Goal: Task Accomplishment & Management: Use online tool/utility

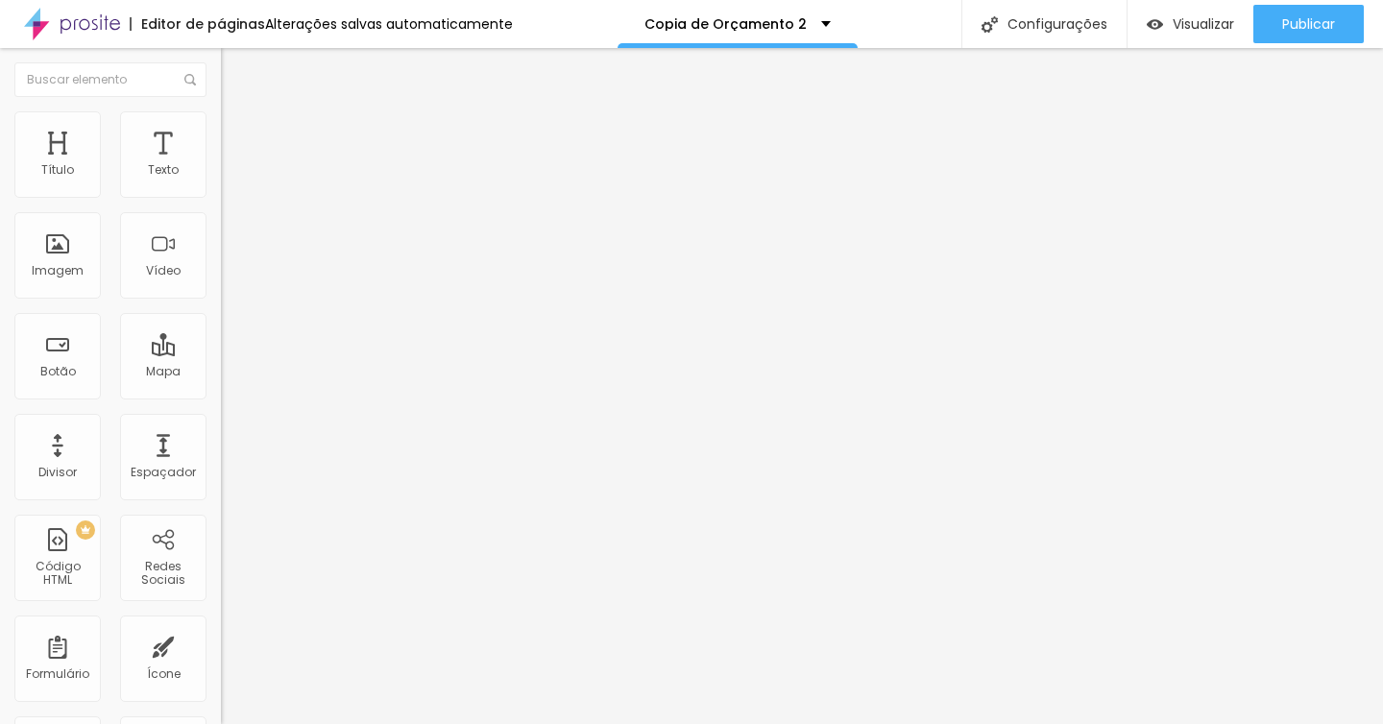
click at [235, 71] on img "button" at bounding box center [242, 69] width 15 height 15
click at [66, 264] on div "Imagem" at bounding box center [58, 270] width 52 height 13
click at [57, 246] on div "Imagem" at bounding box center [57, 255] width 86 height 86
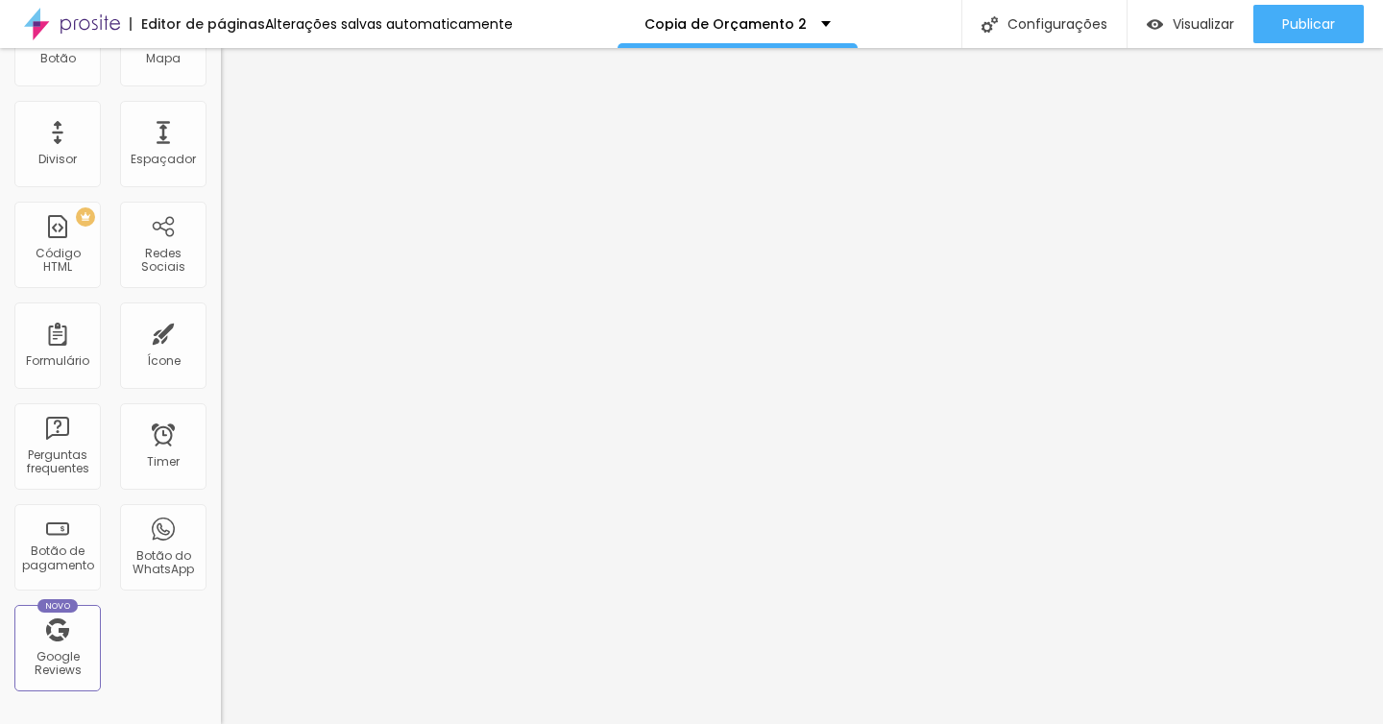
scroll to position [311, 0]
click at [122, 339] on div "Ícone" at bounding box center [163, 347] width 86 height 86
click at [167, 344] on div "Ícone" at bounding box center [163, 347] width 86 height 86
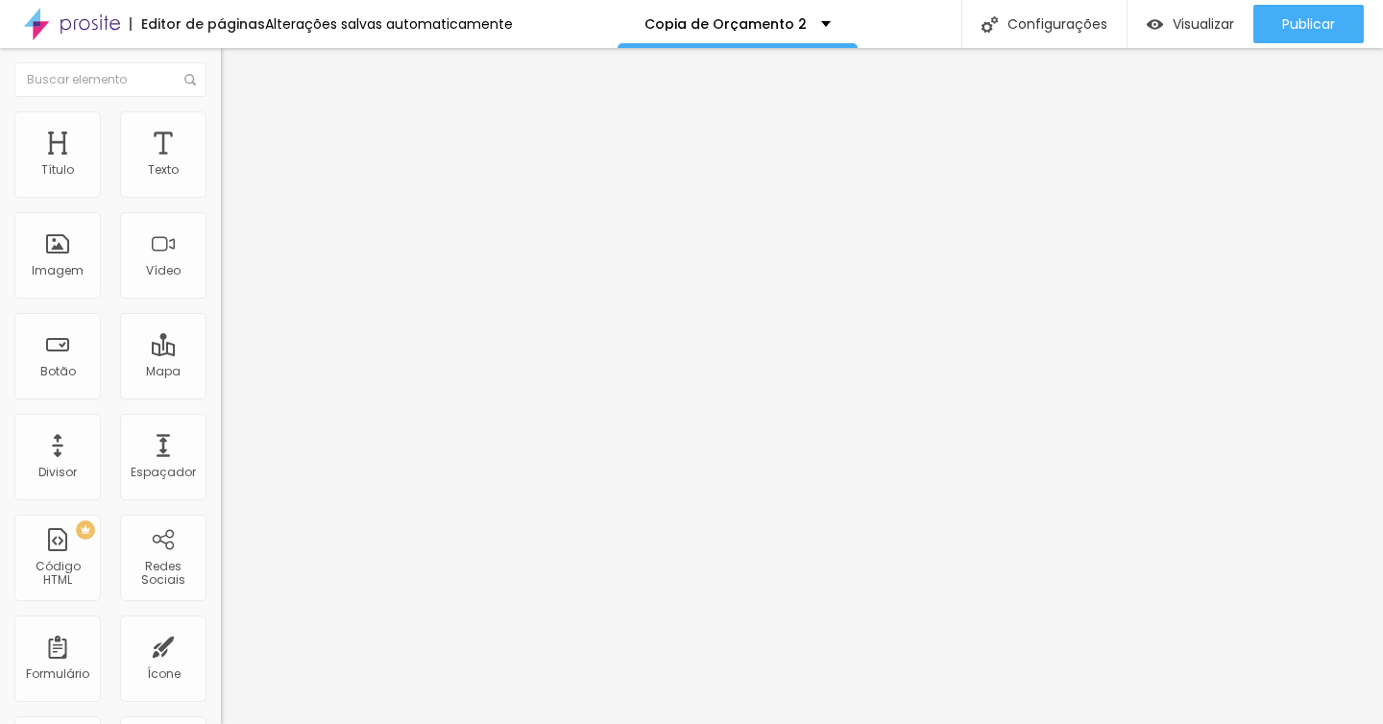
click at [235, 75] on img "button" at bounding box center [242, 69] width 15 height 15
click at [161, 641] on div "Ícone" at bounding box center [163, 658] width 86 height 86
click at [235, 70] on img "button" at bounding box center [242, 69] width 15 height 15
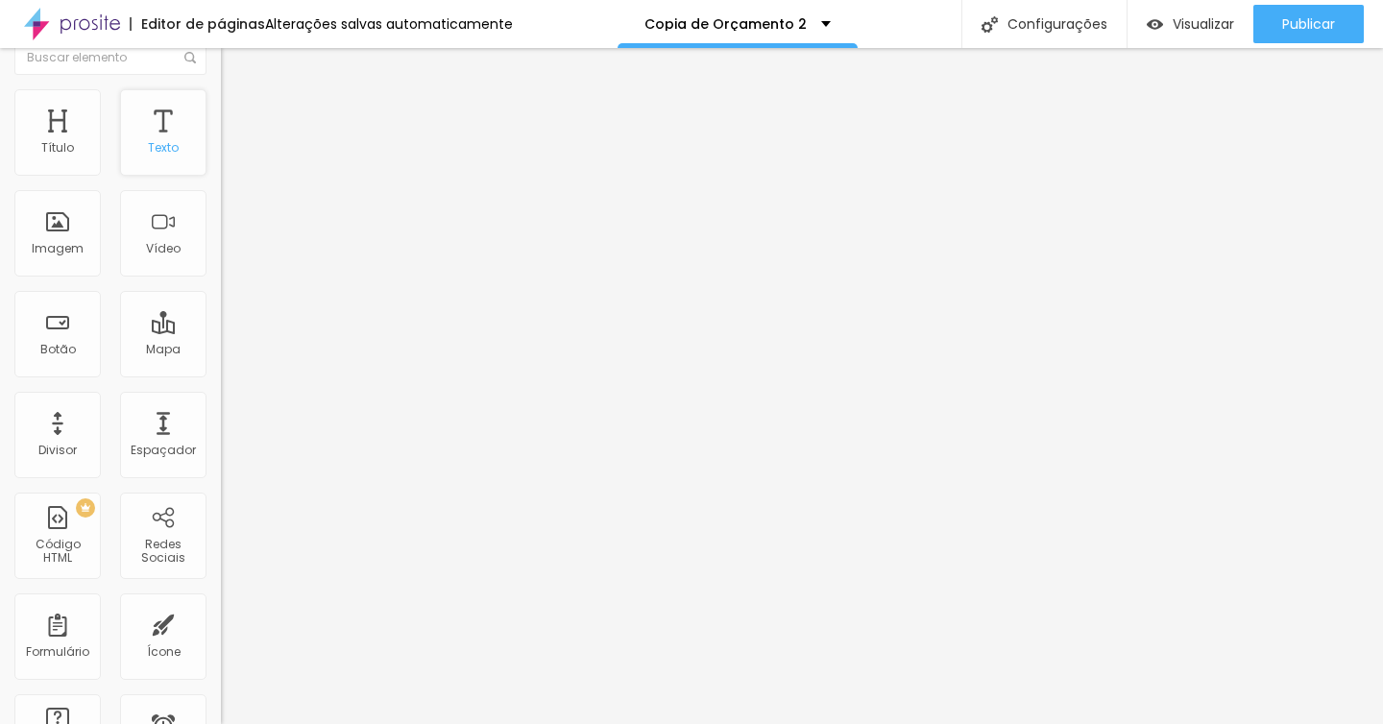
scroll to position [28, 0]
click at [162, 639] on div "Ícone" at bounding box center [164, 645] width 34 height 13
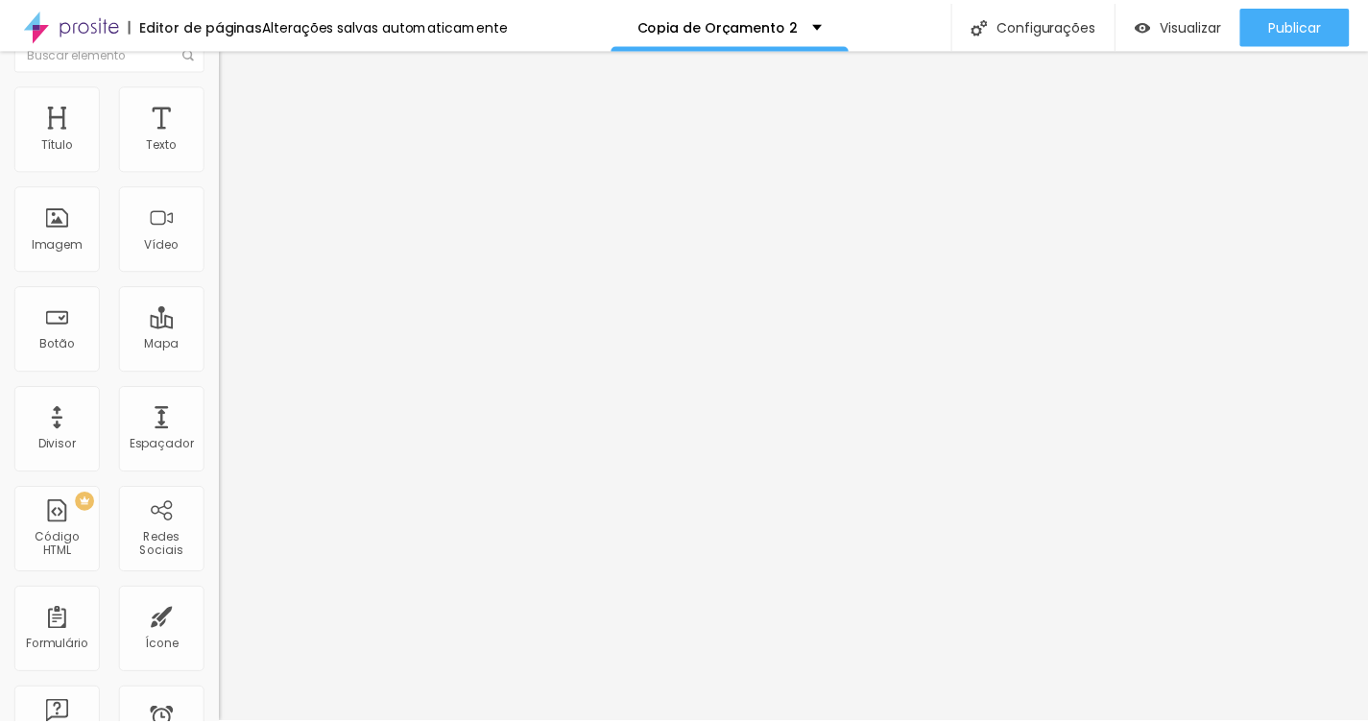
scroll to position [0, 0]
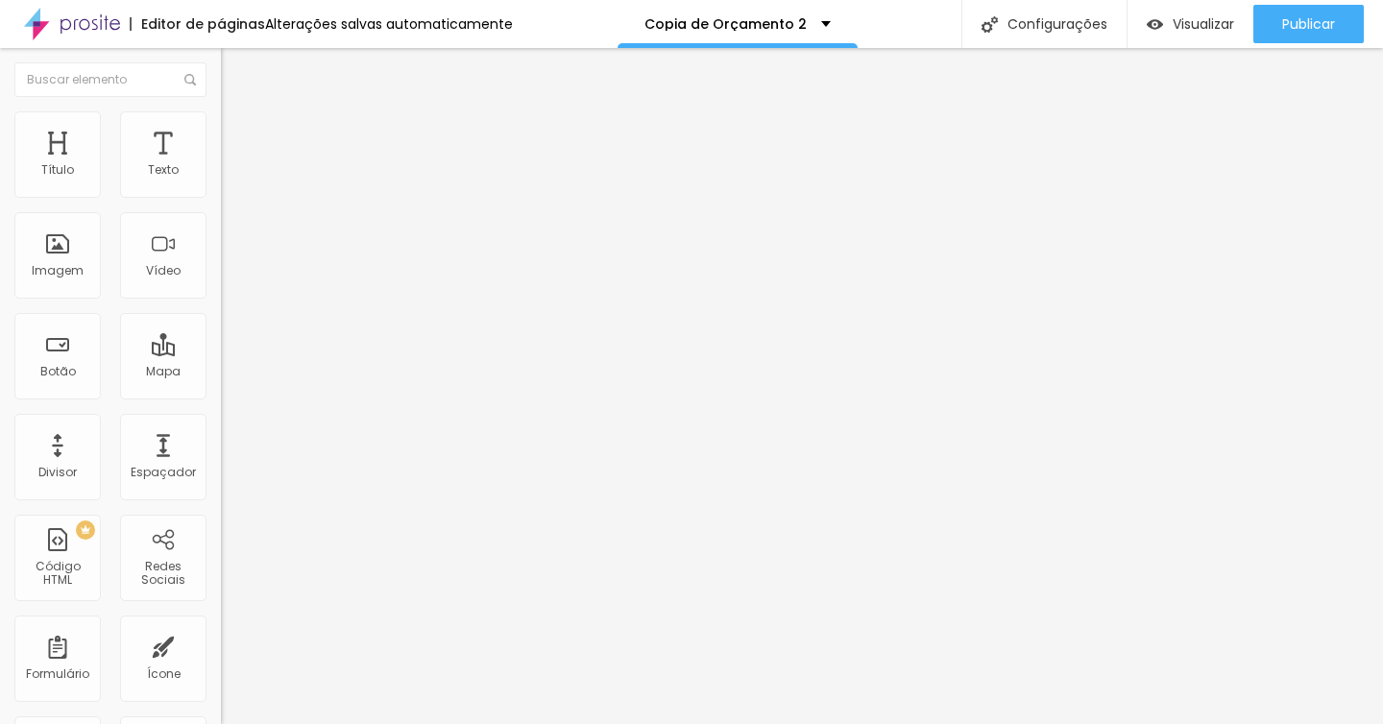
click at [221, 197] on span "Titulo 3" at bounding box center [248, 186] width 54 height 22
click at [221, 211] on div "Titulo 4 H4" at bounding box center [331, 204] width 221 height 13
click at [221, 235] on div "Titulo 6 H6" at bounding box center [331, 230] width 221 height 12
click at [221, 123] on img at bounding box center [229, 119] width 17 height 17
click at [221, 111] on li "Estilo" at bounding box center [331, 101] width 221 height 19
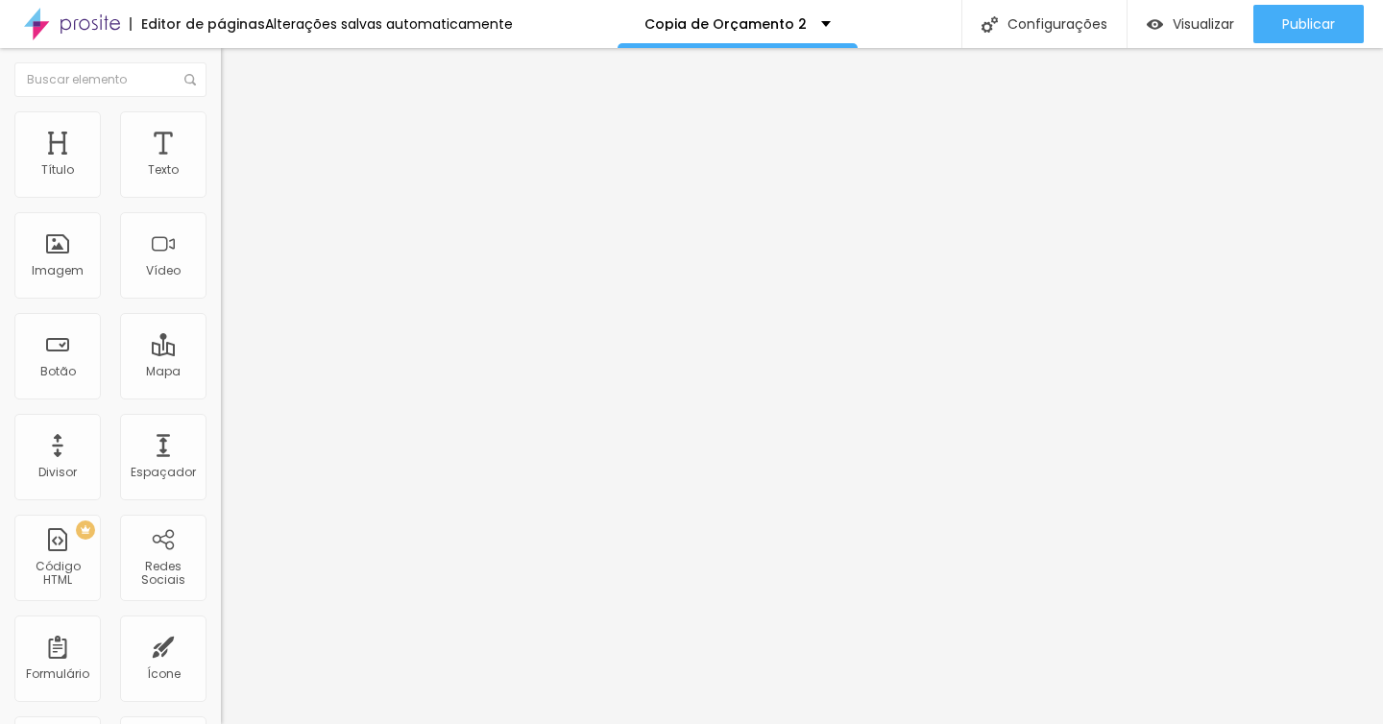
click at [221, 219] on div "Titulo 5 H5" at bounding box center [331, 213] width 221 height 12
click at [229, 265] on icon "button" at bounding box center [235, 258] width 13 height 13
click at [221, 209] on span "Titulo 4" at bounding box center [246, 201] width 51 height 16
click at [229, 263] on icon "button" at bounding box center [235, 256] width 13 height 13
click at [229, 283] on icon "button" at bounding box center [231, 281] width 4 height 4
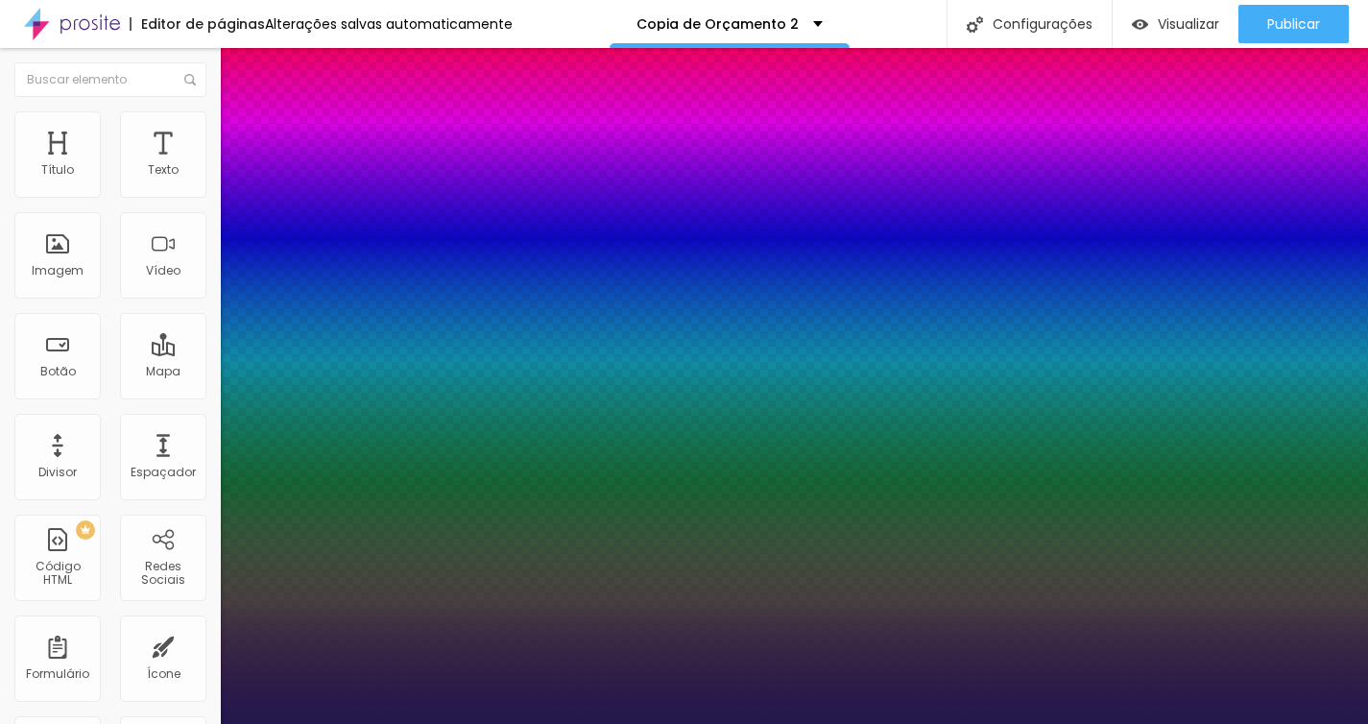
type input "1"
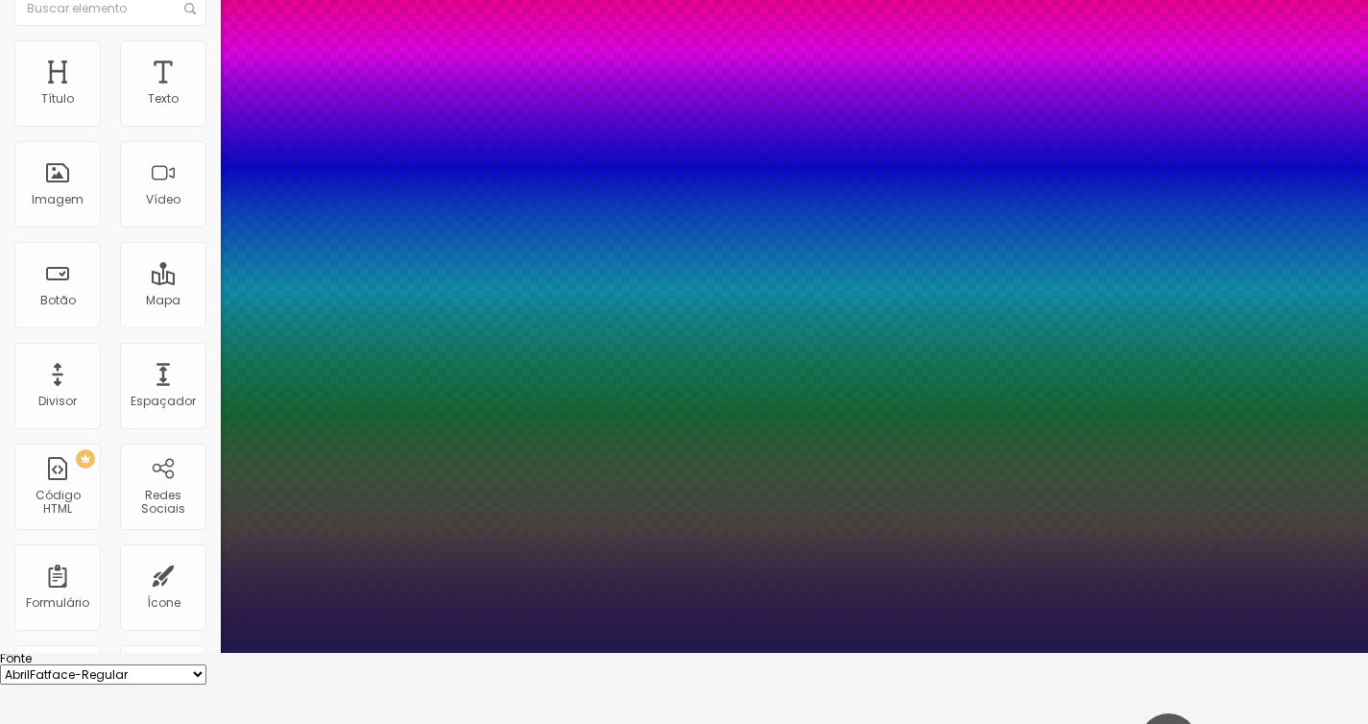
scroll to position [77, 0]
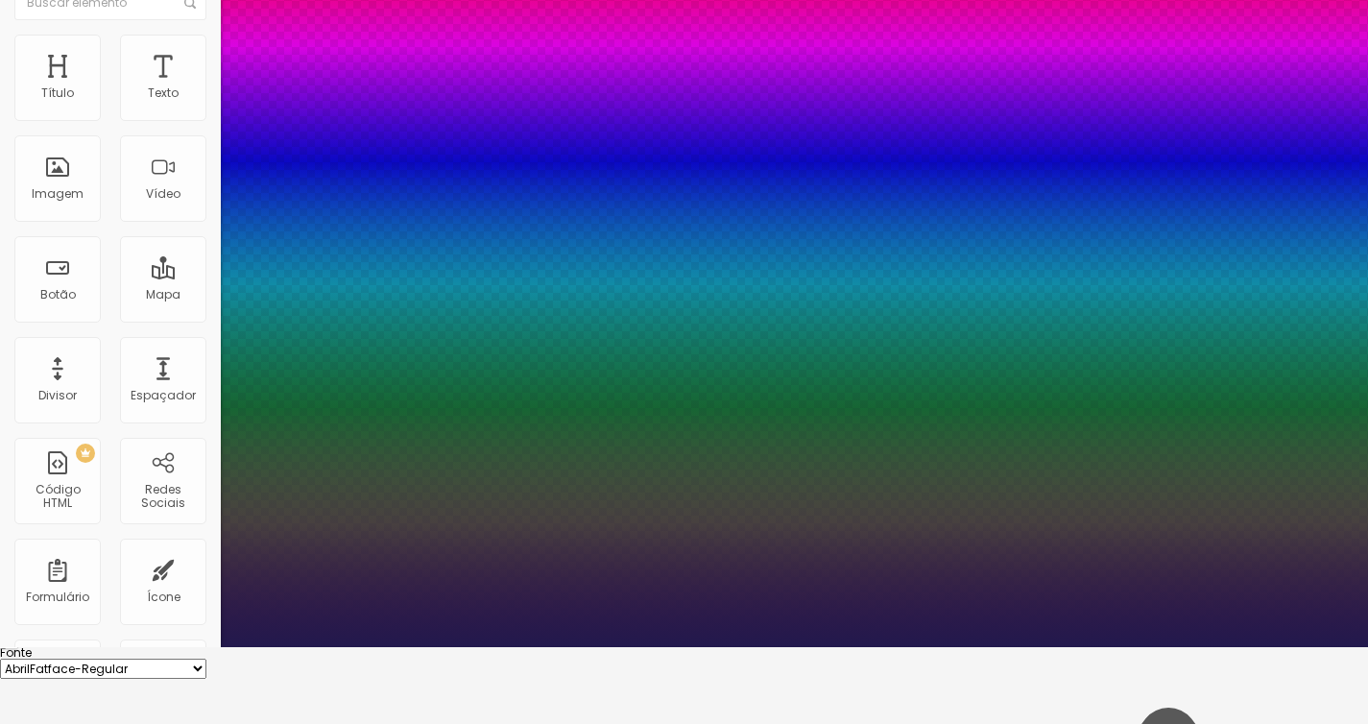
type input "17"
type input "1"
type input "18"
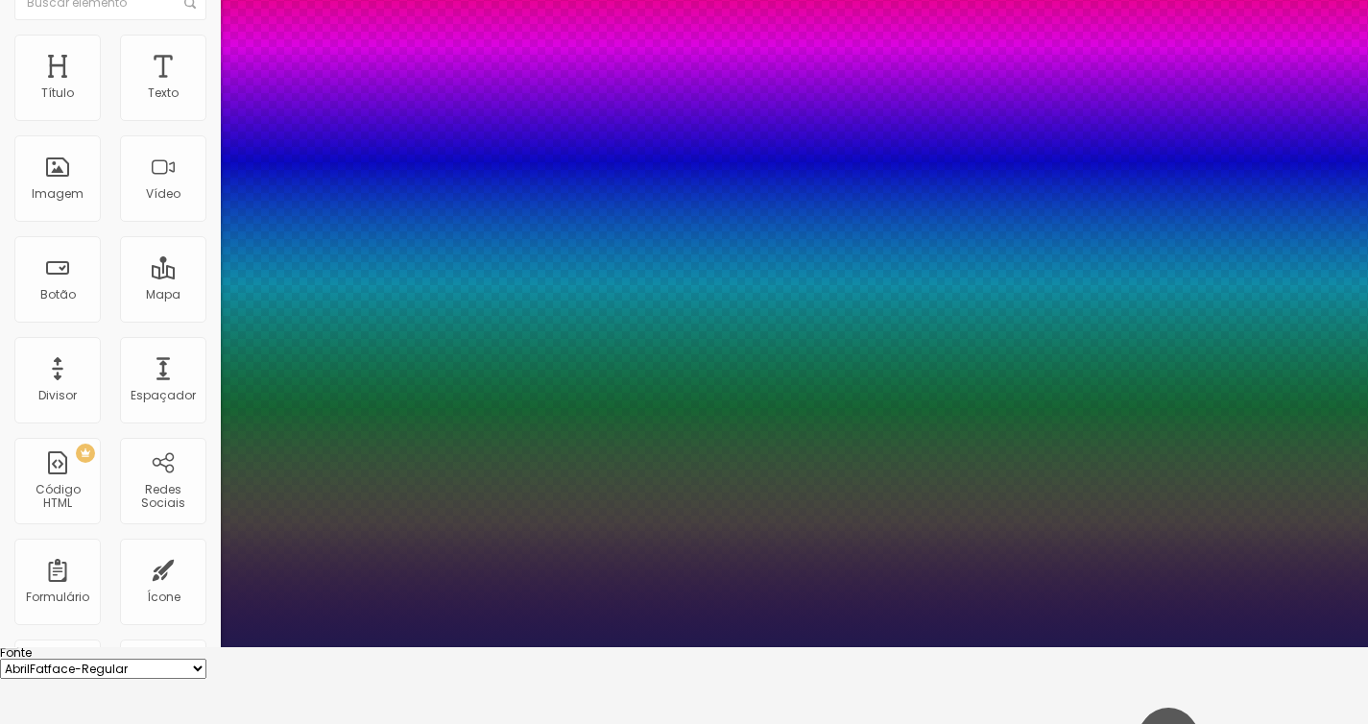
type input "1"
type input "19"
type input "1"
type input "20"
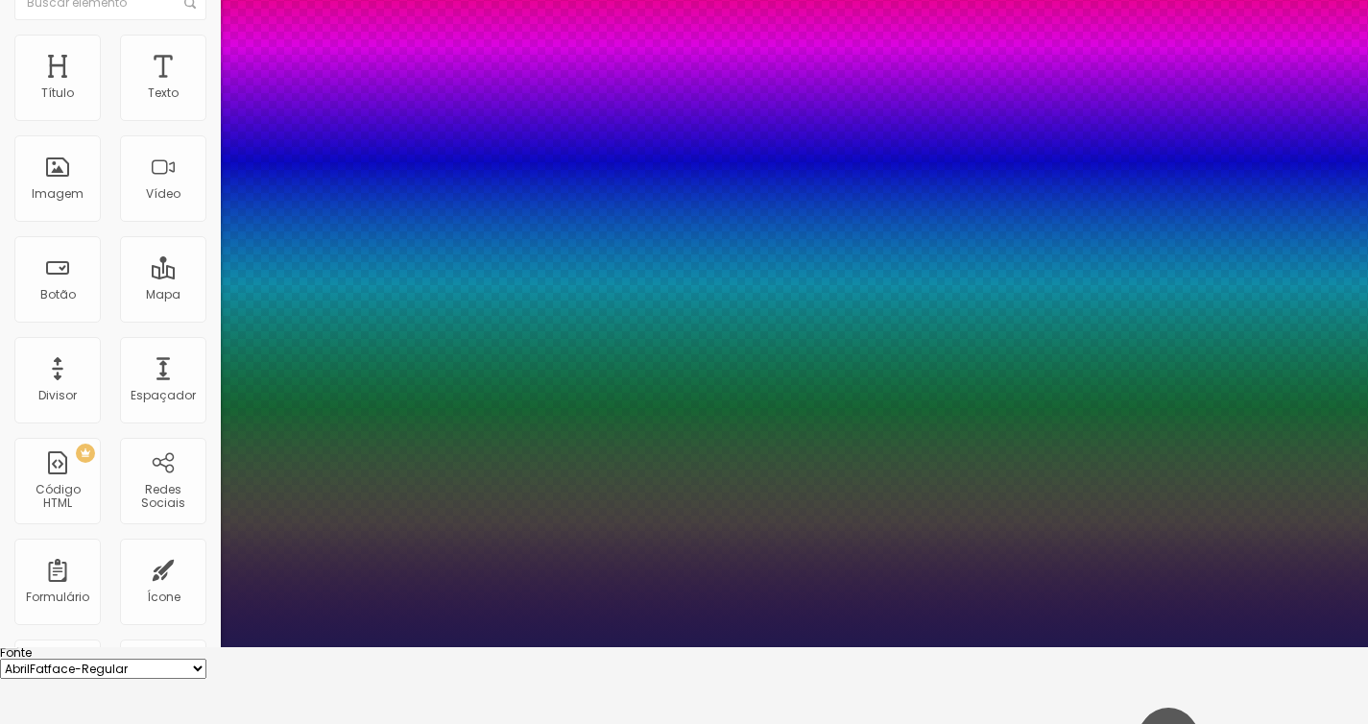
type input "20"
type input "1"
type input "21"
type input "1"
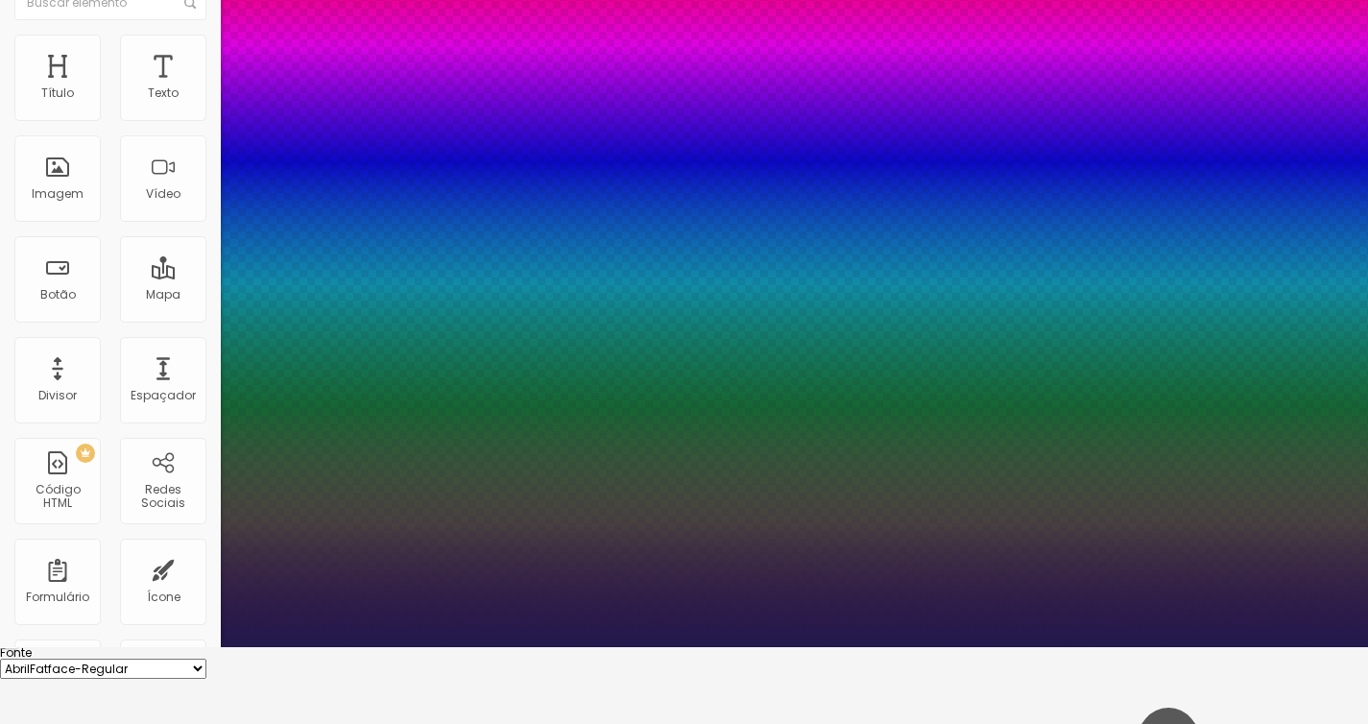
type input "22"
type input "1"
type input "23"
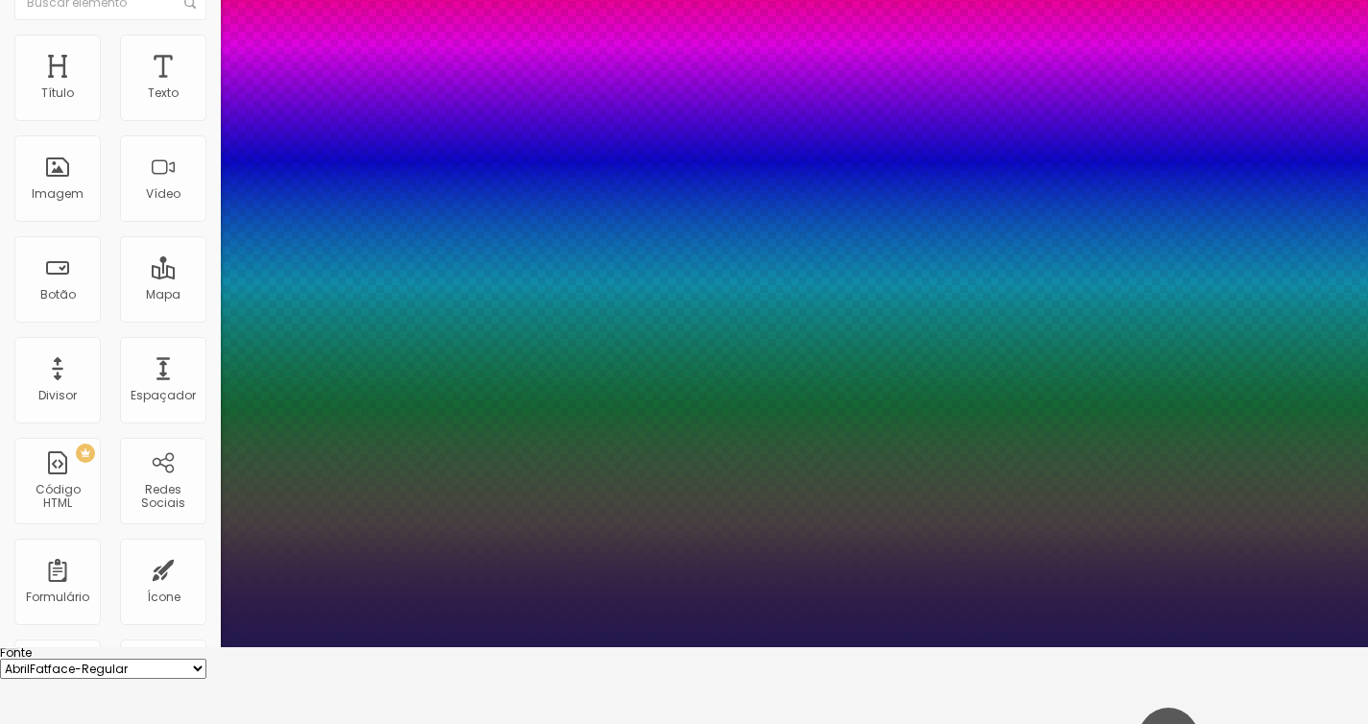
type input "1"
type input "24"
type input "1"
type input "25"
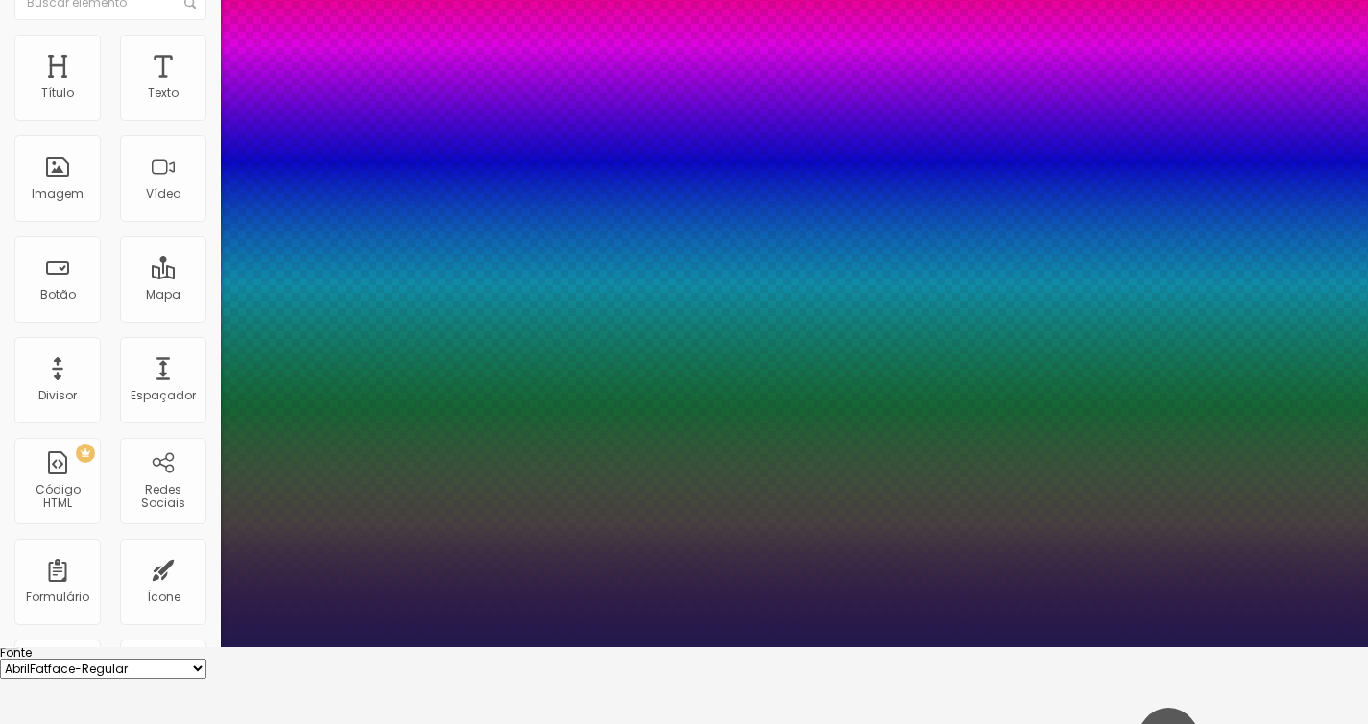
type input "25"
type input "1"
type input "24"
type input "1"
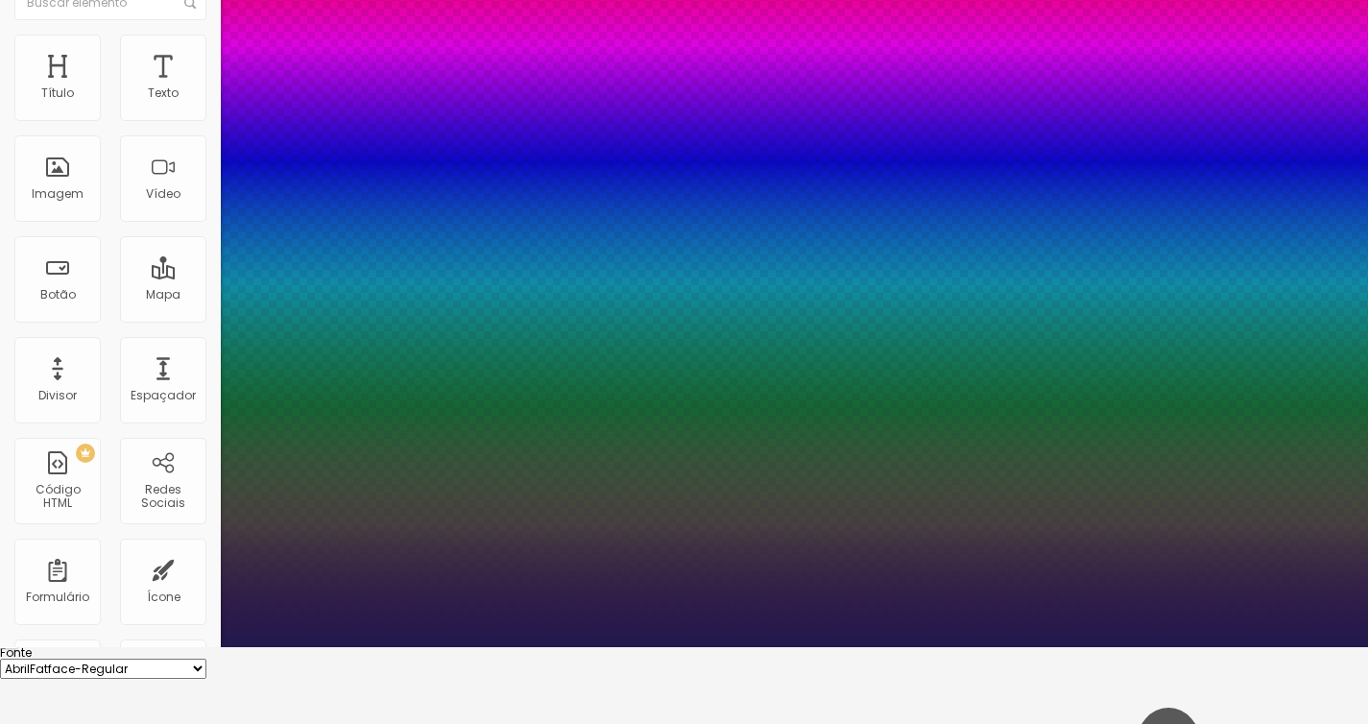
drag, startPoint x: 260, startPoint y: 468, endPoint x: 272, endPoint y: 469, distance: 11.6
type input "24"
type input "1"
click at [406, 647] on div at bounding box center [684, 647] width 1368 height 0
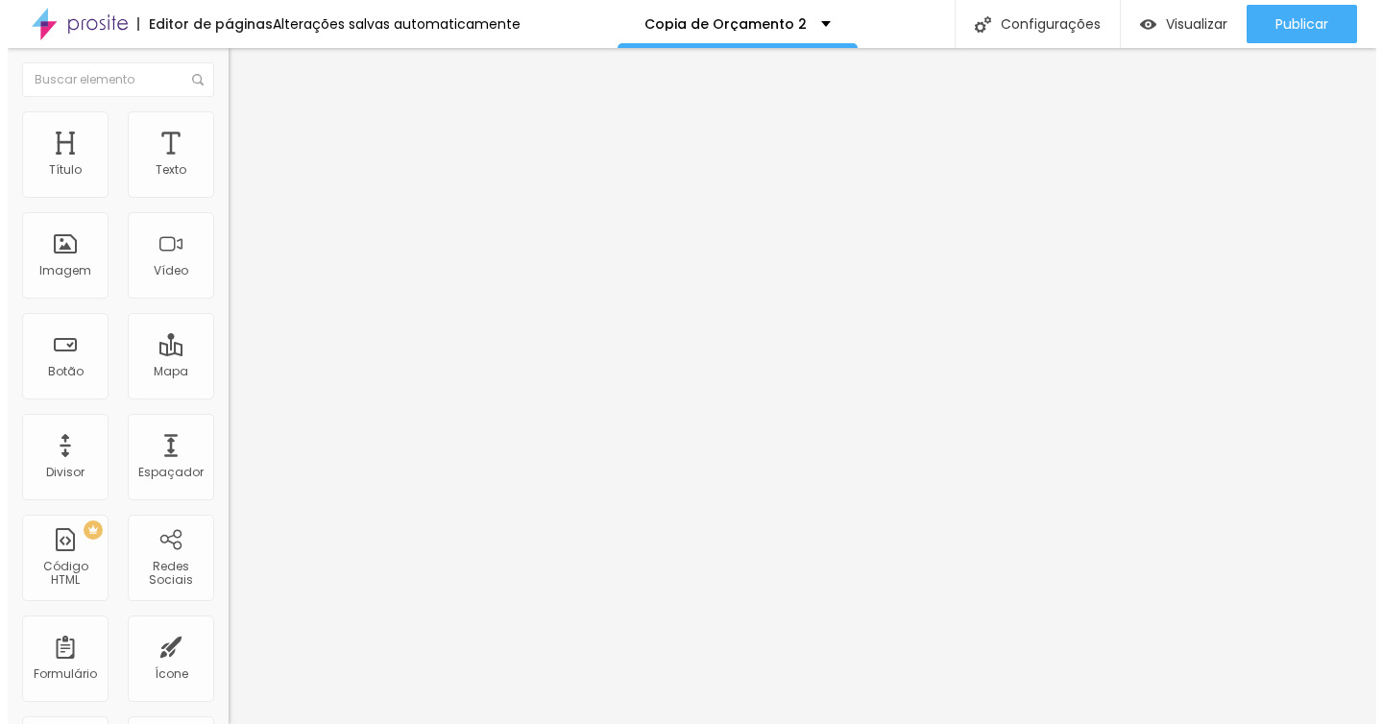
scroll to position [0, 0]
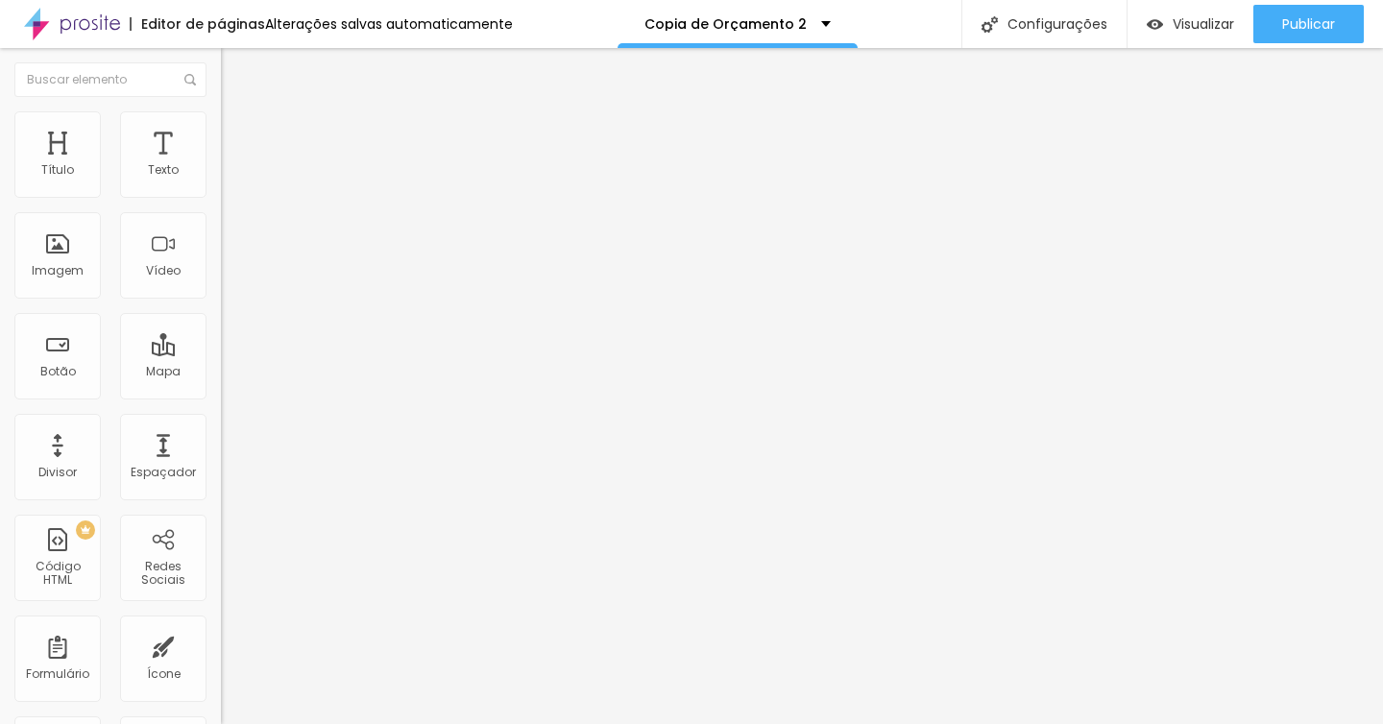
click at [221, 232] on span "Titulo 6" at bounding box center [239, 224] width 36 height 16
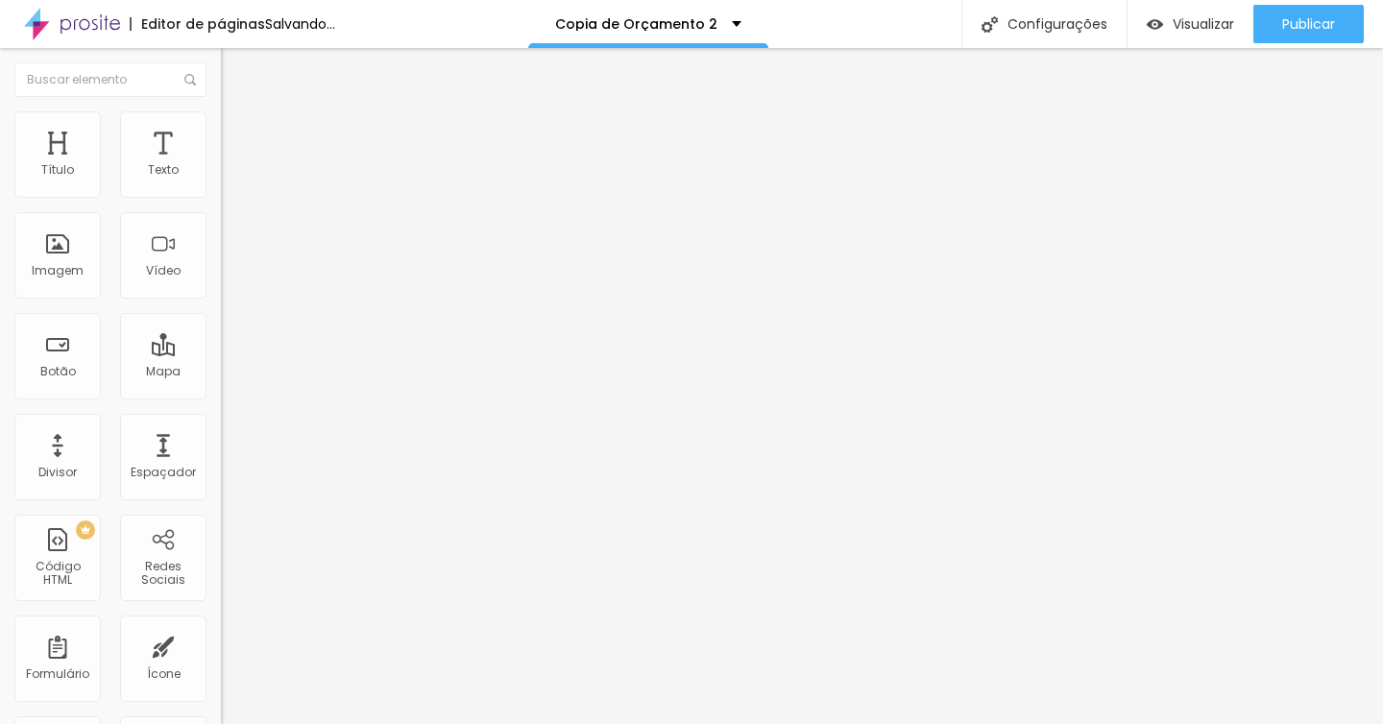
click at [235, 62] on img "button" at bounding box center [242, 69] width 15 height 15
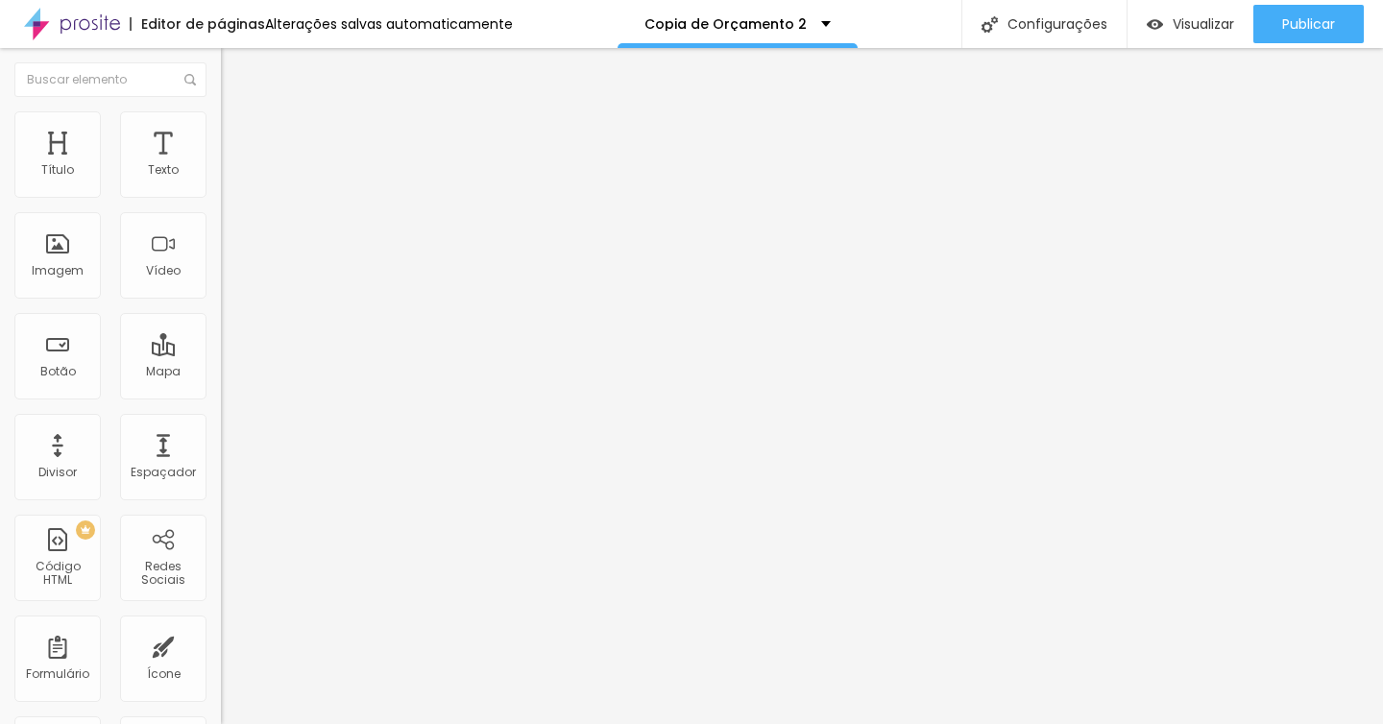
click at [237, 239] on span "Titulo 6" at bounding box center [255, 231] width 36 height 16
type input "49"
type input "44"
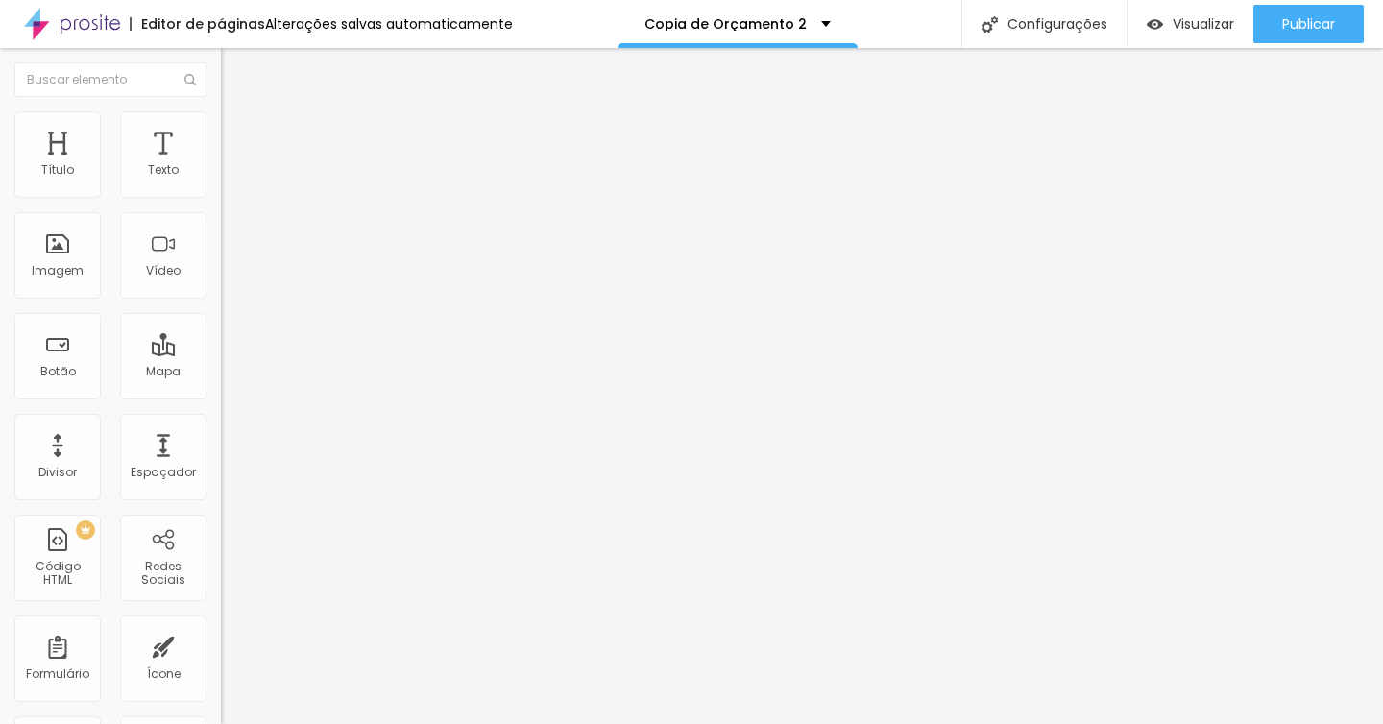
type input "43"
type input "42"
type input "41"
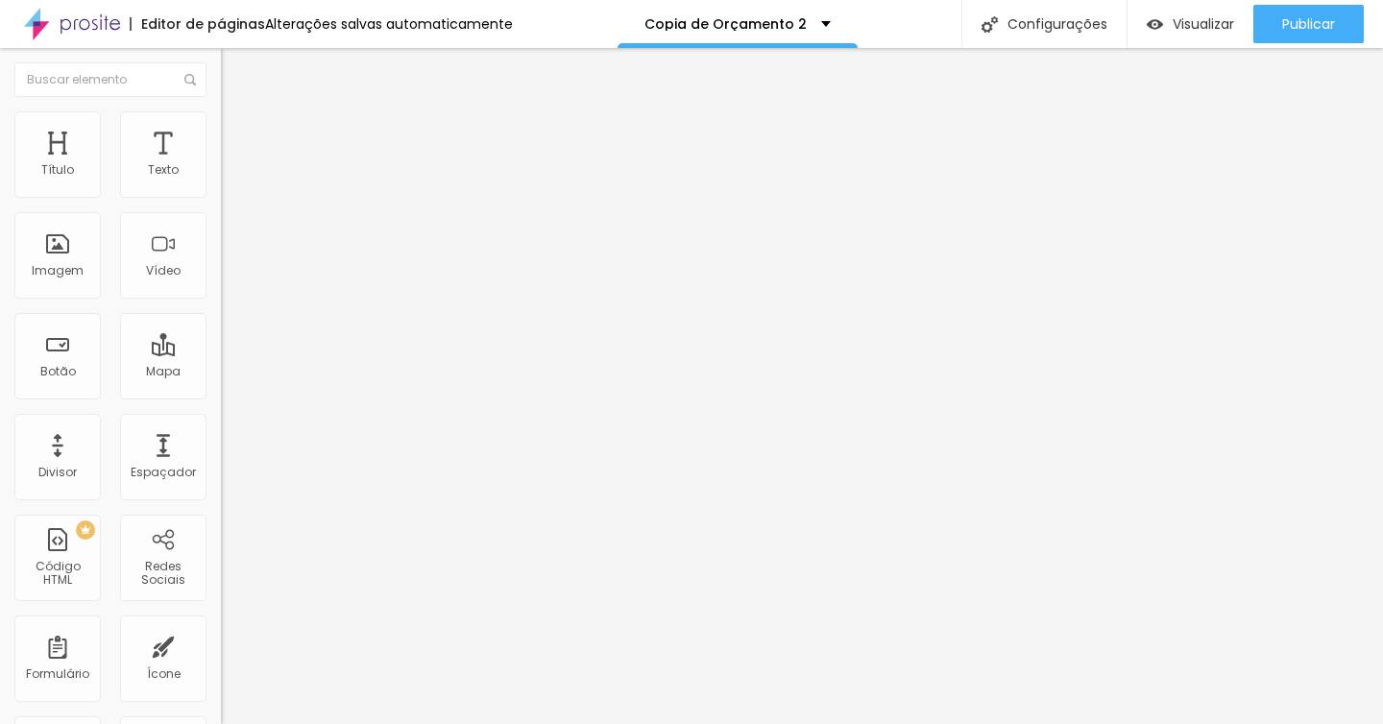
type input "41"
type input "40"
type input "39"
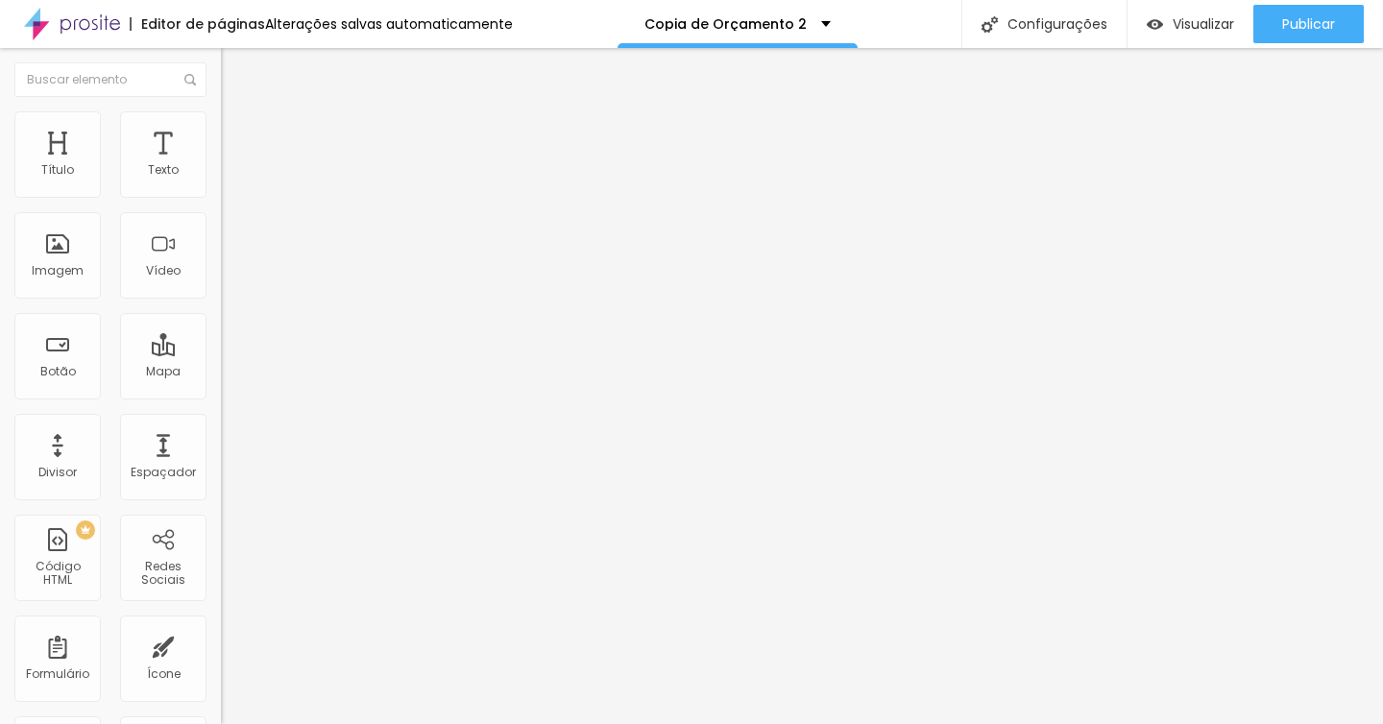
type input "38"
type input "37"
type input "36"
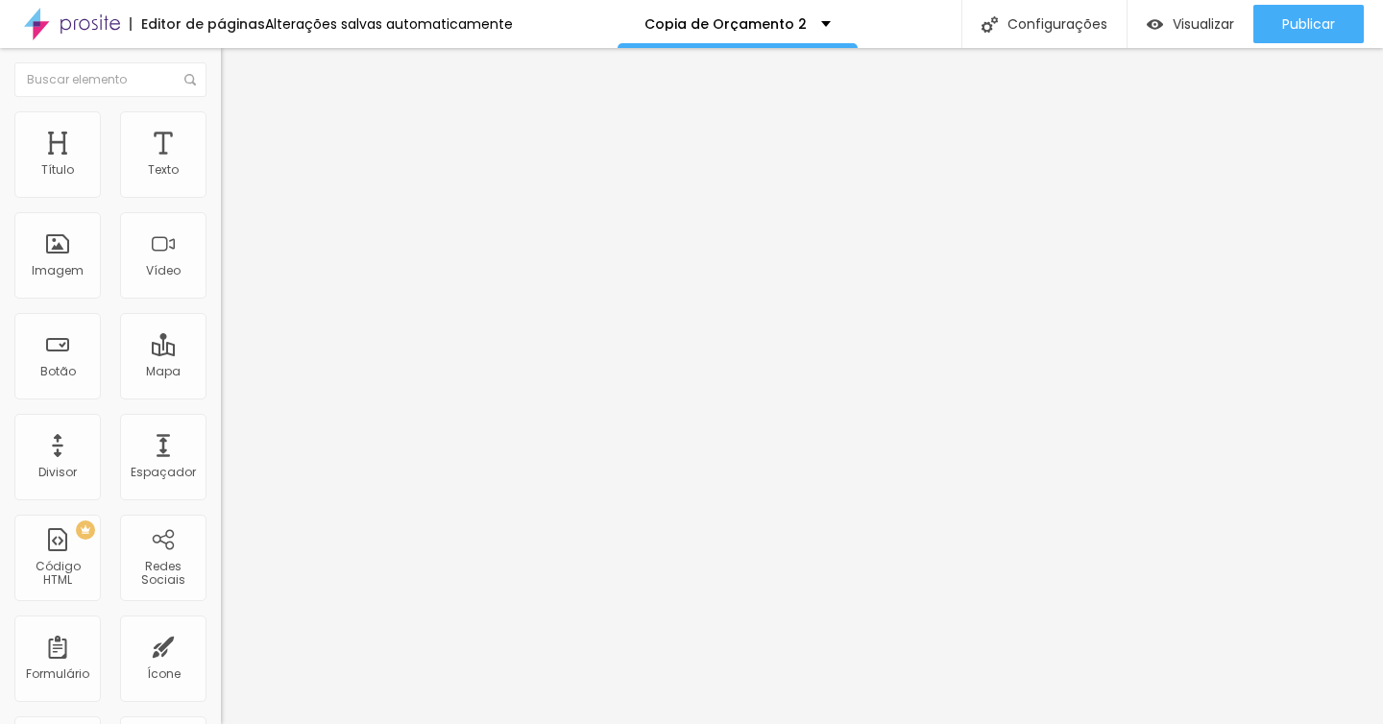
type input "36"
type input "35"
type input "34"
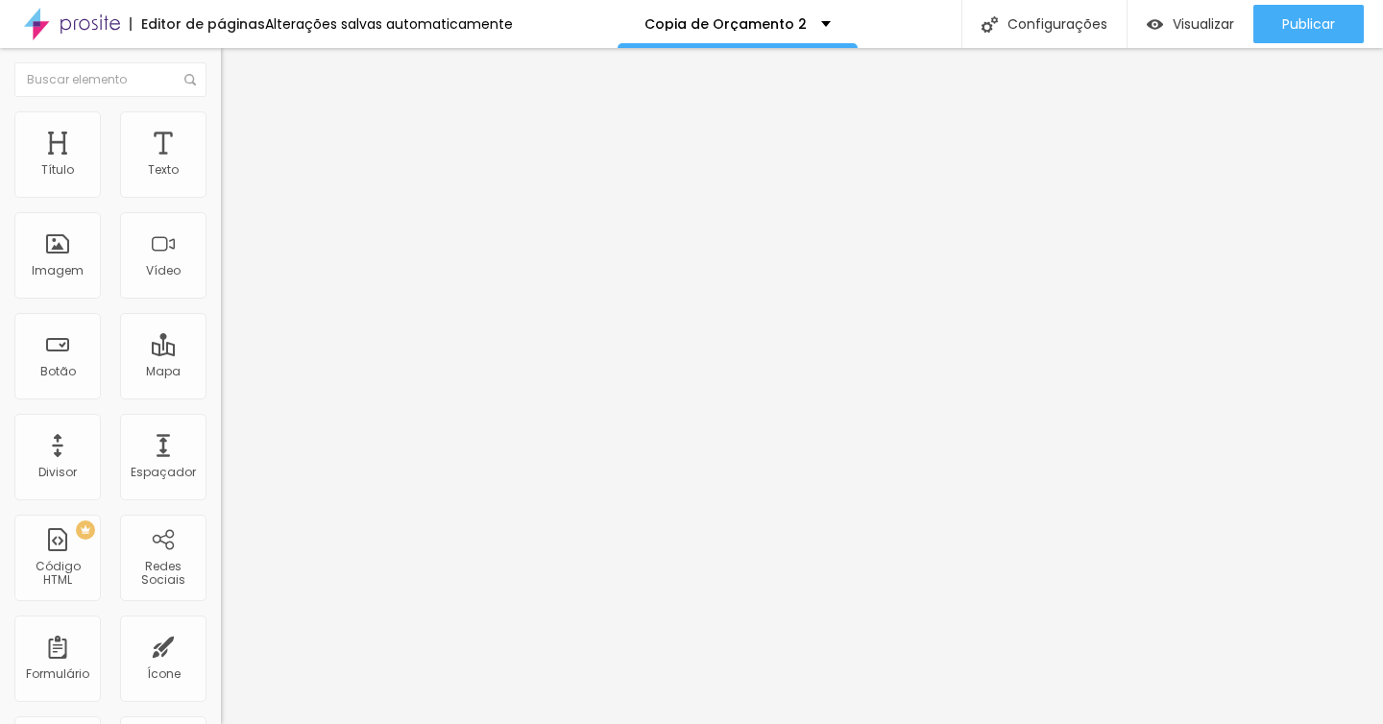
type input "33"
type input "32"
type input "31"
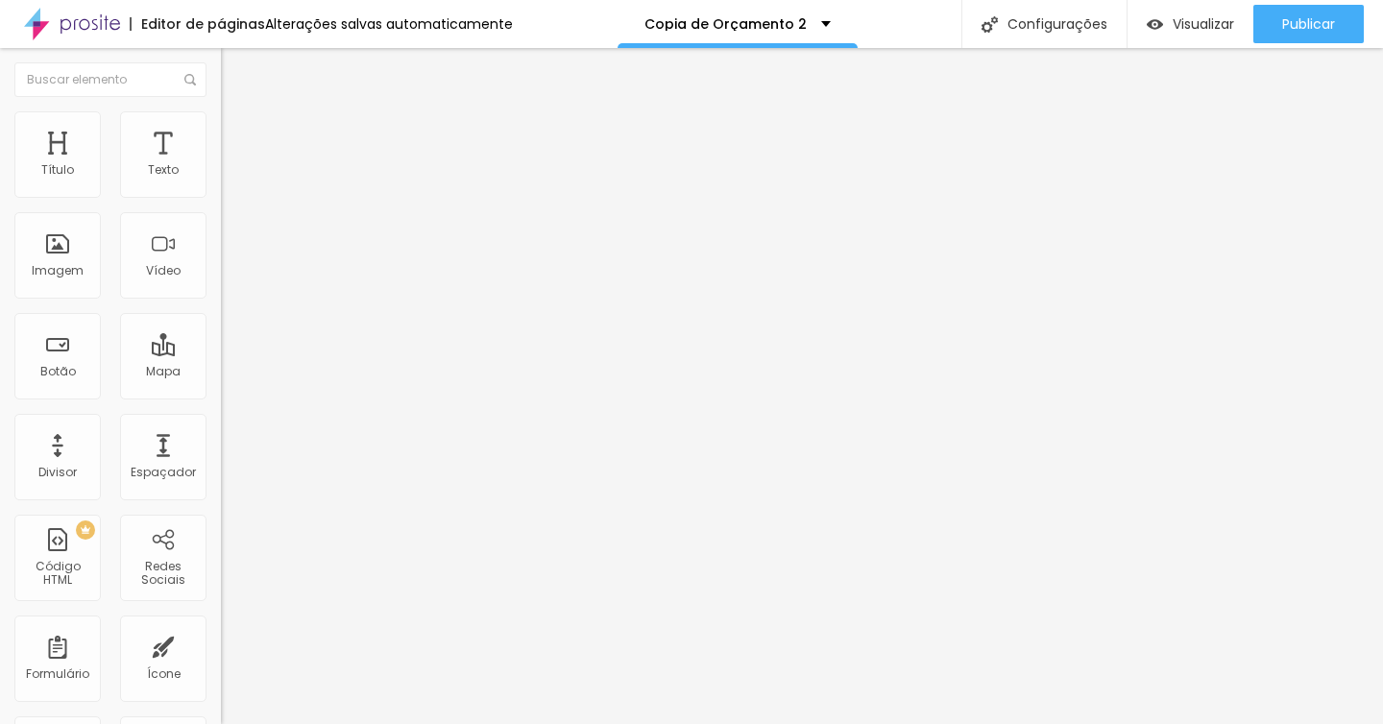
type input "31"
type input "29"
type input "28"
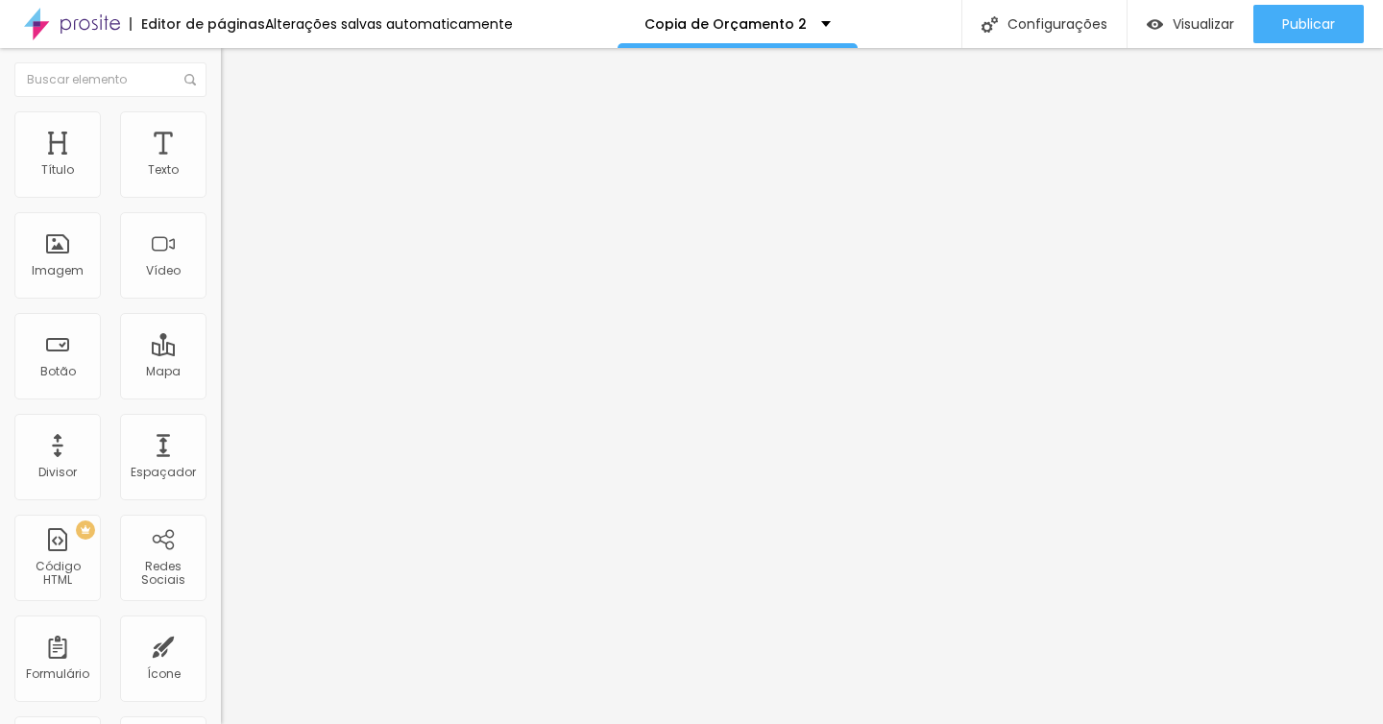
type input "26"
type input "25"
type input "24"
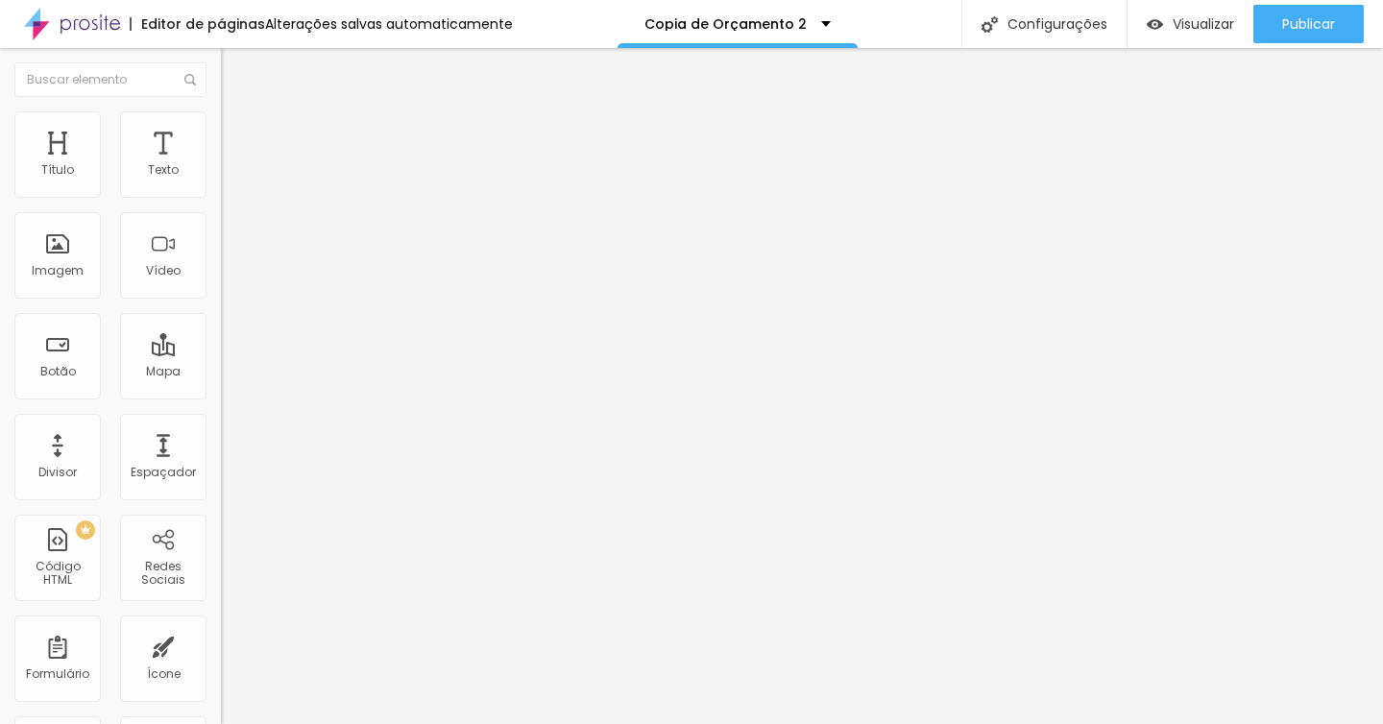
type input "24"
type input "23"
type input "22"
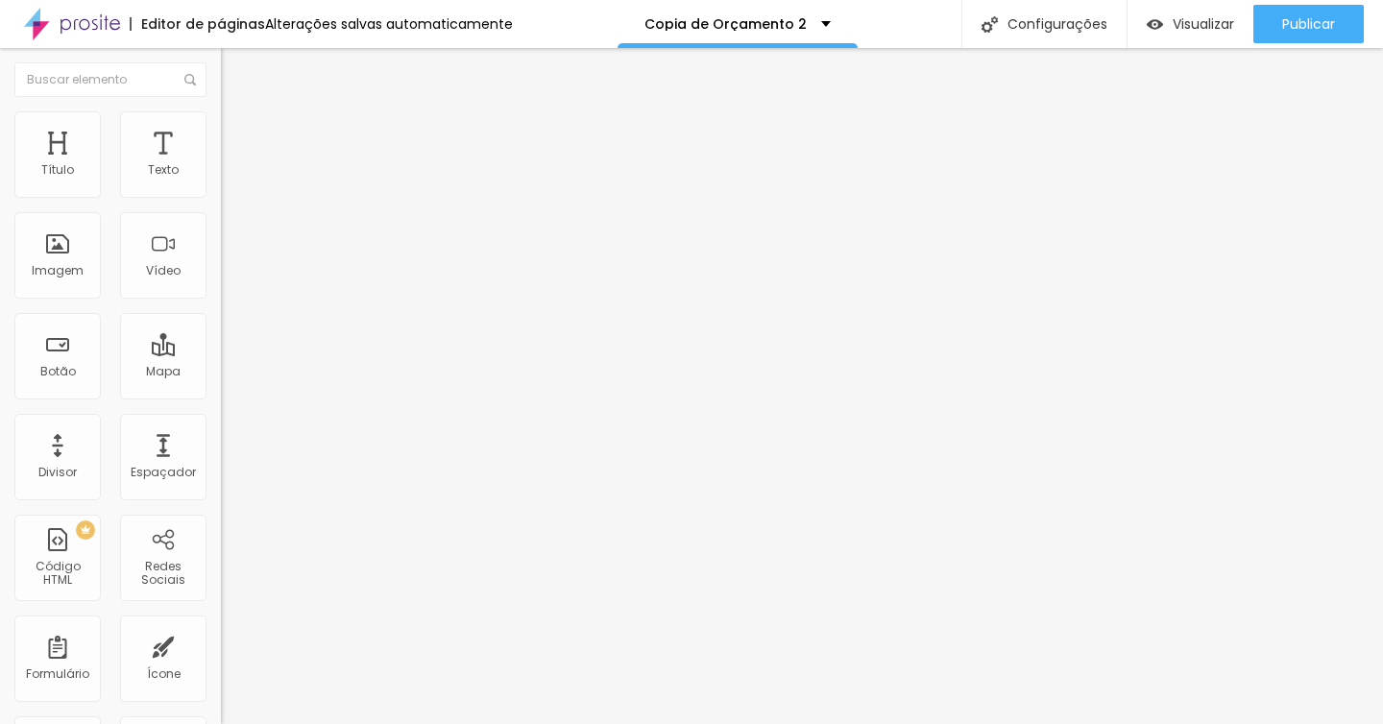
type input "21"
type input "20"
type input "19"
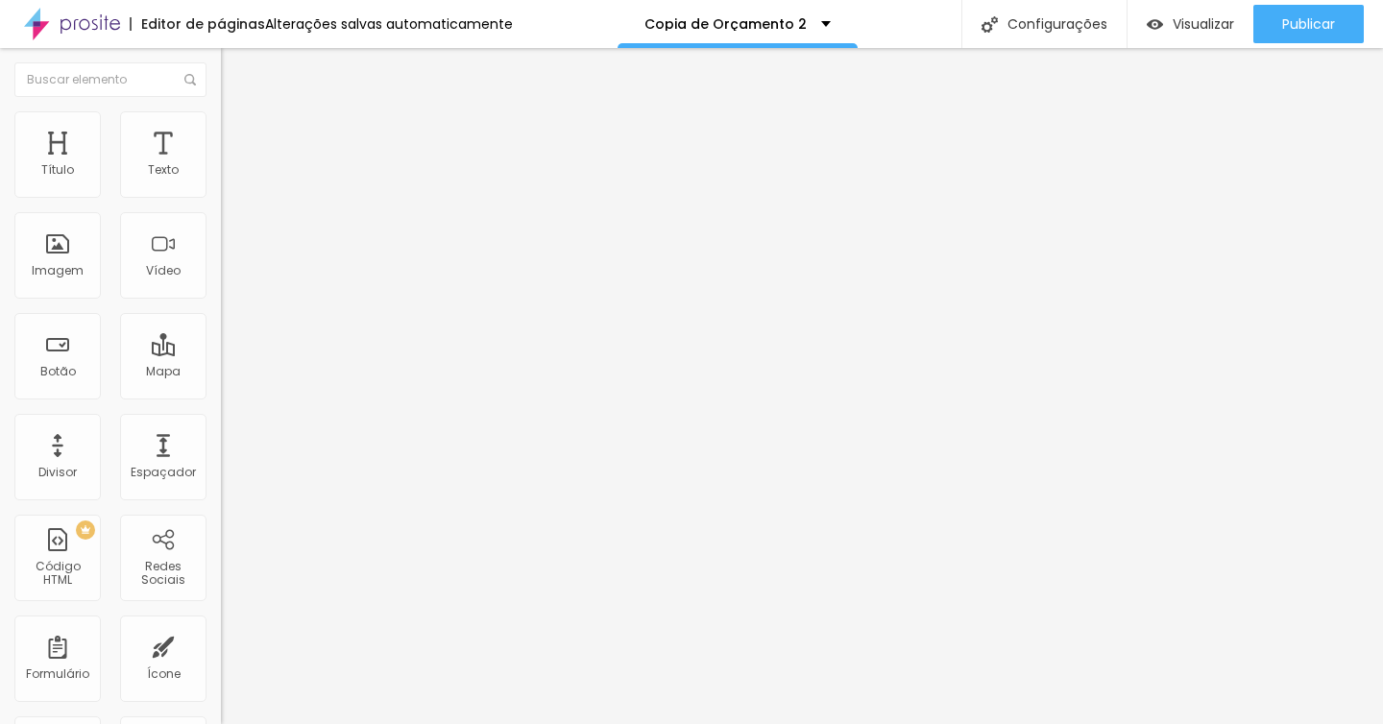
type input "19"
drag, startPoint x: 94, startPoint y: 399, endPoint x: 52, endPoint y: 400, distance: 42.3
type input "19"
click at [221, 460] on input "range" at bounding box center [283, 467] width 124 height 15
click at [221, 111] on img at bounding box center [229, 119] width 17 height 17
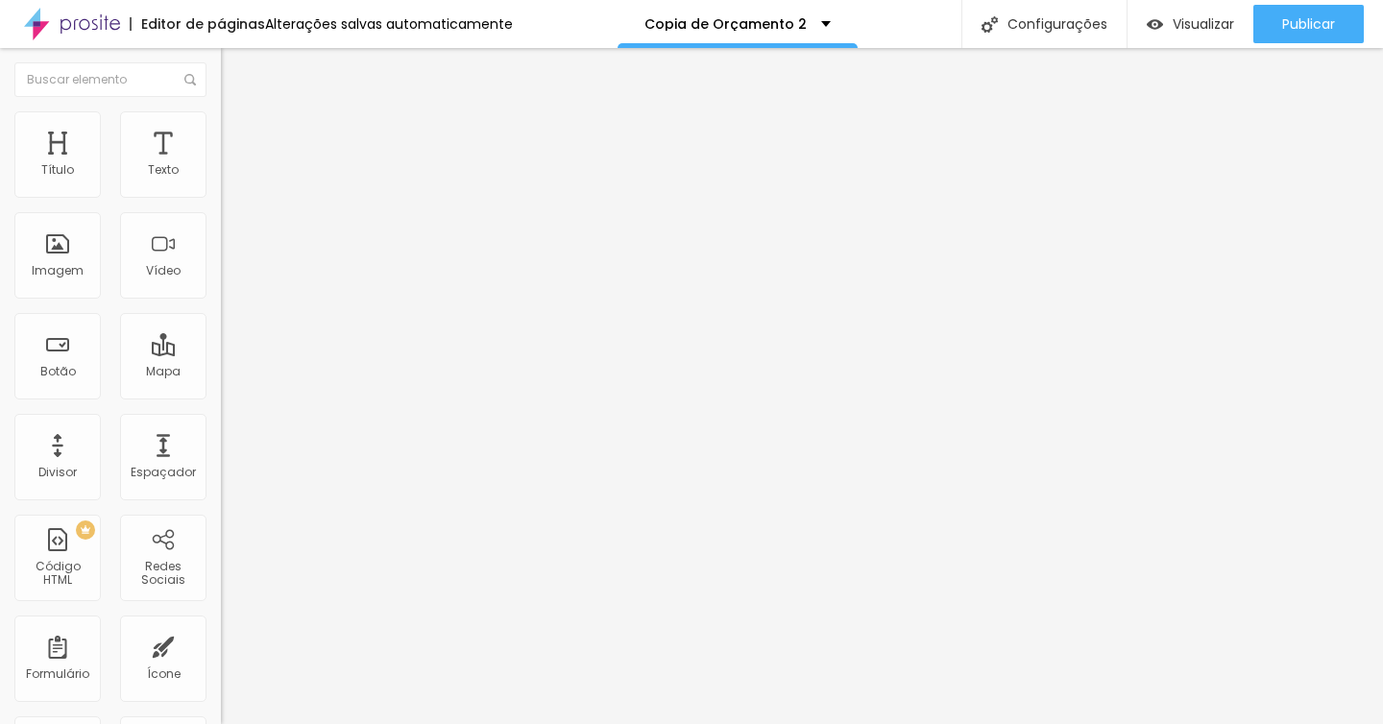
click at [221, 111] on li "Estilo" at bounding box center [331, 101] width 221 height 19
type input "1.2"
type input "1.1"
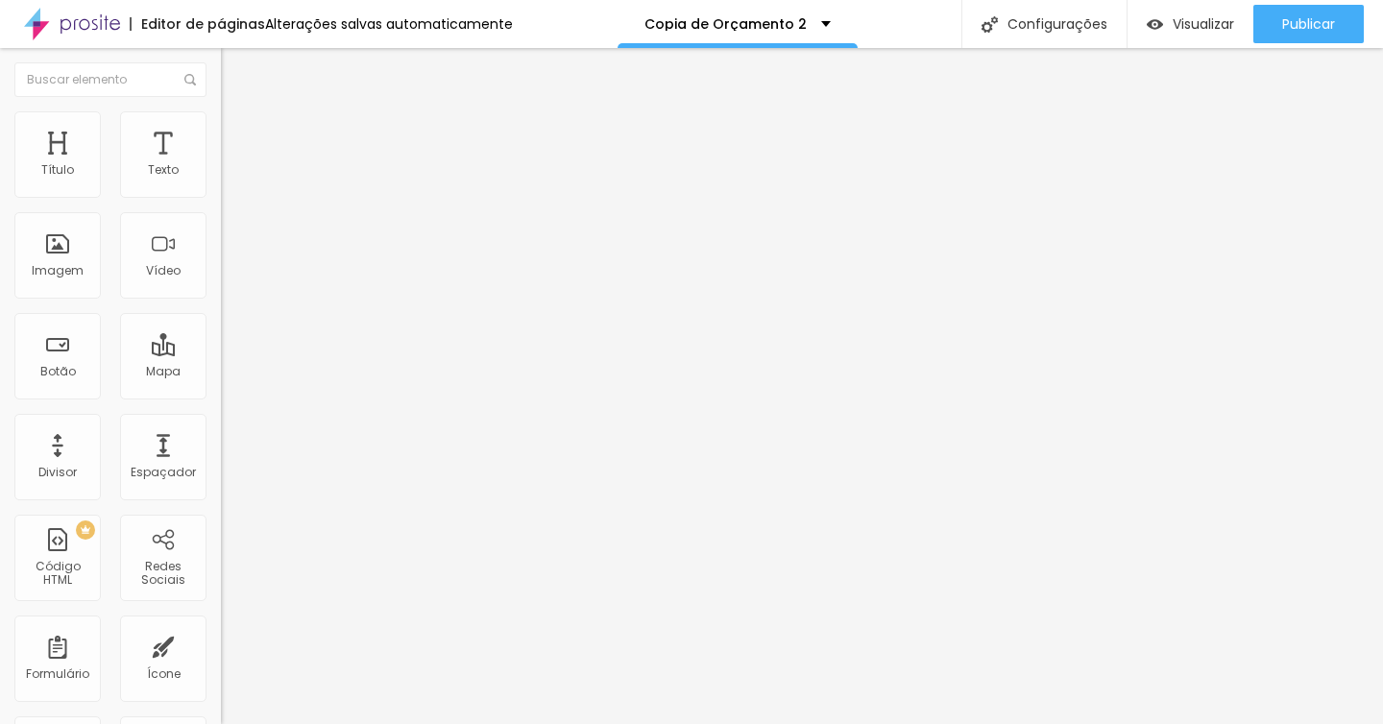
type input "1"
type input "0.9"
type input "0.8"
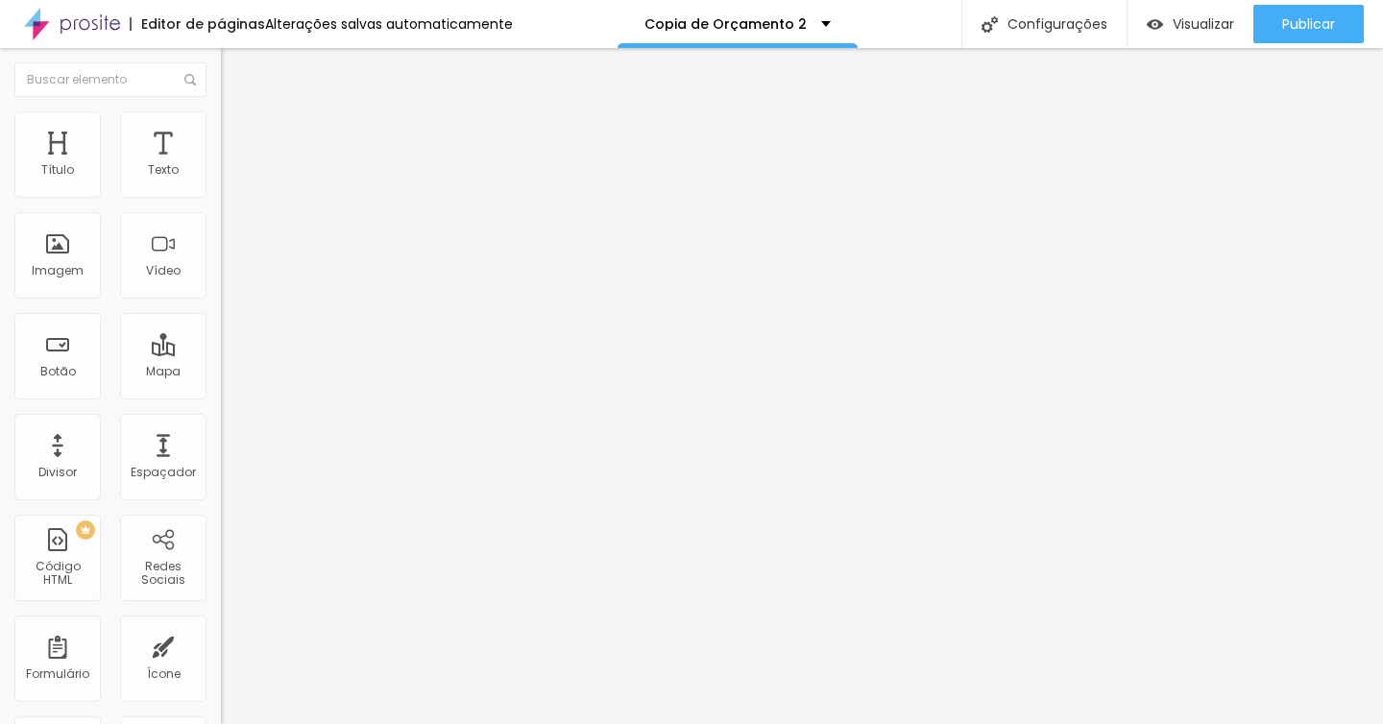
type input "0.8"
type input "0.7"
type input "0.6"
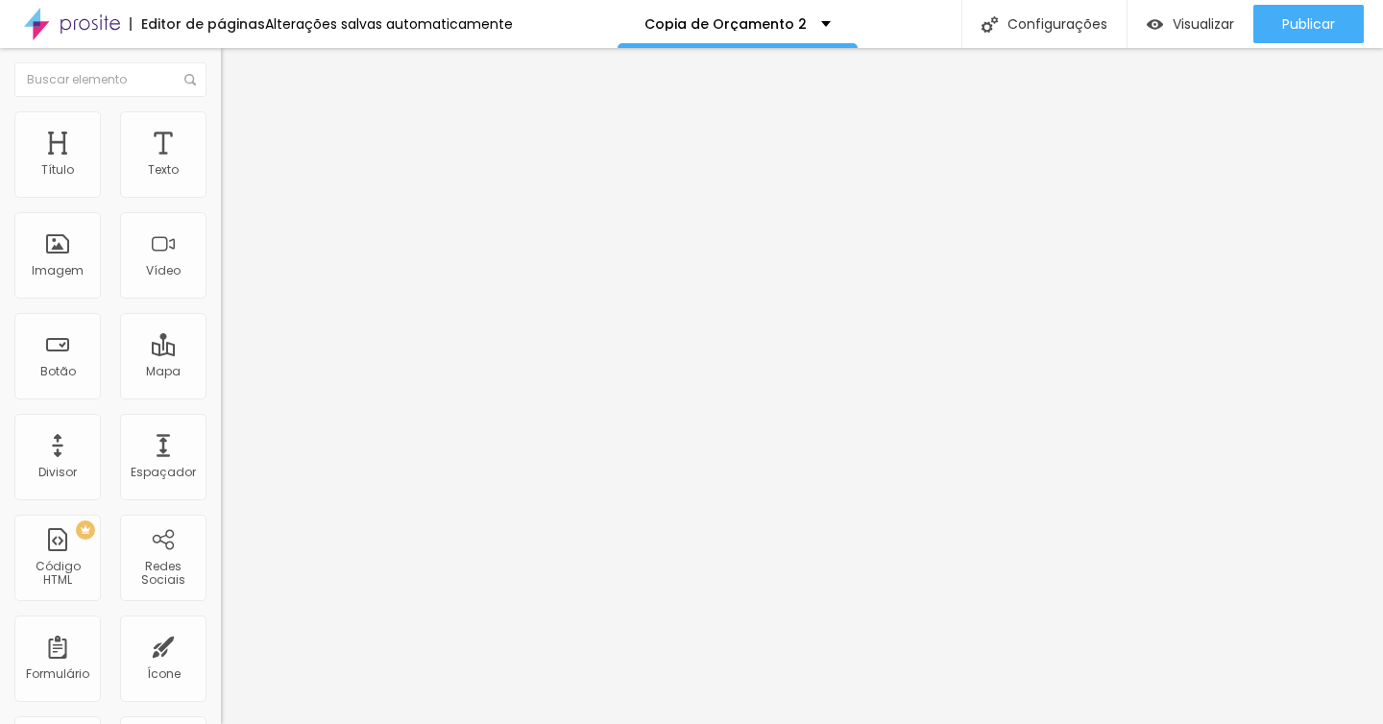
type input "0.5"
drag, startPoint x: 107, startPoint y: 479, endPoint x: 43, endPoint y: 455, distance: 67.8
type input "0.5"
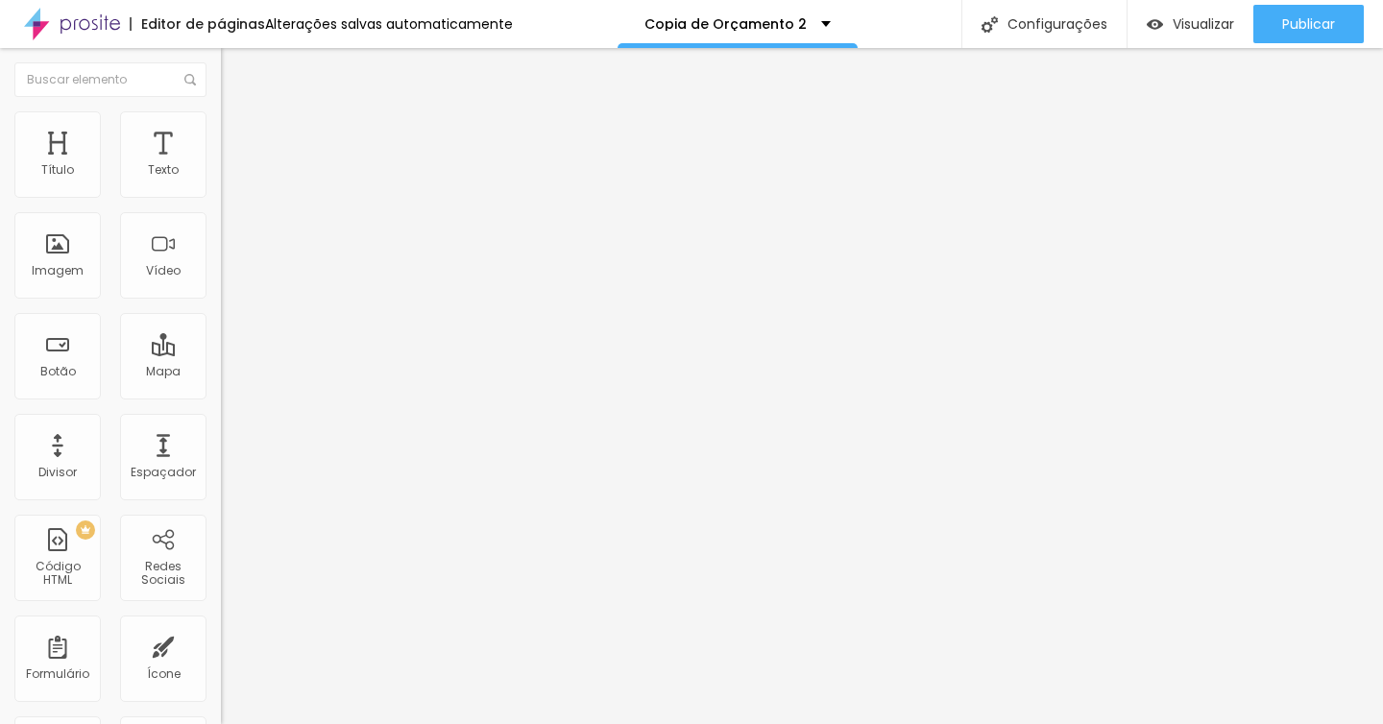
click at [238, 132] on span "Estilo" at bounding box center [253, 124] width 30 height 16
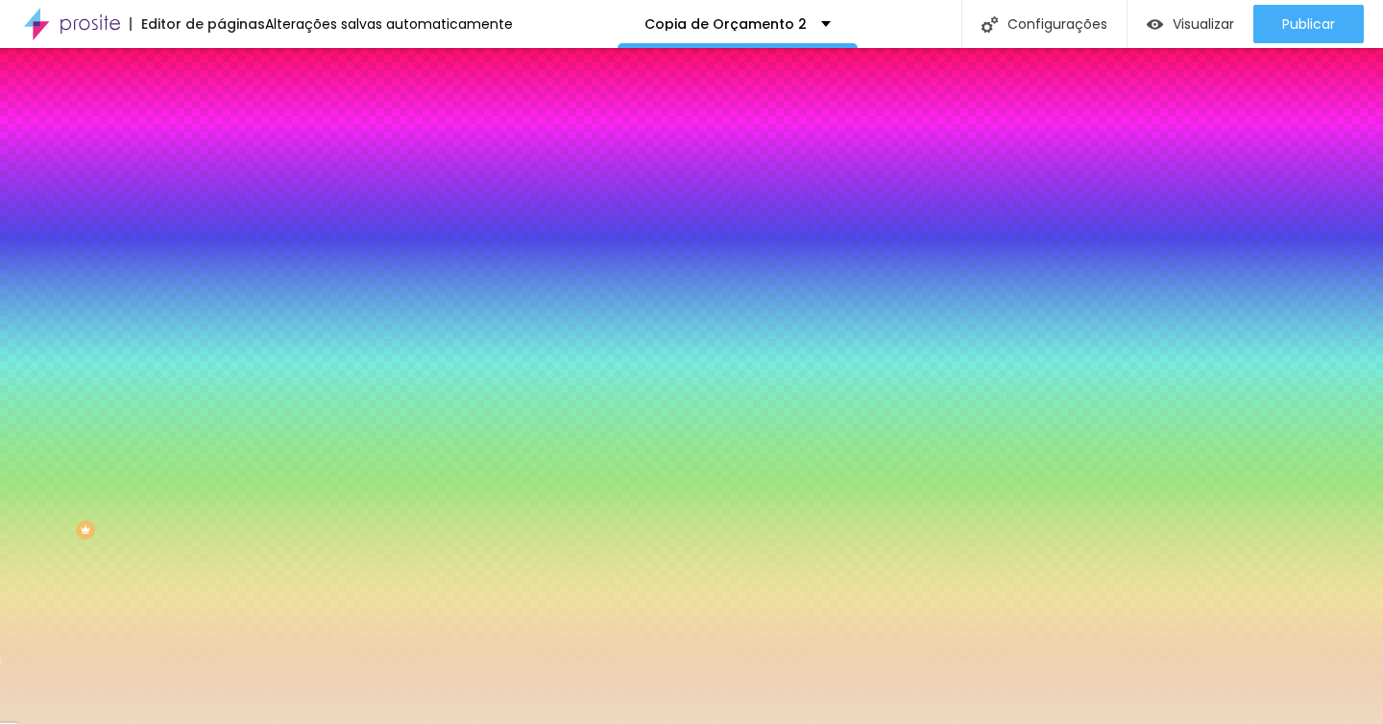
click at [221, 183] on div at bounding box center [331, 183] width 221 height 0
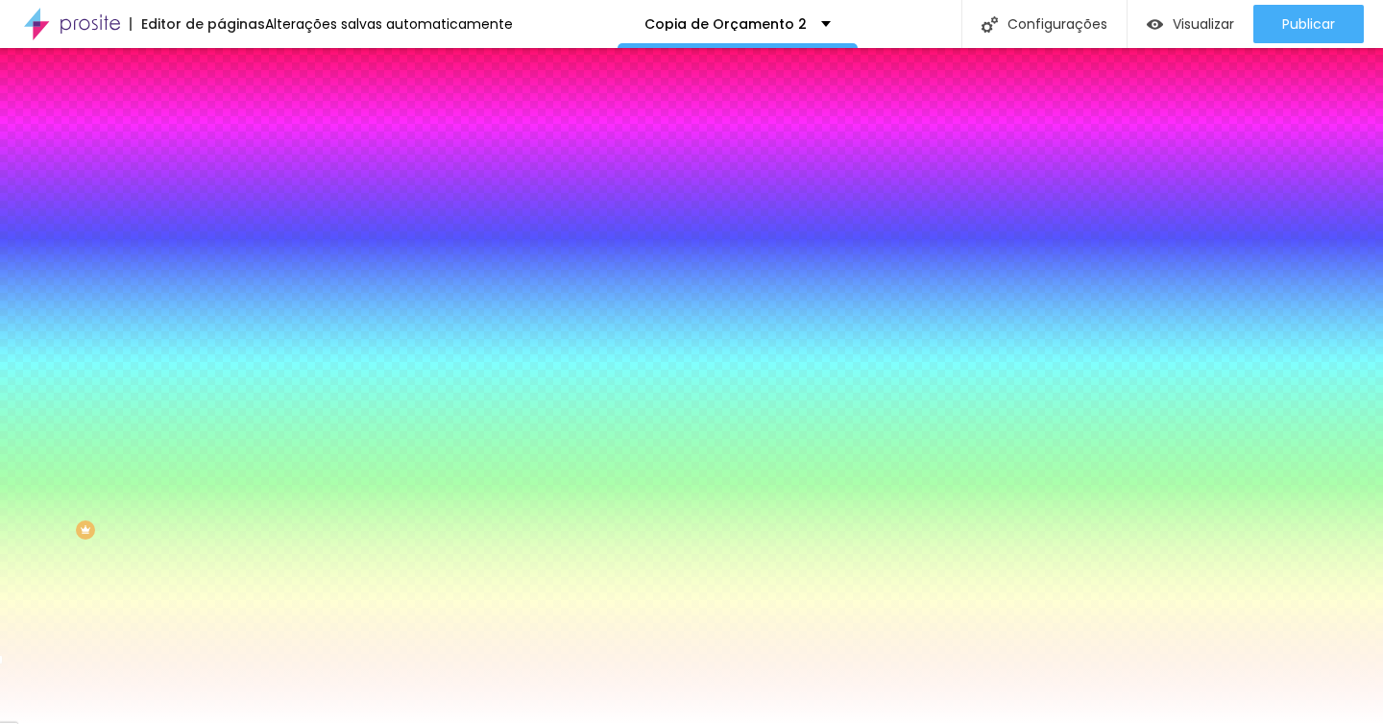
type input "#FFFFFF"
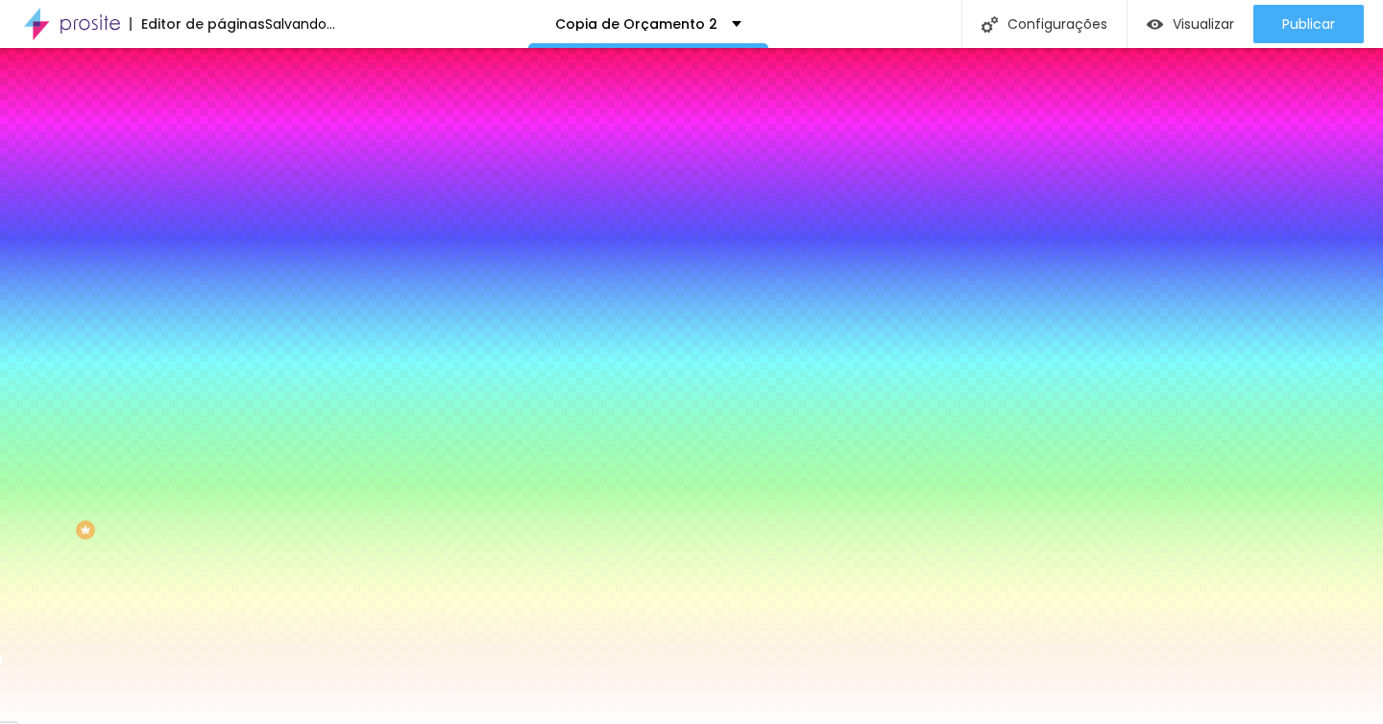
drag, startPoint x: 42, startPoint y: 223, endPoint x: 0, endPoint y: 210, distance: 44.1
click at [221, 208] on div "Cor de fundo Voltar ao padrão #FFFFFF 0 Borda arredondada" at bounding box center [331, 312] width 221 height 325
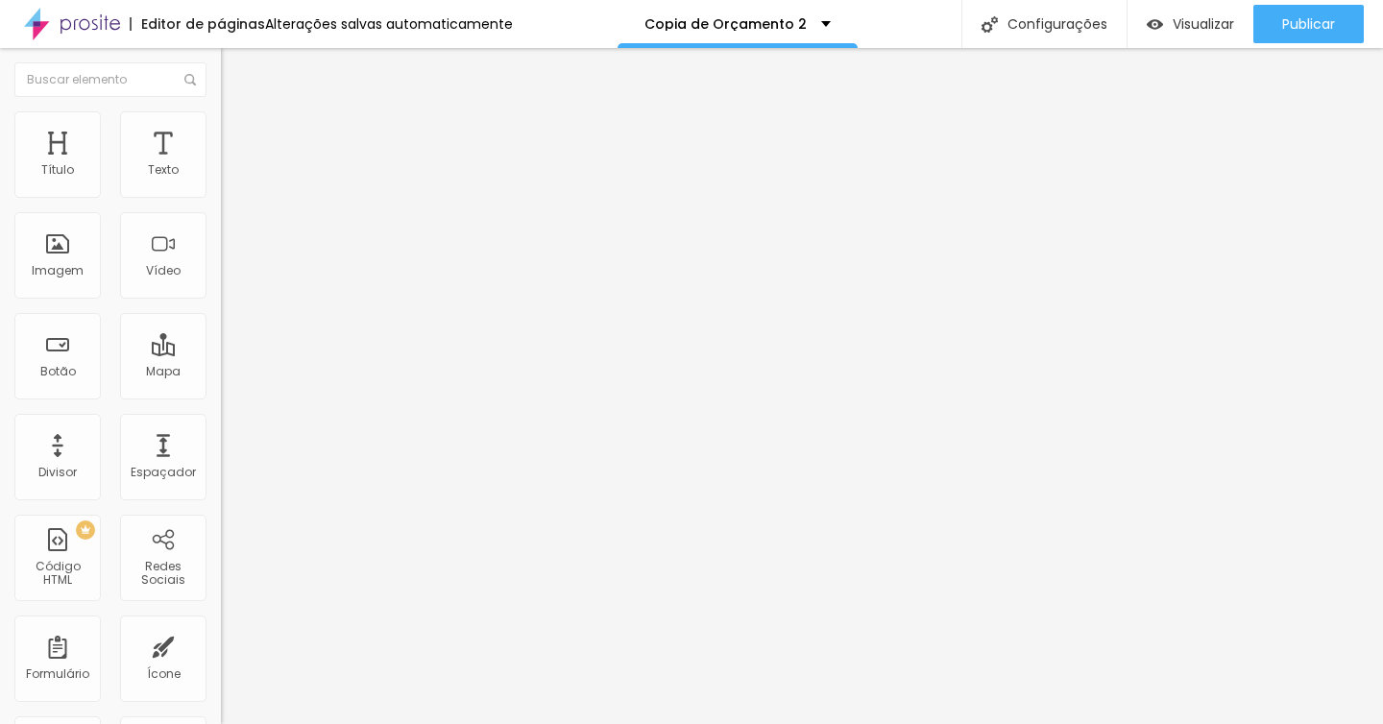
click at [221, 194] on div "Titulo 3 H3" at bounding box center [331, 186] width 221 height 15
type input "31"
type input "30"
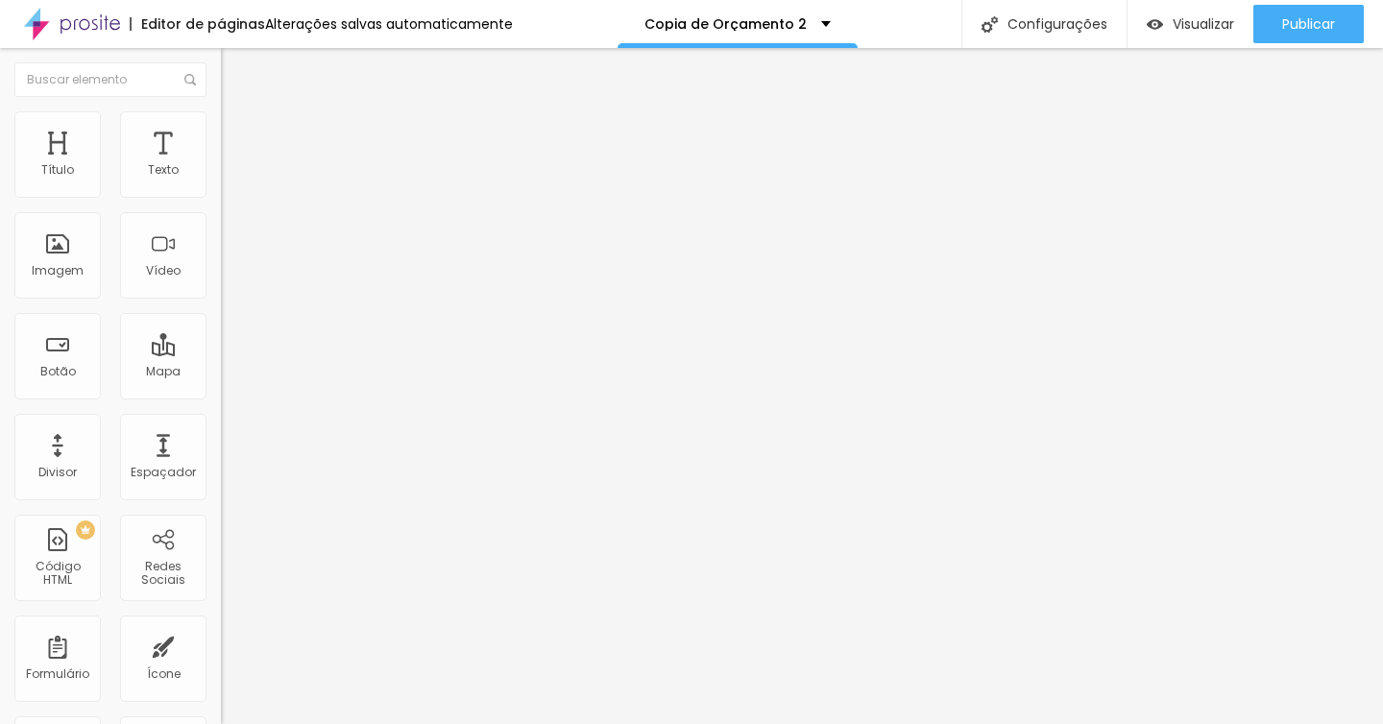
type input "29"
type input "28"
type input "27"
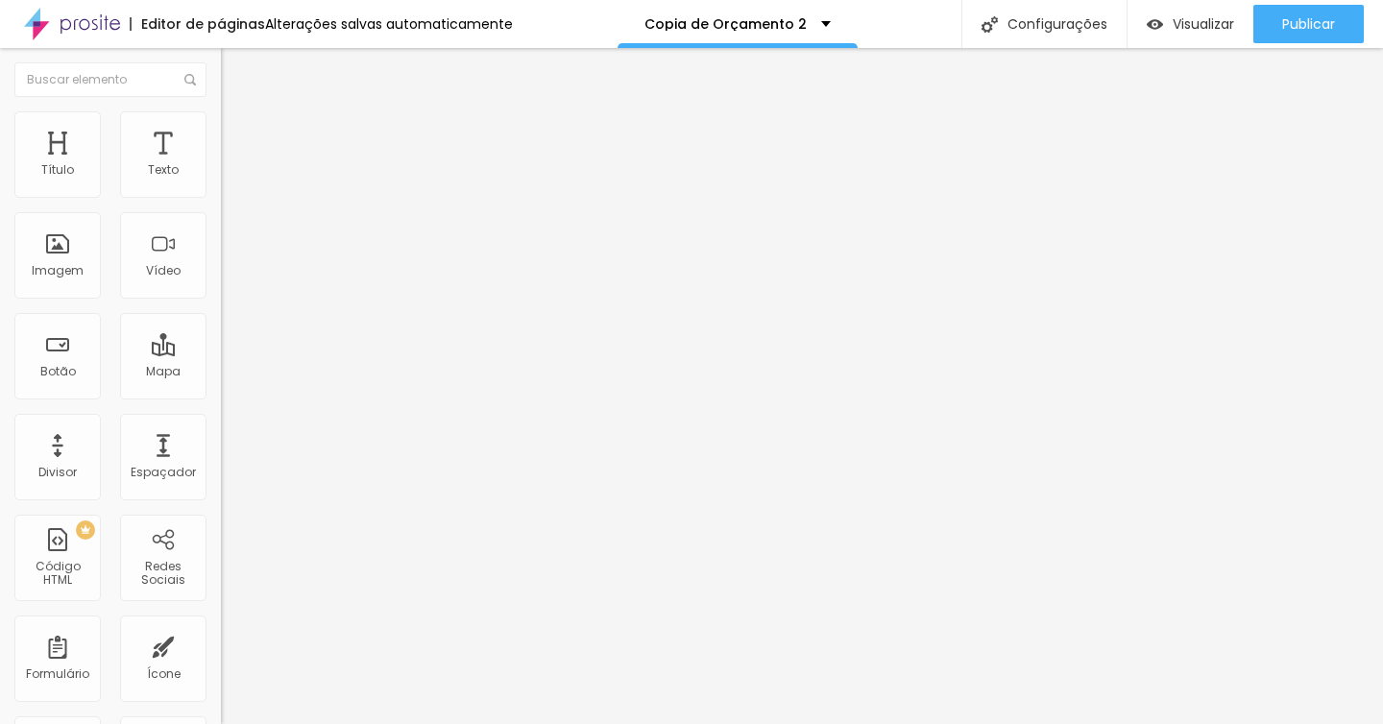
type input "27"
type input "26"
type input "25"
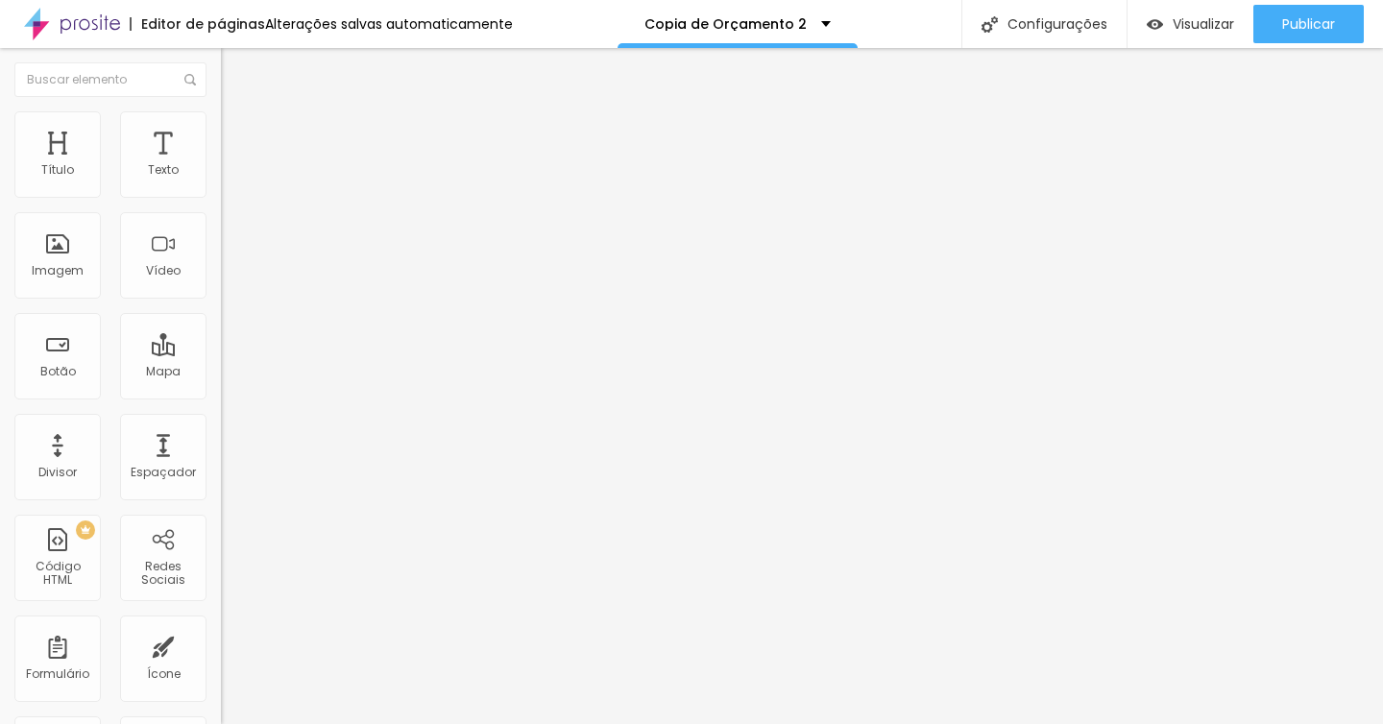
type input "26"
type input "25"
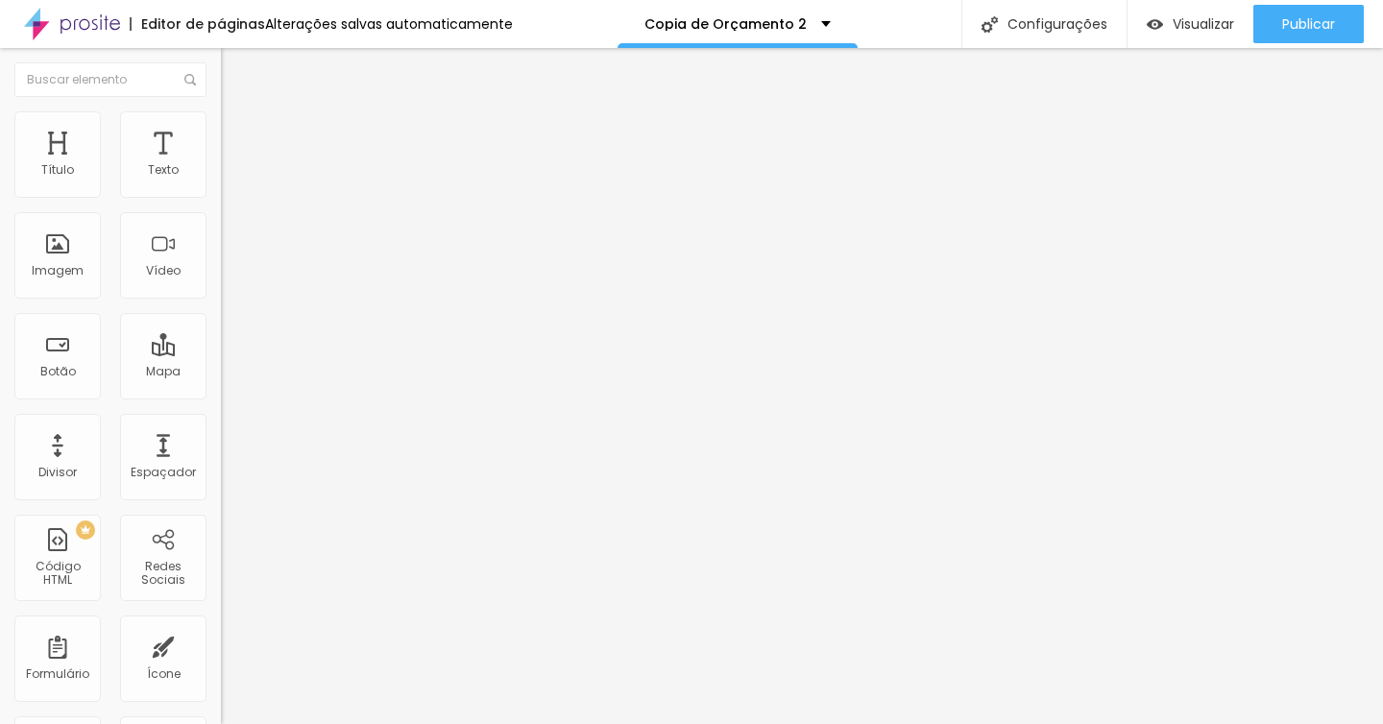
click at [221, 457] on input "range" at bounding box center [283, 464] width 124 height 15
click at [221, 127] on li "Avançado" at bounding box center [331, 120] width 221 height 19
click at [238, 113] on span "Estilo" at bounding box center [253, 105] width 30 height 16
click at [235, 77] on img "button" at bounding box center [242, 69] width 15 height 15
click at [235, 69] on div "Editar Coluna" at bounding box center [294, 69] width 119 height 15
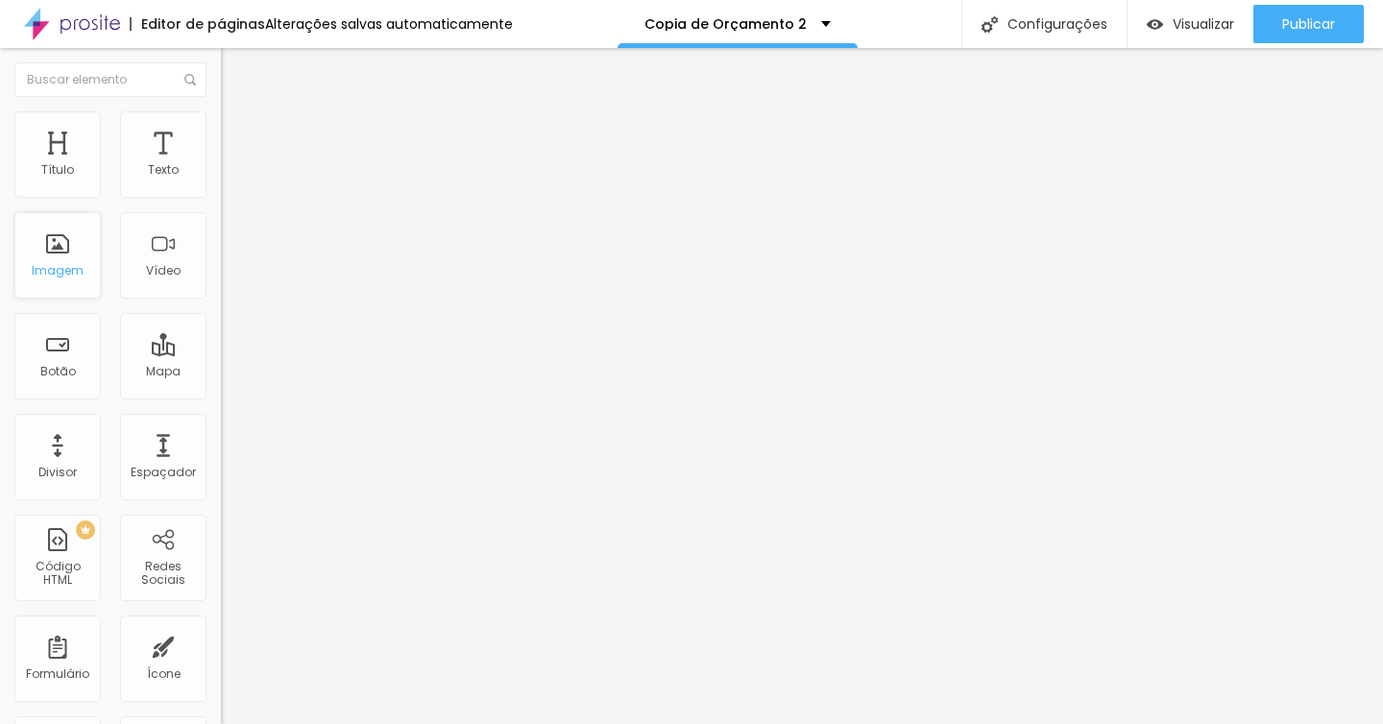
click at [78, 276] on div "Imagem" at bounding box center [58, 270] width 52 height 13
click at [221, 165] on span "Adicionar imagem" at bounding box center [283, 157] width 124 height 16
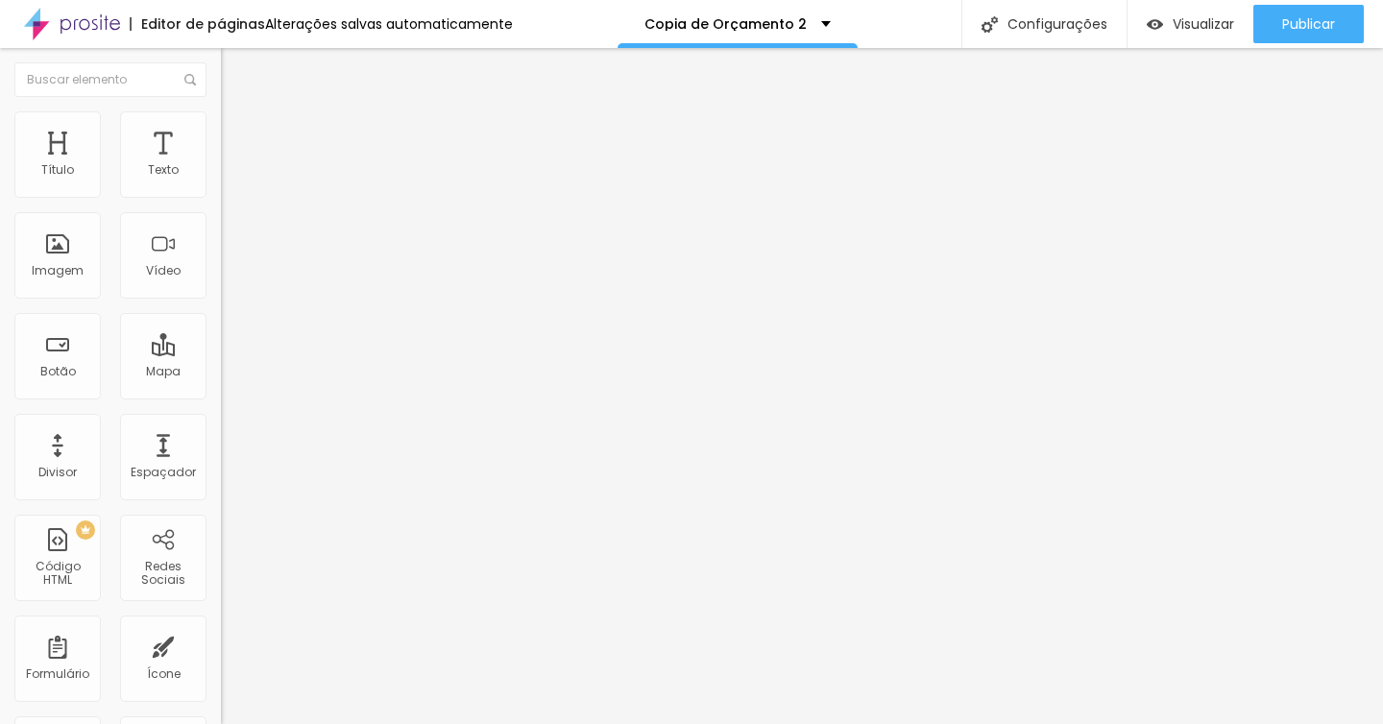
click at [221, 165] on span "Adicionar imagem" at bounding box center [283, 157] width 124 height 16
click at [235, 69] on img "button" at bounding box center [242, 69] width 15 height 15
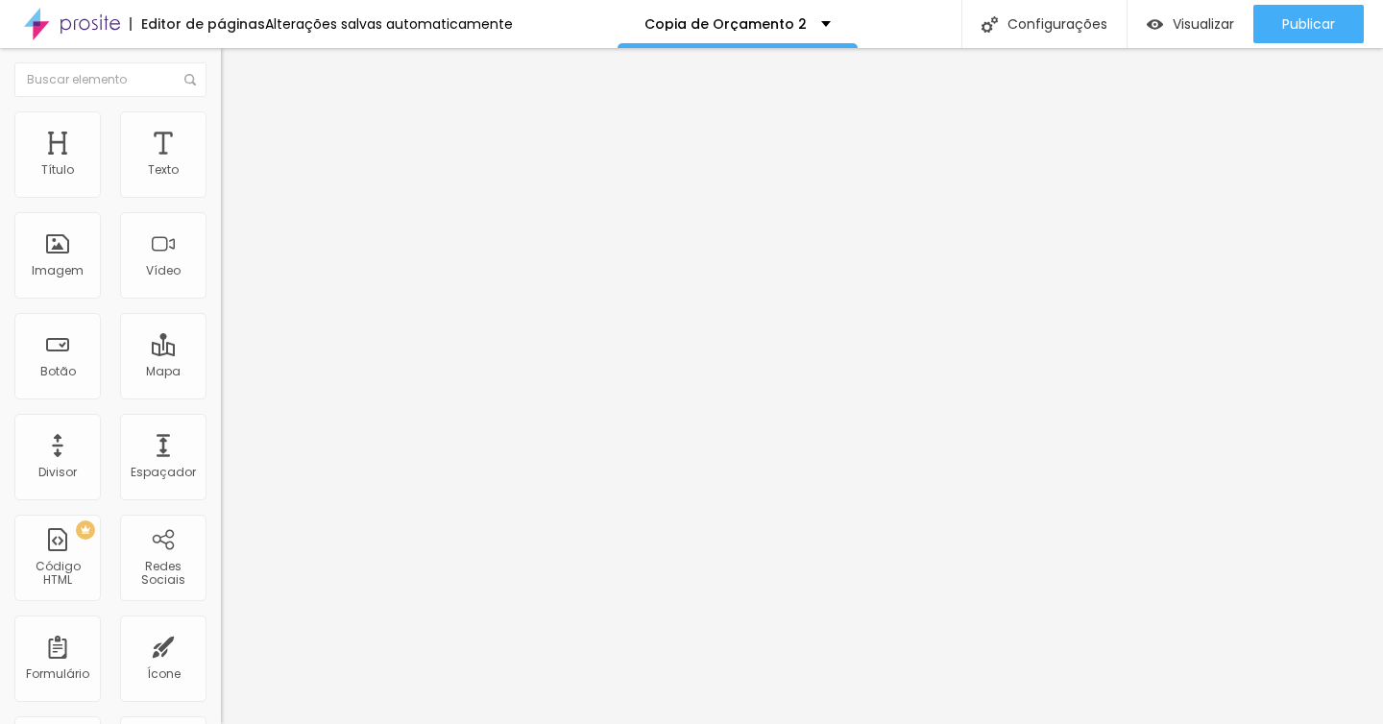
click at [221, 163] on div "Adicionar imagem" at bounding box center [331, 156] width 221 height 13
click at [221, 165] on span "Adicionar imagem" at bounding box center [283, 157] width 124 height 16
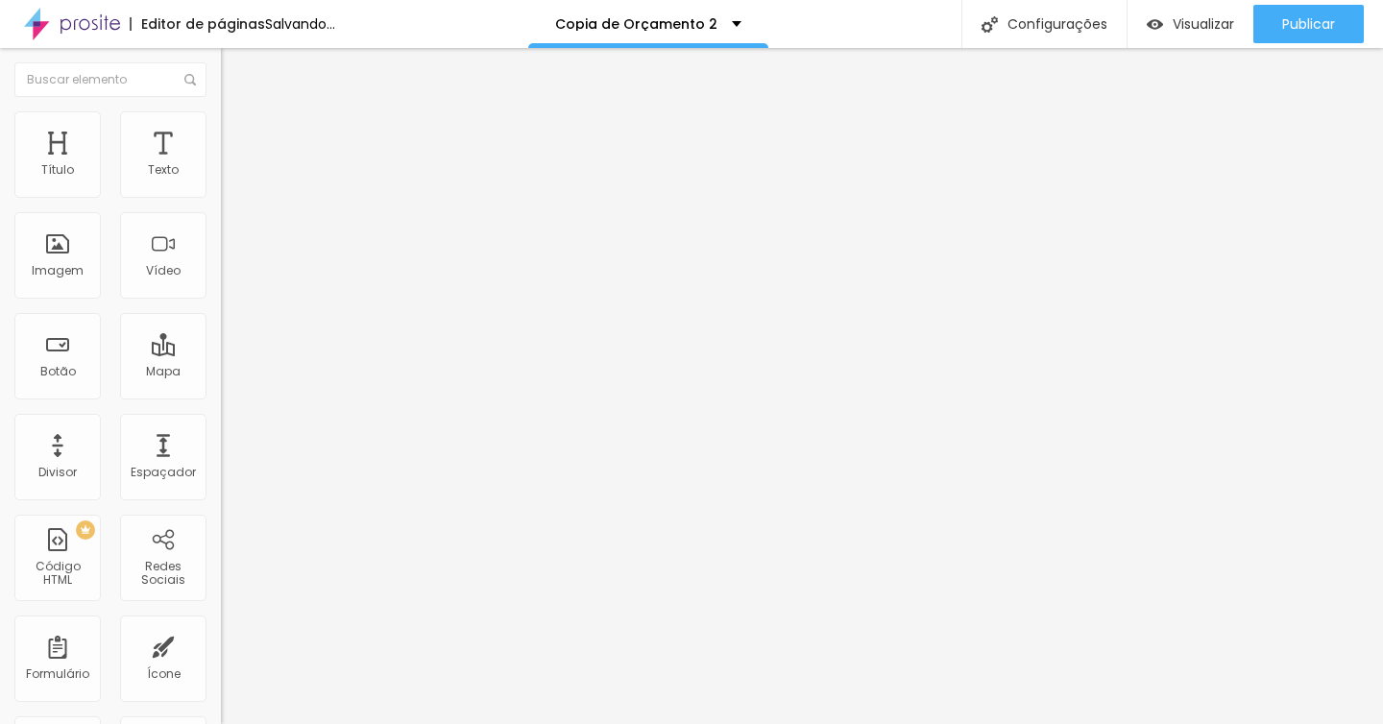
click at [221, 165] on span "Adicionar imagem" at bounding box center [283, 157] width 124 height 16
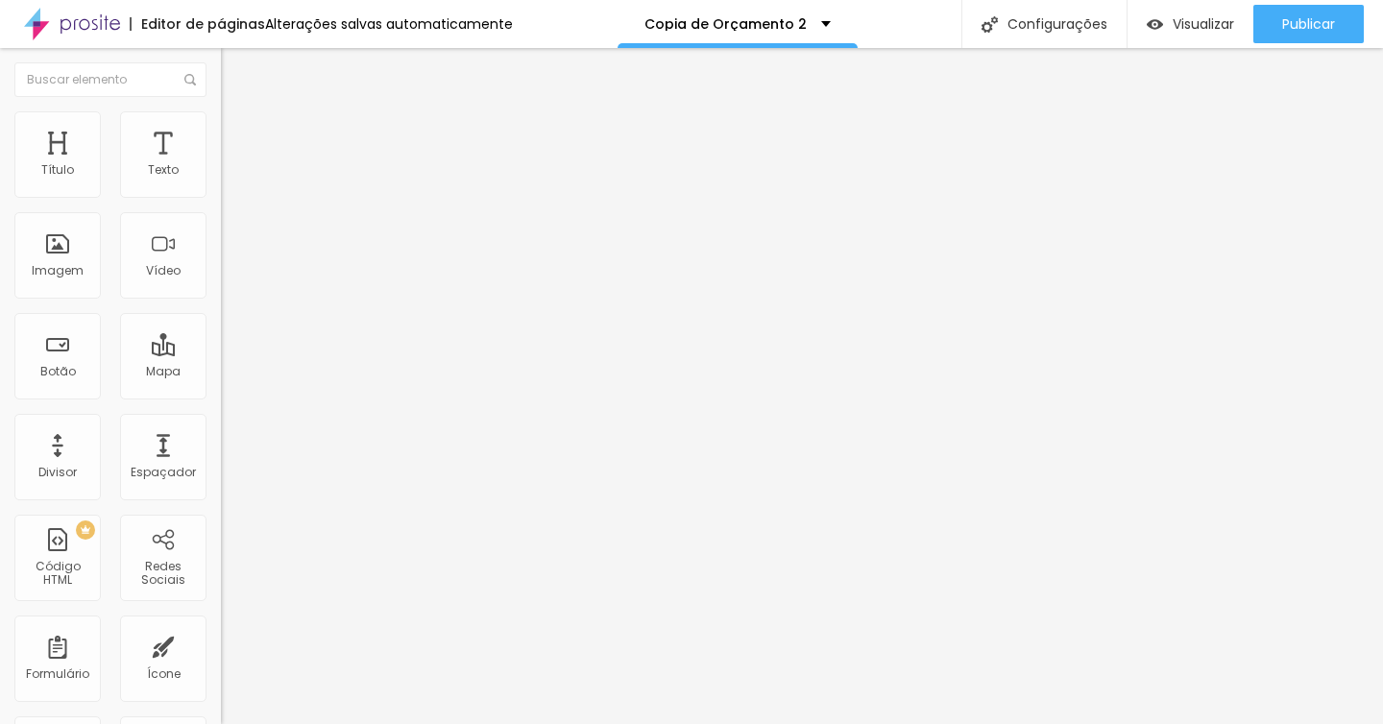
click at [235, 75] on div "Editar Coluna" at bounding box center [294, 69] width 119 height 15
click at [221, 165] on span "Adicionar imagem" at bounding box center [283, 157] width 124 height 16
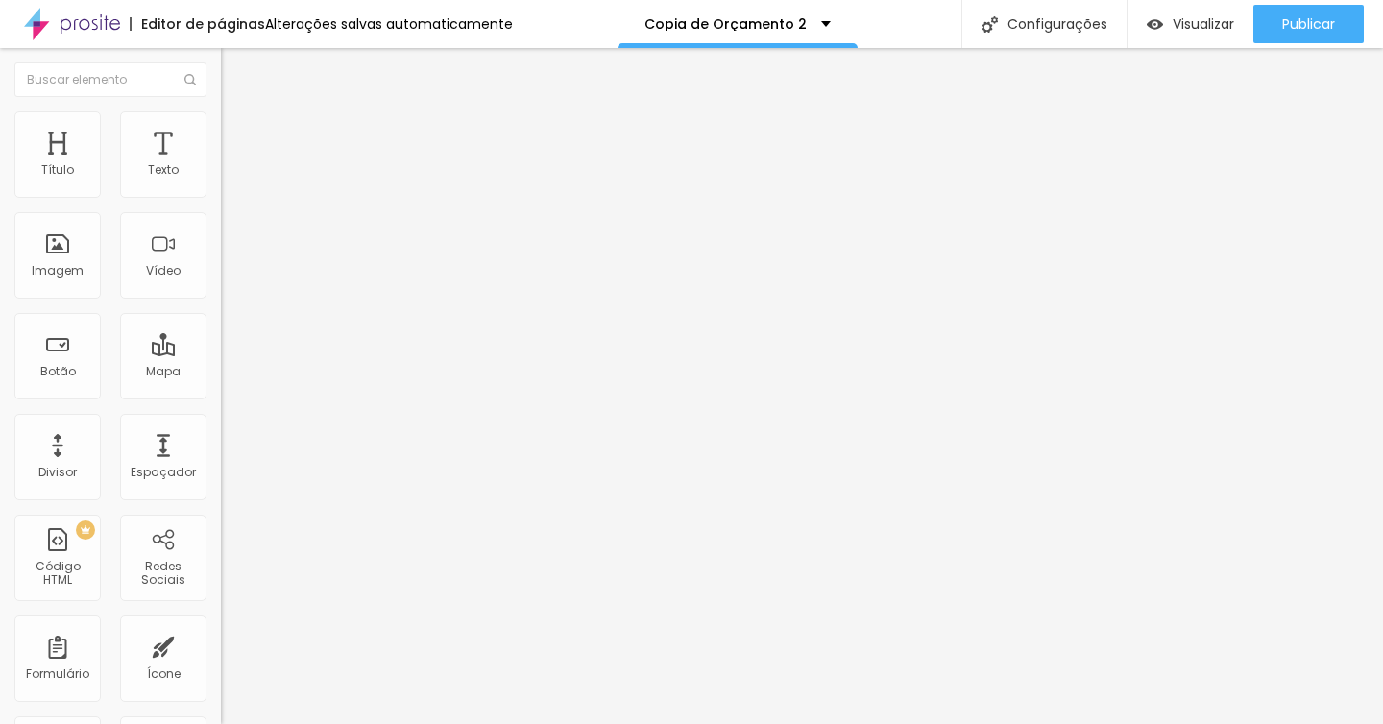
click at [74, 256] on div "Imagem" at bounding box center [57, 255] width 86 height 86
click at [221, 165] on span "Adicionar imagem" at bounding box center [283, 157] width 124 height 16
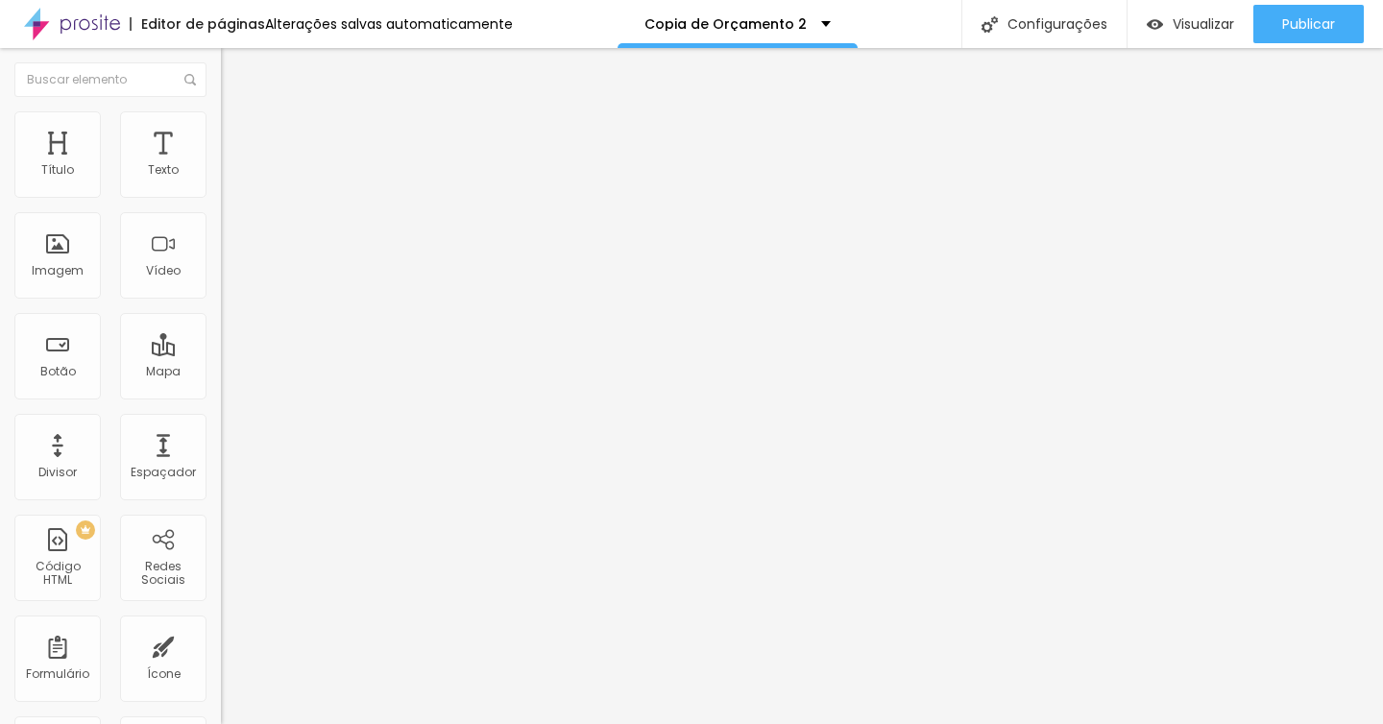
click at [235, 71] on img "button" at bounding box center [242, 69] width 15 height 15
click at [232, 177] on span "Trocar icone" at bounding box center [274, 168] width 85 height 16
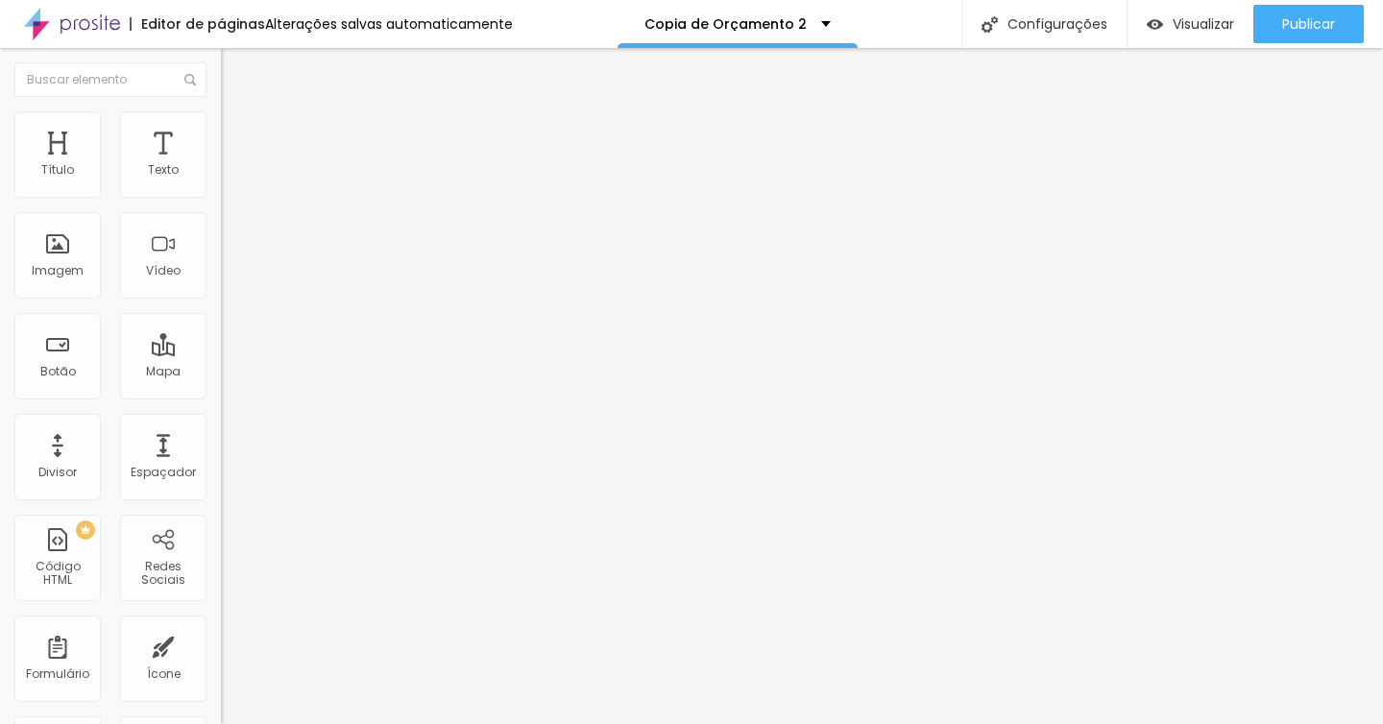
type input "foto"
type input "46"
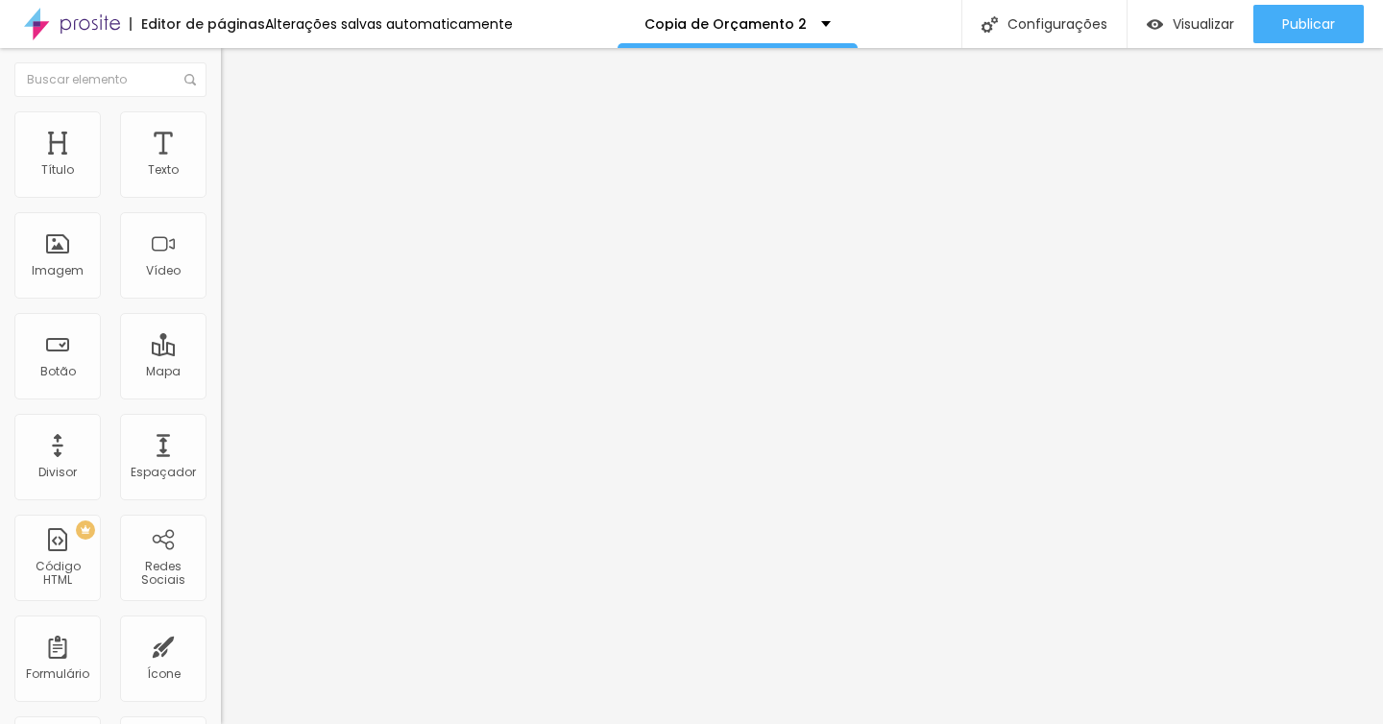
type input "44"
type input "42"
type input "40"
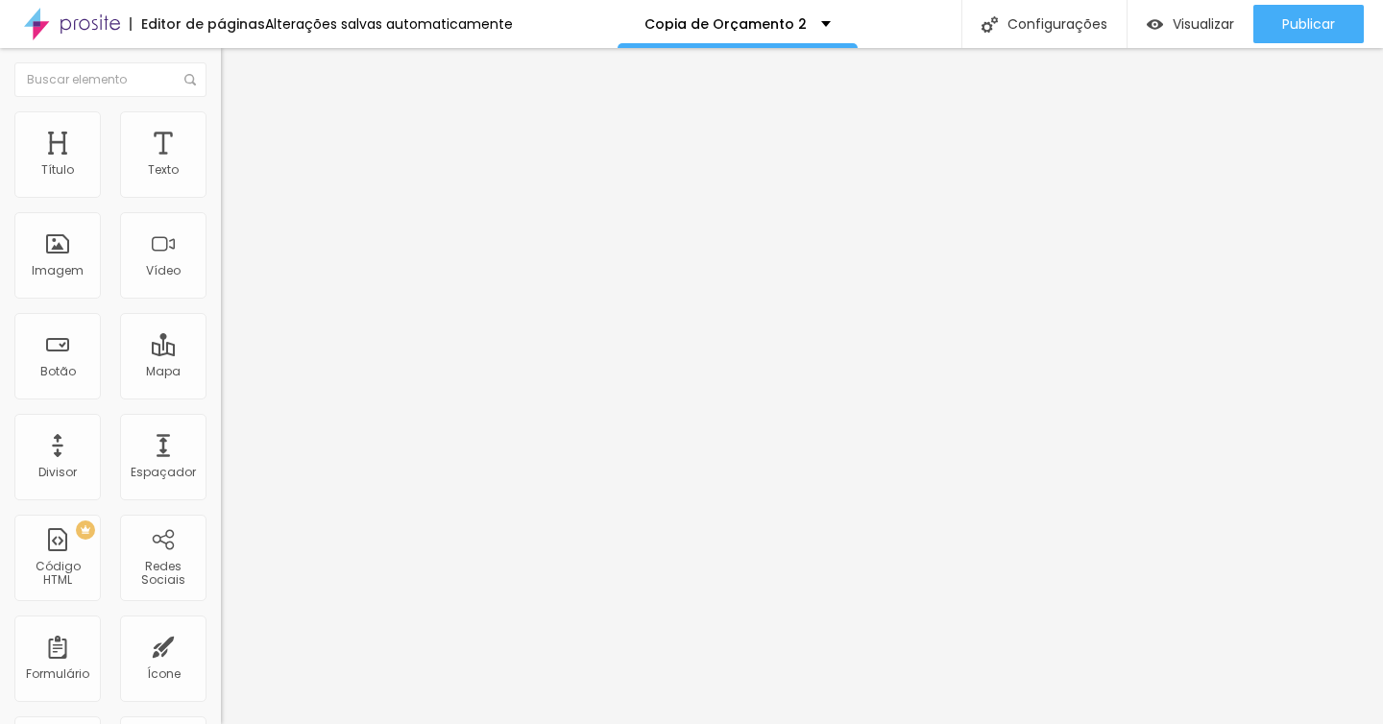
type input "40"
type input "38"
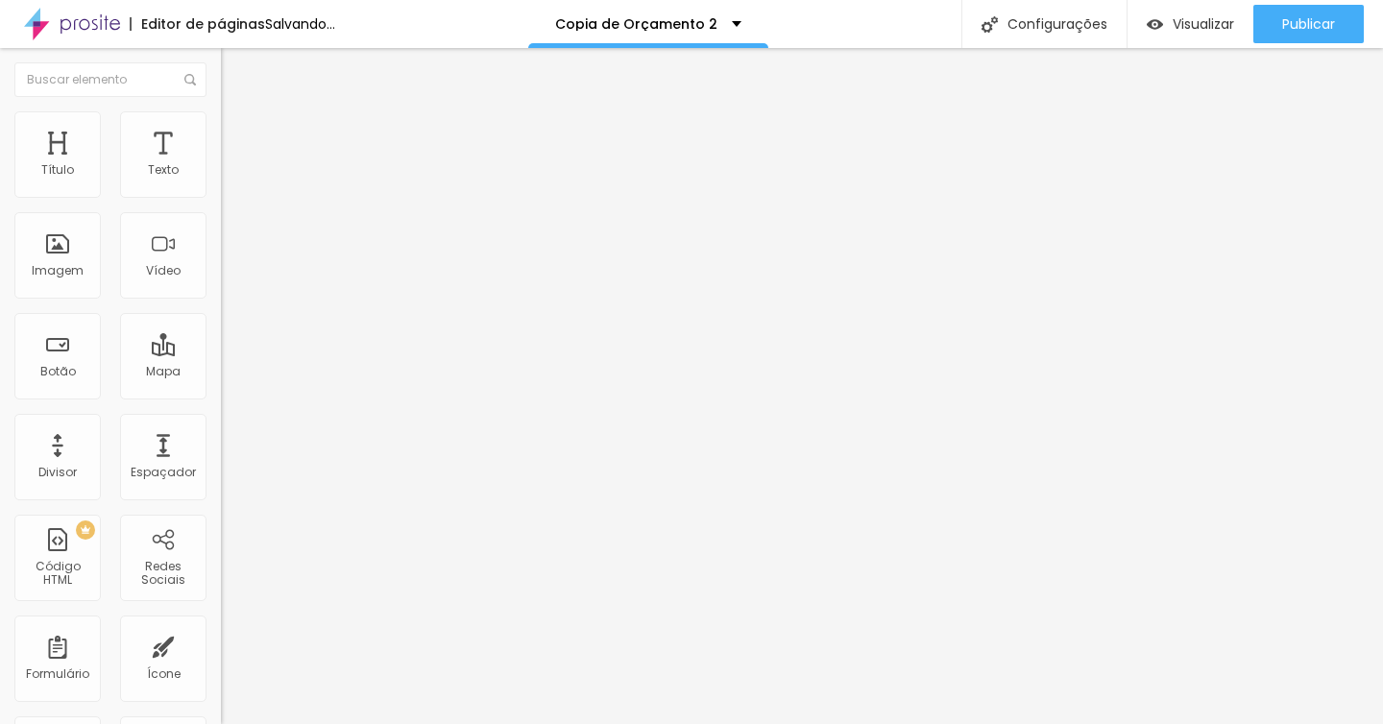
type input "36"
type input "34"
type input "32"
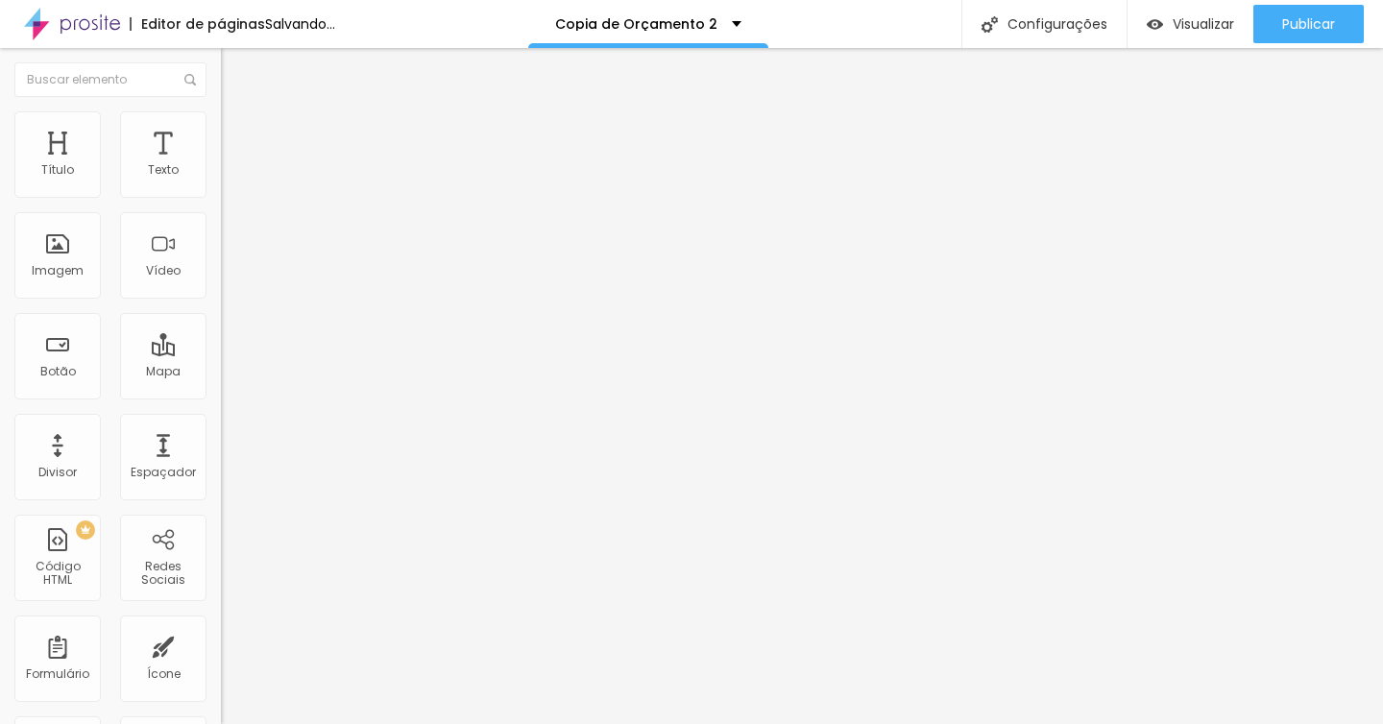
type input "32"
type input "30"
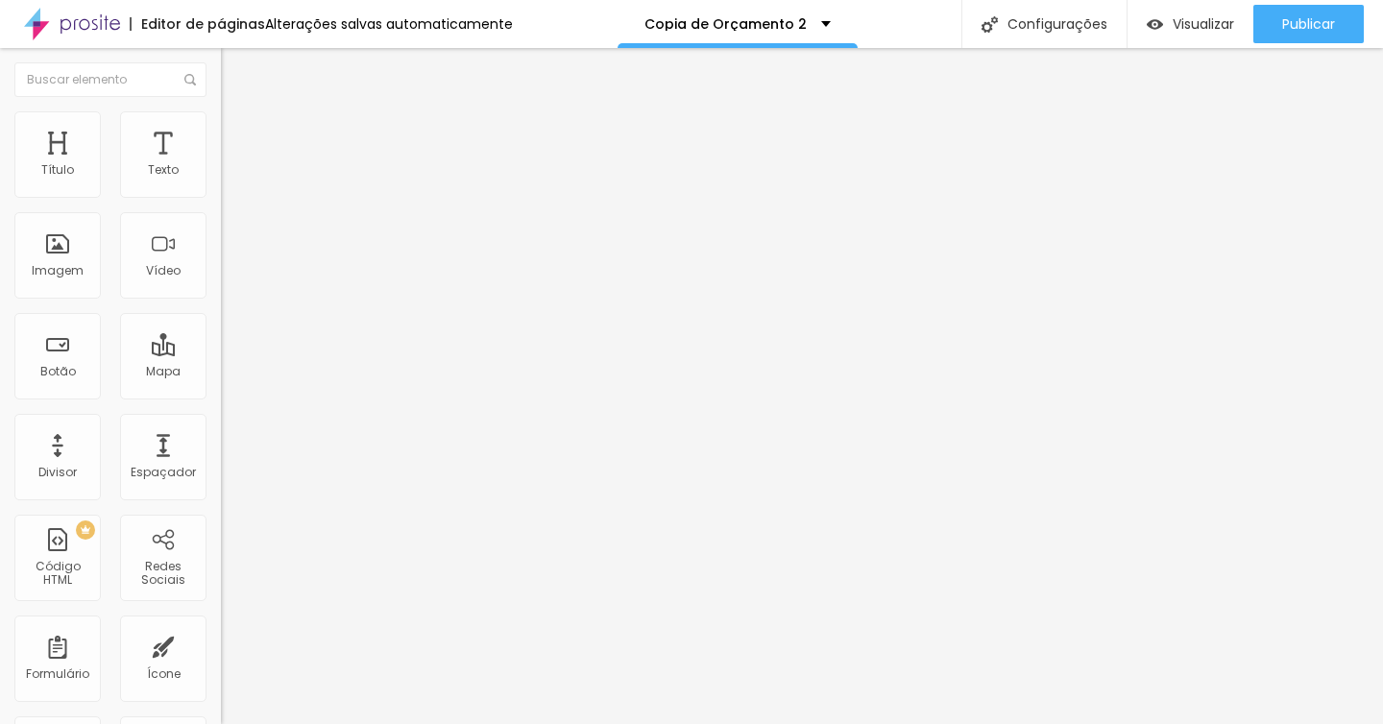
type input "28"
type input "26"
drag, startPoint x: 78, startPoint y: 356, endPoint x: 46, endPoint y: 352, distance: 31.9
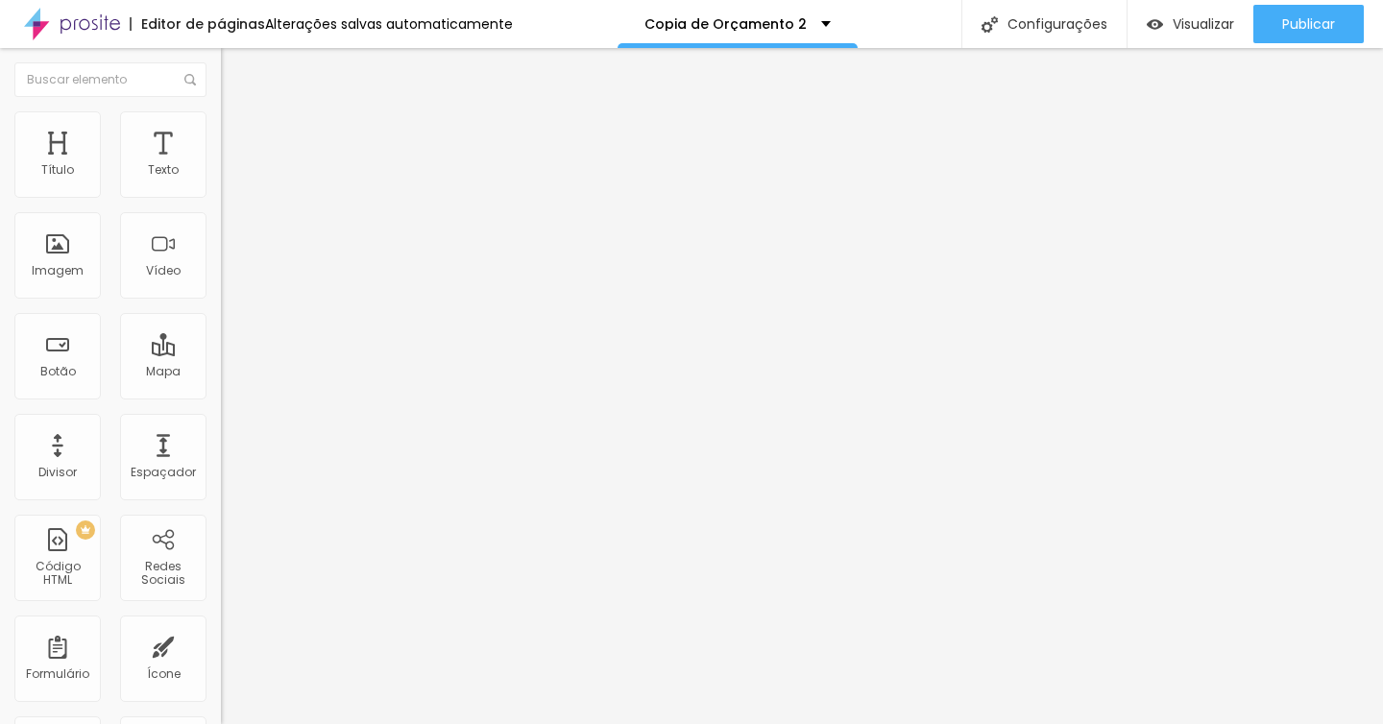
click at [221, 222] on input "range" at bounding box center [283, 213] width 124 height 15
click at [221, 126] on li "Estilo" at bounding box center [331, 120] width 221 height 19
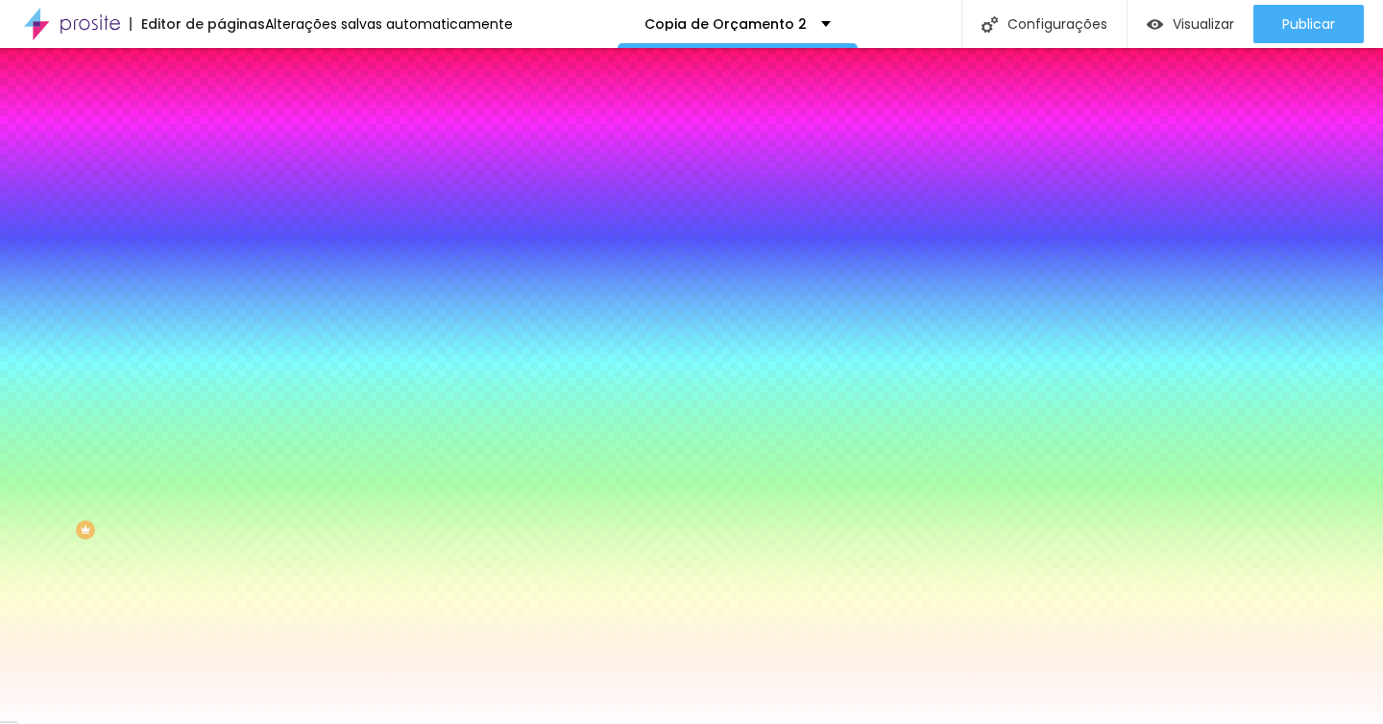
click at [221, 131] on li "Avançado" at bounding box center [331, 140] width 221 height 19
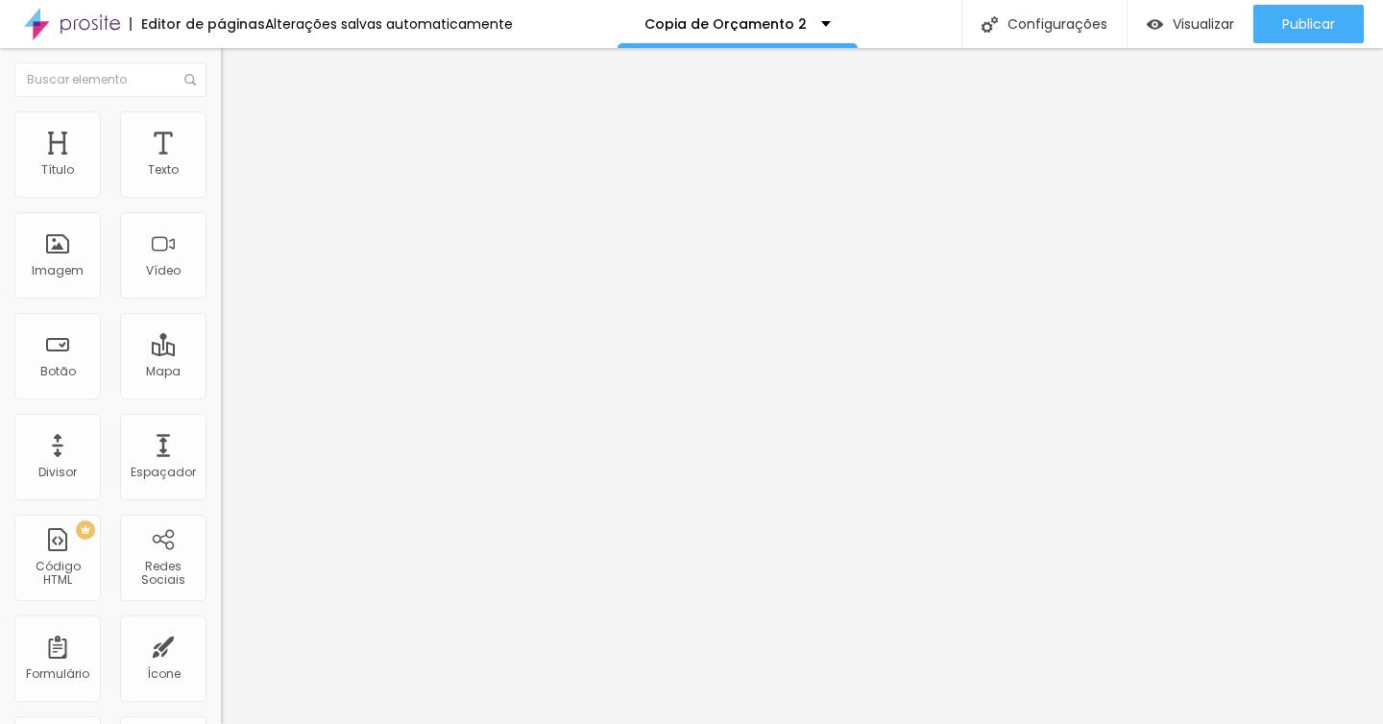
type input "11"
type input "10"
type input "6"
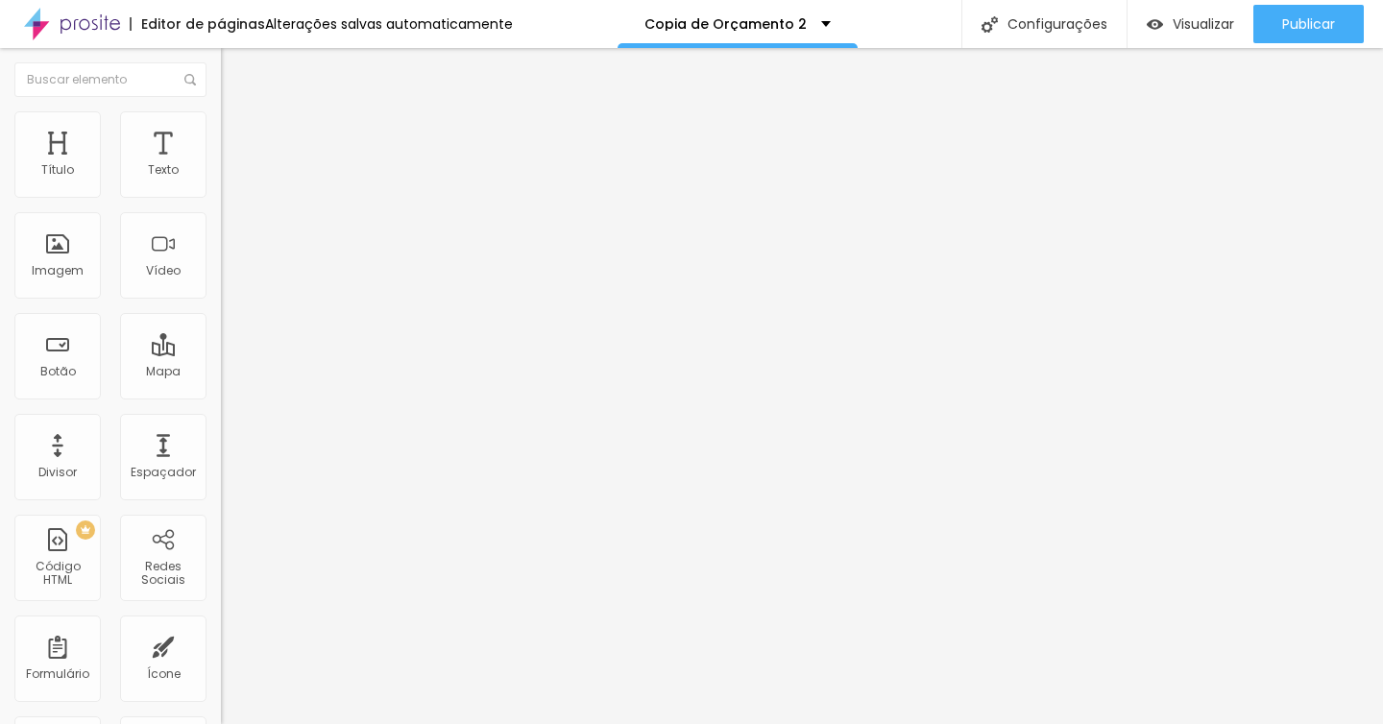
type input "6"
type input "3"
type input "1"
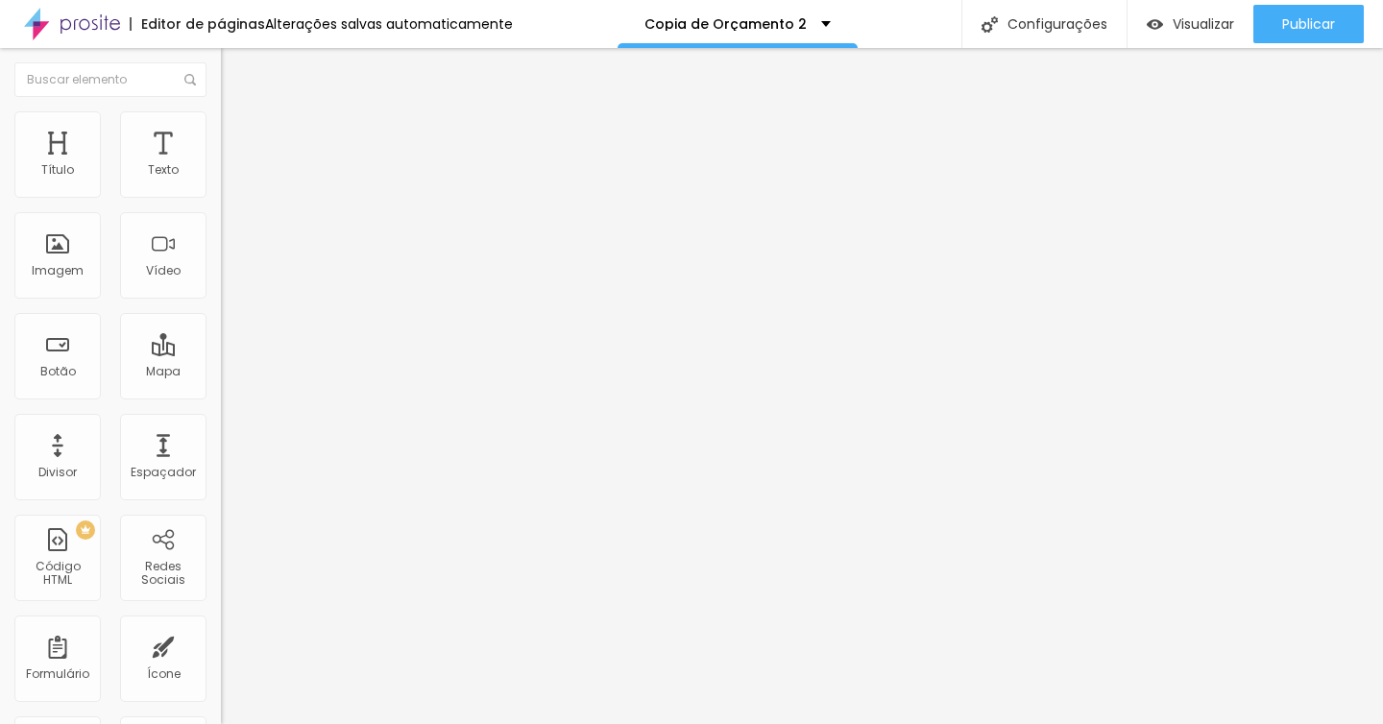
type input "0"
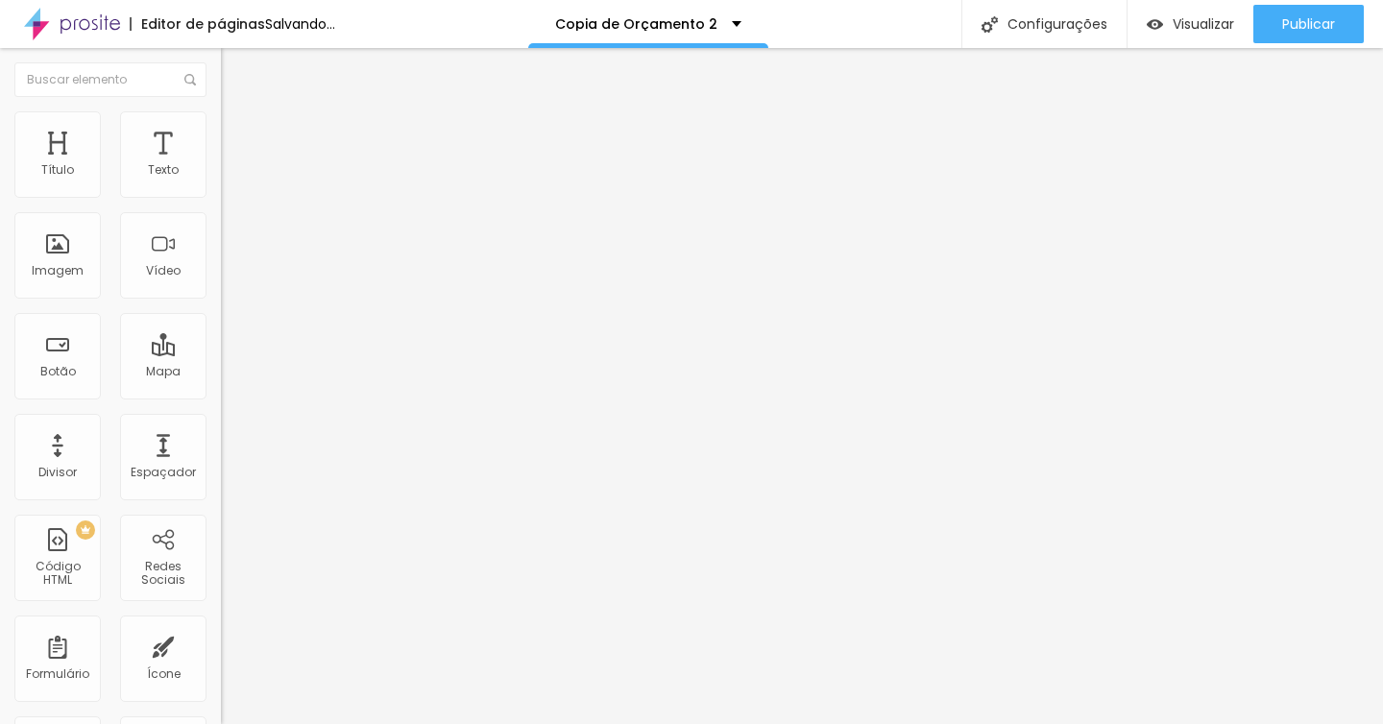
drag, startPoint x: 58, startPoint y: 223, endPoint x: 34, endPoint y: 221, distance: 24.1
type input "0"
click at [221, 644] on input "range" at bounding box center [283, 651] width 124 height 15
click at [221, 175] on div "Trocar icone" at bounding box center [331, 167] width 221 height 13
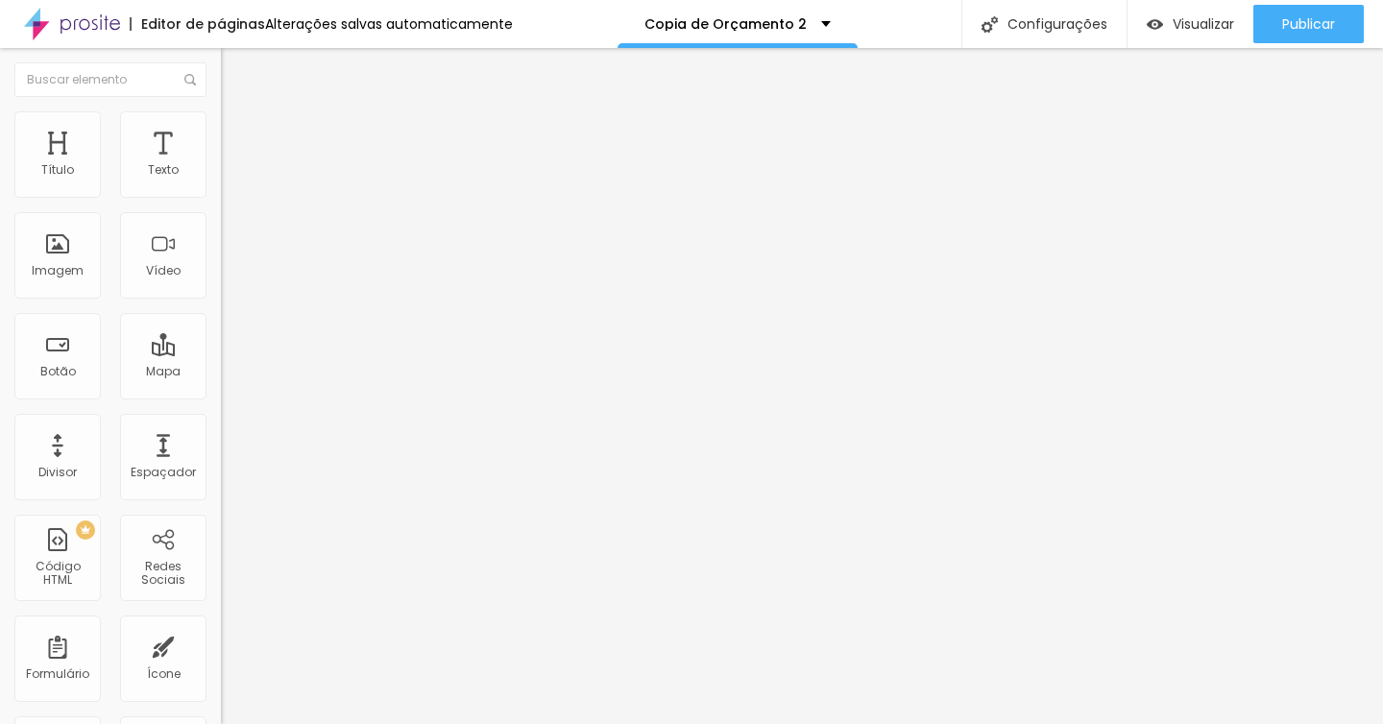
click at [232, 177] on span "Trocar icone" at bounding box center [274, 168] width 85 height 16
type input "o"
type input "roup"
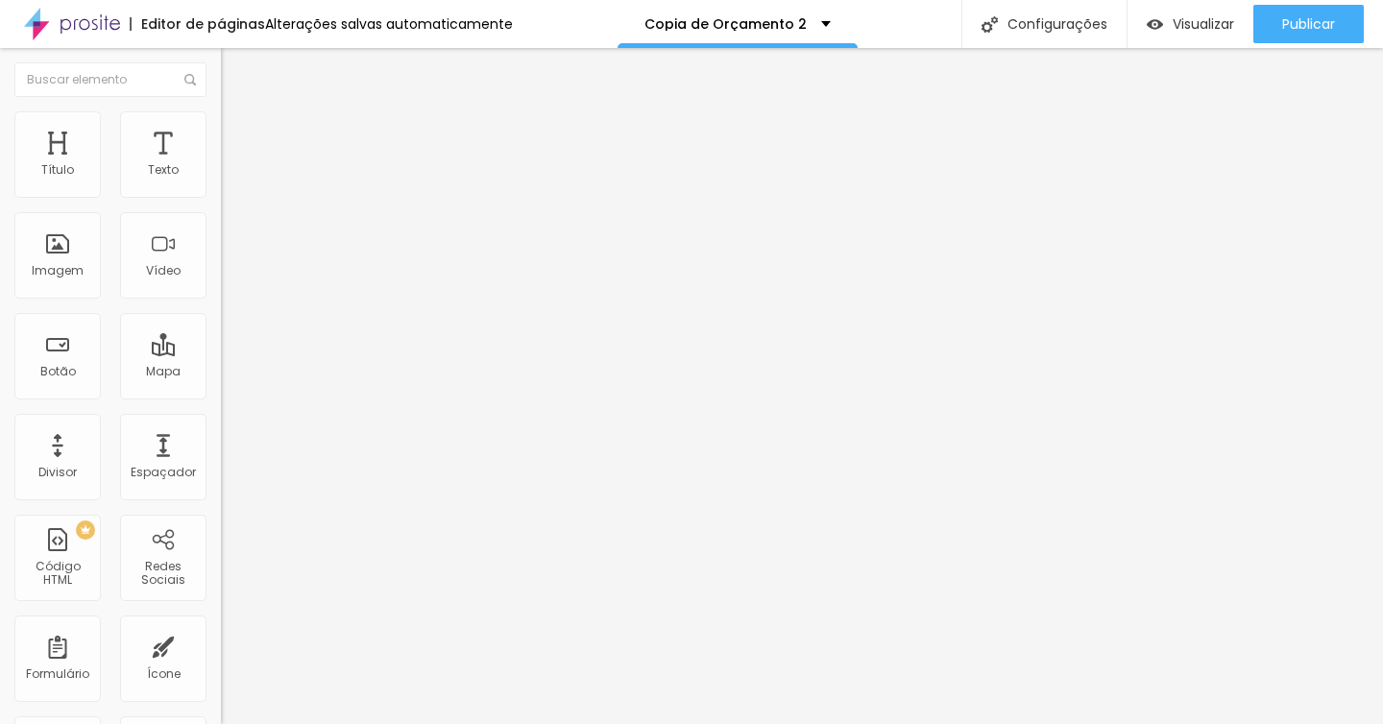
click at [235, 177] on span "Trocar icone" at bounding box center [277, 168] width 85 height 16
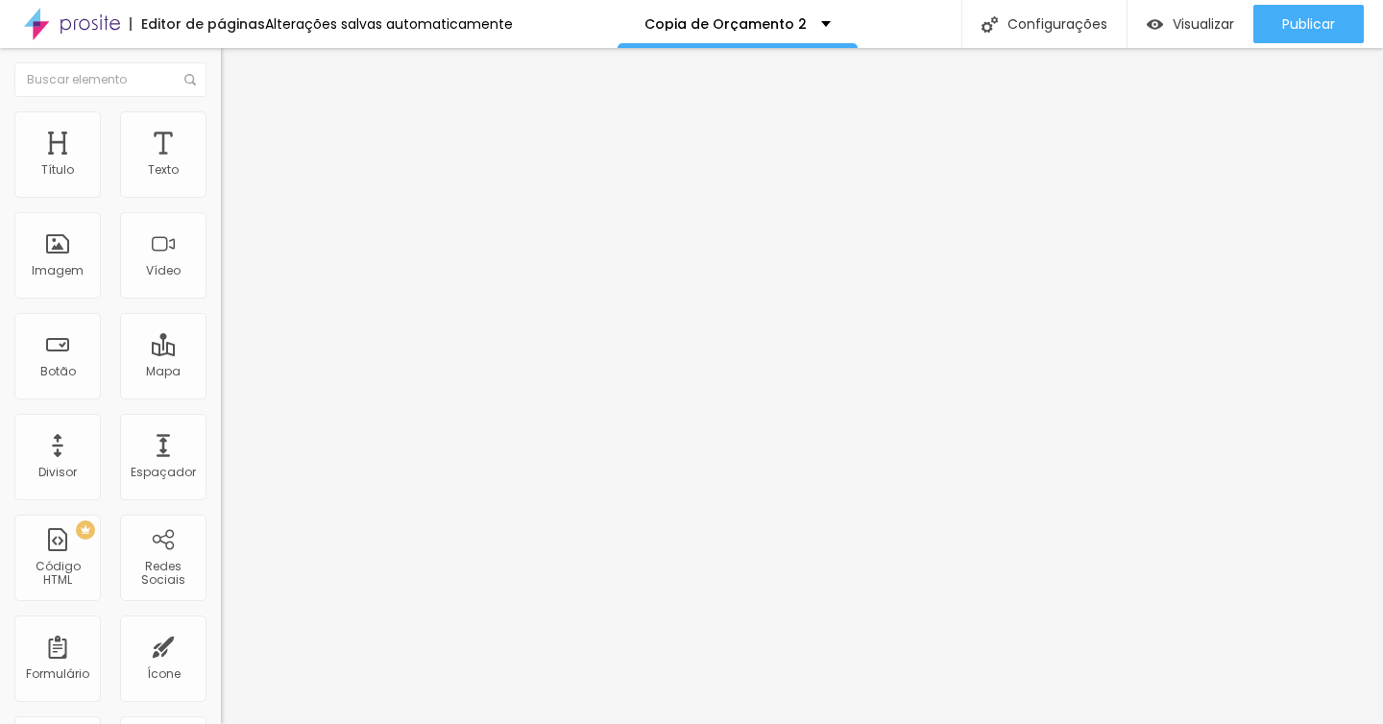
type input "f"
type input "pes"
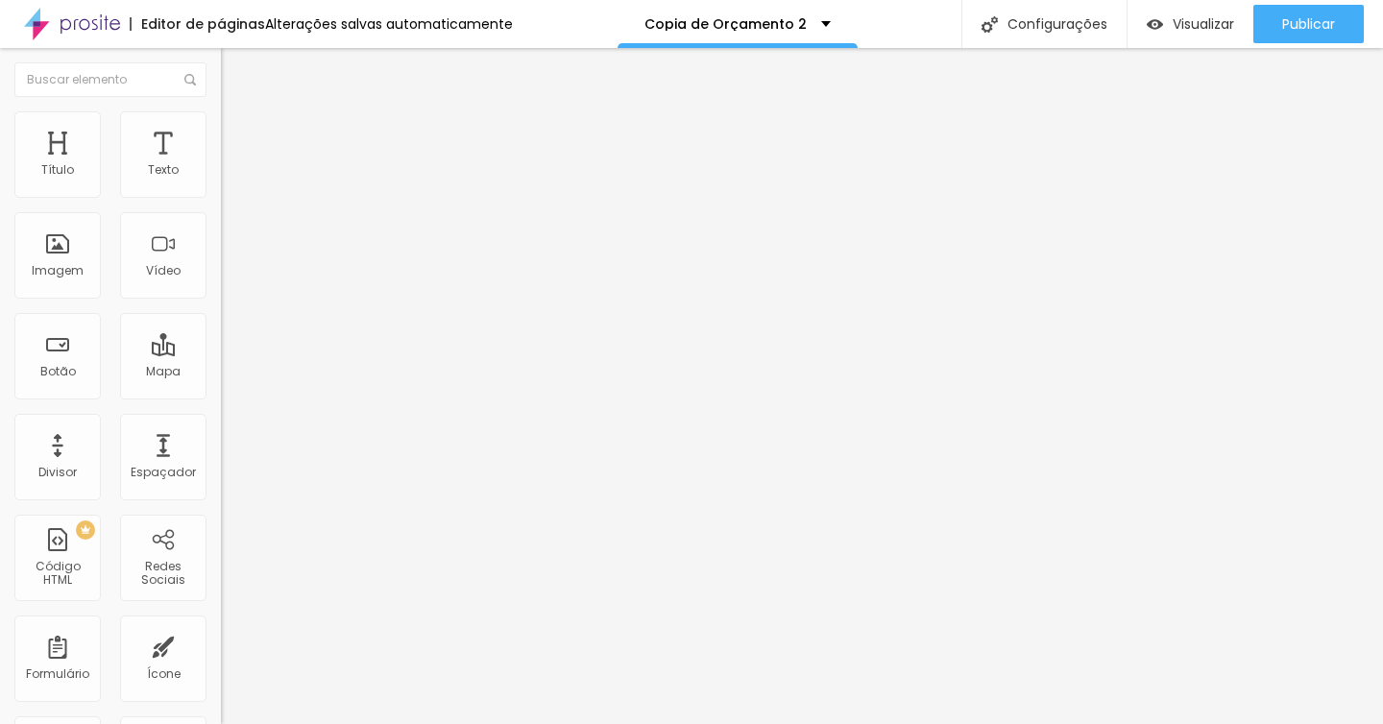
drag, startPoint x: 488, startPoint y: 151, endPoint x: 298, endPoint y: 150, distance: 190.1
click at [221, 111] on img at bounding box center [229, 119] width 17 height 17
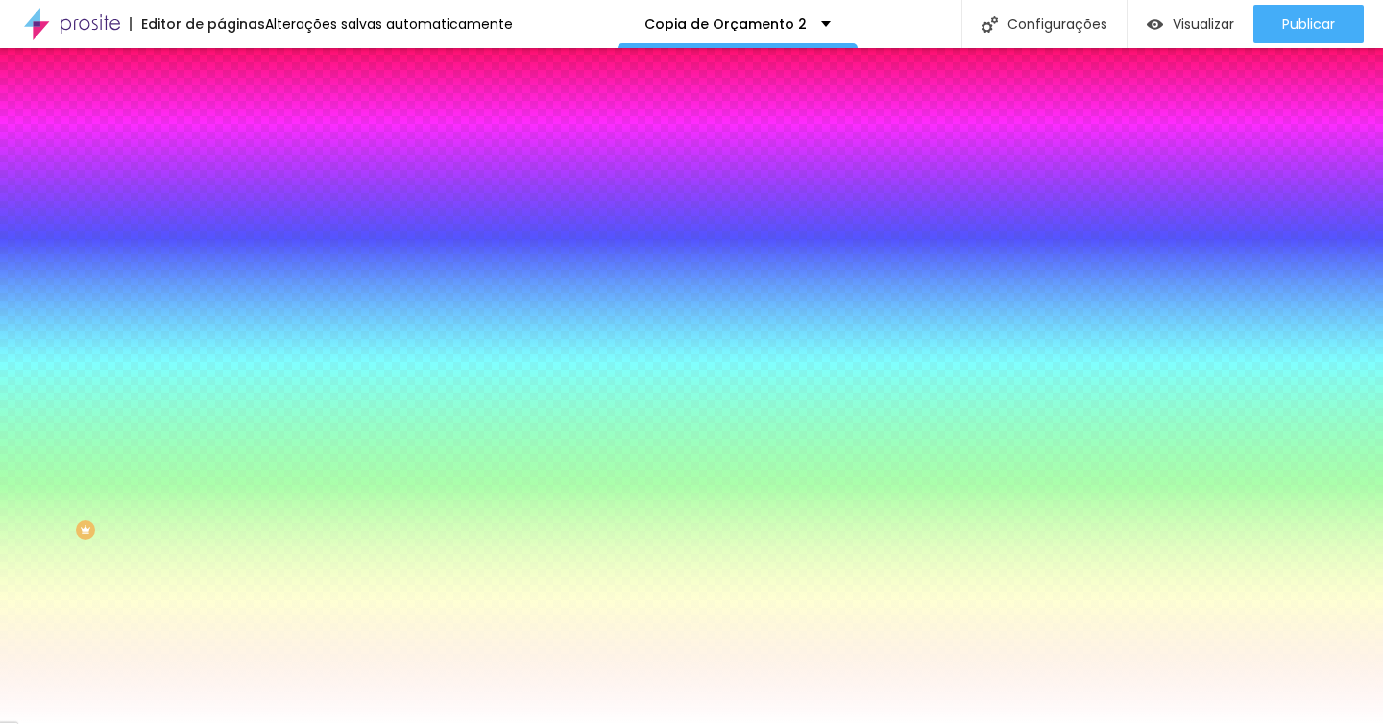
click at [221, 183] on div at bounding box center [331, 183] width 221 height 0
drag, startPoint x: 199, startPoint y: 194, endPoint x: 139, endPoint y: 191, distance: 59.6
click at [221, 192] on div "#000000" at bounding box center [331, 192] width 221 height 19
paste input "686D71"
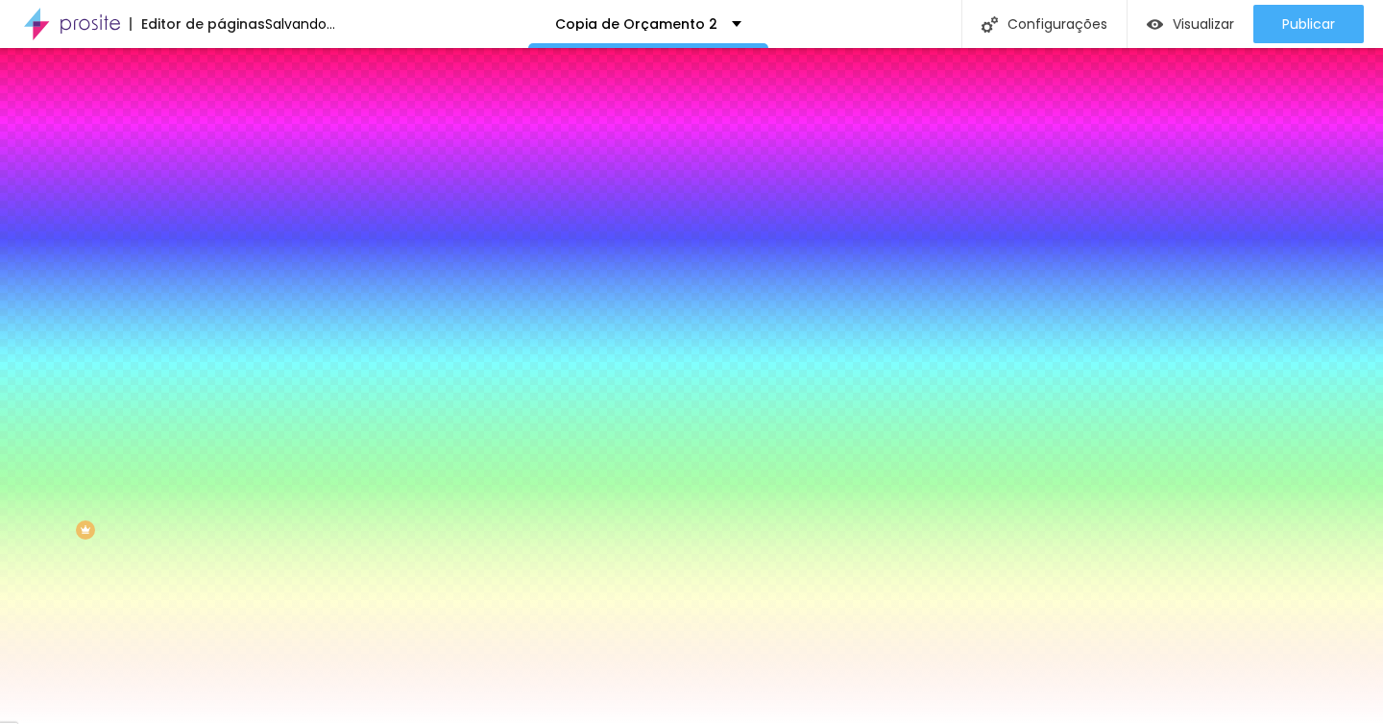
type input "#686D71"
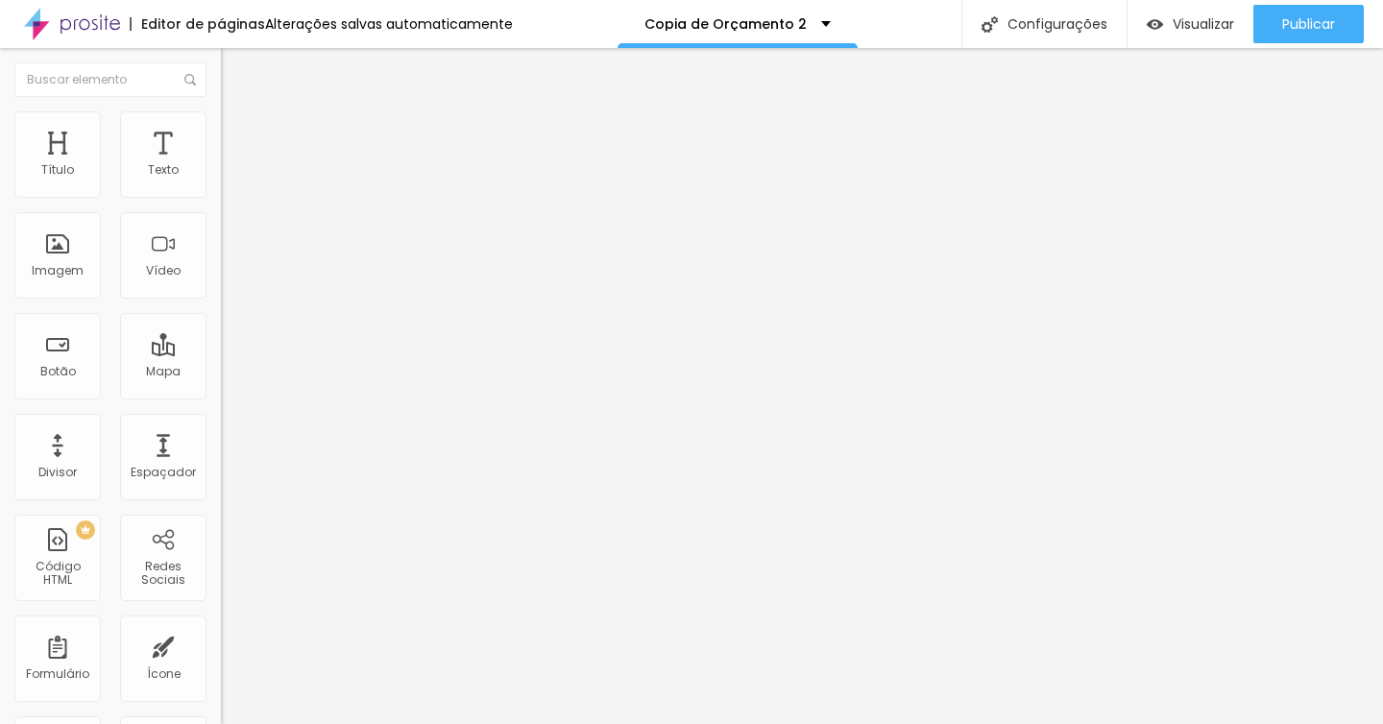
click at [221, 121] on li "Estilo" at bounding box center [331, 120] width 221 height 19
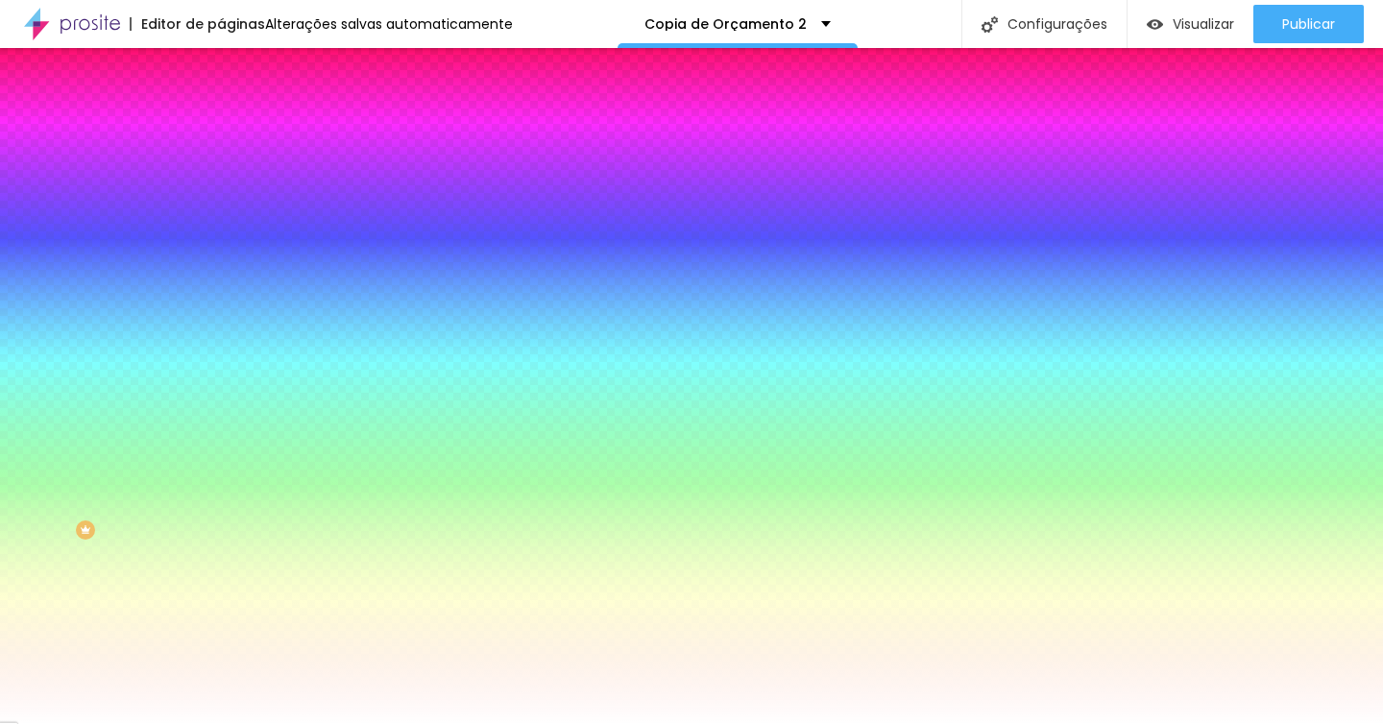
scroll to position [0, 0]
drag, startPoint x: 200, startPoint y: 198, endPoint x: 84, endPoint y: 186, distance: 116.7
click at [221, 187] on div "Cor do icone Voltar ao padrão #000000" at bounding box center [331, 176] width 221 height 53
paste input "686D71"
type input "#686D71"
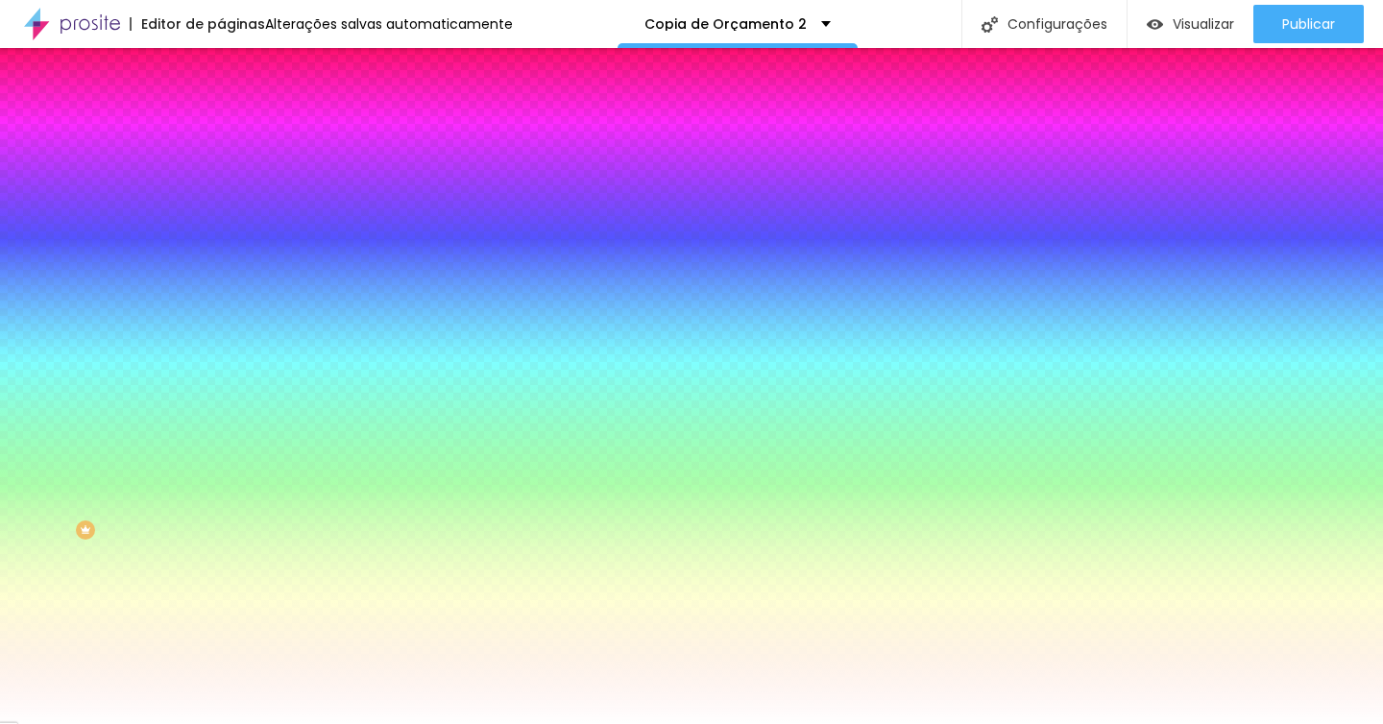
click at [221, 540] on div "Editar Ícone Conteúdo Estilo Avançado Cor do icone Voltar ao padrão #686D71 Cor…" at bounding box center [331, 386] width 221 height 676
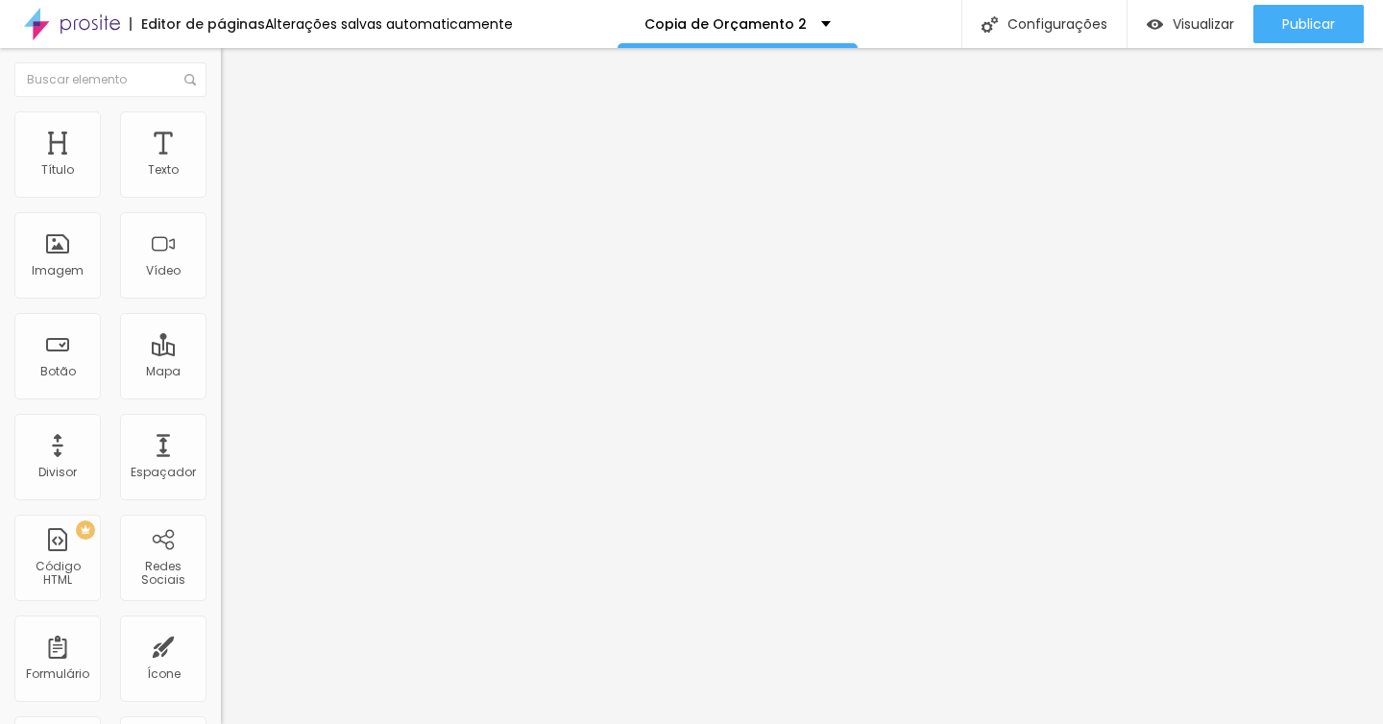
click at [235, 177] on span "Trocar icone" at bounding box center [277, 168] width 85 height 16
type input "estre"
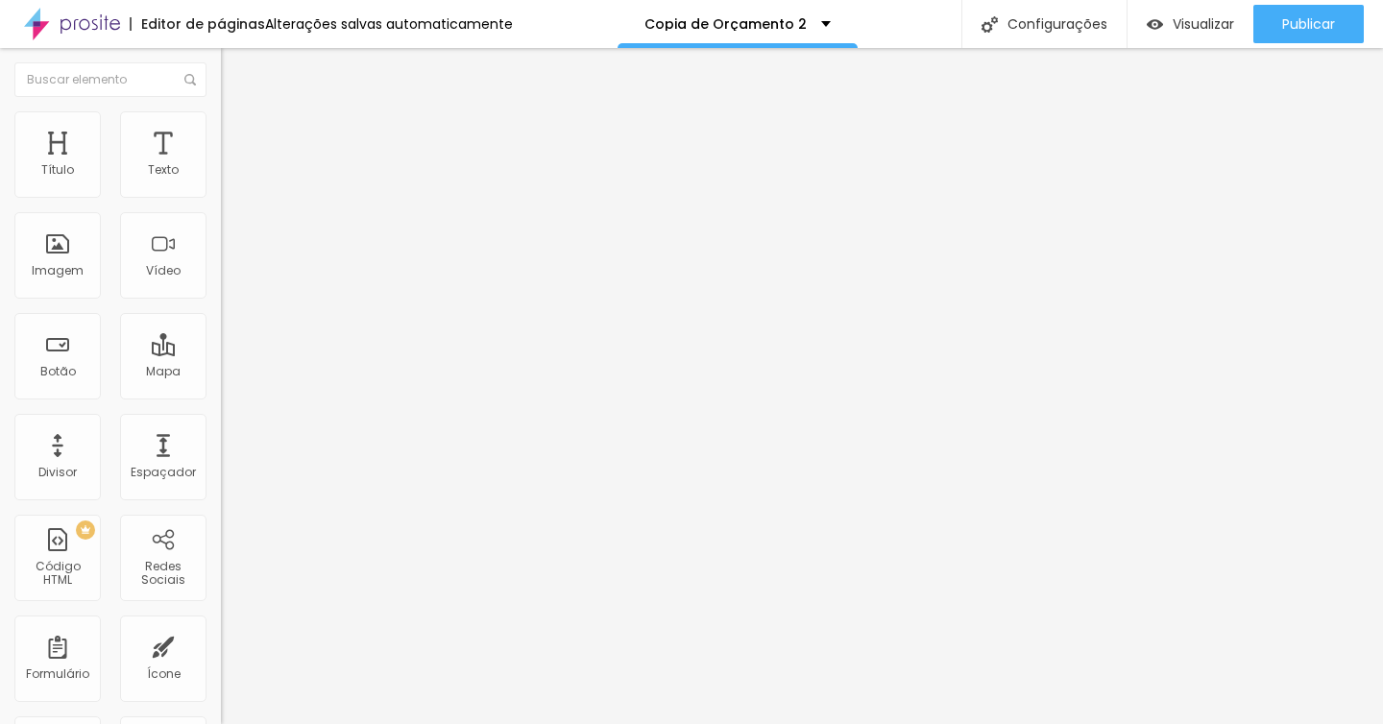
click at [221, 224] on div "Titulo 5 H5" at bounding box center [331, 218] width 221 height 12
click at [229, 265] on icon "button" at bounding box center [235, 258] width 13 height 13
click at [221, 207] on div "Titulo 4 H4" at bounding box center [331, 200] width 221 height 13
click at [229, 263] on icon "button" at bounding box center [235, 256] width 13 height 13
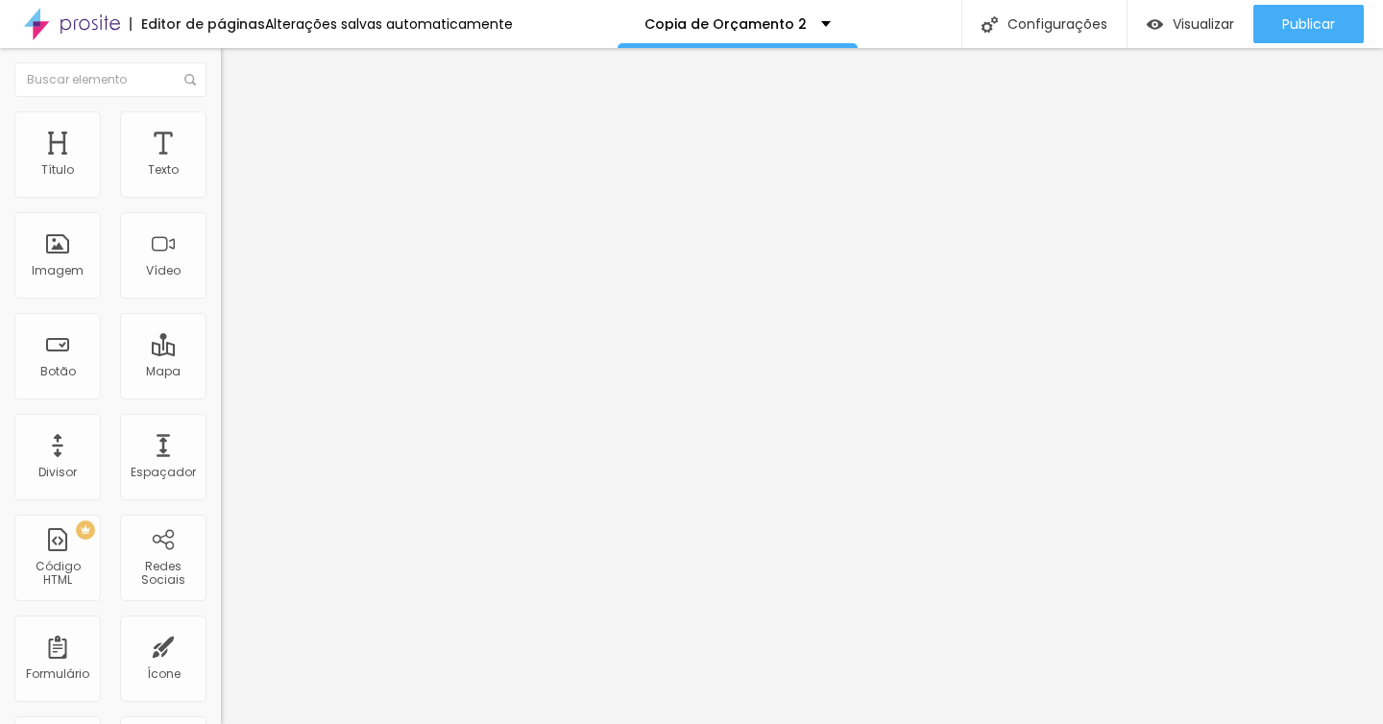
click at [221, 195] on span "Titulo 3" at bounding box center [248, 187] width 54 height 16
click at [229, 262] on icon "button" at bounding box center [235, 255] width 13 height 13
click at [238, 132] on span "Avançado" at bounding box center [269, 124] width 63 height 16
click at [238, 113] on span "Estilo" at bounding box center [253, 105] width 30 height 16
type input "23"
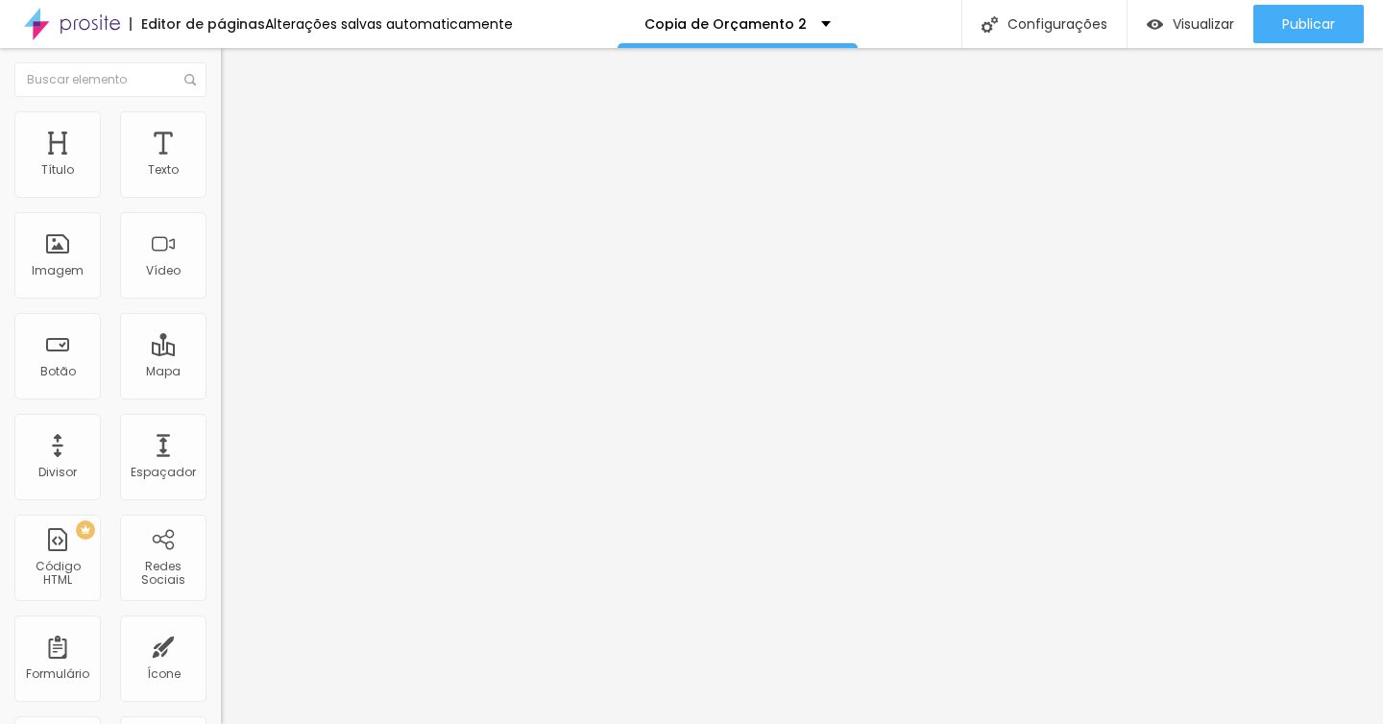
type input "23"
type input "22"
type input "21"
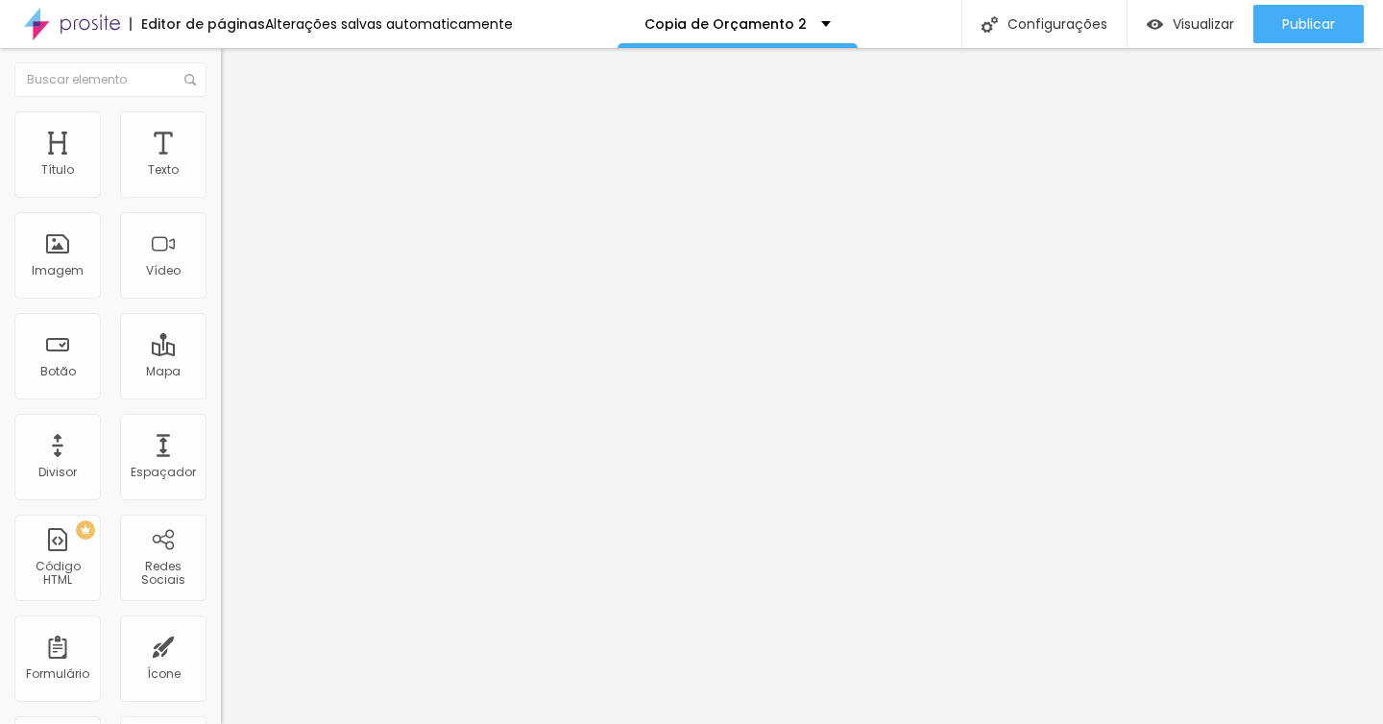
type input "20"
type input "19"
type input "18"
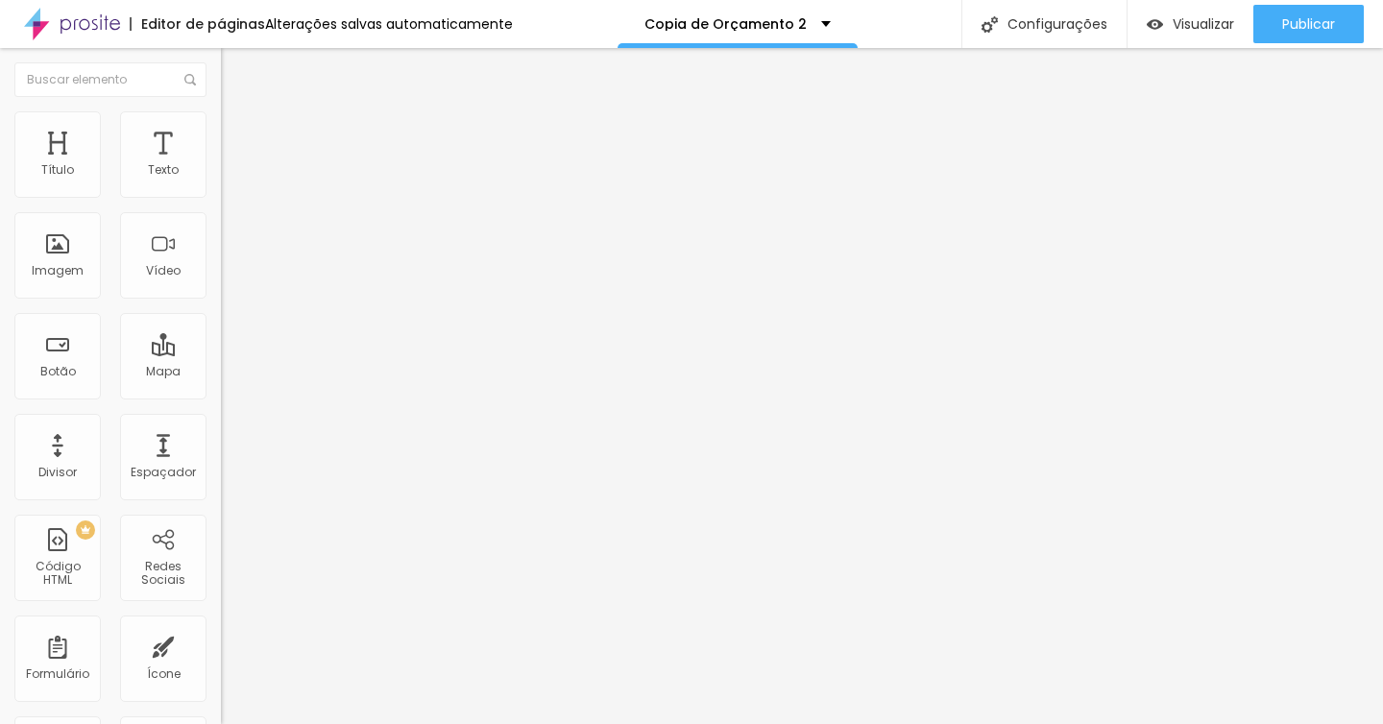
type input "18"
type input "17"
drag, startPoint x: 119, startPoint y: 186, endPoint x: 90, endPoint y: 184, distance: 28.9
type input "17"
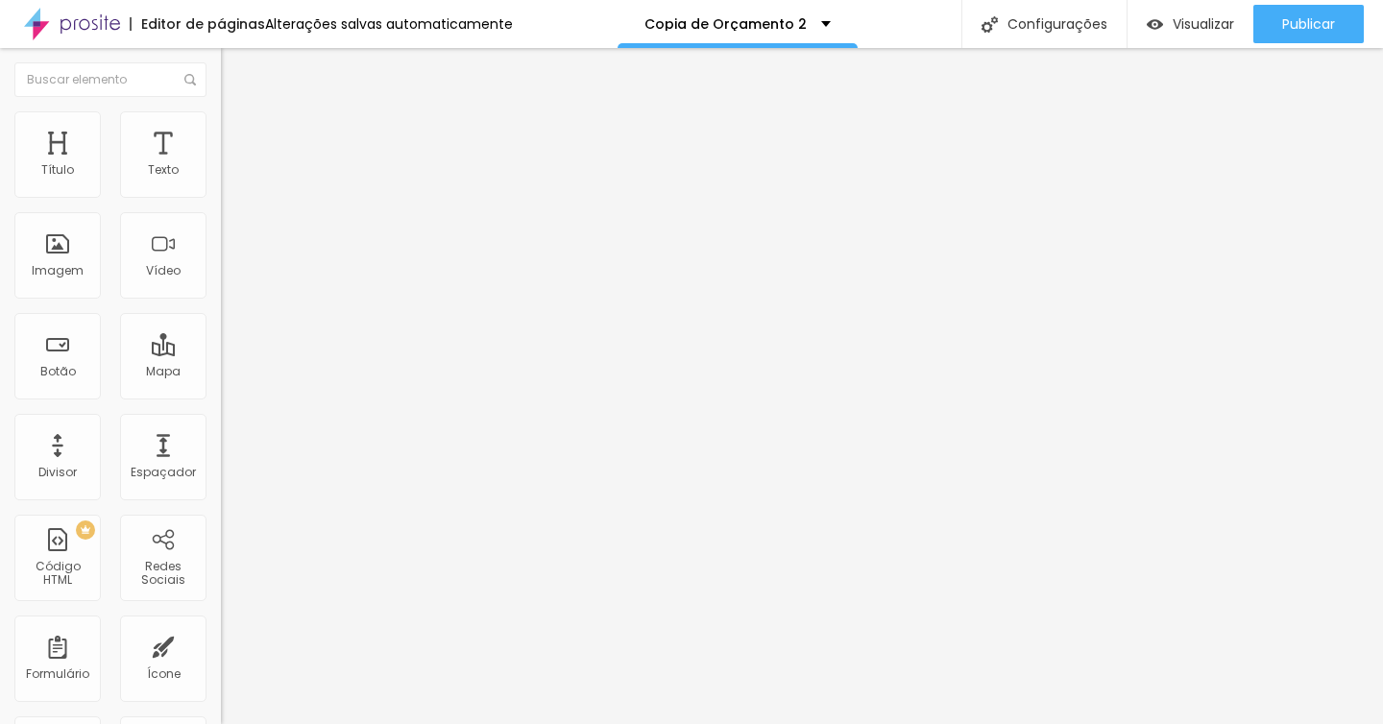
click at [221, 353] on input "range" at bounding box center [283, 360] width 124 height 15
type input "23"
type input "22"
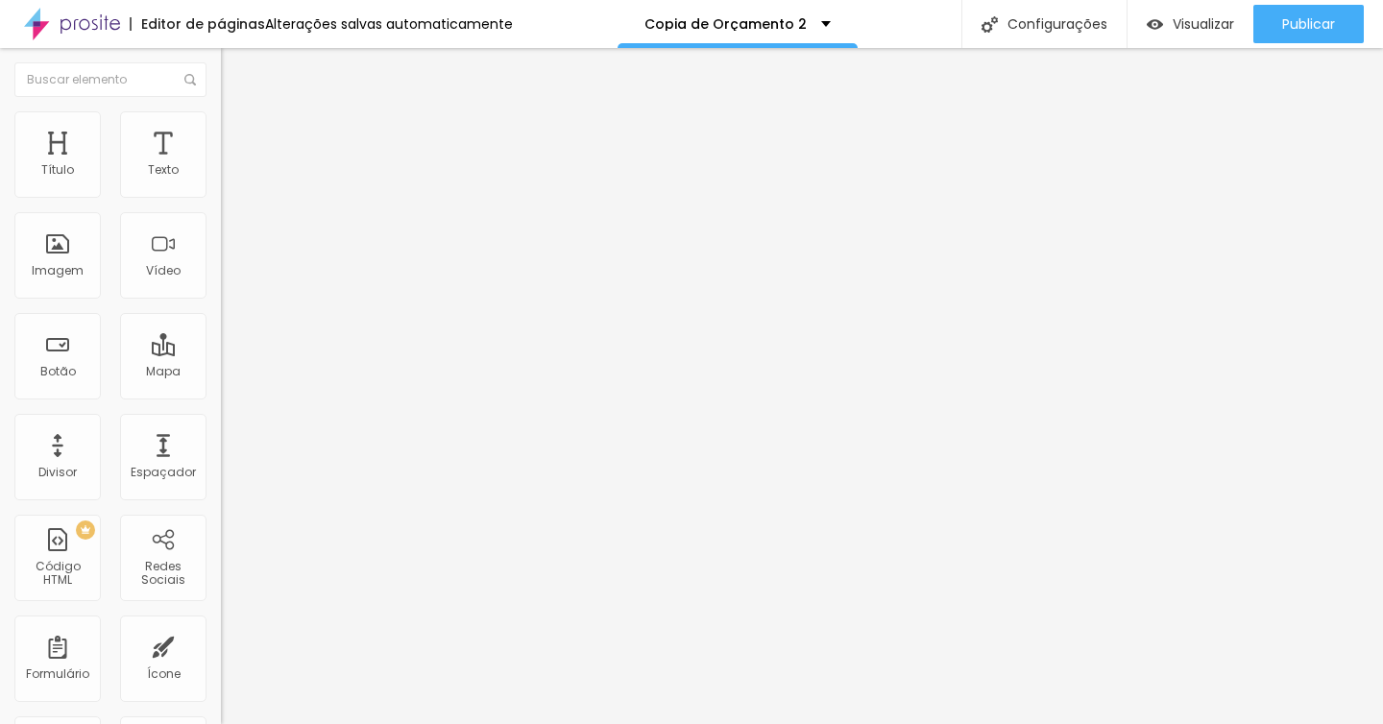
type input "21"
type input "20"
type input "19"
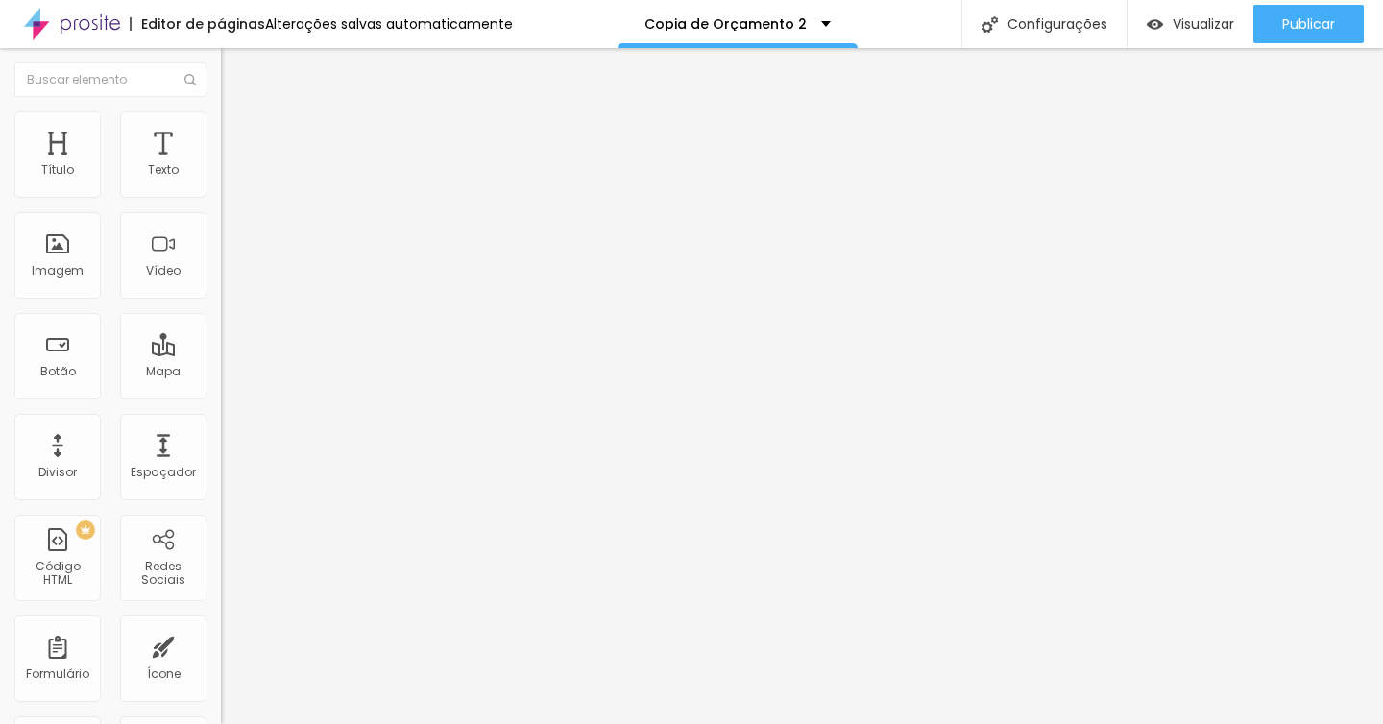
type input "19"
type input "18"
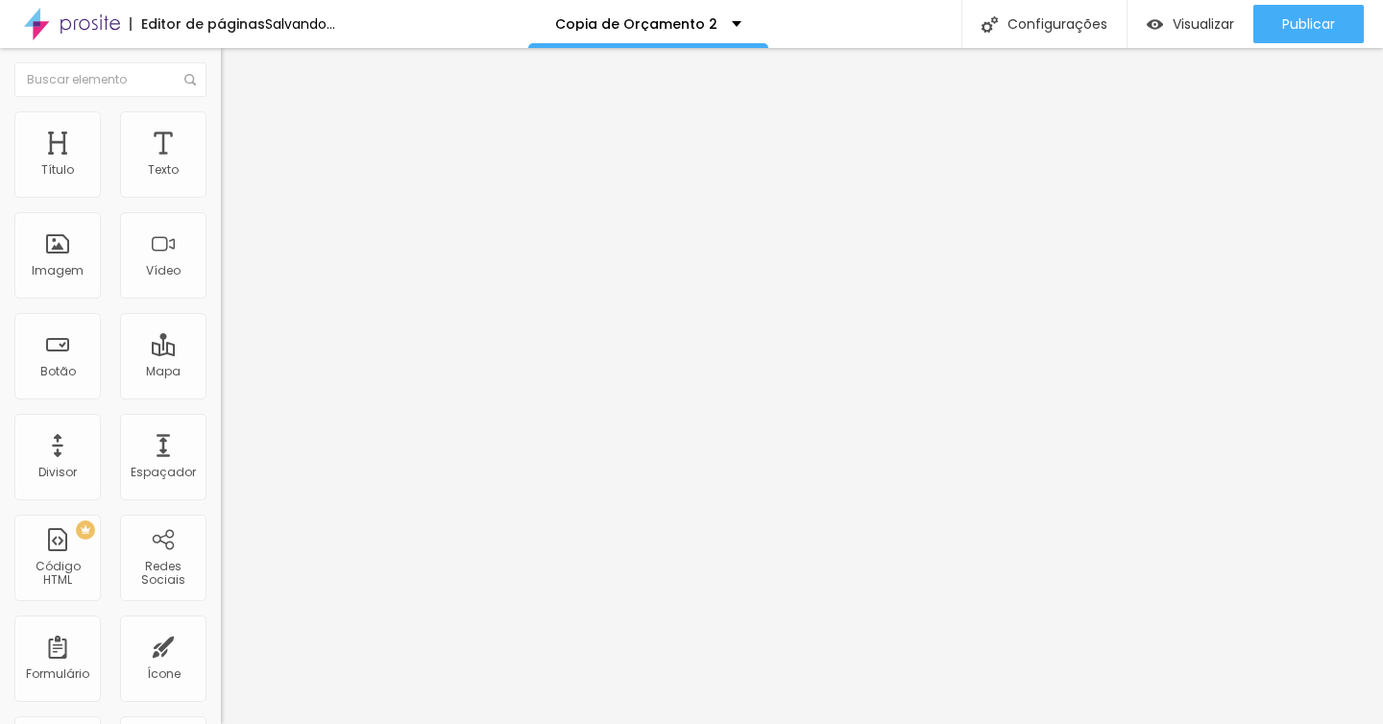
type input "17"
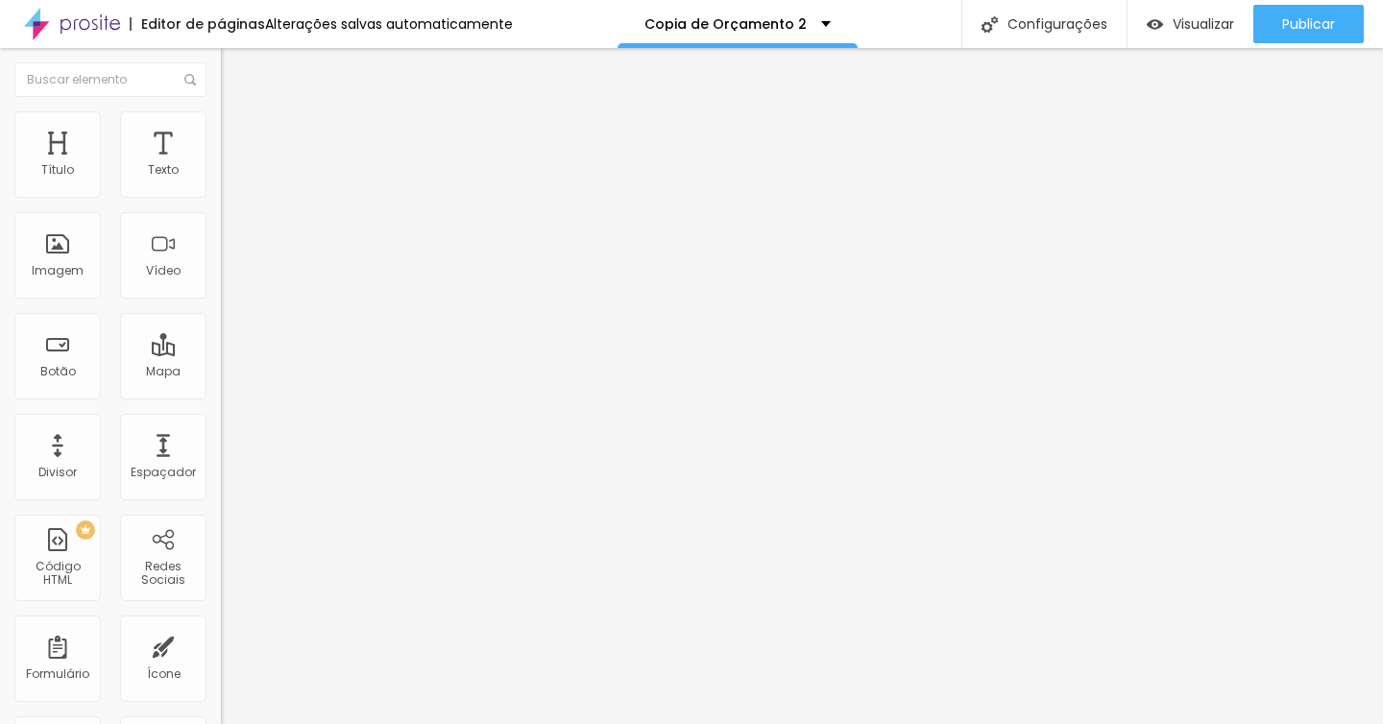
type input "17"
drag, startPoint x: 125, startPoint y: 184, endPoint x: 91, endPoint y: 187, distance: 33.7
click at [221, 353] on input "range" at bounding box center [283, 360] width 124 height 15
type input "23"
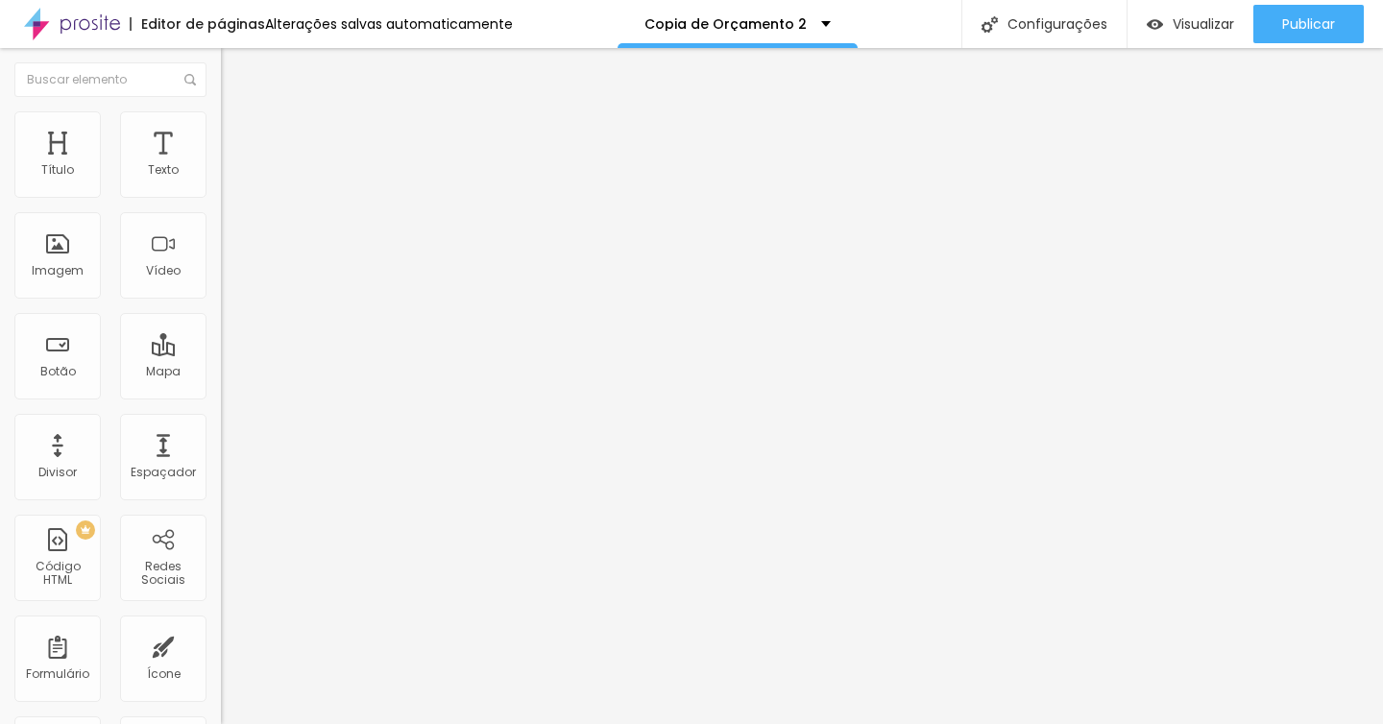
type input "22"
type input "21"
drag, startPoint x: 116, startPoint y: 186, endPoint x: 88, endPoint y: 189, distance: 28.0
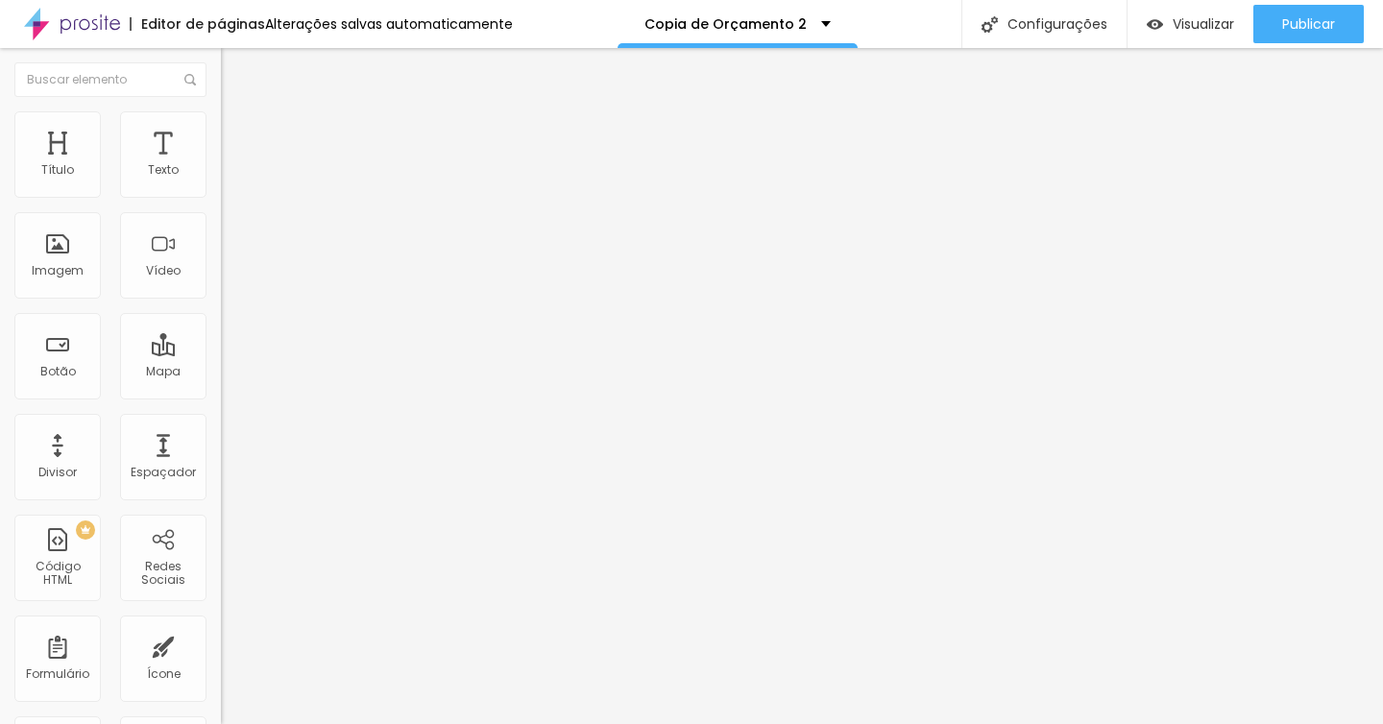
click at [221, 353] on input "range" at bounding box center [283, 360] width 124 height 15
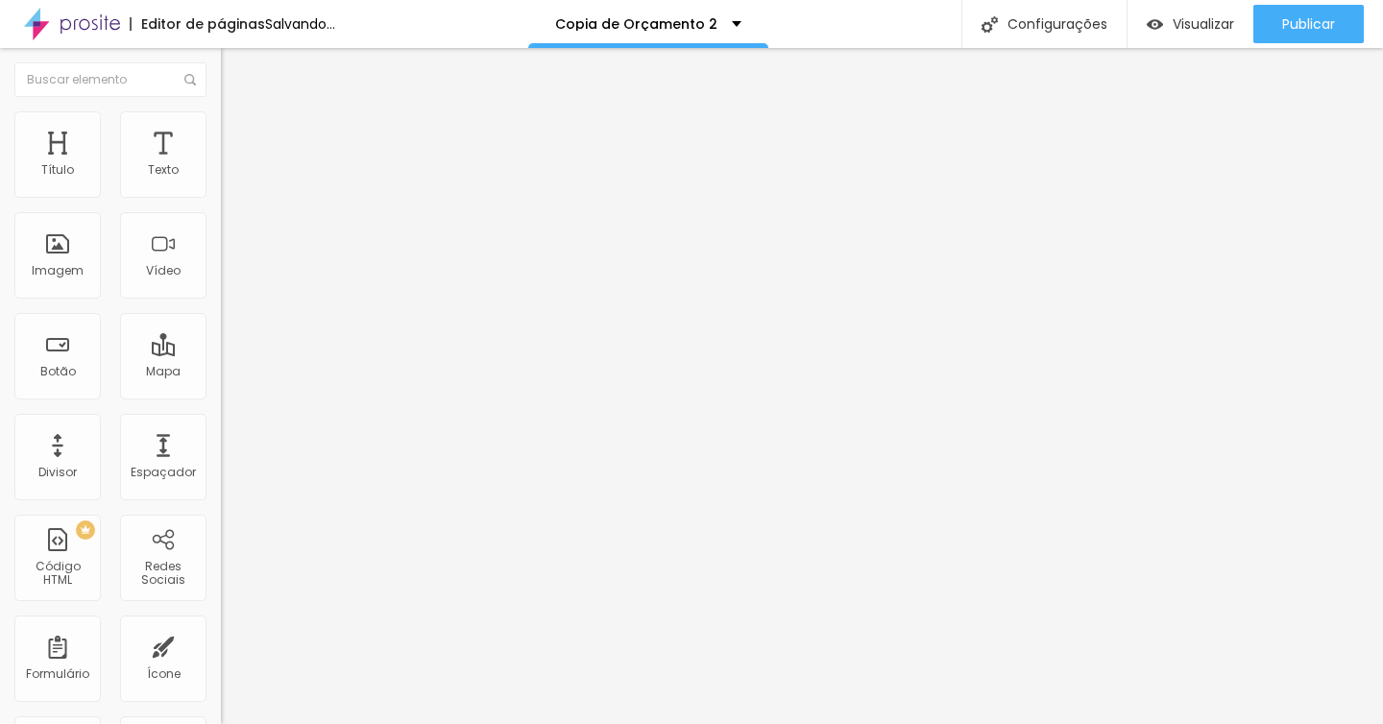
drag, startPoint x: 122, startPoint y: 188, endPoint x: 90, endPoint y: 185, distance: 31.8
click at [221, 353] on input "range" at bounding box center [283, 360] width 124 height 15
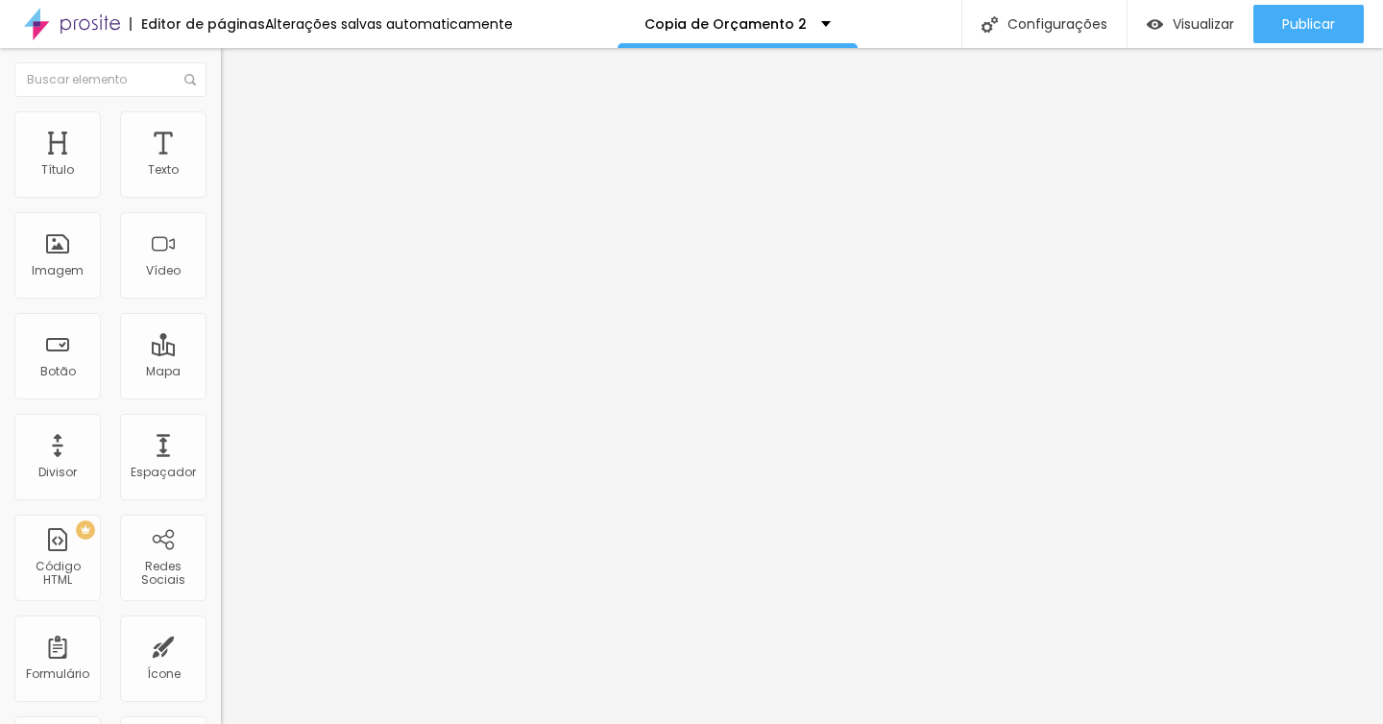
click at [235, 67] on div "Editar Texto" at bounding box center [289, 69] width 109 height 15
click at [221, 77] on button "Editar Texto" at bounding box center [331, 70] width 221 height 44
click at [1207, 23] on span "Visualizar" at bounding box center [1202, 23] width 61 height 15
click at [229, 260] on icon "button" at bounding box center [235, 253] width 13 height 13
click at [221, 197] on span "Titulo 3" at bounding box center [248, 189] width 54 height 16
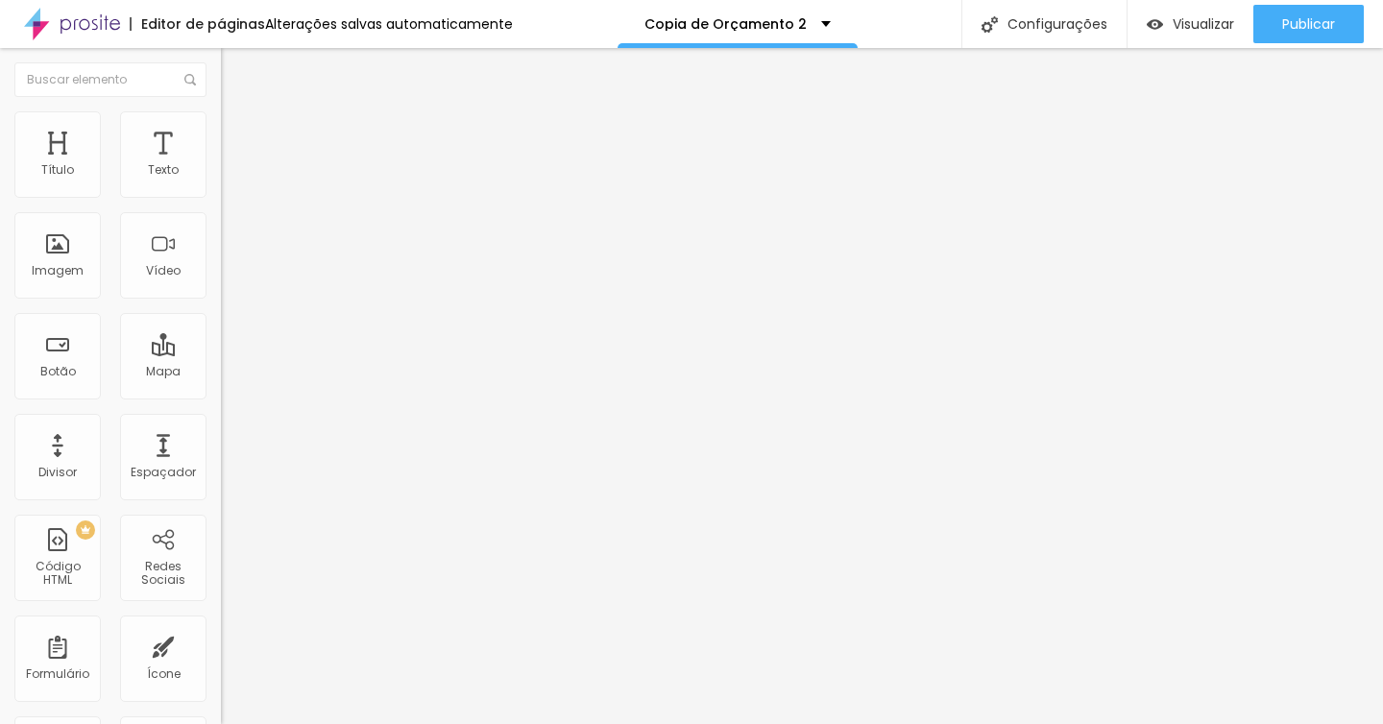
click at [221, 211] on div "Titulo 4 H4" at bounding box center [331, 204] width 221 height 13
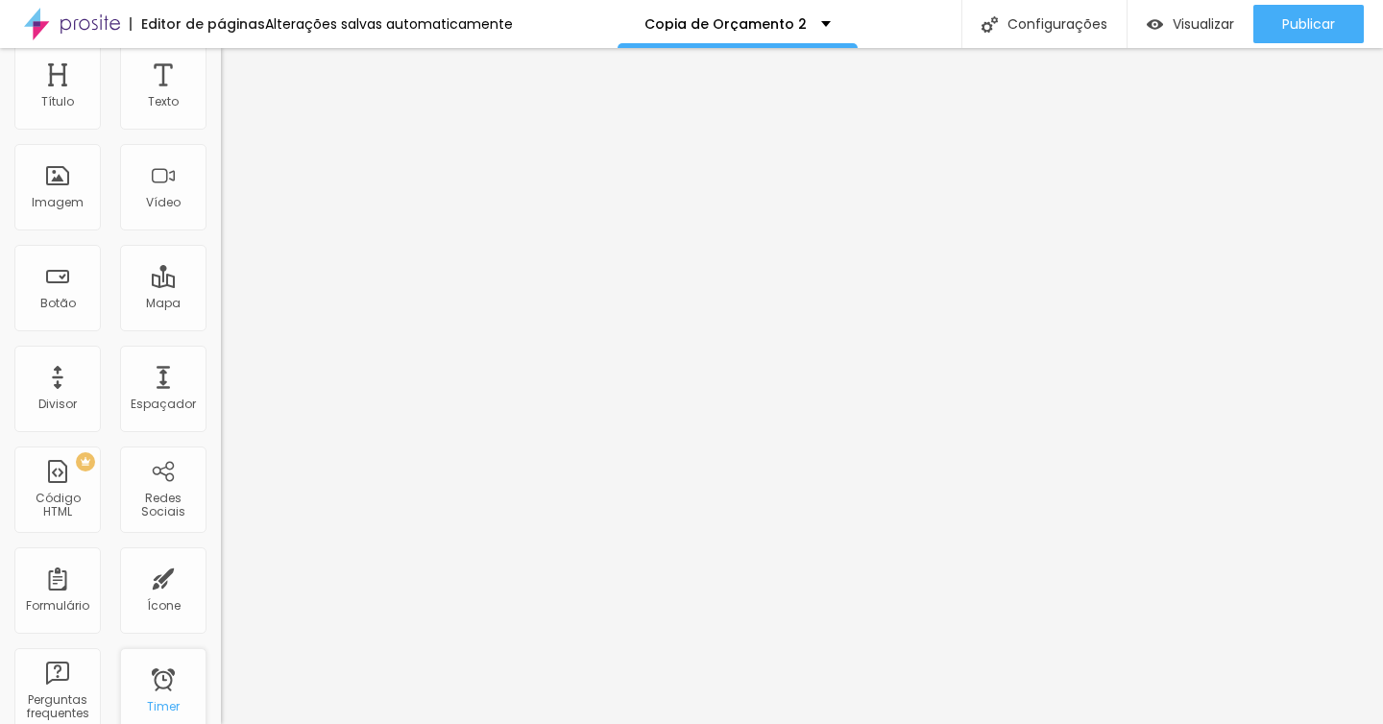
scroll to position [0, 0]
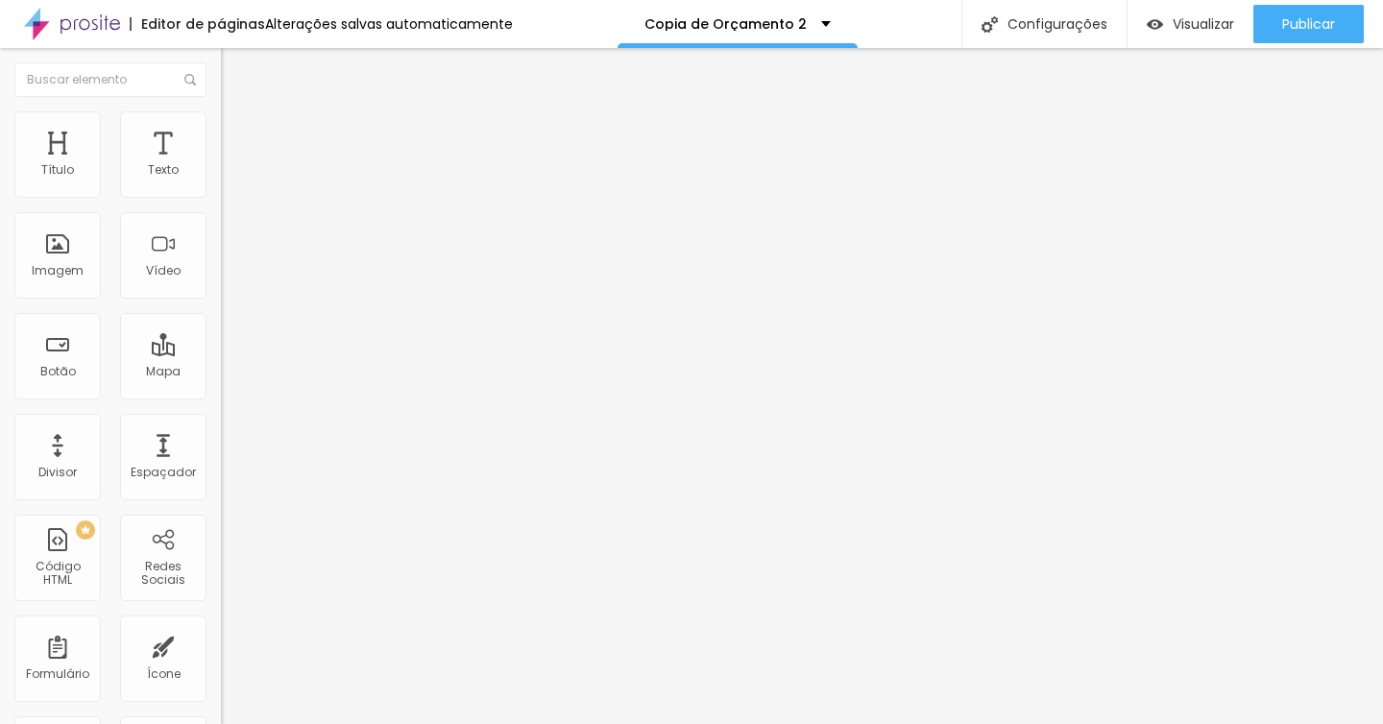
click at [221, 116] on img at bounding box center [229, 119] width 17 height 17
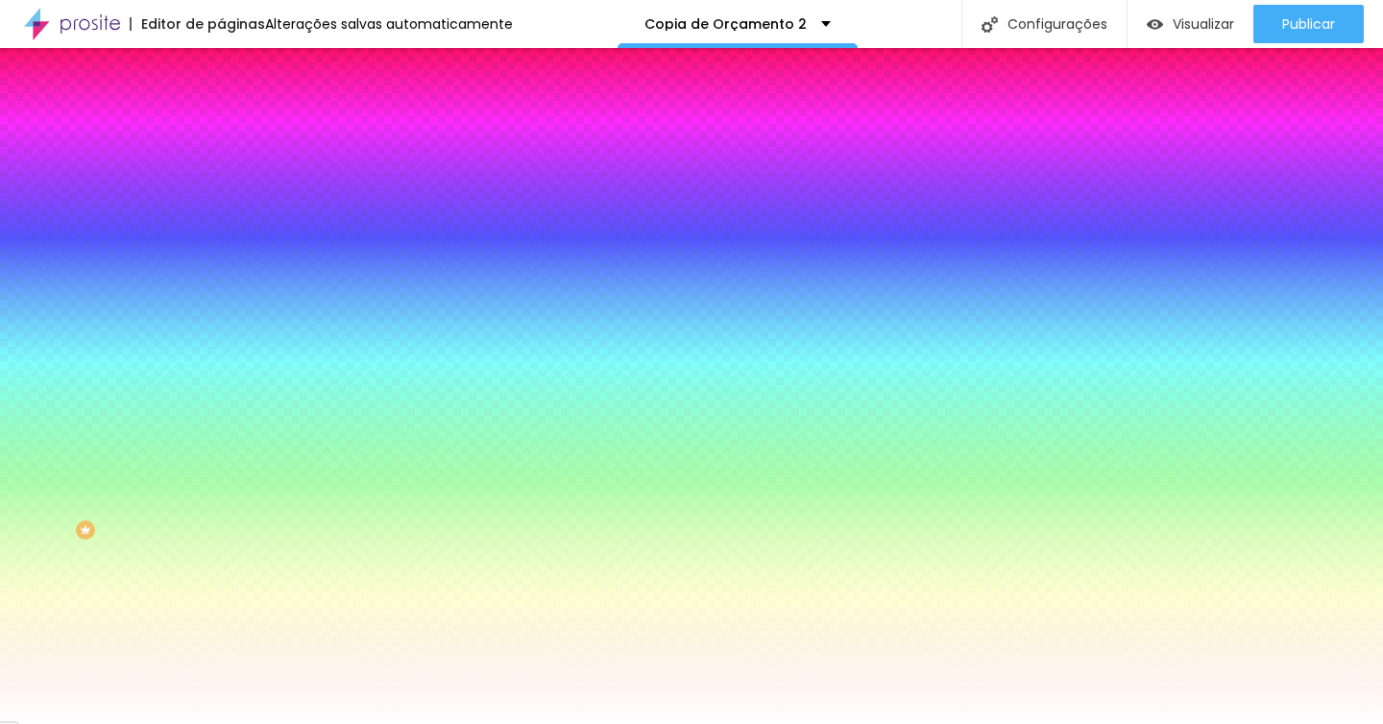
click at [221, 111] on li "Conteúdo" at bounding box center [331, 101] width 221 height 19
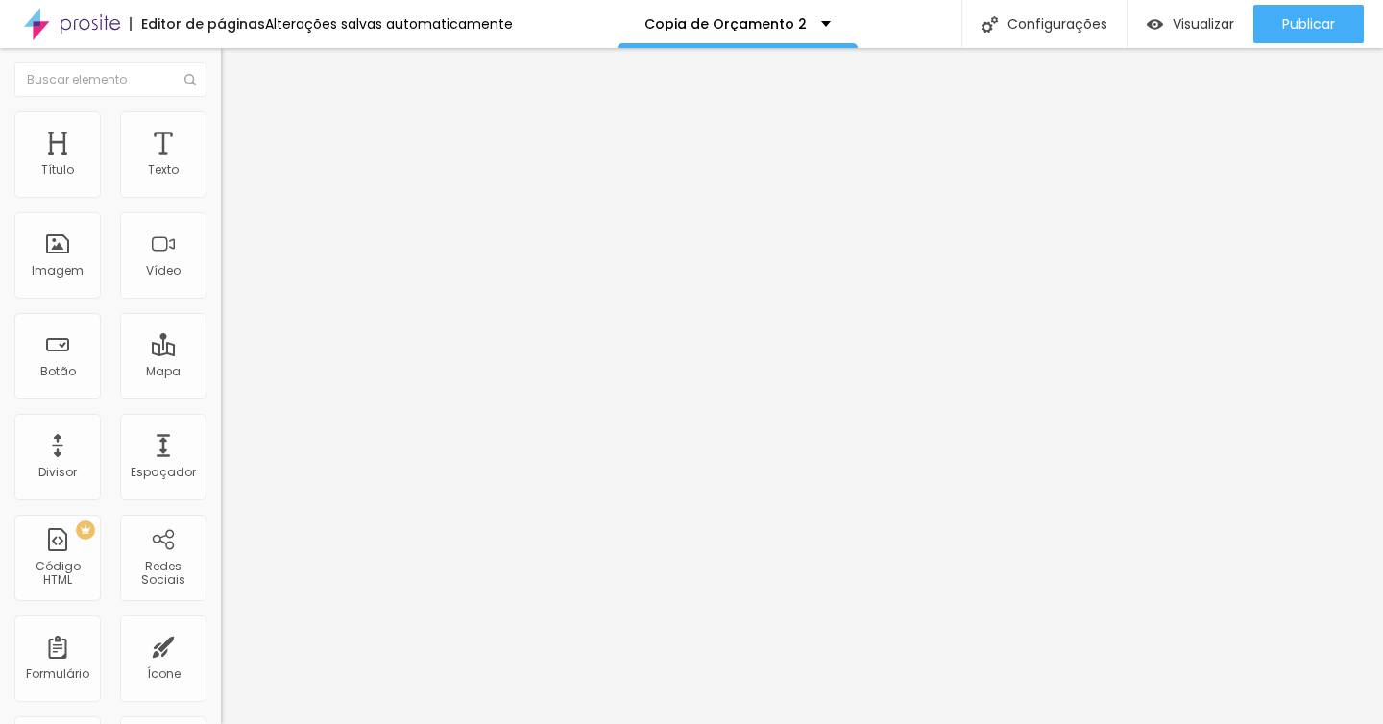
click at [235, 72] on img "button" at bounding box center [242, 69] width 15 height 15
click at [221, 165] on span "Adicionar imagem" at bounding box center [283, 157] width 124 height 16
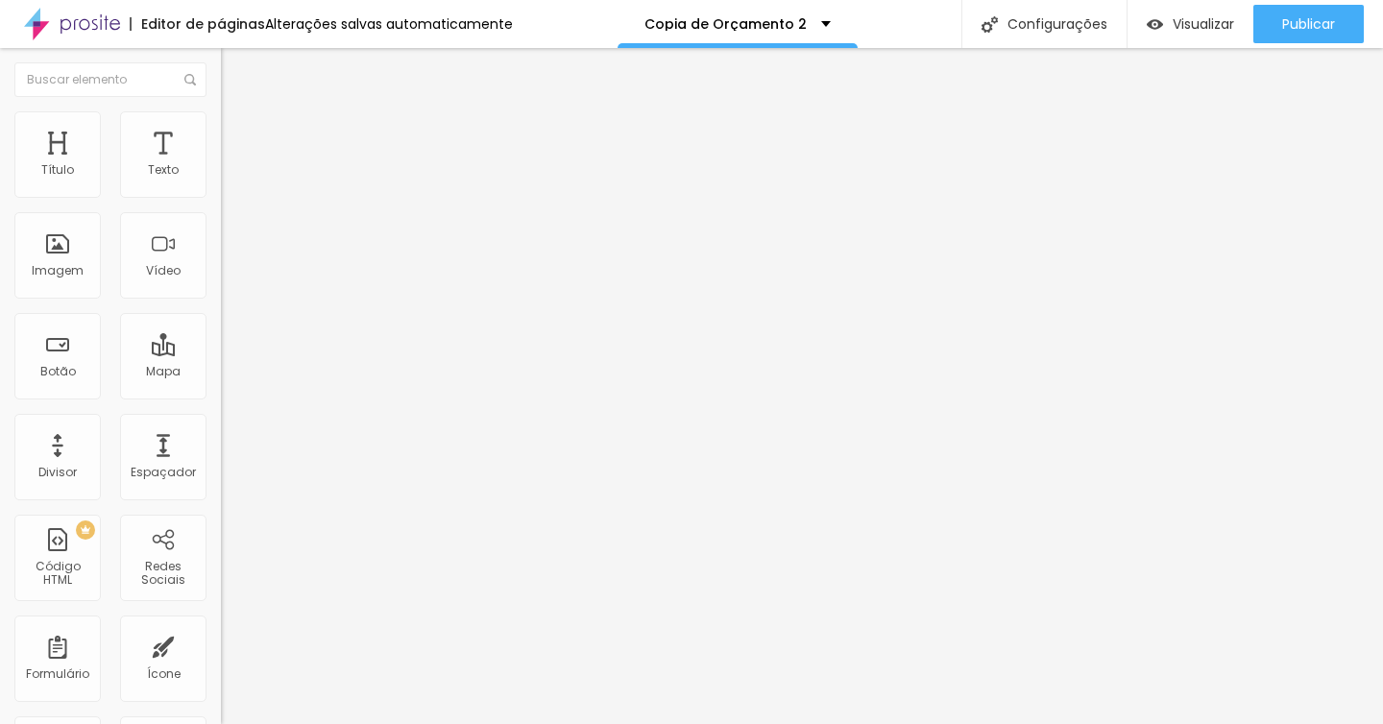
click at [238, 130] on span "Avançado" at bounding box center [269, 124] width 63 height 16
click at [238, 113] on span "Estilo" at bounding box center [253, 105] width 30 height 16
click at [229, 158] on icon "button" at bounding box center [235, 151] width 13 height 13
click at [229, 179] on icon "button" at bounding box center [235, 173] width 12 height 12
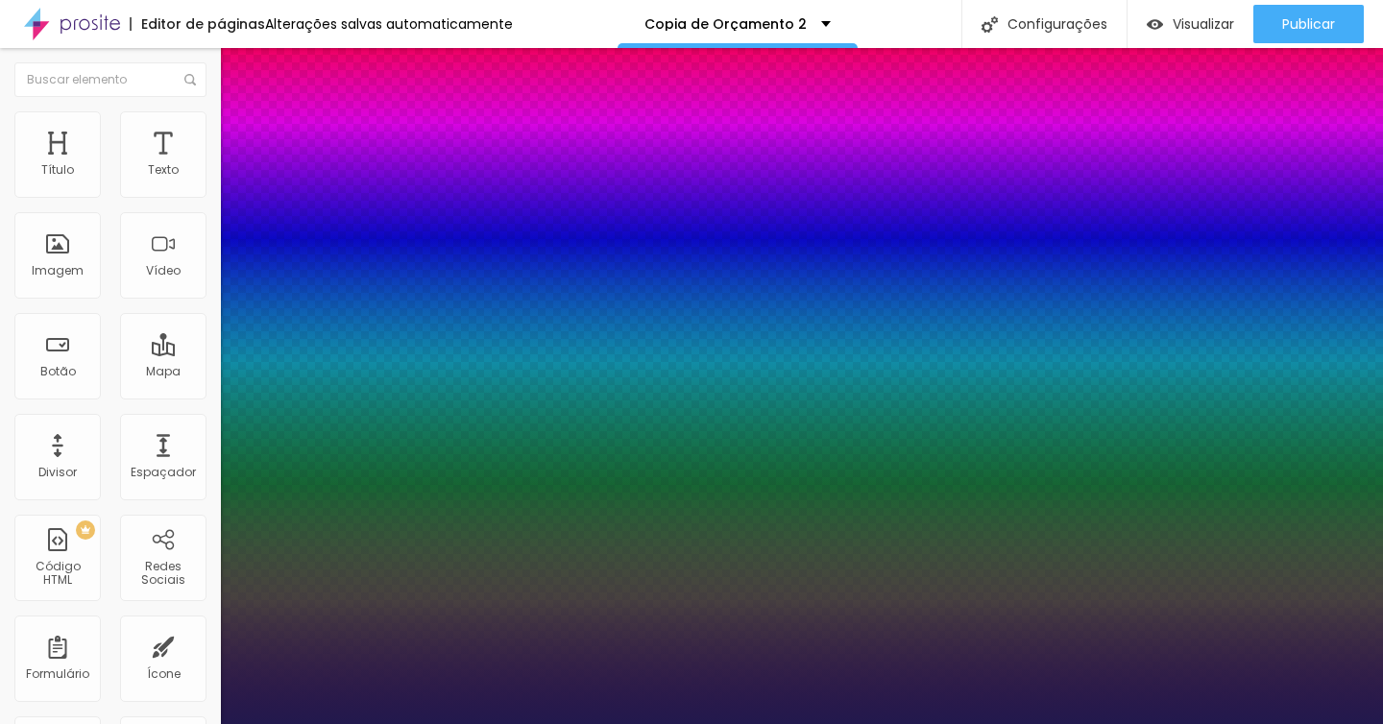
click at [853, 723] on div at bounding box center [691, 724] width 1383 height 0
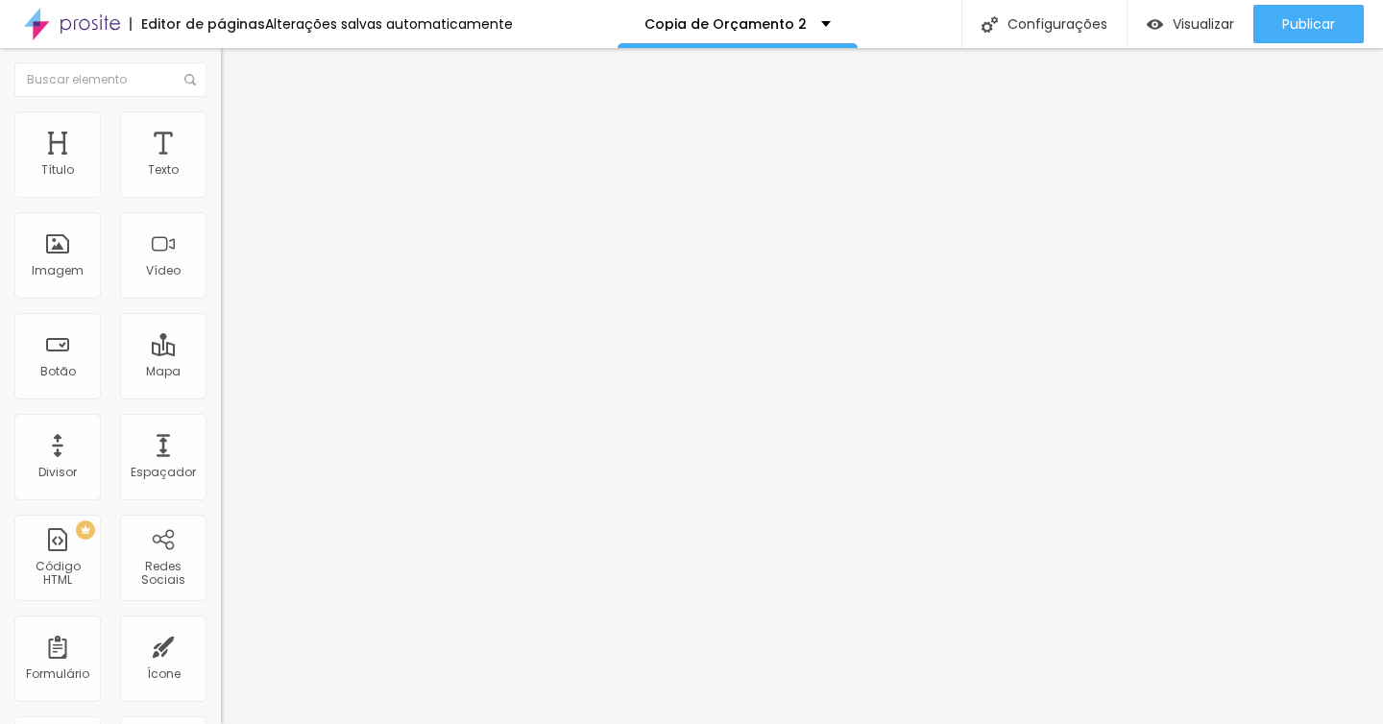
click at [236, 171] on icon "button" at bounding box center [238, 169] width 4 height 4
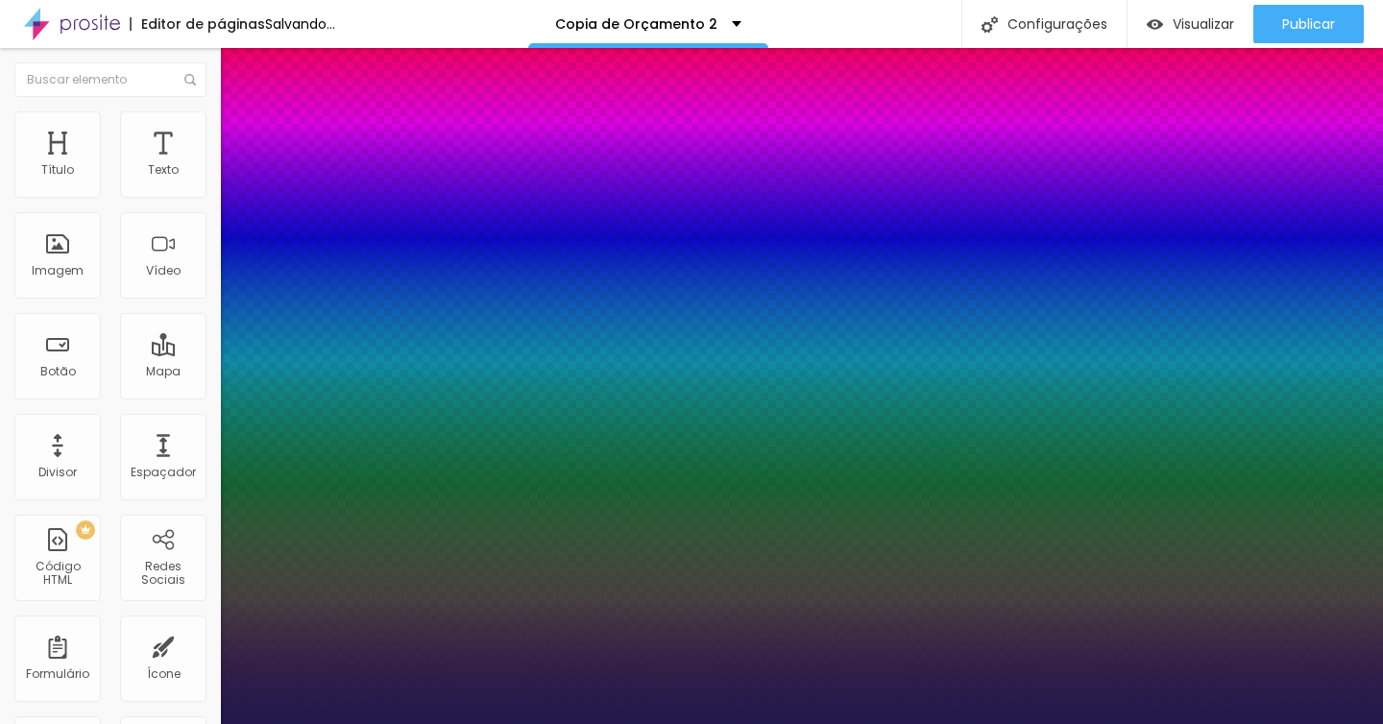
click at [574, 723] on div at bounding box center [691, 724] width 1383 height 0
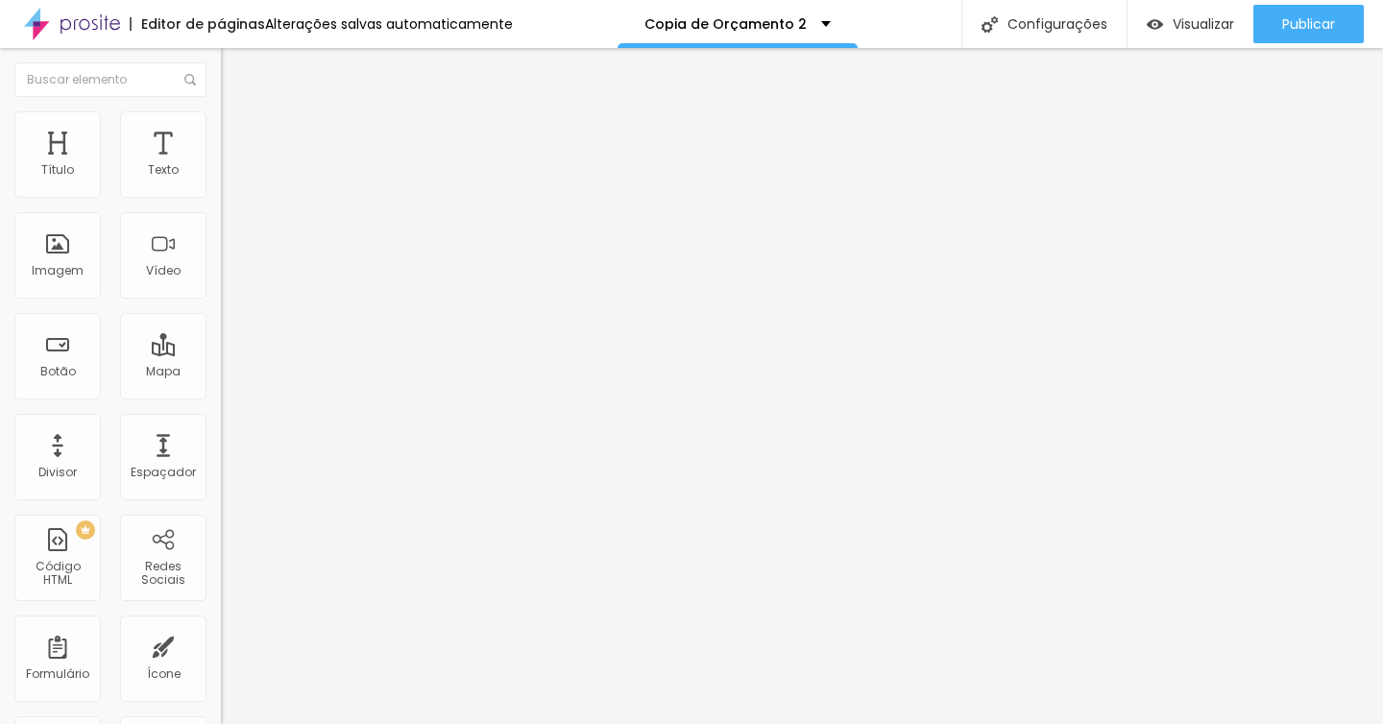
click at [221, 301] on span "Original" at bounding box center [244, 292] width 46 height 16
click at [221, 324] on span "Padrão" at bounding box center [242, 315] width 43 height 16
click at [221, 342] on span "Quadrado" at bounding box center [252, 333] width 62 height 16
click at [221, 310] on div "Cinema 16:9" at bounding box center [331, 305] width 221 height 12
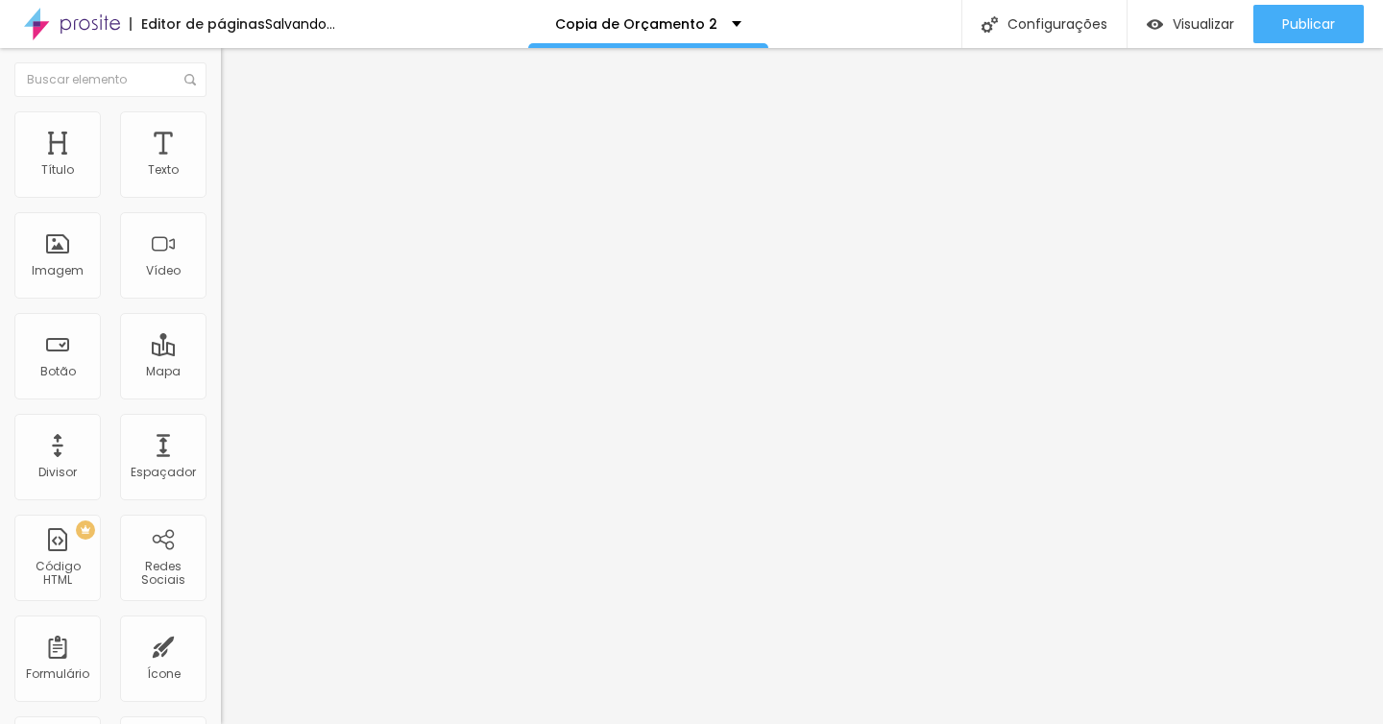
click at [221, 340] on div "Quadrado 1:1" at bounding box center [331, 334] width 221 height 12
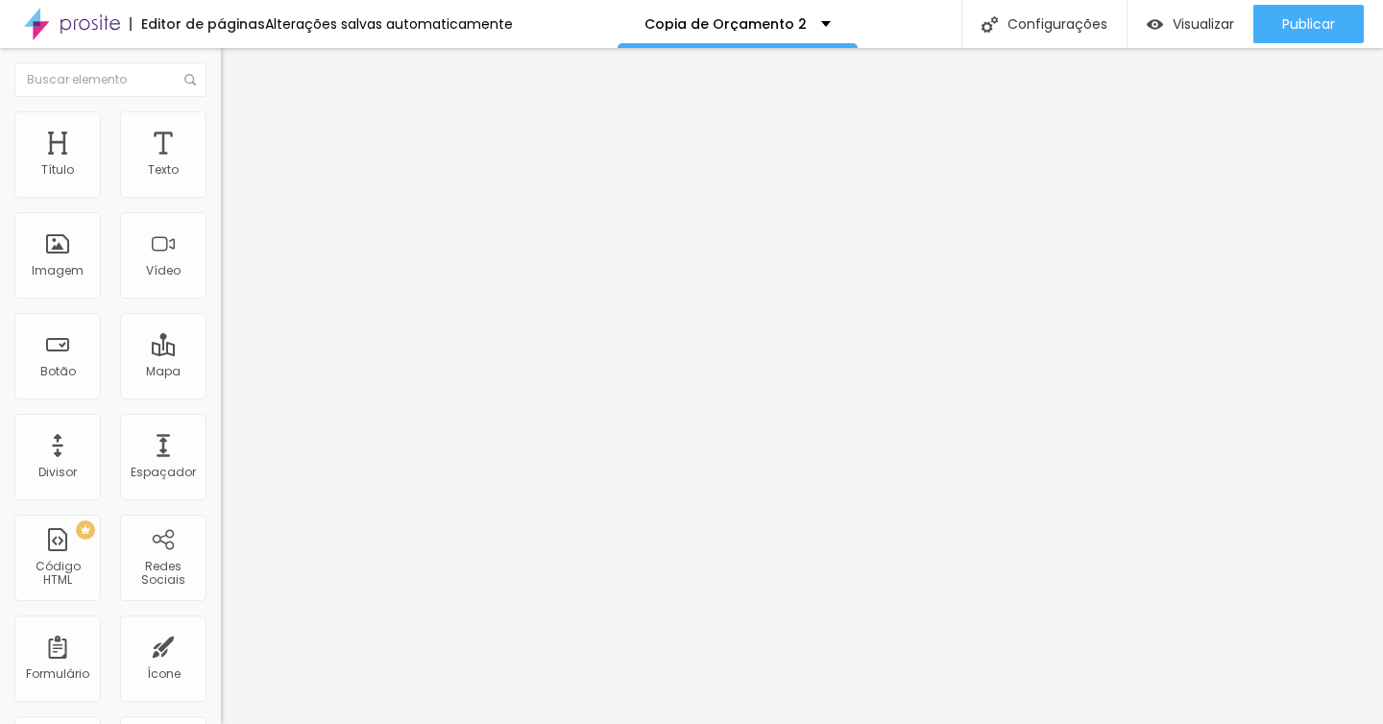
click at [221, 353] on span "Original" at bounding box center [244, 345] width 46 height 16
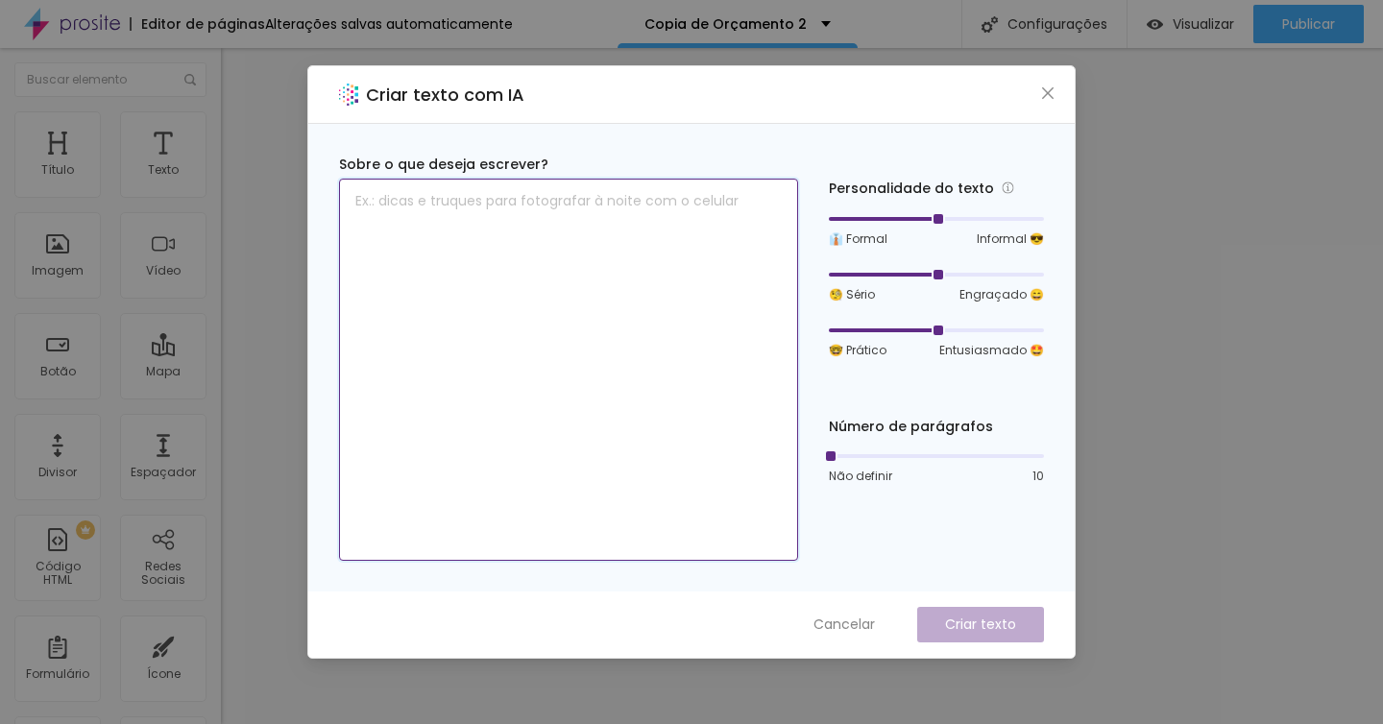
click at [625, 388] on textarea at bounding box center [568, 370] width 459 height 382
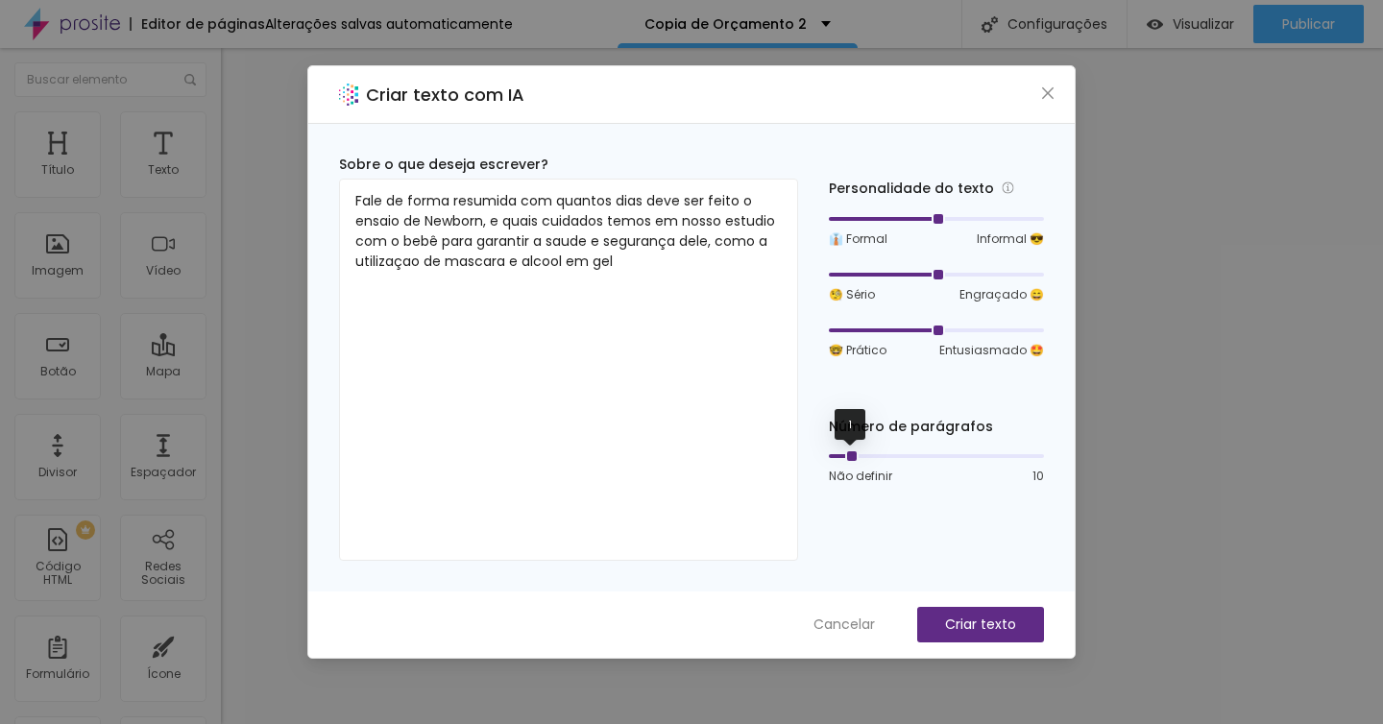
drag, startPoint x: 831, startPoint y: 457, endPoint x: 843, endPoint y: 457, distance: 12.5
click at [845, 457] on div at bounding box center [850, 456] width 10 height 10
drag, startPoint x: 938, startPoint y: 329, endPoint x: 906, endPoint y: 328, distance: 31.7
click at [906, 328] on div at bounding box center [936, 331] width 215 height 12
click at [981, 638] on button "Criar texto" at bounding box center [980, 625] width 127 height 36
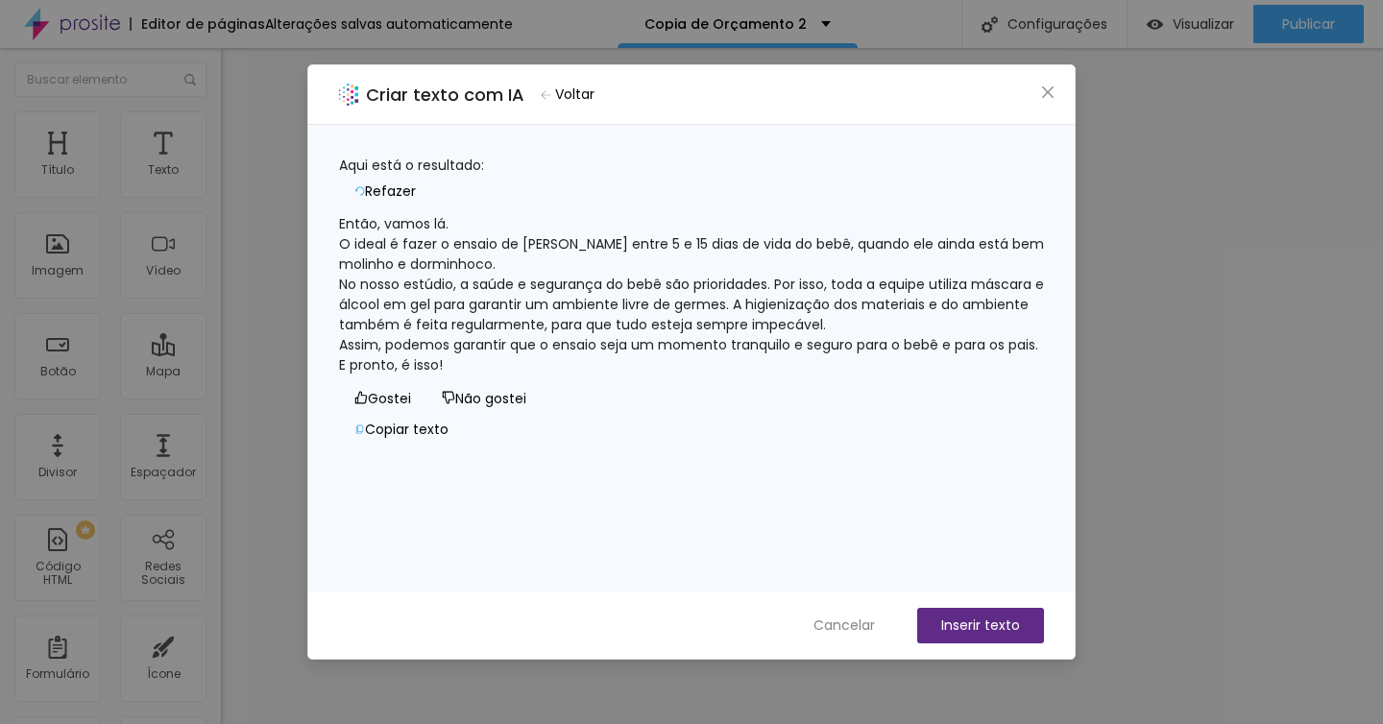
click at [416, 181] on span "Refazer" at bounding box center [390, 191] width 51 height 20
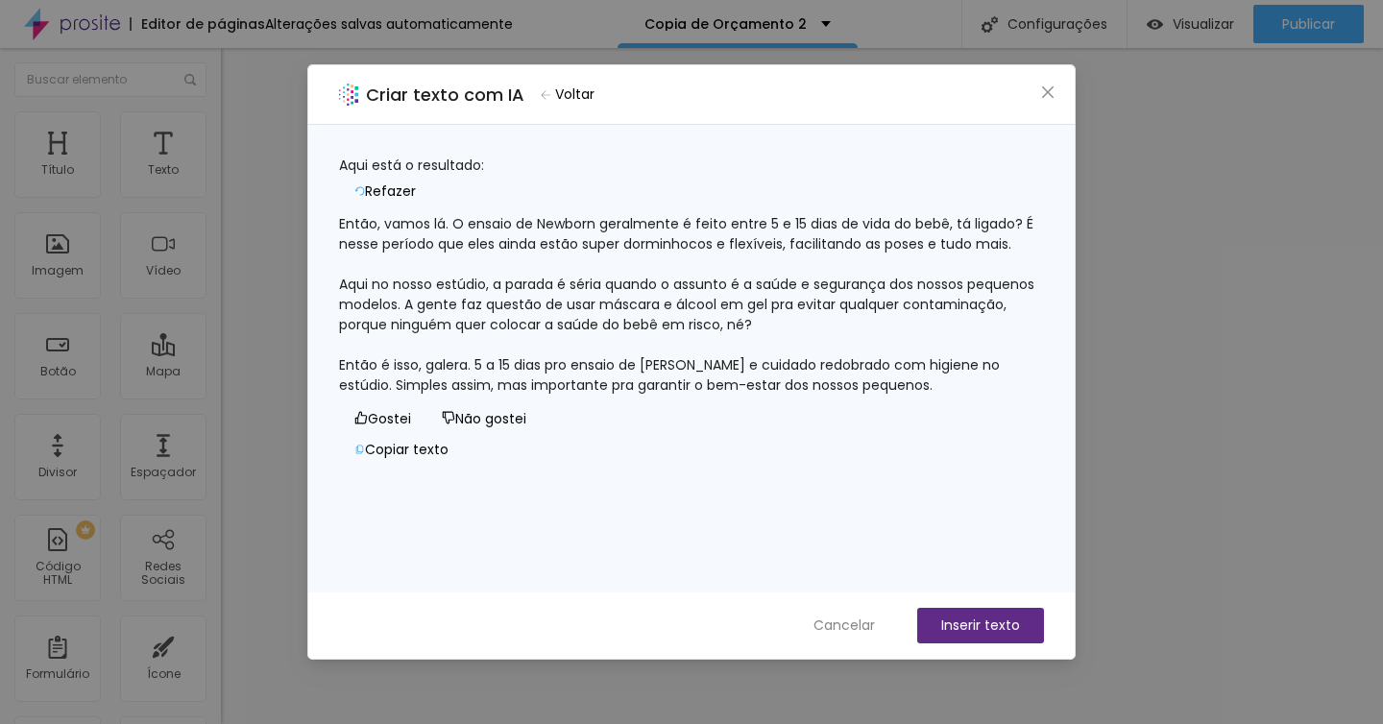
click at [416, 181] on span "Refazer" at bounding box center [390, 191] width 51 height 20
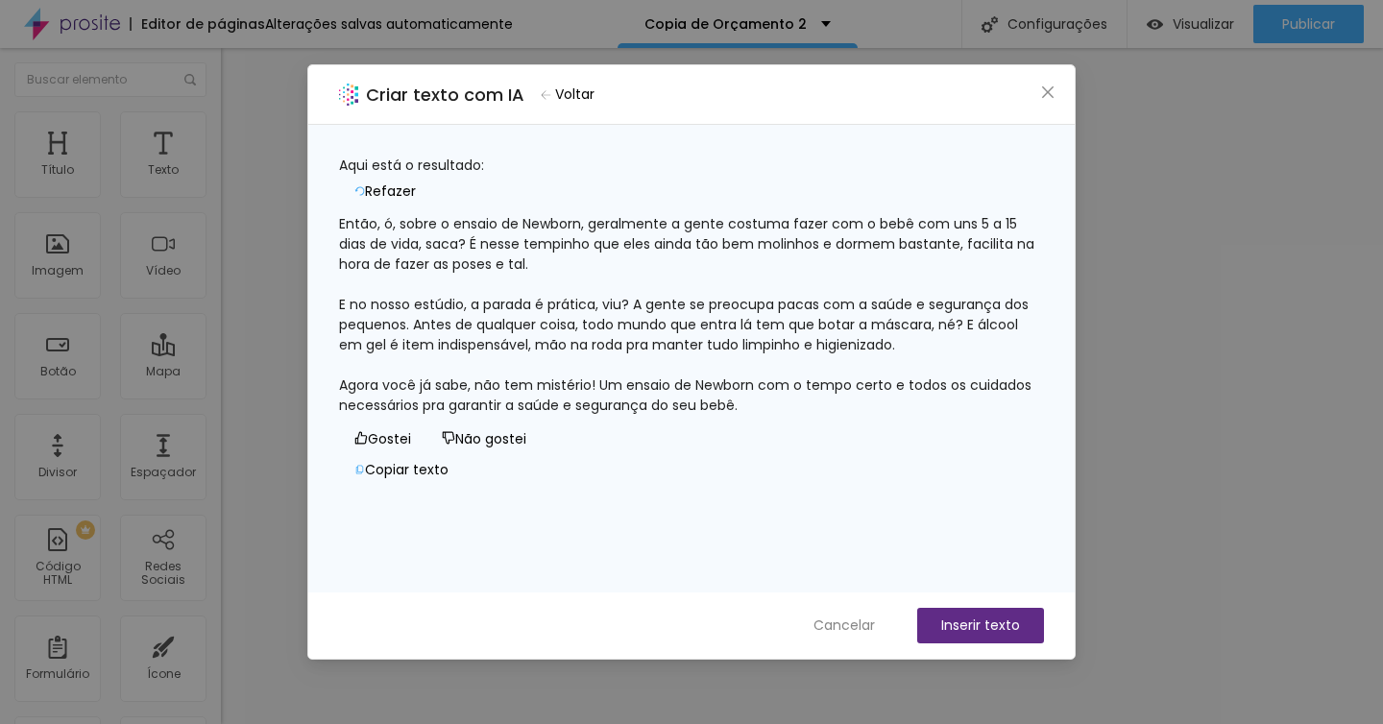
click at [437, 454] on button "Não gostei" at bounding box center [483, 438] width 115 height 31
click at [949, 606] on div "Cancelar Inserir texto" at bounding box center [691, 625] width 766 height 66
click at [953, 613] on button "Inserir texto" at bounding box center [980, 626] width 127 height 36
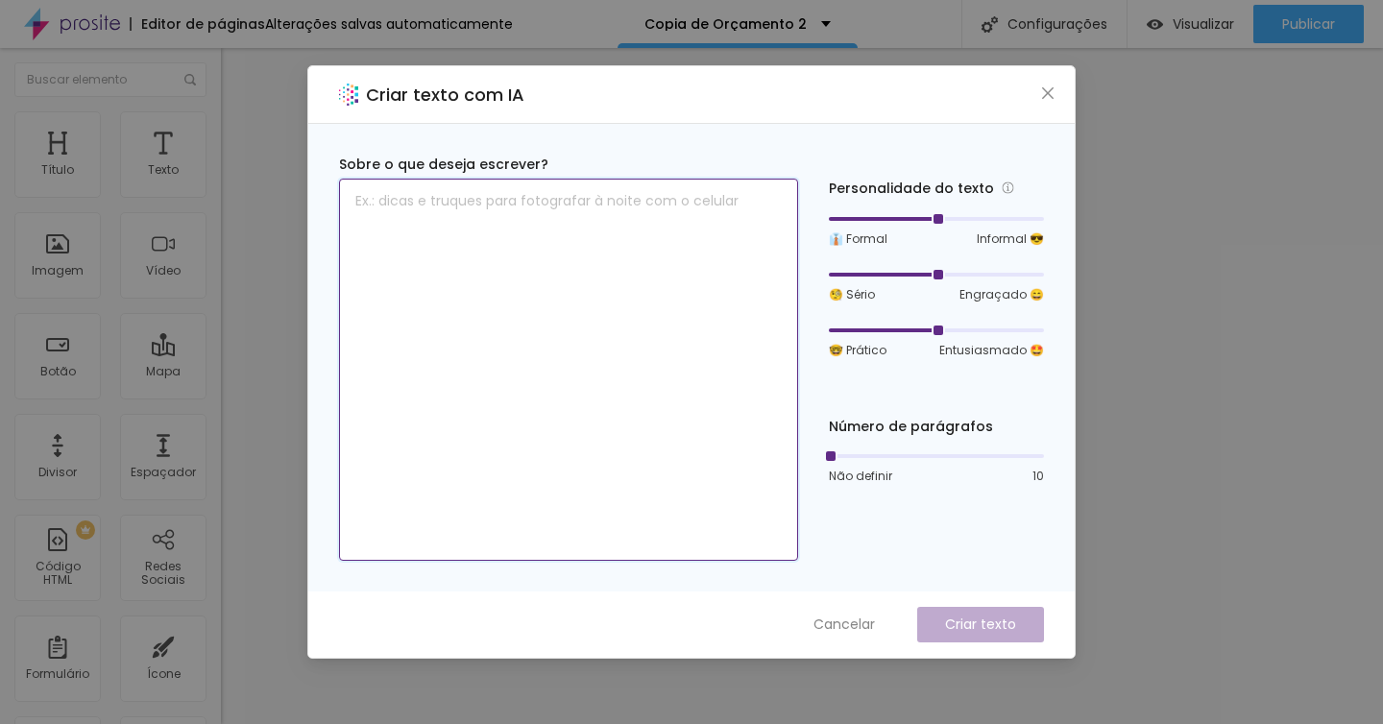
click at [704, 299] on textarea at bounding box center [568, 370] width 459 height 382
click at [958, 326] on div at bounding box center [936, 331] width 215 height 12
drag, startPoint x: 955, startPoint y: 330, endPoint x: 970, endPoint y: 330, distance: 14.4
click at [970, 330] on div at bounding box center [936, 330] width 215 height 4
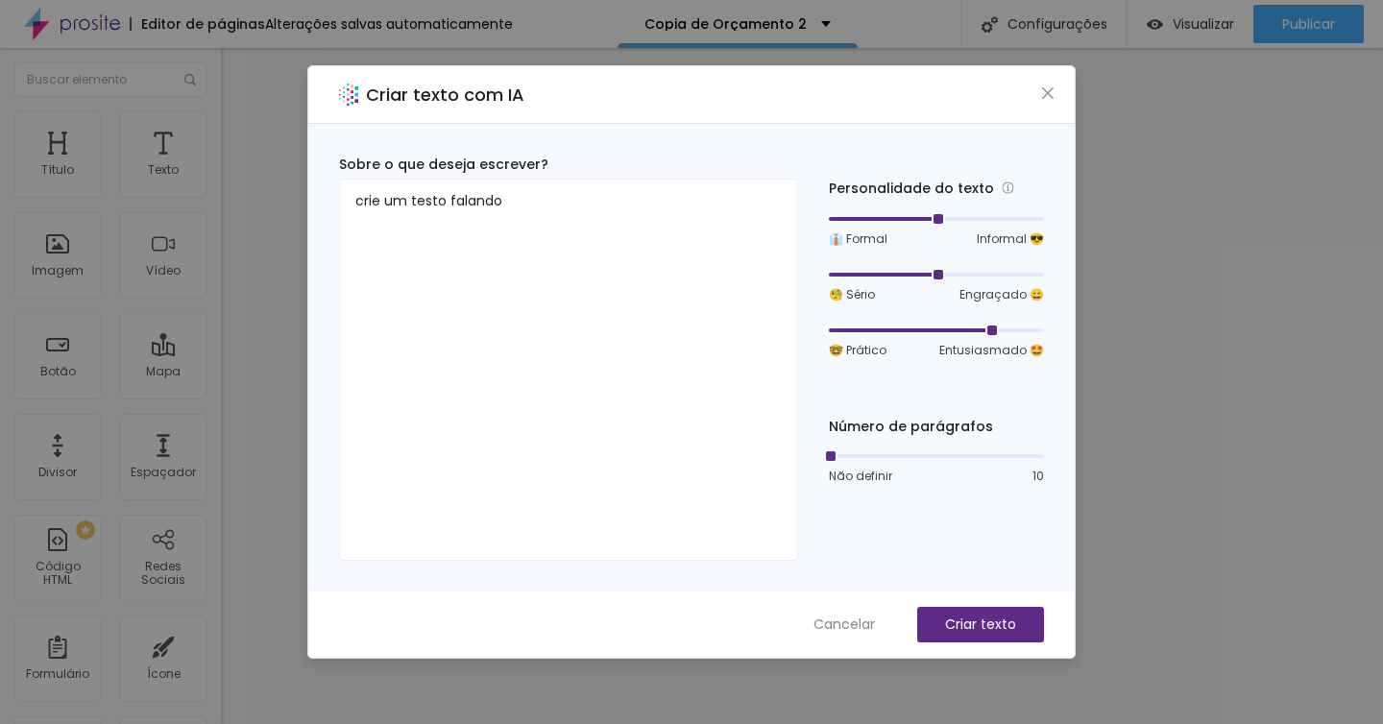
drag, startPoint x: 934, startPoint y: 325, endPoint x: 969, endPoint y: 329, distance: 34.9
click at [969, 329] on div at bounding box center [936, 331] width 215 height 12
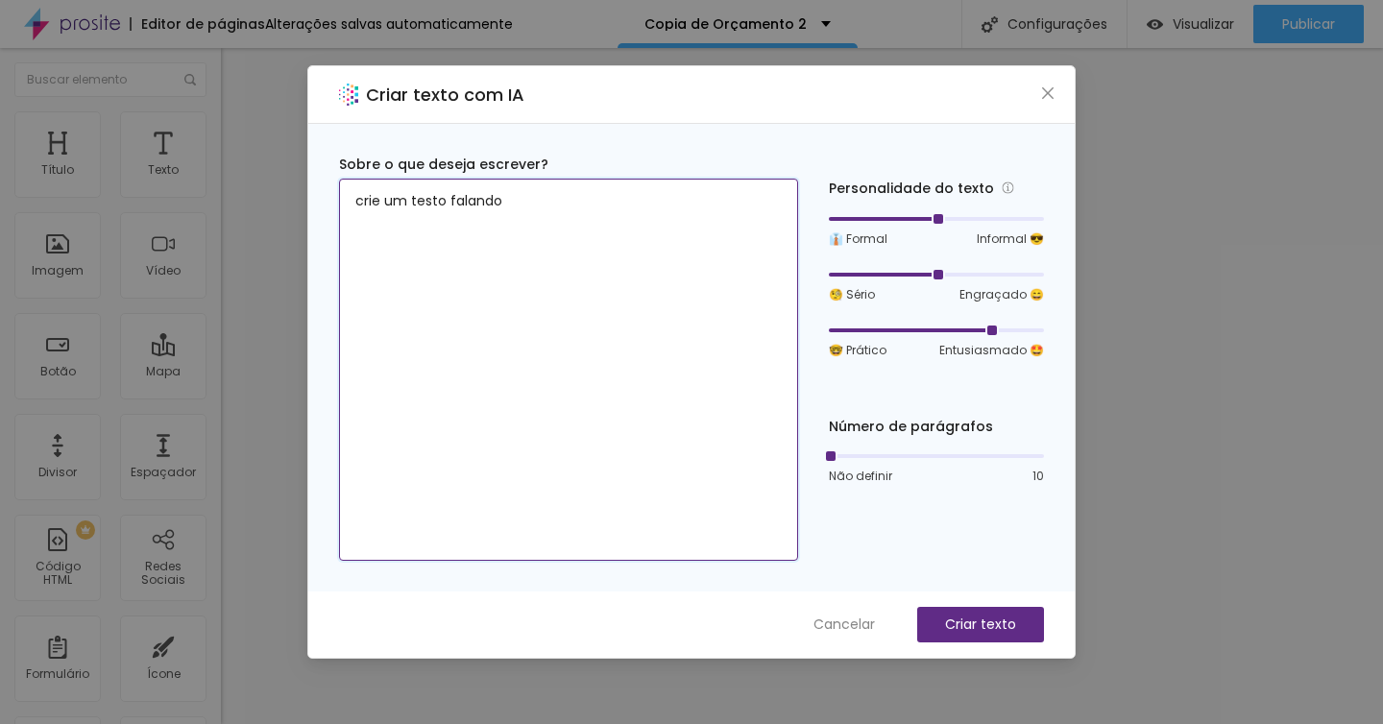
drag, startPoint x: 433, startPoint y: 201, endPoint x: 420, endPoint y: 199, distance: 13.6
click at [420, 199] on textarea "crie um testo falando" at bounding box center [568, 370] width 459 height 382
click at [552, 209] on textarea "crie um texto falando" at bounding box center [568, 370] width 459 height 382
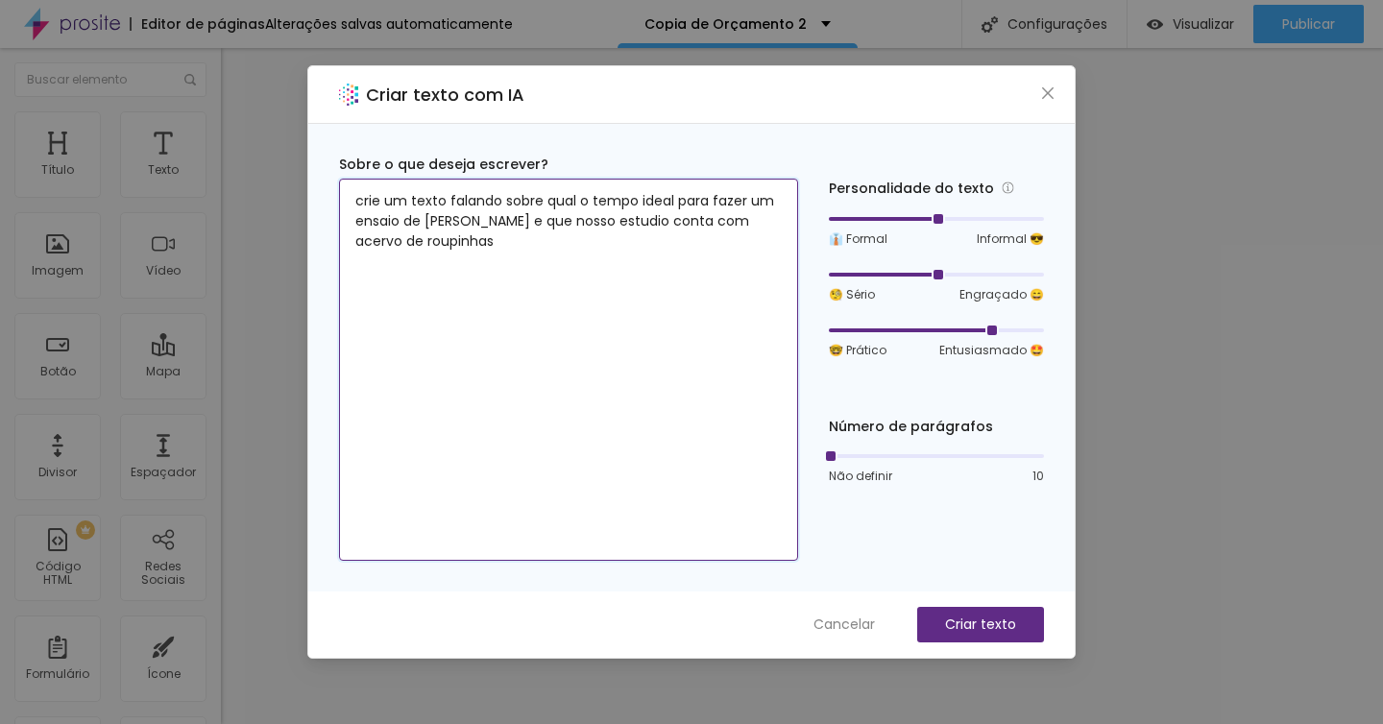
click at [752, 222] on textarea "crie um texto falando sobre qual o tempo ideal para fazer um ensaio de [PERSON_…" at bounding box center [568, 370] width 459 height 382
click at [668, 235] on textarea "crie um texto falando sobre qual o tempo ideal para fazer um ensaio de [PERSON_…" at bounding box center [568, 370] width 459 height 382
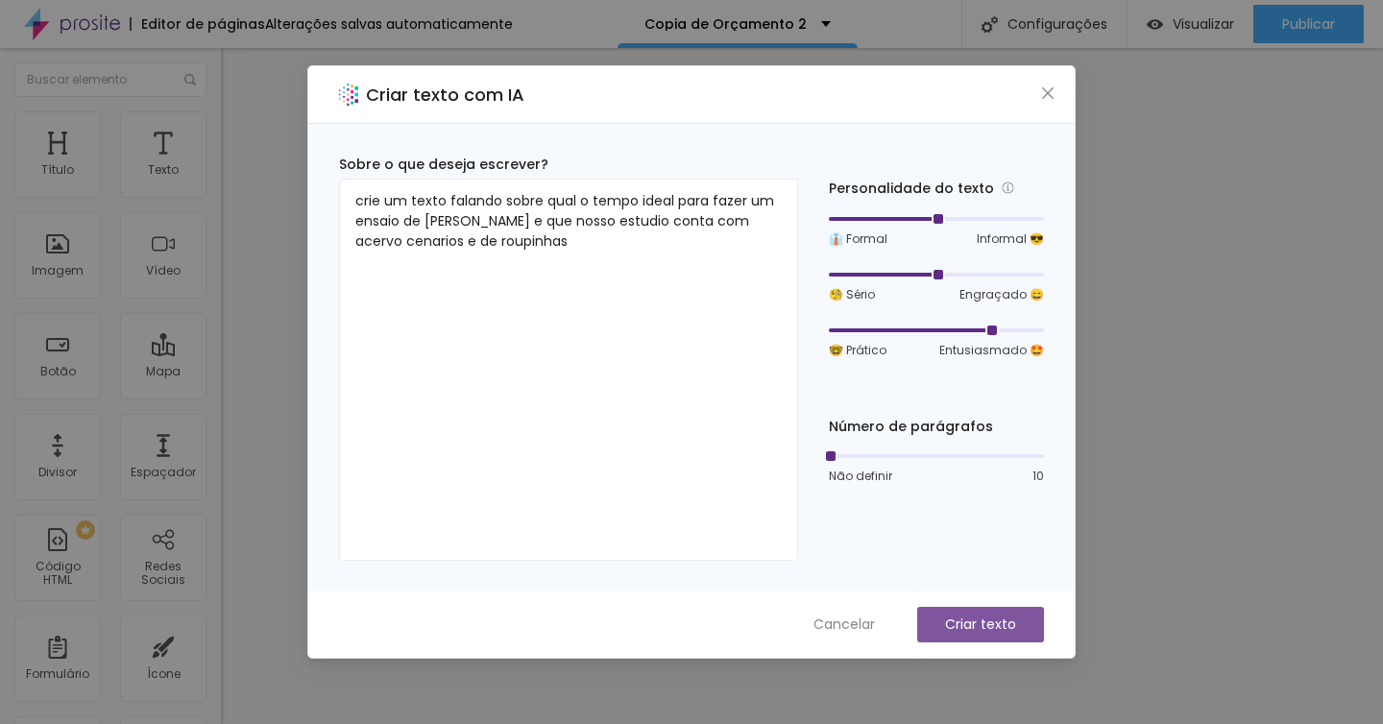
click at [948, 612] on button "Criar texto" at bounding box center [980, 625] width 127 height 36
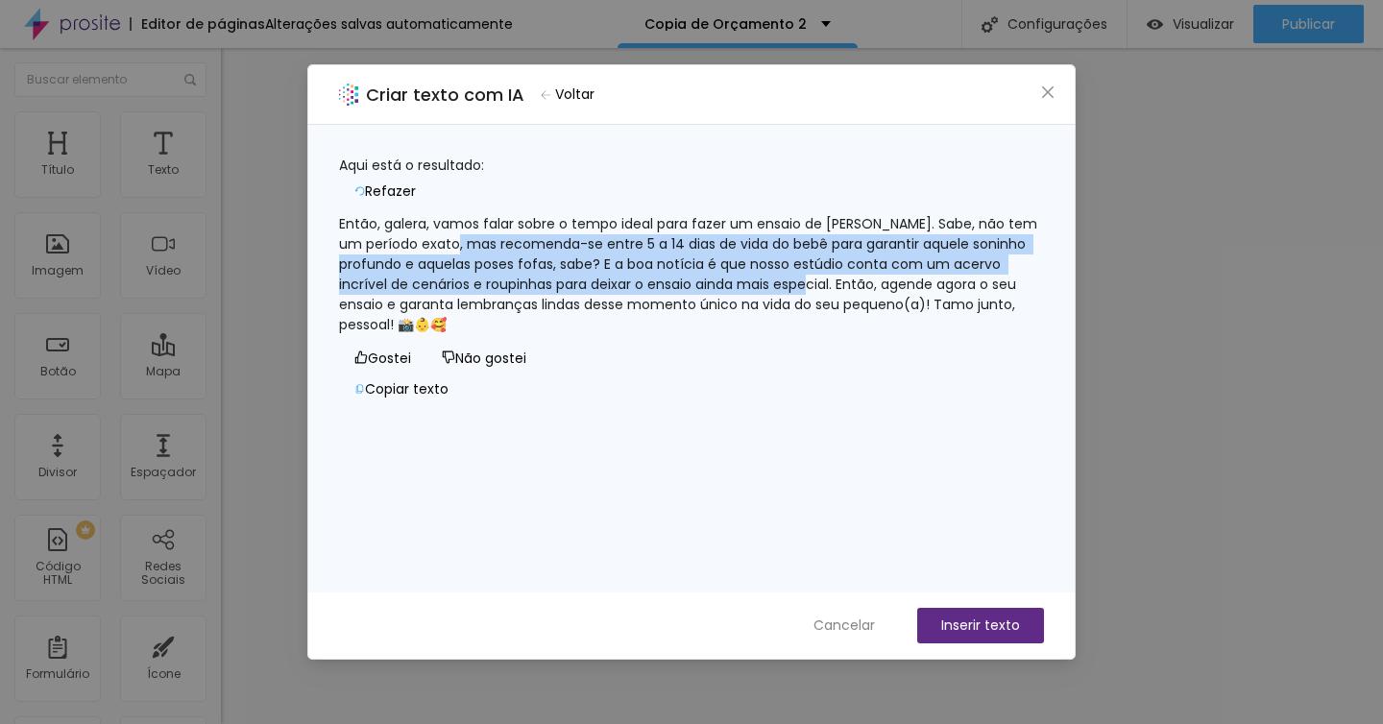
drag, startPoint x: 938, startPoint y: 277, endPoint x: 522, endPoint y: 230, distance: 418.3
click at [522, 230] on div "Então, galera, vamos falar sobre o tempo ideal para fazer um ensaio de [PERSON_…" at bounding box center [691, 274] width 705 height 121
copy div "recomenda-se entre 5 a 14 dias de vida do bebê para garantir aquele soninho pro…"
click at [878, 615] on button "Cancelar" at bounding box center [844, 626] width 100 height 36
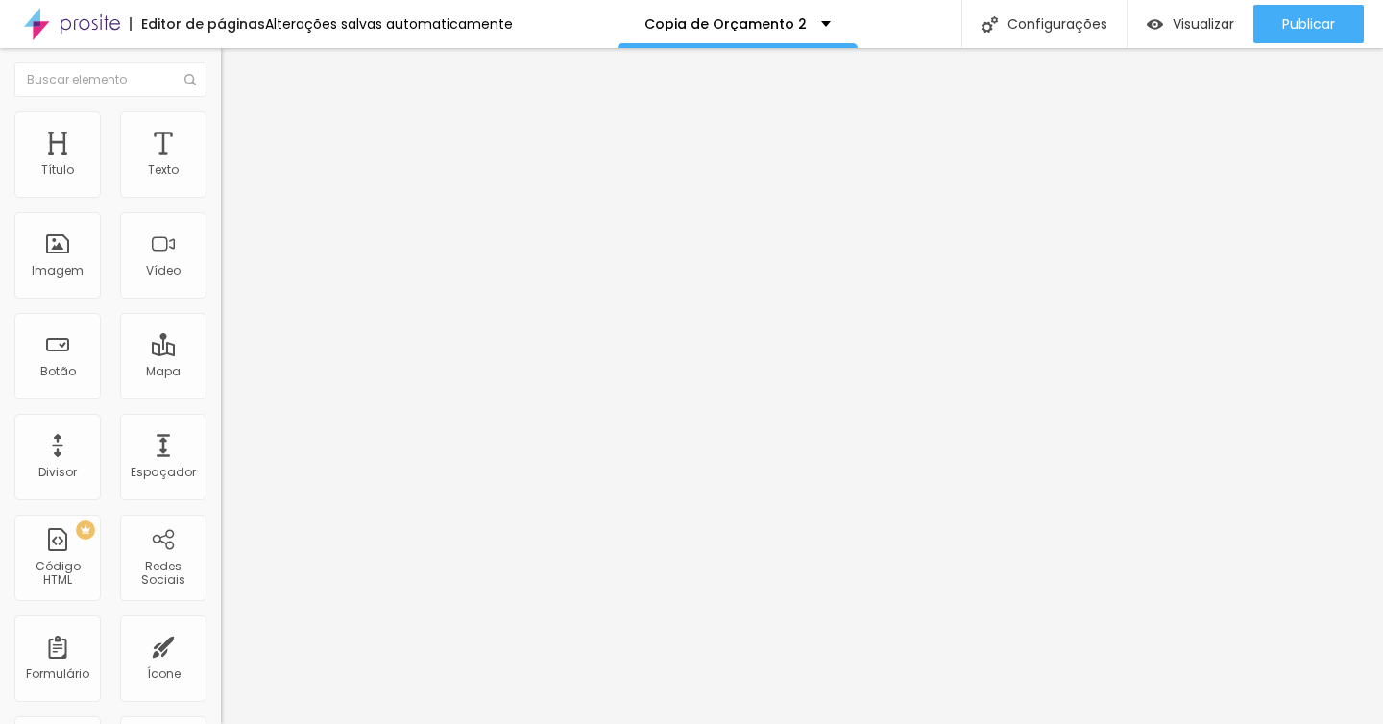
click at [238, 132] on span "Estilo" at bounding box center [253, 124] width 30 height 16
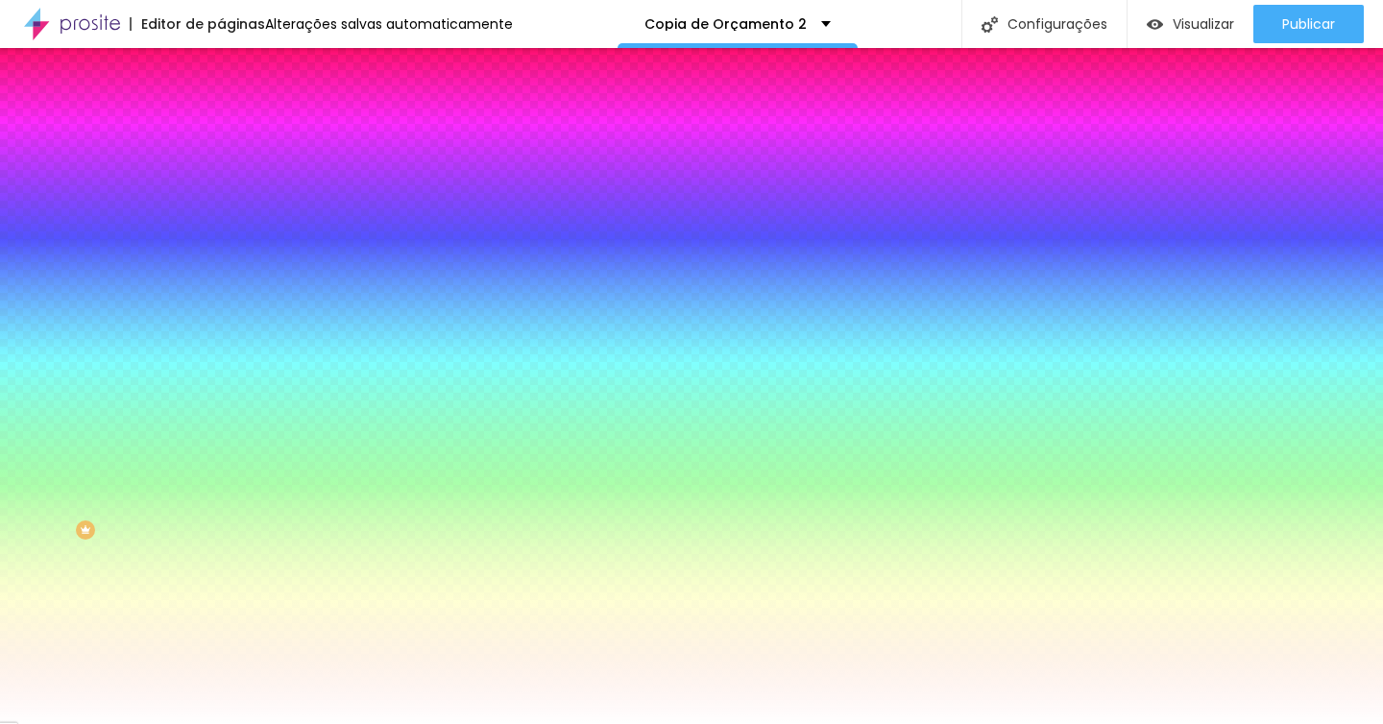
click at [238, 138] on span "Avançado" at bounding box center [269, 143] width 63 height 16
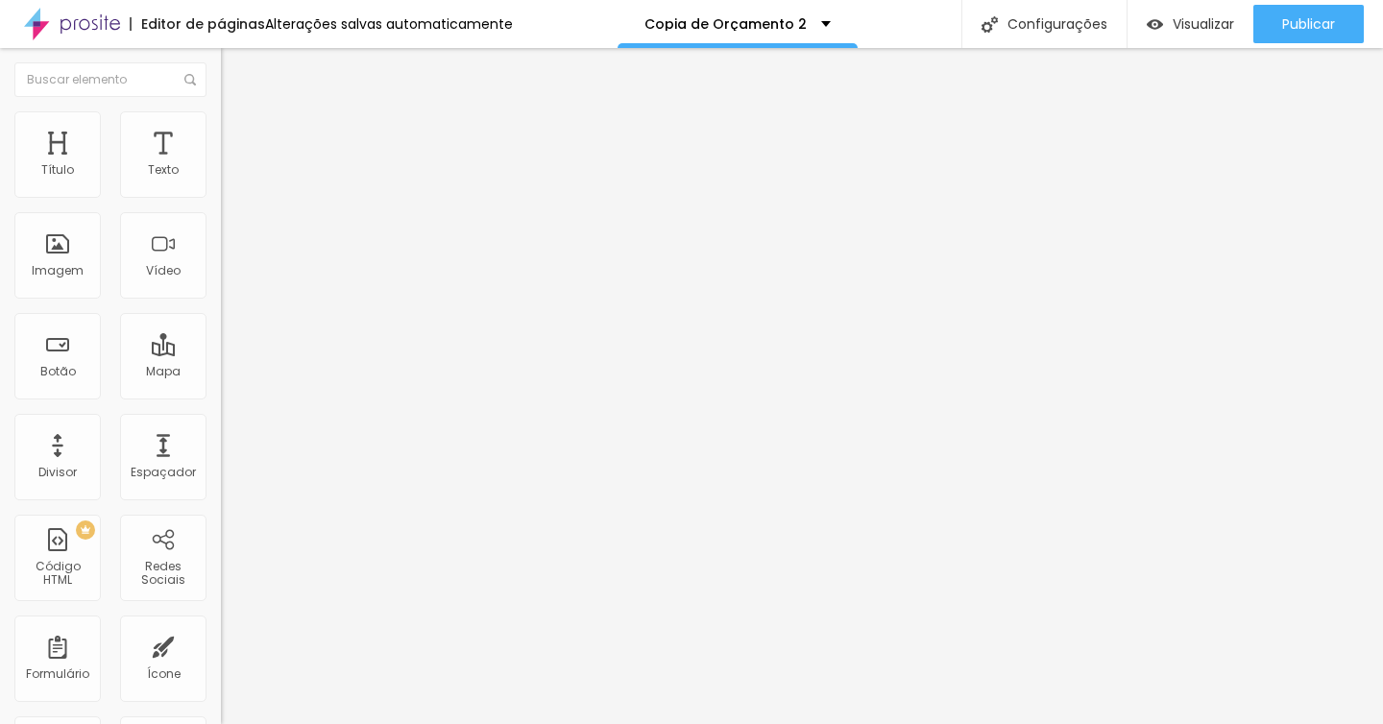
drag, startPoint x: 46, startPoint y: 224, endPoint x: 10, endPoint y: 222, distance: 36.5
click at [221, 644] on input "range" at bounding box center [283, 651] width 124 height 15
click at [238, 135] on span "Avançado" at bounding box center [269, 143] width 63 height 16
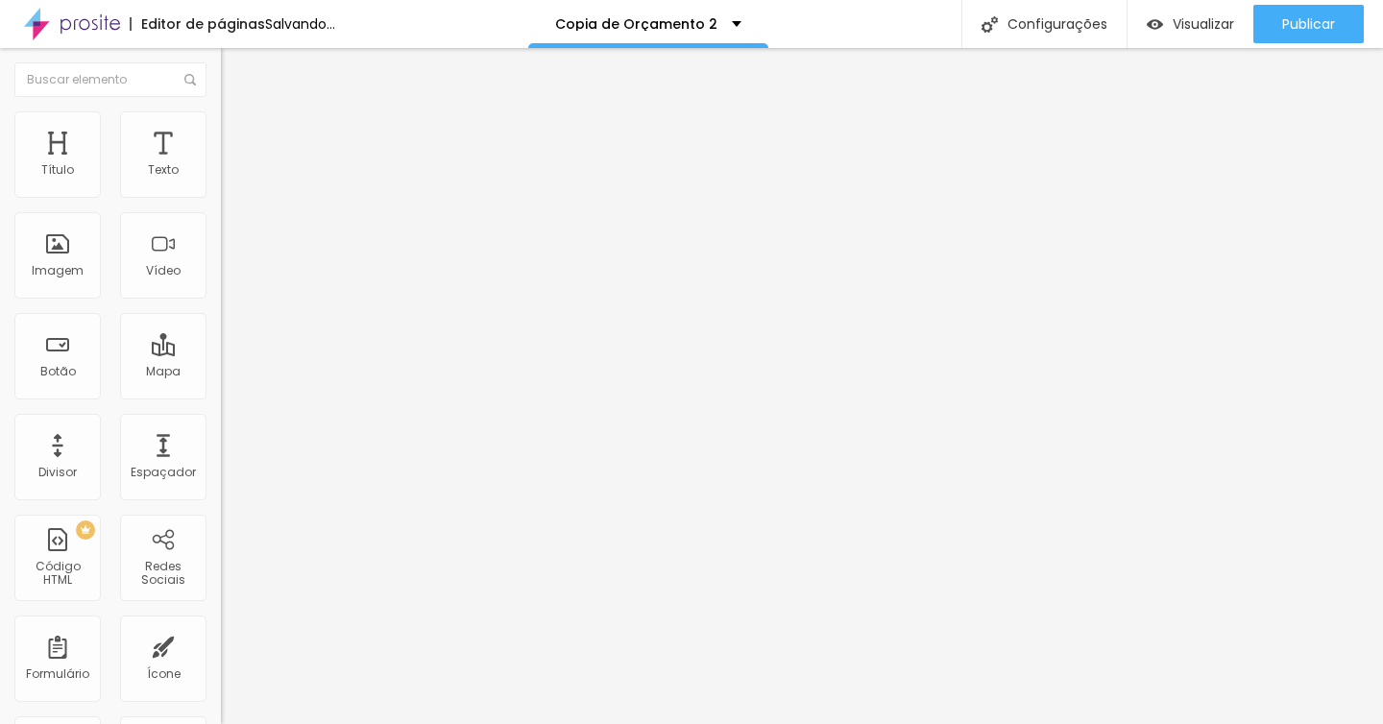
drag, startPoint x: 45, startPoint y: 228, endPoint x: 1, endPoint y: 228, distance: 44.2
click at [221, 228] on div "20 Espaçamento entre colunas 0 px Espaçamento vertical ID Html Classes Html Vis…" at bounding box center [331, 553] width 221 height 807
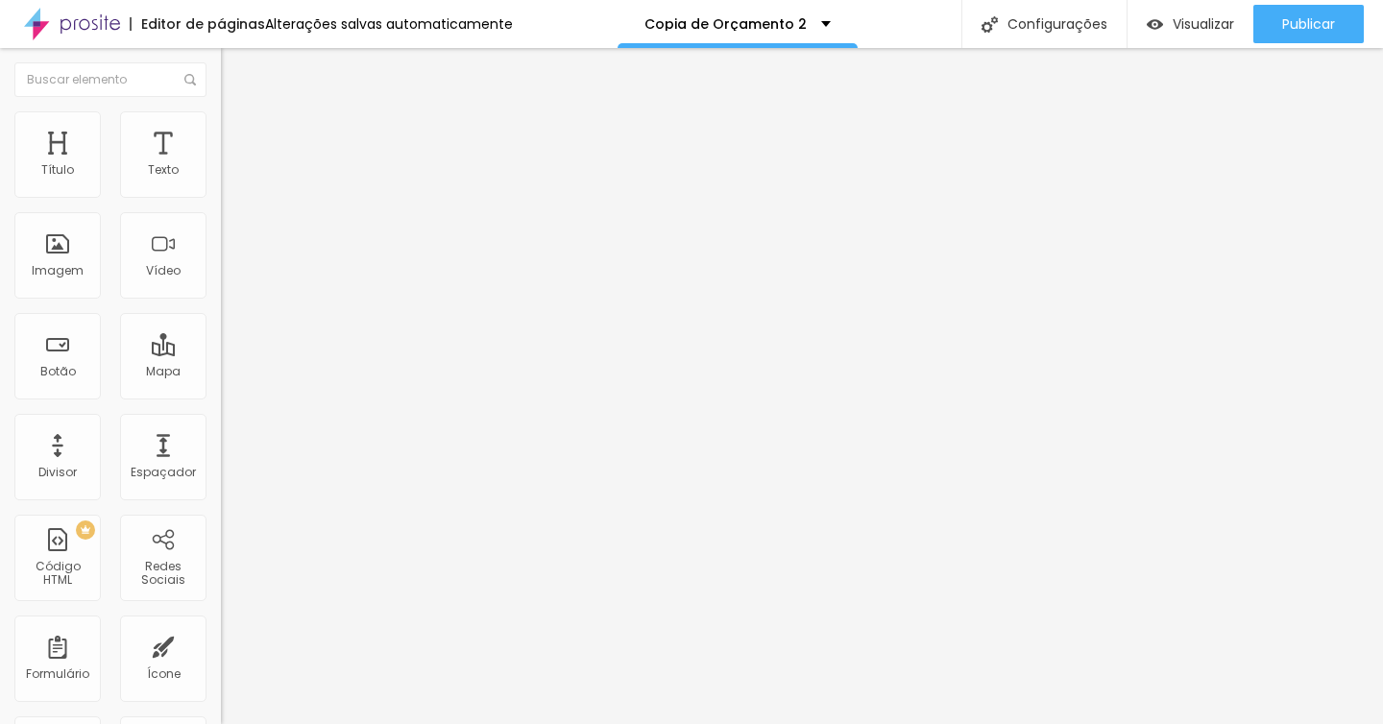
click at [235, 72] on img "button" at bounding box center [242, 69] width 15 height 15
click at [232, 177] on span "Trocar icone" at bounding box center [274, 168] width 85 height 16
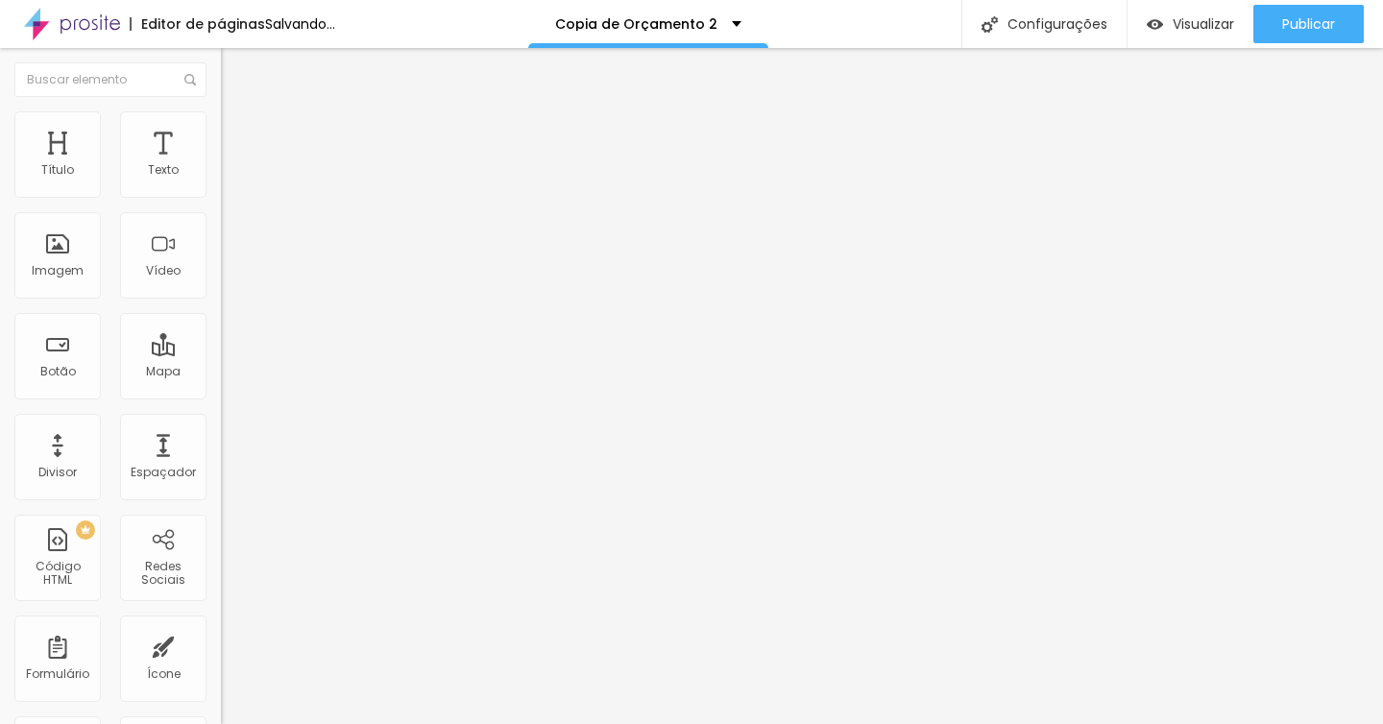
drag, startPoint x: 77, startPoint y: 356, endPoint x: 58, endPoint y: 354, distance: 19.3
click at [221, 222] on input "range" at bounding box center [283, 213] width 124 height 15
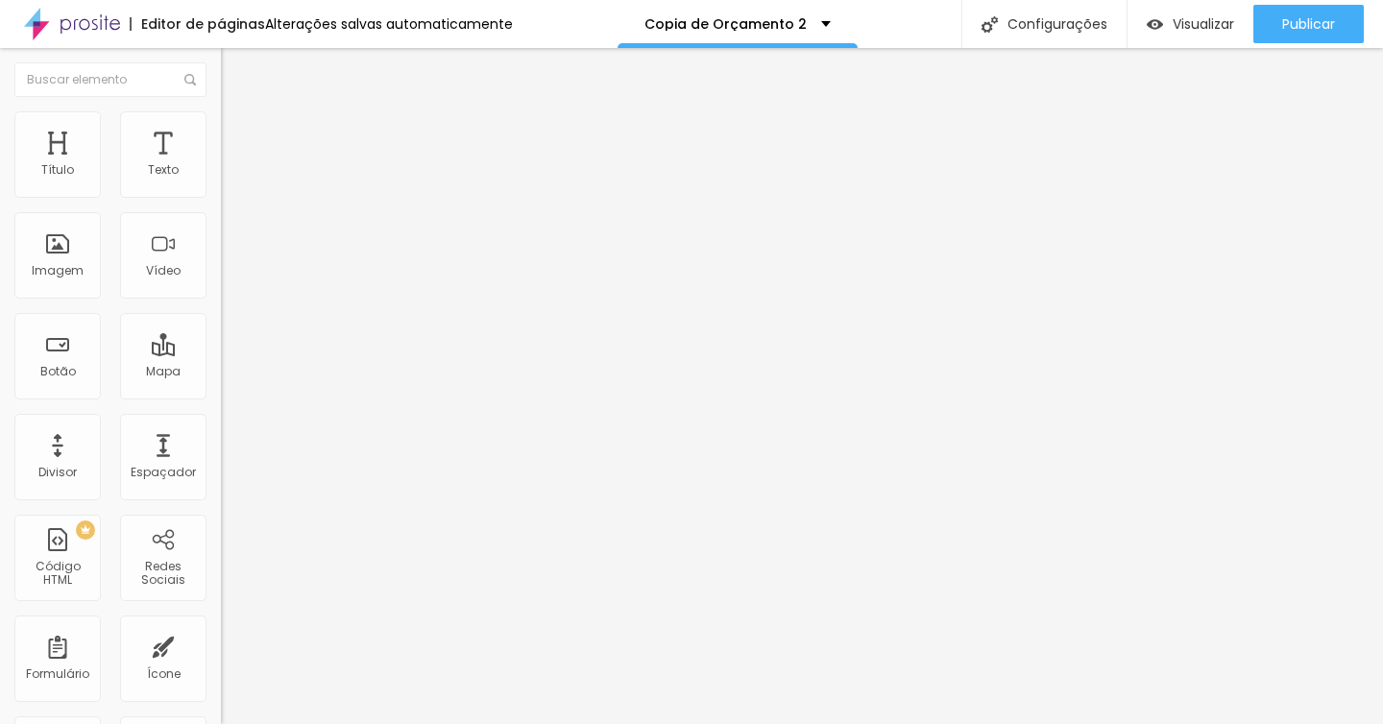
click at [238, 132] on span "Estilo" at bounding box center [253, 124] width 30 height 16
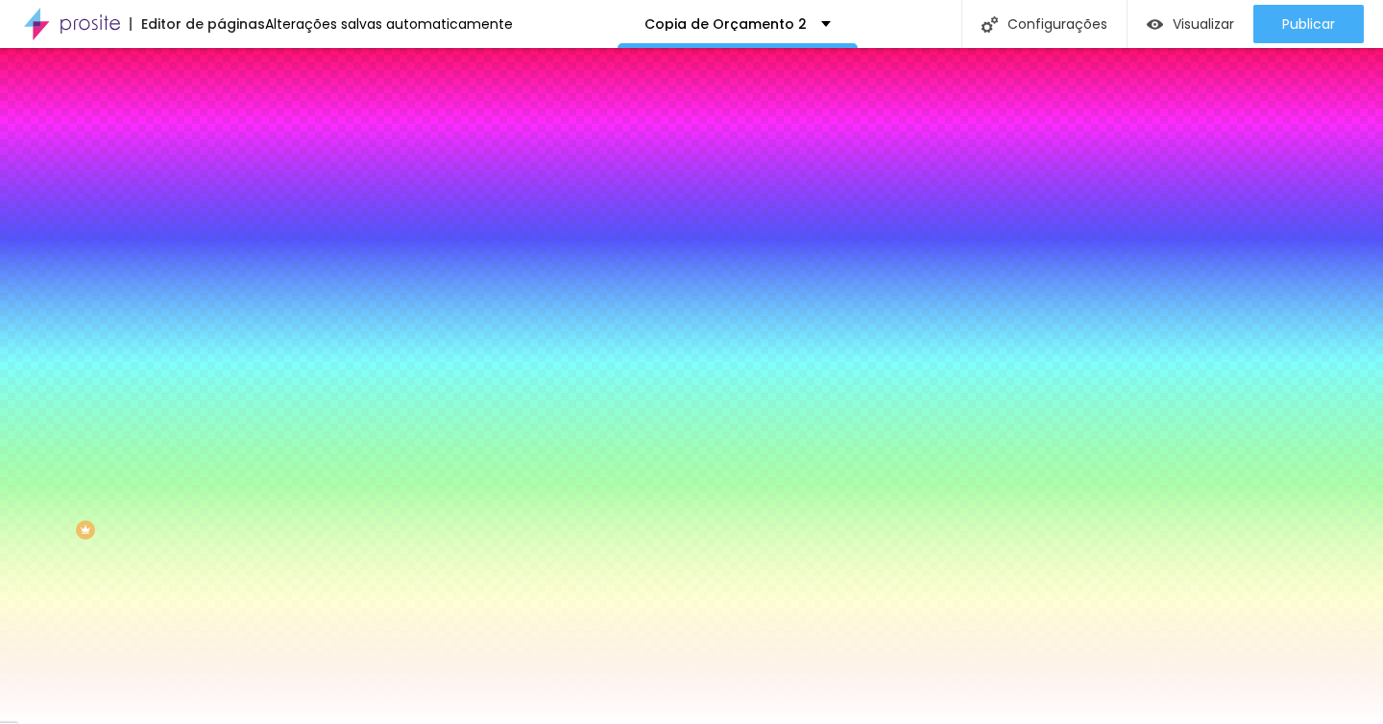
click at [221, 193] on input "#000000" at bounding box center [336, 192] width 230 height 19
drag, startPoint x: 201, startPoint y: 191, endPoint x: 81, endPoint y: 182, distance: 120.3
click at [221, 182] on div "Cor do icone Voltar ao padrão #000000" at bounding box center [331, 176] width 221 height 53
paste input "ECE"
click at [221, 399] on div "Editar Ícone Conteúdo Estilo Avançado Cor do icone Voltar ao padrão # Cor de fu…" at bounding box center [331, 386] width 221 height 676
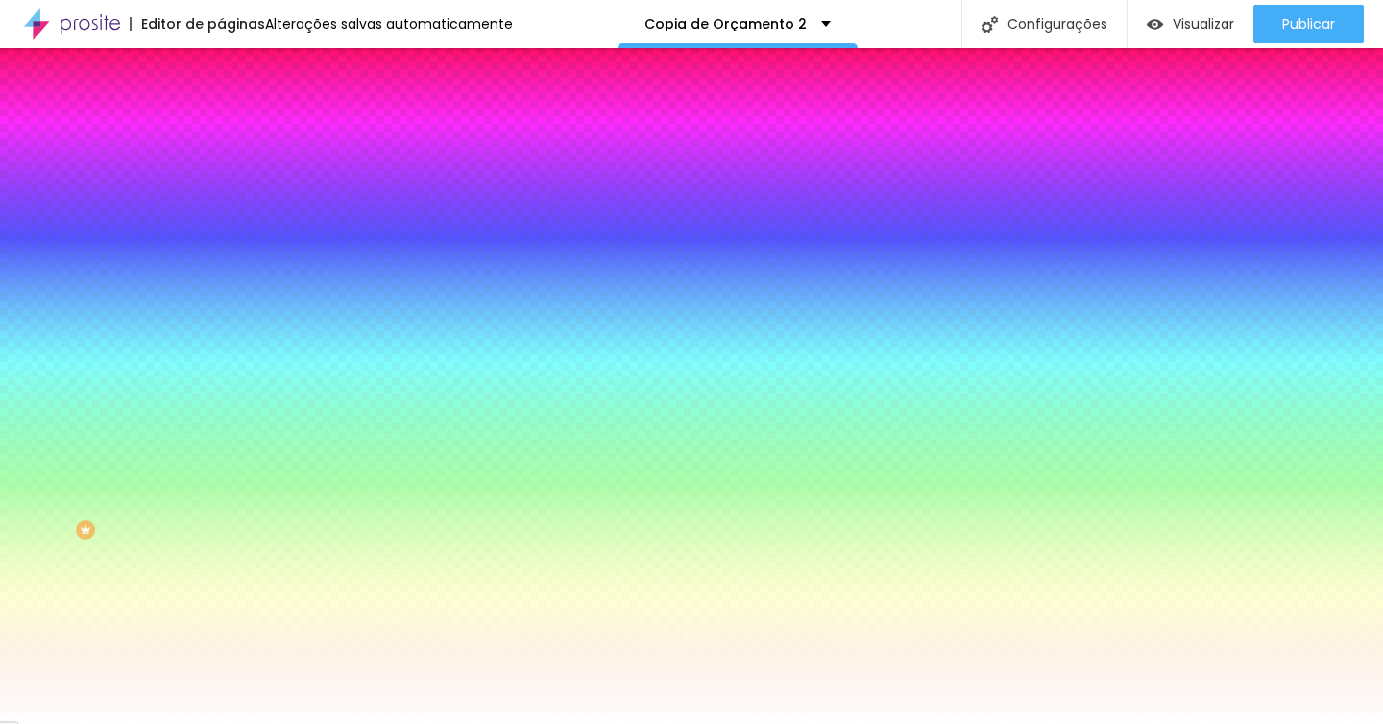
click at [221, 183] on div at bounding box center [331, 183] width 221 height 0
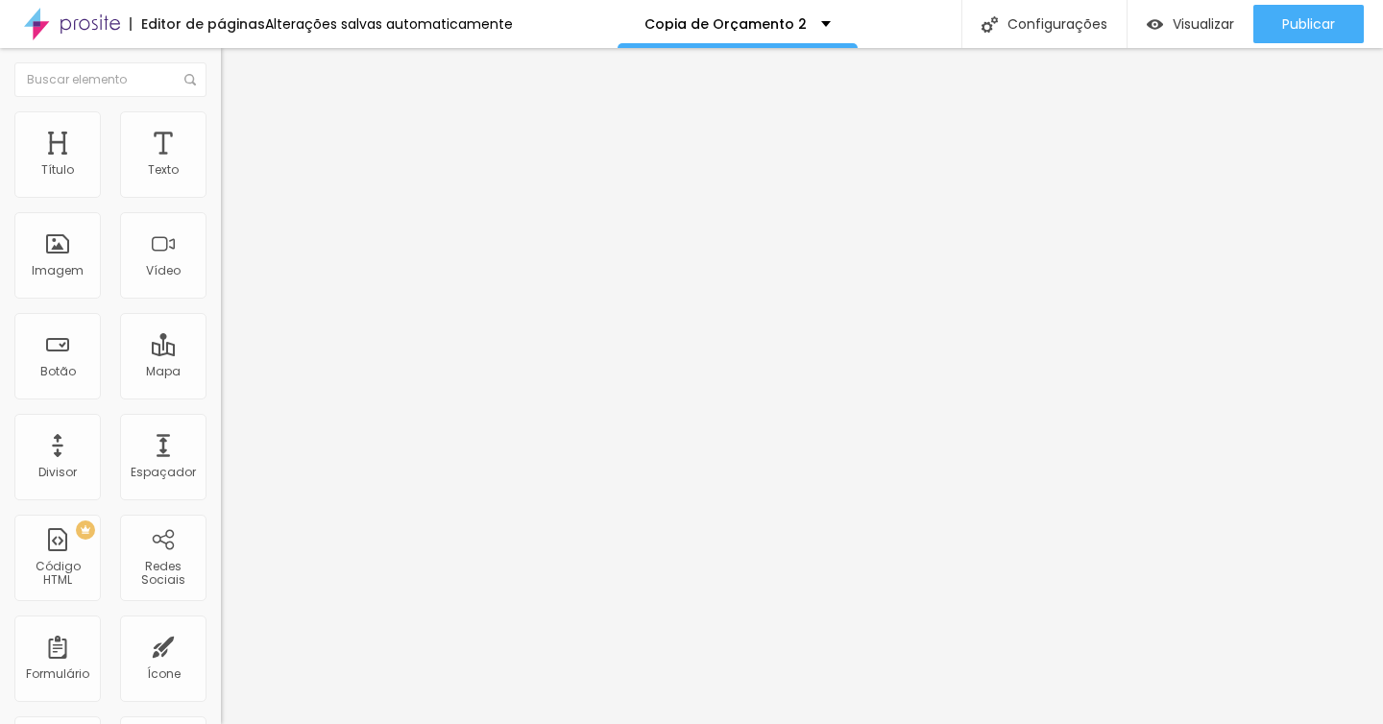
click at [221, 113] on img at bounding box center [229, 119] width 17 height 17
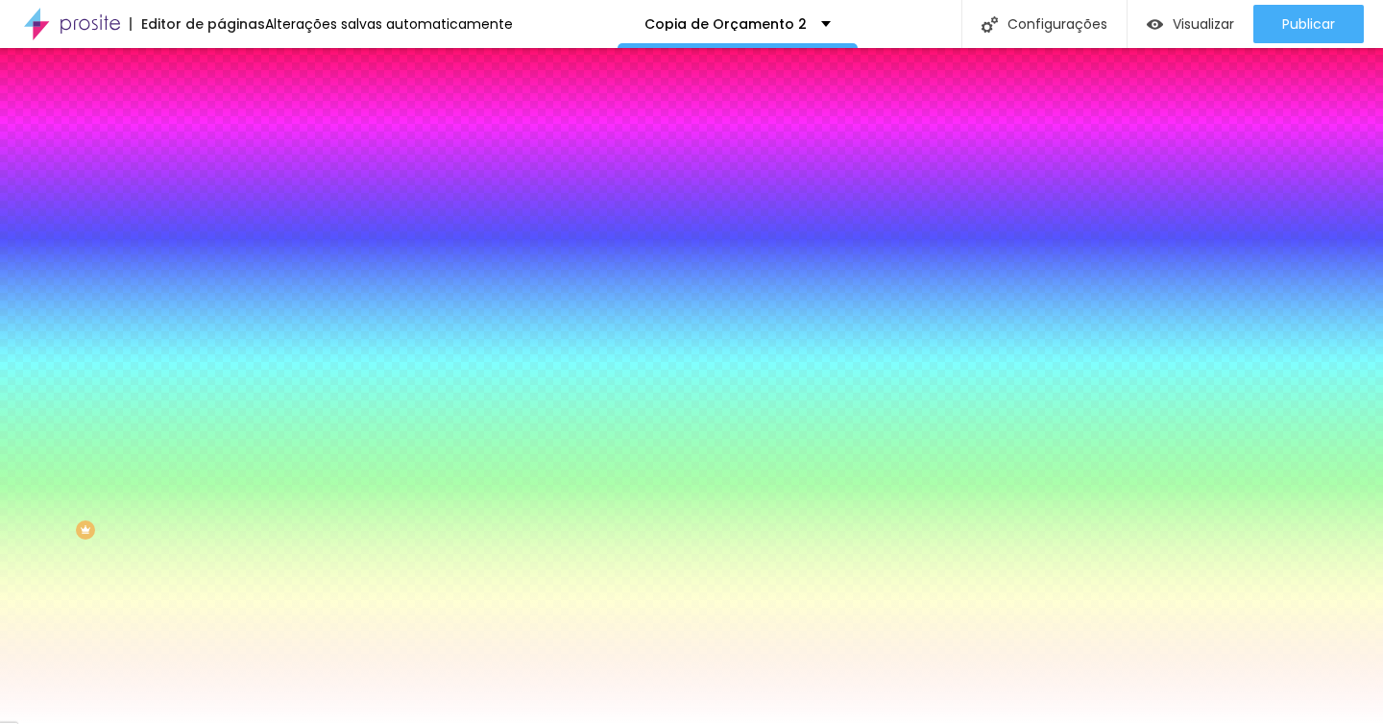
click at [221, 183] on div at bounding box center [331, 183] width 221 height 0
click at [221, 190] on input "#EECCEE" at bounding box center [336, 192] width 230 height 19
paste input "686D71"
click at [221, 409] on div "Editar Ícone Conteúdo Estilo Avançado Cor do icone Voltar ao padrão #686D71 Cor…" at bounding box center [331, 386] width 221 height 676
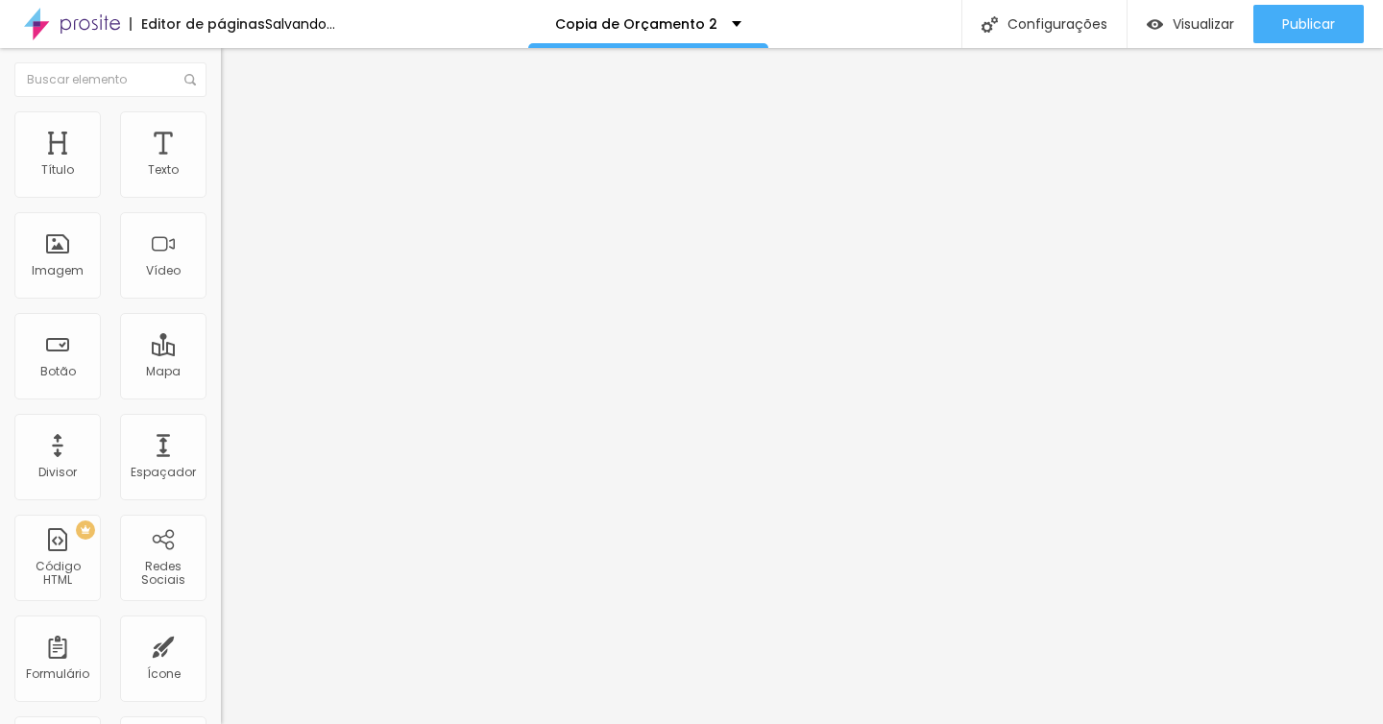
click at [234, 177] on span "Trocar icone" at bounding box center [276, 168] width 85 height 16
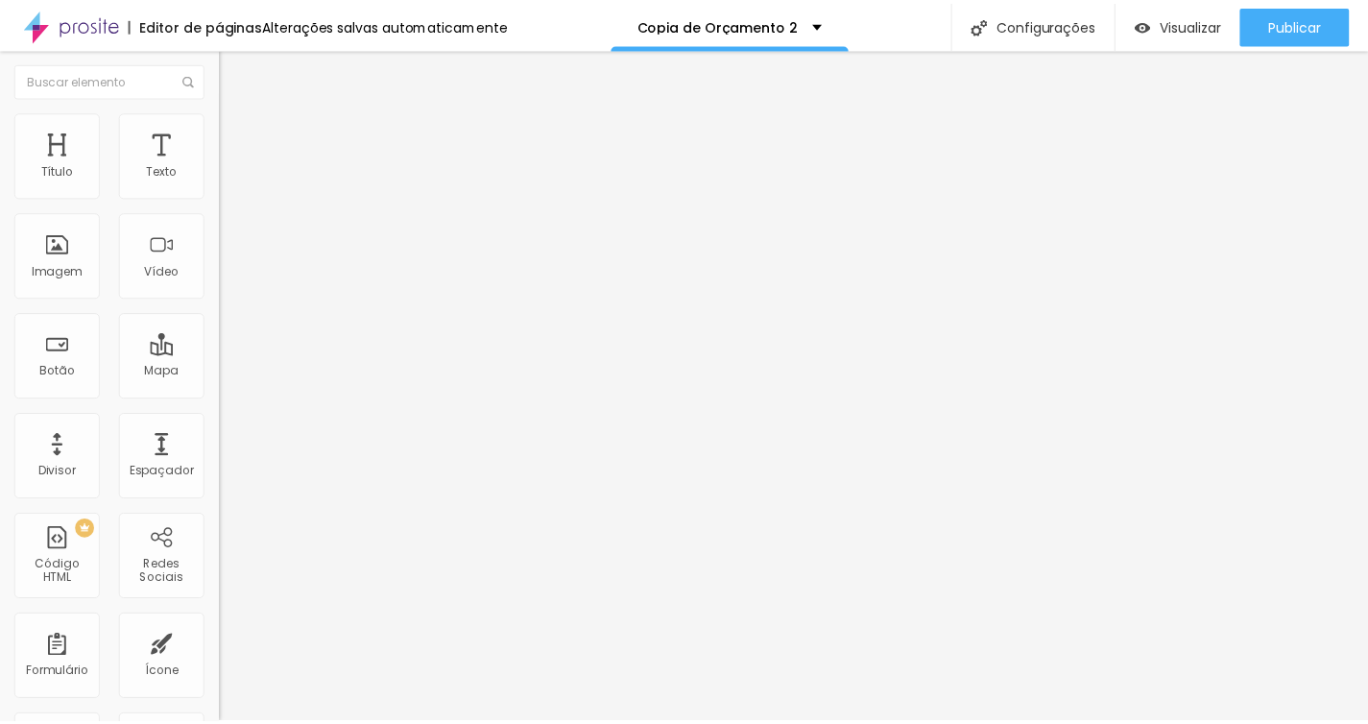
scroll to position [3, 0]
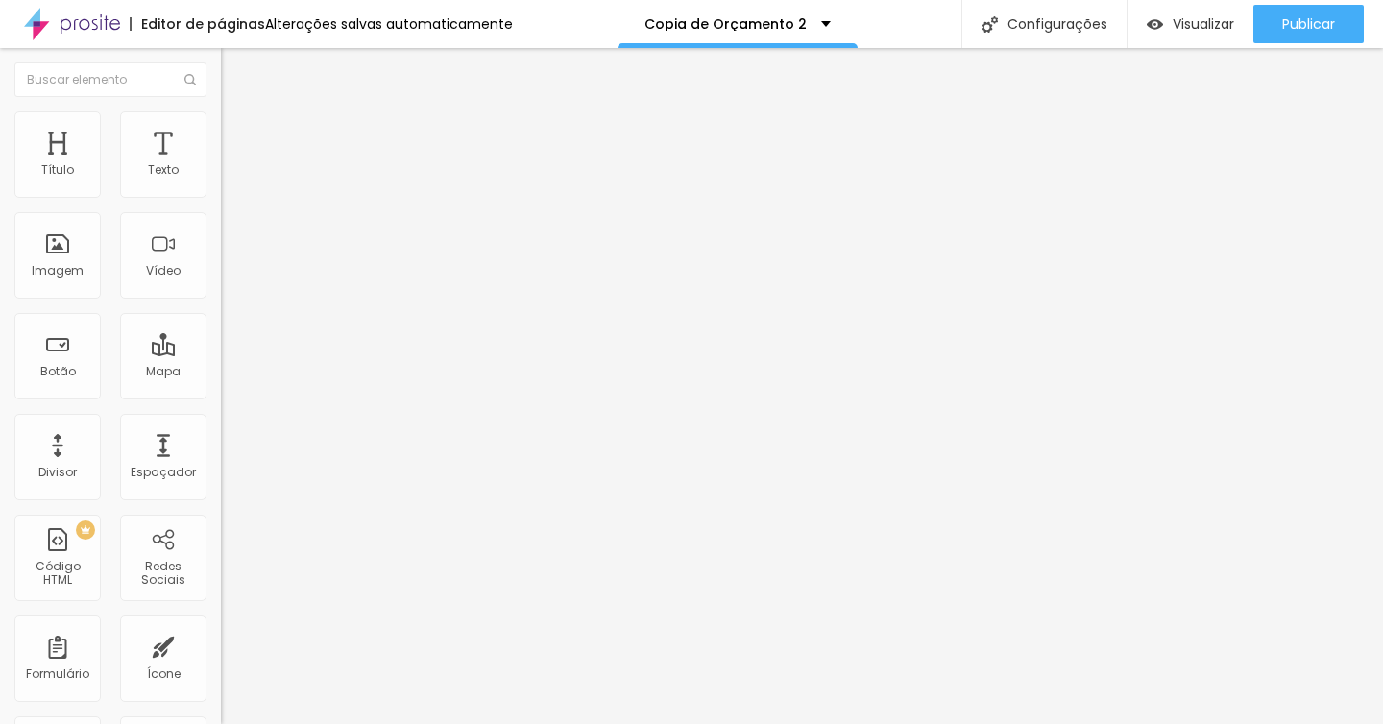
click at [221, 78] on button "Editar Coluna" at bounding box center [331, 70] width 221 height 44
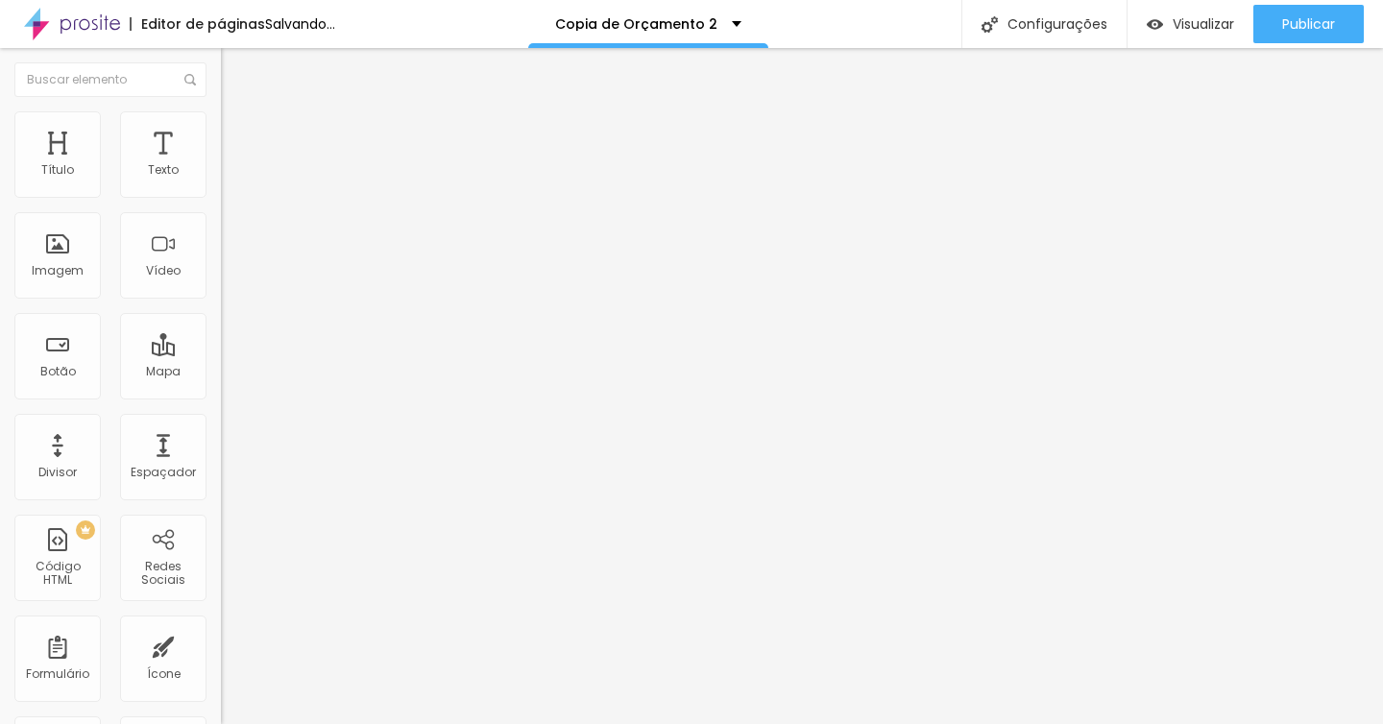
click at [238, 132] on span "Avançado" at bounding box center [269, 124] width 63 height 16
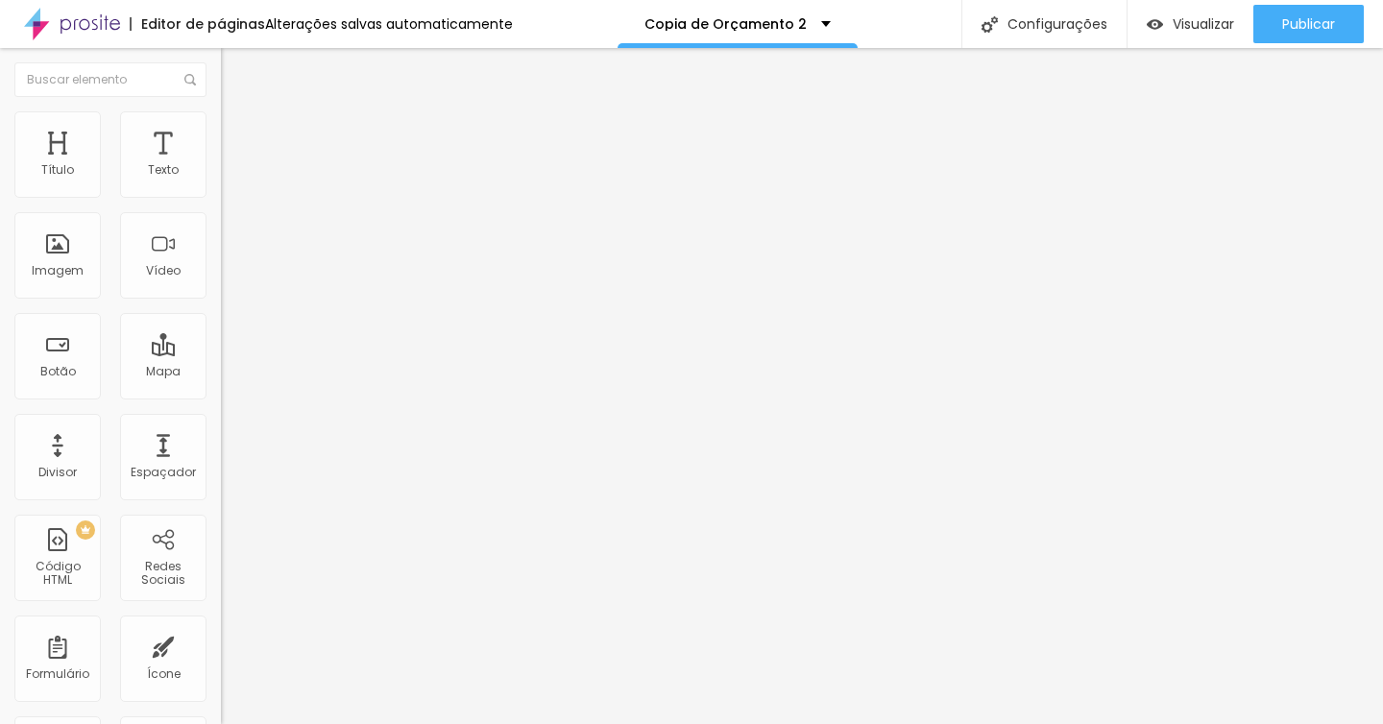
click at [238, 113] on span "Estilo" at bounding box center [253, 105] width 30 height 16
click at [229, 179] on icon "button" at bounding box center [235, 173] width 12 height 12
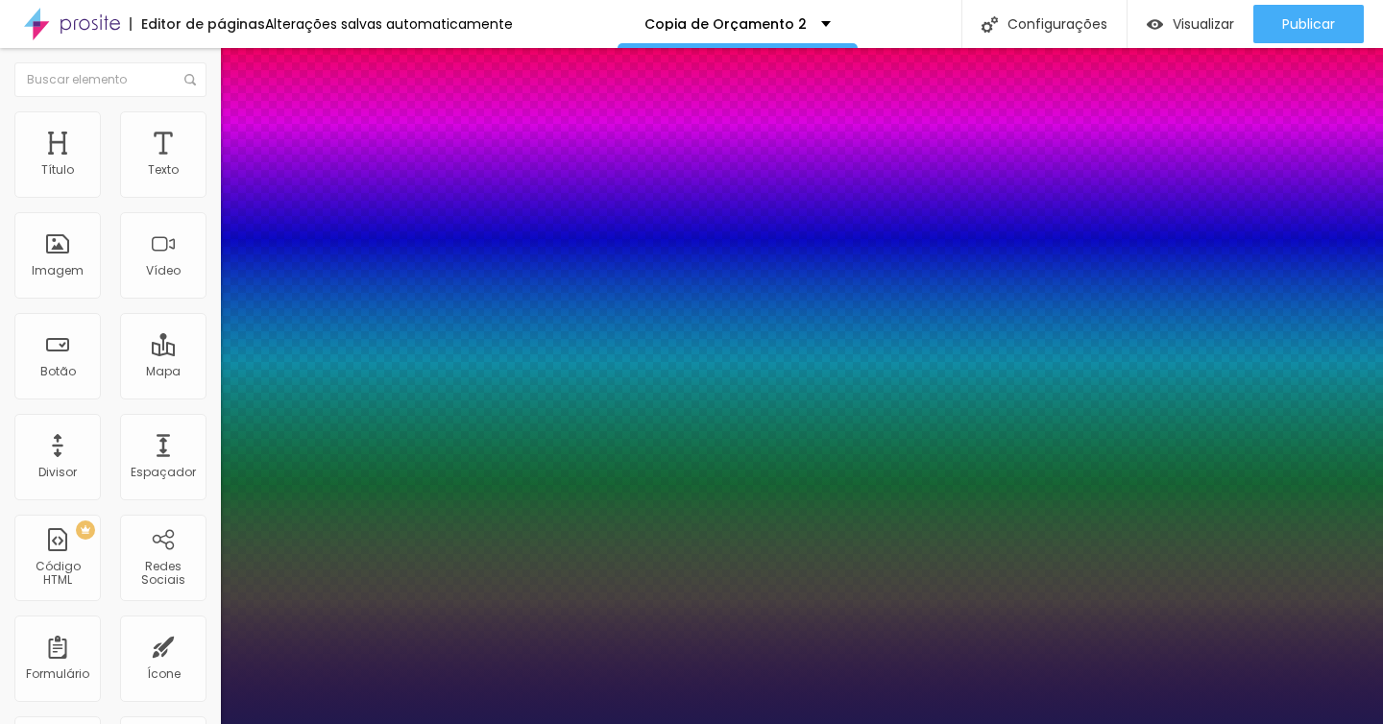
click at [612, 723] on div at bounding box center [691, 724] width 1383 height 0
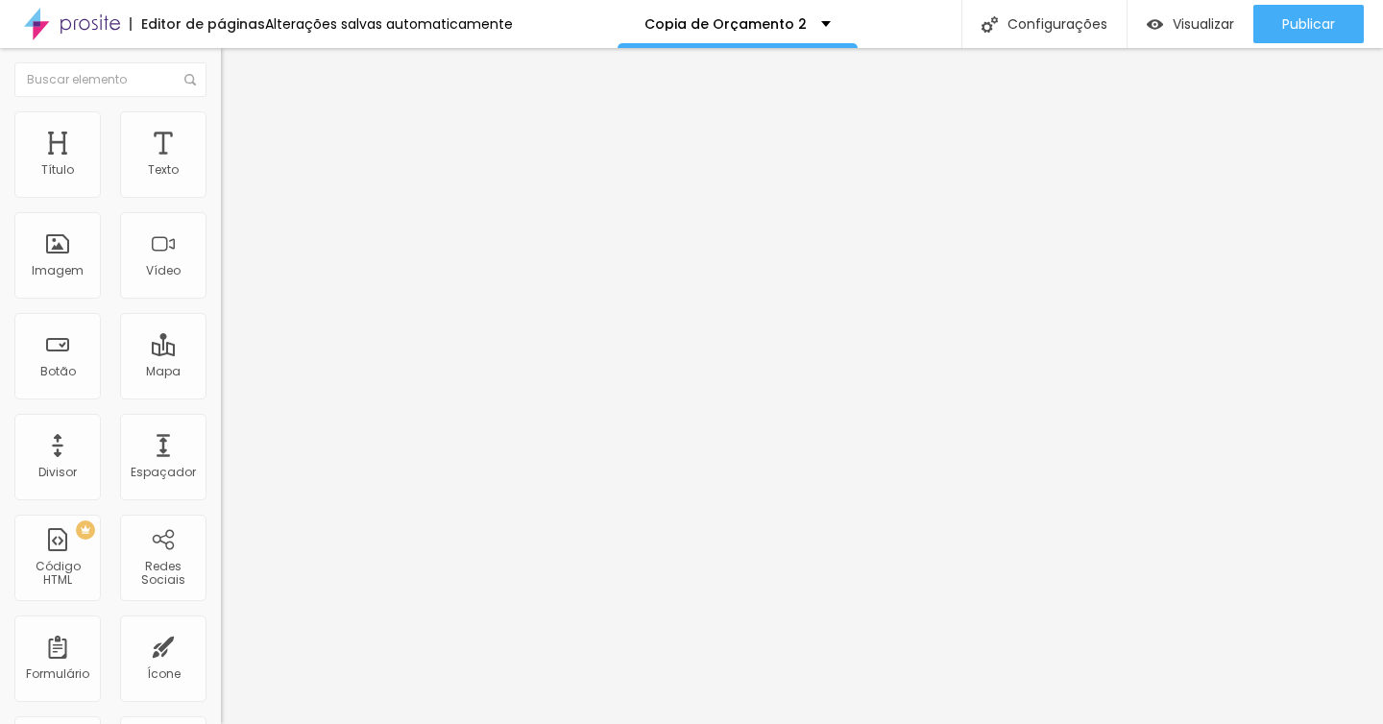
click at [221, 126] on li "Avançado" at bounding box center [331, 120] width 221 height 19
click at [221, 109] on img at bounding box center [229, 100] width 17 height 17
click at [230, 177] on icon "button" at bounding box center [234, 173] width 8 height 8
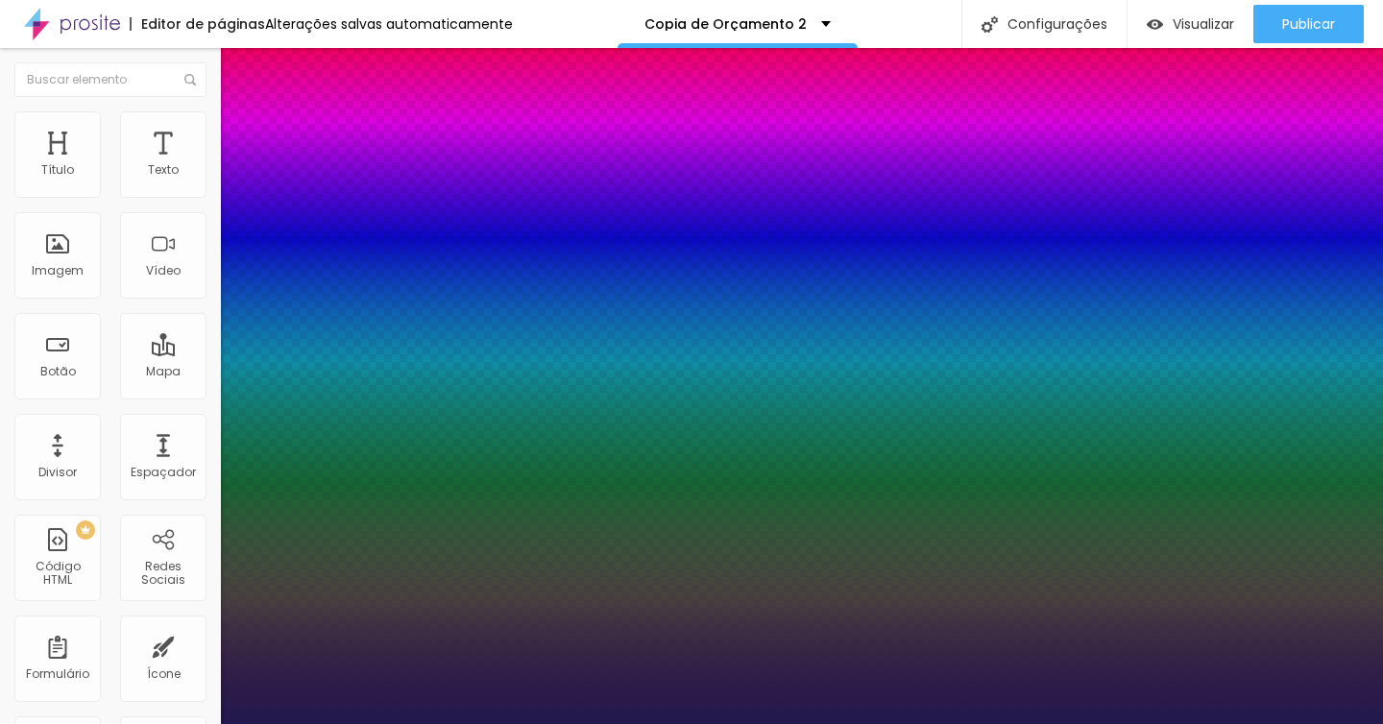
drag, startPoint x: 318, startPoint y: 462, endPoint x: 328, endPoint y: 461, distance: 10.6
click at [526, 723] on div at bounding box center [691, 724] width 1383 height 0
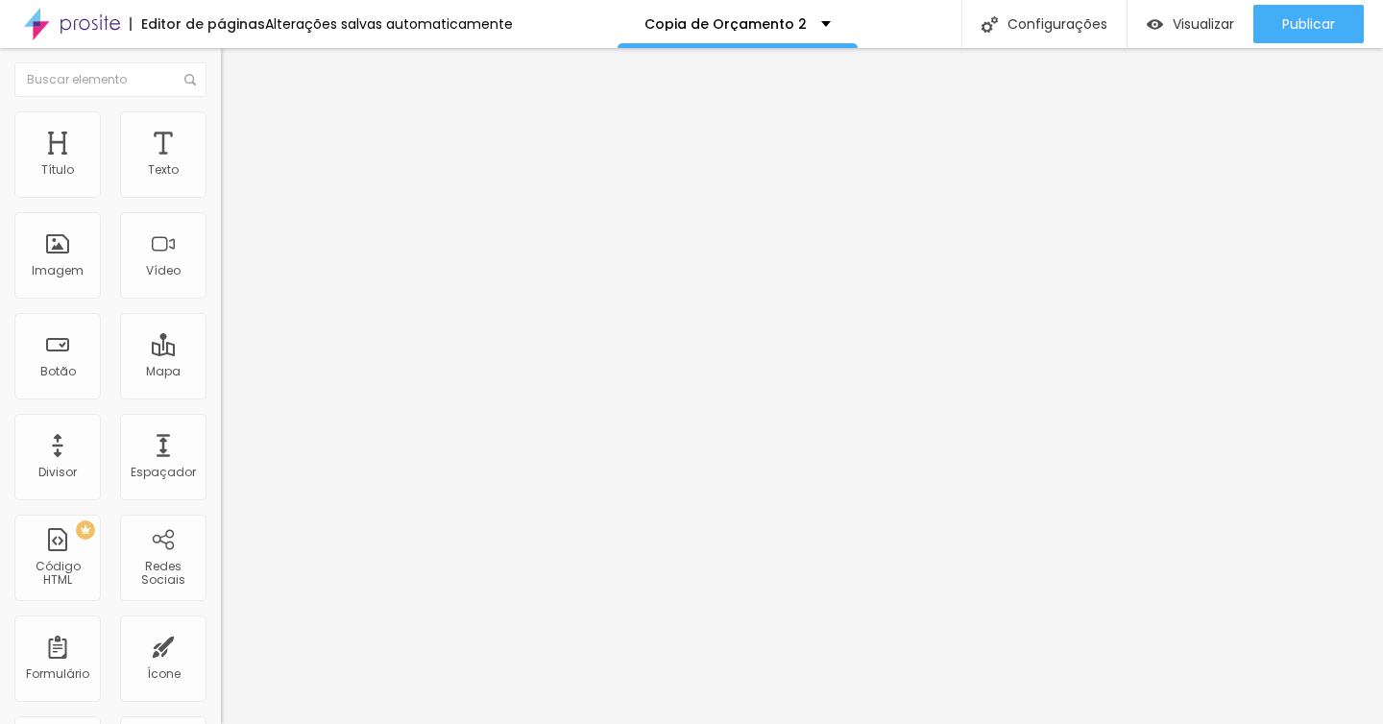
click at [235, 69] on img "button" at bounding box center [242, 69] width 15 height 15
click at [229, 179] on icon "button" at bounding box center [235, 173] width 12 height 12
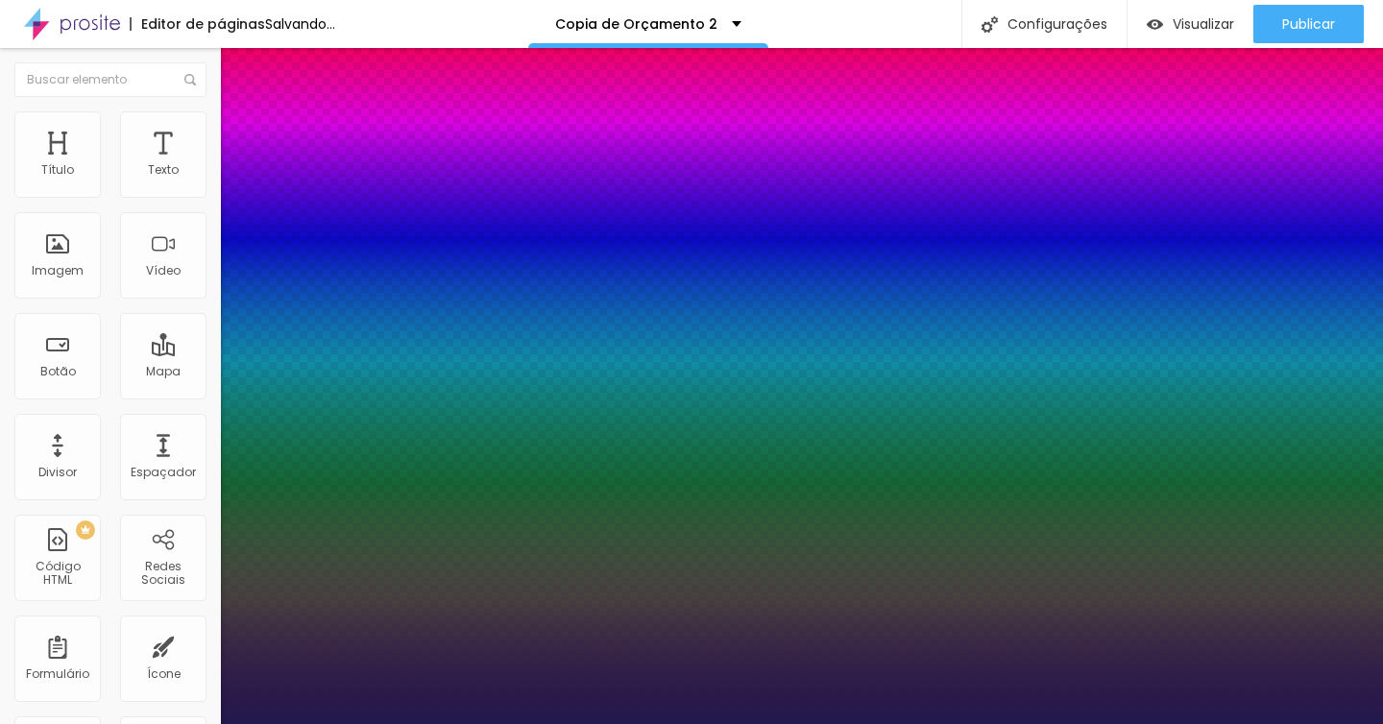
drag, startPoint x: 327, startPoint y: 459, endPoint x: 273, endPoint y: 459, distance: 54.7
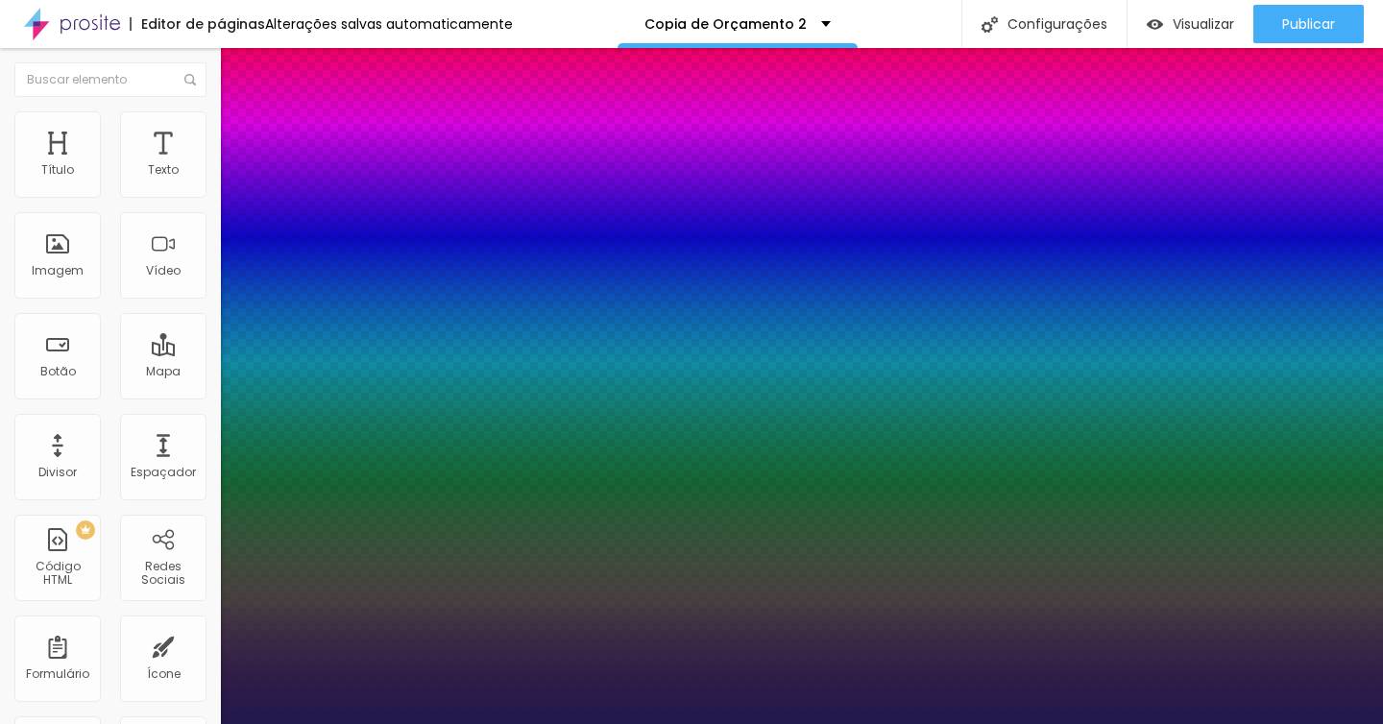
click at [709, 723] on div at bounding box center [691, 724] width 1383 height 0
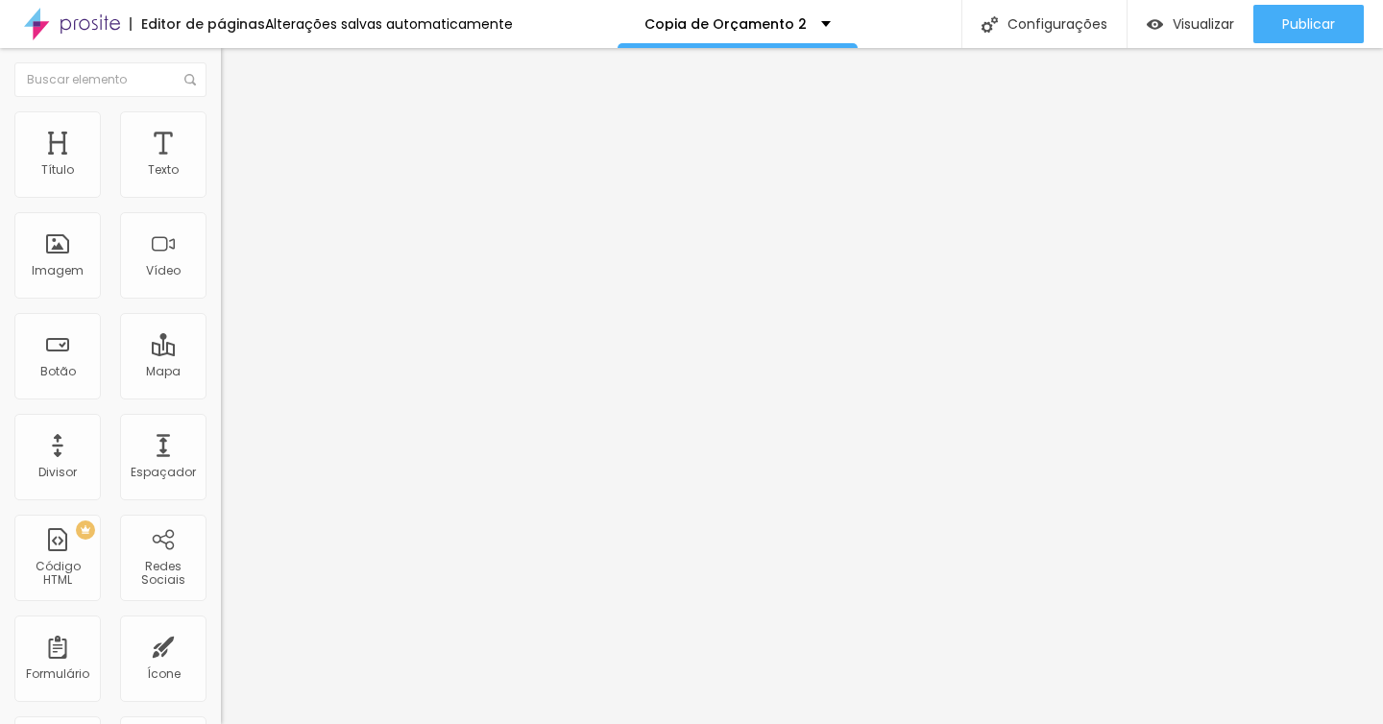
click at [230, 177] on icon "button" at bounding box center [234, 173] width 8 height 8
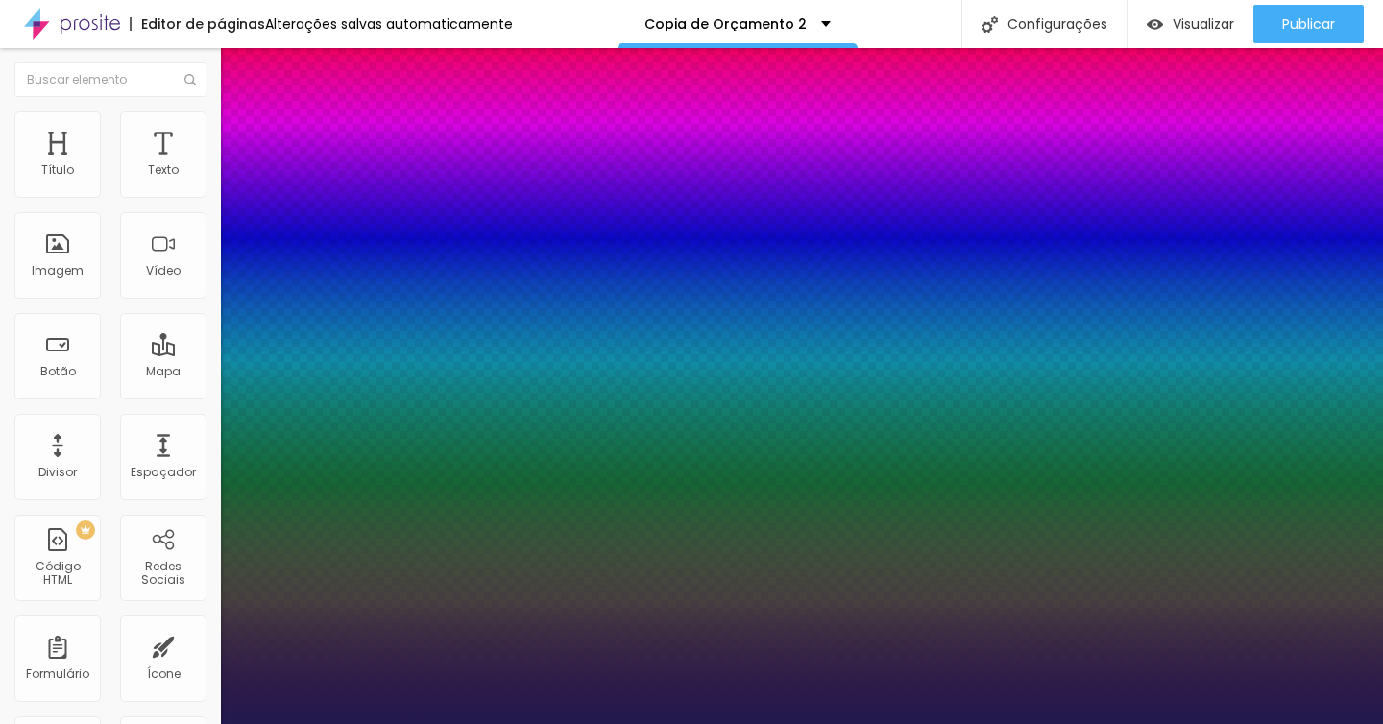
click at [524, 723] on div at bounding box center [691, 724] width 1383 height 0
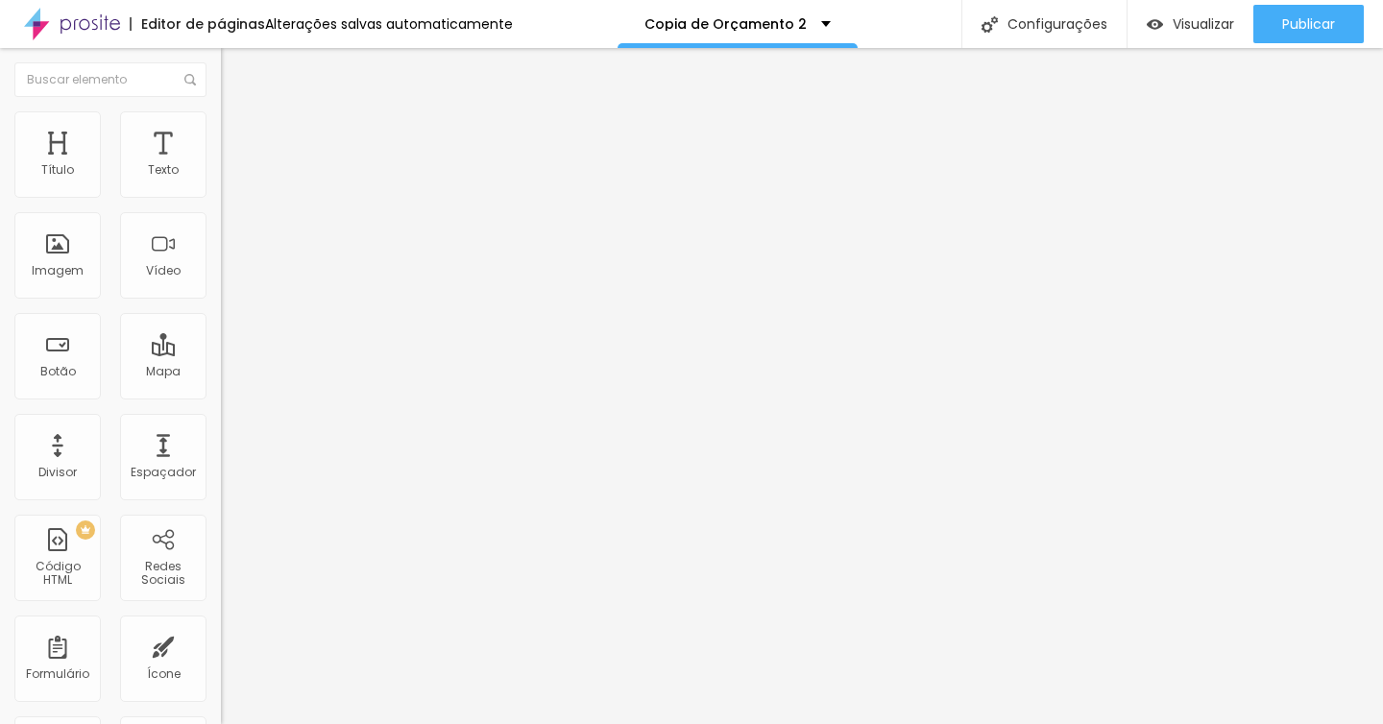
click at [221, 125] on li "Estilo" at bounding box center [331, 120] width 221 height 19
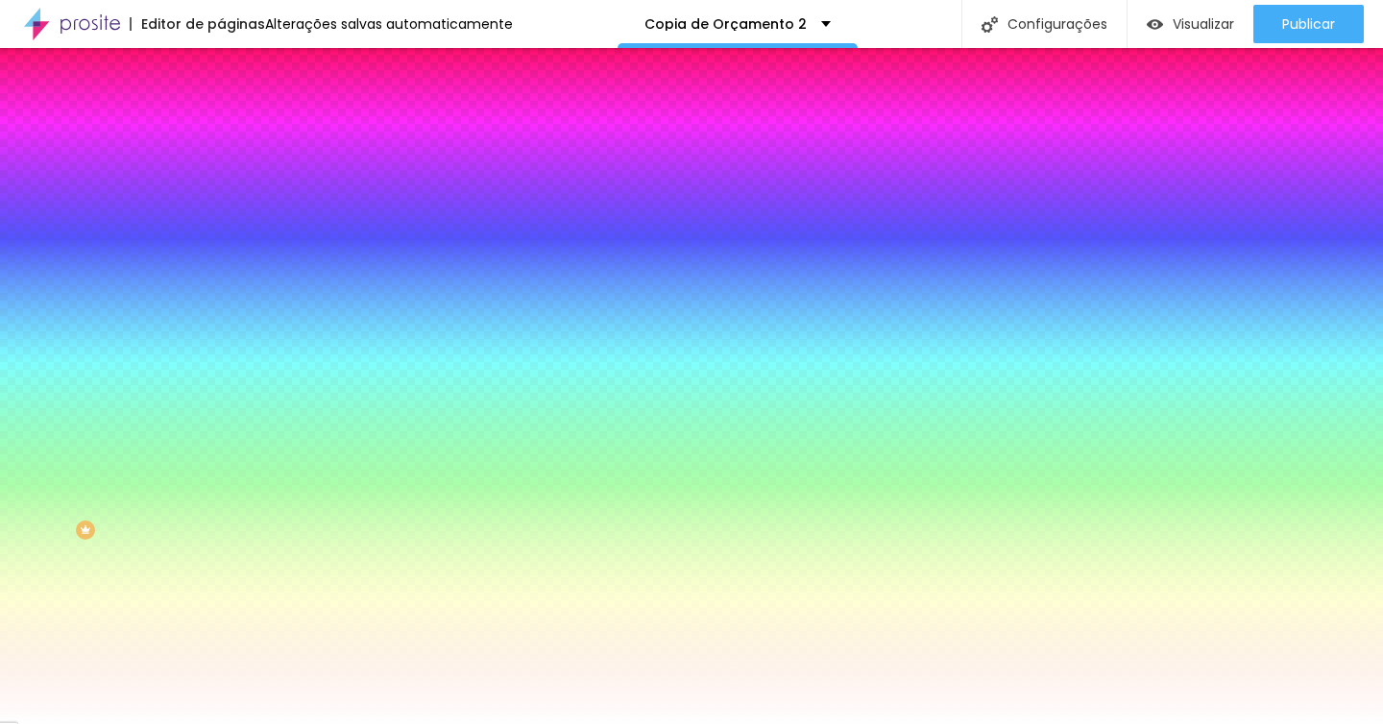
click at [238, 135] on span "Avançado" at bounding box center [269, 143] width 63 height 16
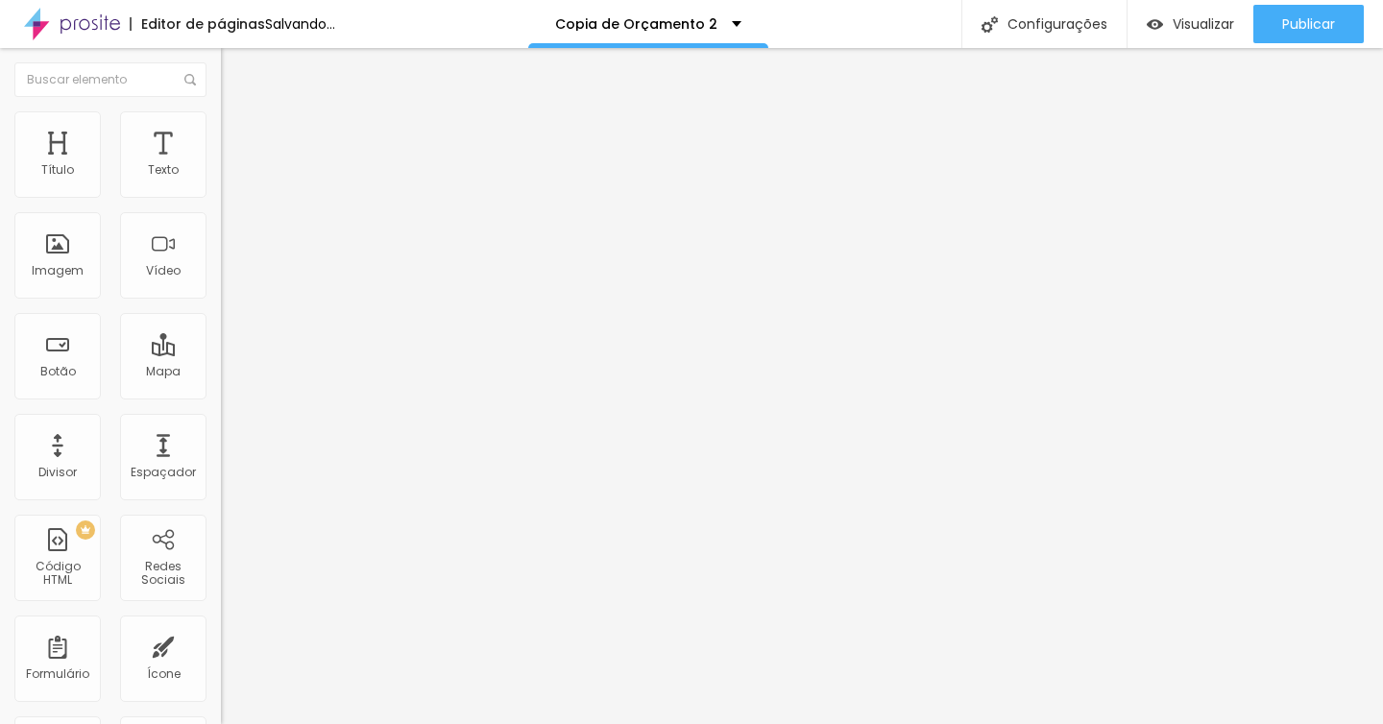
drag, startPoint x: 47, startPoint y: 222, endPoint x: 37, endPoint y: 221, distance: 9.6
click at [221, 644] on input "range" at bounding box center [283, 651] width 124 height 15
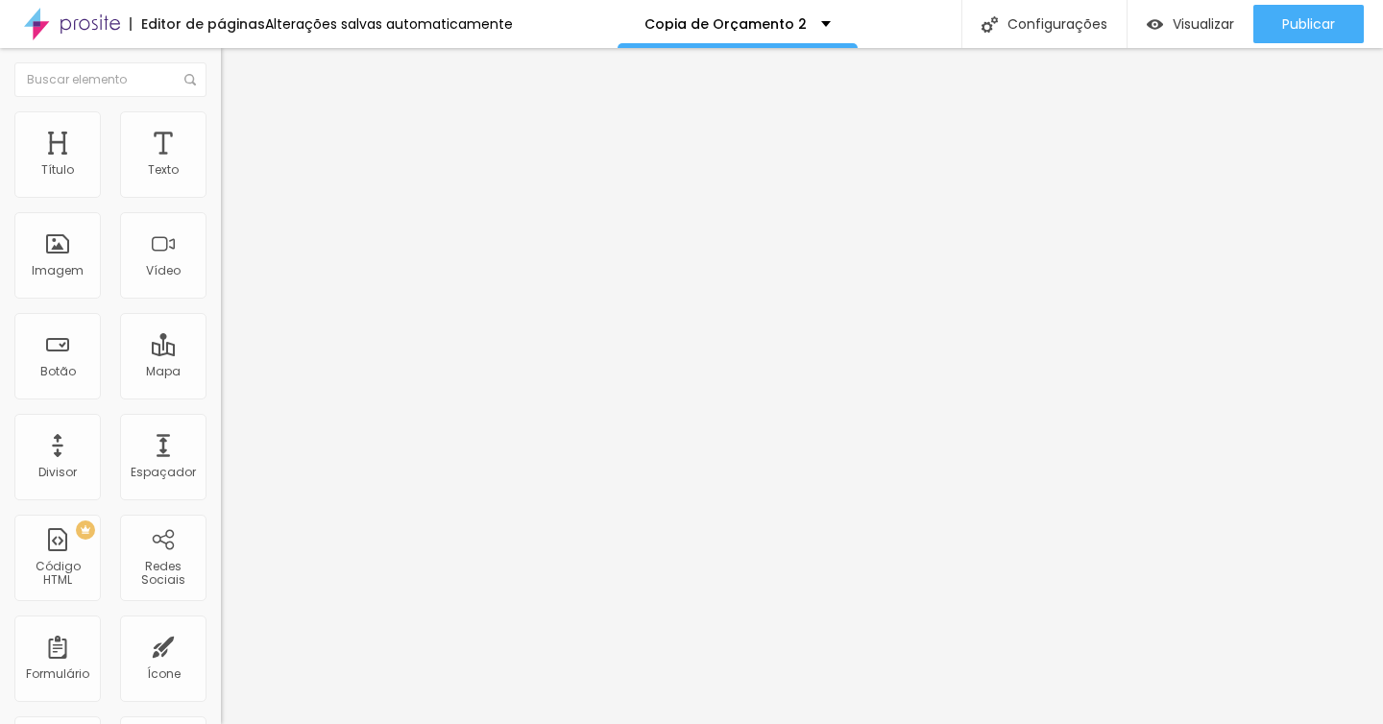
click at [238, 129] on span "Estilo" at bounding box center [253, 124] width 30 height 16
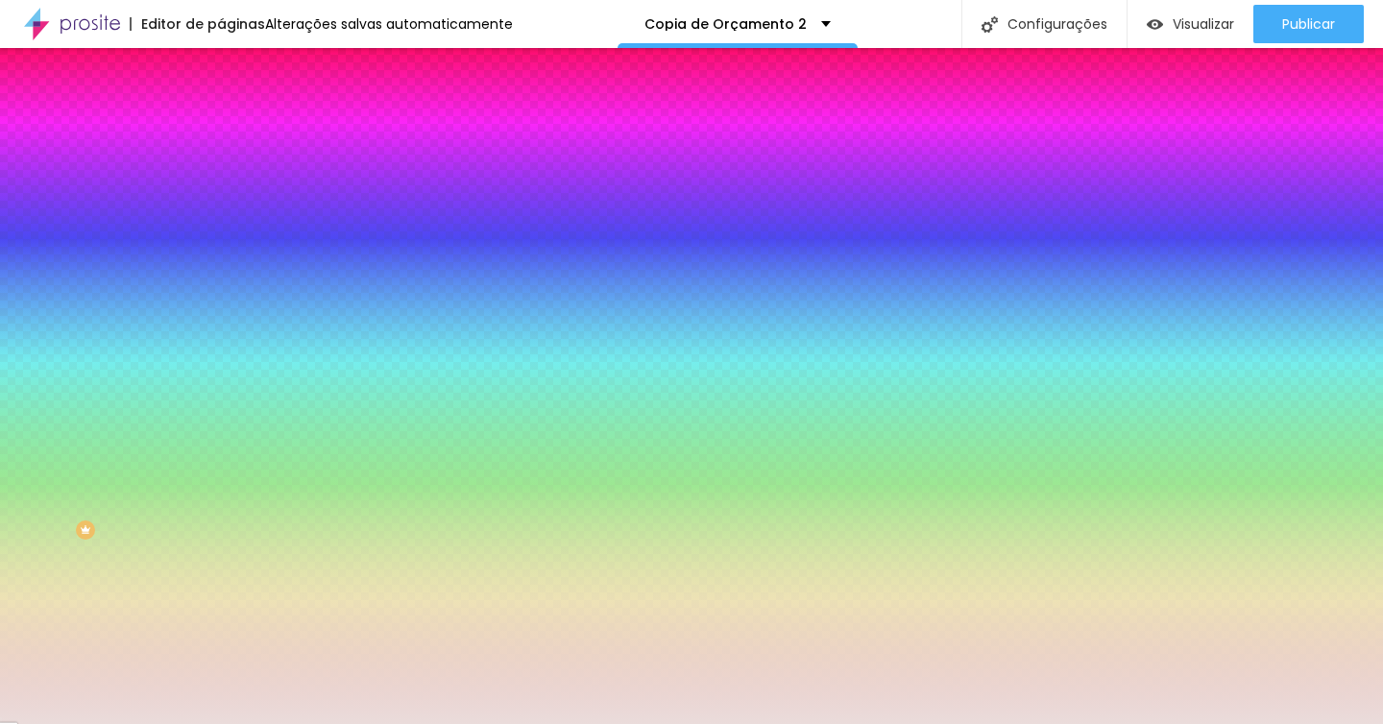
click at [221, 261] on div at bounding box center [331, 261] width 221 height 0
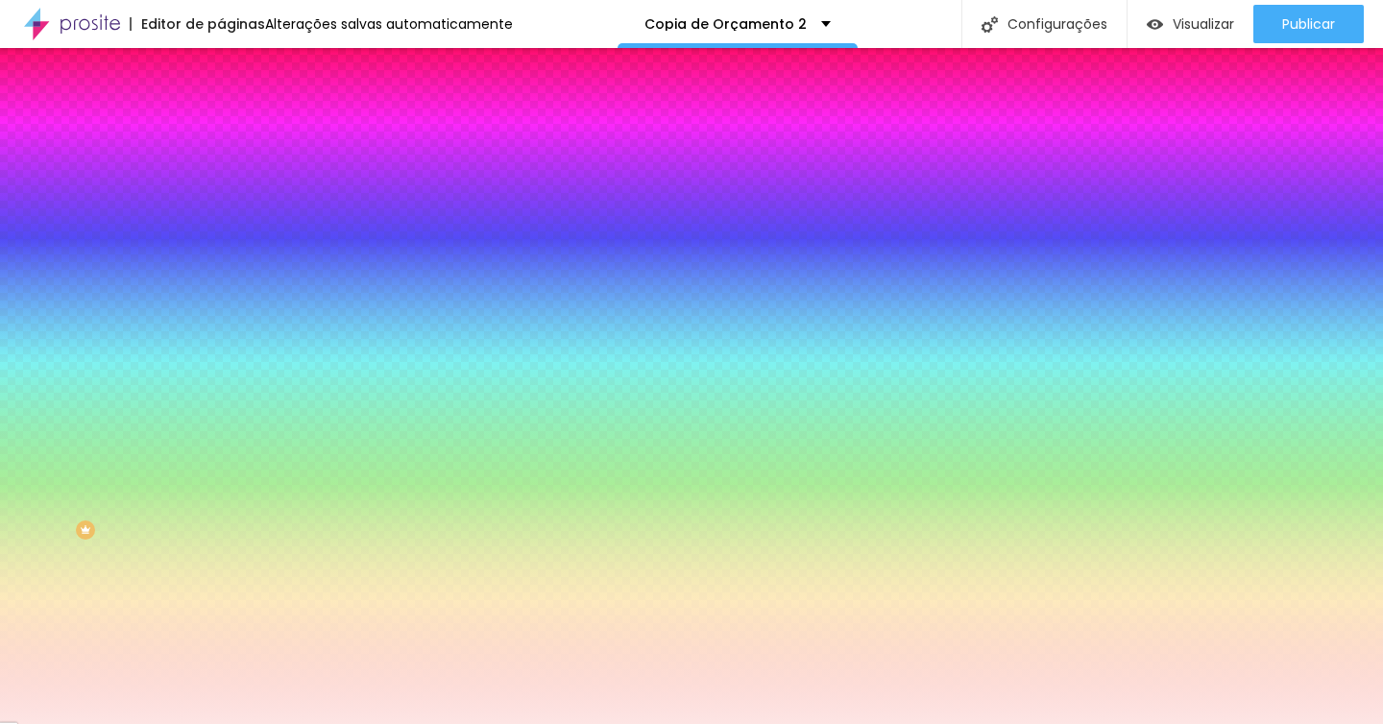
drag, startPoint x: 85, startPoint y: 382, endPoint x: 42, endPoint y: 368, distance: 45.5
click at [221, 280] on div at bounding box center [331, 280] width 221 height 0
click at [221, 280] on div "Cor de fundo Voltar ao padrão #FFE7E6" at bounding box center [331, 254] width 221 height 53
click at [221, 261] on div at bounding box center [331, 261] width 221 height 0
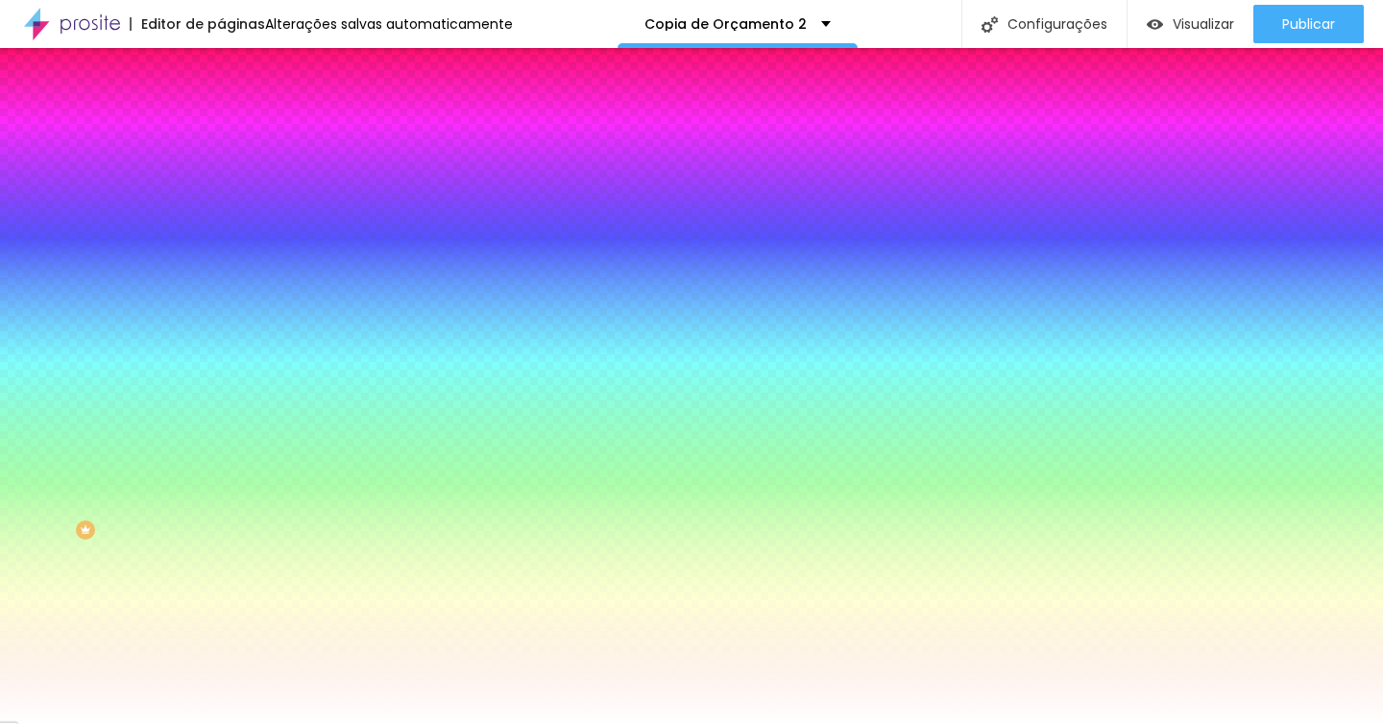
drag, startPoint x: 67, startPoint y: 375, endPoint x: 2, endPoint y: 357, distance: 67.8
click at [221, 357] on div "Imagem de fundo Adicionar imagem Efeito da Imagem Nenhum Nenhum Parallax Cor de…" at bounding box center [331, 274] width 221 height 249
click at [221, 603] on div "Editar Seção Conteúdo Estilo Avançado Imagem de fundo Adicionar imagem Efeito d…" at bounding box center [331, 386] width 221 height 676
click at [221, 546] on div "Editar Seção Conteúdo Estilo Avançado Imagem de fundo Adicionar imagem Efeito d…" at bounding box center [331, 386] width 221 height 676
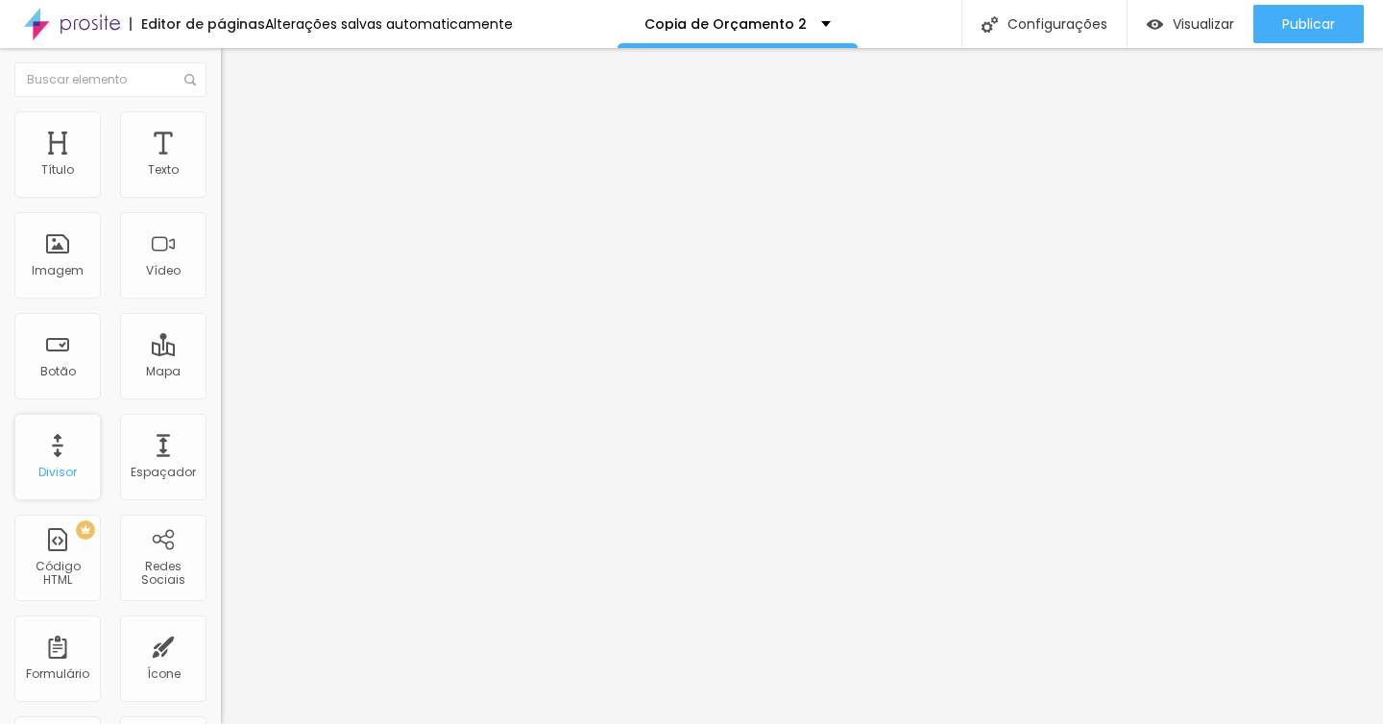
click at [69, 468] on div "Divisor" at bounding box center [57, 472] width 38 height 13
click at [221, 81] on button "Editar Coluna" at bounding box center [331, 70] width 221 height 44
click at [76, 446] on div "Divisor" at bounding box center [57, 457] width 86 height 86
click at [221, 114] on img at bounding box center [229, 119] width 17 height 17
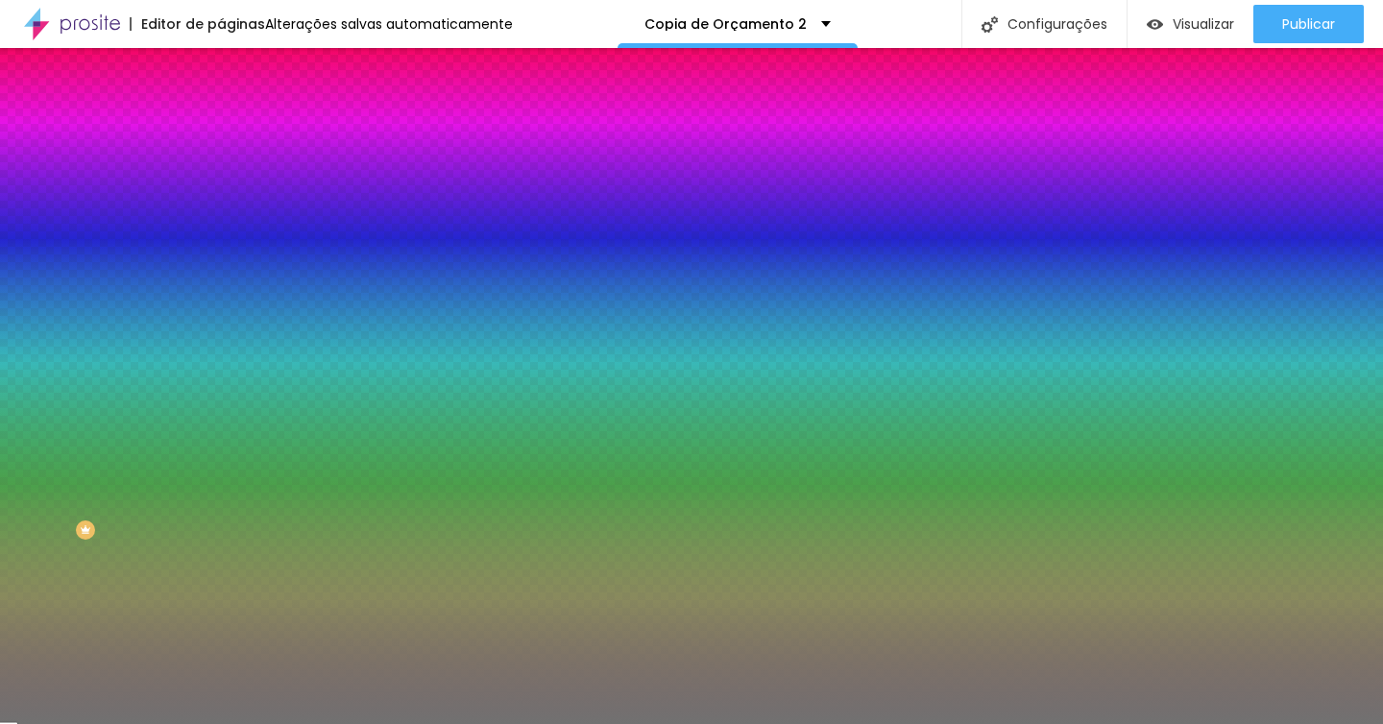
drag, startPoint x: 99, startPoint y: 253, endPoint x: 121, endPoint y: 250, distance: 22.4
click at [221, 250] on input "range" at bounding box center [283, 241] width 124 height 15
drag, startPoint x: 87, startPoint y: 302, endPoint x: 44, endPoint y: 305, distance: 43.3
click at [221, 299] on input "range" at bounding box center [283, 290] width 124 height 15
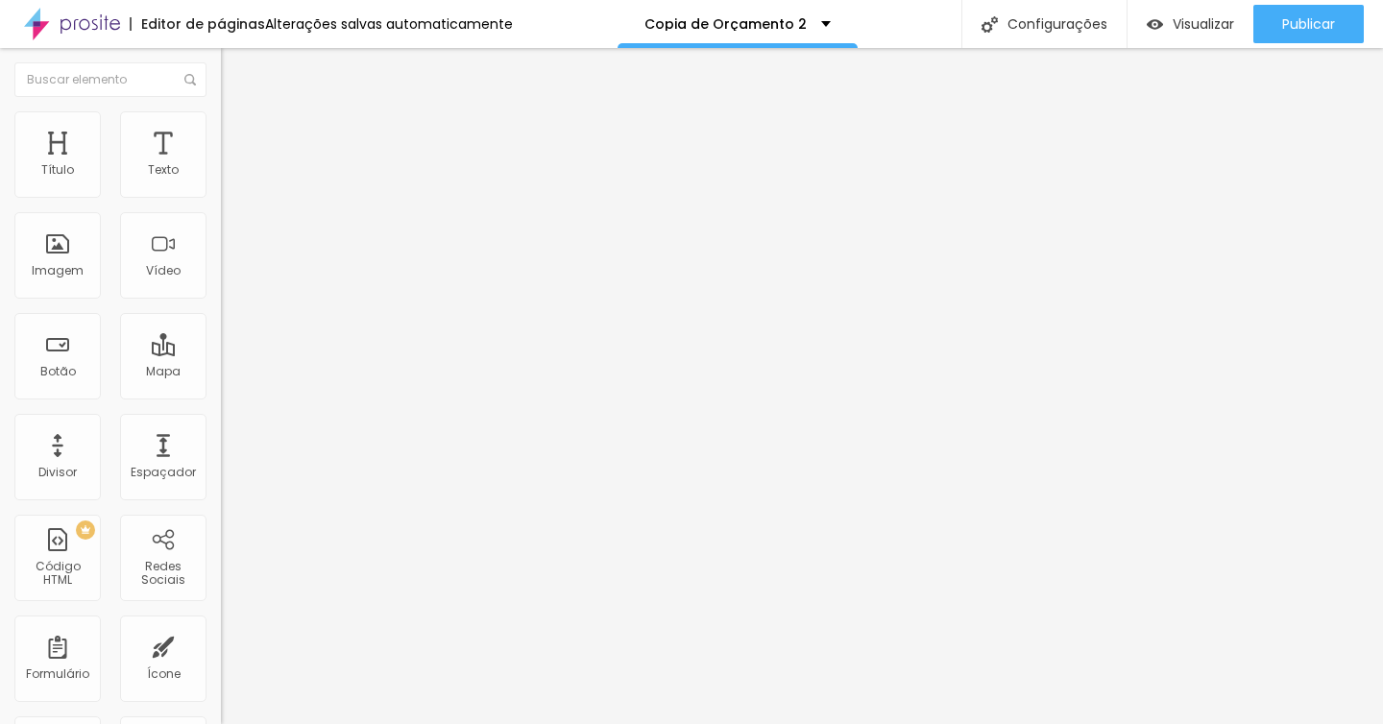
click at [221, 128] on li "Estilo" at bounding box center [331, 120] width 221 height 19
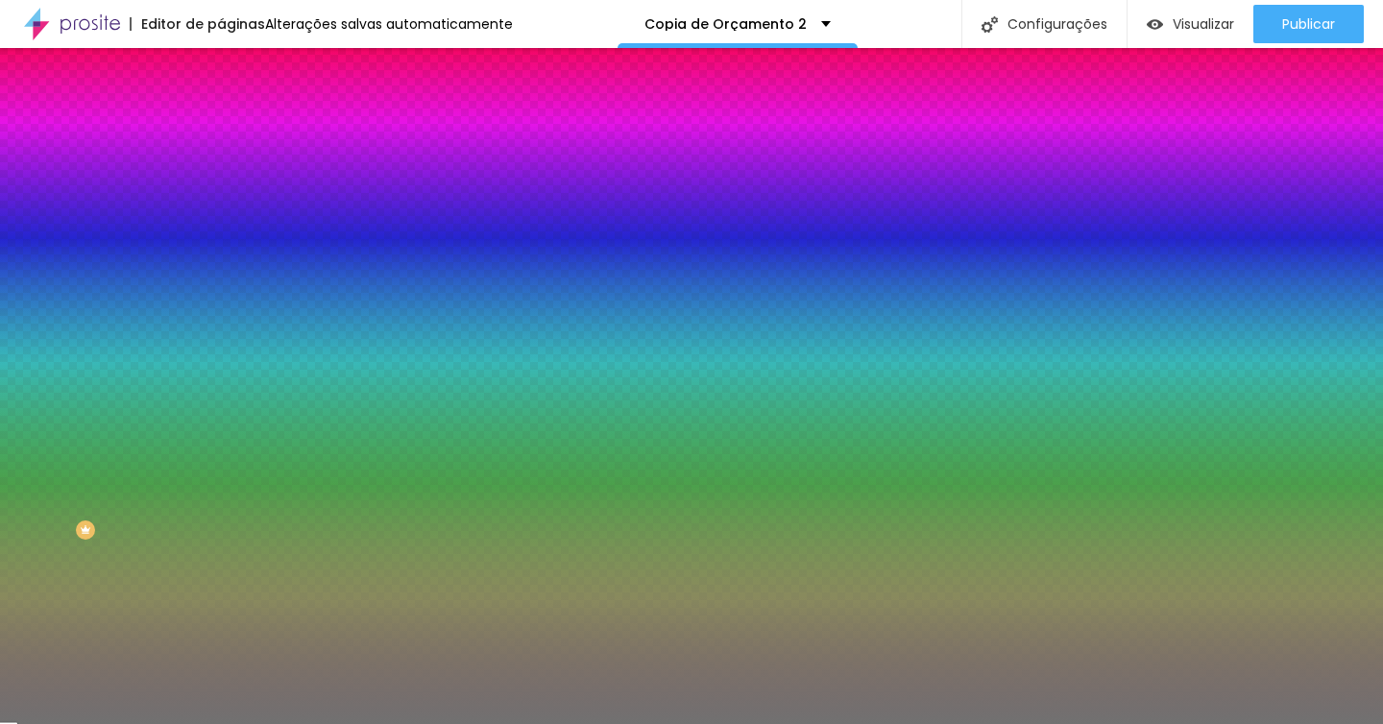
click at [221, 109] on img at bounding box center [229, 100] width 17 height 17
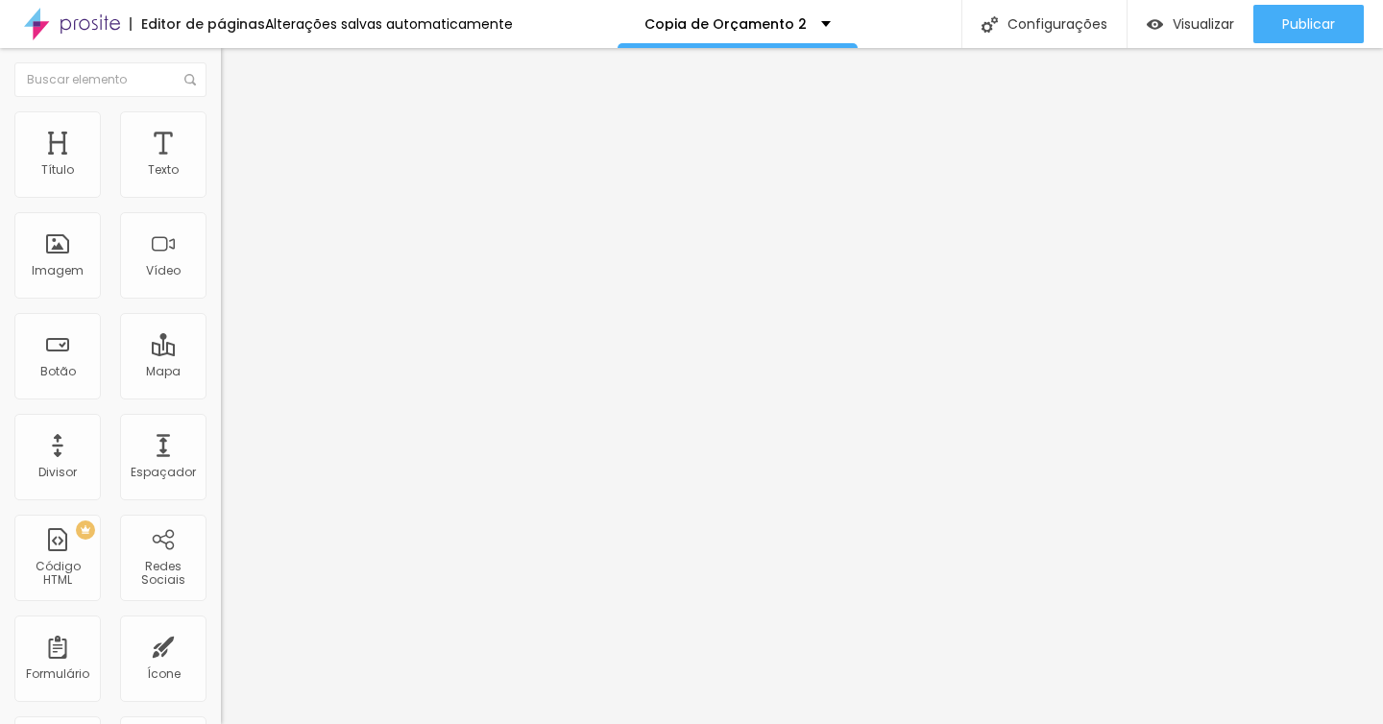
click at [238, 132] on span "Estilo" at bounding box center [253, 124] width 30 height 16
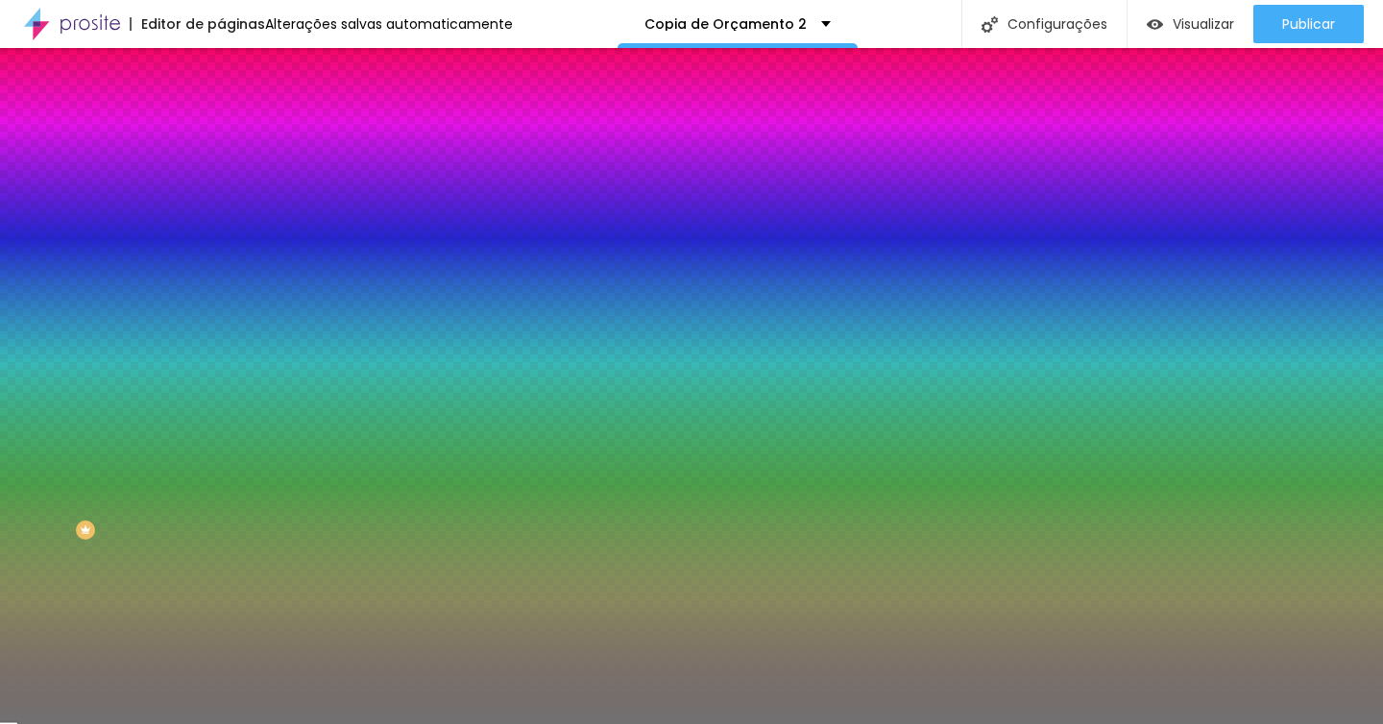
drag, startPoint x: 40, startPoint y: 309, endPoint x: 29, endPoint y: 308, distance: 11.6
click at [221, 299] on input "range" at bounding box center [283, 290] width 124 height 15
drag, startPoint x: 115, startPoint y: 251, endPoint x: 73, endPoint y: 250, distance: 42.3
click at [221, 250] on input "range" at bounding box center [283, 241] width 124 height 15
click at [221, 115] on ul "Conteúdo Estilo Avançado" at bounding box center [331, 121] width 221 height 58
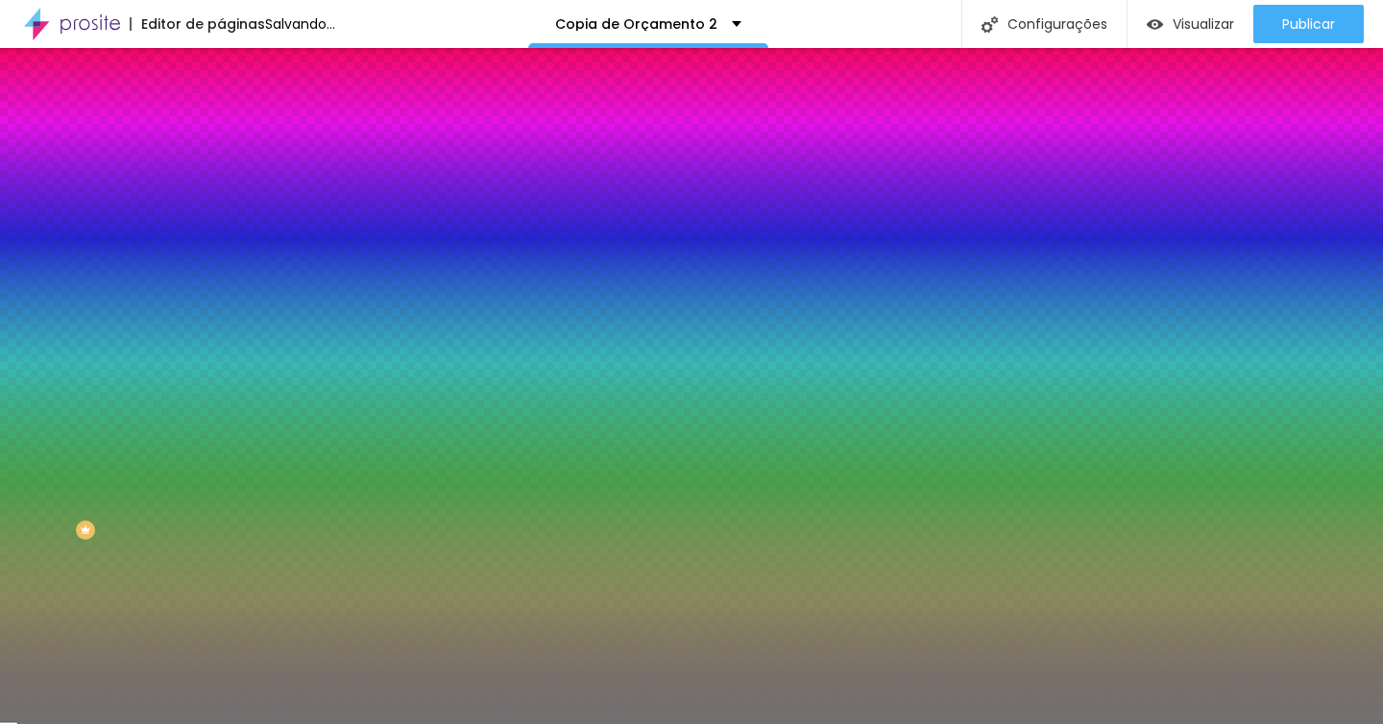
click at [238, 135] on span "Avançado" at bounding box center [269, 143] width 63 height 16
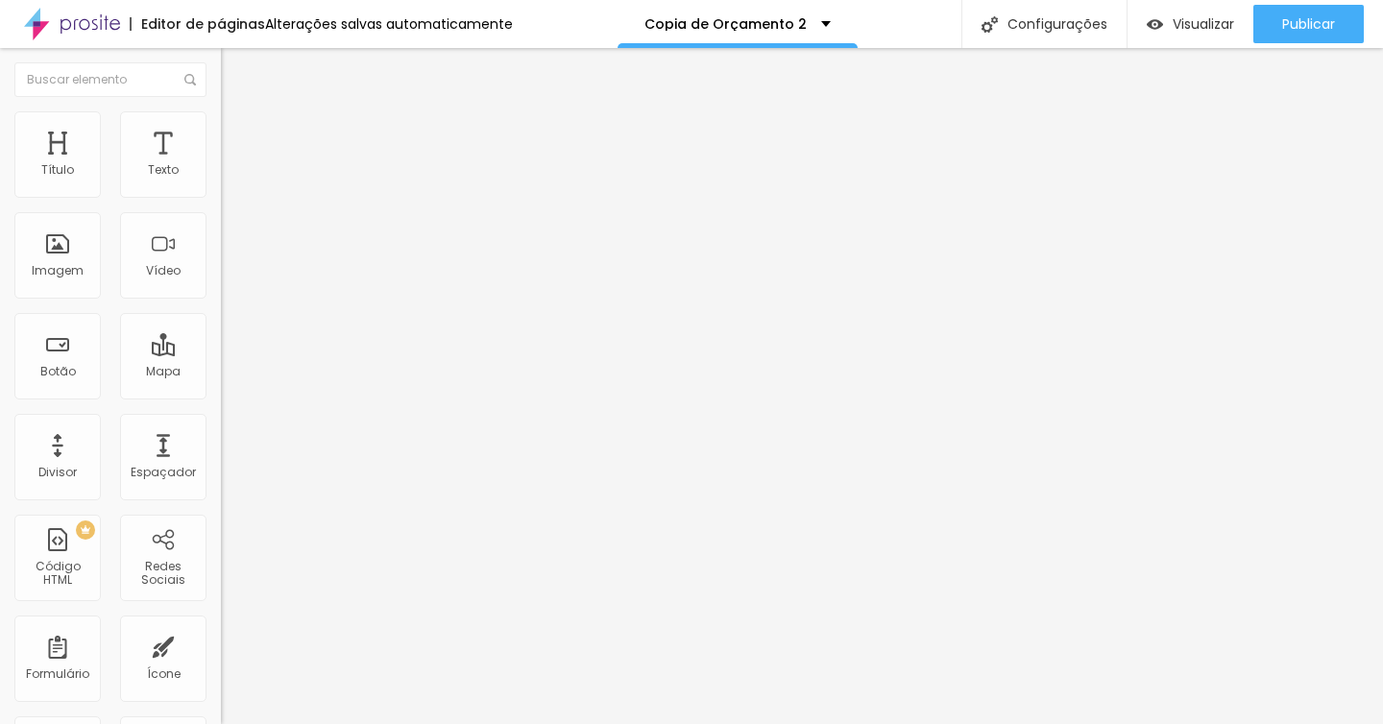
drag, startPoint x: 65, startPoint y: 189, endPoint x: 22, endPoint y: 196, distance: 43.7
click at [221, 196] on div "0 Espaço de cima" at bounding box center [331, 286] width 221 height 272
drag, startPoint x: 66, startPoint y: 224, endPoint x: 30, endPoint y: 224, distance: 36.5
click at [221, 644] on input "range" at bounding box center [283, 651] width 124 height 15
click at [221, 131] on li "Avançado" at bounding box center [331, 140] width 221 height 19
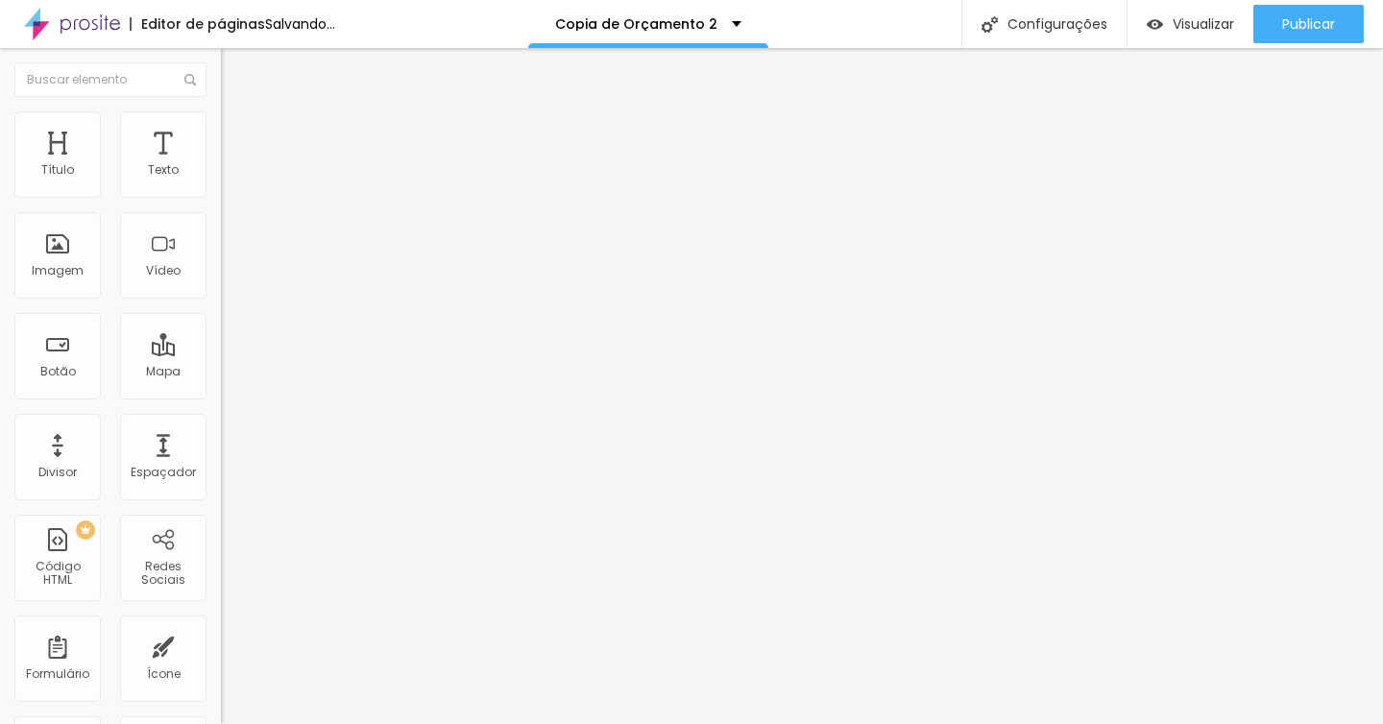
click at [221, 373] on input "range" at bounding box center [283, 380] width 124 height 15
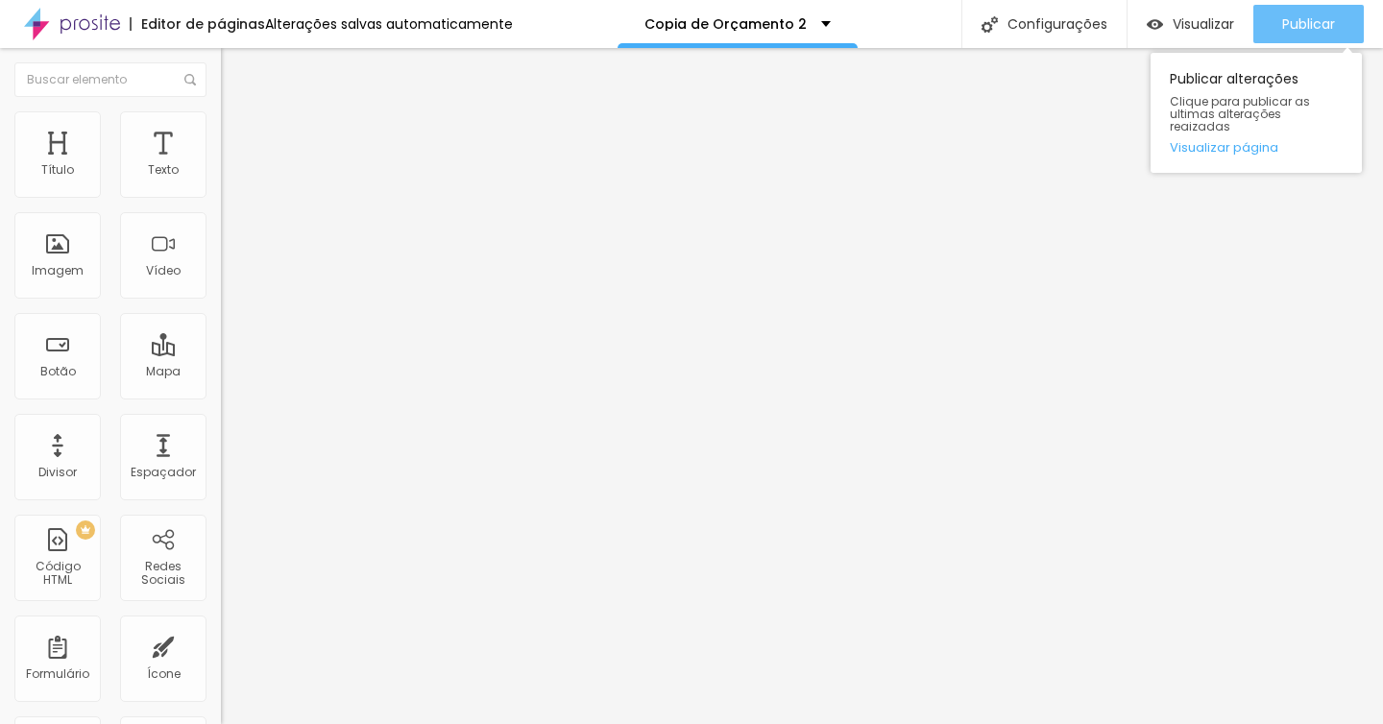
click at [1288, 31] on span "Publicar" at bounding box center [1308, 23] width 53 height 15
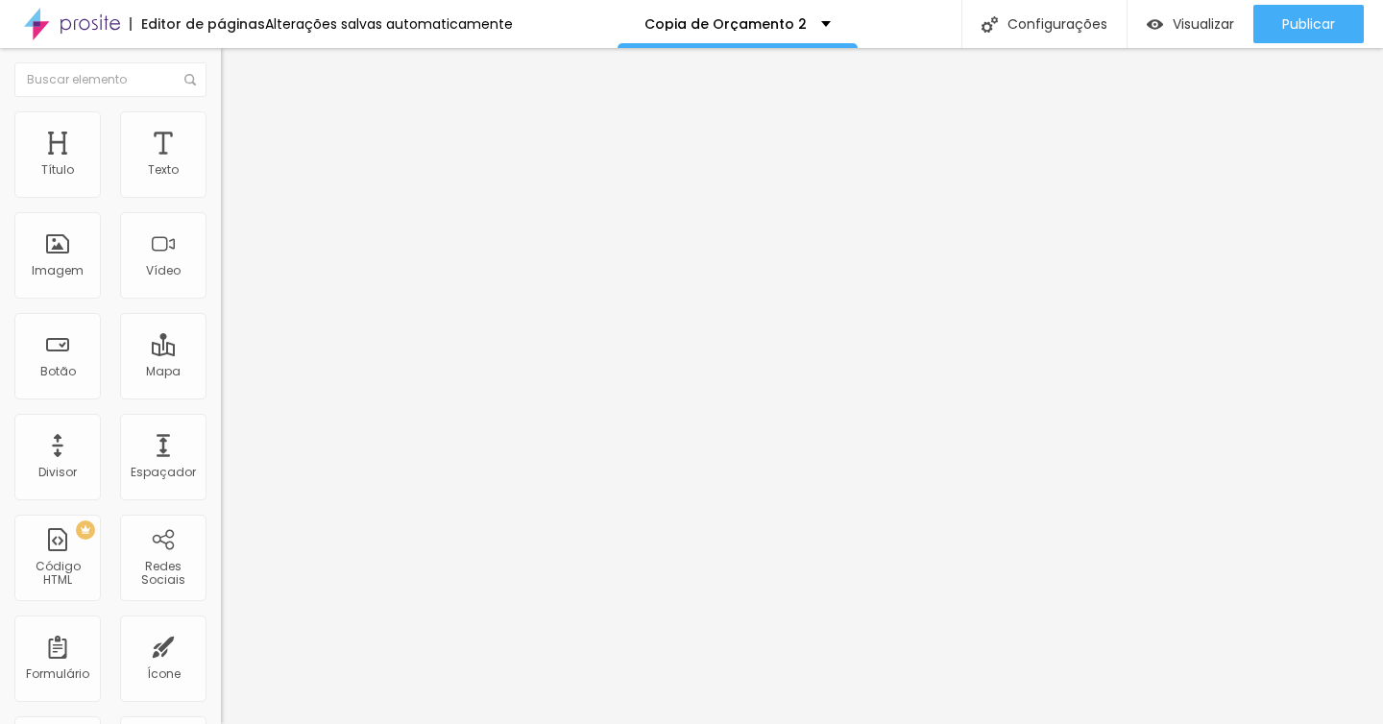
click at [230, 280] on icon "button" at bounding box center [234, 277] width 8 height 8
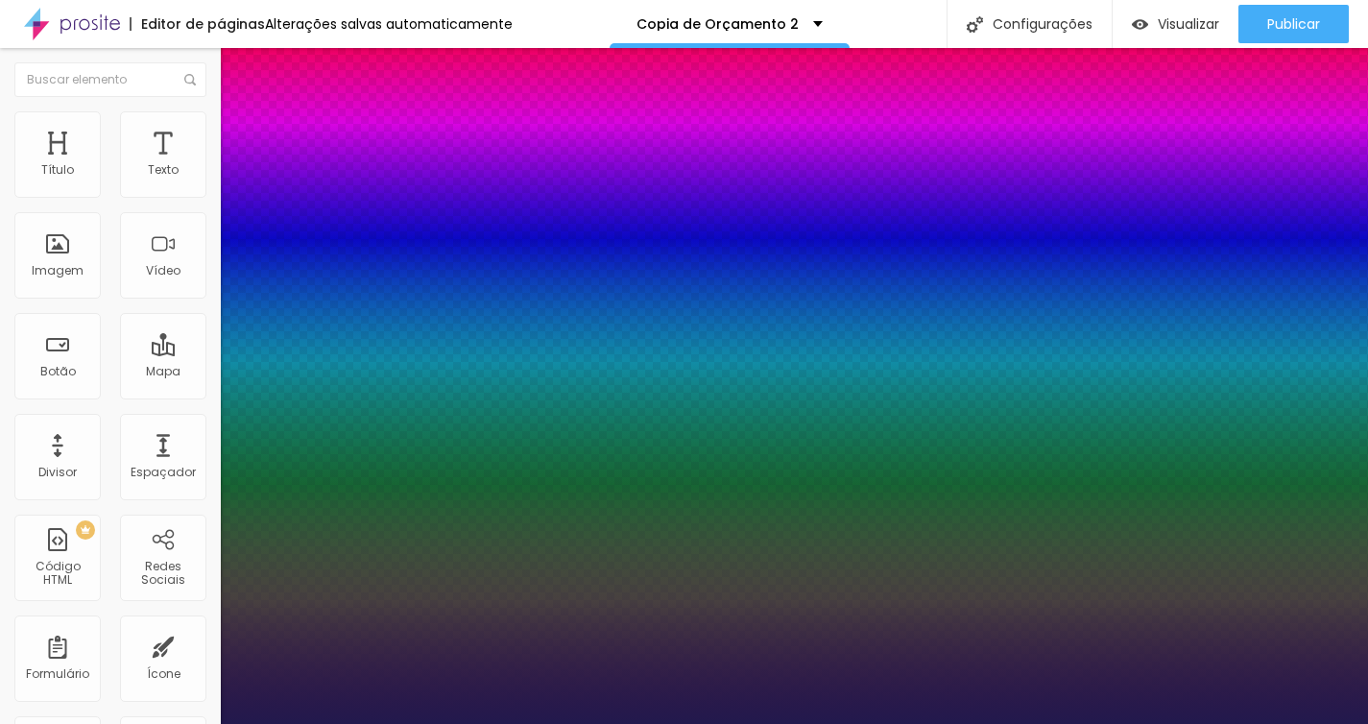
click at [791, 723] on div at bounding box center [684, 724] width 1368 height 0
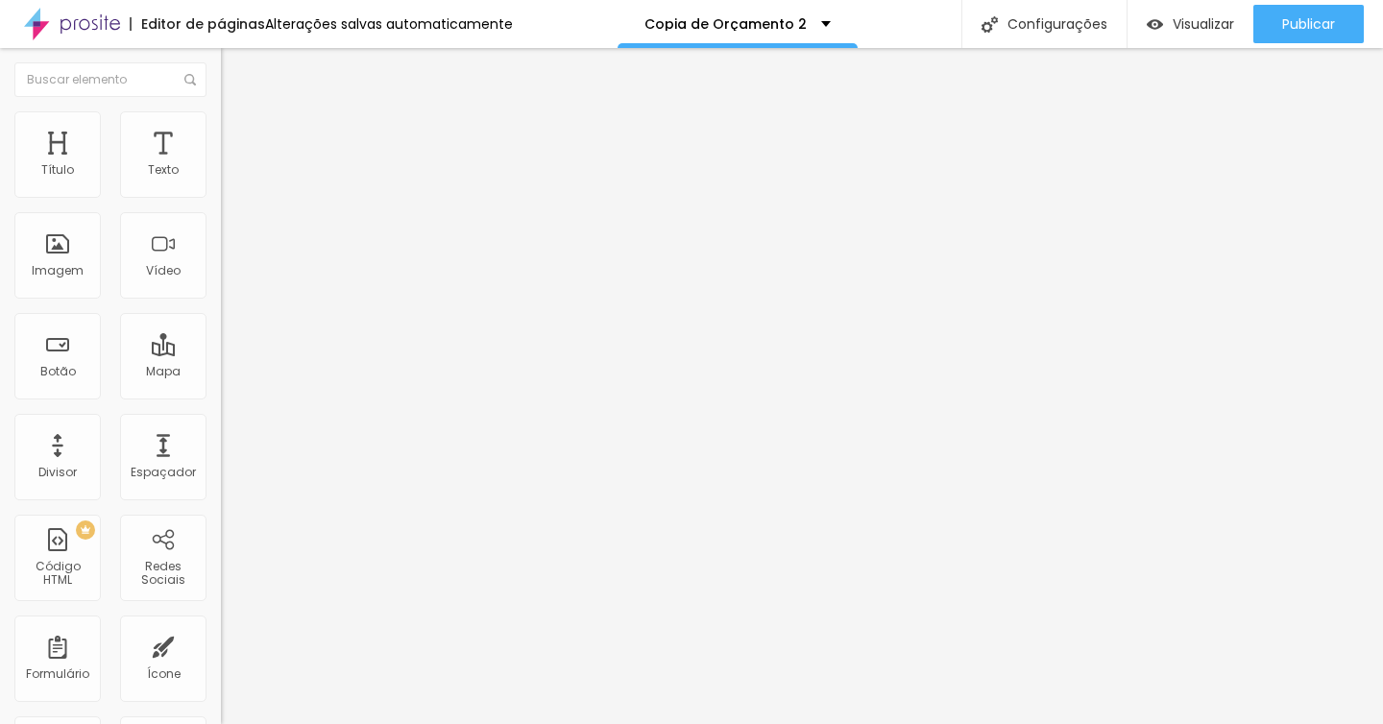
click at [221, 289] on button "button" at bounding box center [234, 279] width 27 height 20
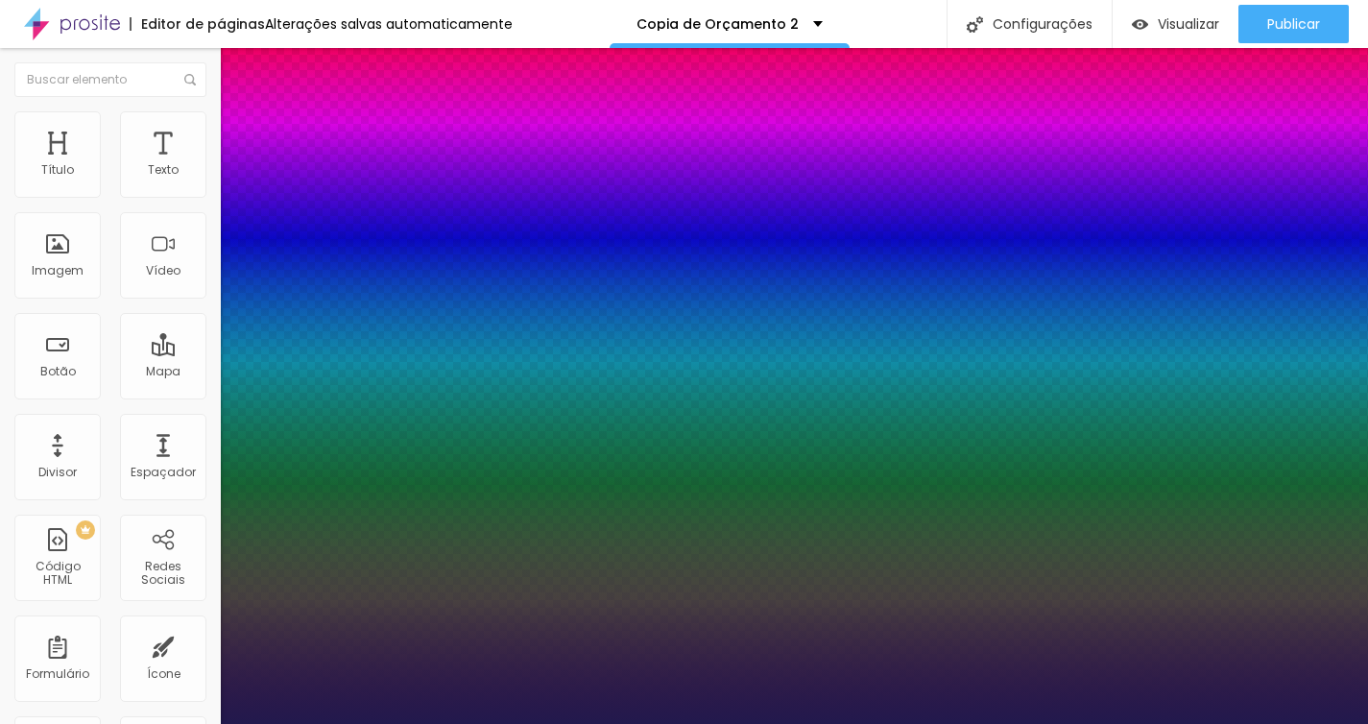
click at [780, 723] on div at bounding box center [684, 724] width 1368 height 0
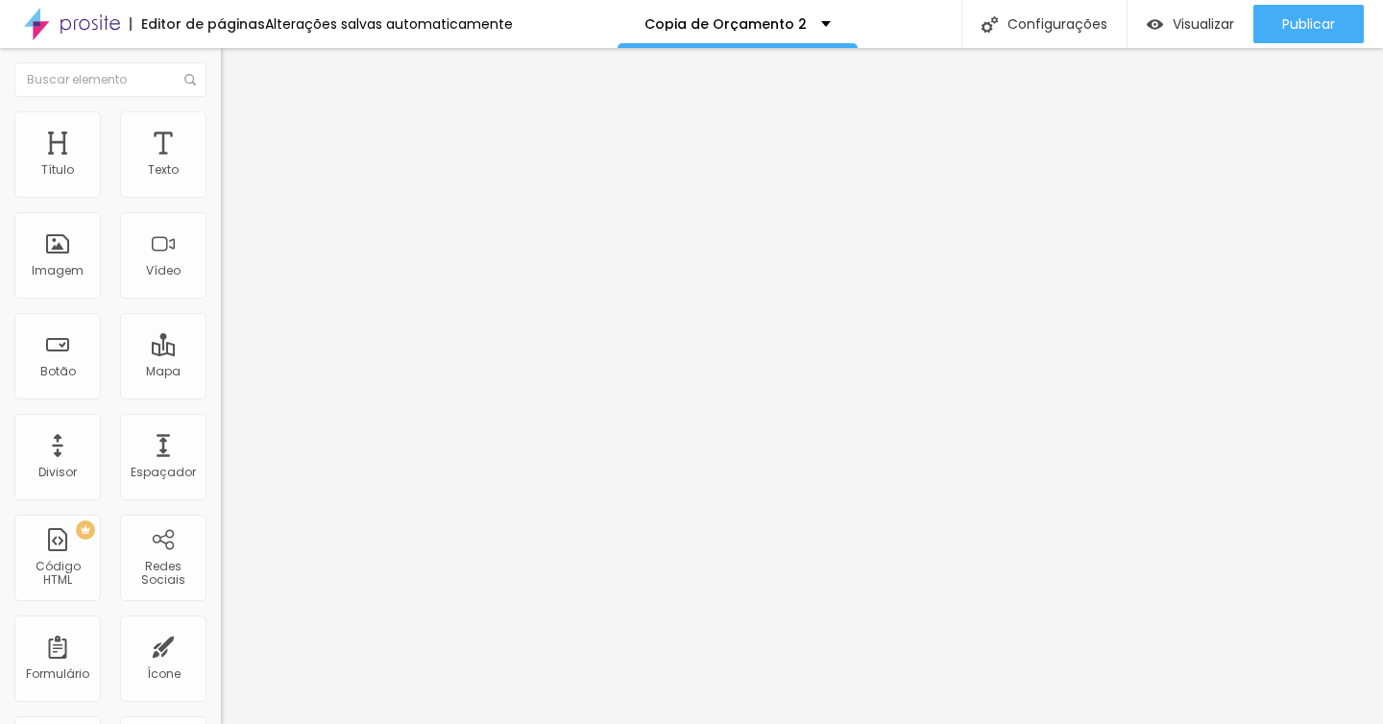
click at [230, 281] on icon "button" at bounding box center [234, 278] width 8 height 8
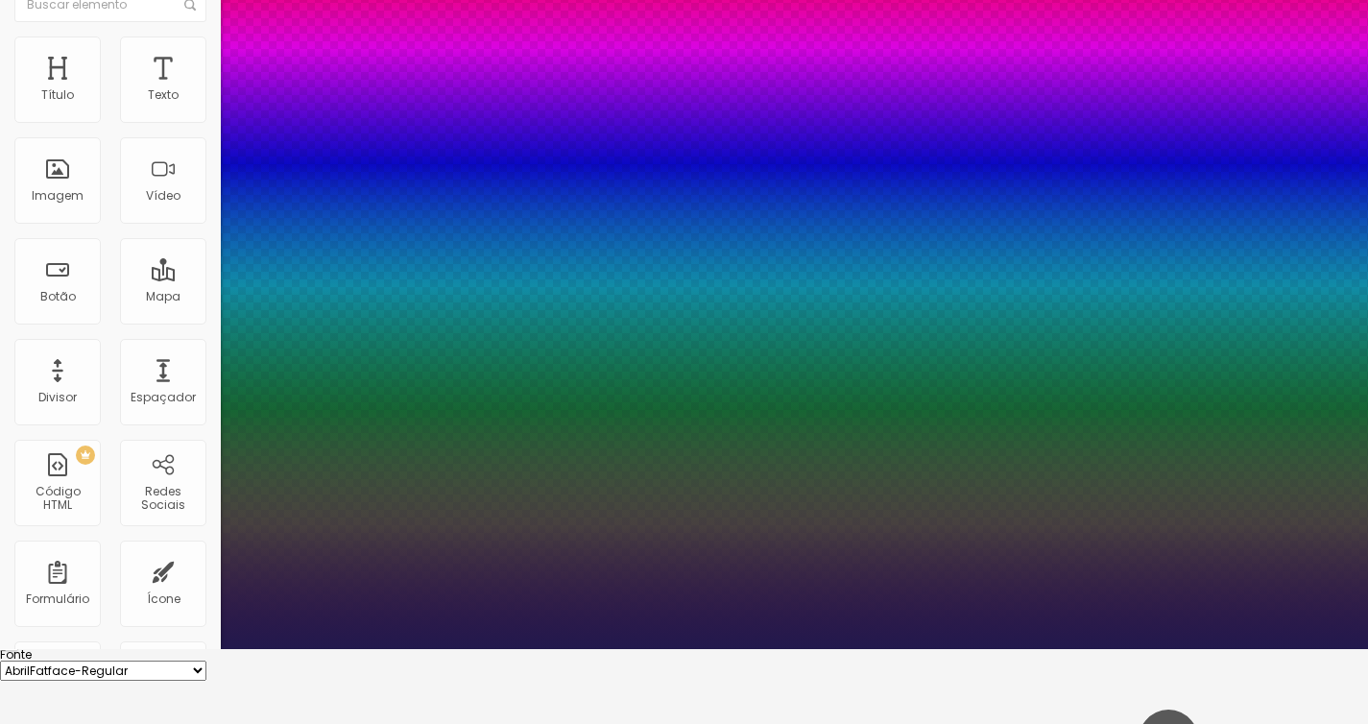
scroll to position [167, 0]
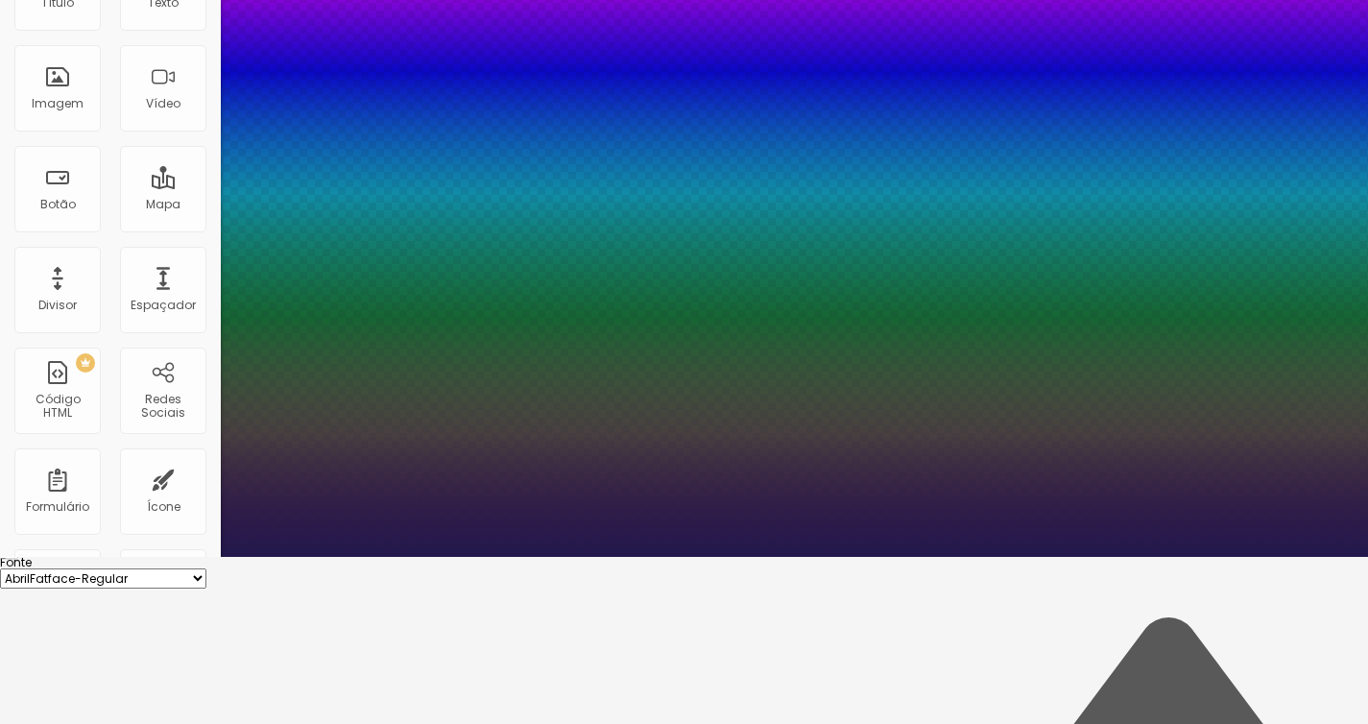
click at [857, 557] on div at bounding box center [684, 557] width 1368 height 0
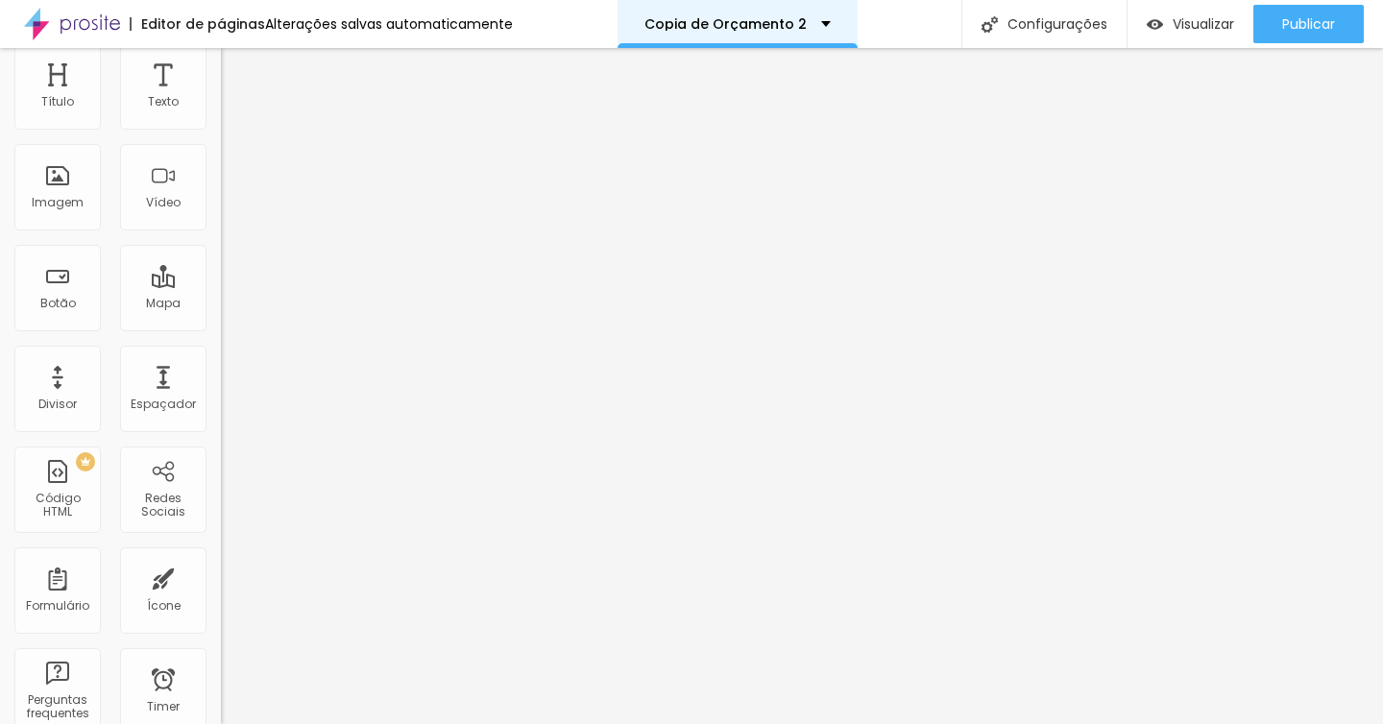
scroll to position [0, 0]
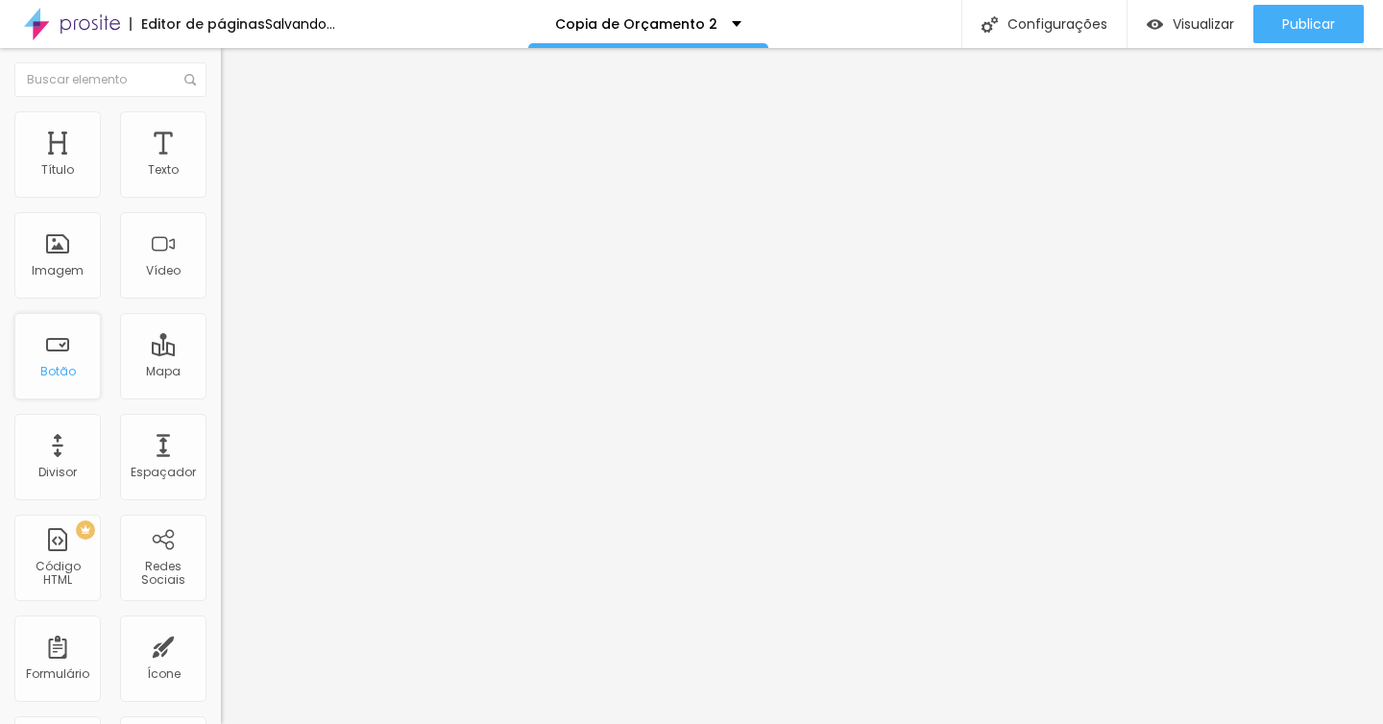
click at [67, 357] on div "Botão" at bounding box center [57, 356] width 86 height 86
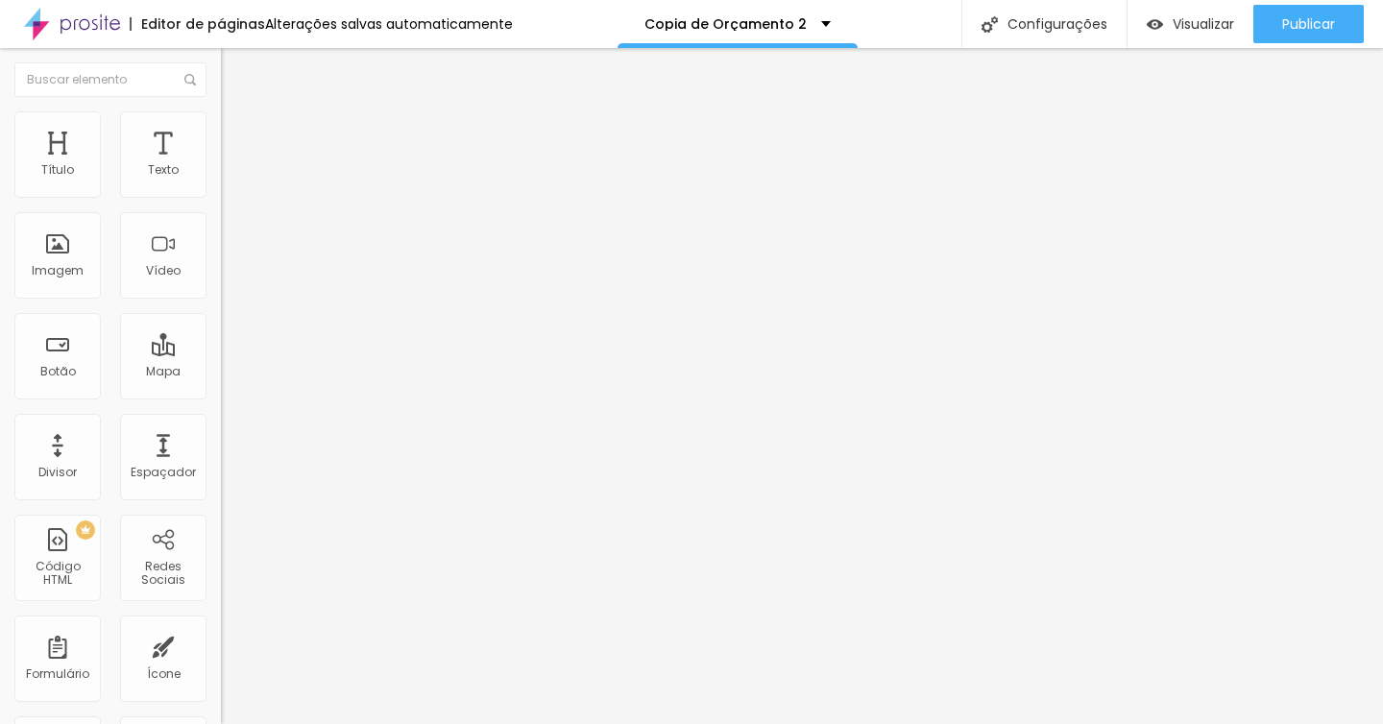
drag, startPoint x: 52, startPoint y: 372, endPoint x: 859, endPoint y: 2, distance: 888.1
click at [221, 396] on input "https://" at bounding box center [336, 385] width 230 height 19
drag, startPoint x: 165, startPoint y: 409, endPoint x: 15, endPoint y: 395, distance: 150.5
click at [221, 394] on input "https://" at bounding box center [336, 385] width 230 height 19
paste input "[DOMAIN_NAME][URL]"
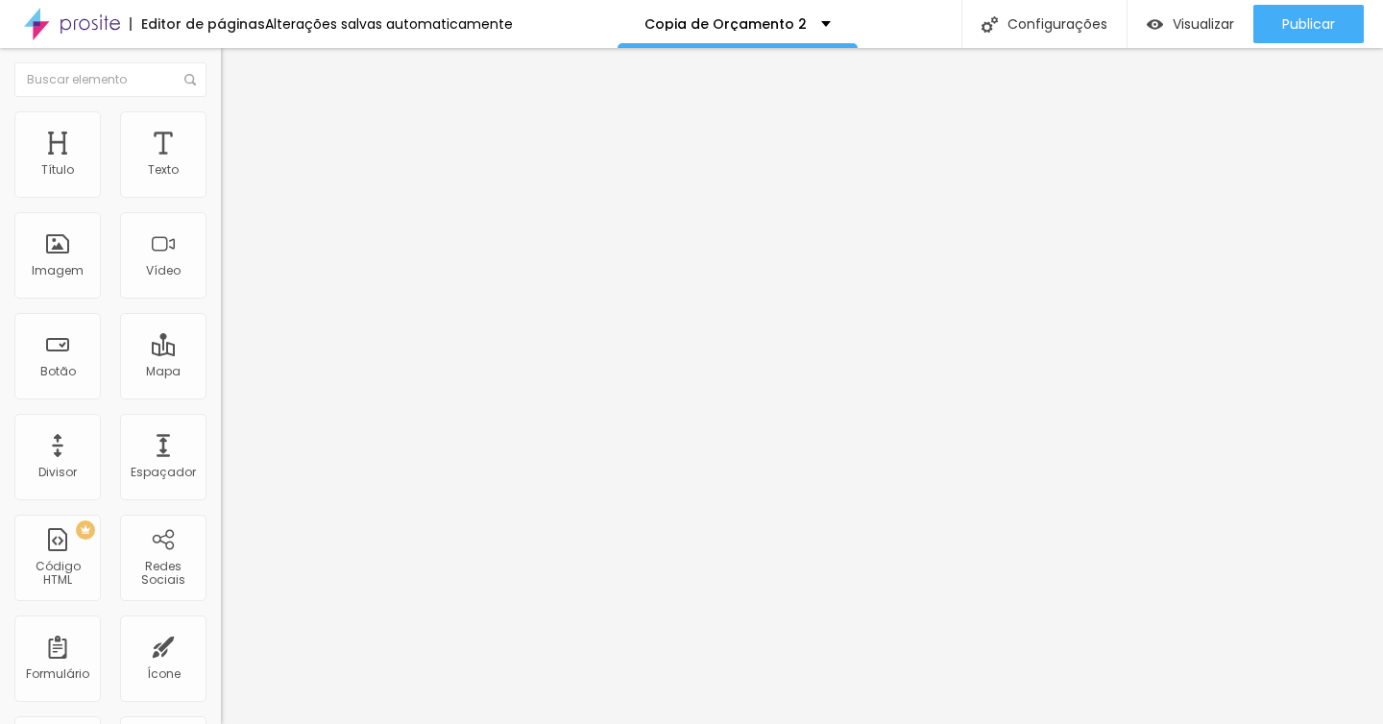
scroll to position [0, 214]
click at [221, 420] on div at bounding box center [331, 420] width 221 height 0
click at [54, 254] on div "Imagem" at bounding box center [57, 255] width 86 height 86
click at [221, 82] on button "Editar Coluna" at bounding box center [331, 70] width 221 height 44
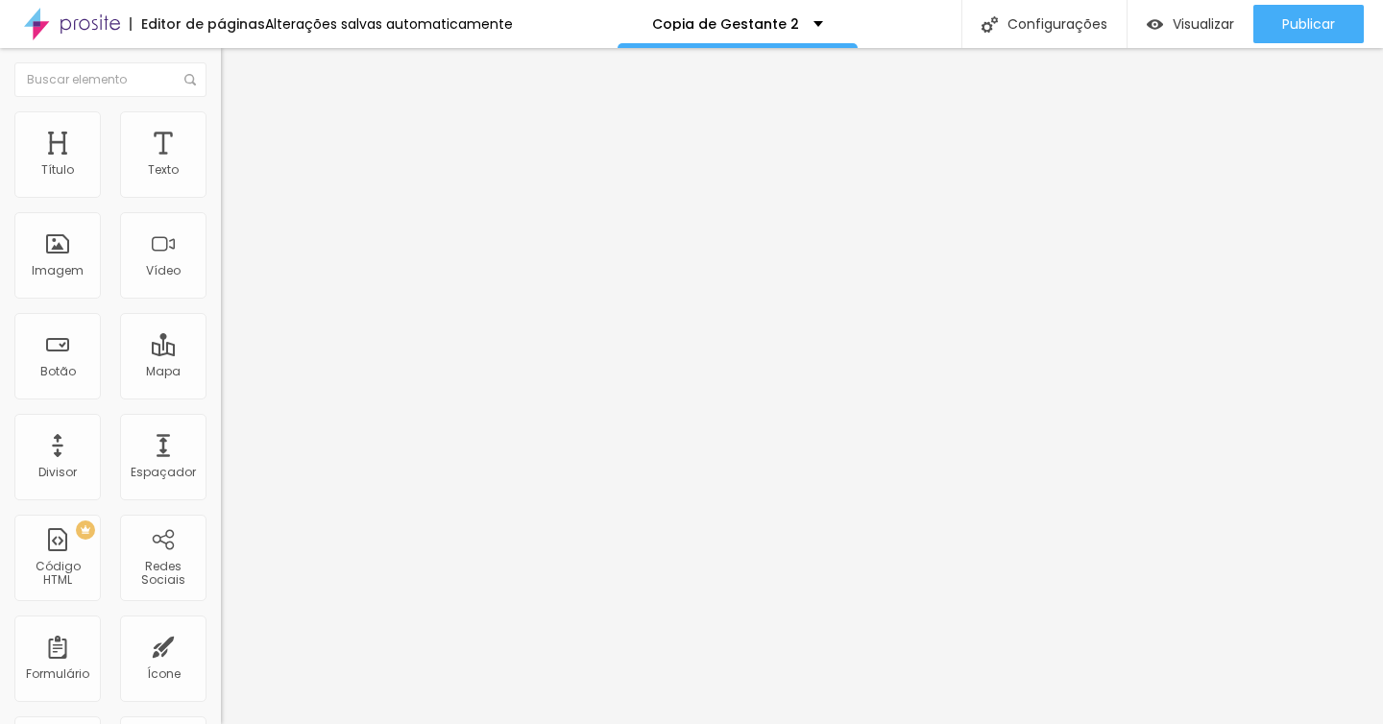
click at [221, 163] on div "Adicionar imagem" at bounding box center [331, 156] width 221 height 13
click at [221, 165] on span "Adicionar imagem" at bounding box center [283, 157] width 124 height 16
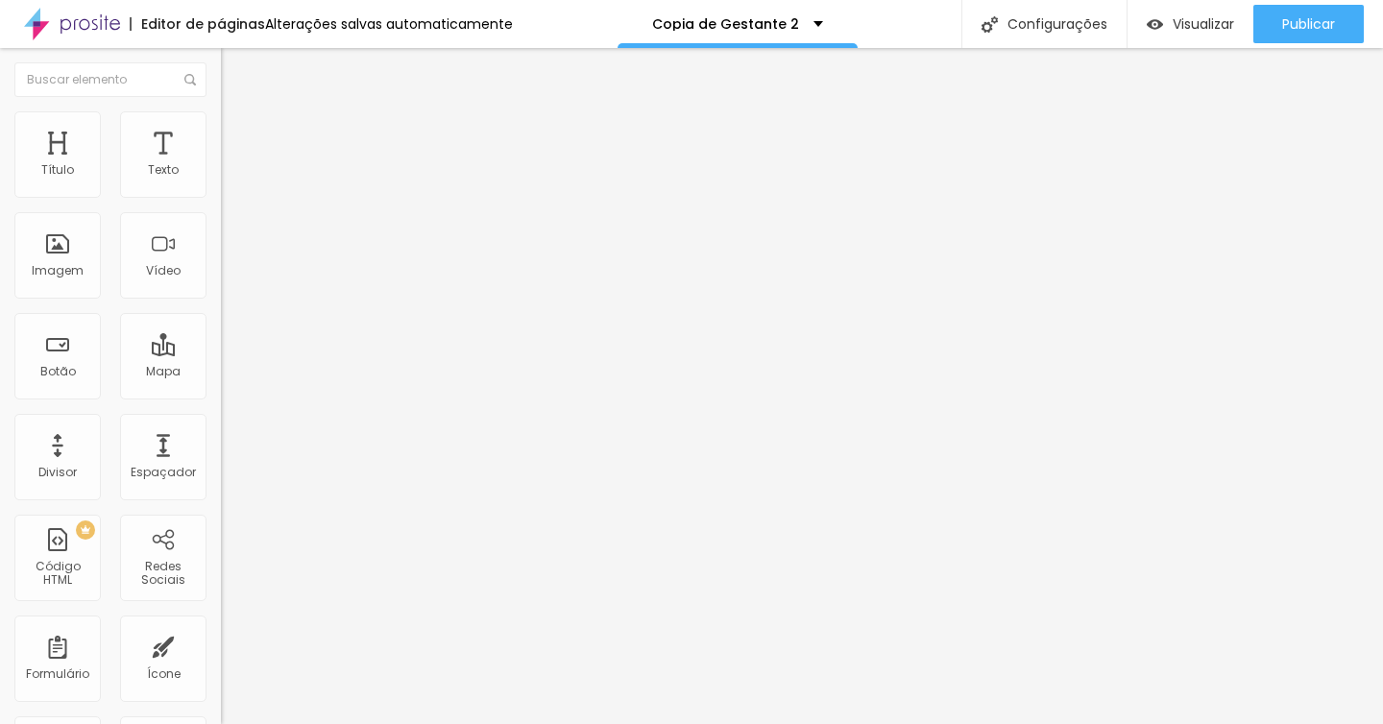
scroll to position [0, 0]
click at [221, 165] on span "Adicionar imagem" at bounding box center [283, 157] width 124 height 16
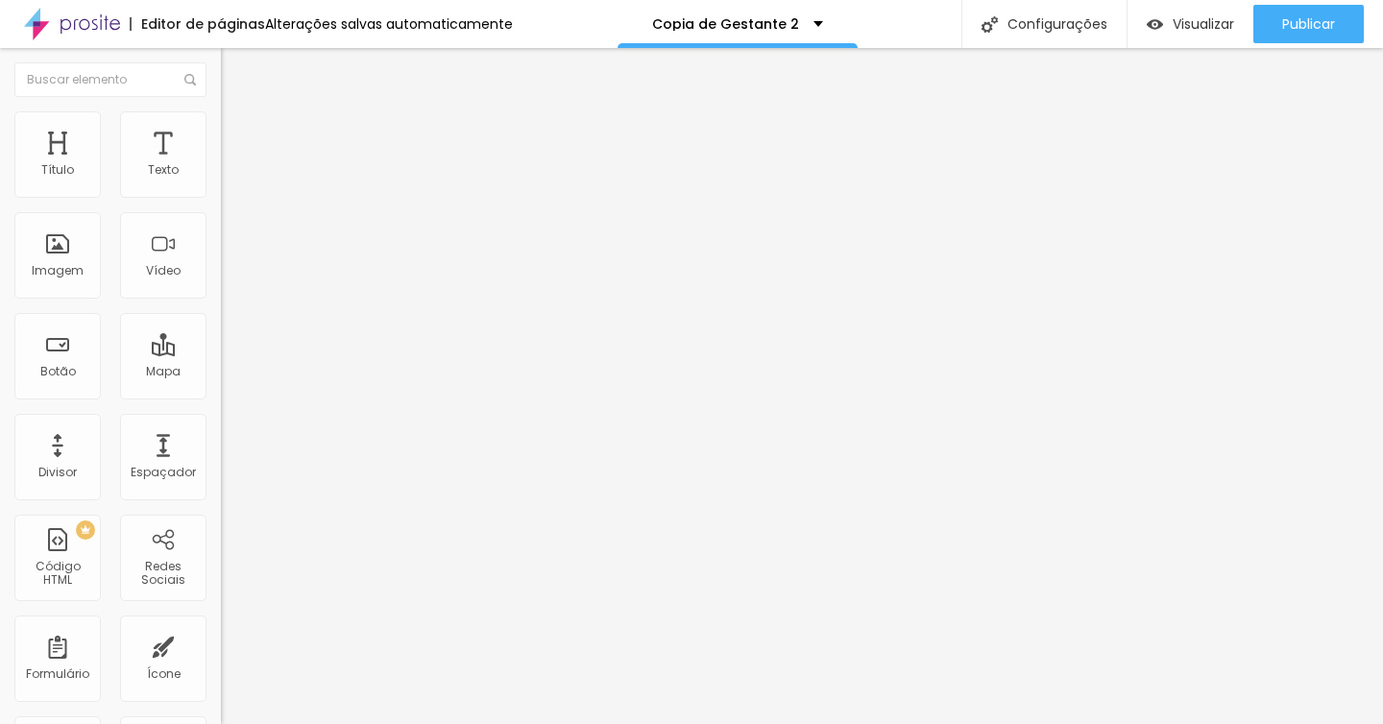
click at [221, 165] on span "Adicionar imagem" at bounding box center [283, 157] width 124 height 16
click at [221, 165] on span "Trocar imagem" at bounding box center [273, 157] width 105 height 16
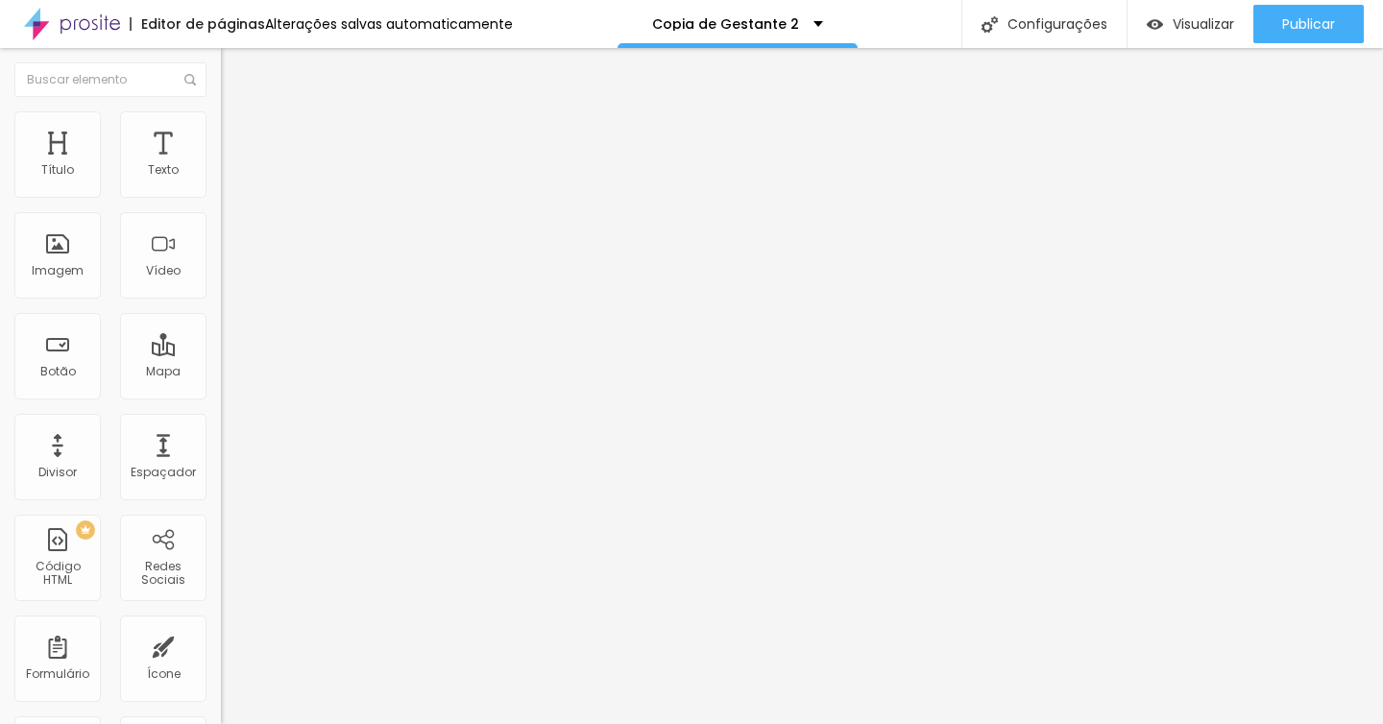
click at [221, 165] on span "Trocar imagem" at bounding box center [273, 157] width 105 height 16
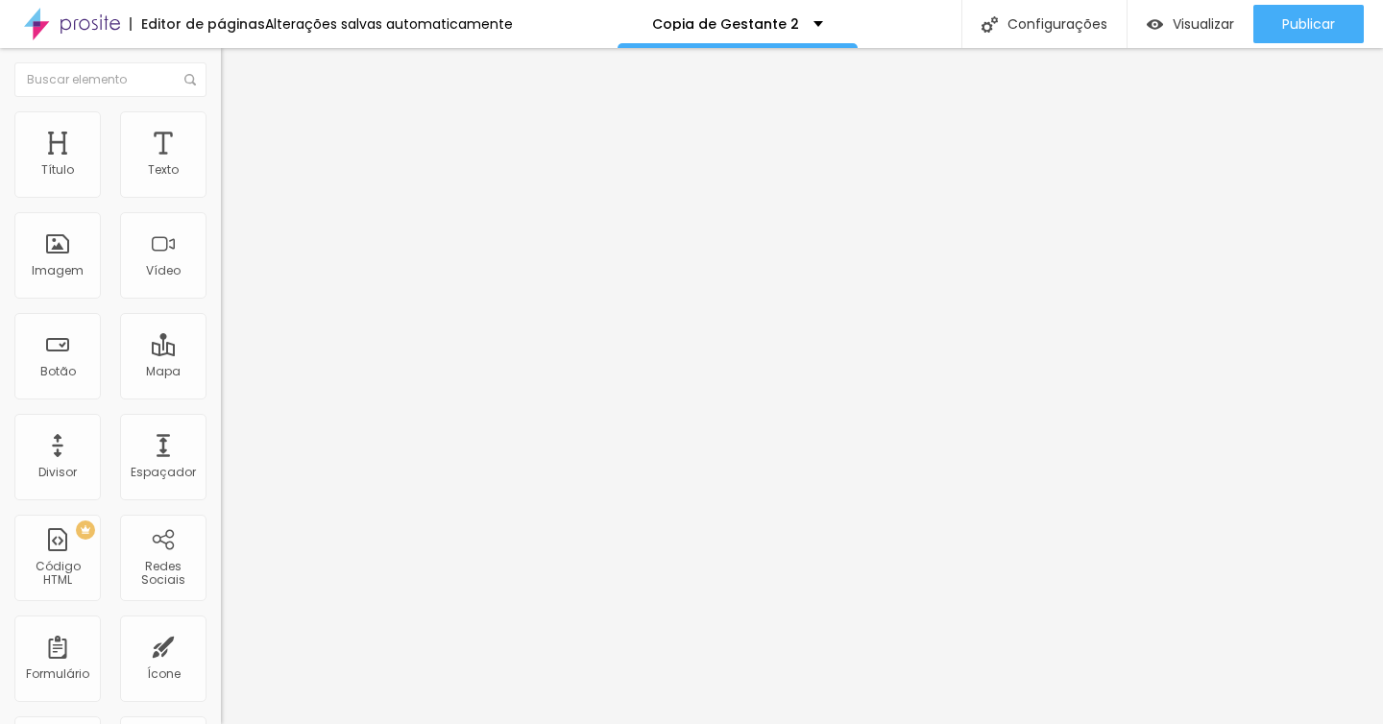
click at [221, 165] on span "Trocar imagem" at bounding box center [273, 157] width 105 height 16
click at [221, 301] on span "Original" at bounding box center [244, 292] width 46 height 16
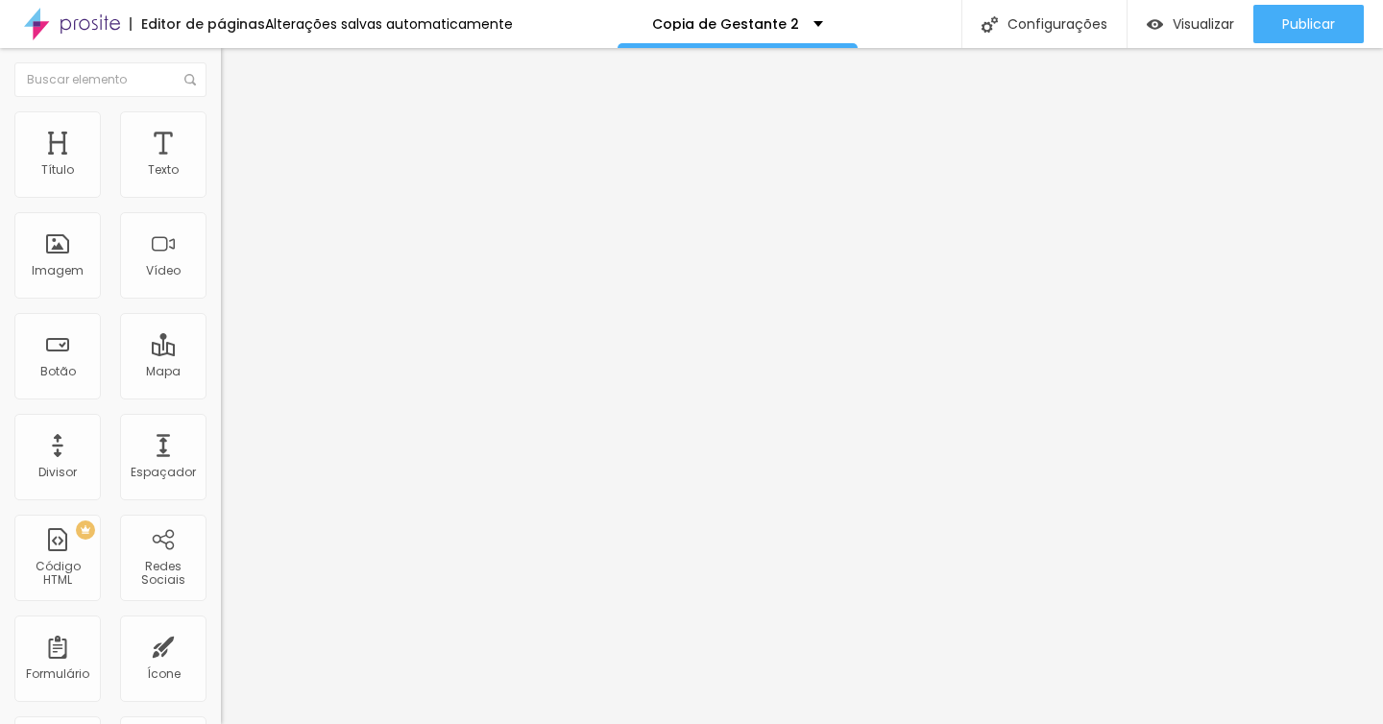
click at [221, 312] on span "Cinema" at bounding box center [245, 304] width 48 height 16
click at [221, 301] on span "Original" at bounding box center [244, 292] width 46 height 16
click at [221, 312] on span "Cinema" at bounding box center [245, 304] width 48 height 16
click at [221, 301] on span "16:9 Cinema" at bounding box center [257, 292] width 73 height 16
click at [221, 328] on div "Padrão 4:3" at bounding box center [331, 323] width 221 height 12
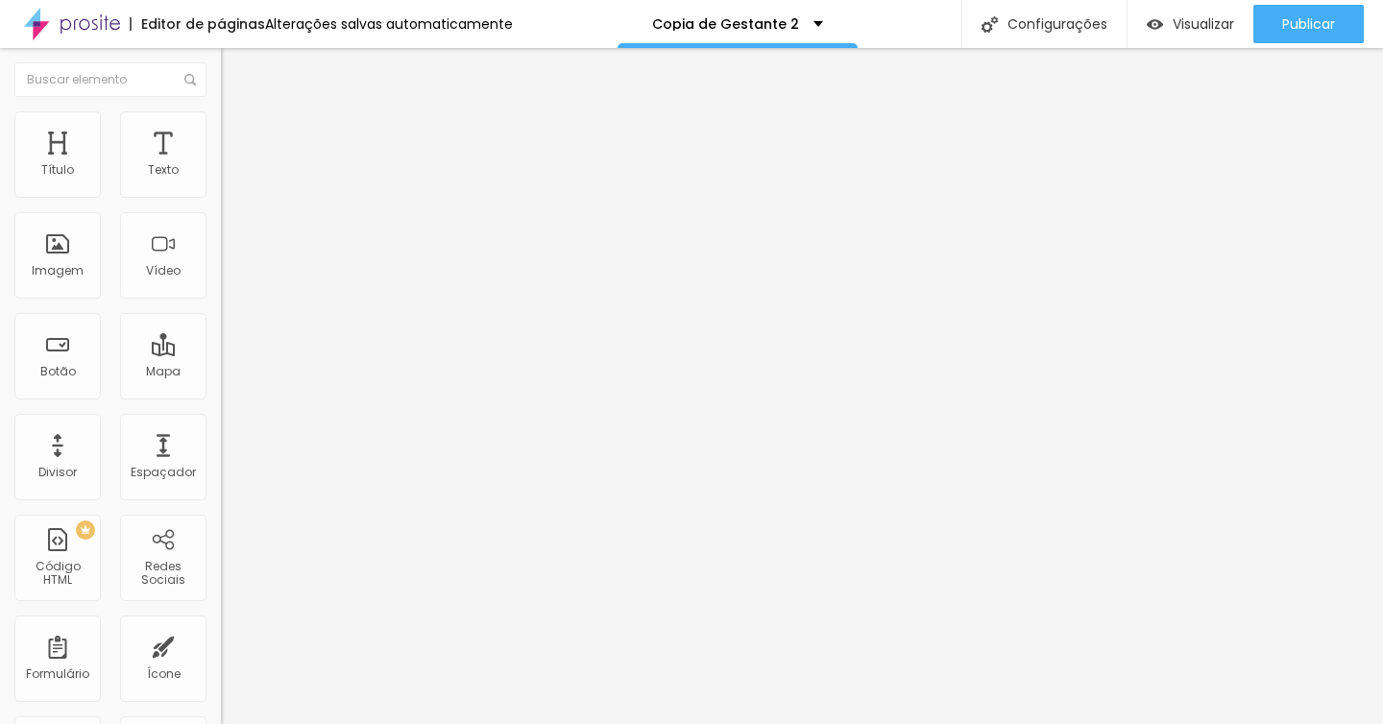
click at [221, 301] on span "16:9 Cinema" at bounding box center [257, 292] width 73 height 16
click at [221, 330] on span "Padrão" at bounding box center [242, 322] width 43 height 16
click at [221, 165] on span "Trocar imagem" at bounding box center [273, 157] width 105 height 16
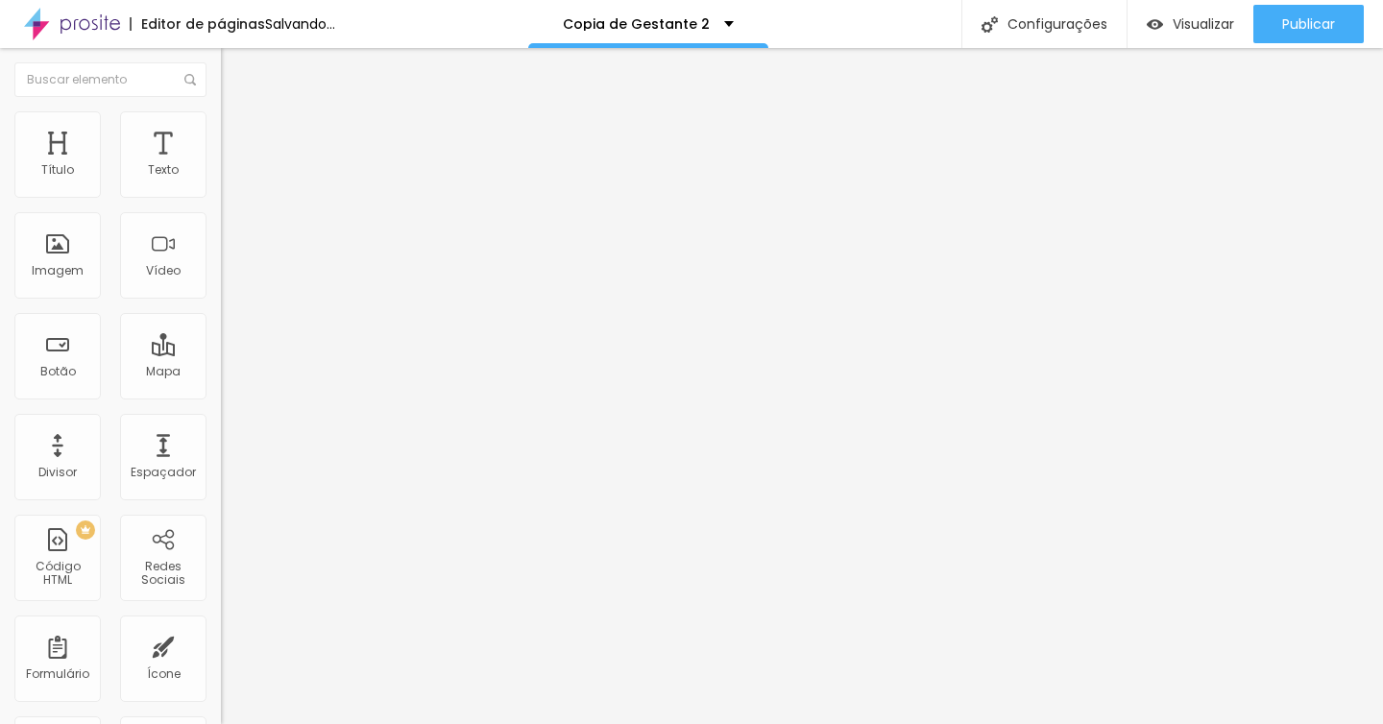
click at [221, 301] on span "4:3 Padrão" at bounding box center [252, 292] width 63 height 16
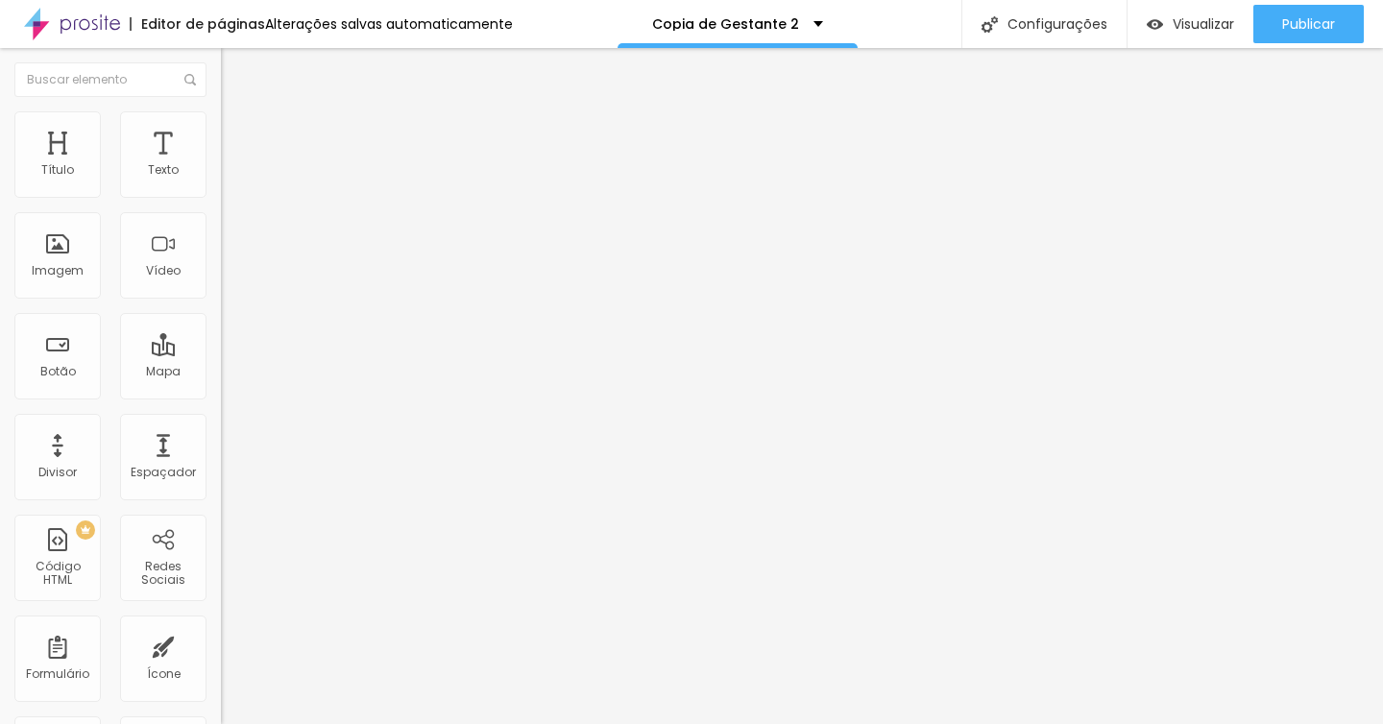
click at [221, 353] on span "Original" at bounding box center [244, 345] width 46 height 16
click at [221, 301] on span "4:3 Padrão" at bounding box center [252, 292] width 63 height 16
click at [221, 353] on span "Original" at bounding box center [244, 345] width 46 height 16
click at [221, 165] on span "Trocar imagem" at bounding box center [273, 157] width 105 height 16
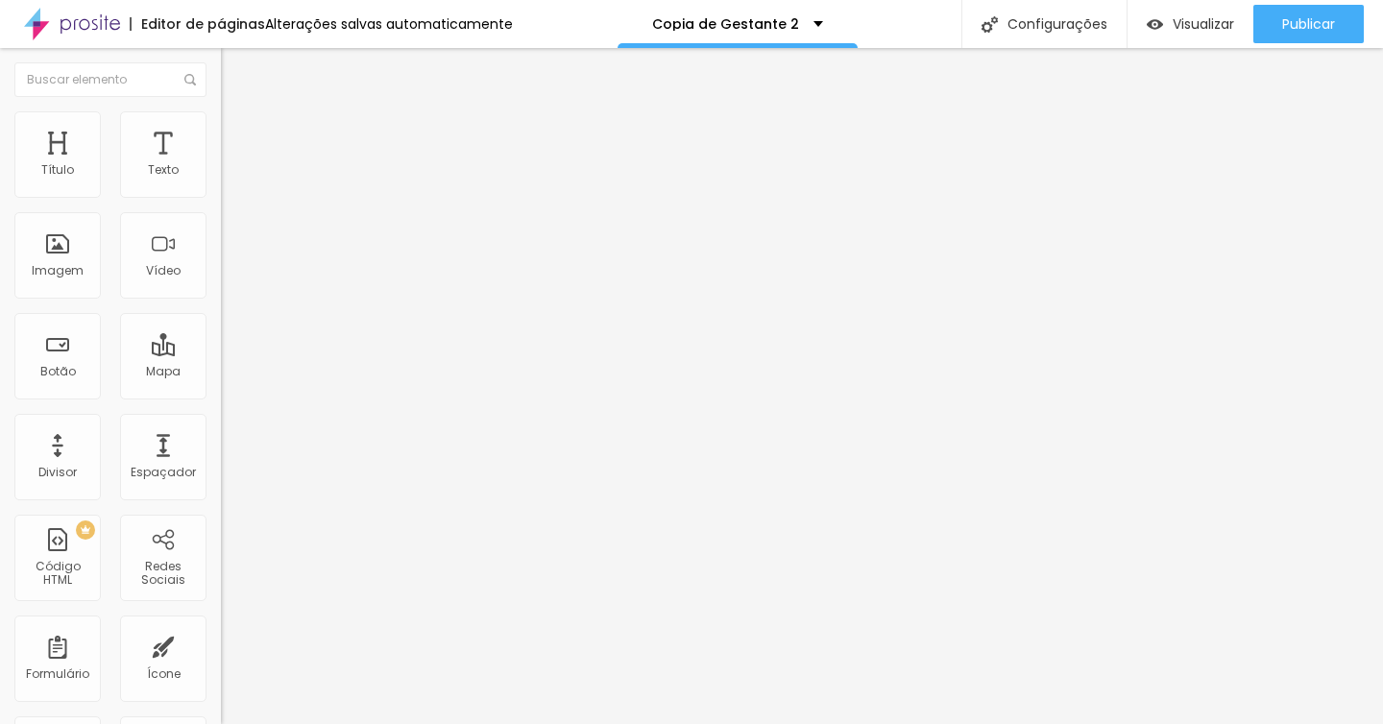
click at [221, 209] on span "Titulo 4" at bounding box center [246, 201] width 51 height 16
click at [221, 109] on img at bounding box center [229, 100] width 17 height 17
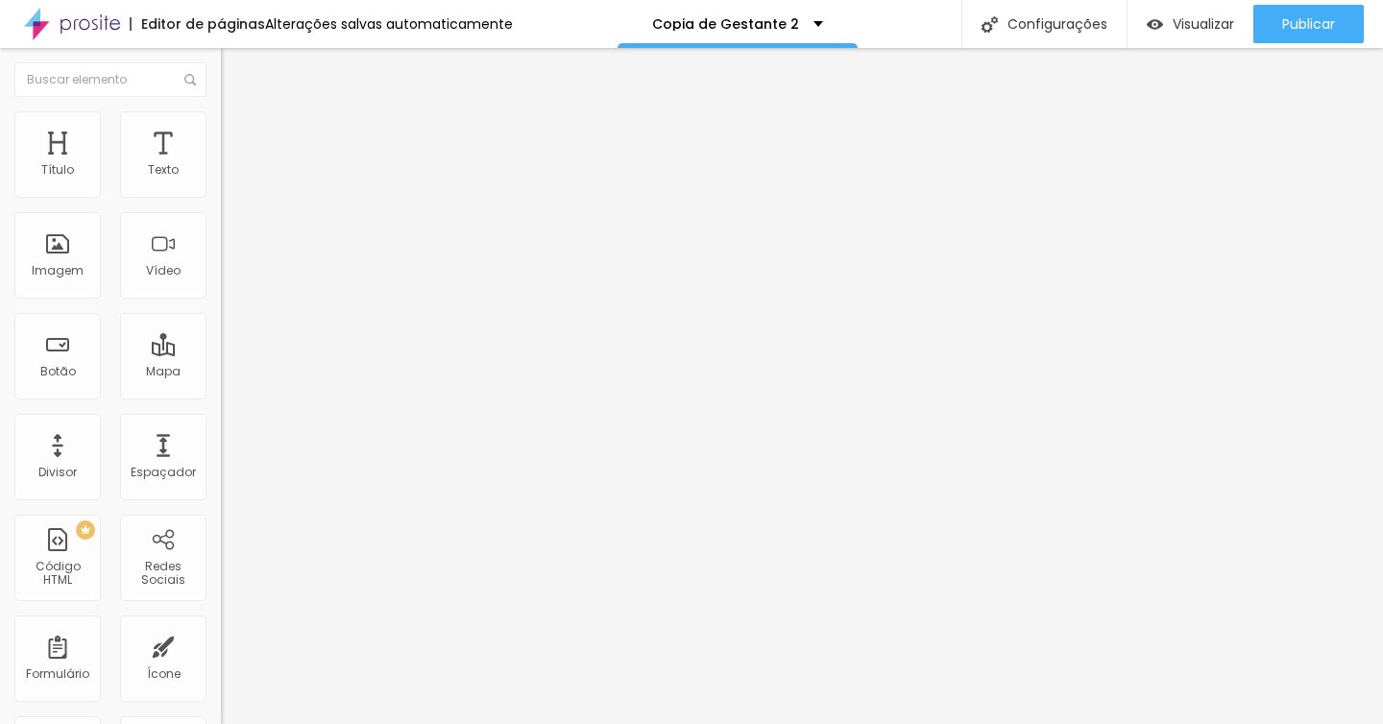
type input "39"
type input "37"
type input "35"
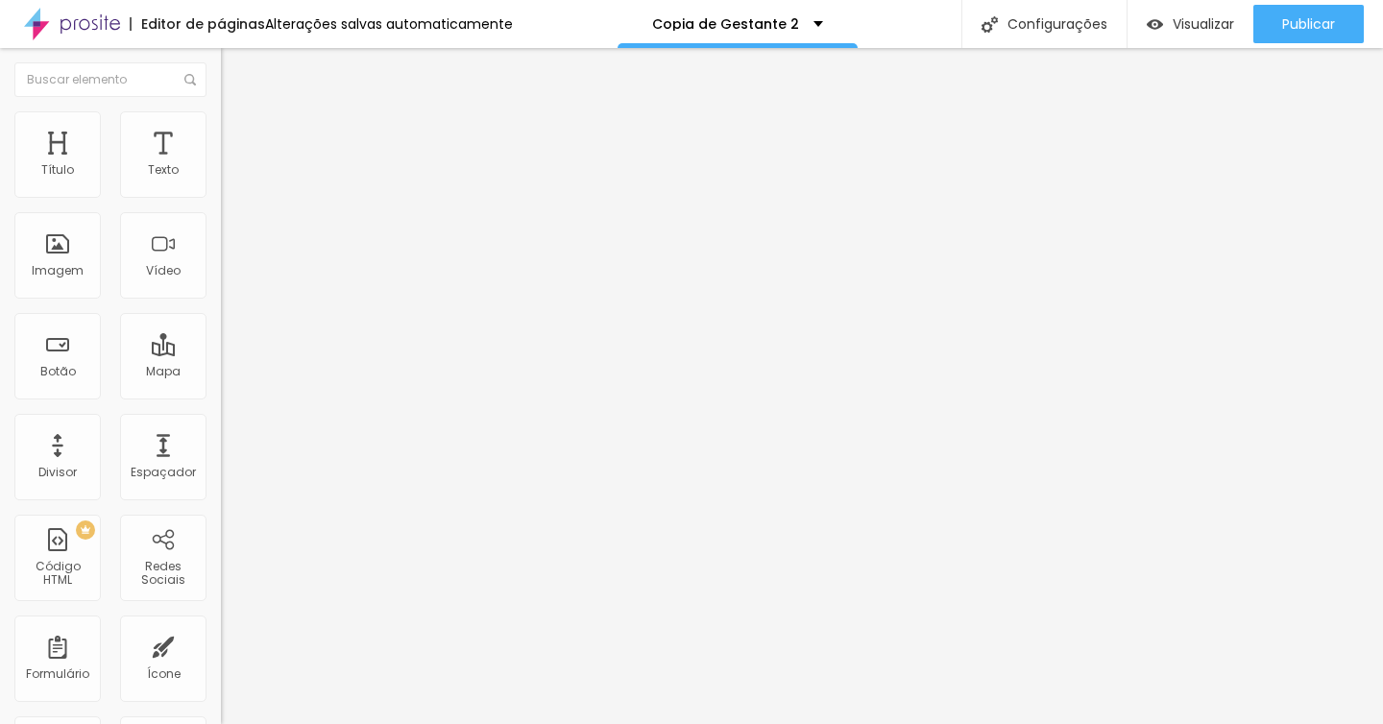
type input "35"
type input "34"
type input "33"
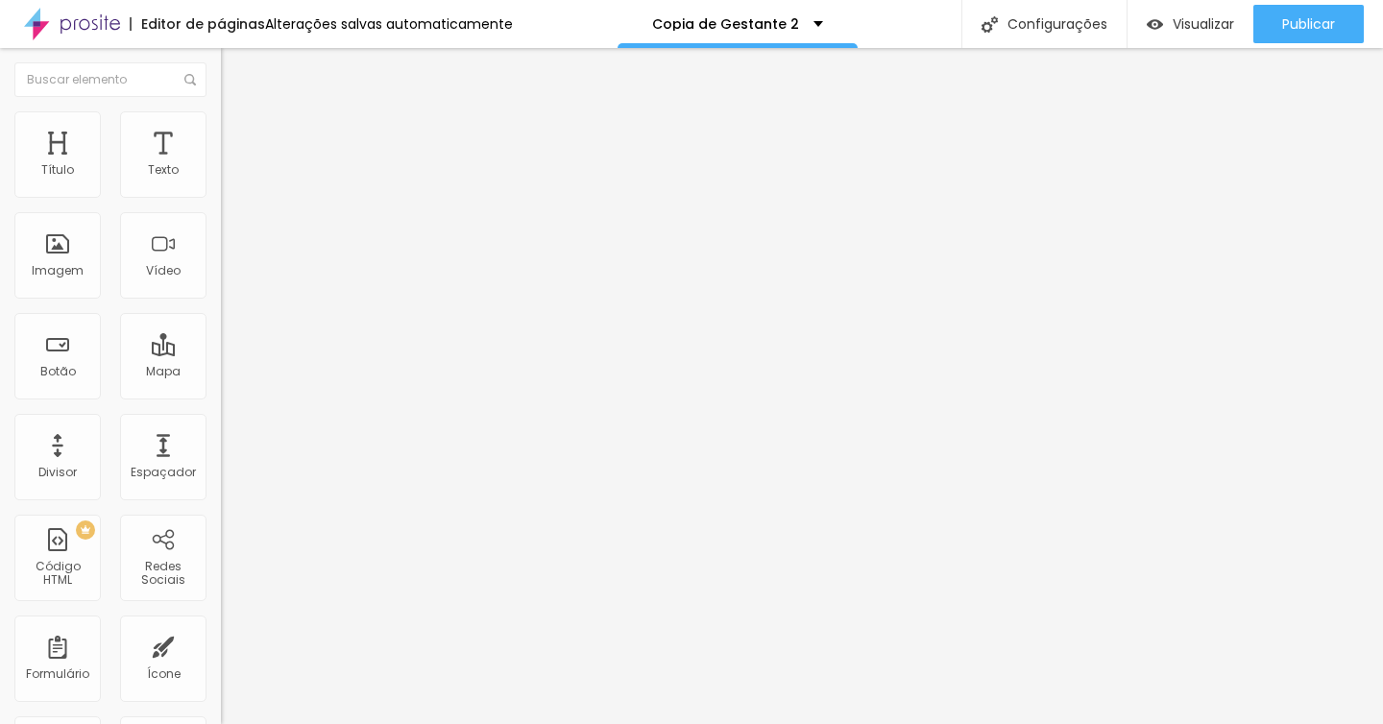
type input "32"
type input "33"
type input "34"
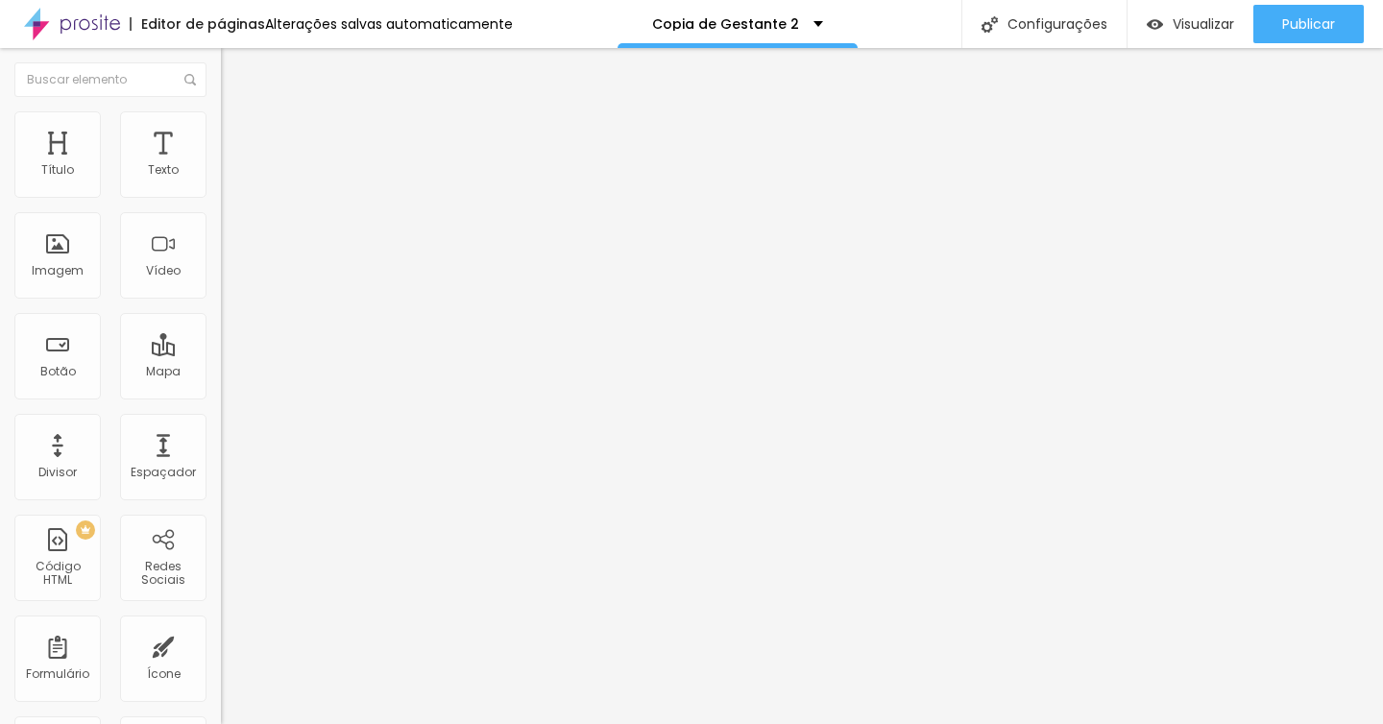
type input "34"
type input "35"
type input "36"
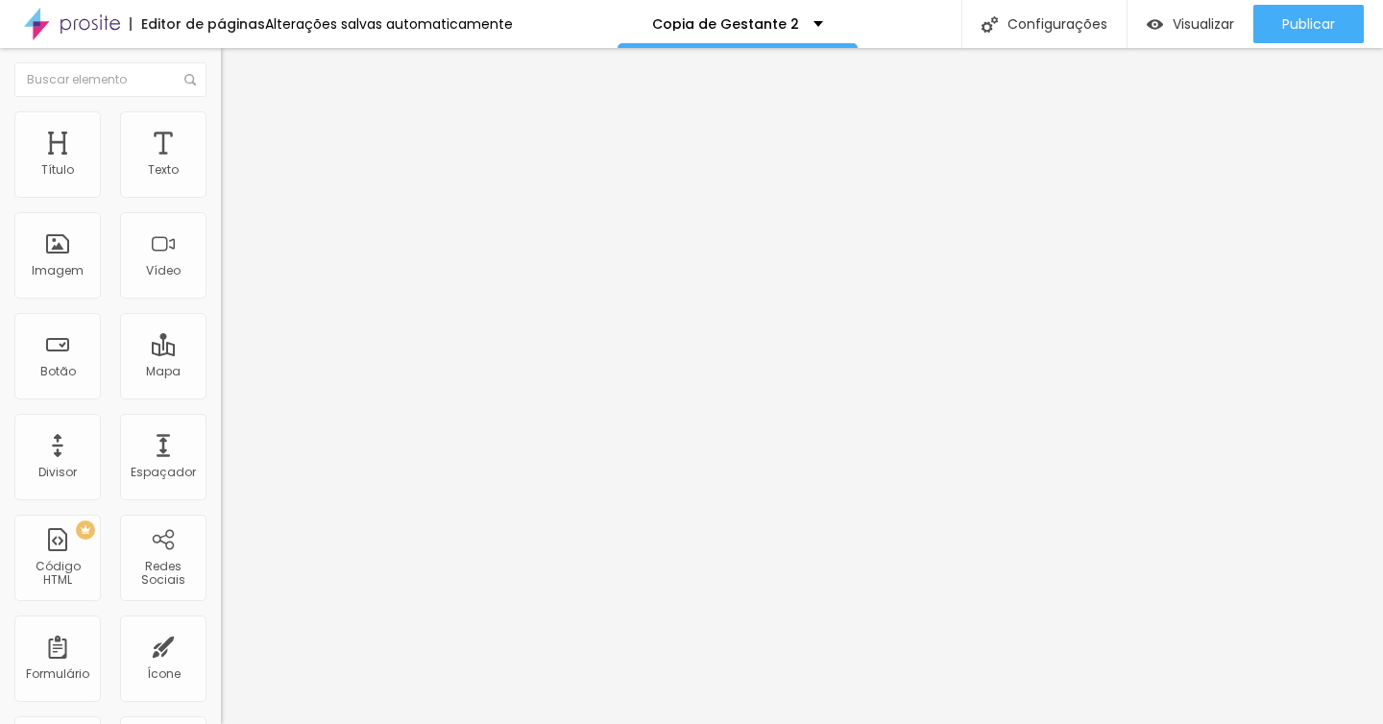
type input "37"
type input "38"
drag, startPoint x: 90, startPoint y: 401, endPoint x: 77, endPoint y: 402, distance: 13.5
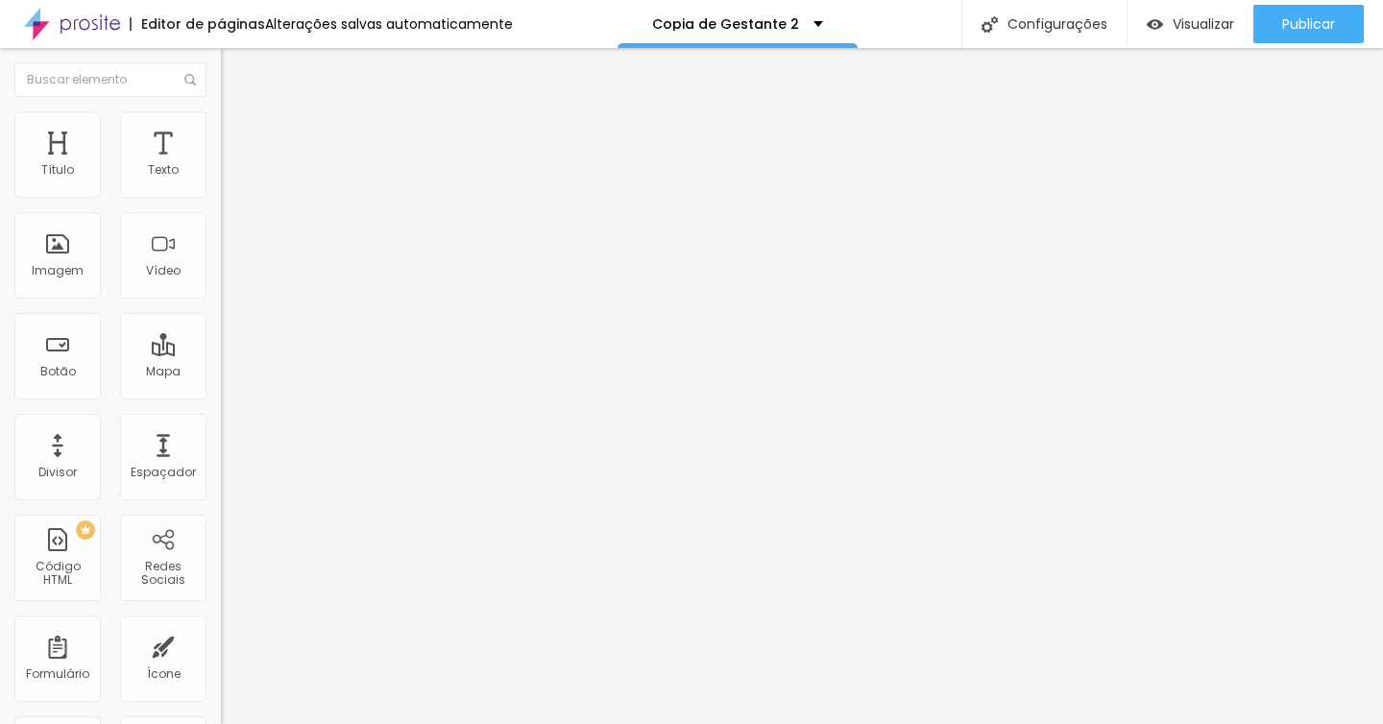
click at [221, 458] on input "range" at bounding box center [283, 465] width 124 height 15
type input "37"
type input "36"
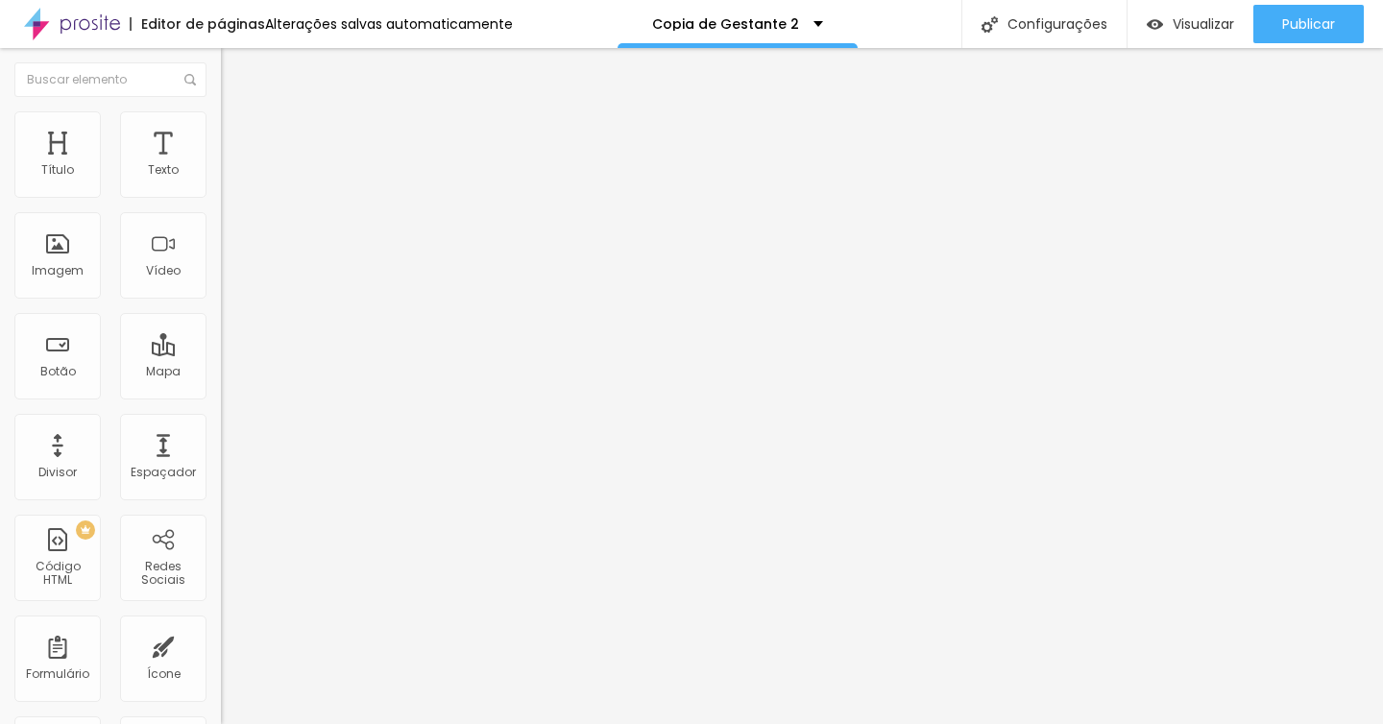
type input "35"
type input "34"
type input "33"
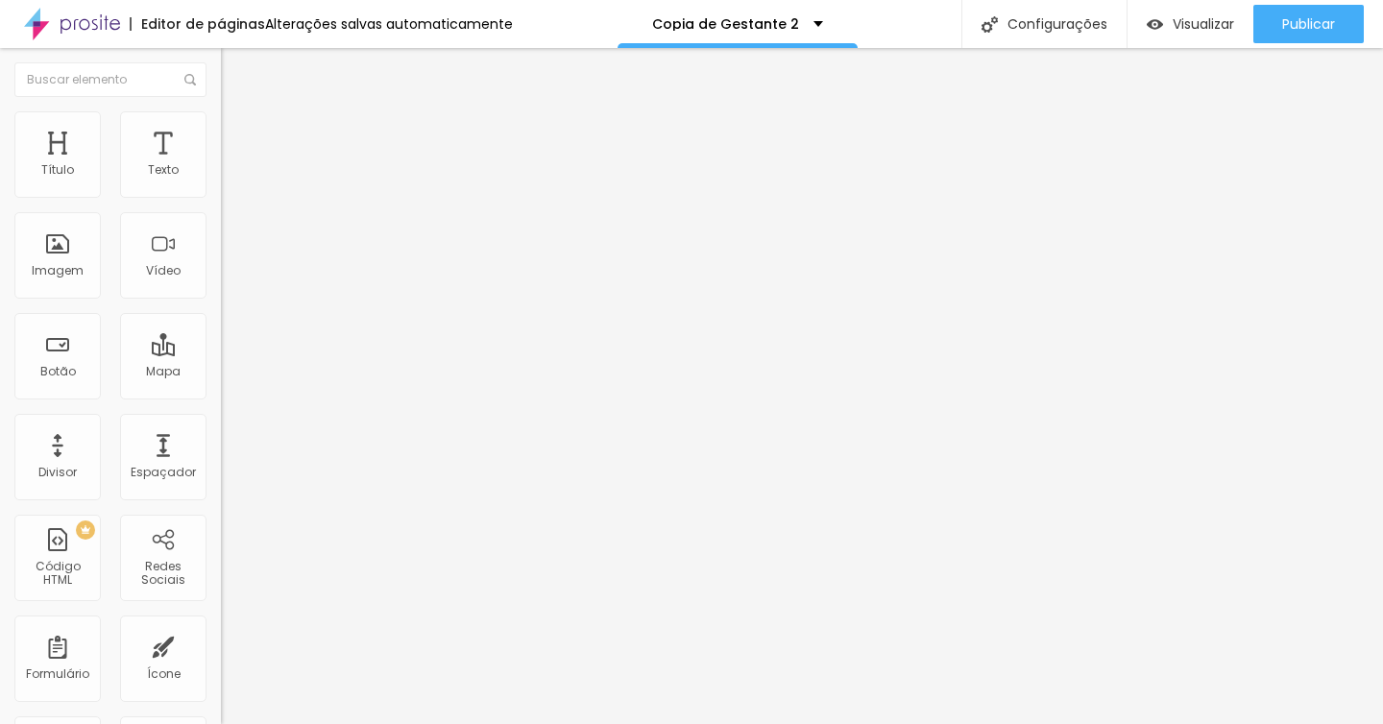
type input "33"
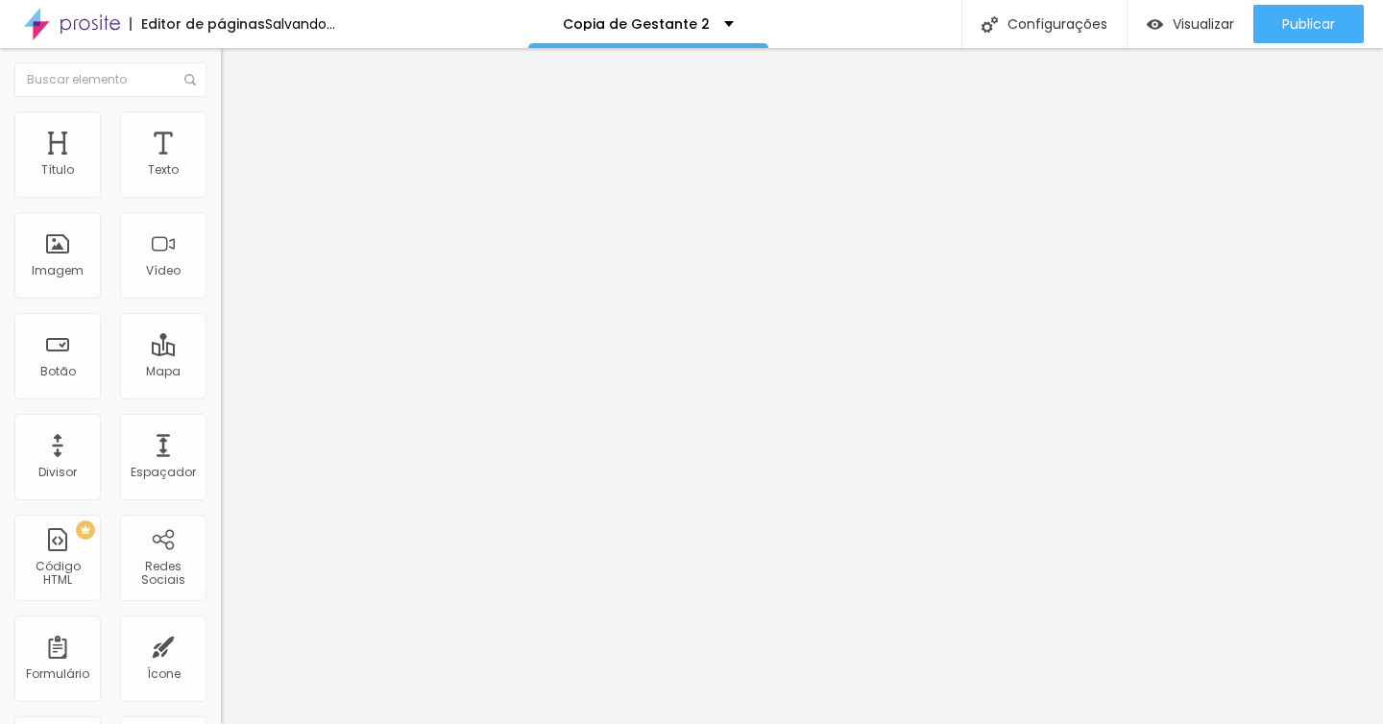
type input "33"
click at [221, 458] on input "range" at bounding box center [283, 465] width 124 height 15
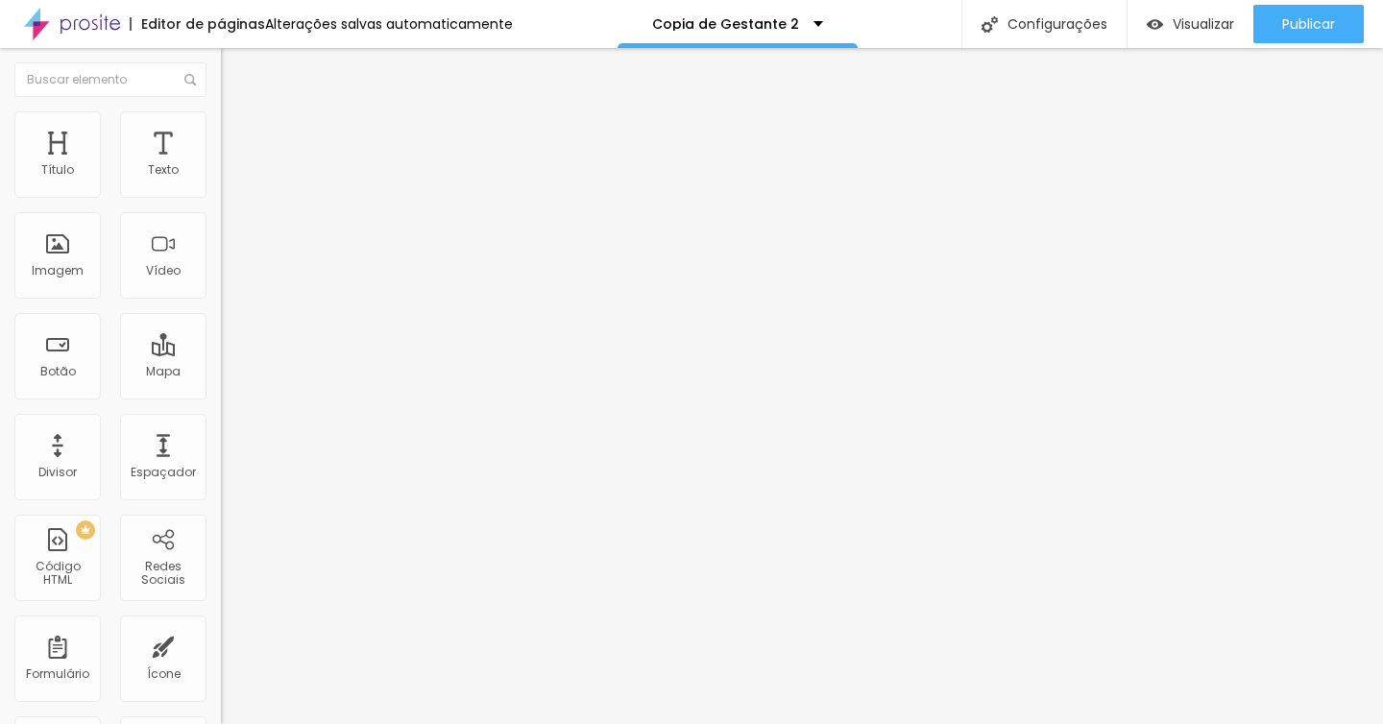
click at [221, 111] on img at bounding box center [229, 119] width 17 height 17
type input "32"
type input "31"
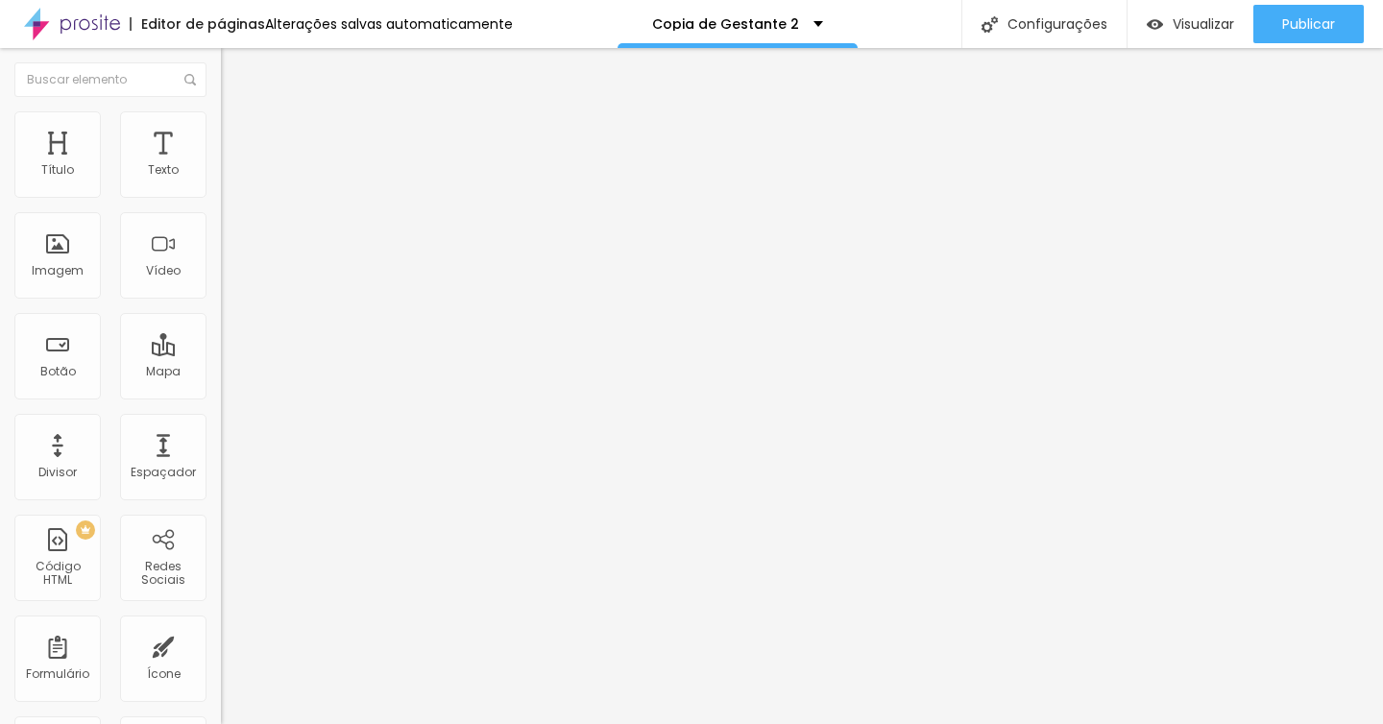
type input "30"
type input "29"
type input "28"
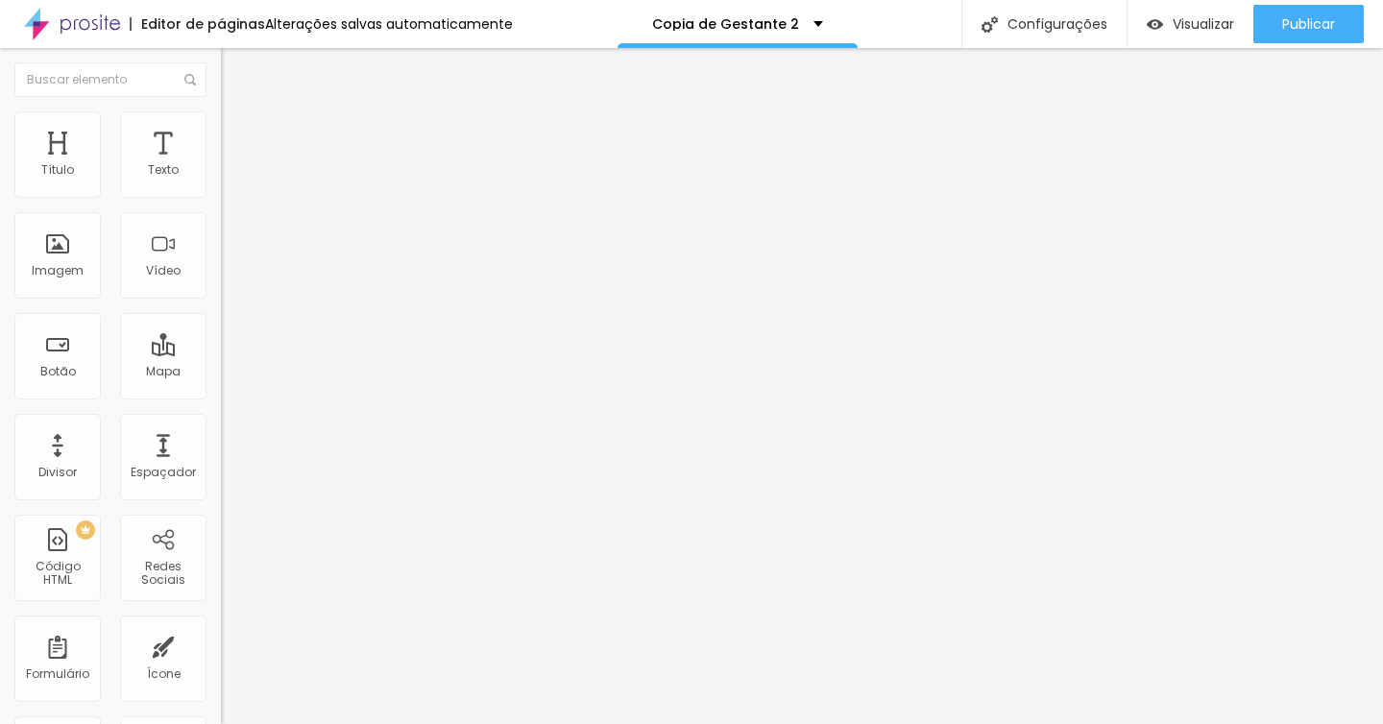
type input "28"
type input "27"
type input "26"
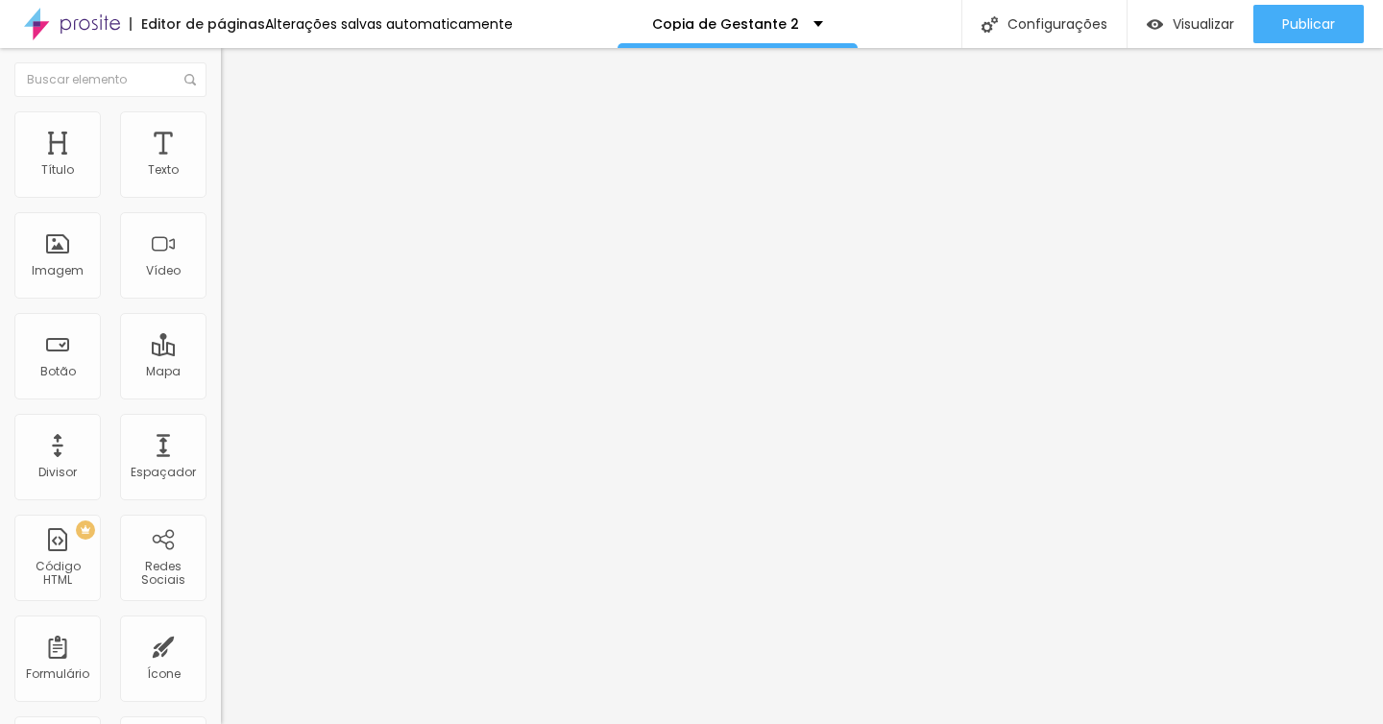
type input "25"
type input "24"
type input "23"
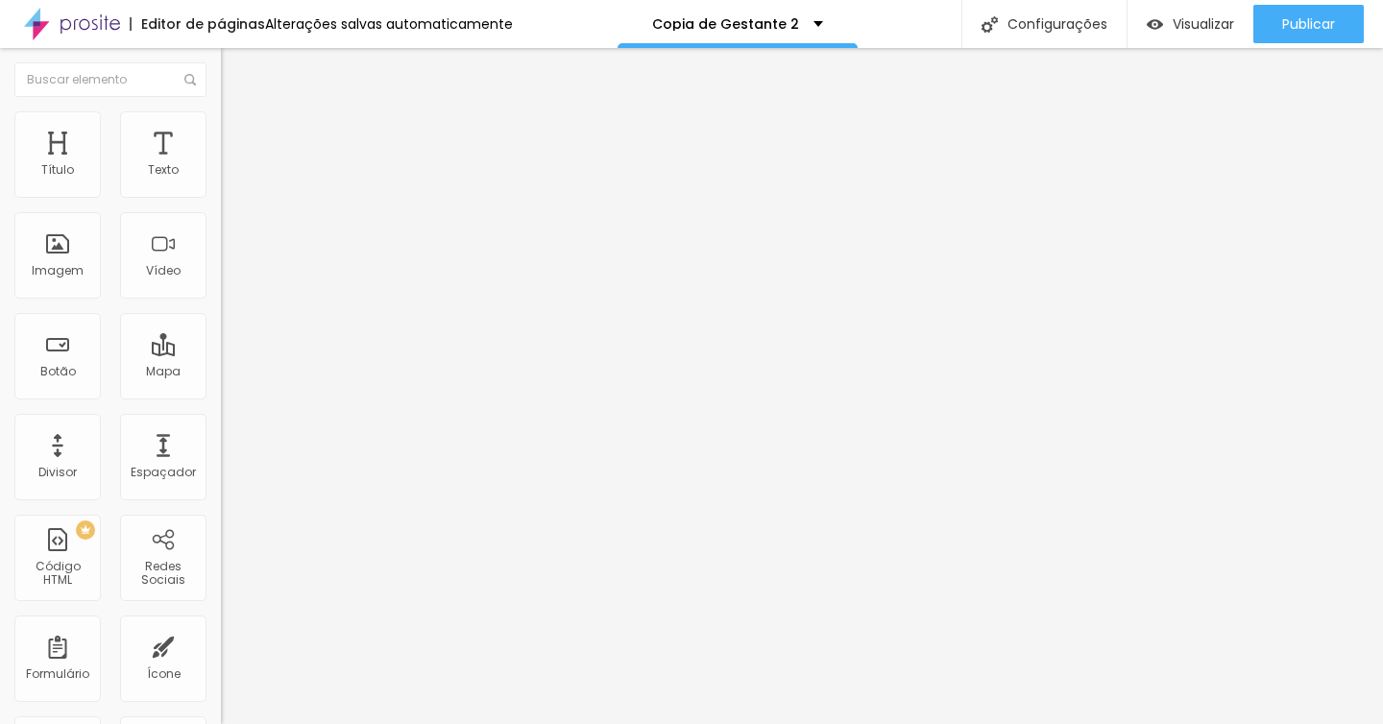
type input "23"
type input "22"
type input "21"
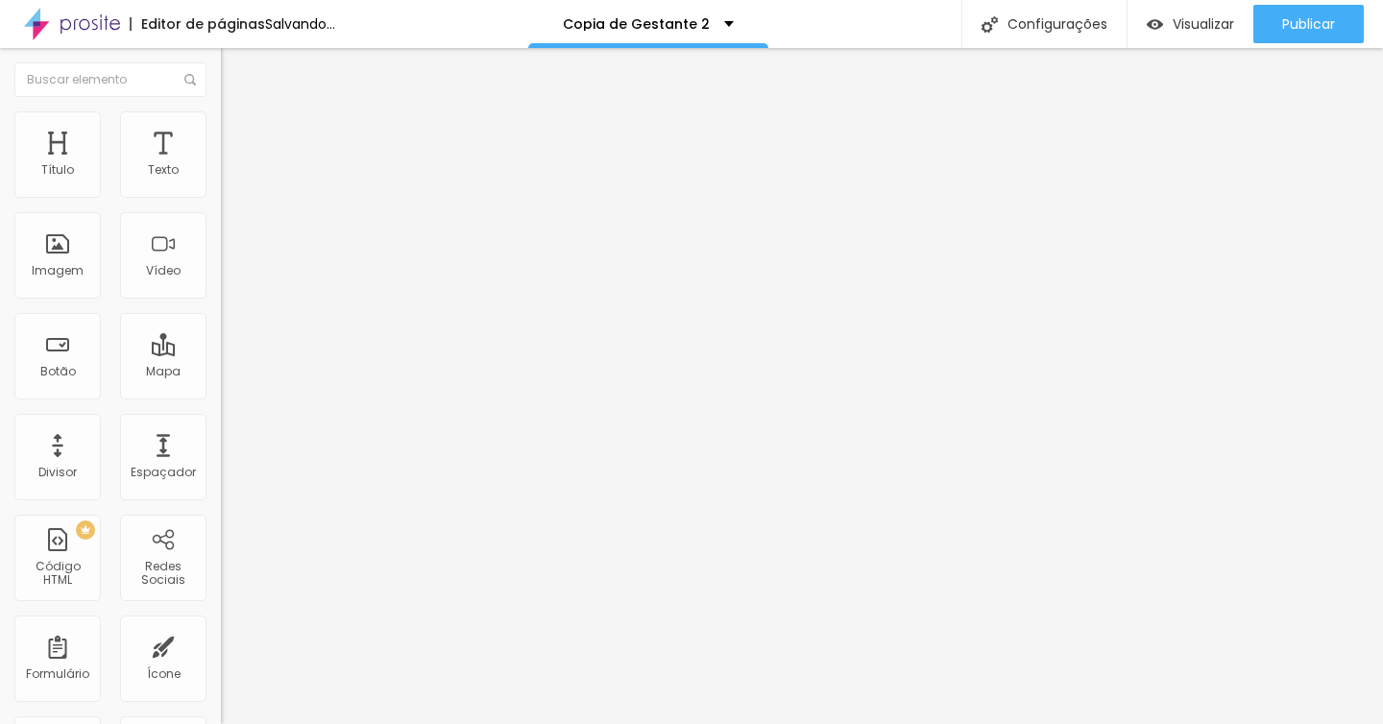
drag, startPoint x: 71, startPoint y: 400, endPoint x: 55, endPoint y: 402, distance: 16.4
type input "21"
click at [221, 458] on input "range" at bounding box center [283, 465] width 124 height 15
click at [221, 131] on li "Avançado" at bounding box center [331, 120] width 221 height 19
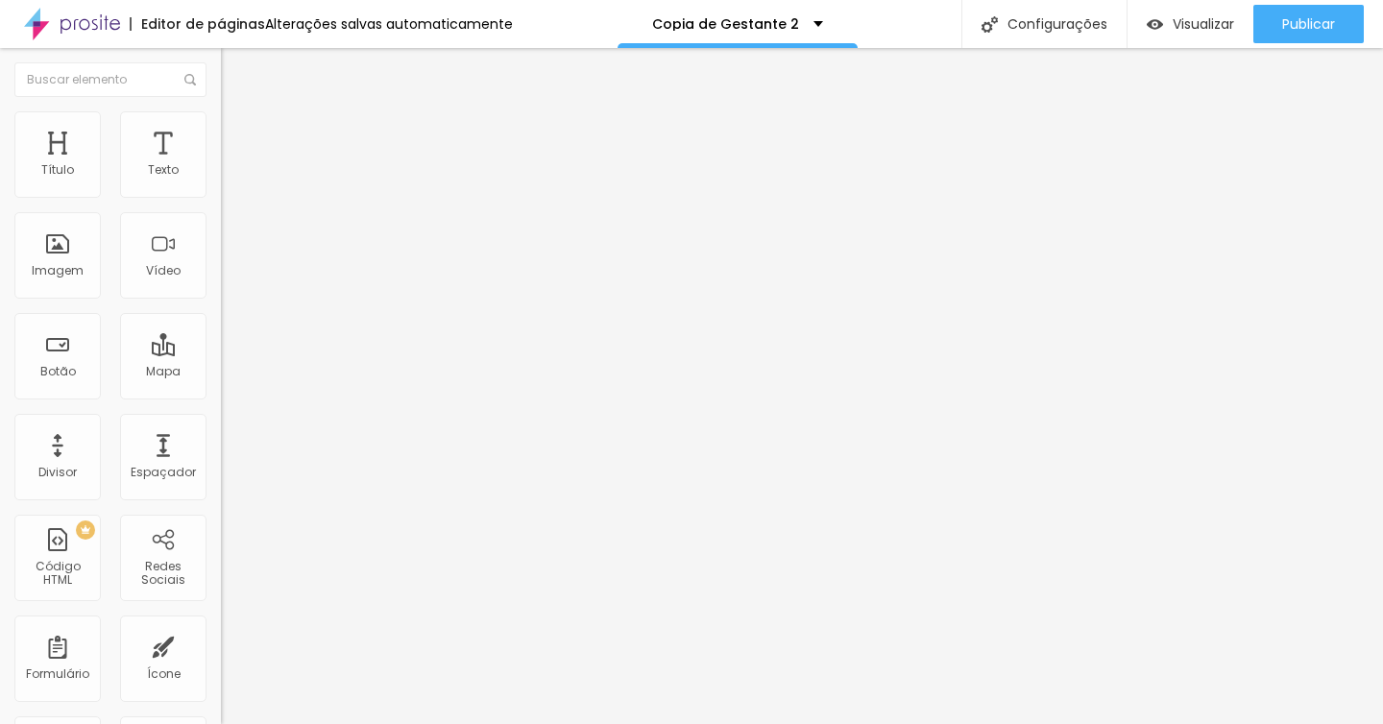
type input "8"
type input "7"
type input "4"
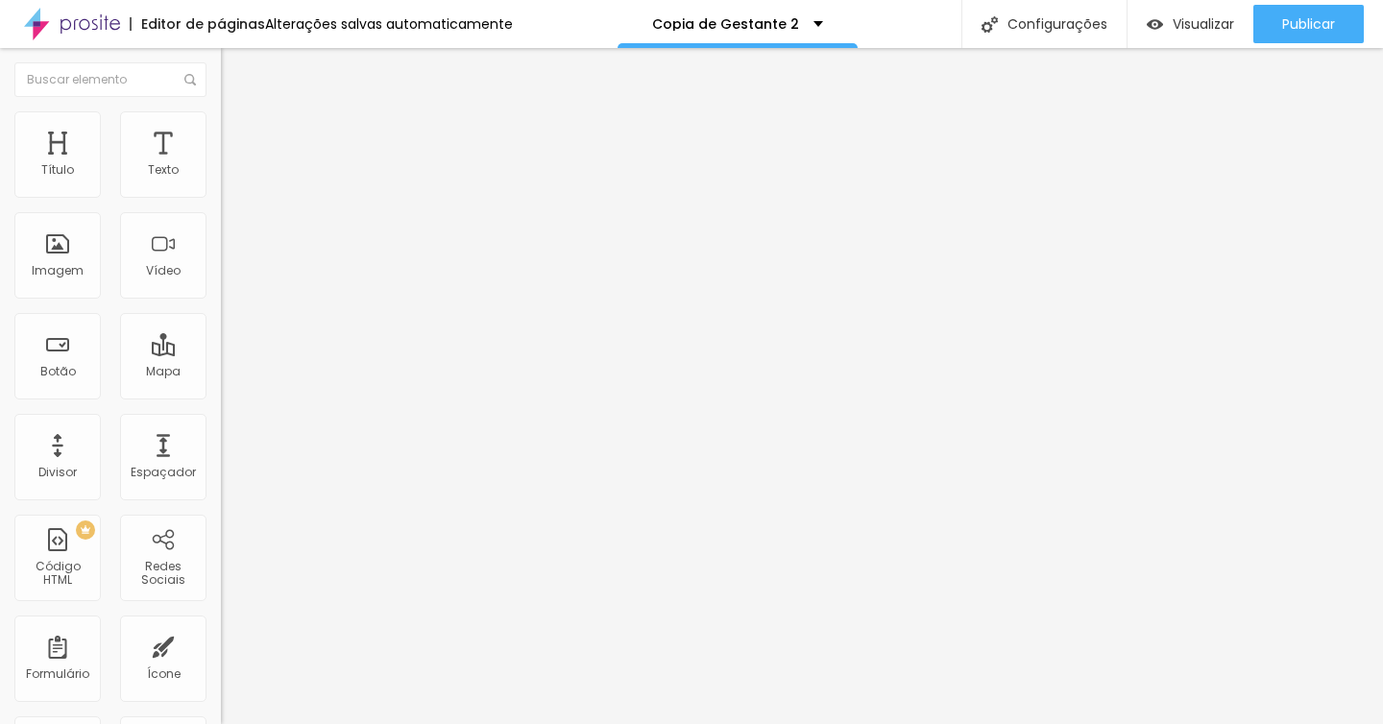
type input "4"
type input "0"
drag, startPoint x: 54, startPoint y: 188, endPoint x: 33, endPoint y: 190, distance: 21.2
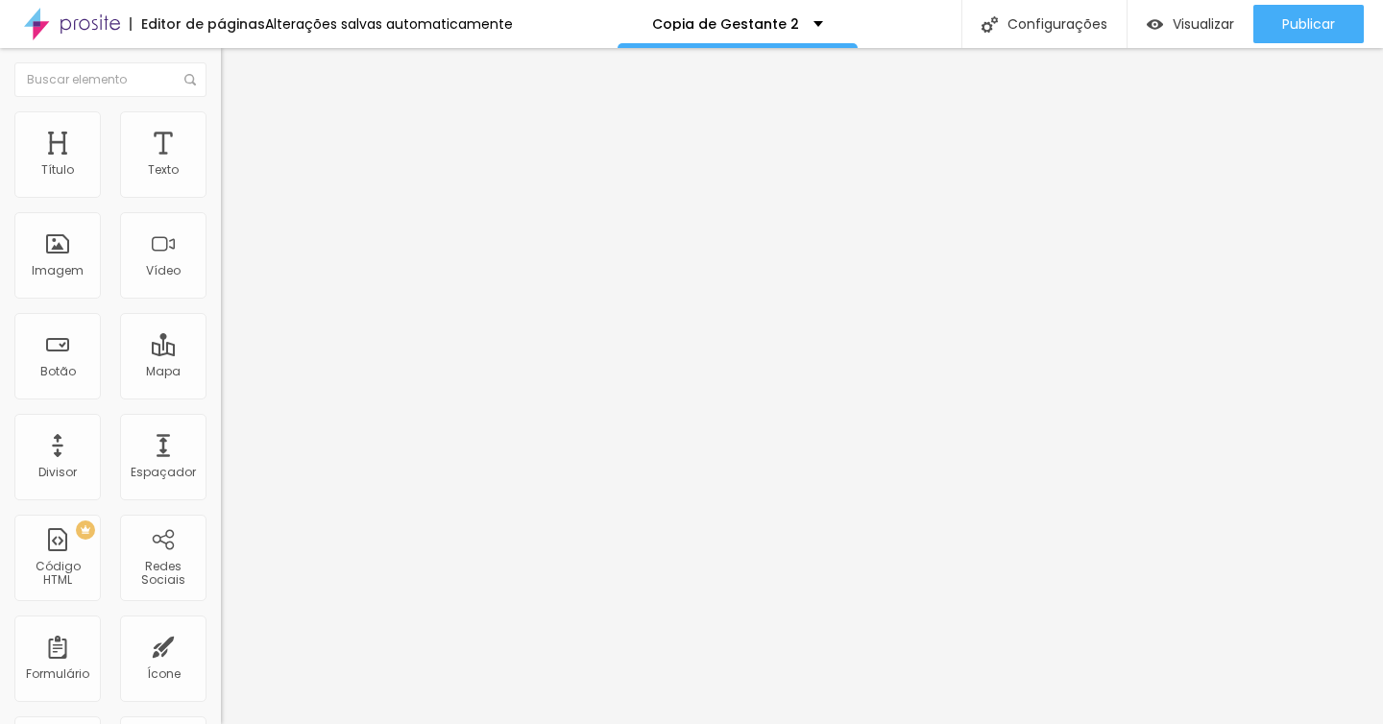
click at [221, 190] on div "0 Espaço de cima" at bounding box center [331, 267] width 221 height 272
type input "47"
type input "46"
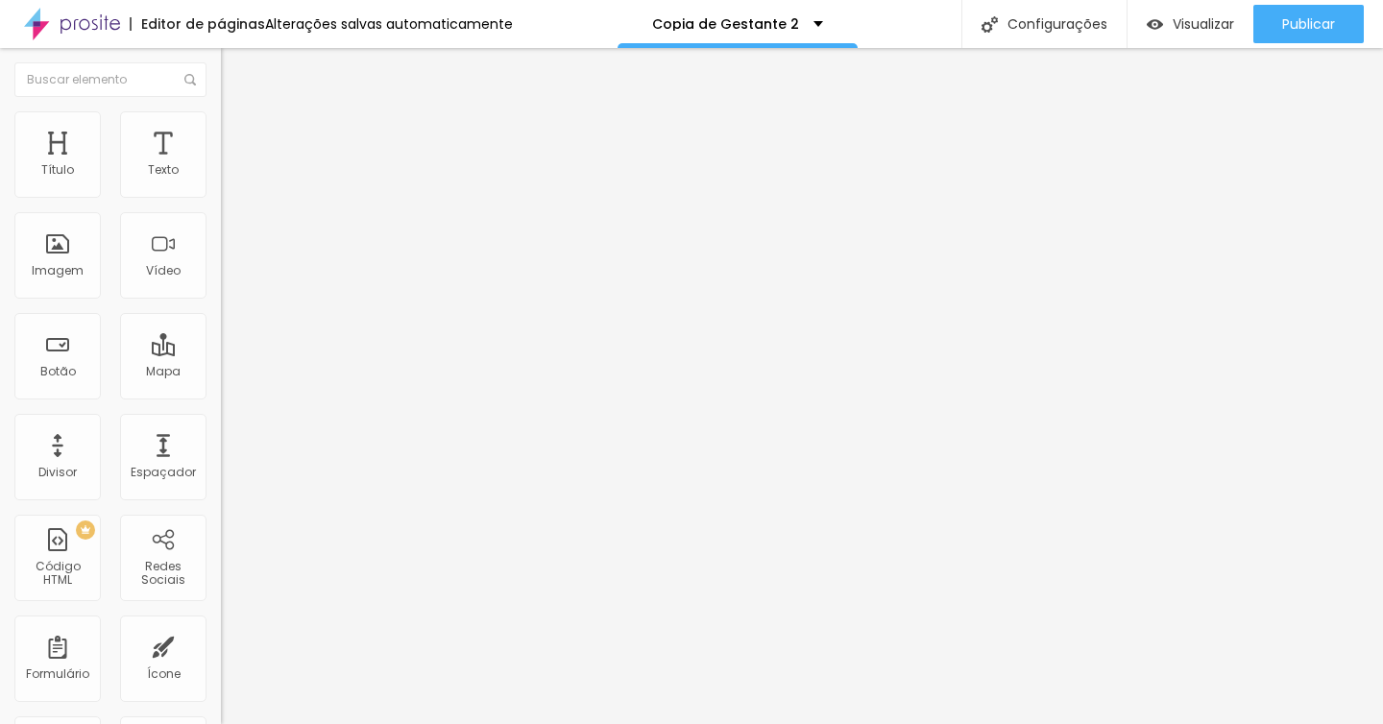
type input "42"
type input "41"
type input "40"
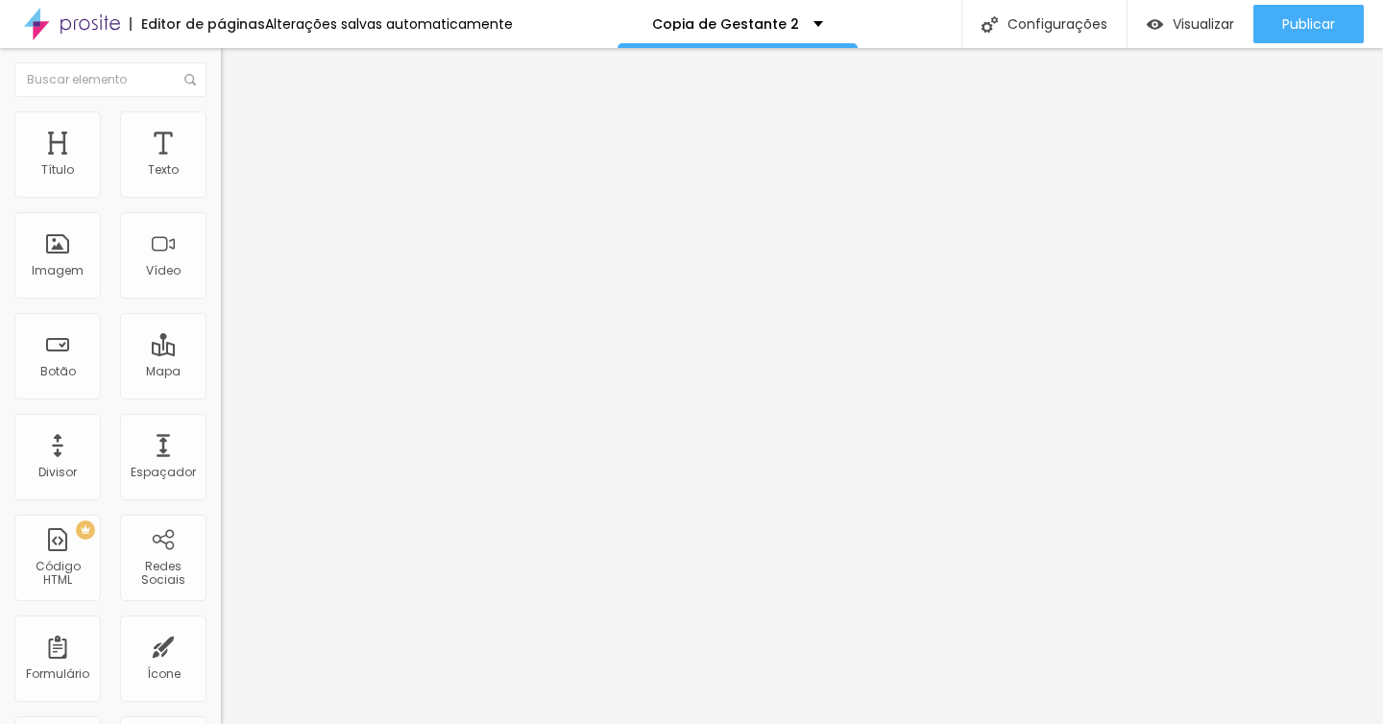
type input "40"
type input "39"
type input "38"
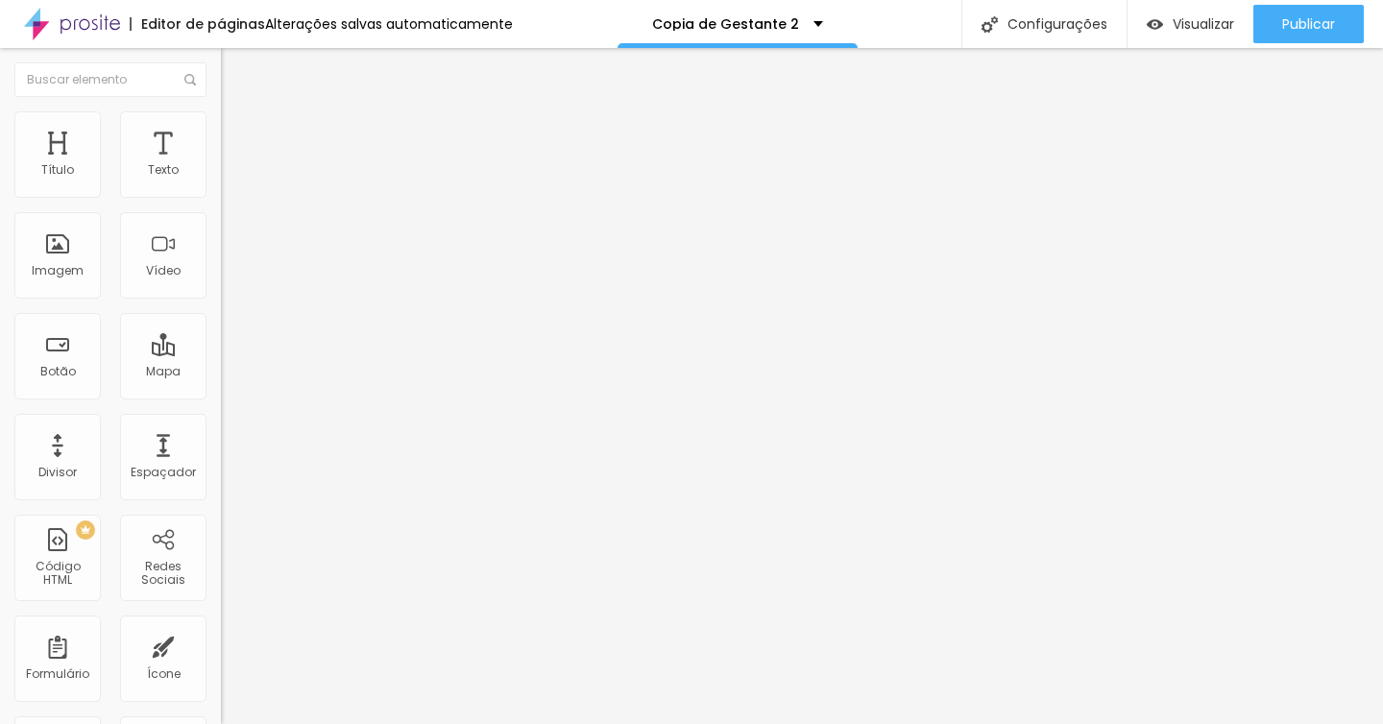
type input "37"
type input "36"
type input "35"
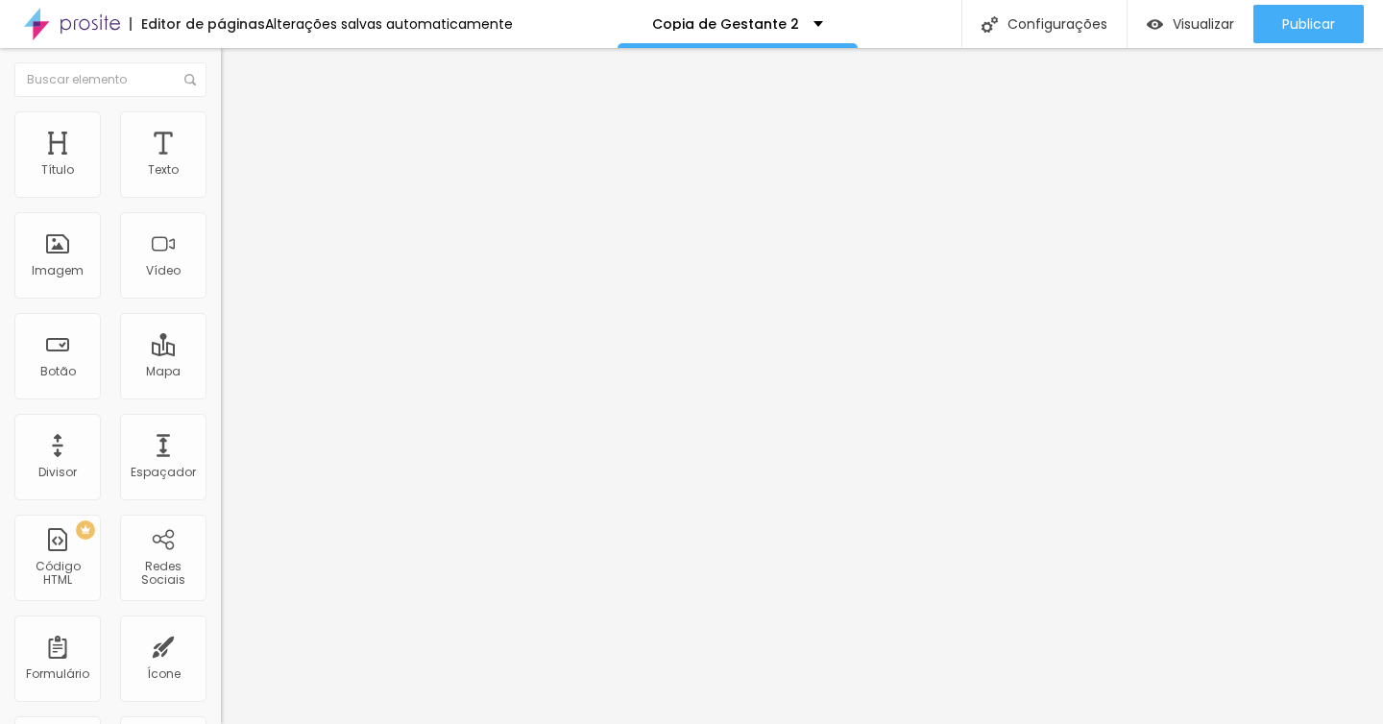
type input "35"
type input "34"
type input "33"
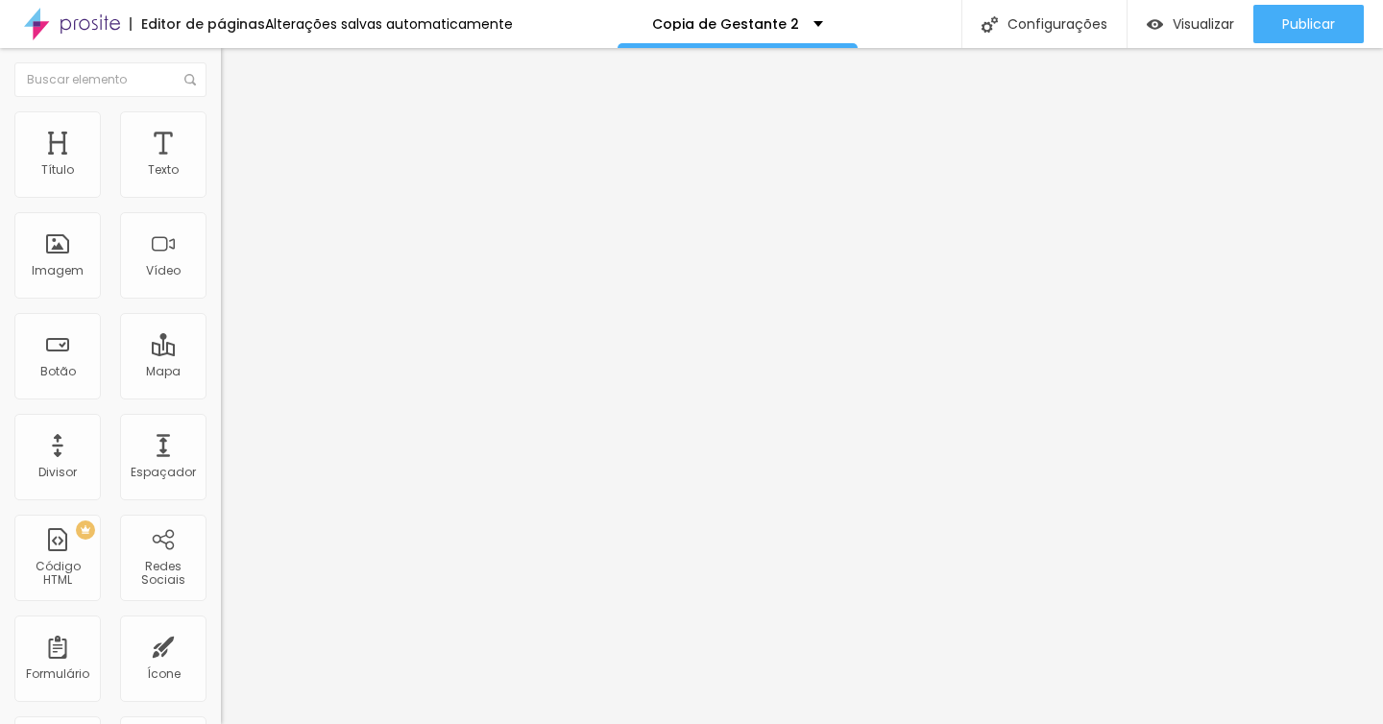
type input "32"
type input "31"
type input "30"
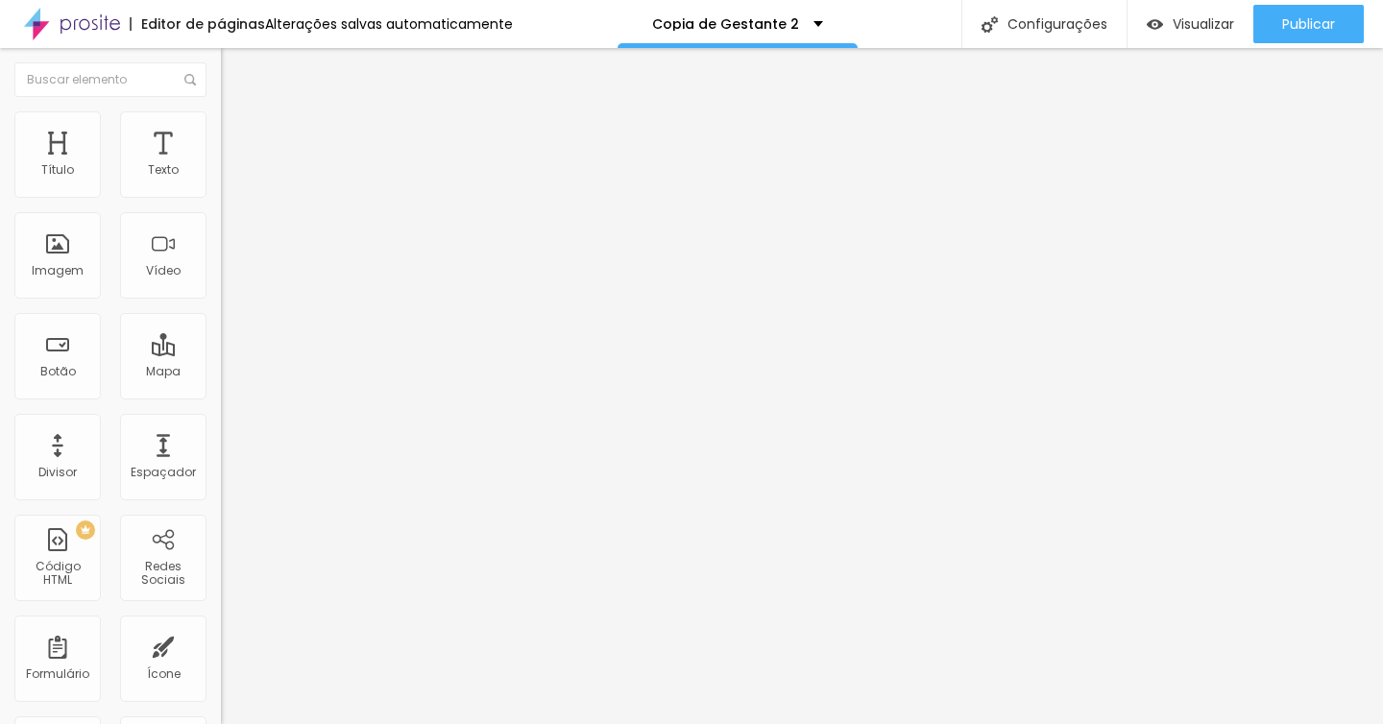
type input "30"
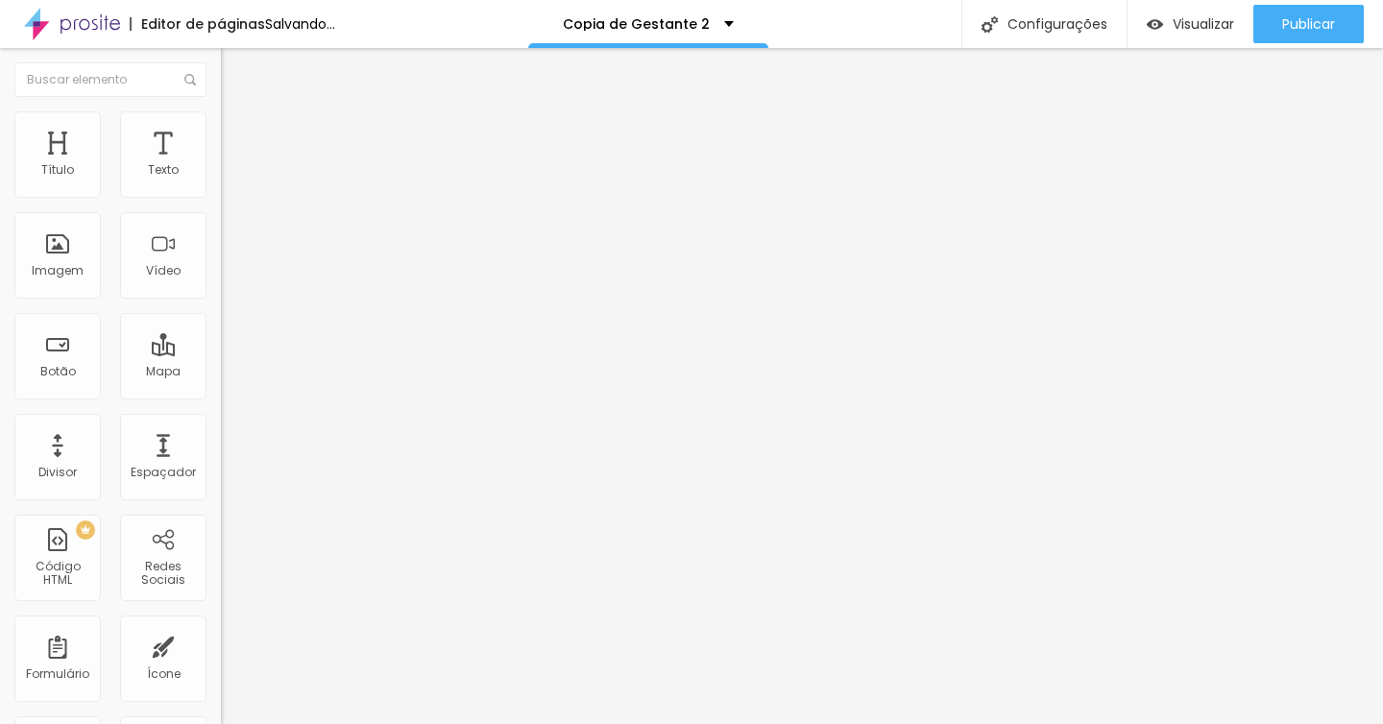
type input "29"
type input "28"
type input "27"
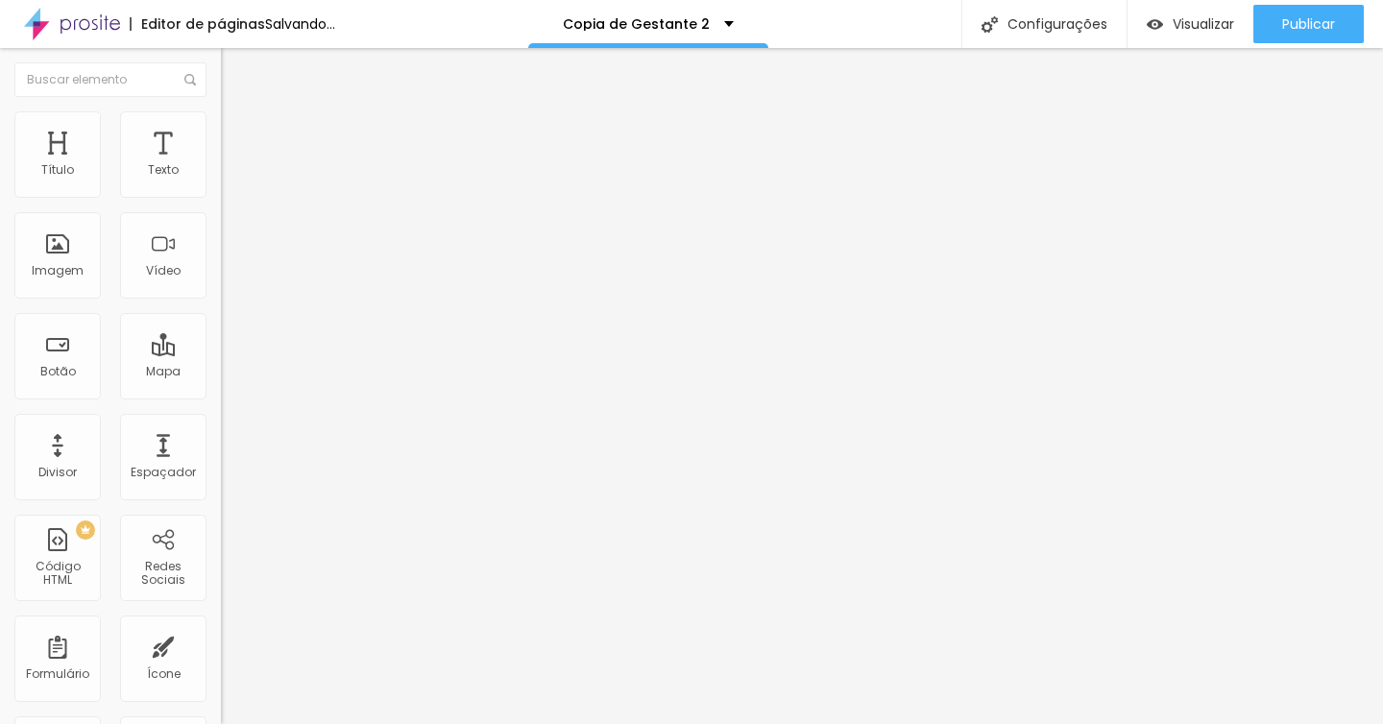
type input "27"
type input "26"
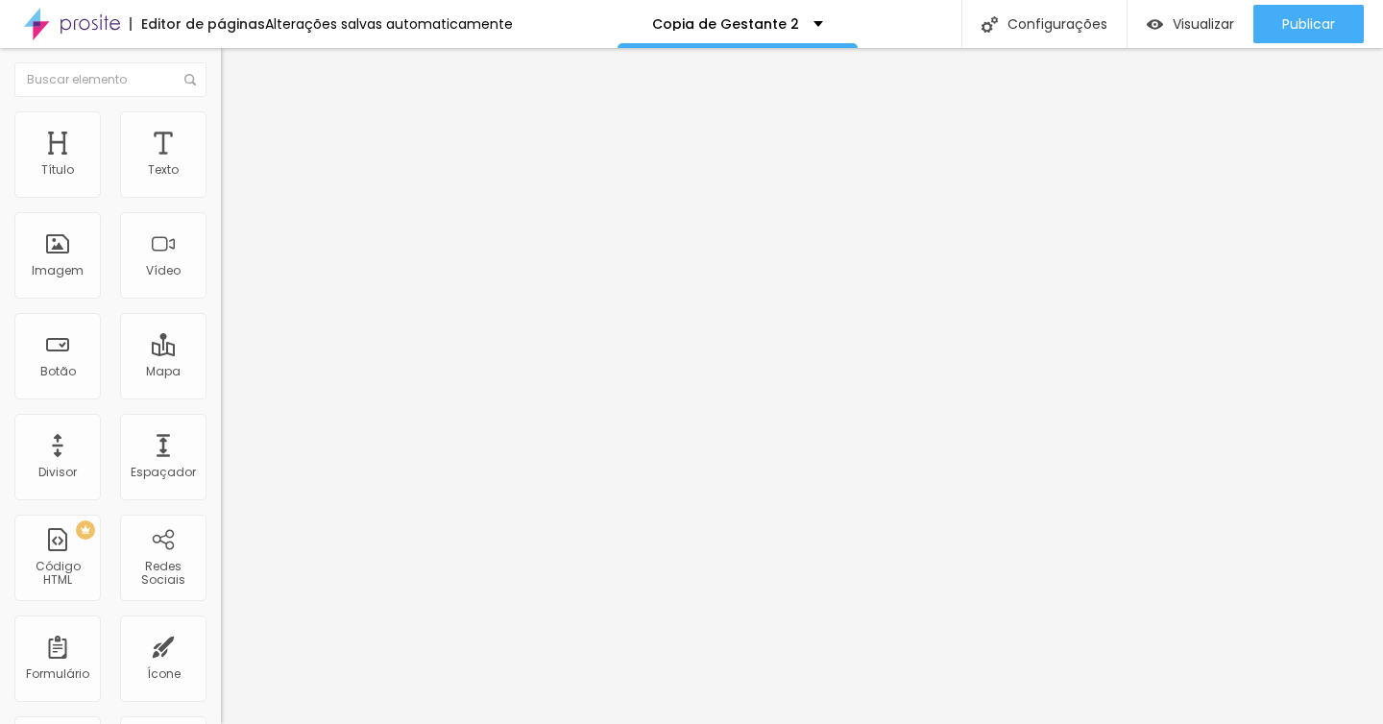
type input "25"
type input "24"
type input "23"
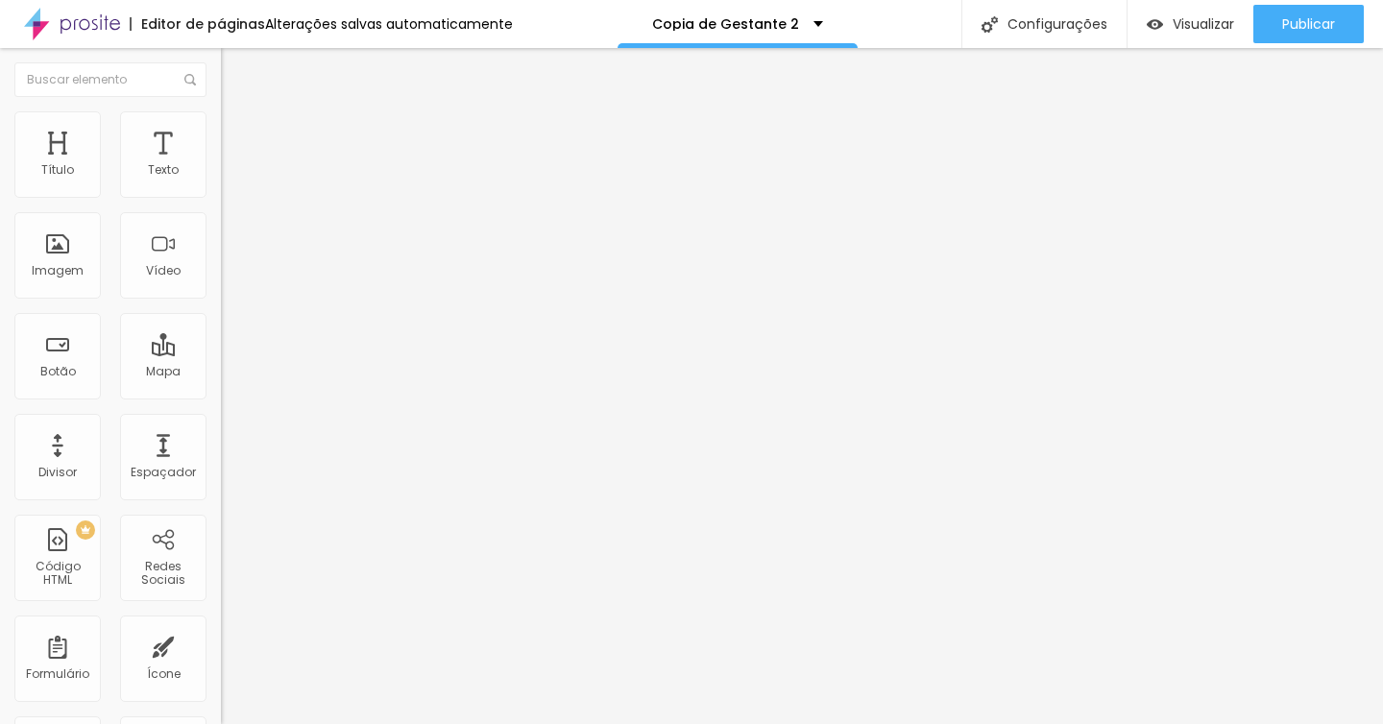
type input "23"
type input "22"
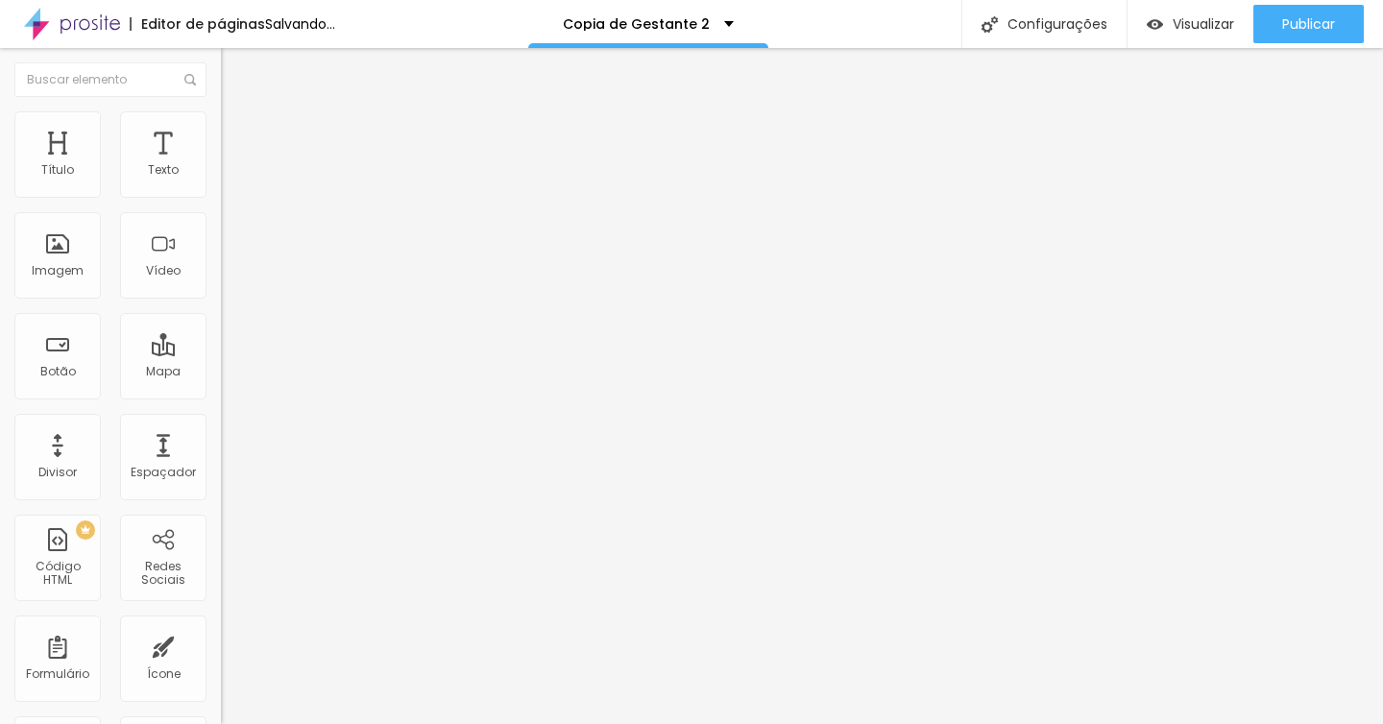
type input "21"
drag, startPoint x: 90, startPoint y: 400, endPoint x: 54, endPoint y: 401, distance: 36.5
type input "21"
click at [221, 453] on input "range" at bounding box center [283, 460] width 124 height 15
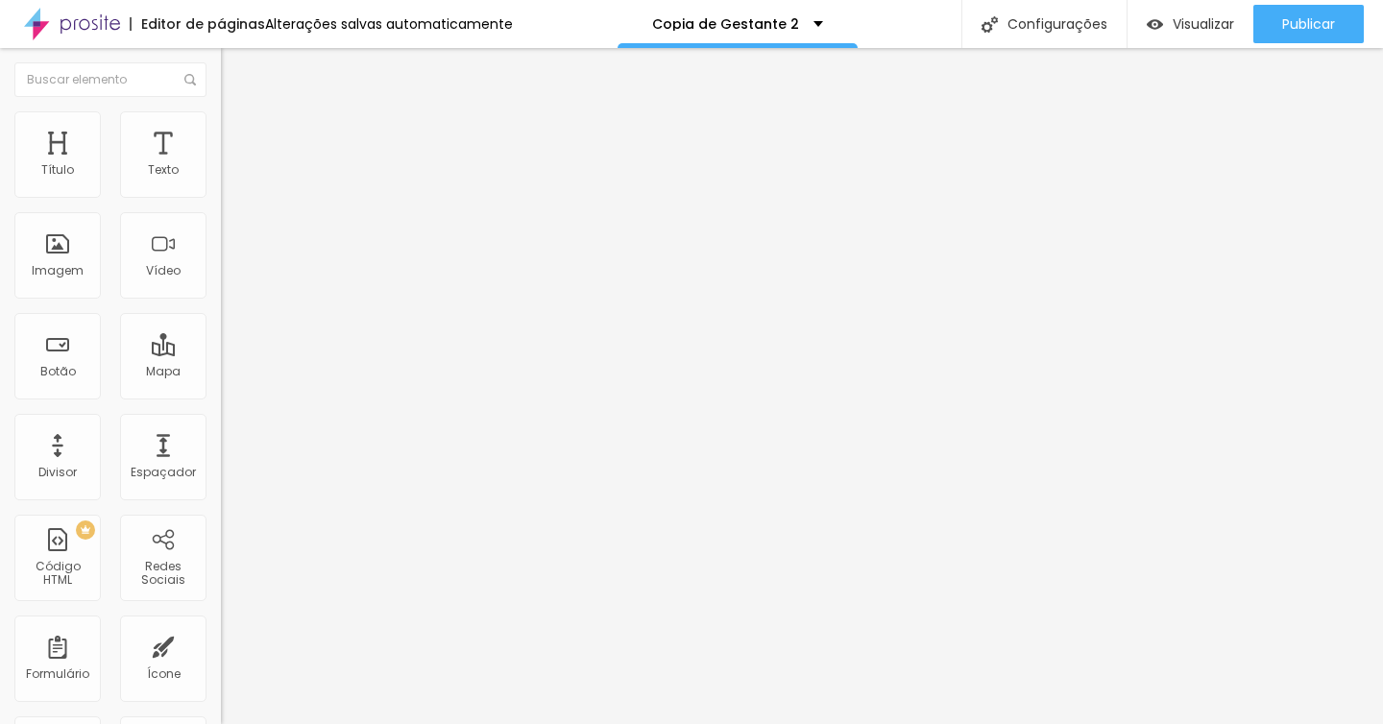
click at [238, 132] on span "Avançado" at bounding box center [269, 124] width 63 height 16
type input "14"
type input "4"
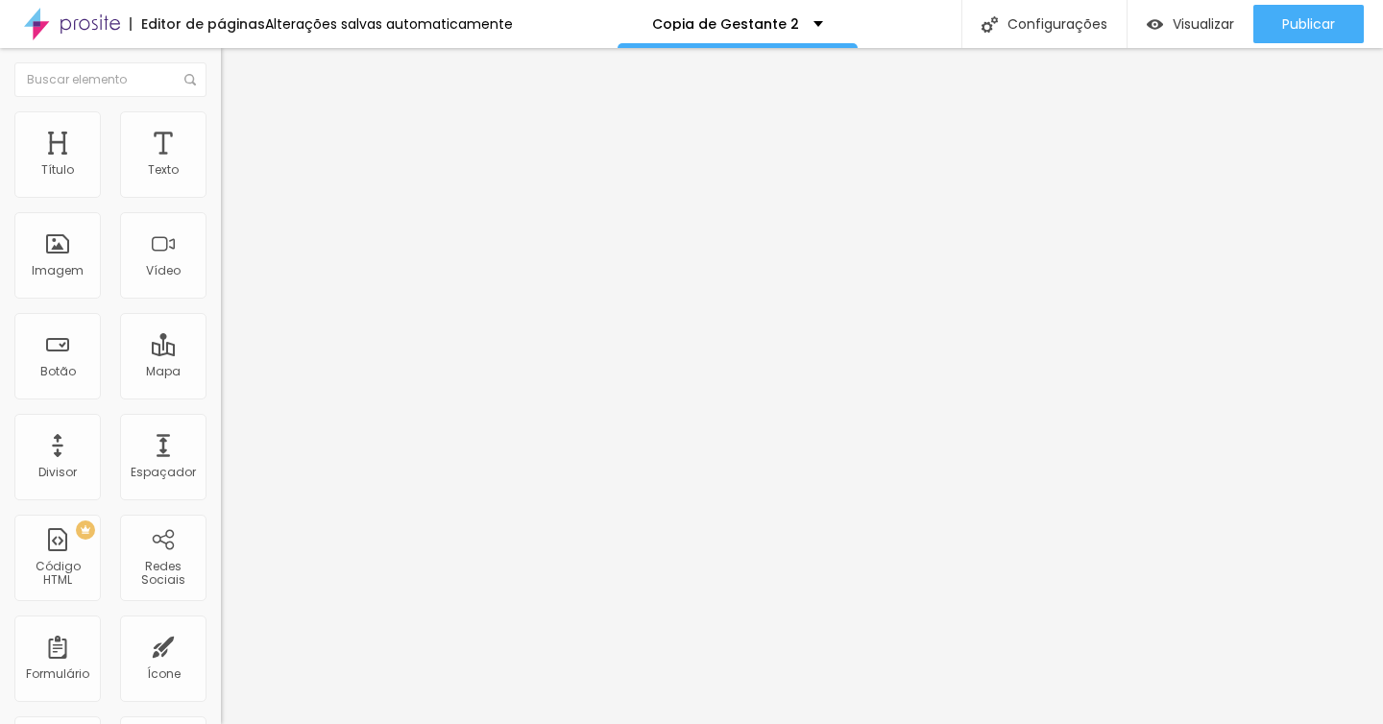
type input "1"
type input "0"
drag, startPoint x: 60, startPoint y: 193, endPoint x: 36, endPoint y: 193, distance: 23.0
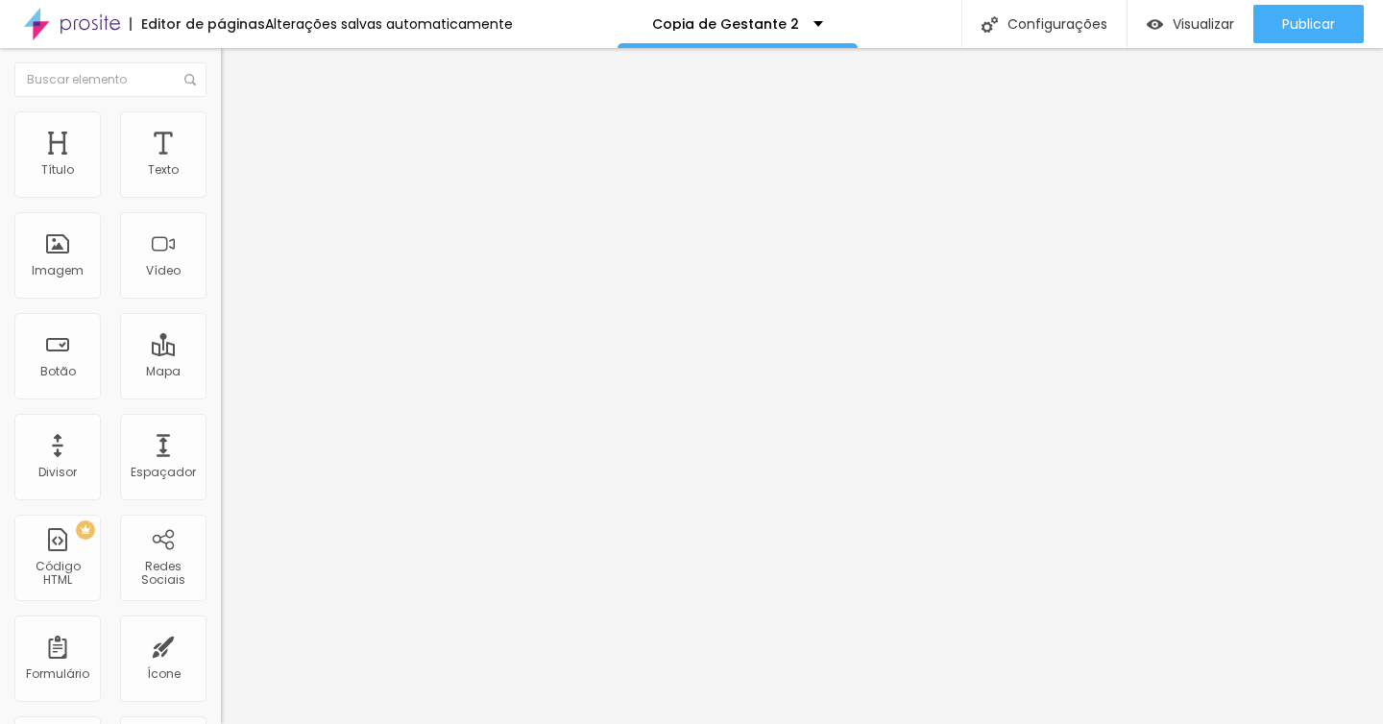
type input "0"
click at [221, 353] on input "range" at bounding box center [283, 360] width 124 height 15
type input "56"
type input "54"
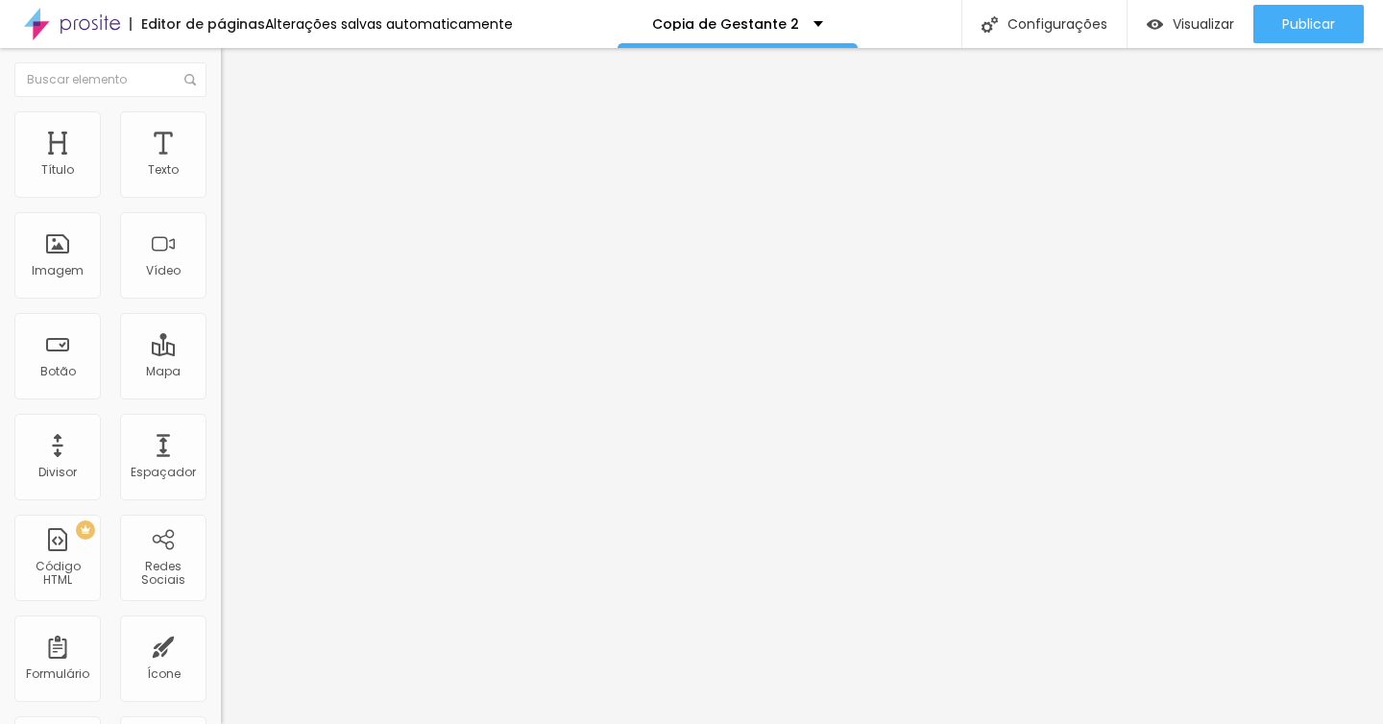
type input "54"
type input "44"
type input "43"
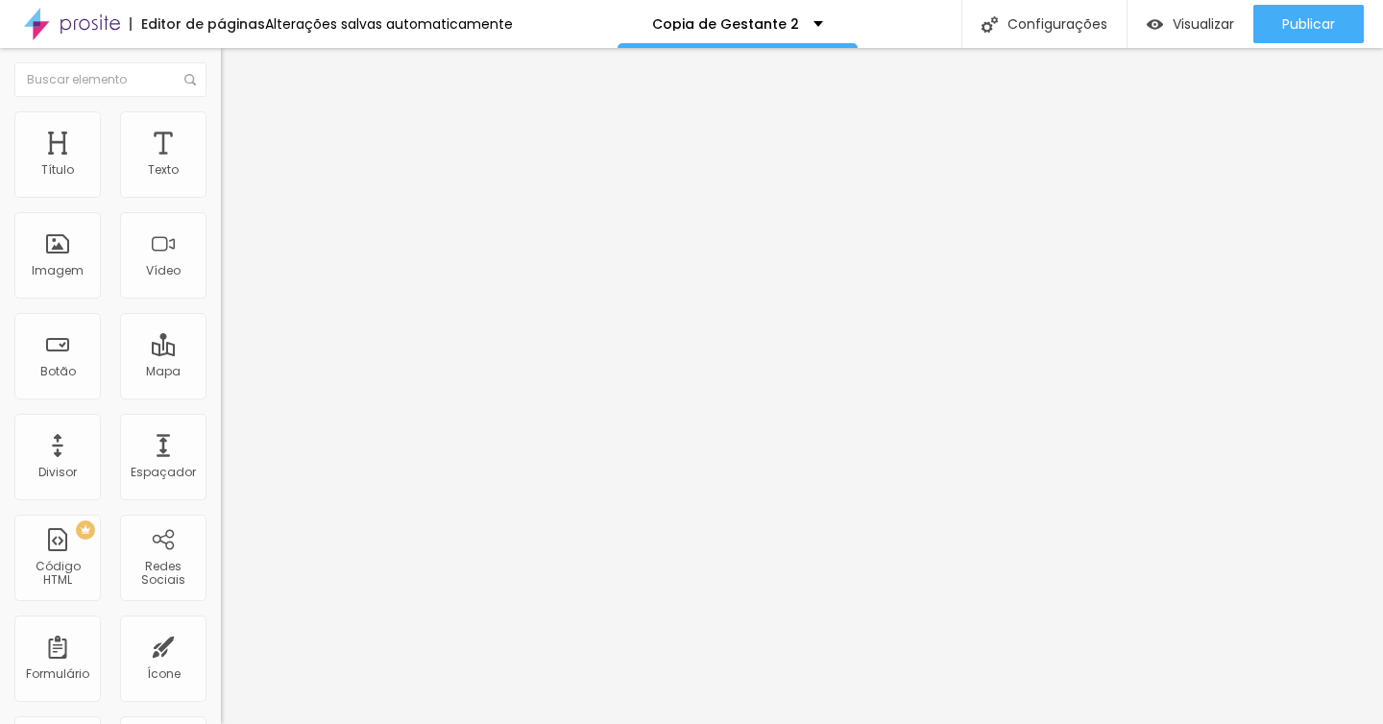
type input "42"
type input "41"
type input "40"
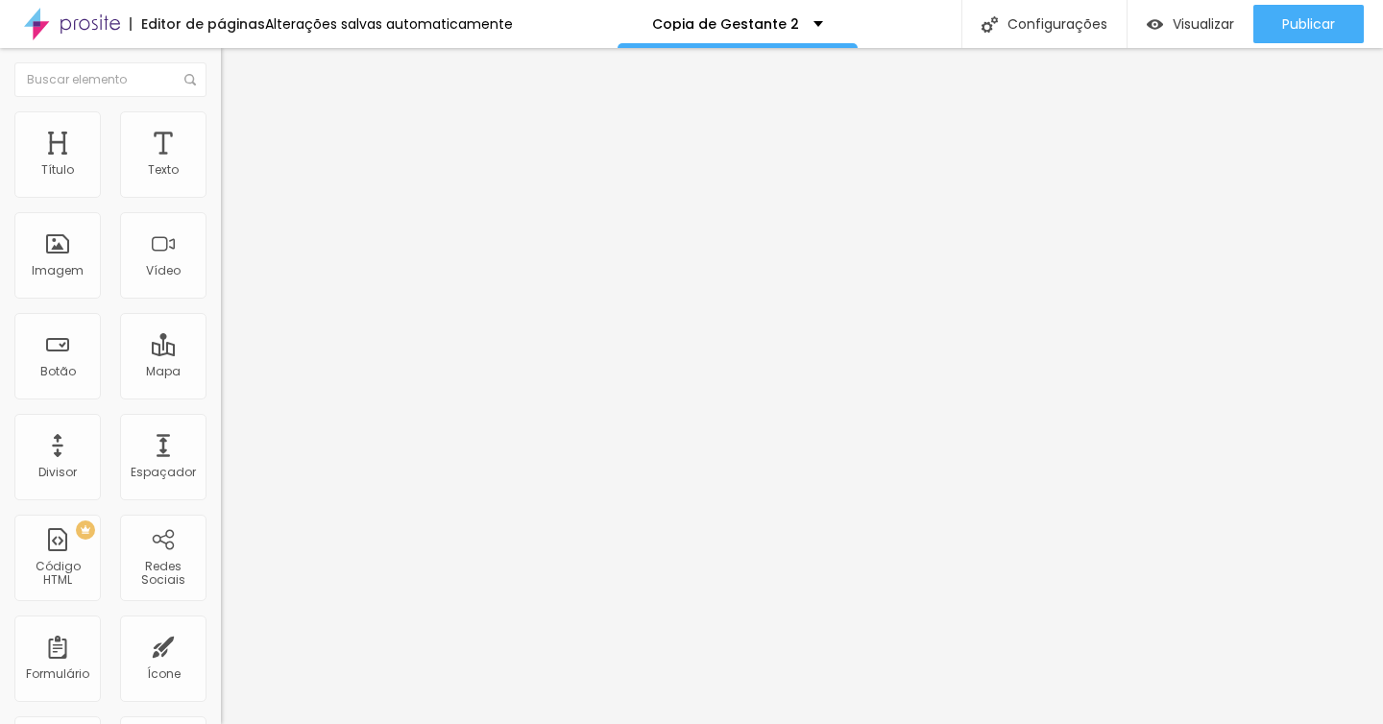
type input "40"
type input "39"
type input "38"
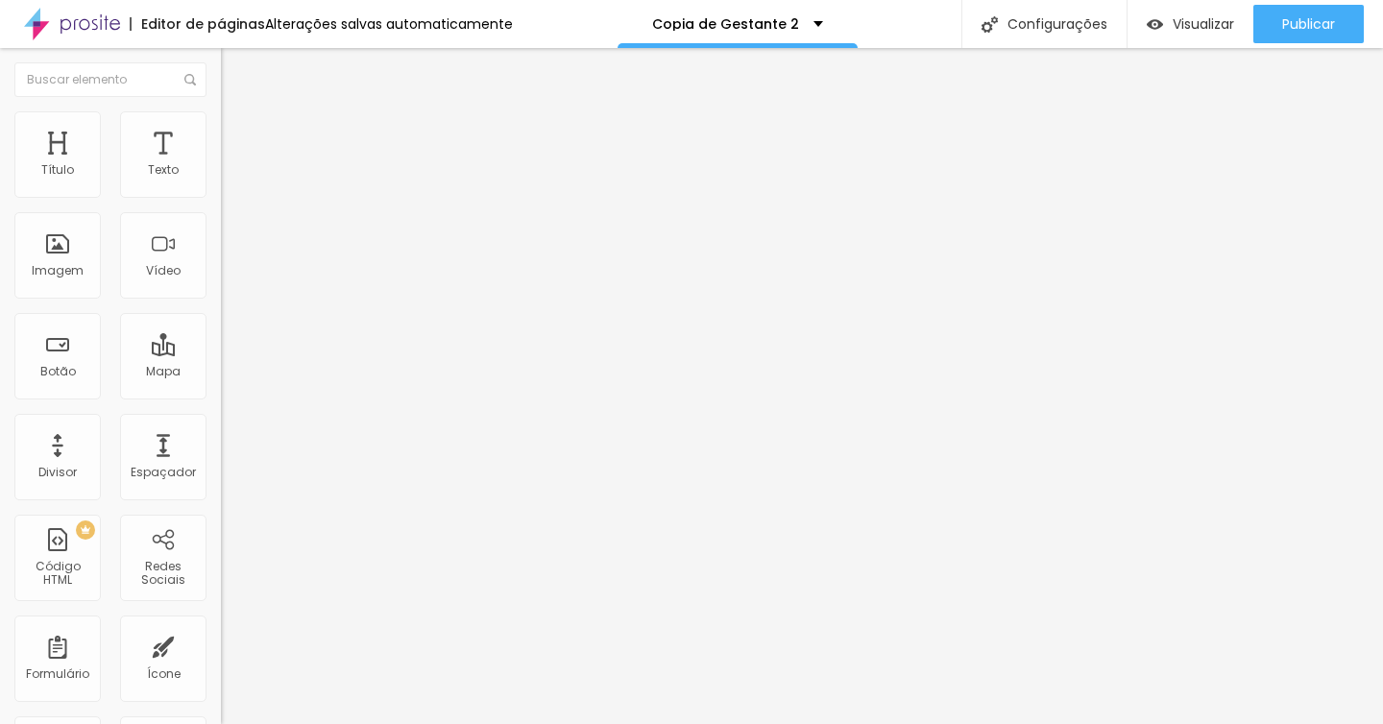
type input "37"
type input "36"
type input "35"
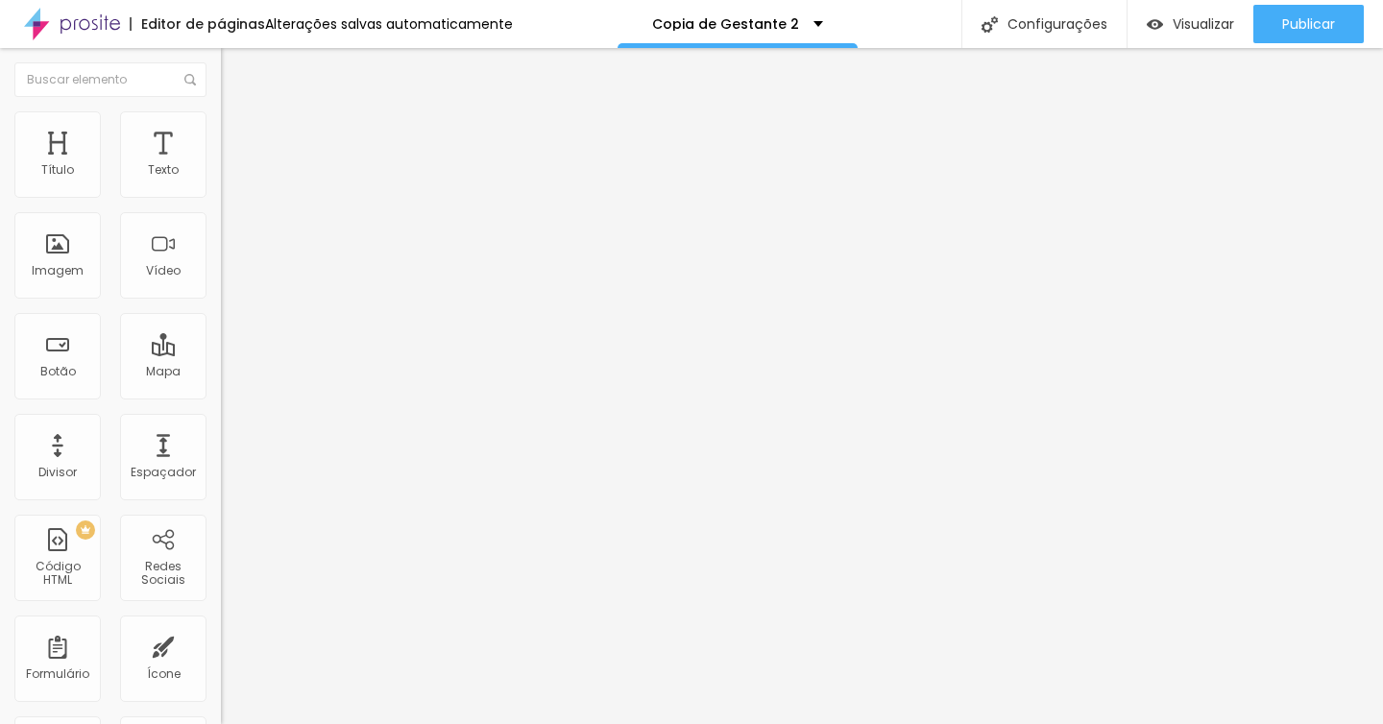
type input "35"
type input "34"
type input "33"
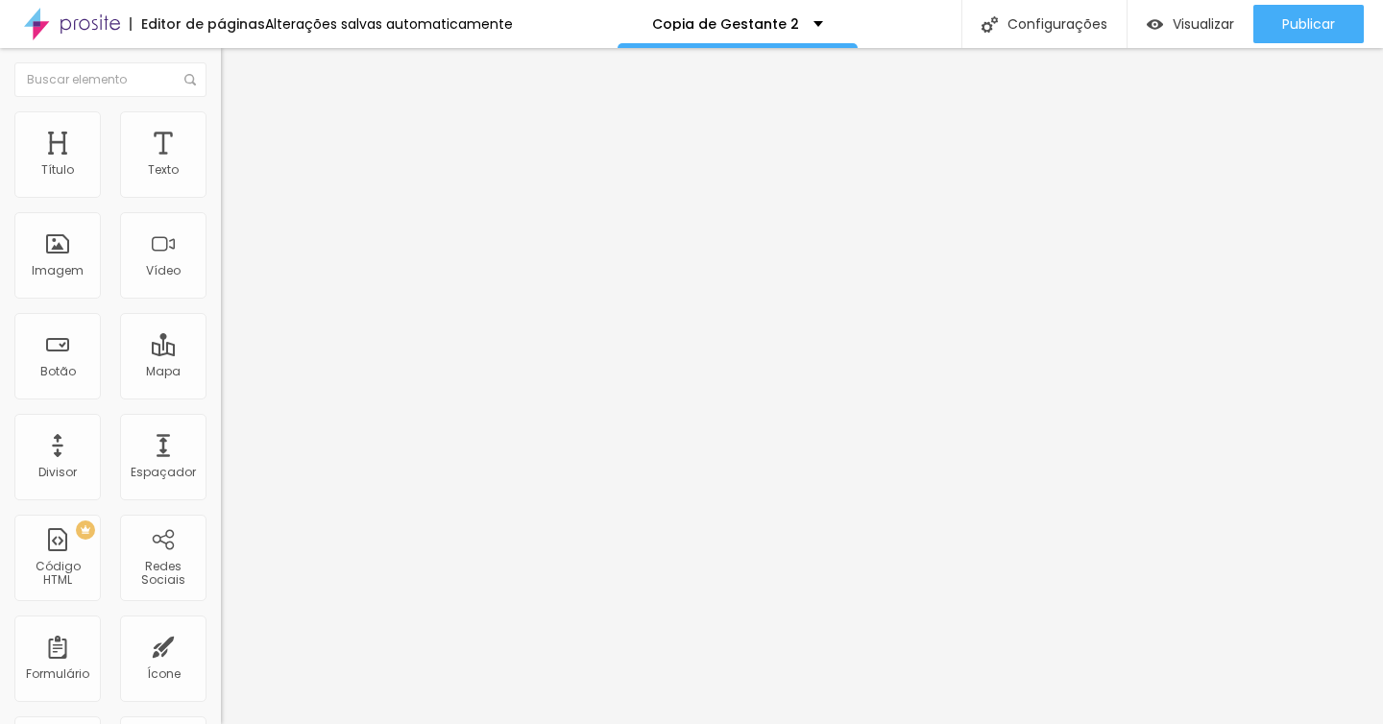
type input "32"
type input "31"
type input "30"
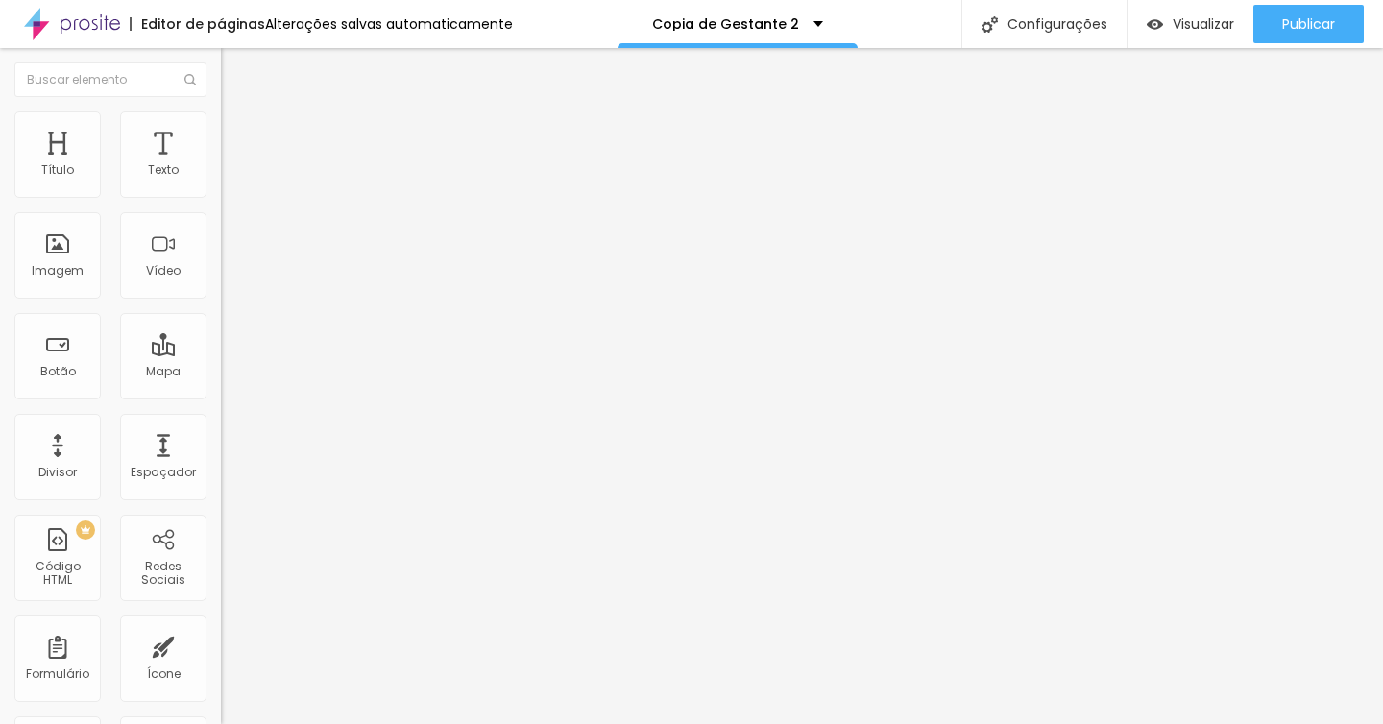
type input "30"
type input "29"
type input "28"
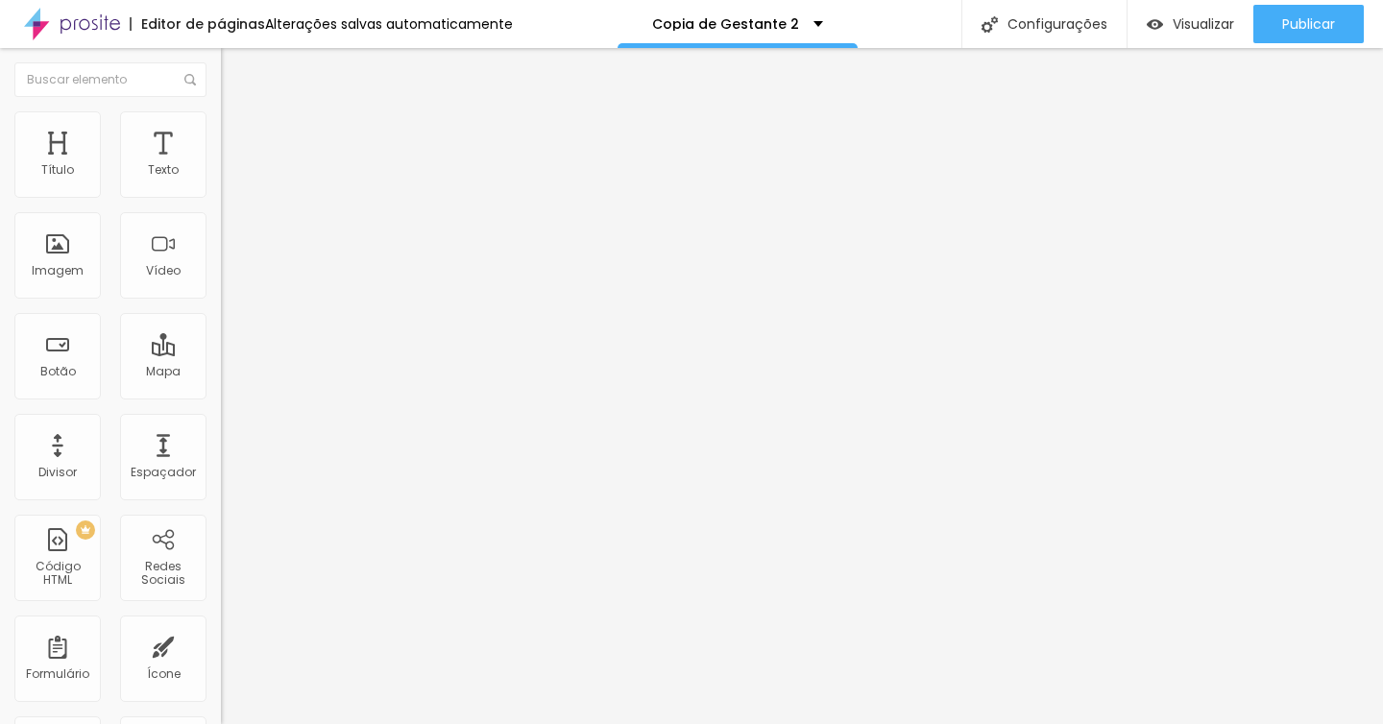
type input "27"
type input "26"
type input "25"
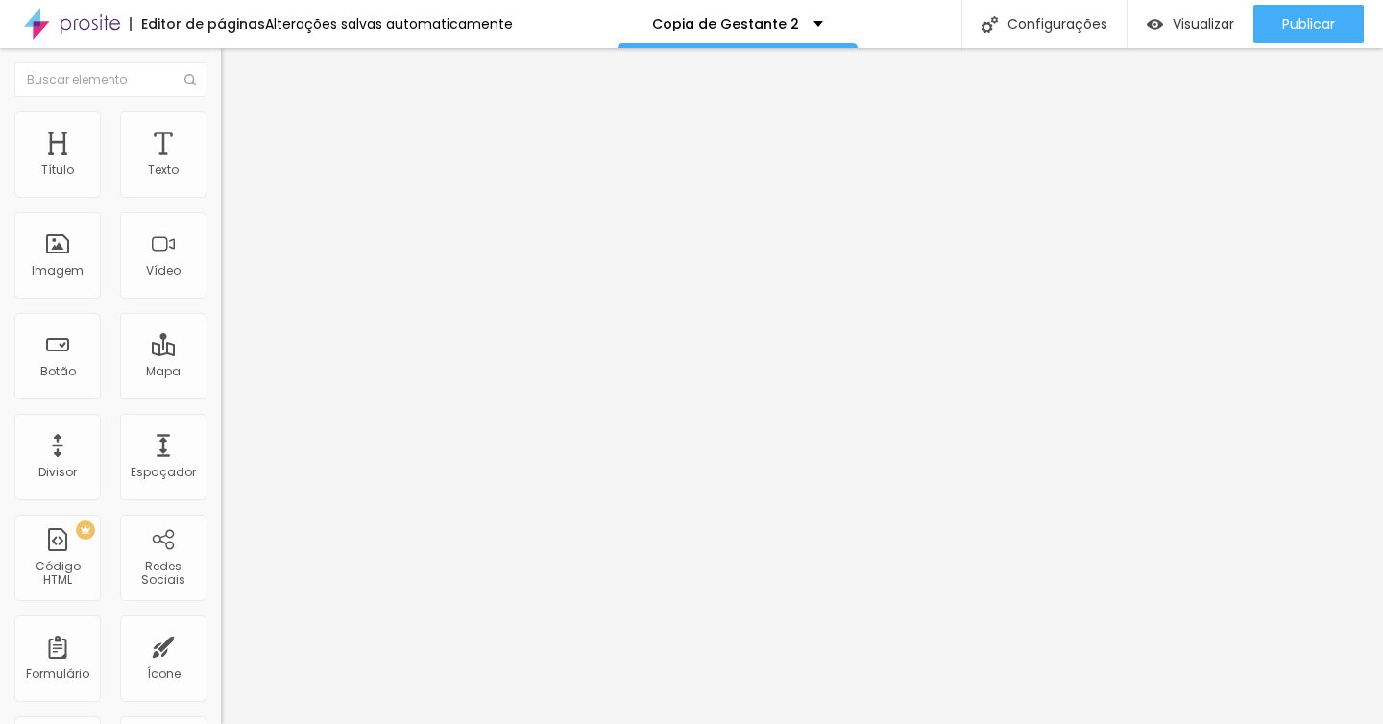
type input "25"
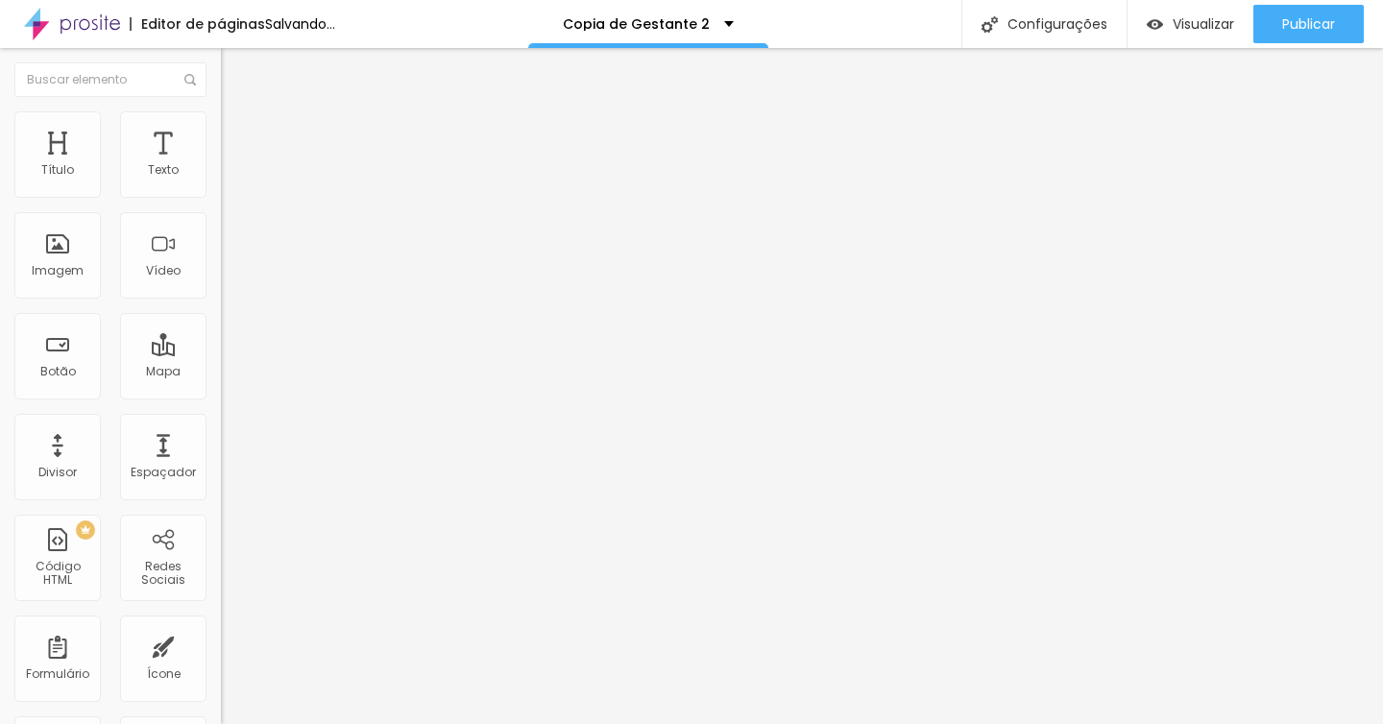
type input "24"
type input "23"
type input "22"
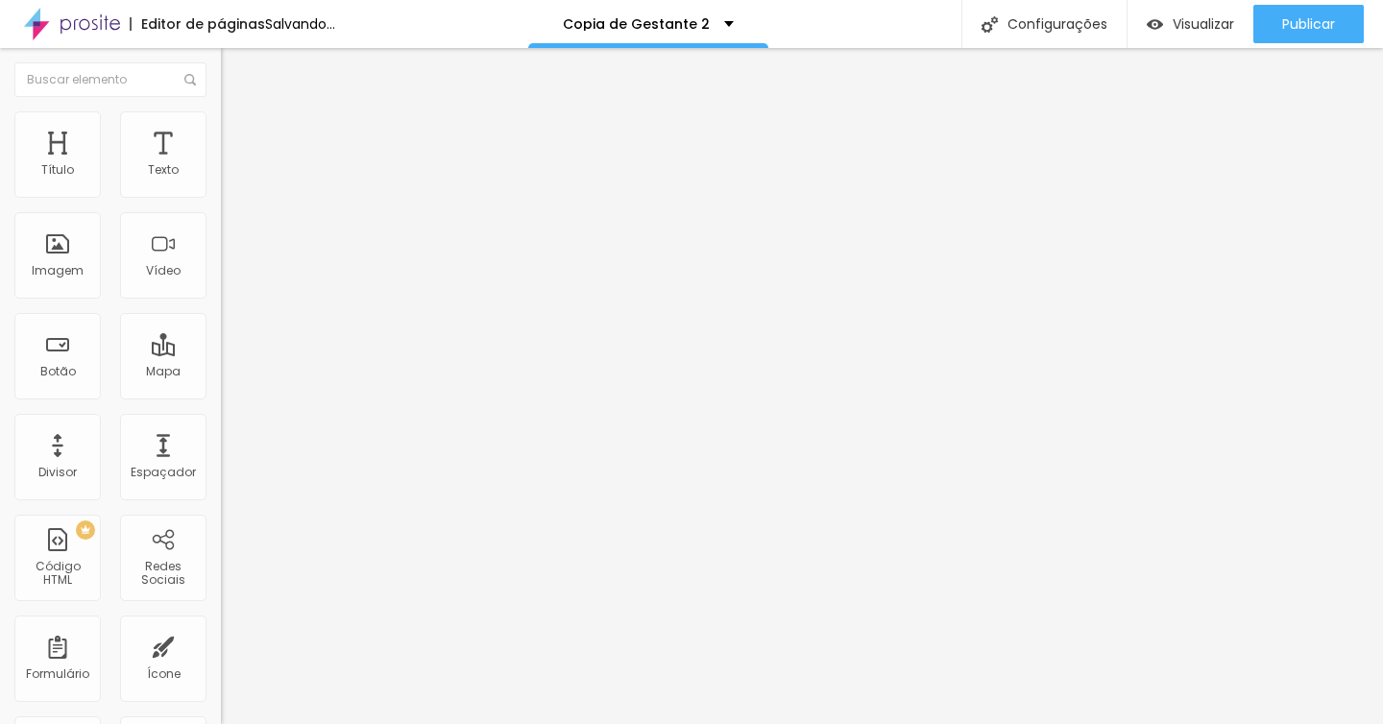
type input "22"
type input "21"
type input "20"
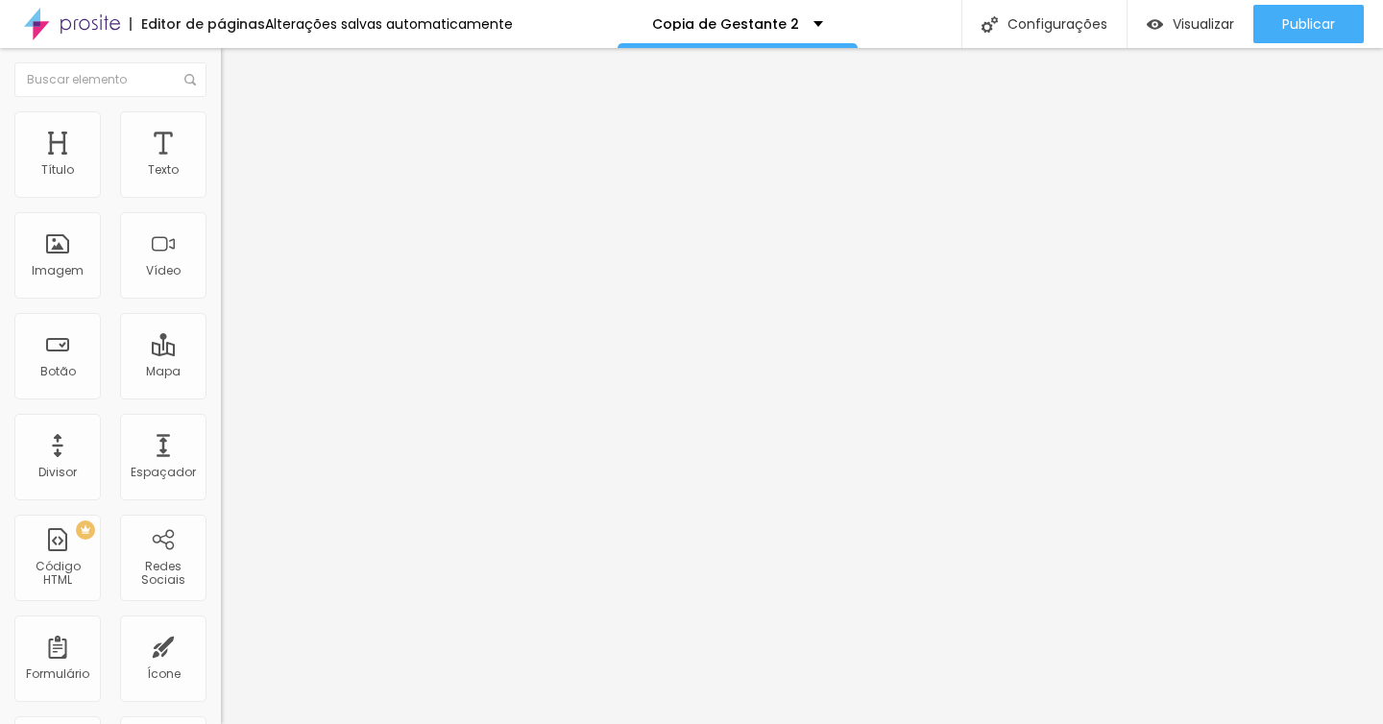
type input "21"
drag, startPoint x: 102, startPoint y: 400, endPoint x: 54, endPoint y: 401, distance: 48.0
type input "21"
click at [221, 453] on input "range" at bounding box center [283, 460] width 124 height 15
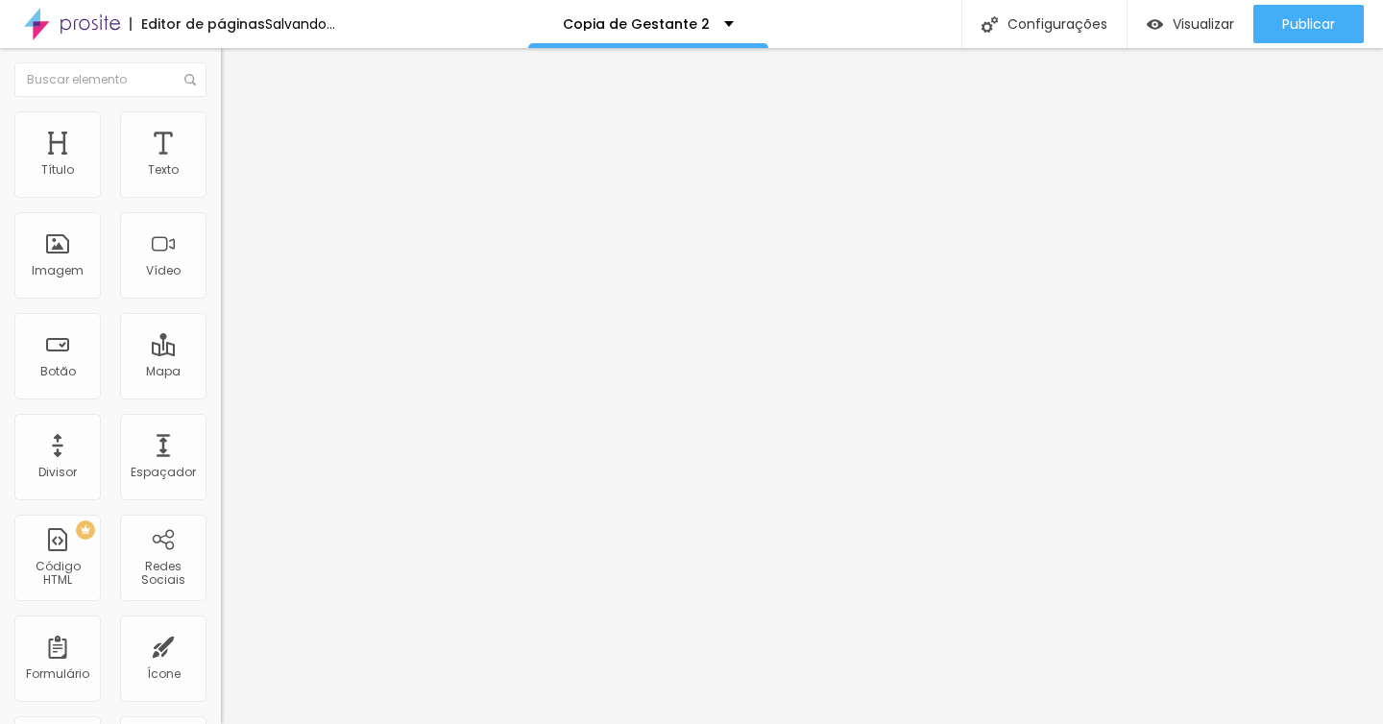
click at [221, 119] on img at bounding box center [229, 119] width 17 height 17
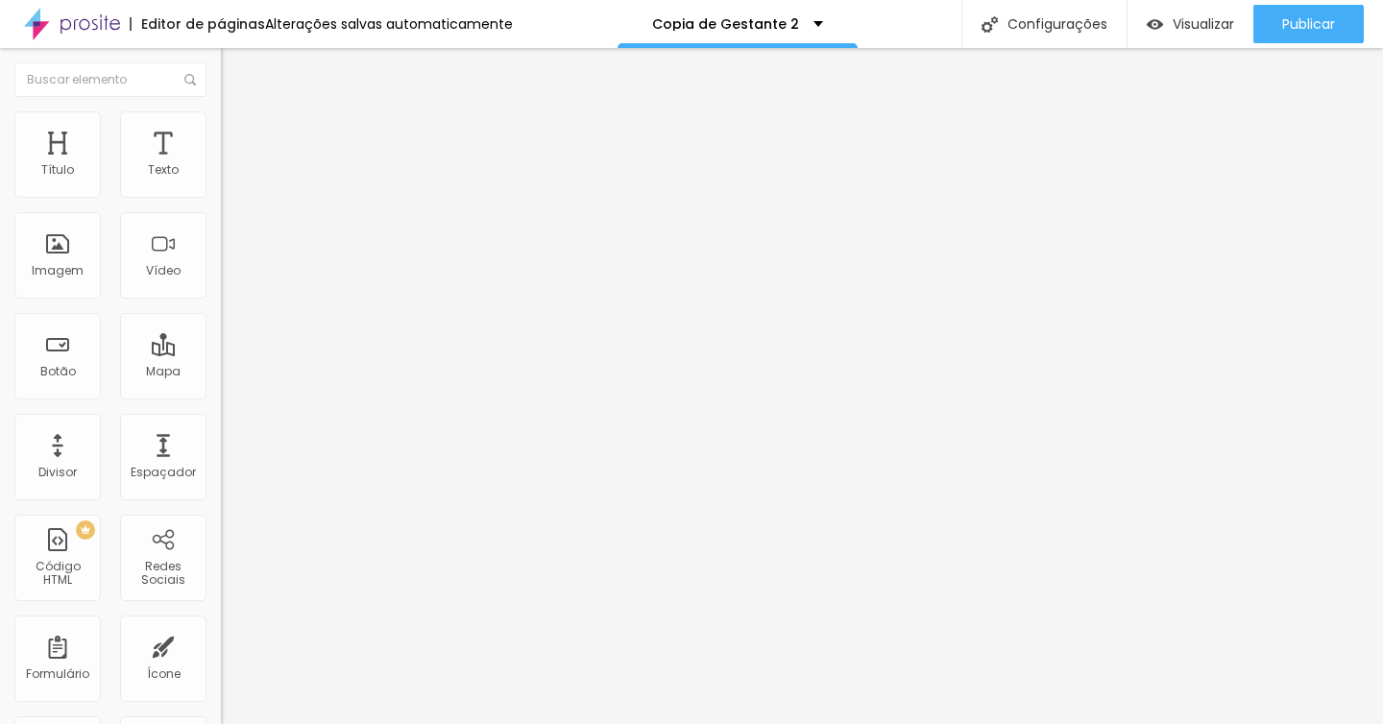
type input "8"
type input "7"
type input "0"
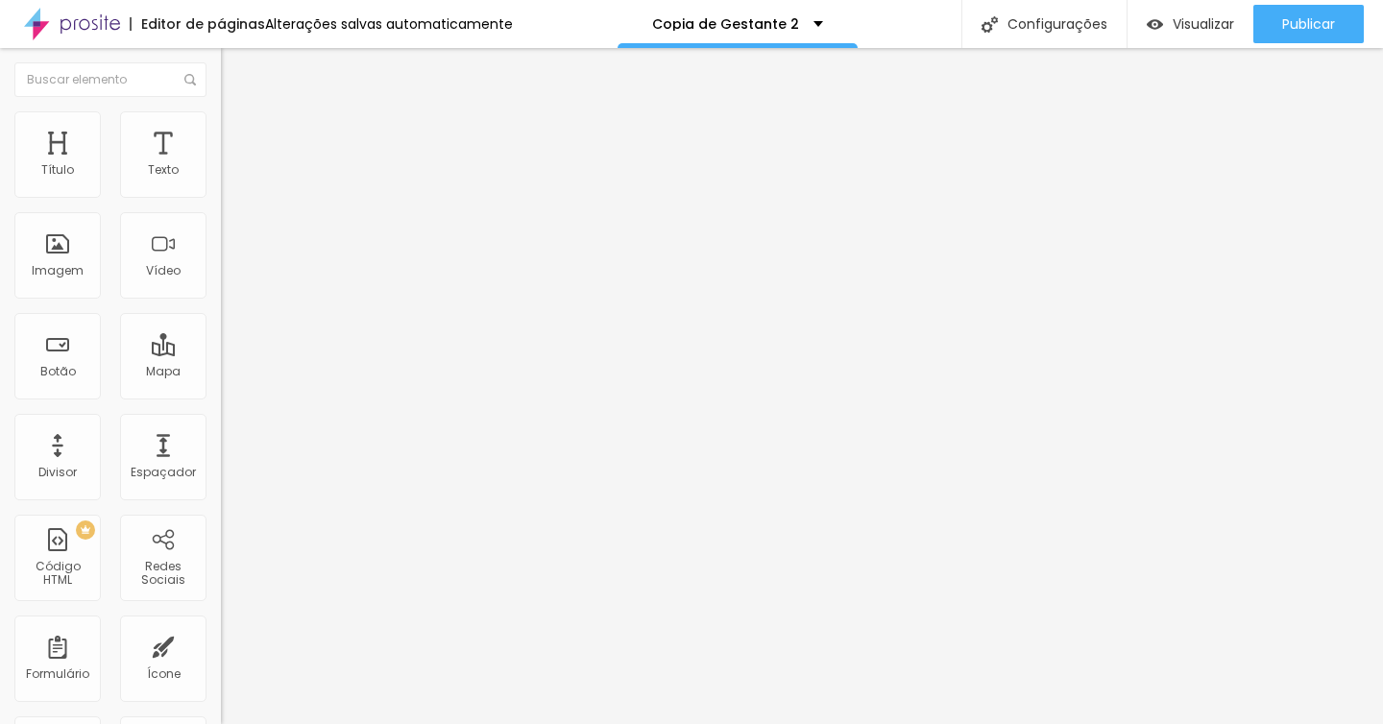
type input "0"
drag, startPoint x: 55, startPoint y: 190, endPoint x: 0, endPoint y: 190, distance: 54.7
type input "0"
click at [221, 353] on input "range" at bounding box center [283, 360] width 124 height 15
type input "40"
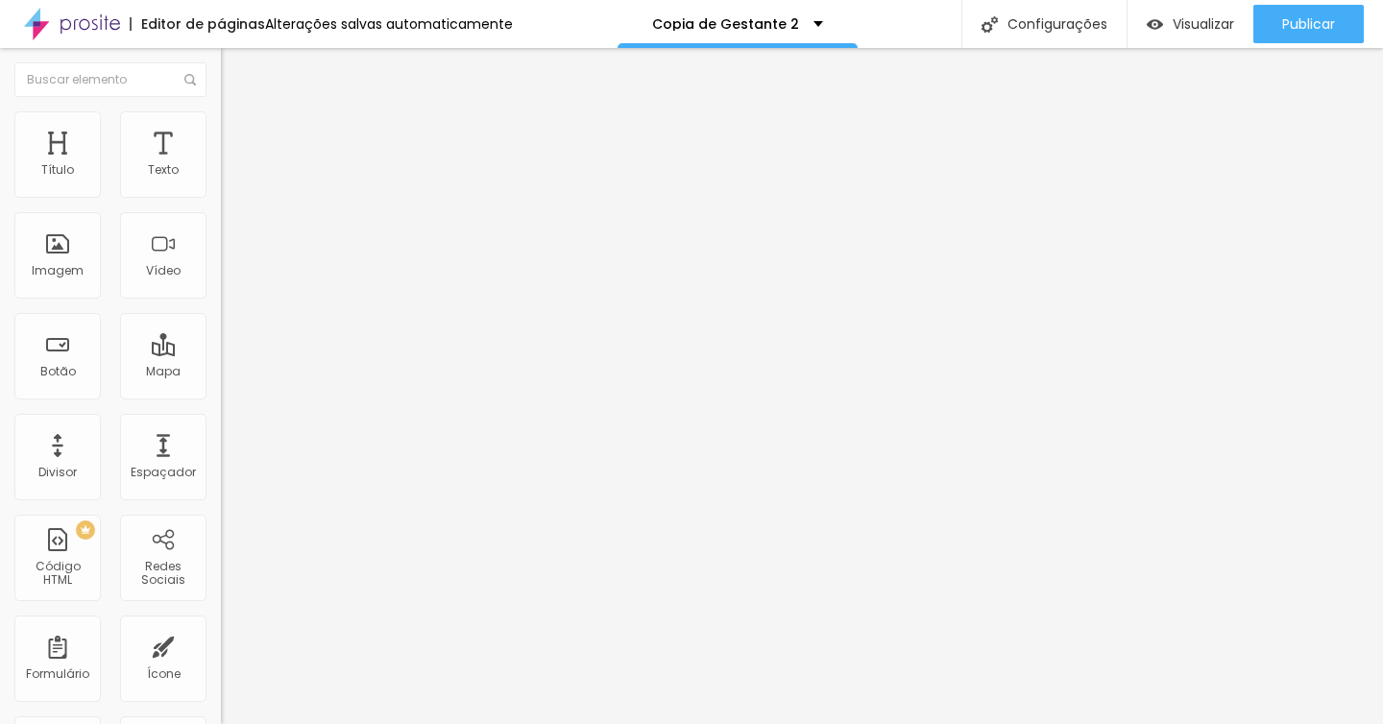
type input "40"
type input "38"
type input "36"
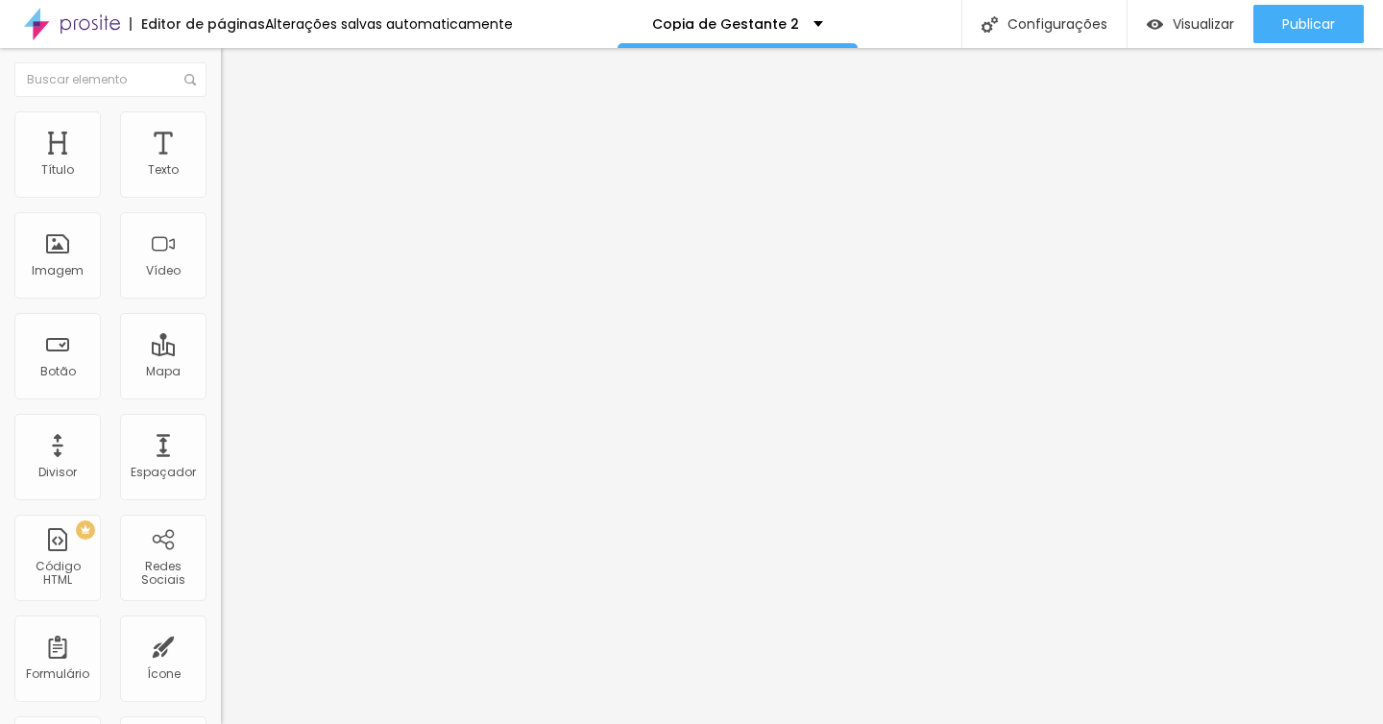
type input "34"
type input "32"
drag, startPoint x: 65, startPoint y: 358, endPoint x: 49, endPoint y: 359, distance: 16.4
click at [221, 222] on input "range" at bounding box center [283, 213] width 124 height 15
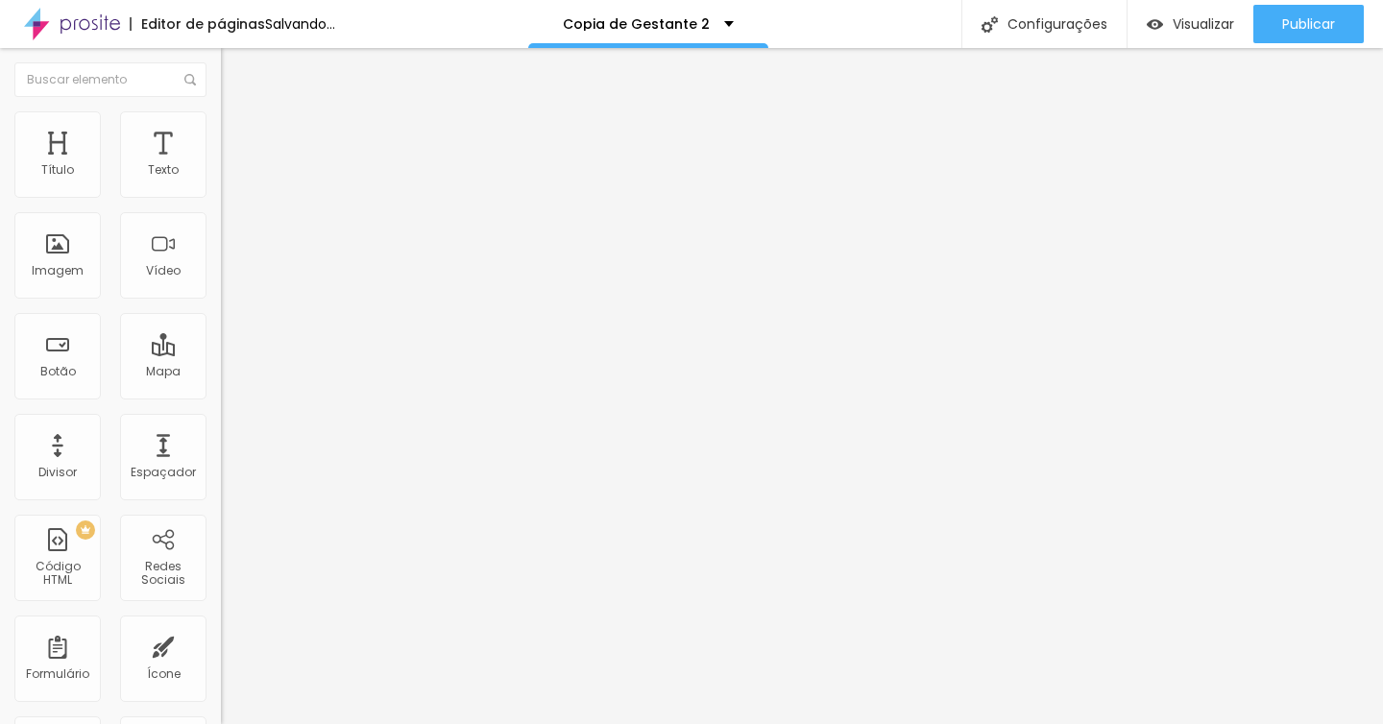
click at [232, 177] on span "Trocar icone" at bounding box center [274, 168] width 85 height 16
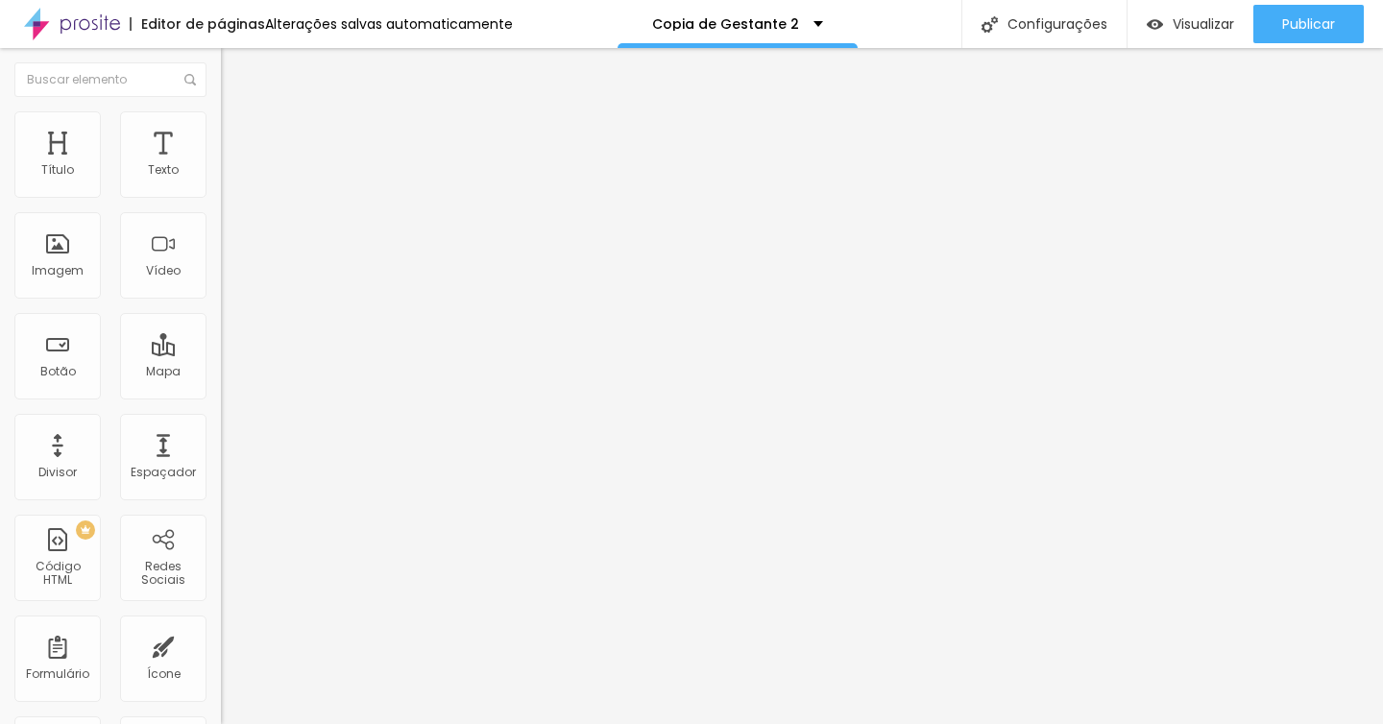
scroll to position [411, 754]
click at [232, 177] on span "Trocar icone" at bounding box center [274, 168] width 85 height 16
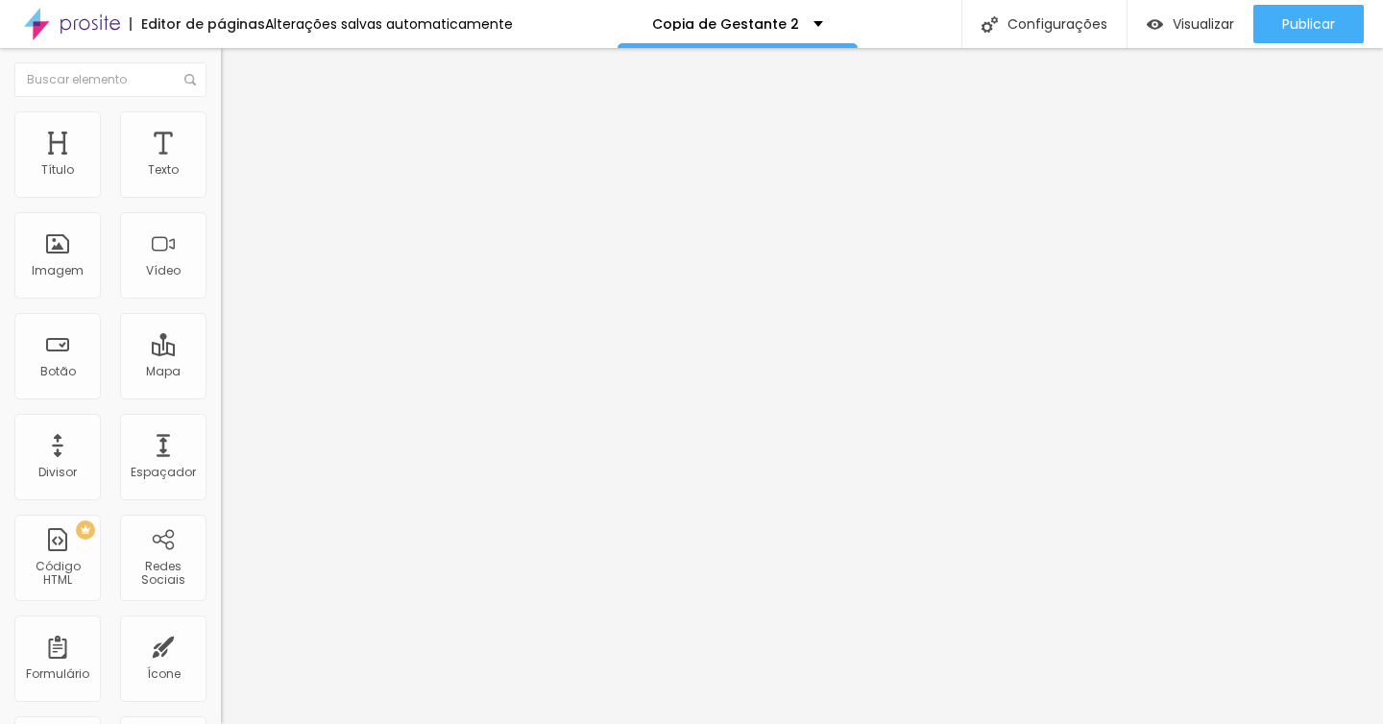
click at [221, 128] on li "Estilo" at bounding box center [331, 120] width 221 height 19
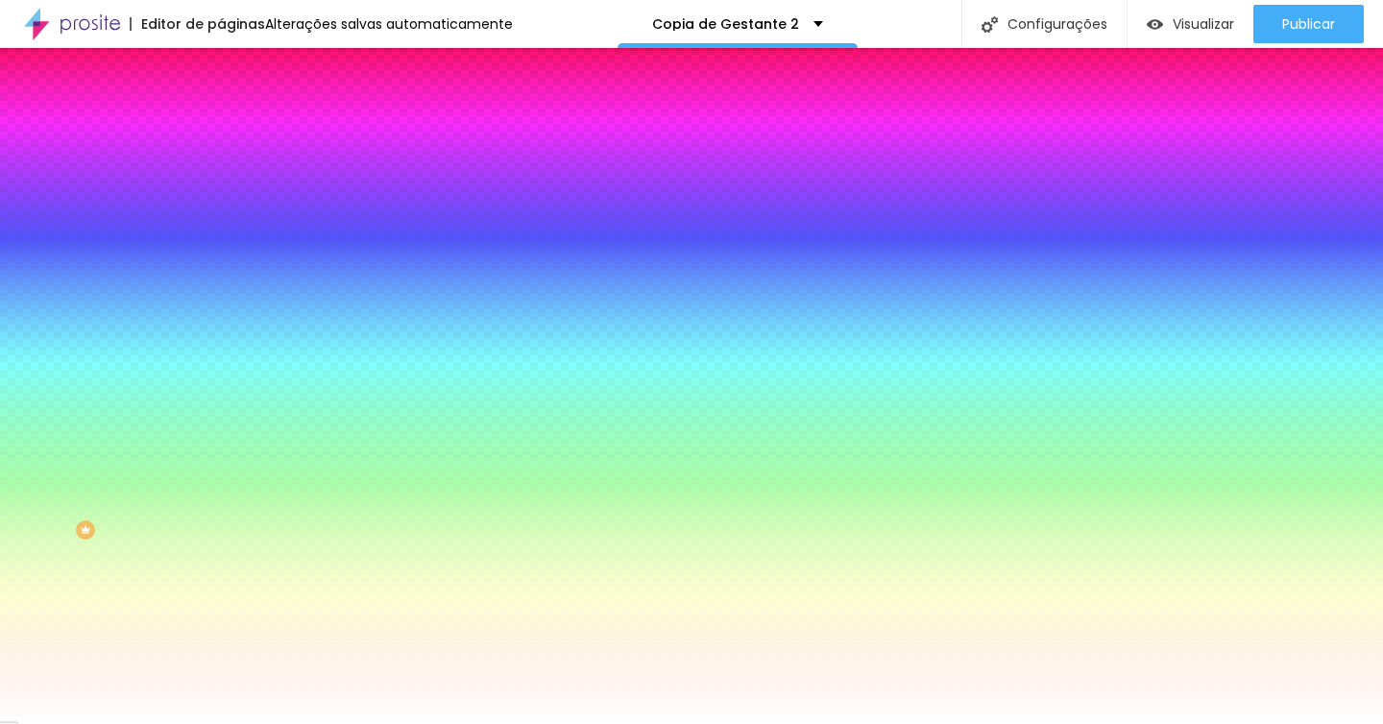
click at [221, 197] on input "#000000" at bounding box center [336, 192] width 230 height 19
drag, startPoint x: 198, startPoint y: 194, endPoint x: 55, endPoint y: 177, distance: 144.1
click at [221, 177] on div "Cor do icone Voltar ao padrão #000000" at bounding box center [331, 176] width 221 height 53
paste input "686D71"
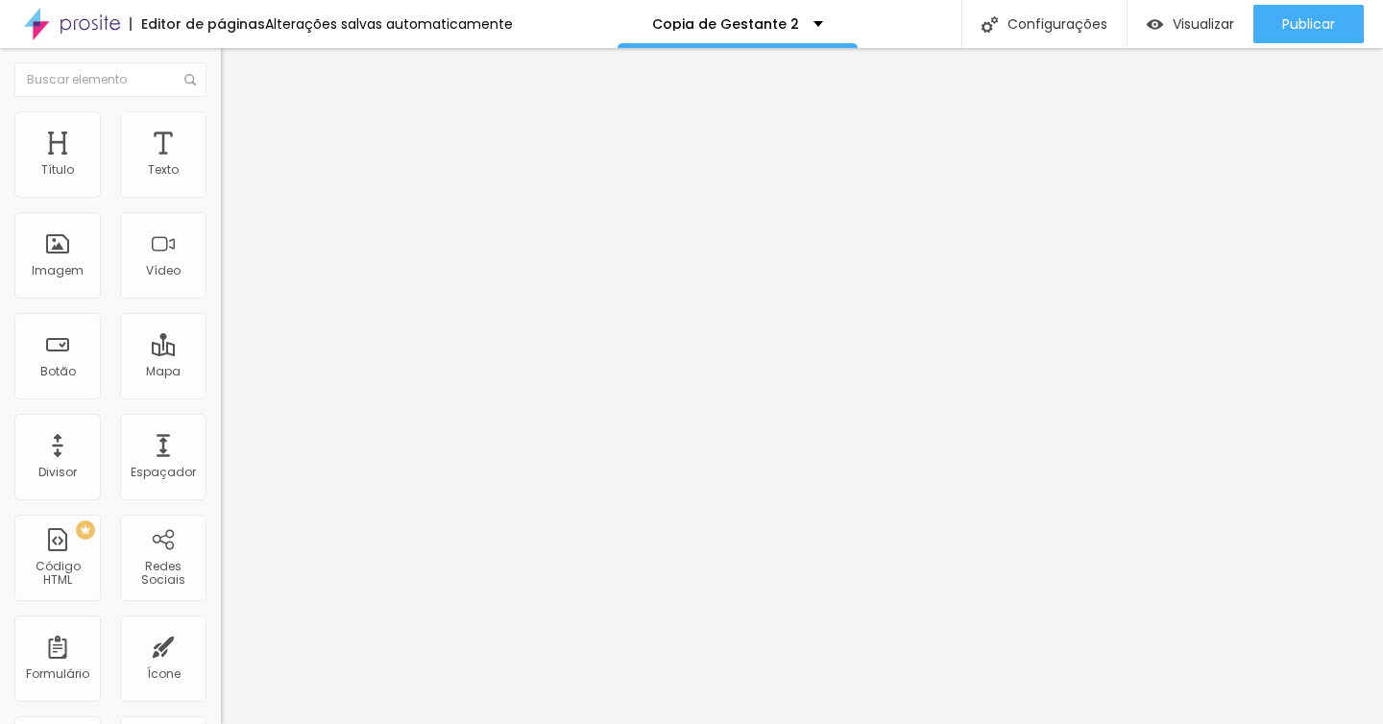
click at [221, 126] on li "Estilo" at bounding box center [331, 120] width 221 height 19
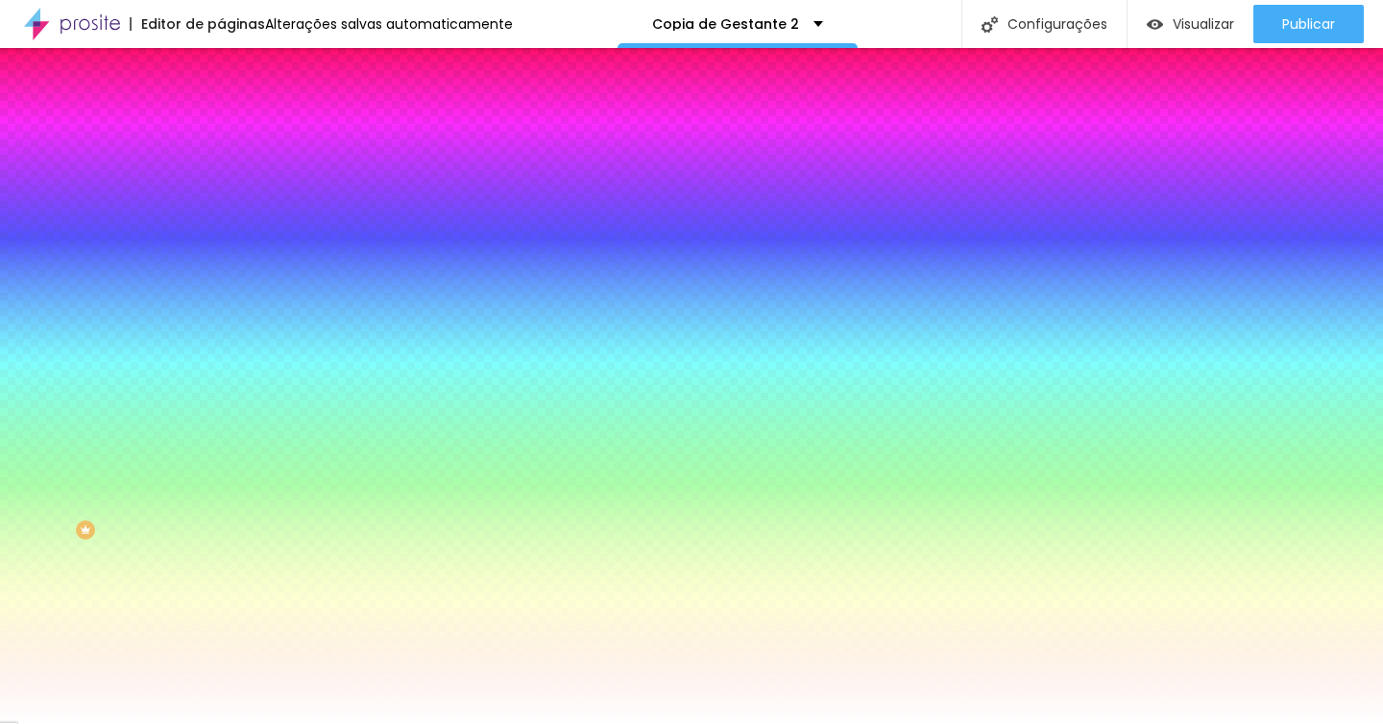
drag, startPoint x: 199, startPoint y: 195, endPoint x: 132, endPoint y: 187, distance: 67.6
click at [221, 187] on div "#000000" at bounding box center [331, 192] width 221 height 19
paste input "686D71"
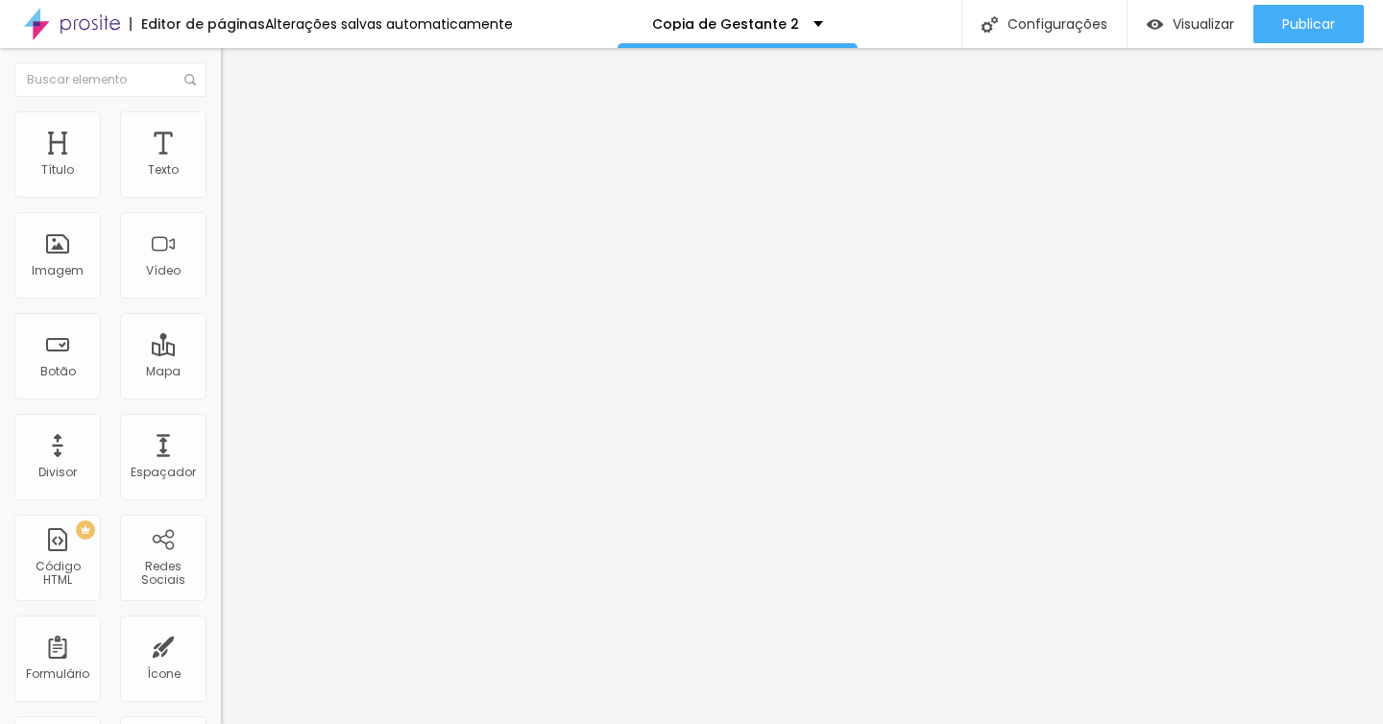
click at [221, 126] on li "Estilo" at bounding box center [331, 120] width 221 height 19
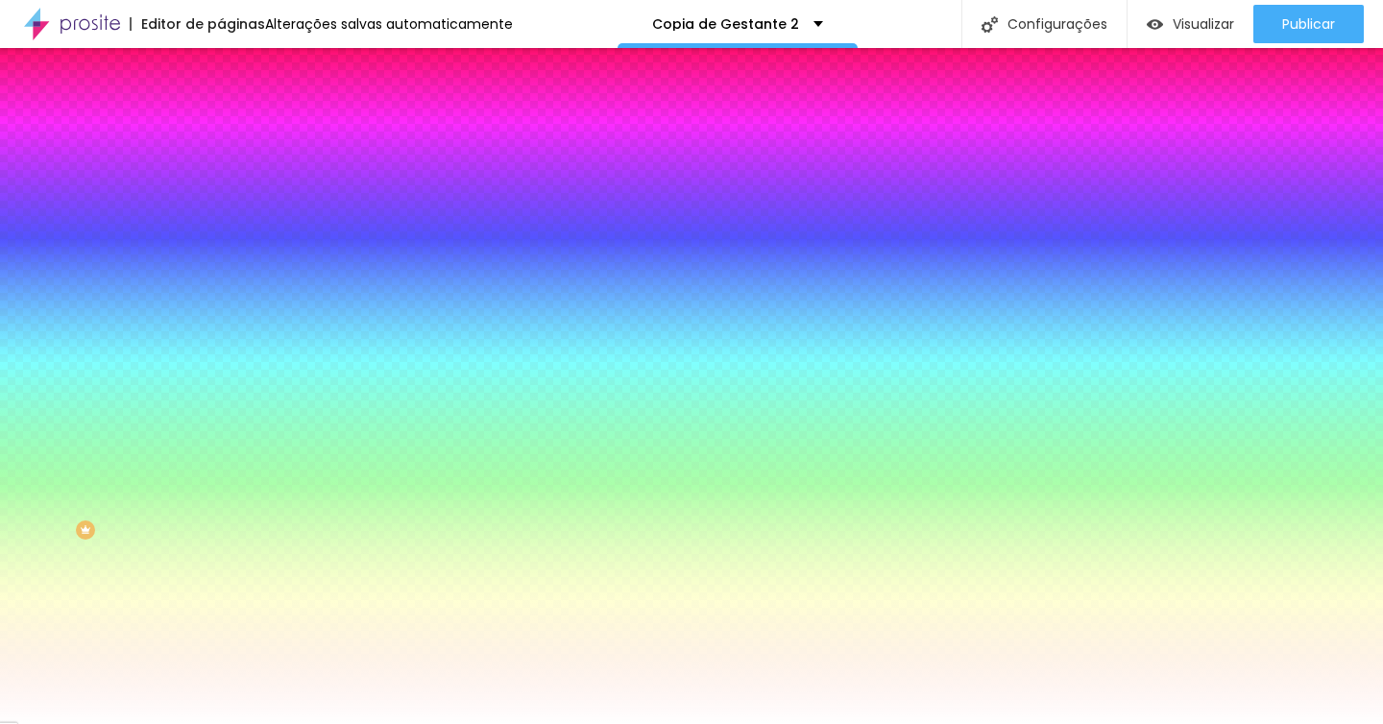
drag, startPoint x: 199, startPoint y: 194, endPoint x: 147, endPoint y: 193, distance: 51.9
click at [221, 193] on input "#000000" at bounding box center [336, 192] width 230 height 19
paste input "686D71"
click at [238, 135] on span "Avançado" at bounding box center [269, 143] width 63 height 16
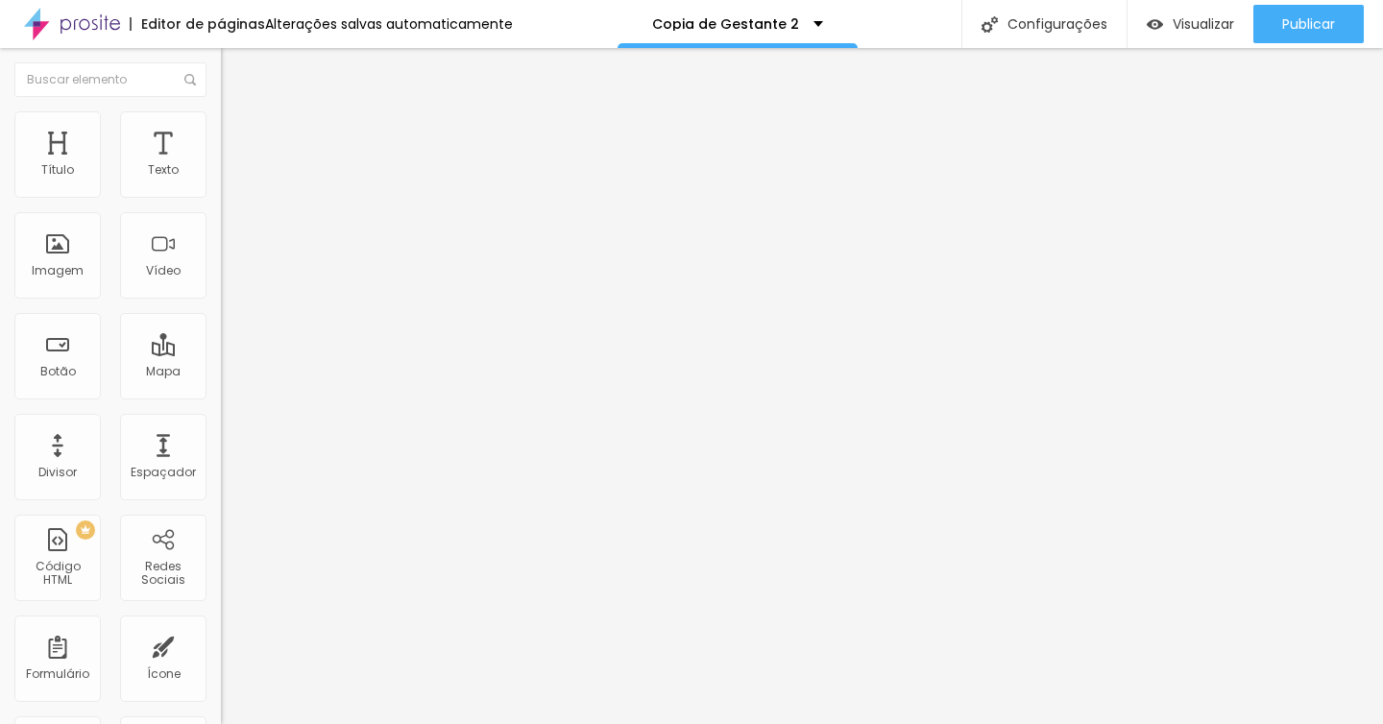
drag, startPoint x: 53, startPoint y: 192, endPoint x: 31, endPoint y: 192, distance: 22.1
click at [221, 192] on div "0 Espaço de cima" at bounding box center [331, 286] width 221 height 272
click at [221, 124] on li "Estilo" at bounding box center [331, 120] width 221 height 19
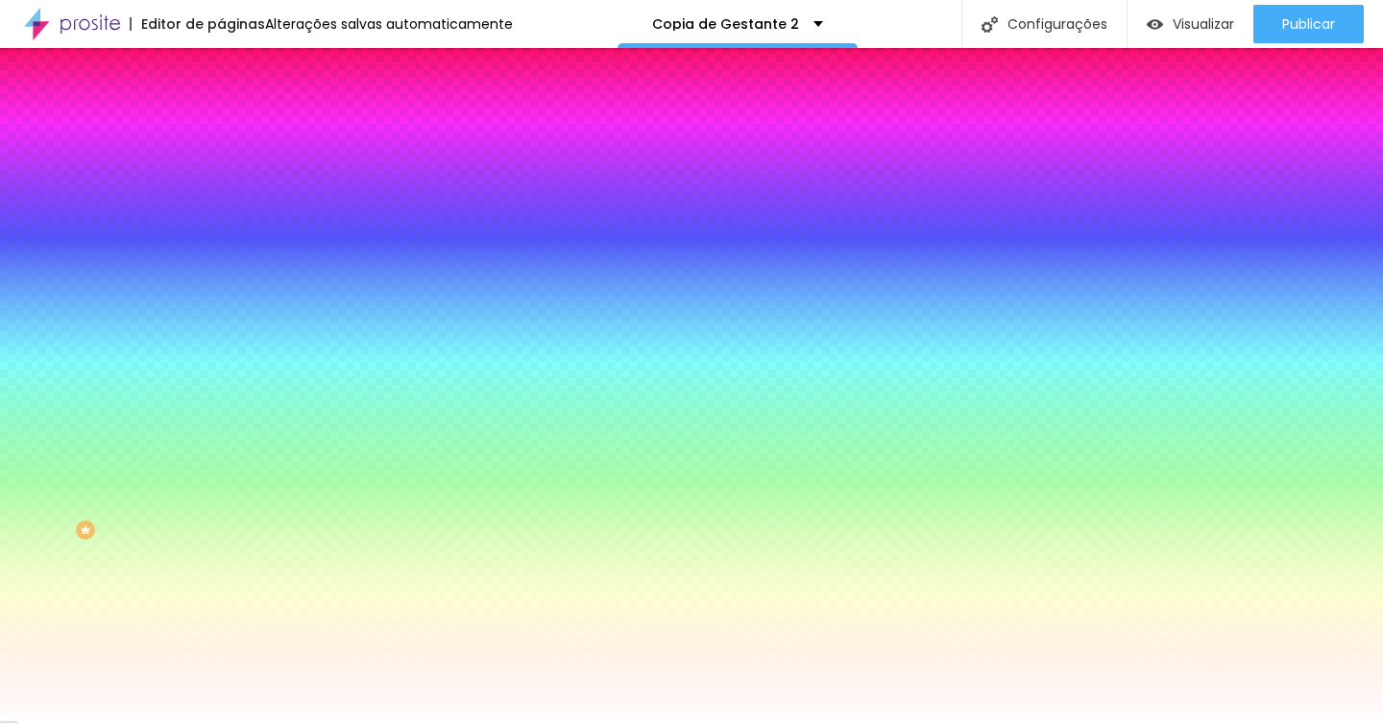
click at [238, 135] on span "Avançado" at bounding box center [269, 143] width 63 height 16
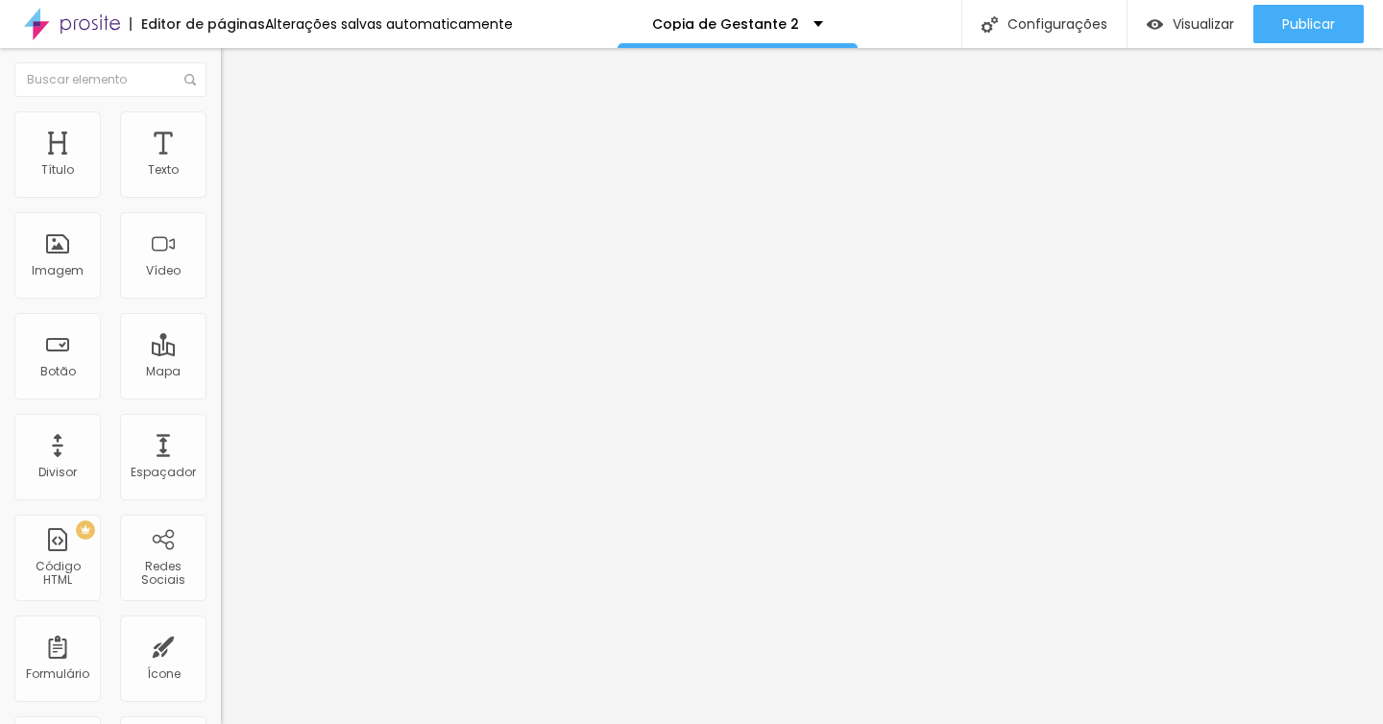
drag, startPoint x: 53, startPoint y: 190, endPoint x: 33, endPoint y: 190, distance: 20.2
click at [221, 373] on input "range" at bounding box center [283, 380] width 124 height 15
drag, startPoint x: 53, startPoint y: 222, endPoint x: 17, endPoint y: 222, distance: 35.5
click at [221, 644] on input "range" at bounding box center [283, 651] width 124 height 15
click at [238, 132] on span "Estilo" at bounding box center [253, 124] width 30 height 16
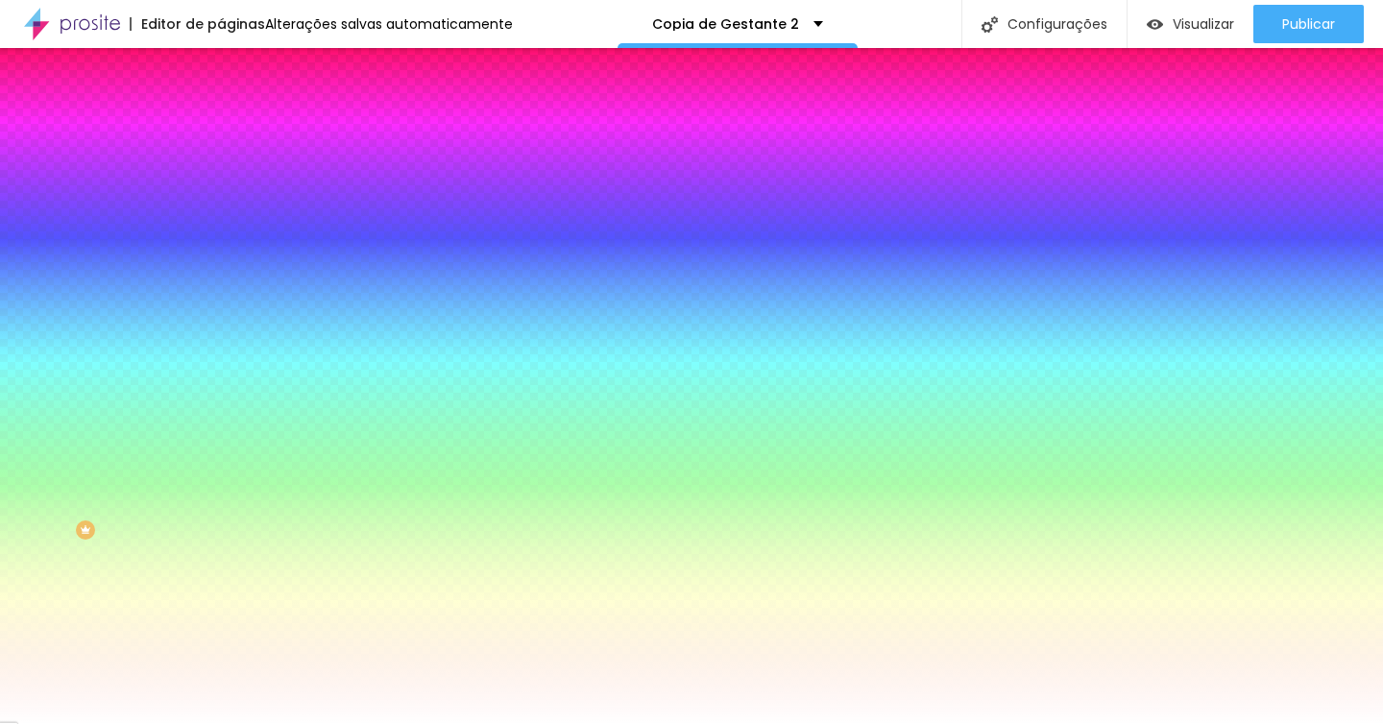
click at [238, 140] on span "Avançado" at bounding box center [269, 143] width 63 height 16
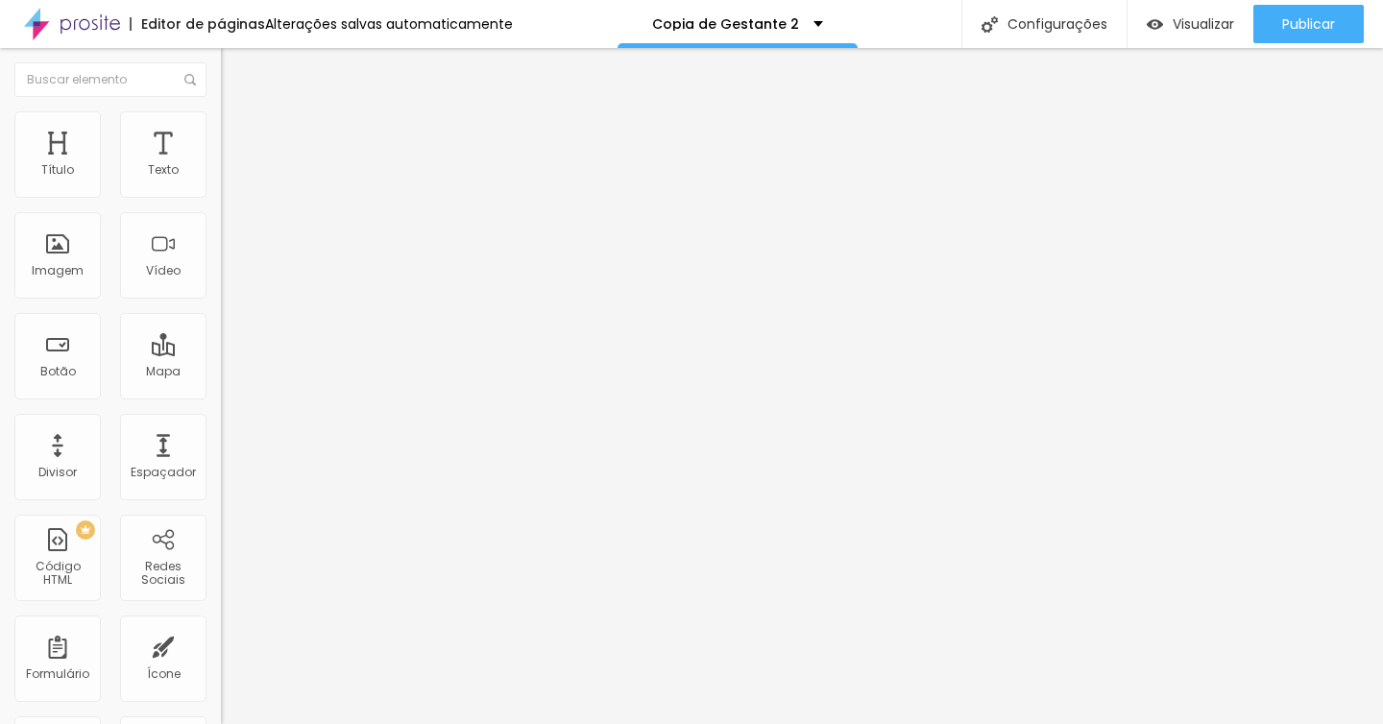
drag, startPoint x: 52, startPoint y: 230, endPoint x: 3, endPoint y: 231, distance: 49.0
click at [221, 231] on div "0 Espaço de cima 10 Espaço de baixo ID Html Classes Html Visível nos dispositiv…" at bounding box center [331, 553] width 221 height 807
drag, startPoint x: 54, startPoint y: 222, endPoint x: 8, endPoint y: 222, distance: 46.1
click at [221, 644] on input "range" at bounding box center [283, 651] width 124 height 15
click at [221, 124] on li "Estilo" at bounding box center [331, 120] width 221 height 19
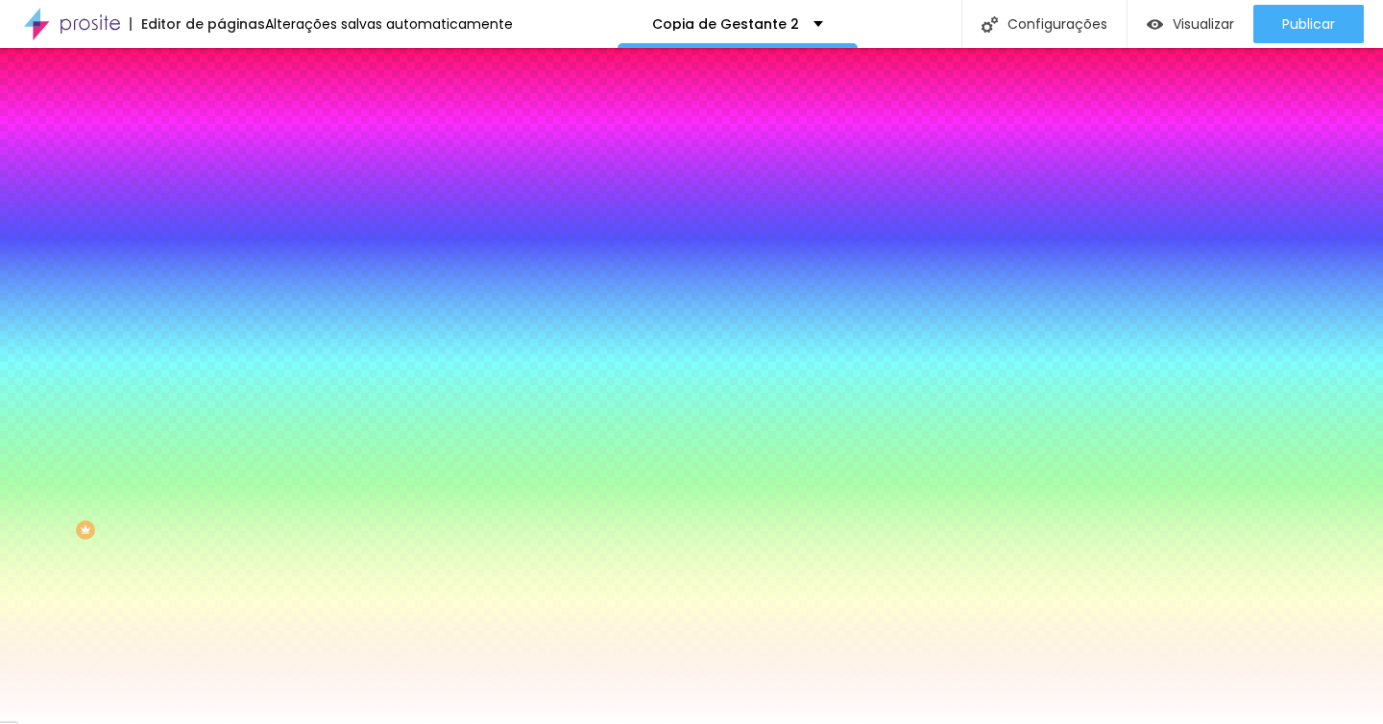
click at [221, 131] on li "Avançado" at bounding box center [331, 140] width 221 height 19
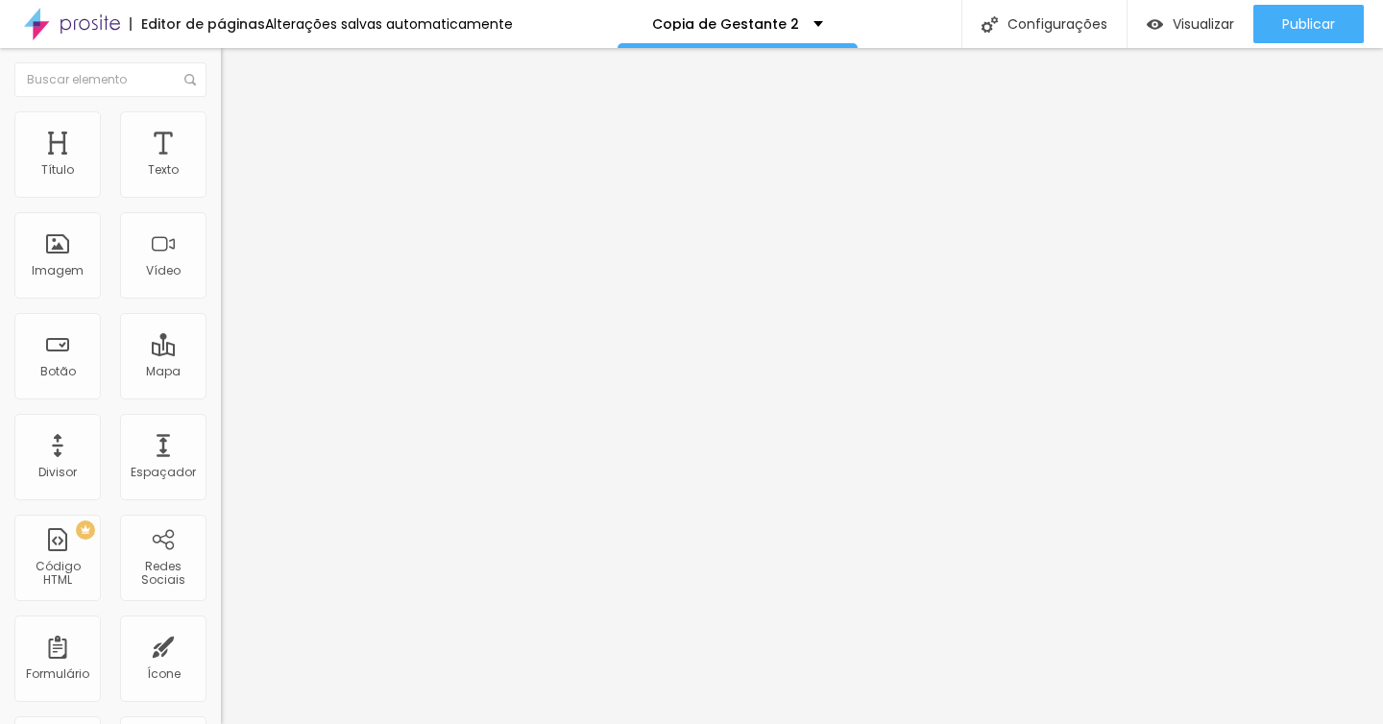
drag, startPoint x: 52, startPoint y: 187, endPoint x: 27, endPoint y: 187, distance: 25.0
click at [221, 373] on input "range" at bounding box center [283, 380] width 124 height 15
drag, startPoint x: 57, startPoint y: 226, endPoint x: 17, endPoint y: 226, distance: 39.4
click at [221, 644] on input "range" at bounding box center [283, 651] width 124 height 15
click at [232, 177] on span "Trocar icone" at bounding box center [274, 168] width 85 height 16
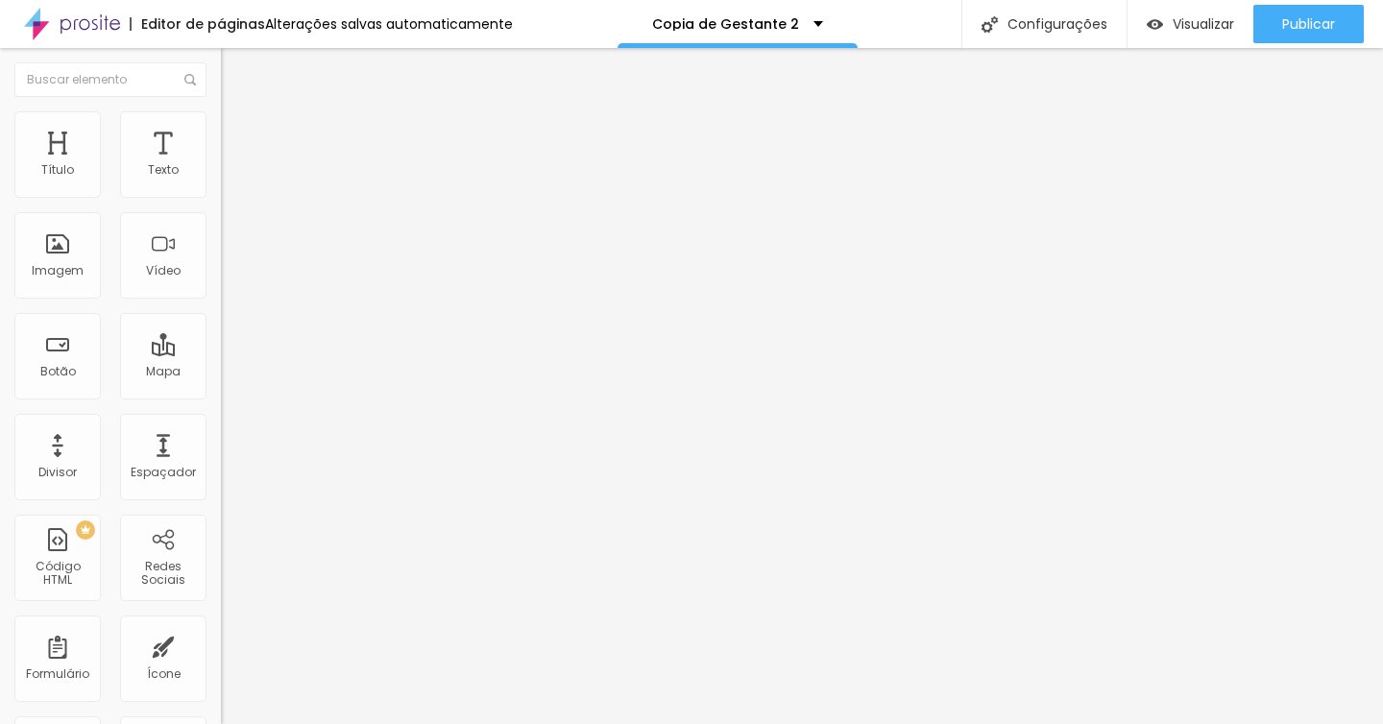
scroll to position [411, 754]
drag, startPoint x: 134, startPoint y: 401, endPoint x: 60, endPoint y: 397, distance: 74.1
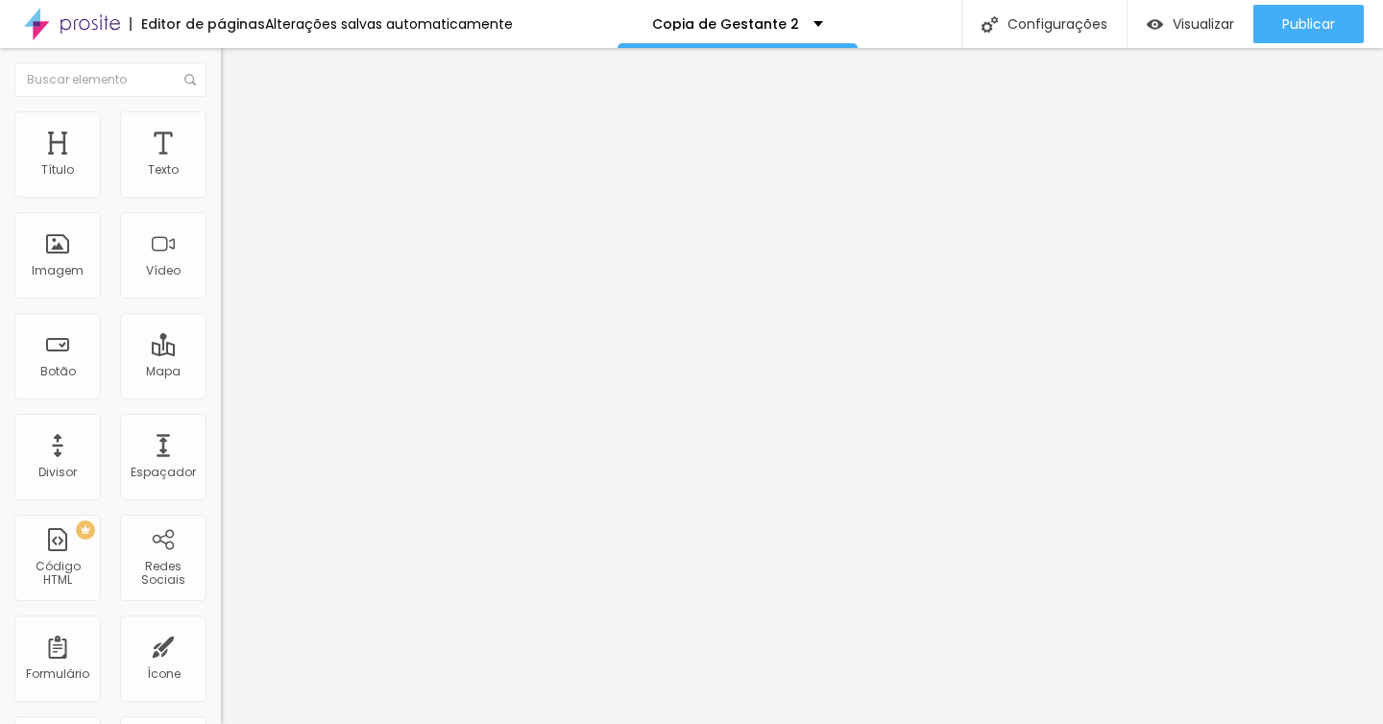
click at [221, 455] on input "range" at bounding box center [283, 462] width 124 height 15
click at [154, 649] on div "Ícone" at bounding box center [163, 658] width 86 height 86
click at [232, 177] on span "Trocar icone" at bounding box center [274, 168] width 85 height 16
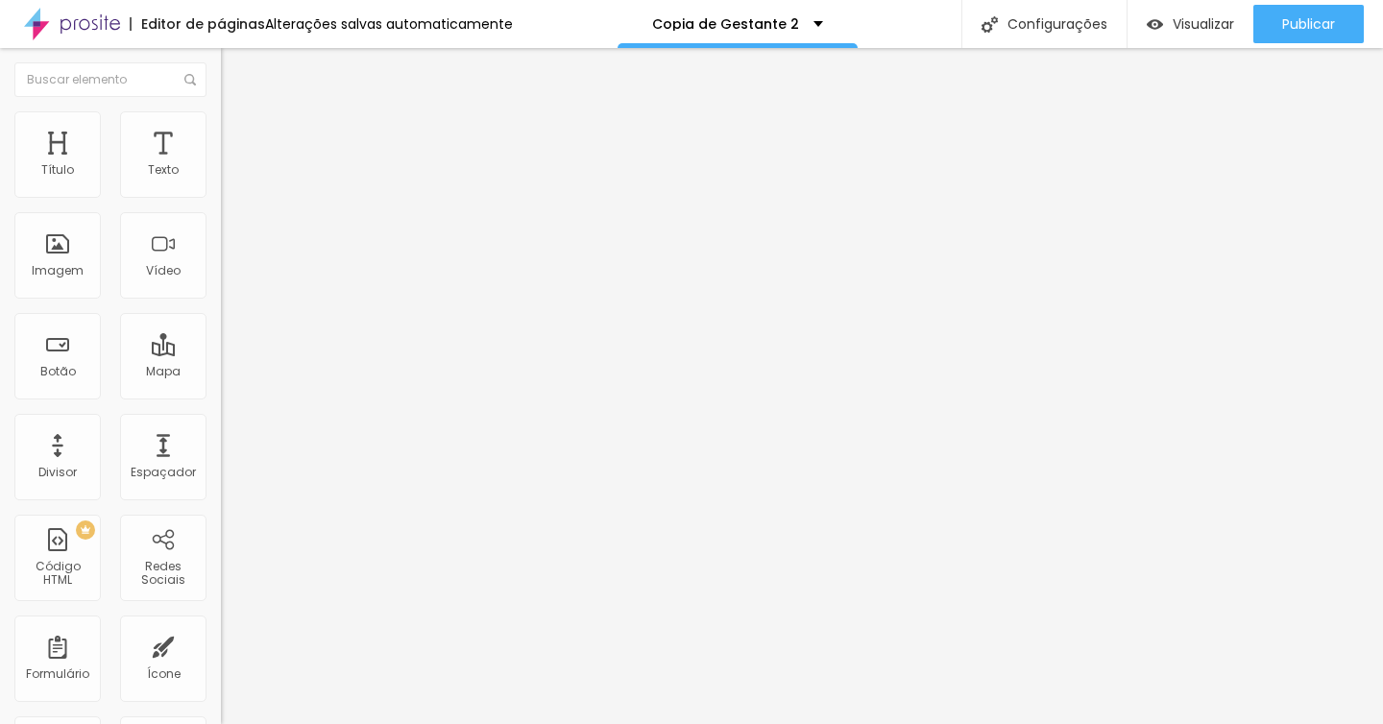
click at [221, 131] on li "Avançado" at bounding box center [331, 140] width 221 height 19
click at [221, 125] on li "Estilo" at bounding box center [331, 120] width 221 height 19
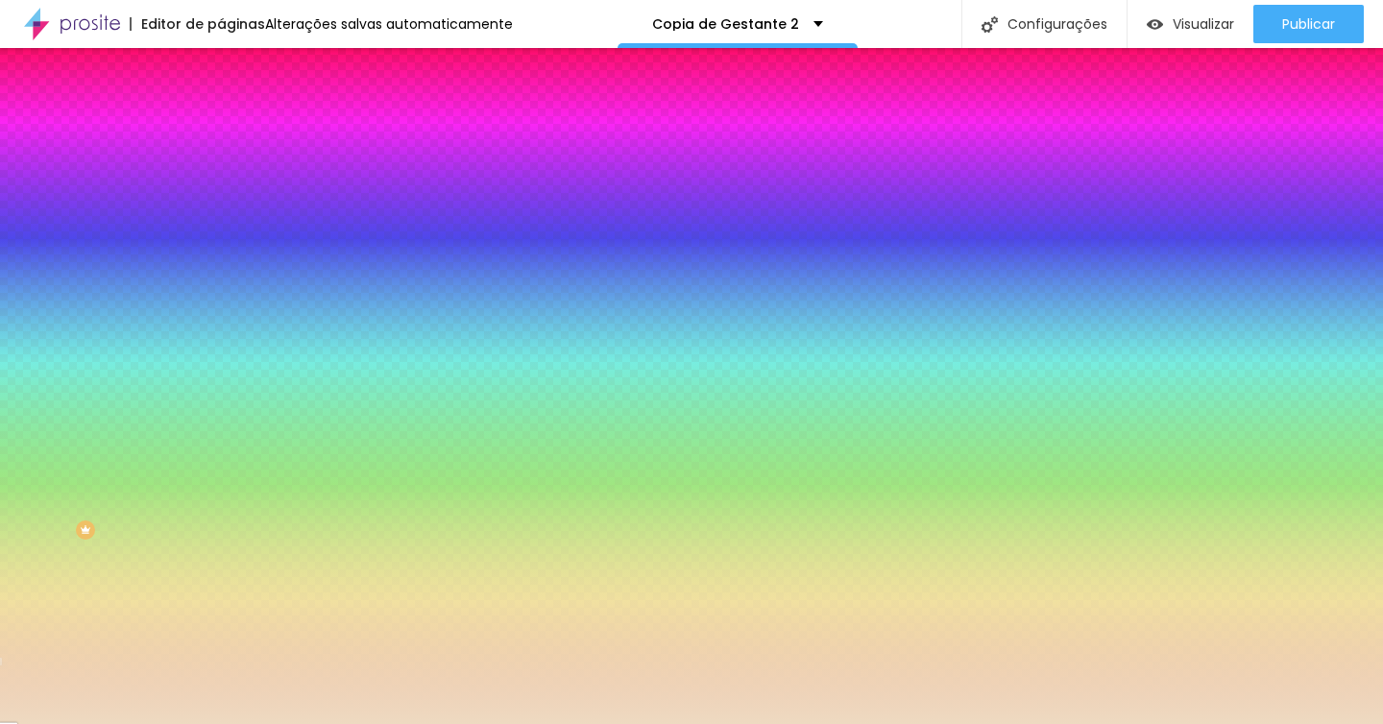
click at [221, 183] on div at bounding box center [331, 183] width 221 height 0
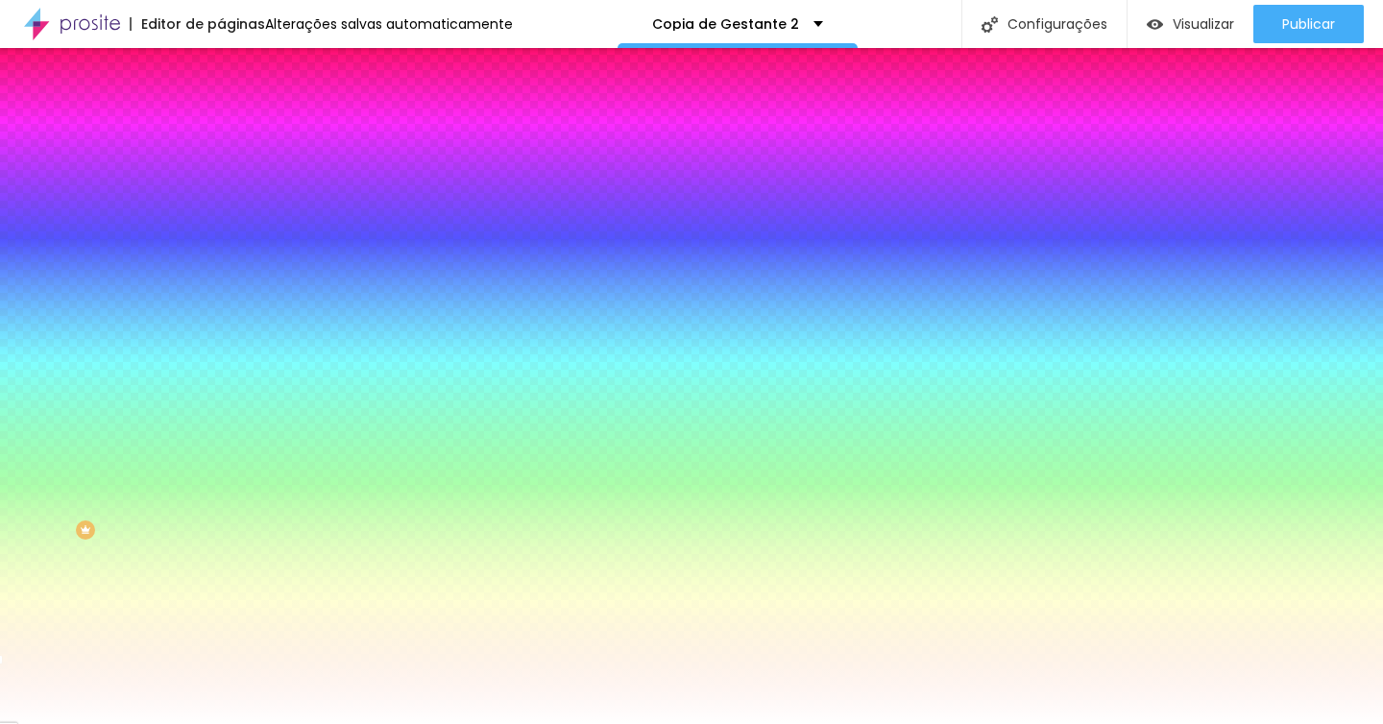
drag, startPoint x: 29, startPoint y: 222, endPoint x: 17, endPoint y: 180, distance: 43.8
click at [221, 177] on div "Cor de fundo Voltar ao padrão #FFFFFF 0 Borda arredondada" at bounding box center [331, 312] width 221 height 325
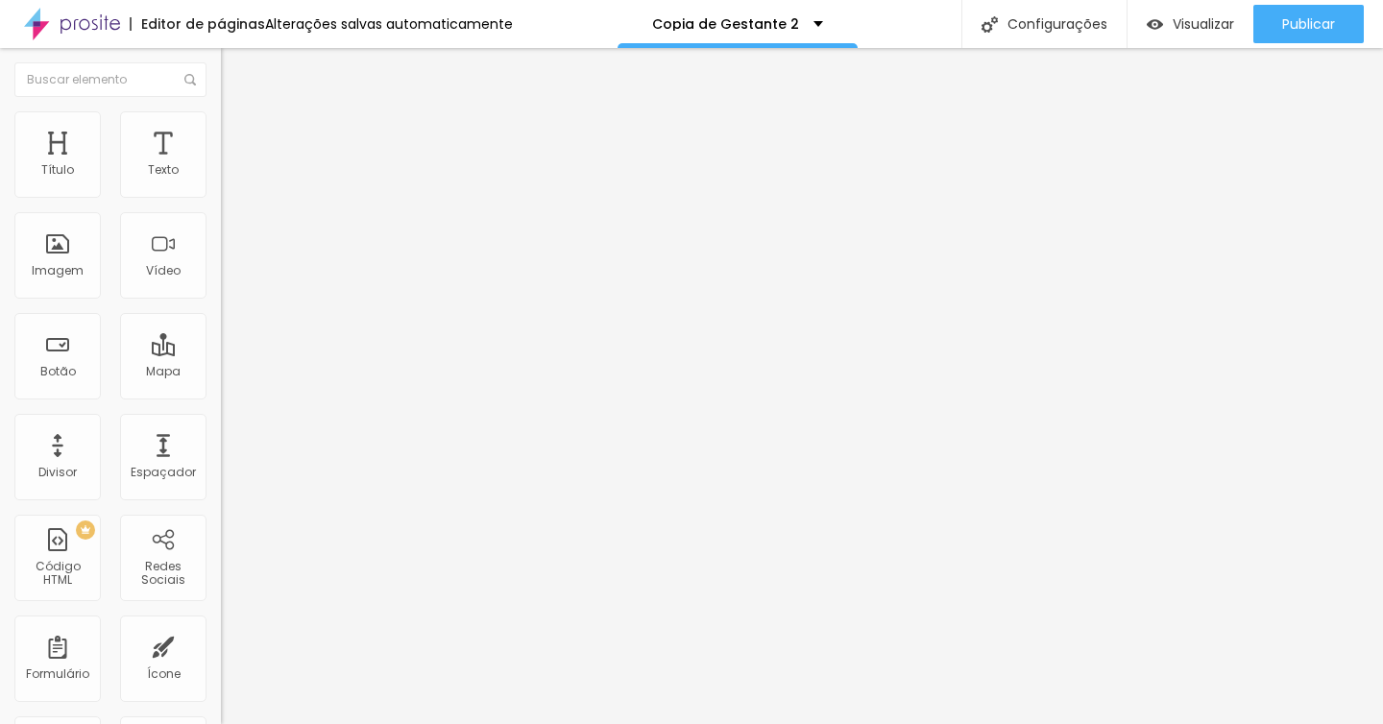
click at [221, 117] on img at bounding box center [229, 119] width 17 height 17
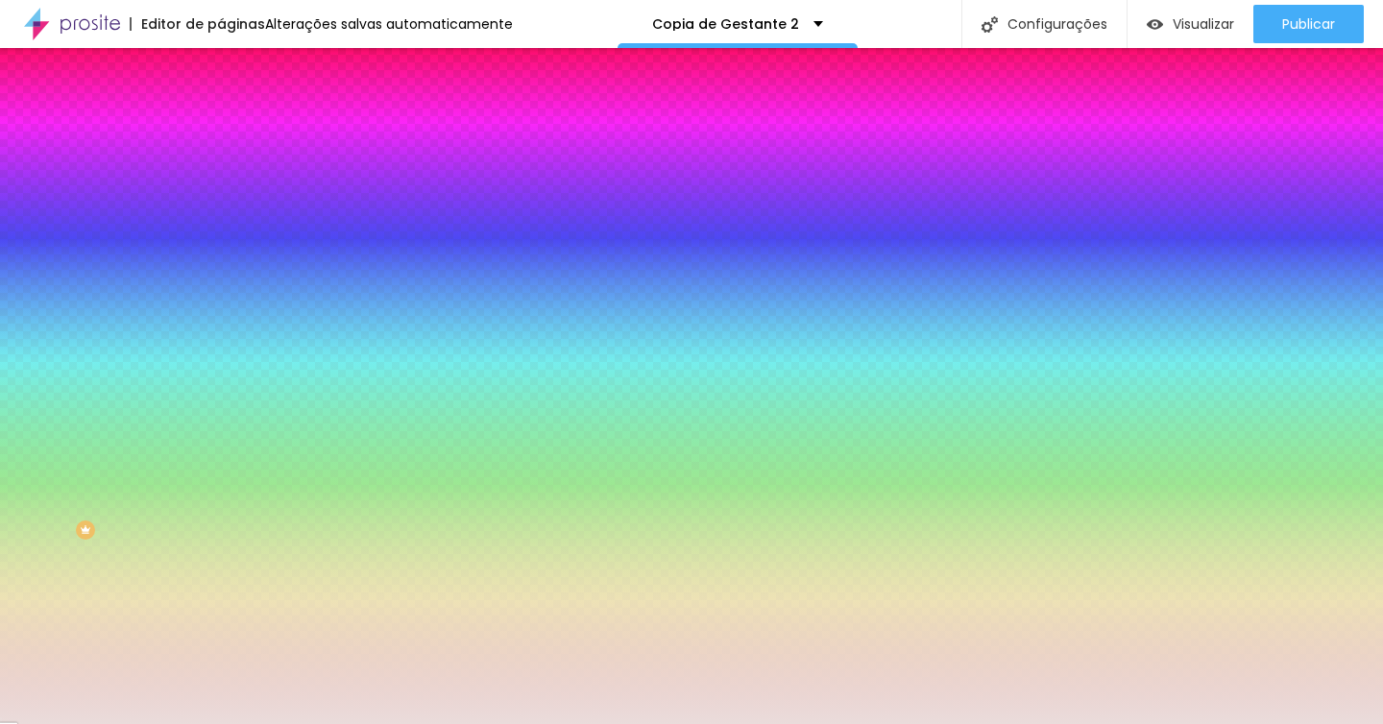
click at [221, 261] on div at bounding box center [331, 261] width 221 height 0
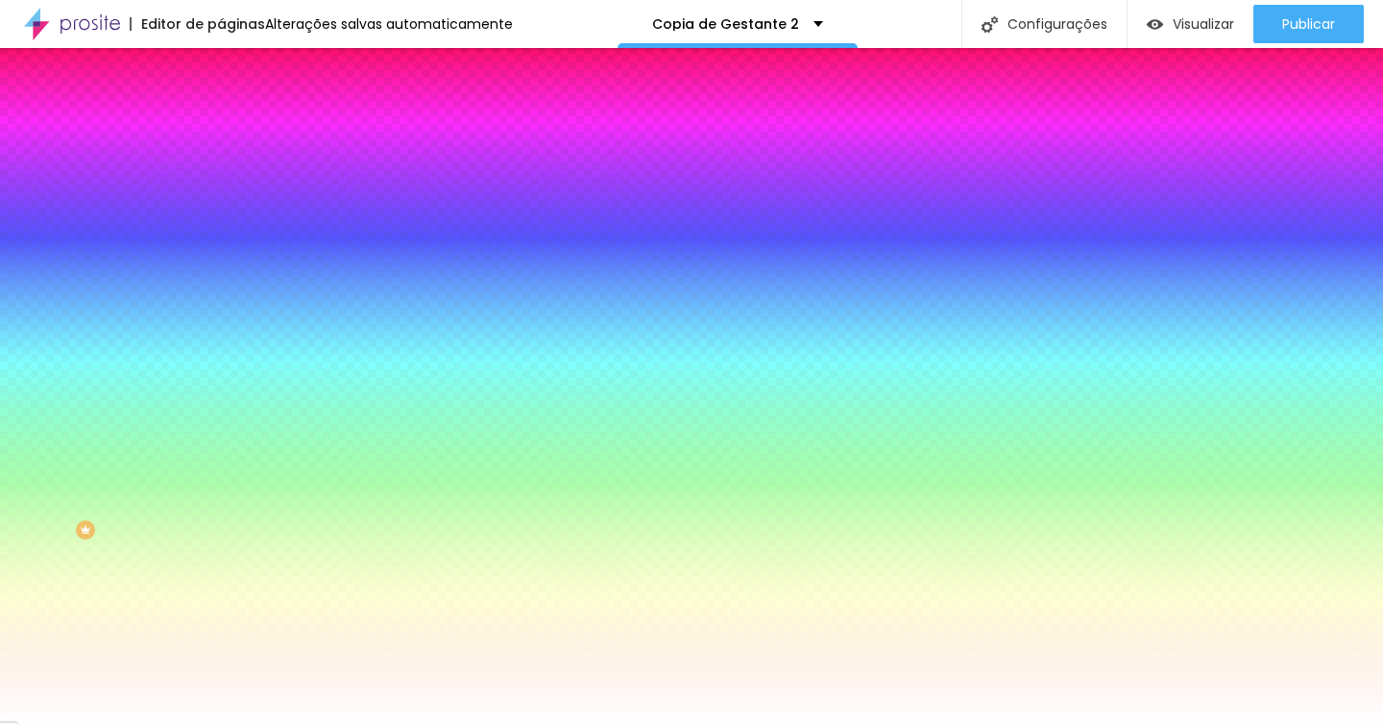
drag, startPoint x: 120, startPoint y: 384, endPoint x: 0, endPoint y: 355, distance: 123.4
click at [221, 355] on div "Imagem de fundo Adicionar imagem Efeito da Imagem Nenhum Nenhum Parallax Cor de…" at bounding box center [331, 274] width 221 height 249
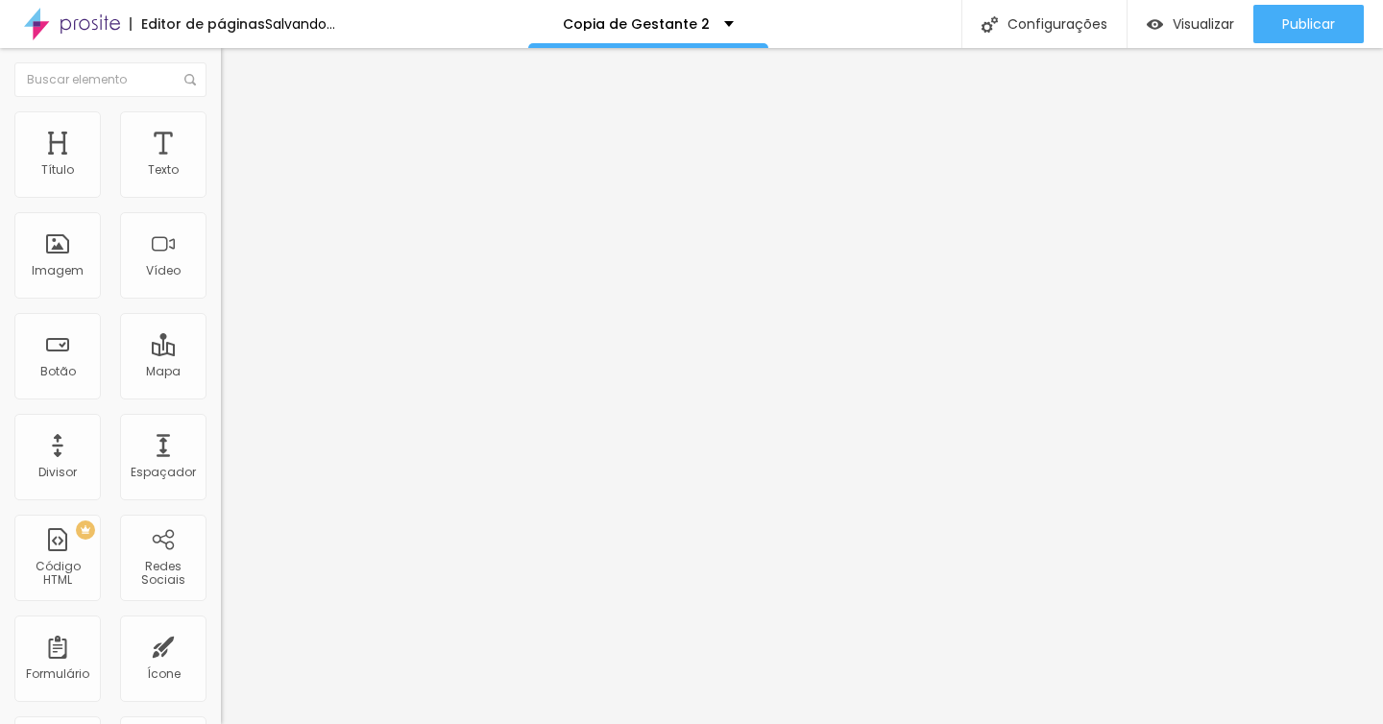
drag, startPoint x: 72, startPoint y: 354, endPoint x: 52, endPoint y: 358, distance: 20.5
click at [221, 222] on input "range" at bounding box center [283, 213] width 124 height 15
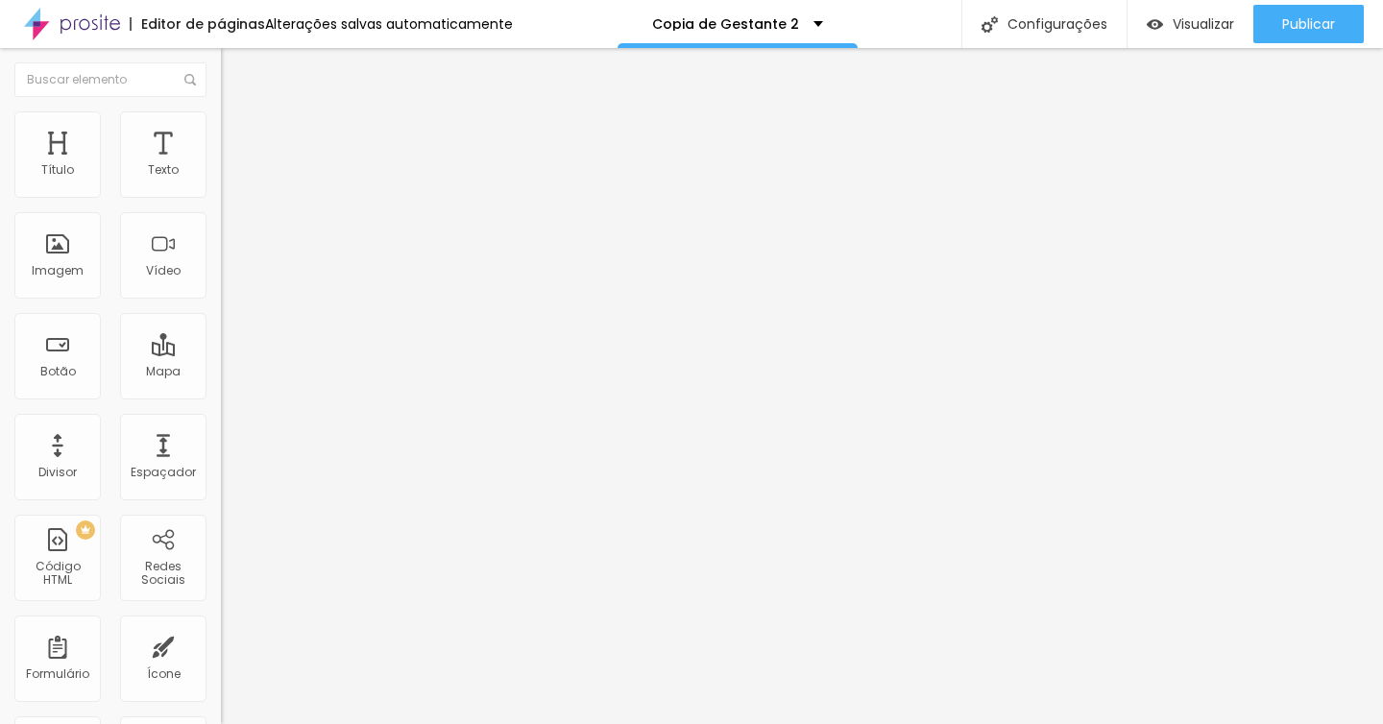
click at [230, 277] on icon "button" at bounding box center [234, 273] width 8 height 8
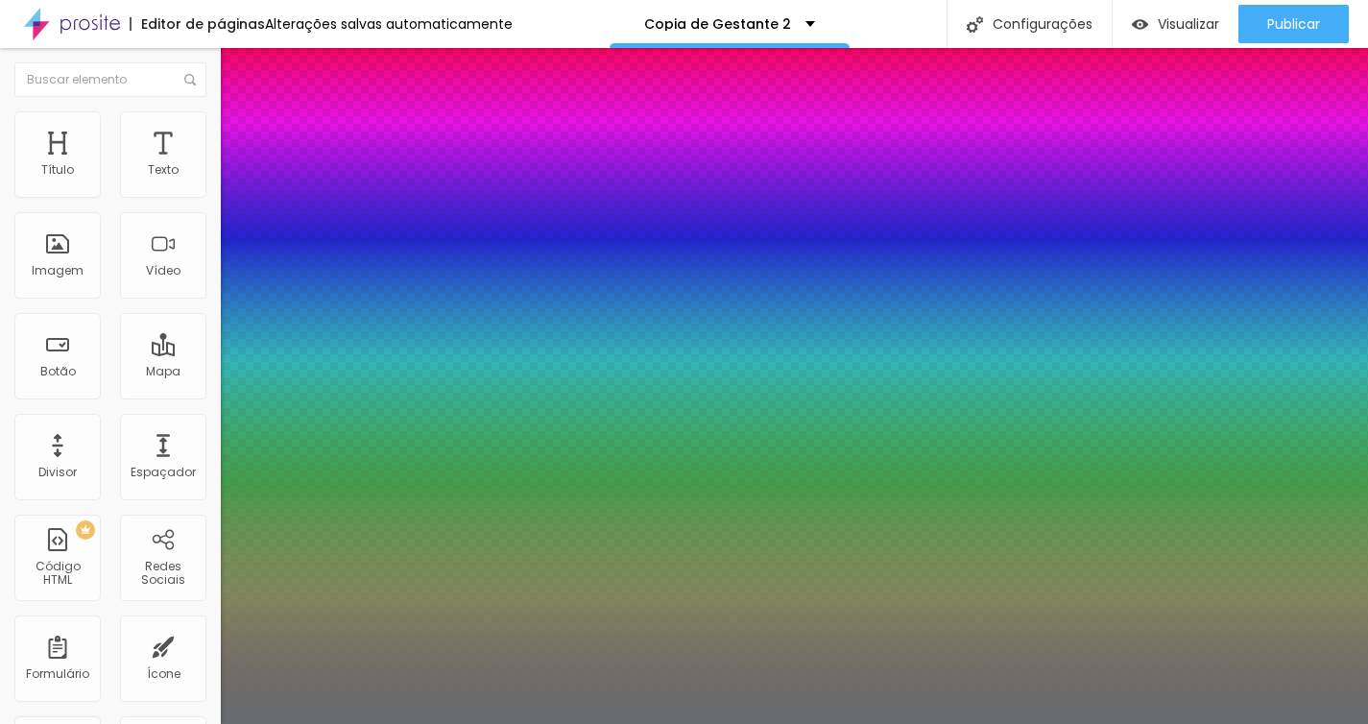
click at [709, 723] on div at bounding box center [684, 724] width 1368 height 0
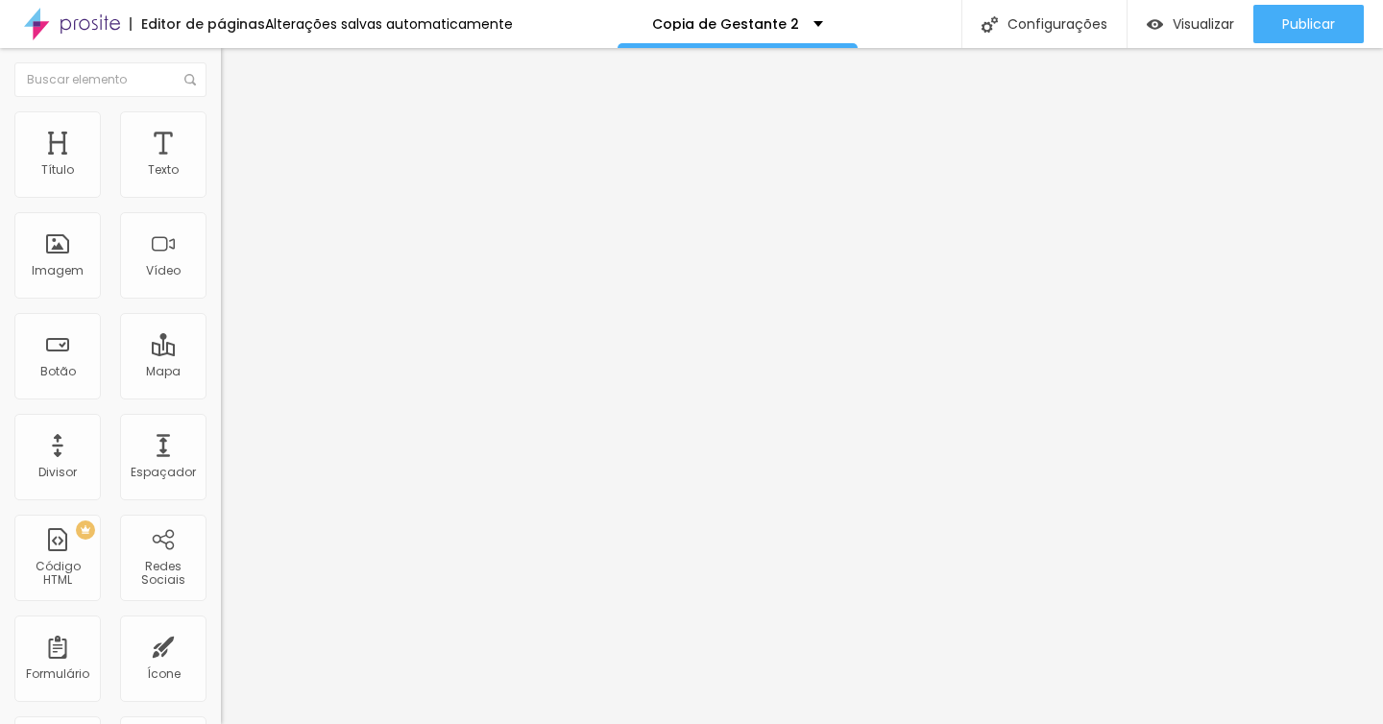
click at [236, 271] on icon "button" at bounding box center [238, 269] width 4 height 4
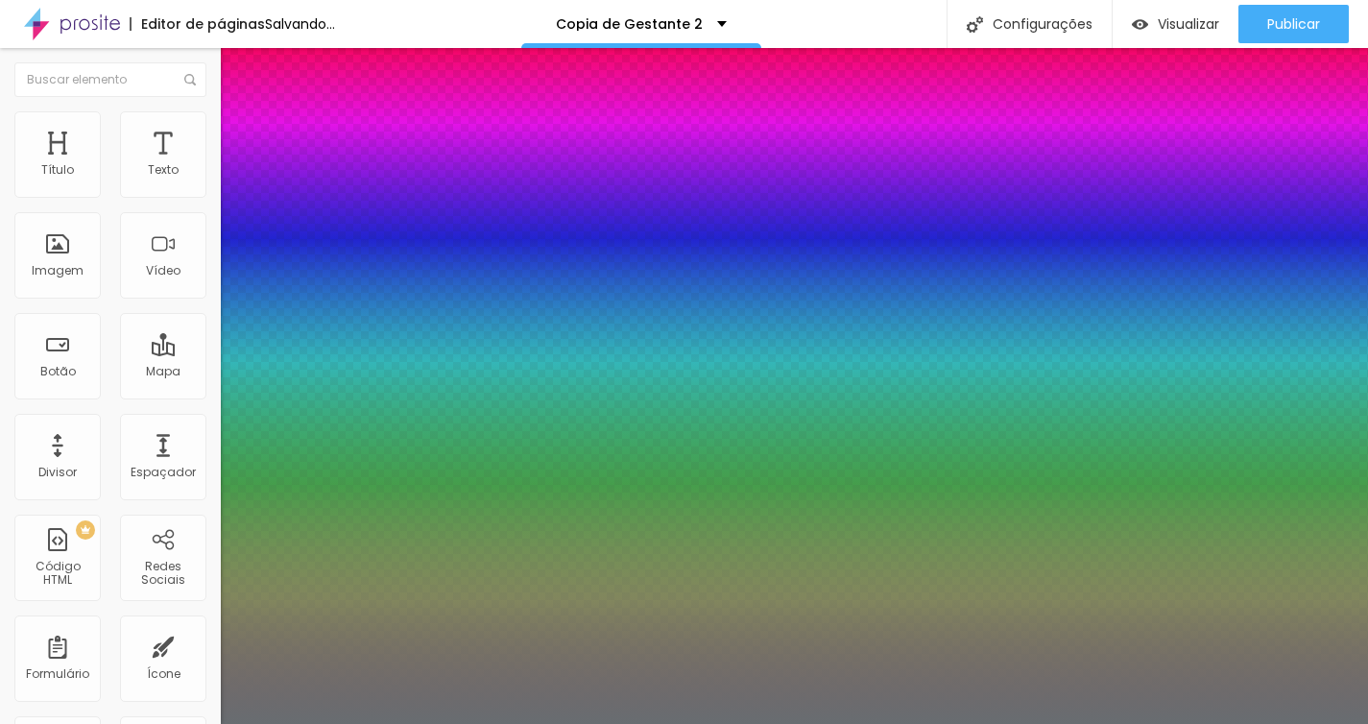
drag, startPoint x: 309, startPoint y: 543, endPoint x: 271, endPoint y: 544, distance: 38.4
click at [554, 723] on div at bounding box center [684, 724] width 1368 height 0
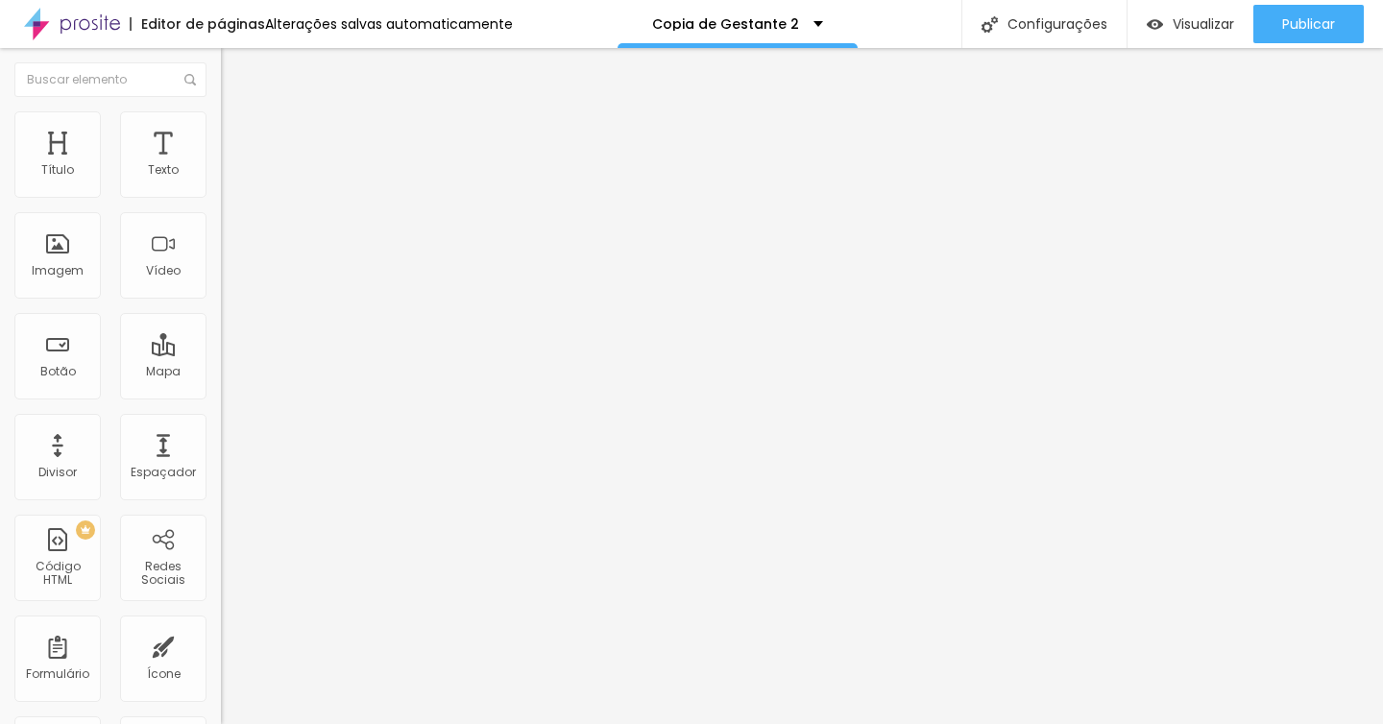
click at [221, 284] on button "button" at bounding box center [234, 274] width 27 height 20
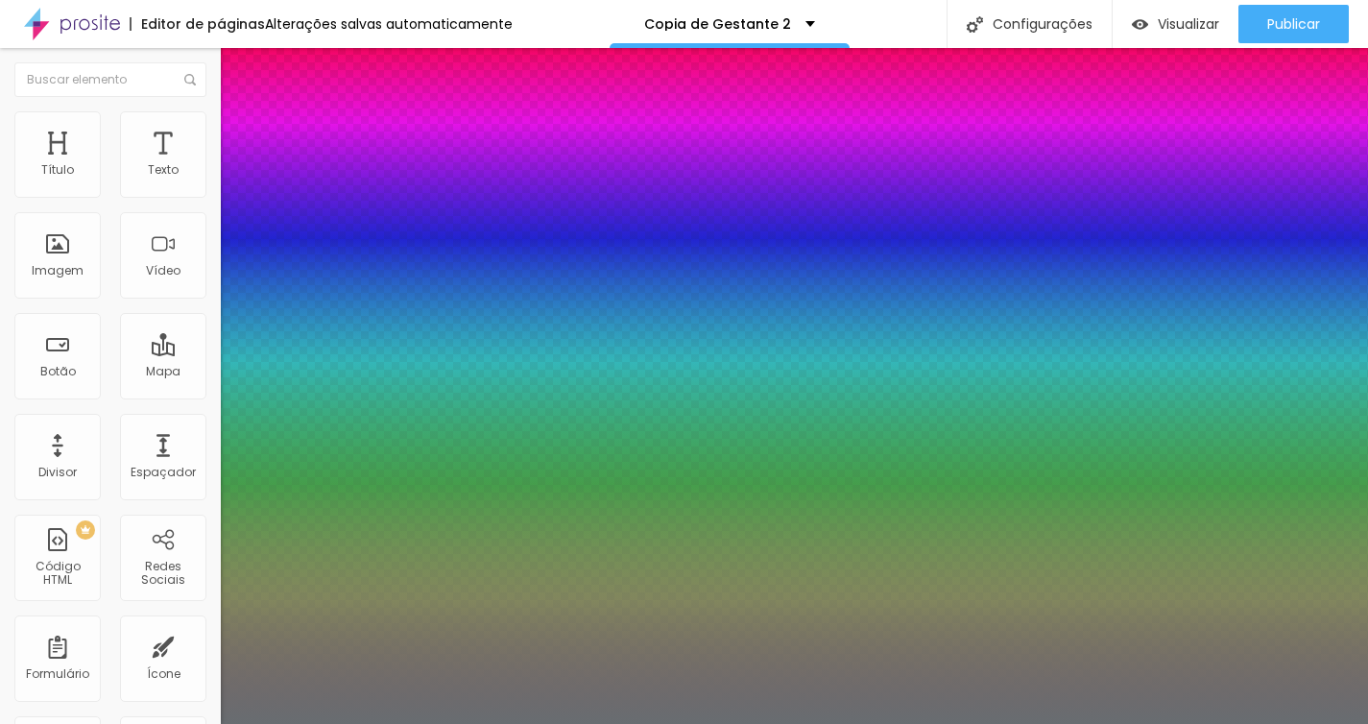
click at [682, 723] on div at bounding box center [684, 724] width 1368 height 0
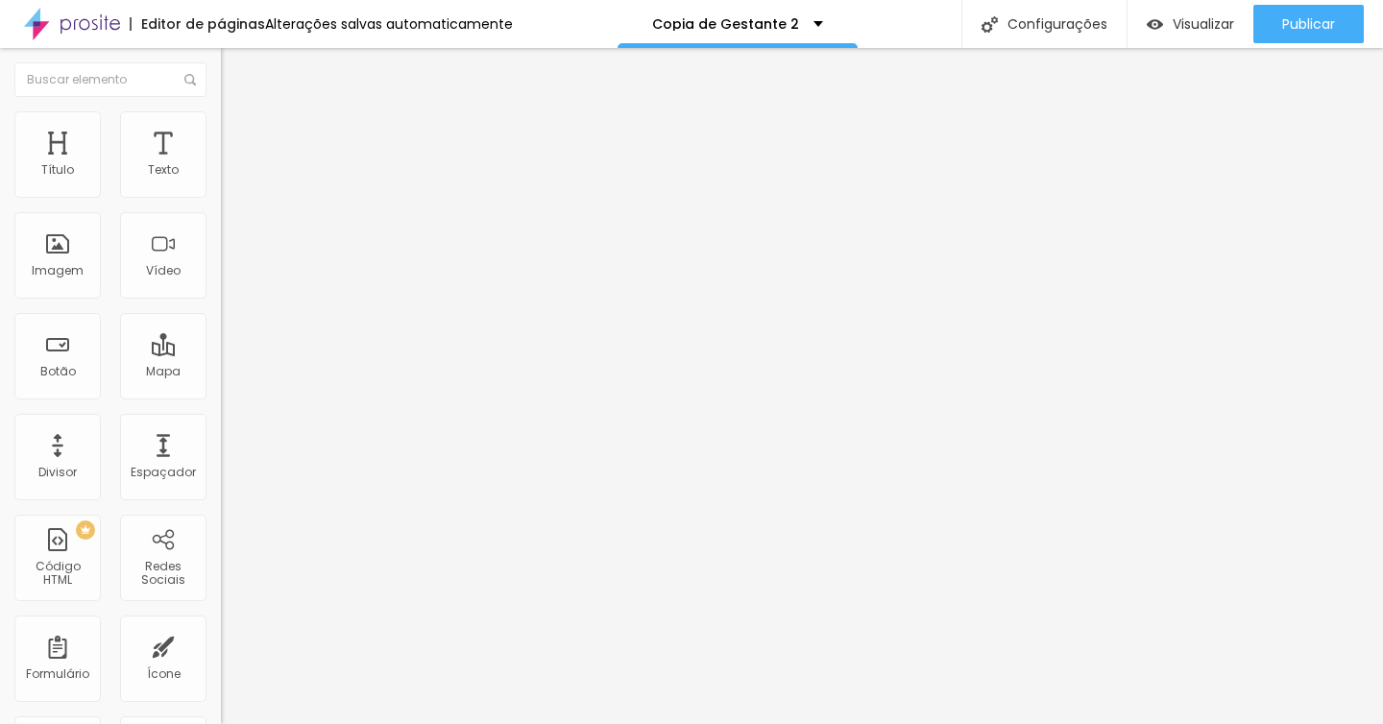
click at [221, 284] on button "button" at bounding box center [234, 274] width 27 height 20
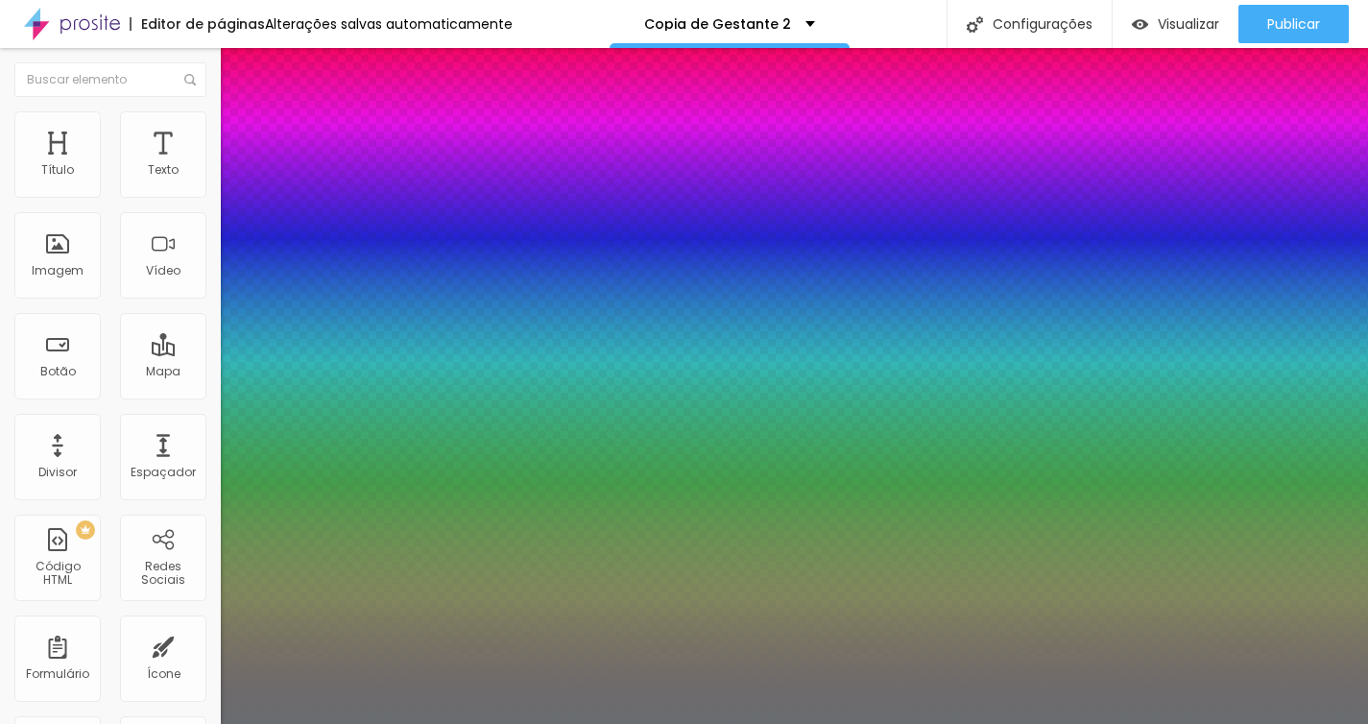
click at [697, 723] on div at bounding box center [684, 724] width 1368 height 0
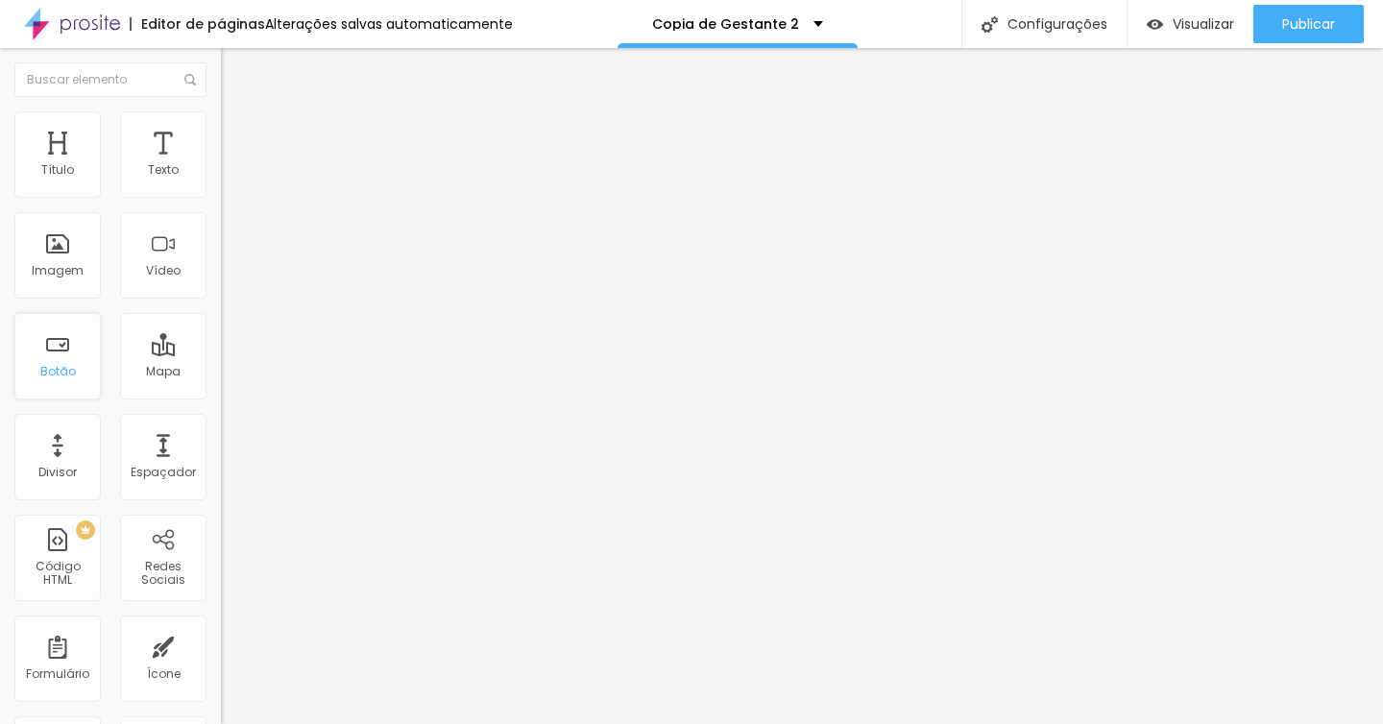
click at [54, 350] on div "Botão" at bounding box center [57, 356] width 86 height 86
drag, startPoint x: 99, startPoint y: 399, endPoint x: 7, endPoint y: 400, distance: 92.2
click at [221, 400] on div "Texto Click me Alinhamento Tamanho Normal Pequeno Normal Grande Link URL https:…" at bounding box center [331, 289] width 221 height 279
paste input "[DOMAIN_NAME][URL]"
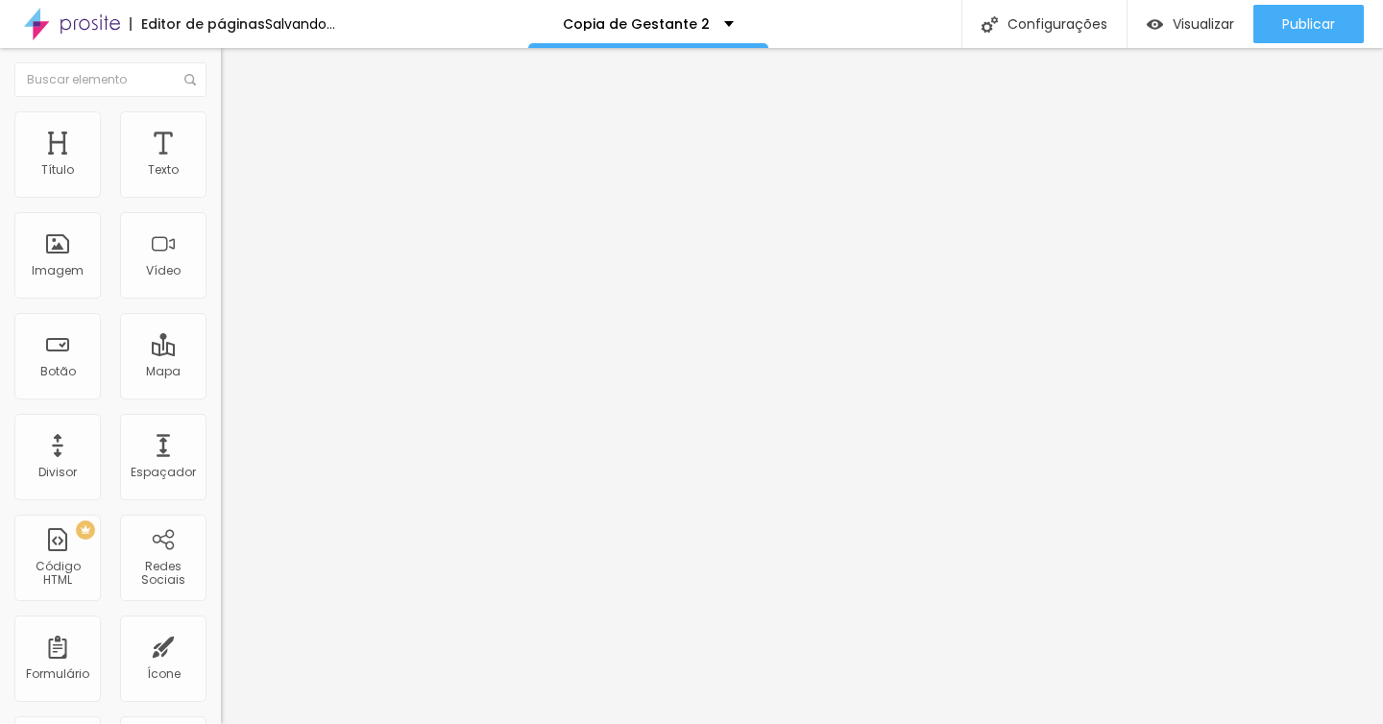
click at [221, 420] on div at bounding box center [331, 420] width 221 height 0
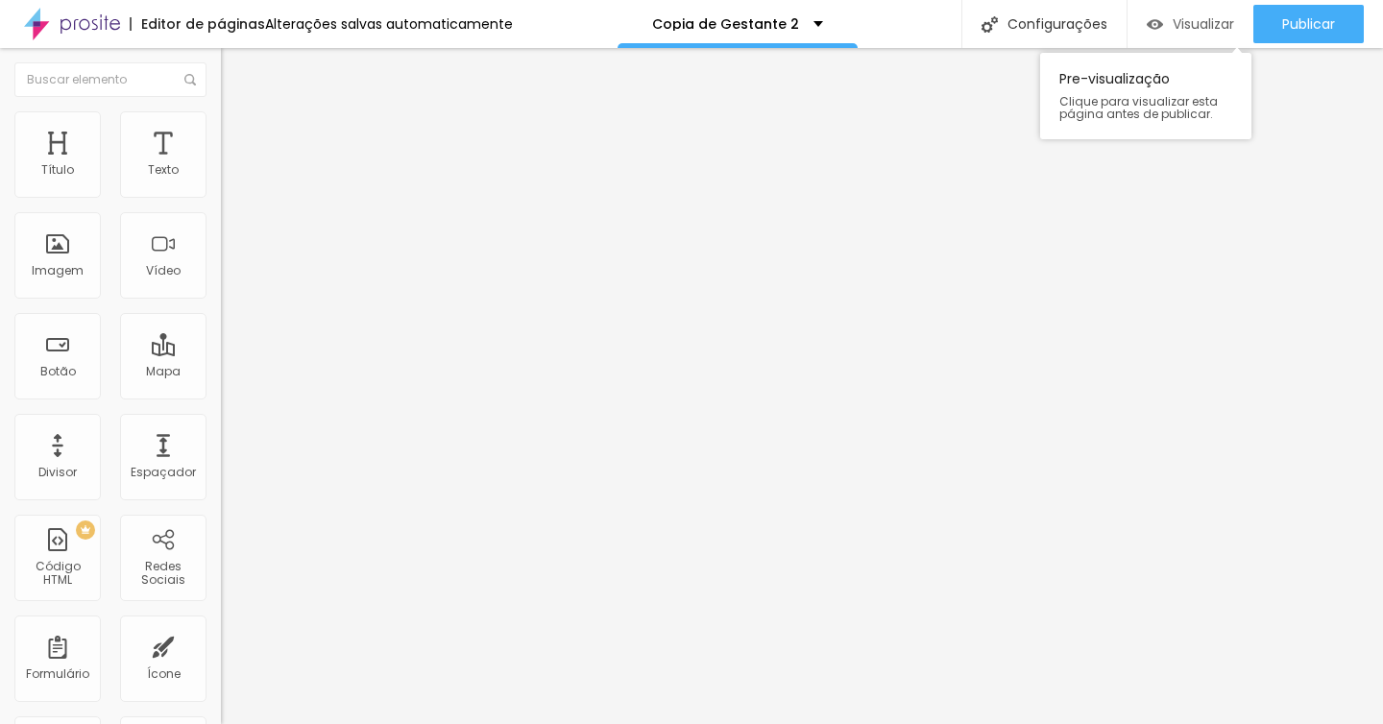
click at [1150, 32] on img "button" at bounding box center [1154, 24] width 16 height 16
click at [221, 131] on img at bounding box center [229, 139] width 17 height 17
click at [221, 127] on li "Estilo" at bounding box center [331, 120] width 221 height 19
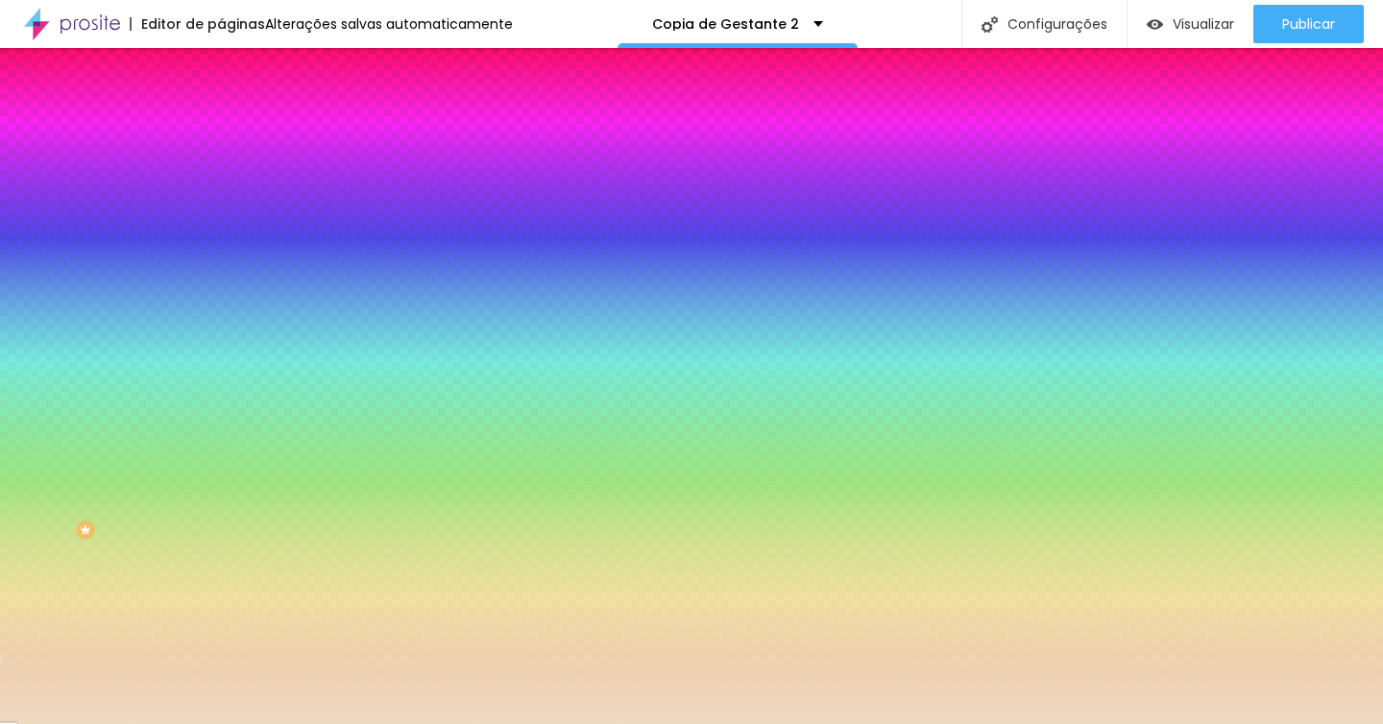
click at [221, 197] on input "#EEDAC1" at bounding box center [336, 192] width 230 height 19
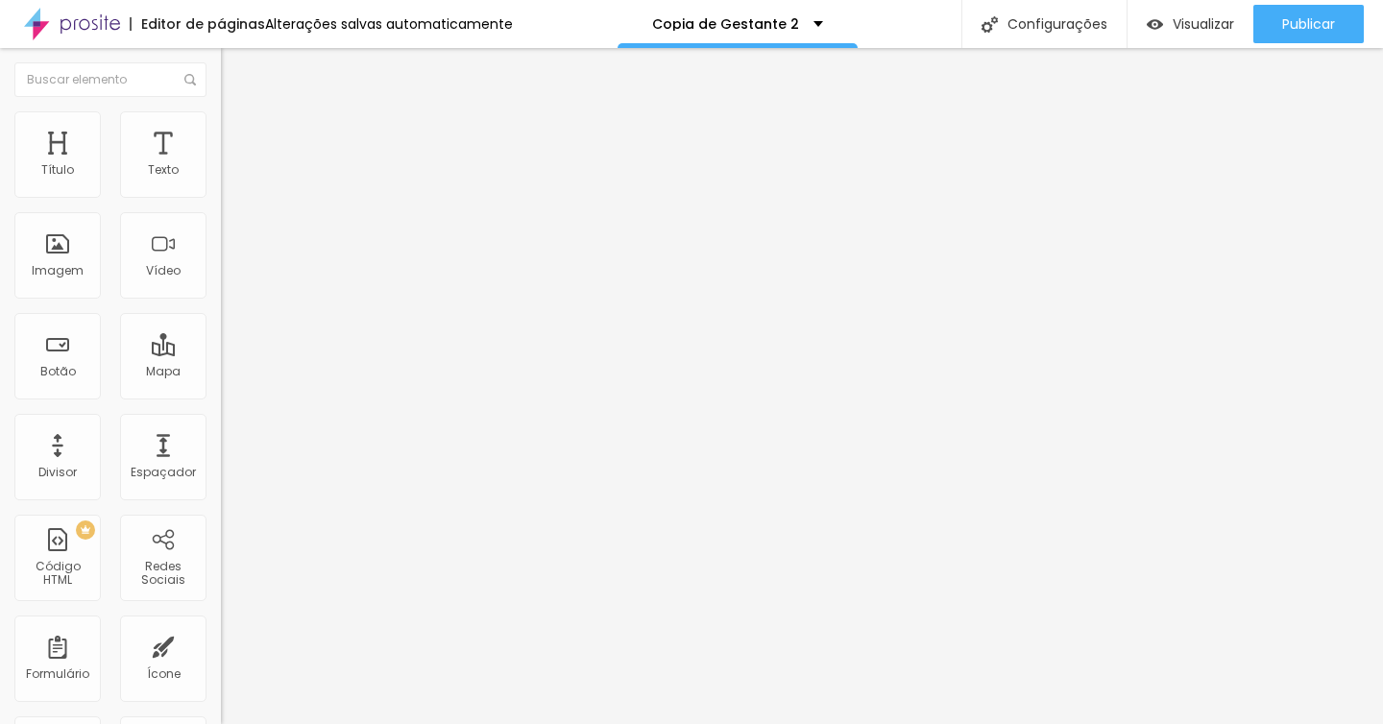
click at [221, 115] on li "Estilo" at bounding box center [331, 120] width 221 height 19
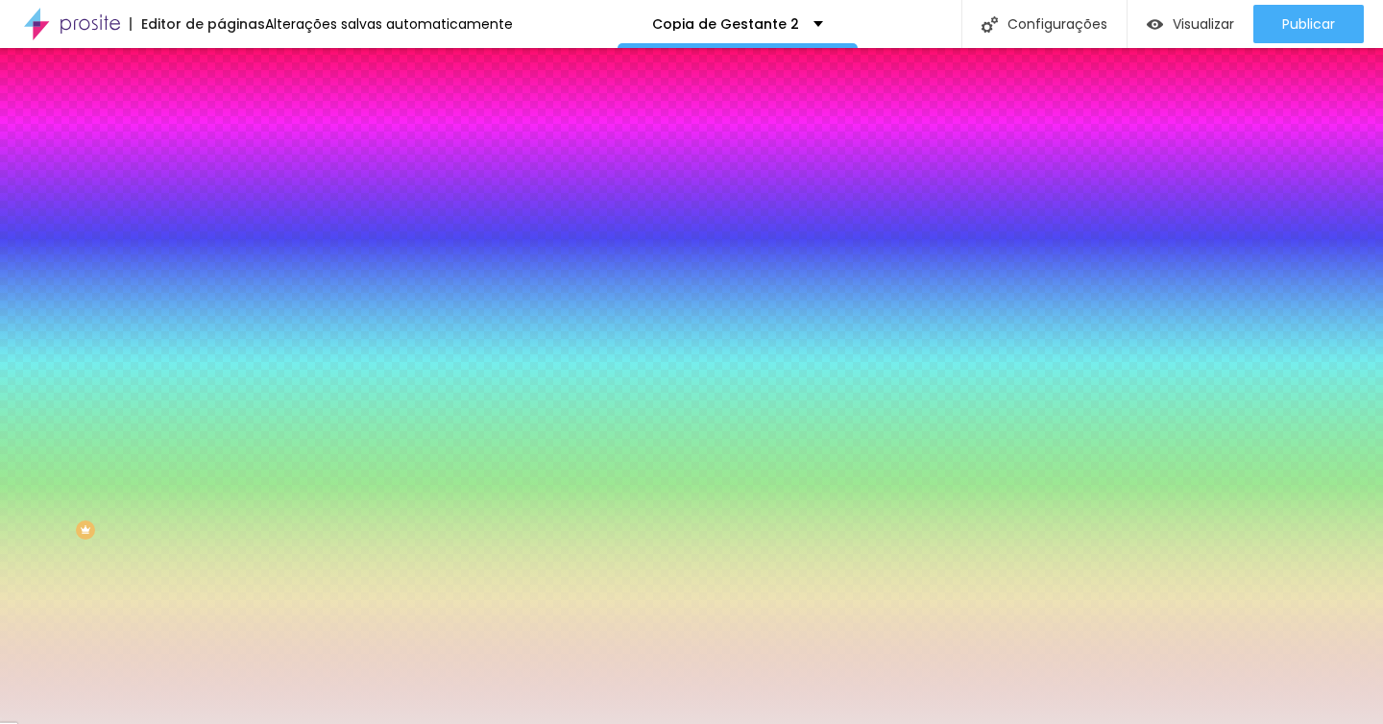
click at [221, 280] on input "#EADCDB" at bounding box center [336, 270] width 230 height 19
paste input "EDAC1"
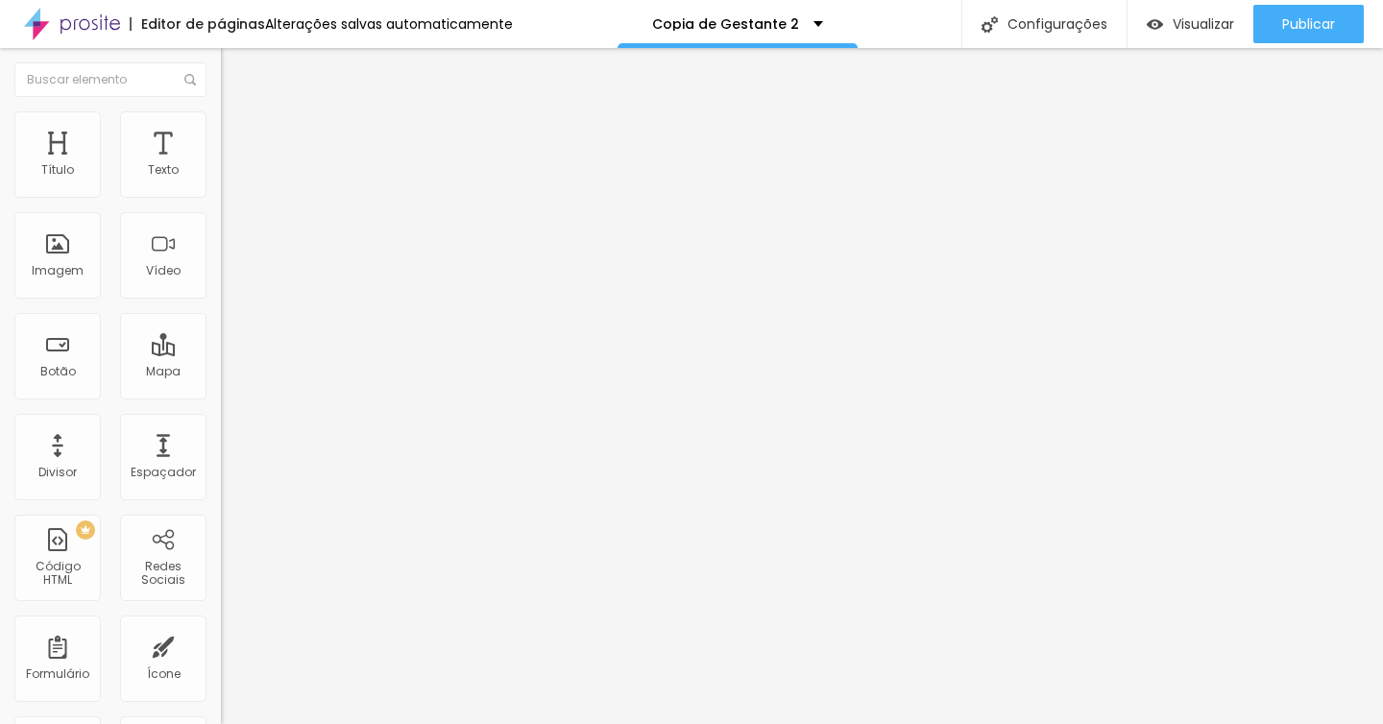
click at [235, 67] on img "button" at bounding box center [242, 69] width 15 height 15
click at [77, 283] on div "Imagem" at bounding box center [57, 255] width 86 height 86
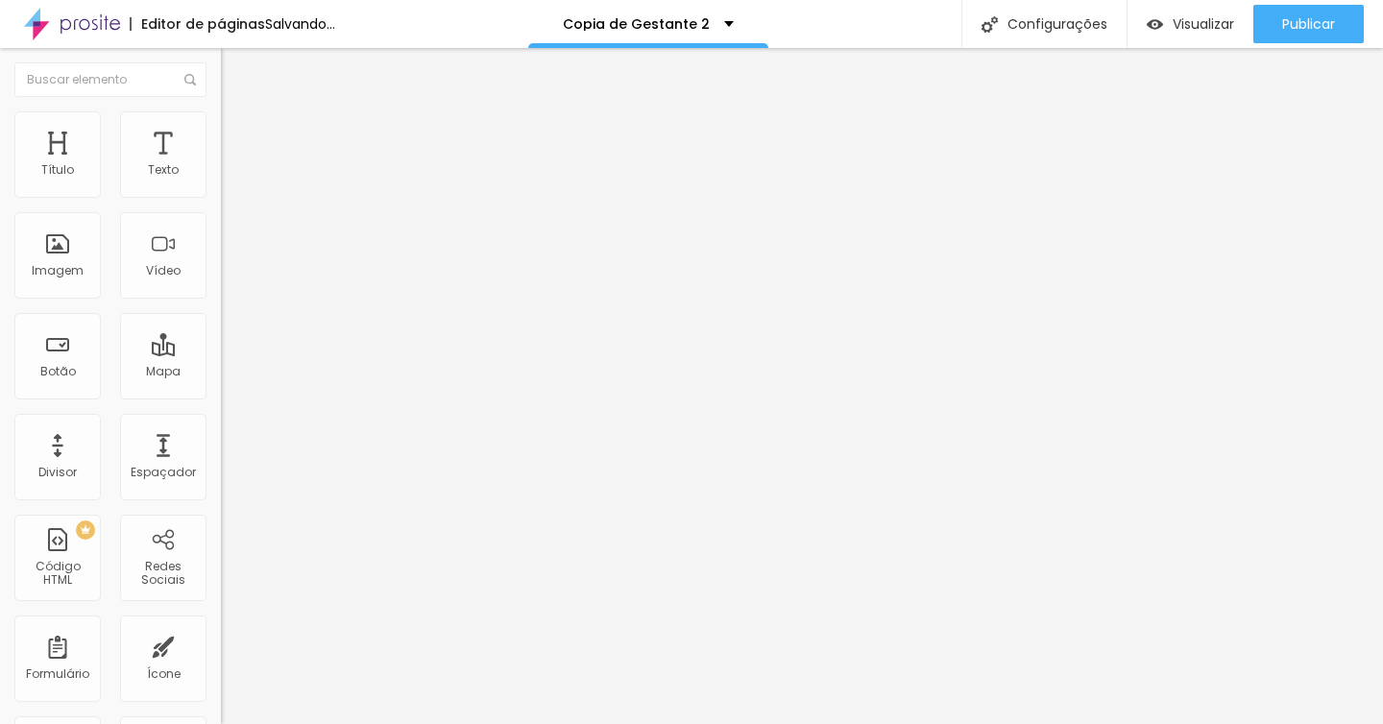
click at [221, 165] on span "Adicionar imagem" at bounding box center [283, 157] width 124 height 16
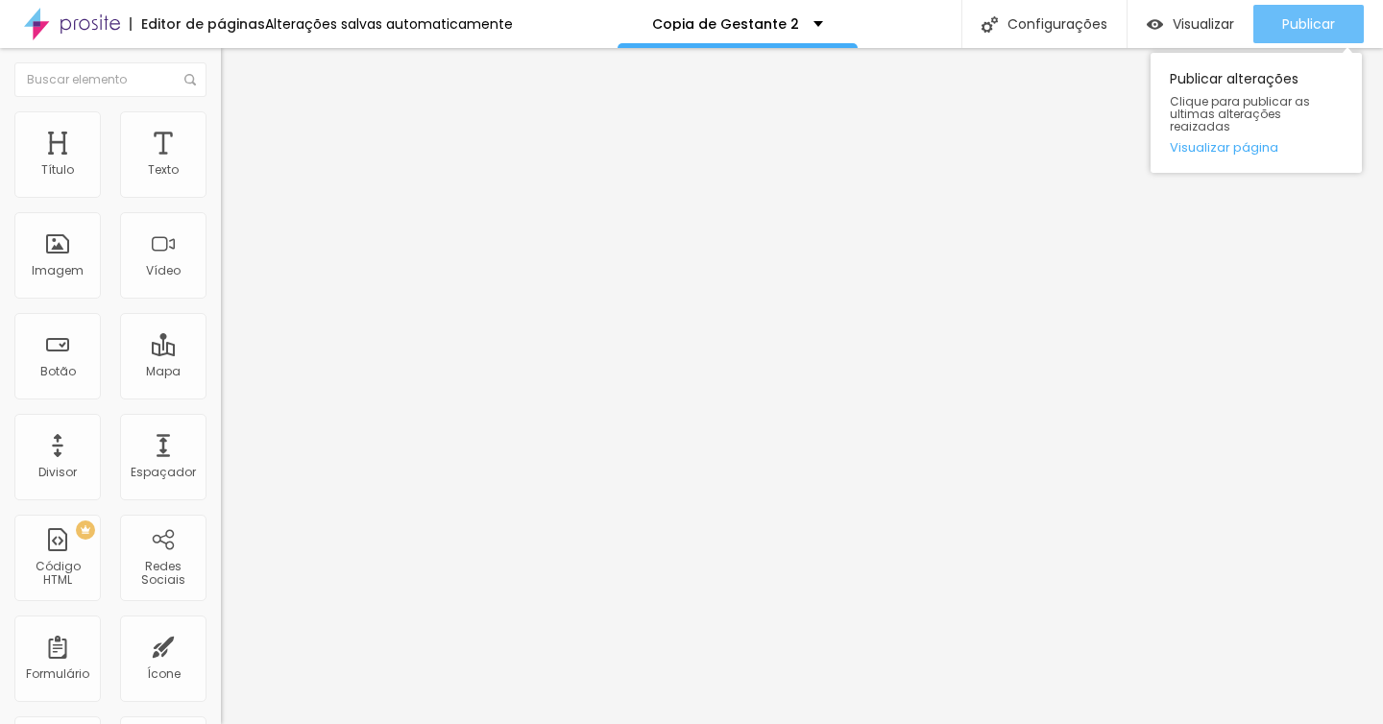
click at [1329, 18] on span "Publicar" at bounding box center [1308, 23] width 53 height 15
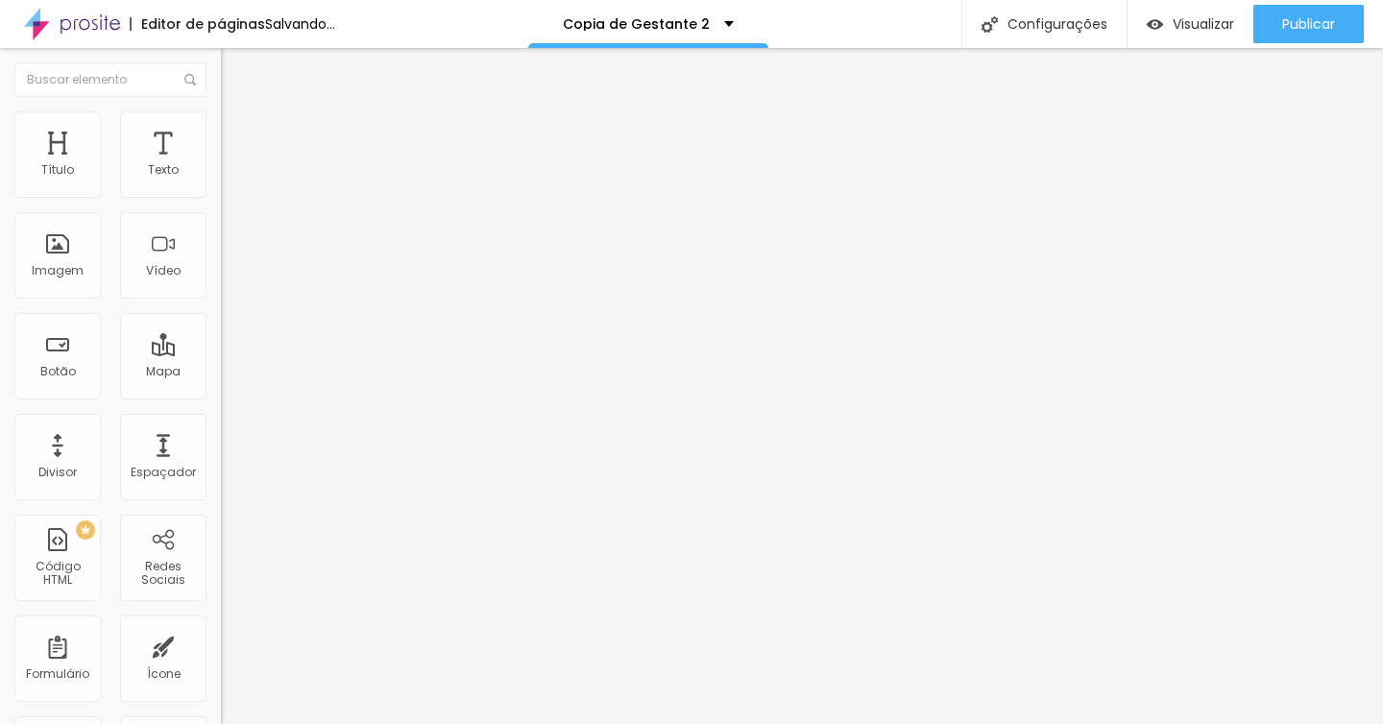
click at [235, 66] on img "button" at bounding box center [242, 69] width 15 height 15
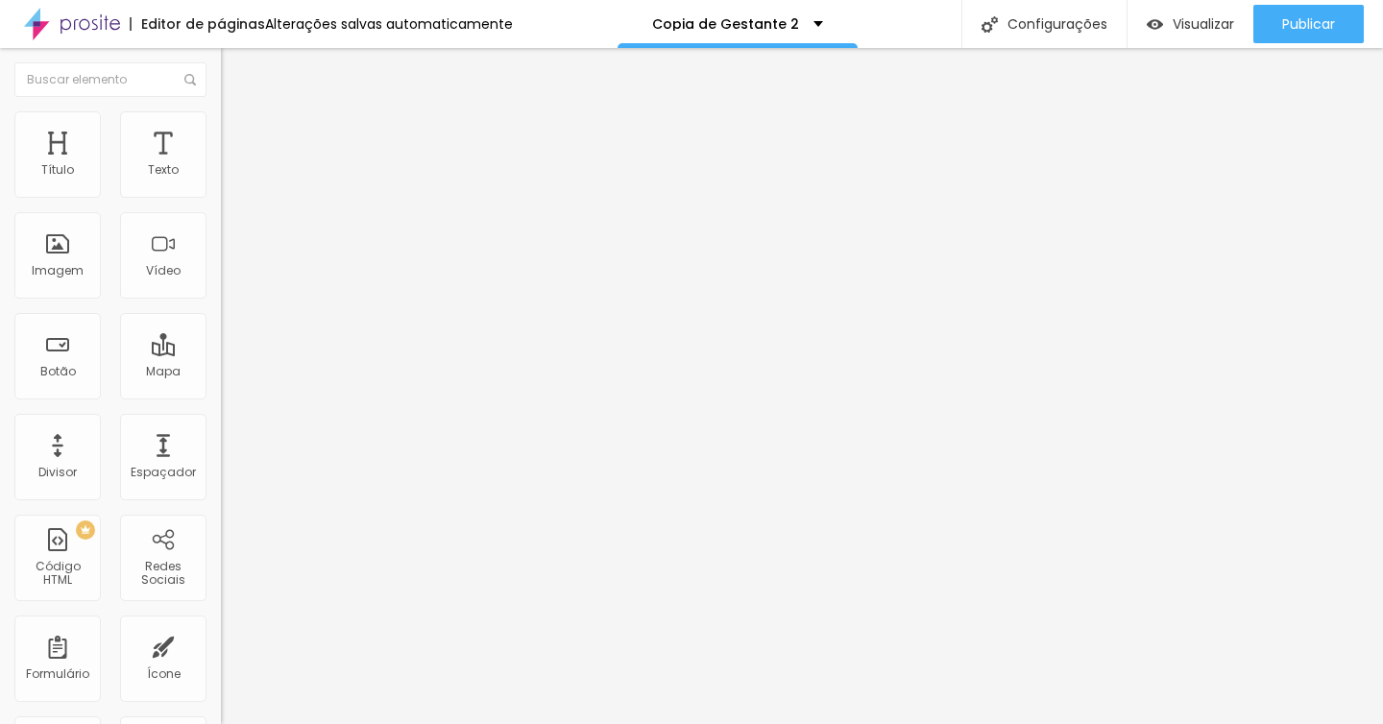
click at [235, 67] on div "Editar Coluna" at bounding box center [294, 69] width 119 height 15
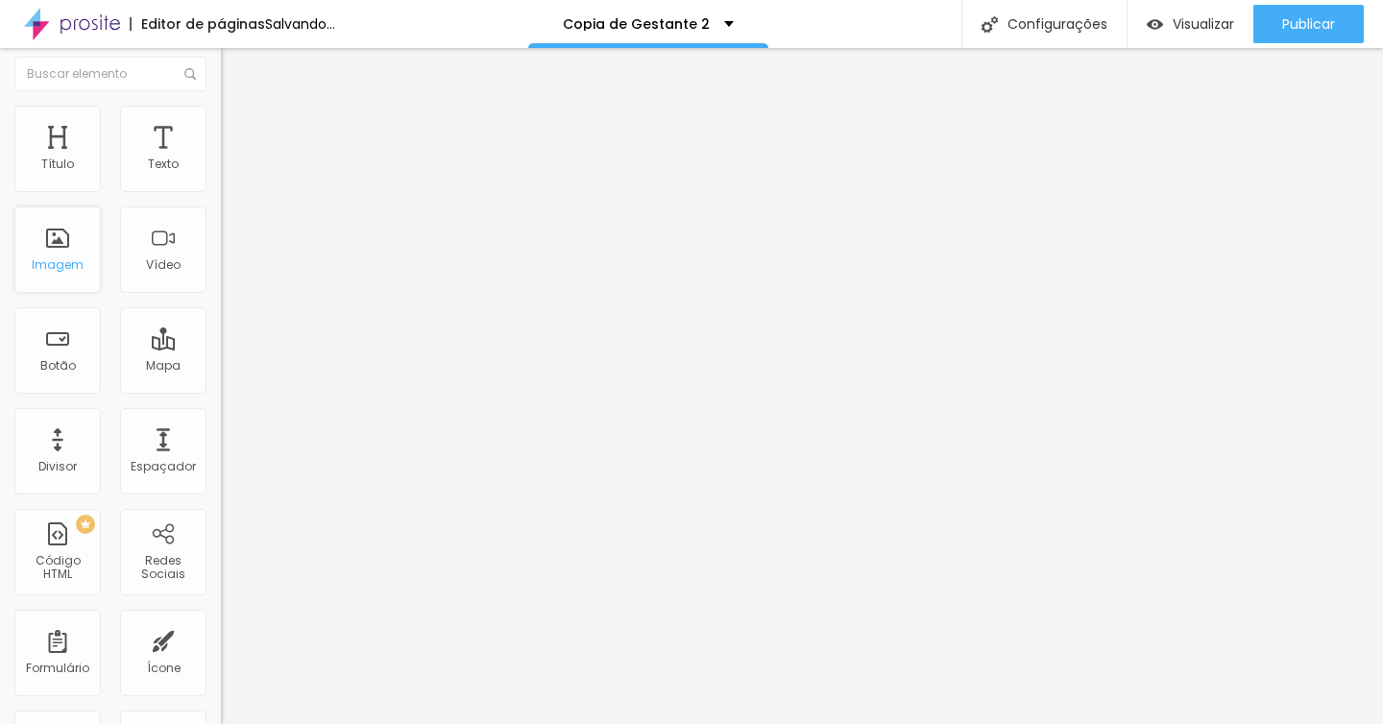
scroll to position [0, 0]
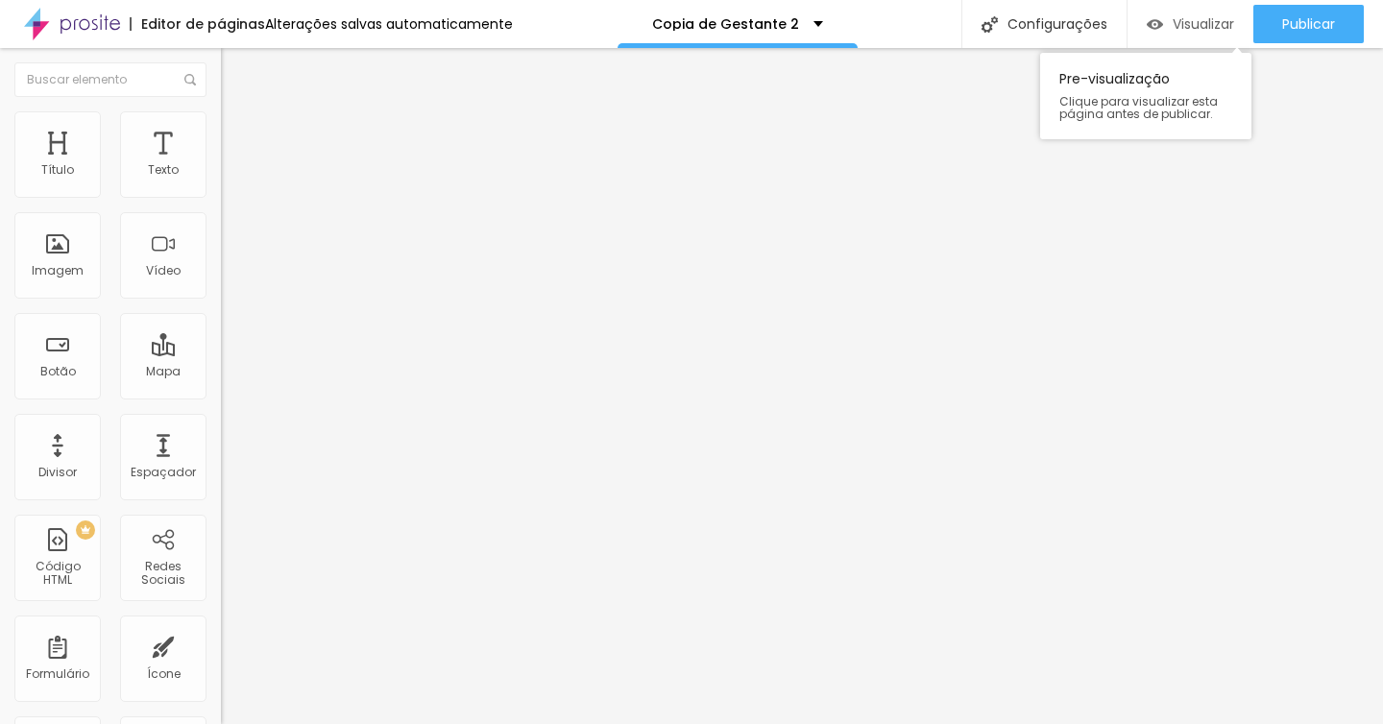
click at [1201, 23] on span "Visualizar" at bounding box center [1202, 23] width 61 height 15
click at [235, 70] on img "button" at bounding box center [242, 69] width 15 height 15
click at [221, 199] on span "Titulo 3" at bounding box center [248, 188] width 54 height 22
drag, startPoint x: 132, startPoint y: 398, endPoint x: 115, endPoint y: 397, distance: 16.4
click at [221, 457] on input "range" at bounding box center [283, 464] width 124 height 15
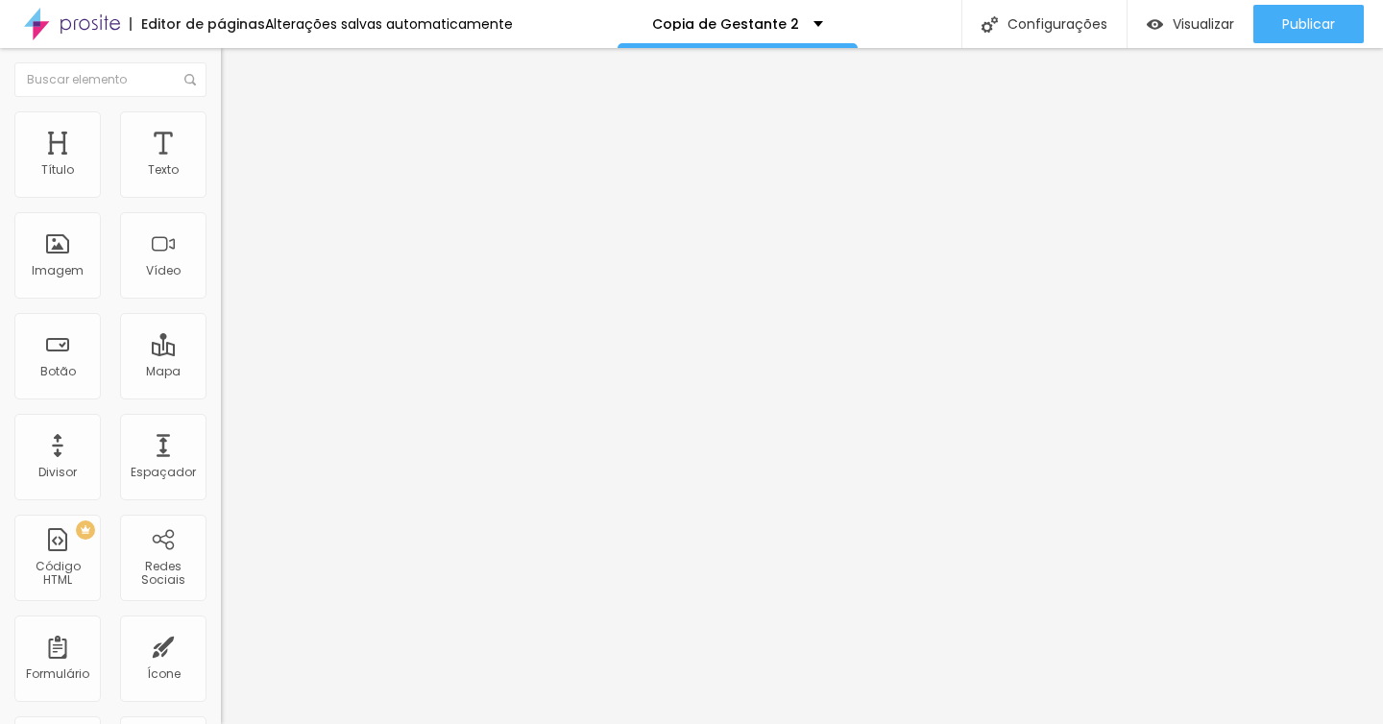
click at [221, 266] on button "Voltar ao padrão" at bounding box center [286, 255] width 131 height 22
click at [229, 280] on icon "button" at bounding box center [235, 275] width 12 height 12
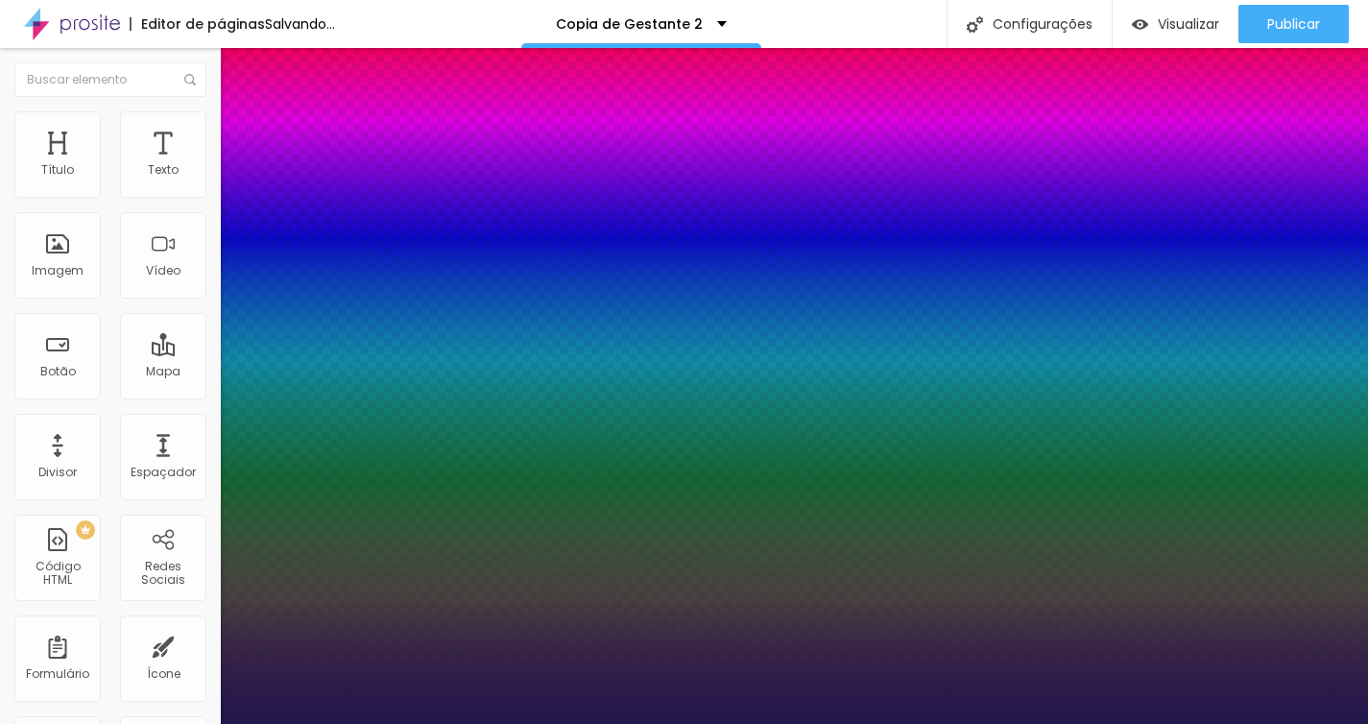
drag, startPoint x: 267, startPoint y: 538, endPoint x: 288, endPoint y: 536, distance: 21.2
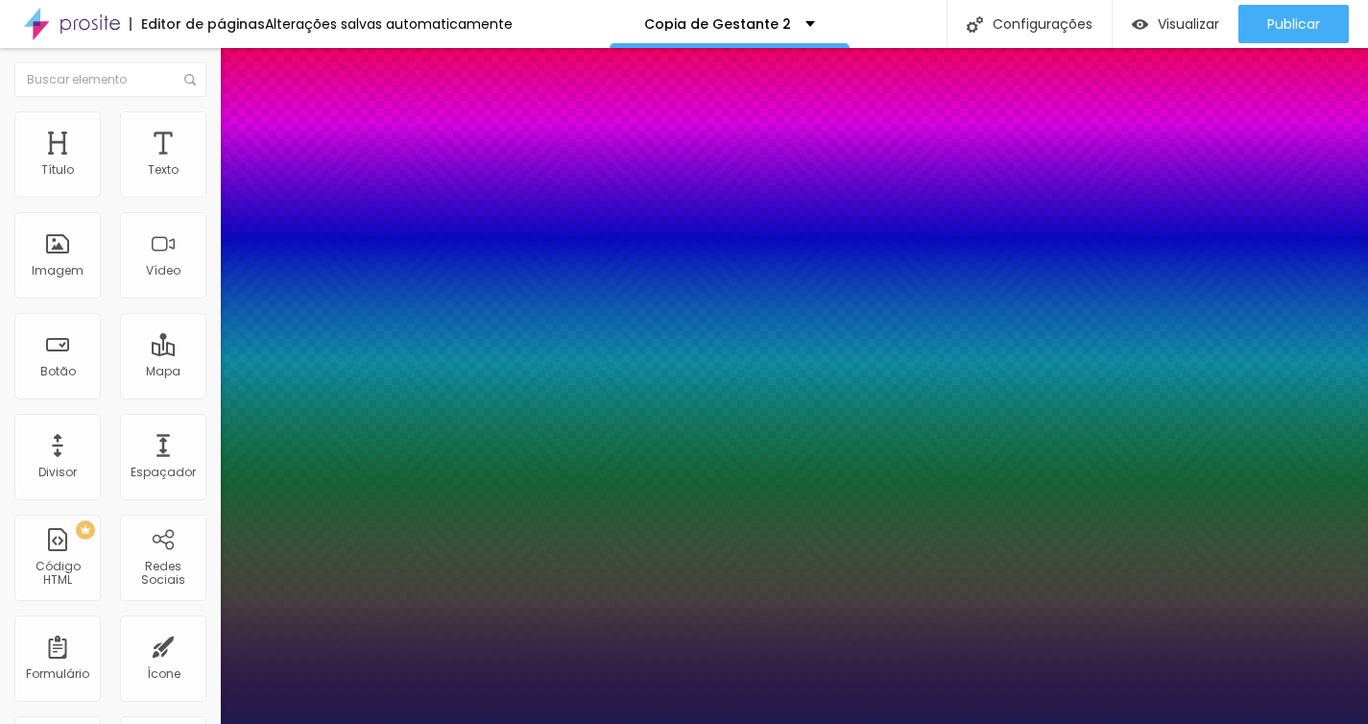
click at [1018, 723] on div at bounding box center [684, 724] width 1368 height 0
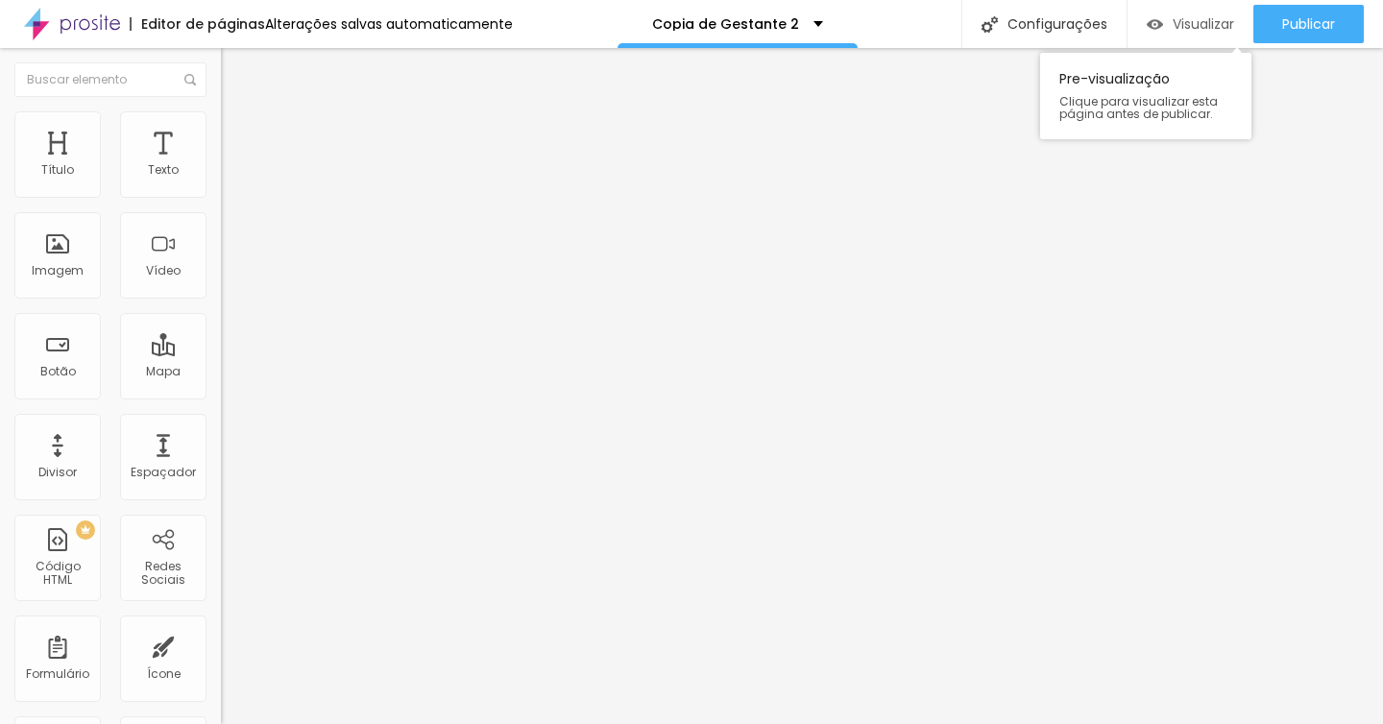
click at [1185, 22] on span "Visualizar" at bounding box center [1202, 23] width 61 height 15
click at [1194, 17] on span "Visualizar" at bounding box center [1202, 23] width 61 height 15
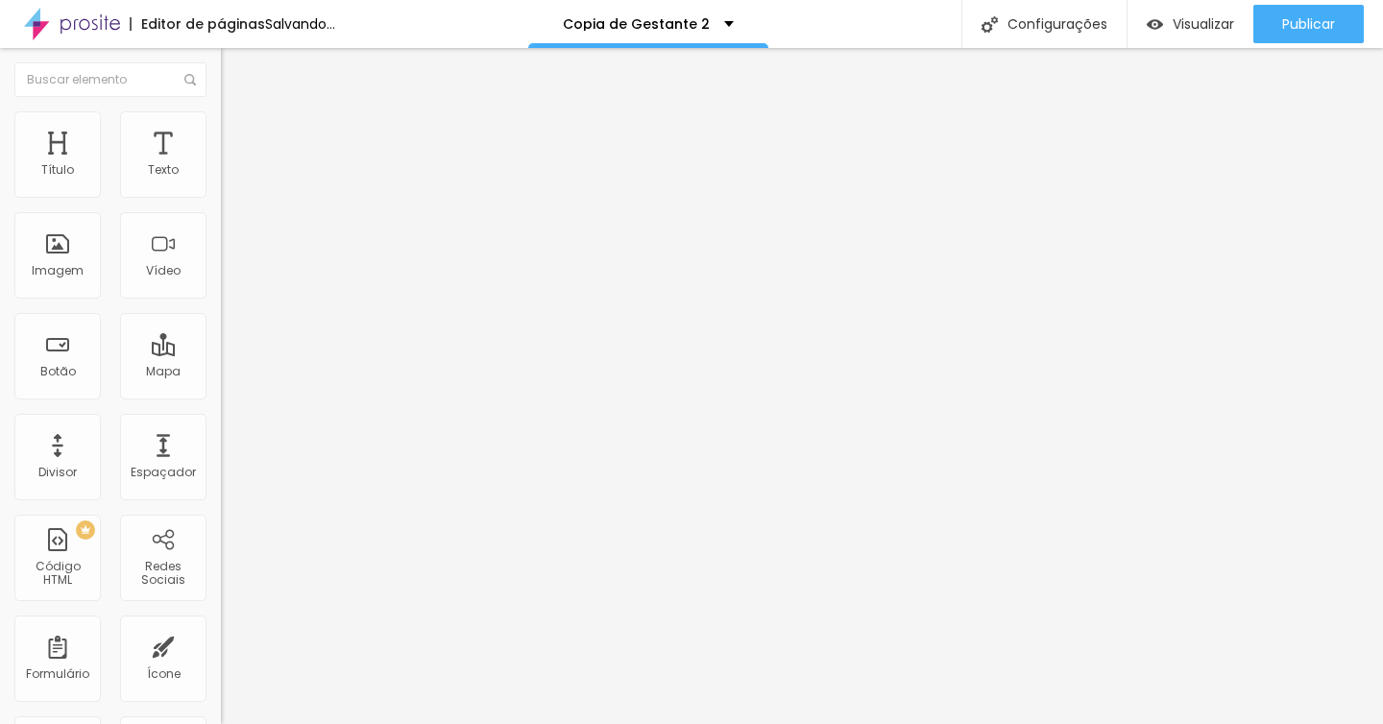
click at [233, 260] on icon "button" at bounding box center [237, 253] width 8 height 13
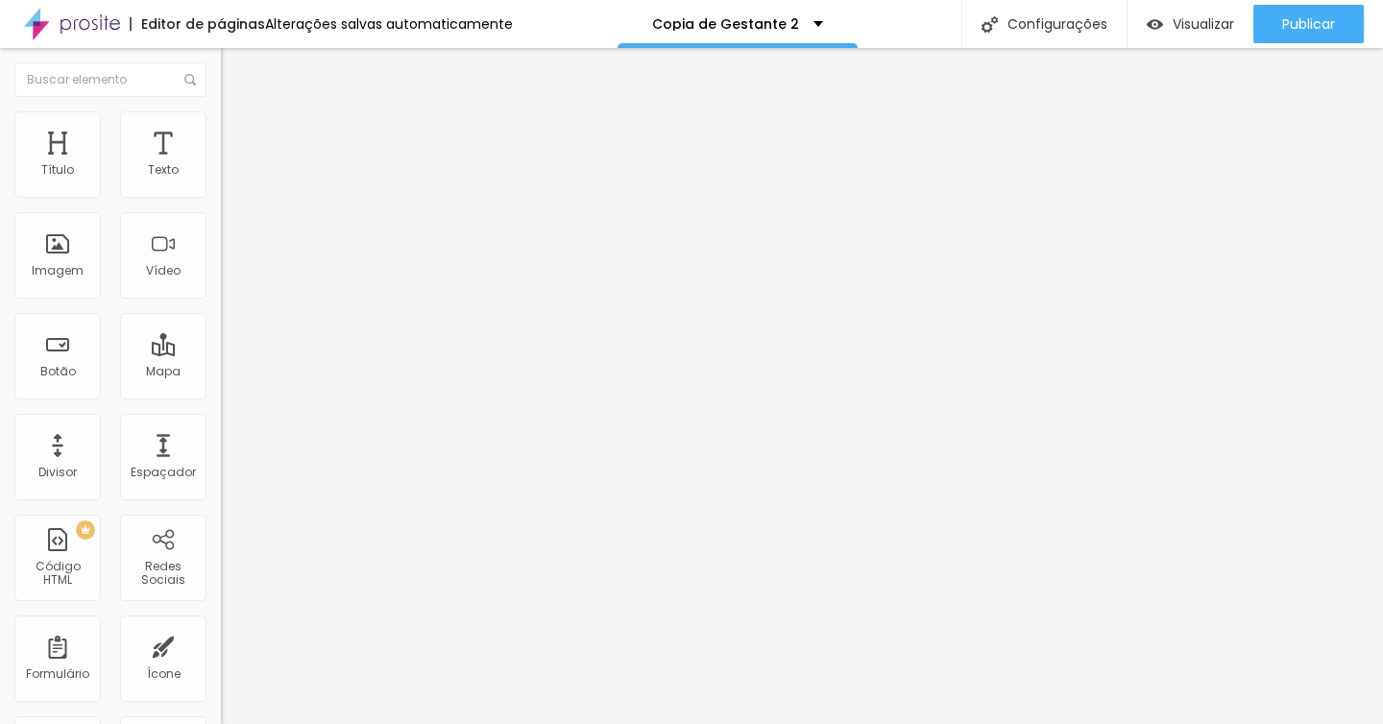
click at [221, 286] on button "button" at bounding box center [234, 276] width 27 height 20
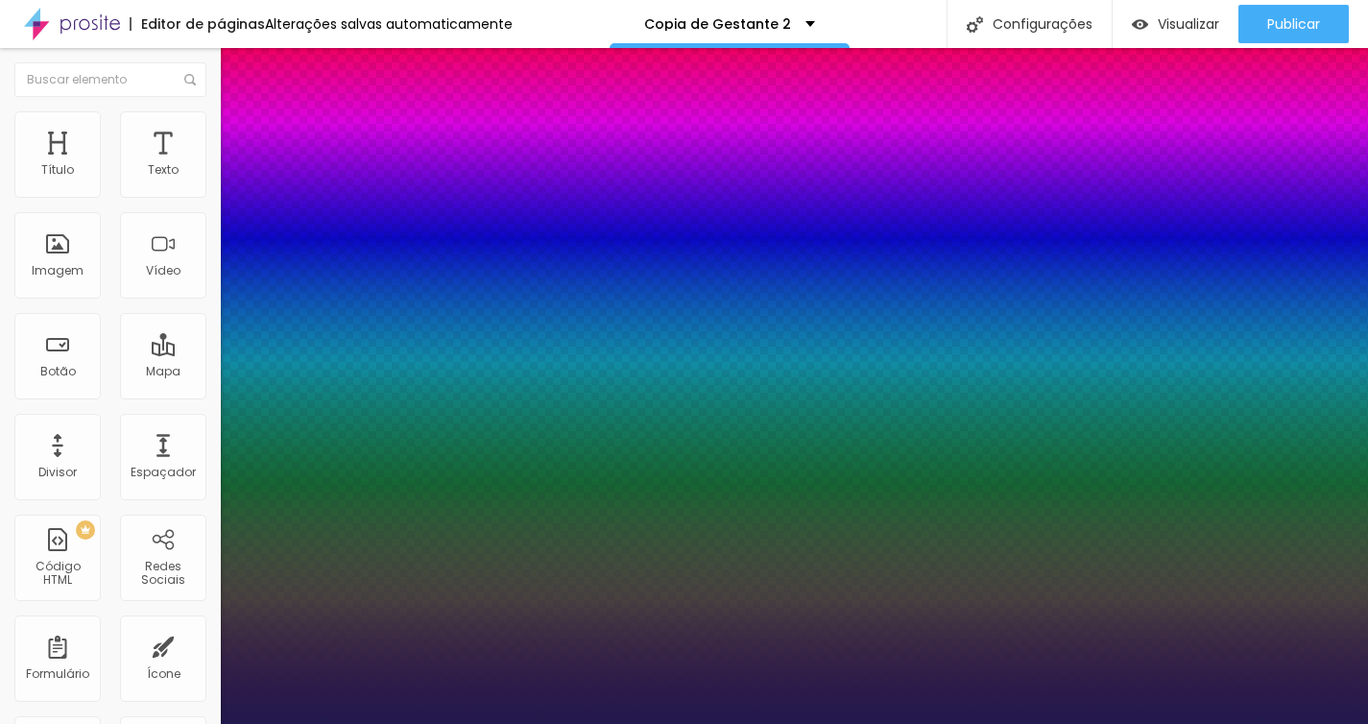
click at [1170, 723] on div at bounding box center [684, 724] width 1368 height 0
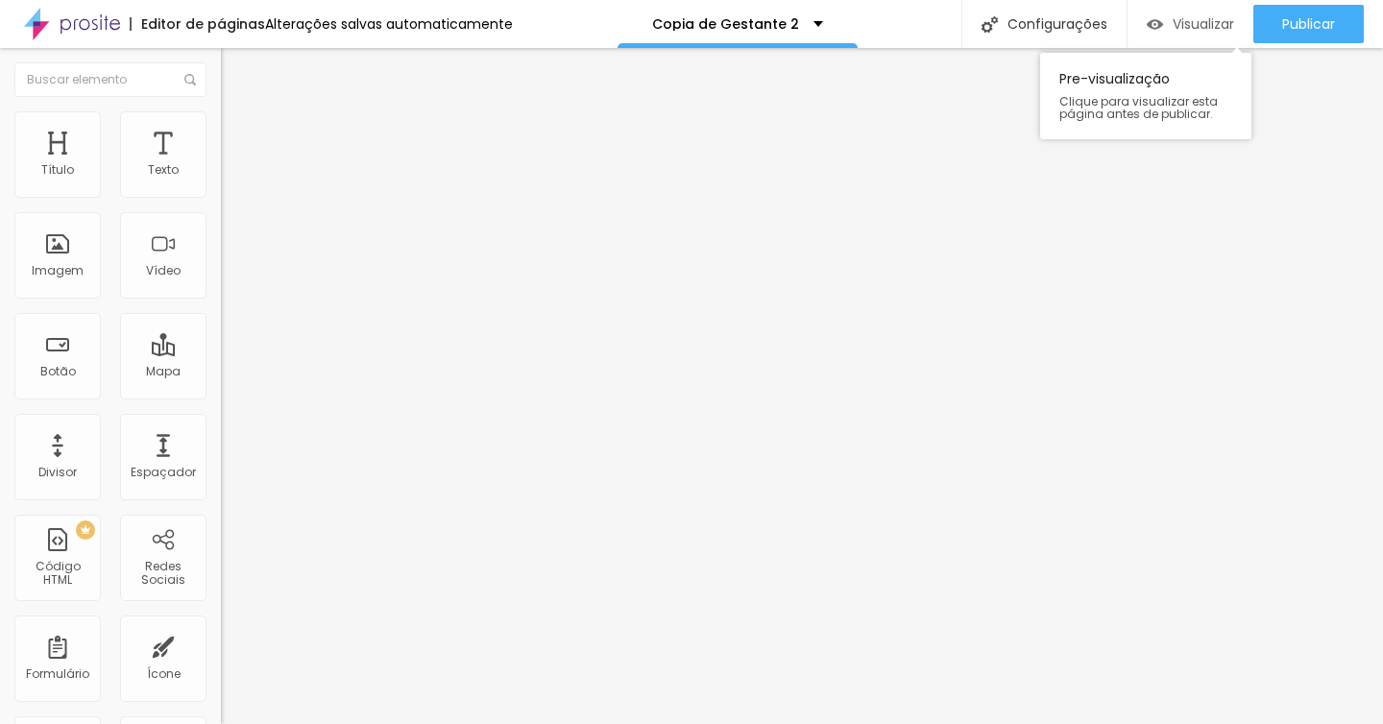
click at [1177, 25] on span "Visualizar" at bounding box center [1202, 23] width 61 height 15
click at [221, 199] on span "Titulo 3" at bounding box center [248, 188] width 54 height 22
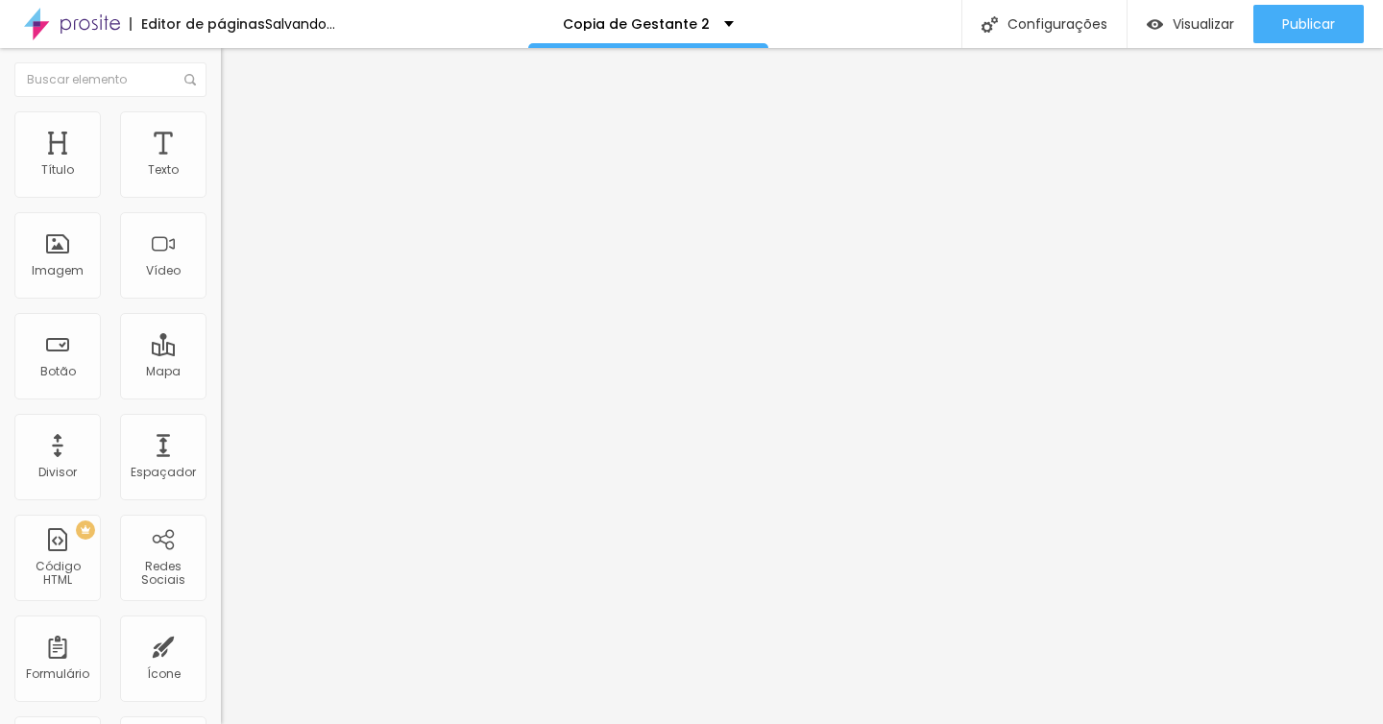
click at [221, 352] on div "Tamanho Titulo 1 H1 Titulo 2 H2 Titulo 3 H3 Titulo 4 H4 Titulo 5 H5 Titulo 6 H6…" at bounding box center [331, 242] width 221 height 222
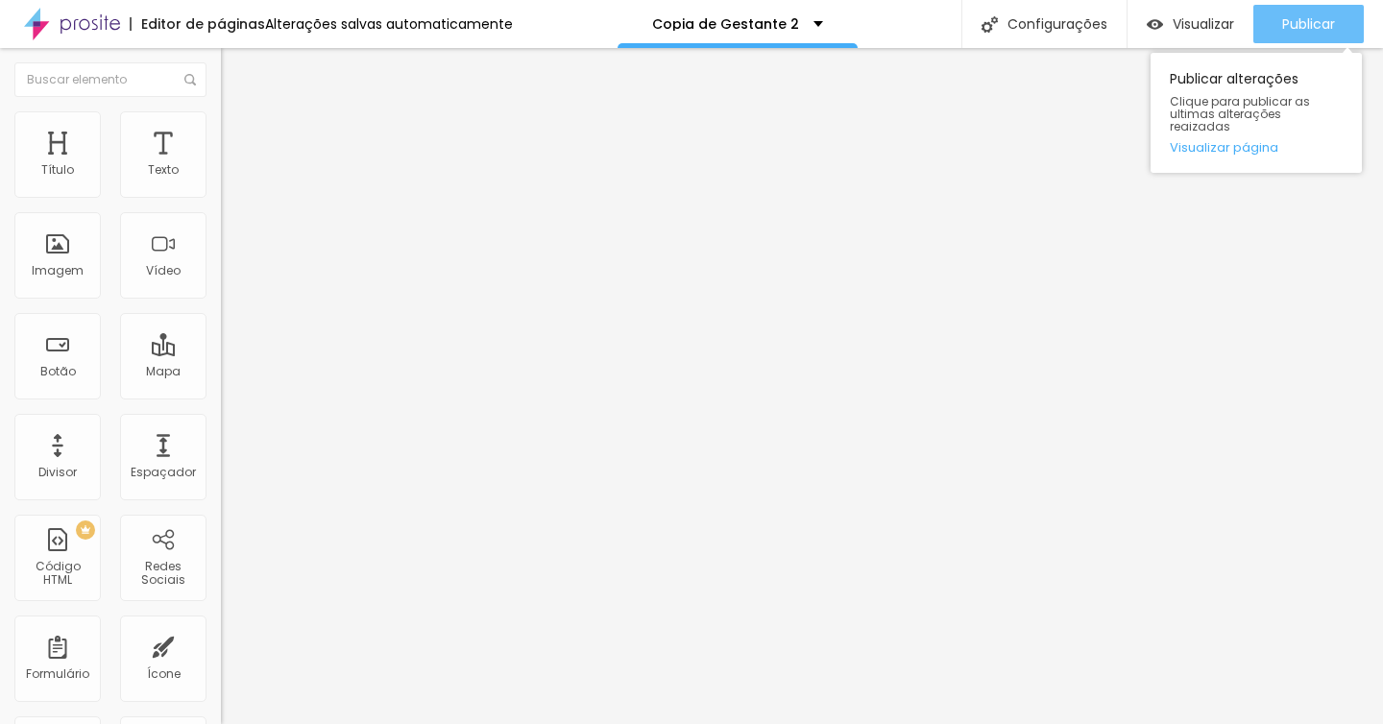
click at [1268, 32] on button "Publicar" at bounding box center [1308, 24] width 110 height 38
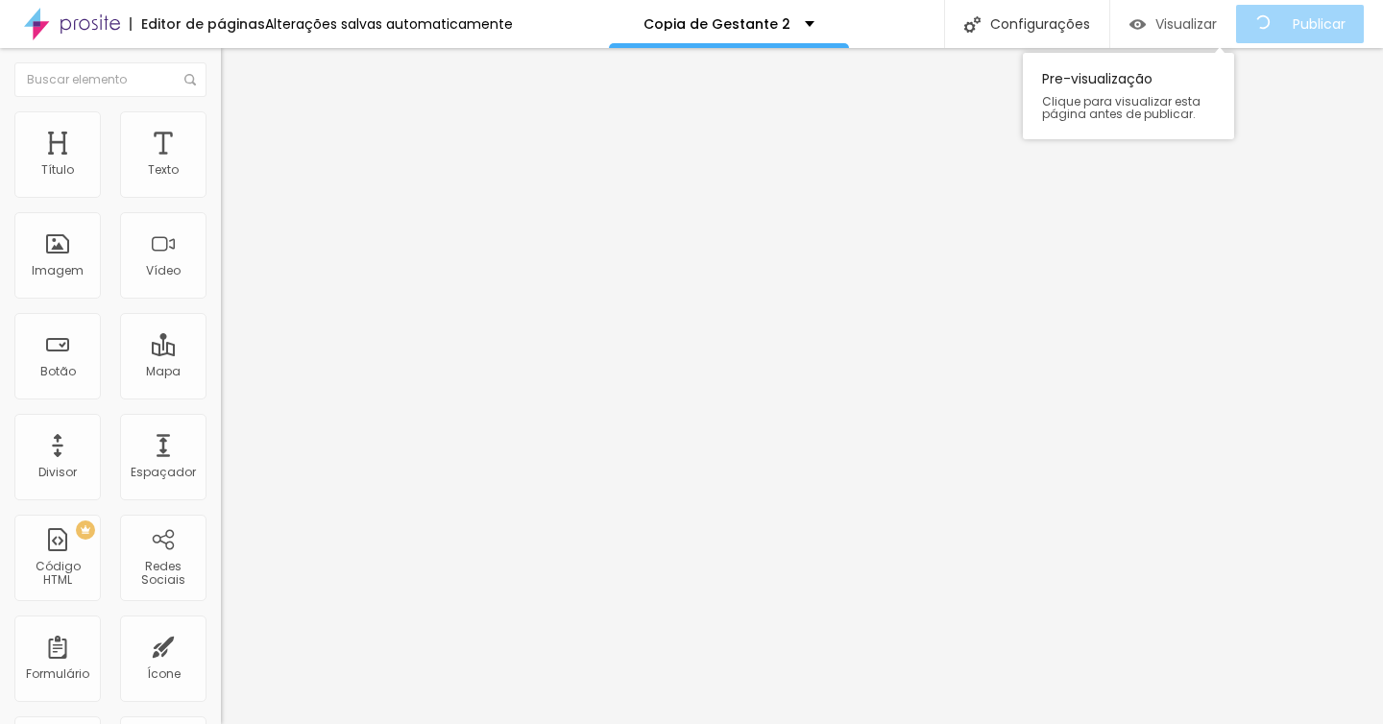
click at [1206, 23] on span "Visualizar" at bounding box center [1185, 23] width 61 height 15
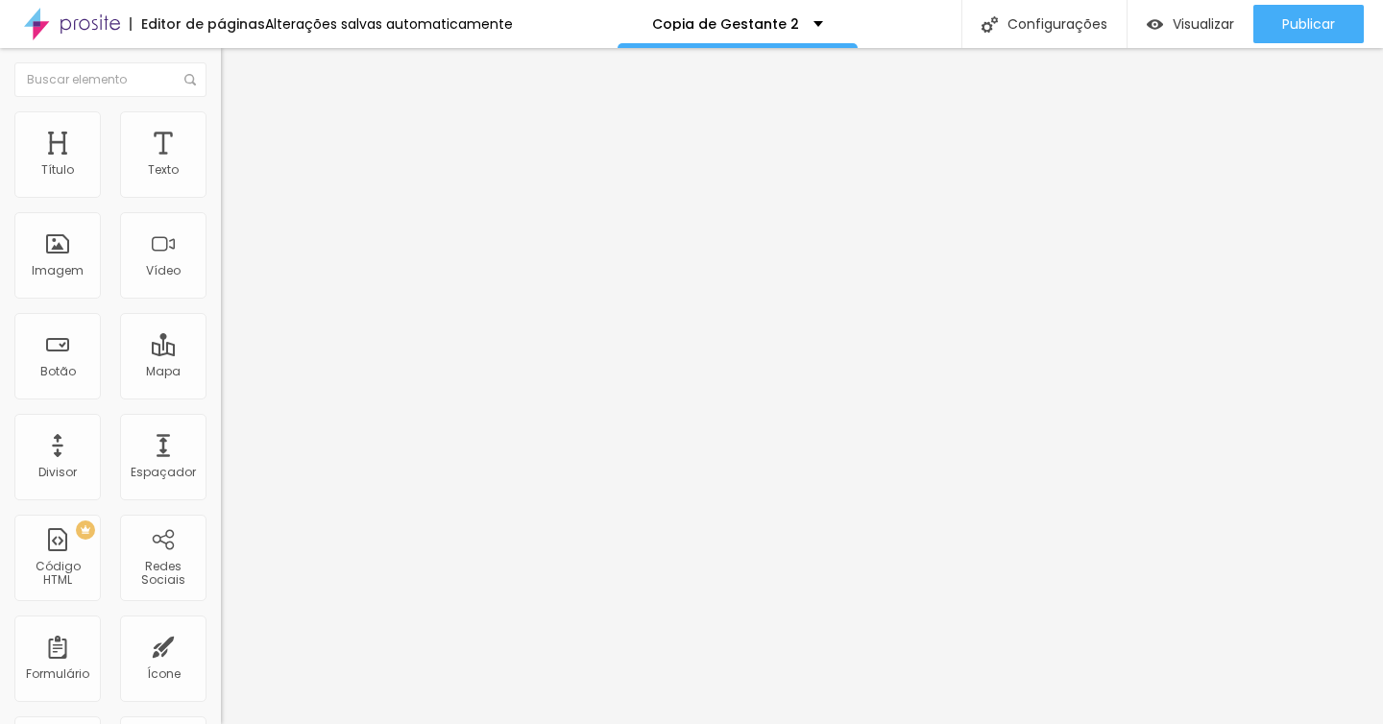
click at [230, 280] on icon "button" at bounding box center [234, 277] width 8 height 8
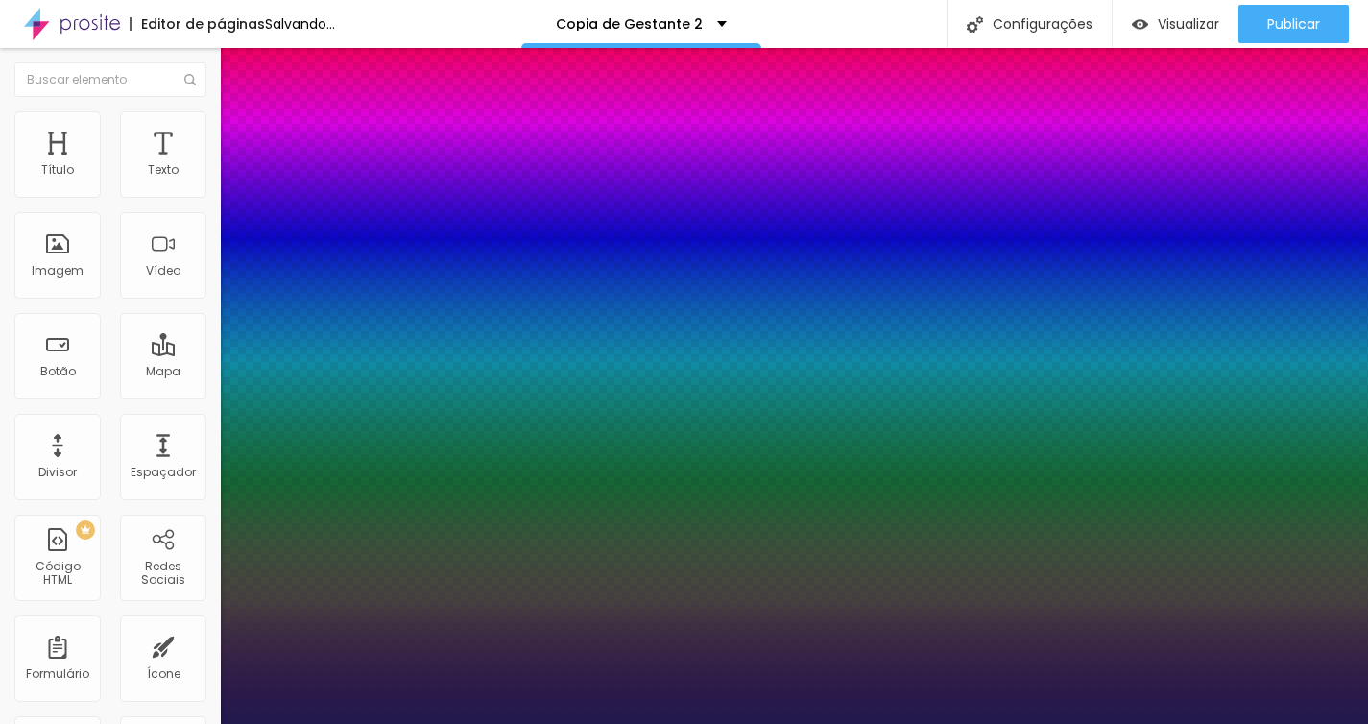
drag, startPoint x: 287, startPoint y: 540, endPoint x: 312, endPoint y: 539, distance: 25.0
click at [484, 723] on div at bounding box center [684, 724] width 1368 height 0
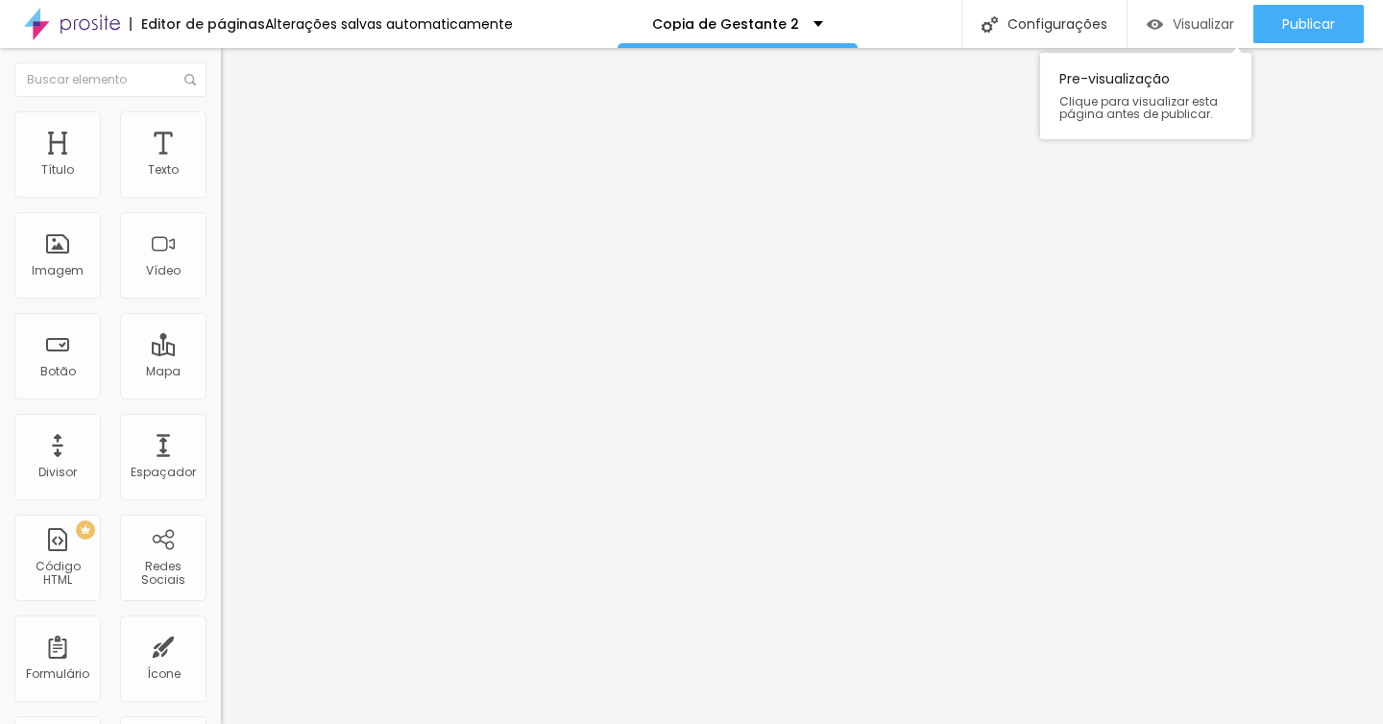
click at [1181, 25] on span "Visualizar" at bounding box center [1202, 23] width 61 height 15
click at [221, 165] on span "Titulo 1" at bounding box center [252, 151] width 62 height 27
click at [221, 120] on li "Avançado" at bounding box center [331, 120] width 221 height 19
